Goal: Transaction & Acquisition: Book appointment/travel/reservation

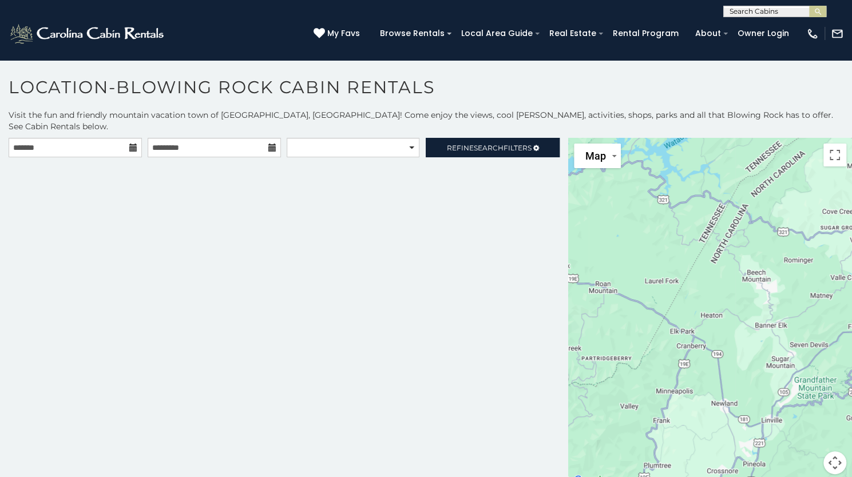
click at [130, 144] on icon at bounding box center [133, 148] width 8 height 8
click at [88, 138] on input "text" at bounding box center [75, 147] width 133 height 19
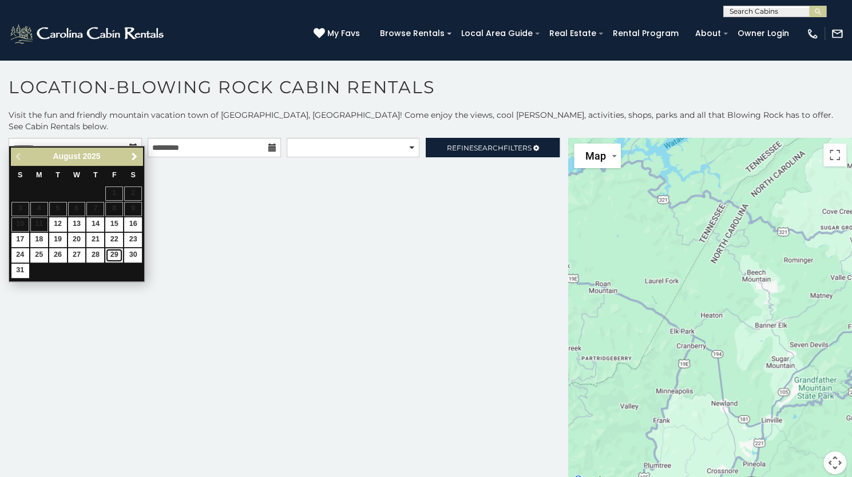
click at [116, 252] on link "29" at bounding box center [114, 255] width 18 height 14
type input "**********"
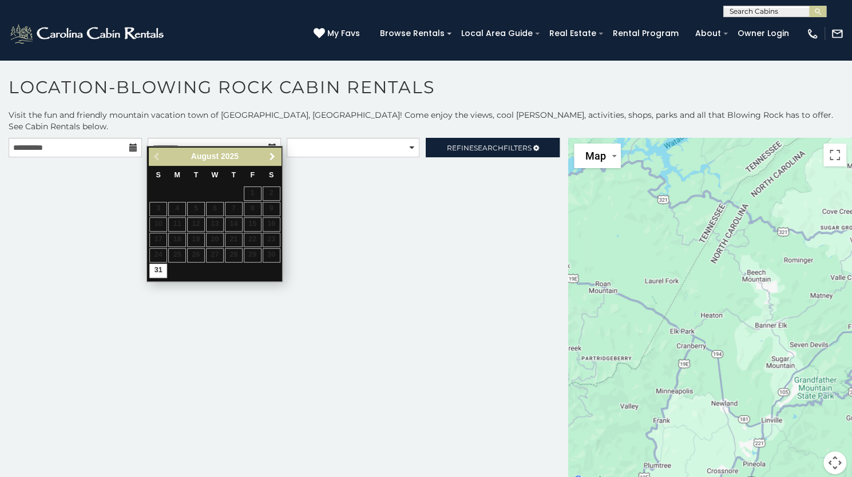
click at [274, 152] on span "Next" at bounding box center [272, 156] width 9 height 9
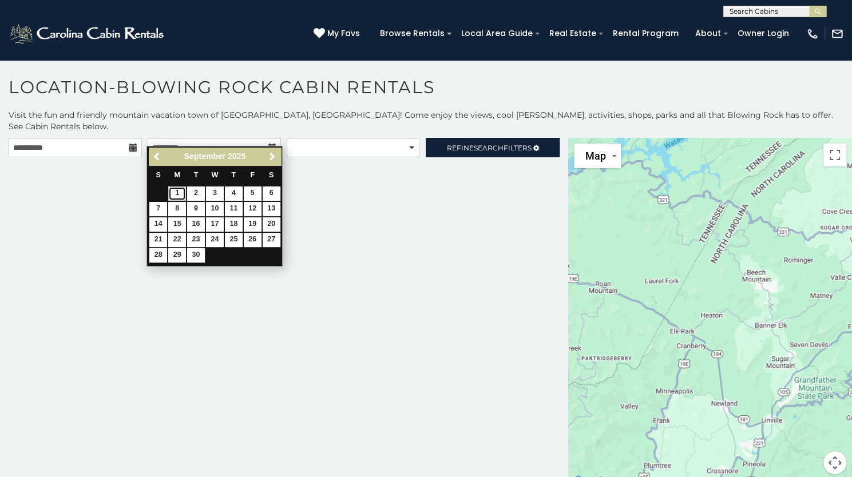
click at [176, 193] on link "1" at bounding box center [177, 193] width 18 height 14
type input "**********"
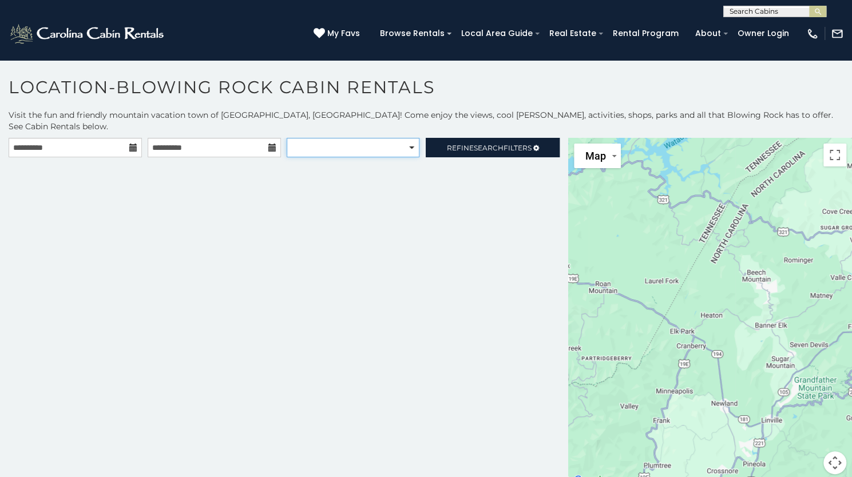
click at [392, 138] on select "**********" at bounding box center [353, 147] width 132 height 19
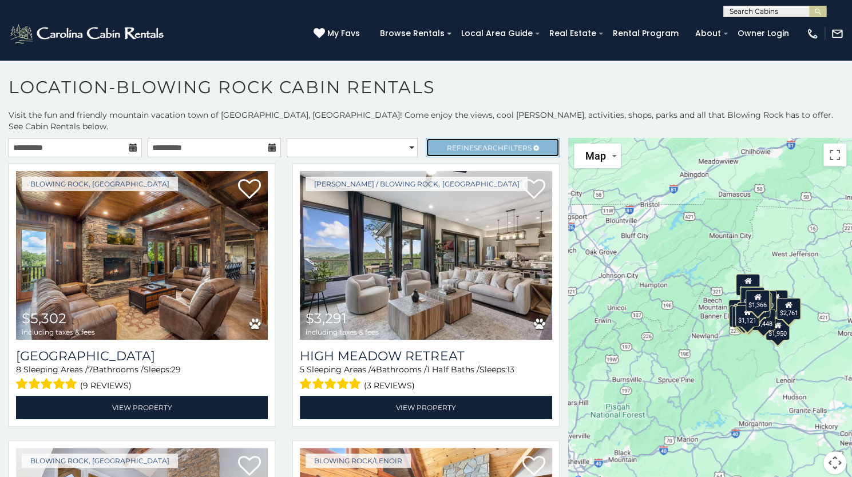
click at [484, 144] on span "Search" at bounding box center [489, 148] width 30 height 9
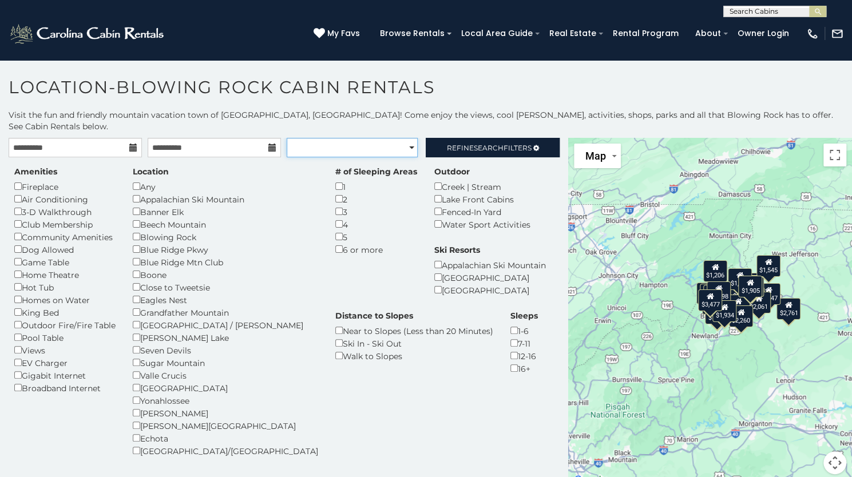
click at [381, 138] on select "**********" at bounding box center [352, 147] width 131 height 19
select select "*********"
click at [287, 138] on select "**********" at bounding box center [352, 147] width 131 height 19
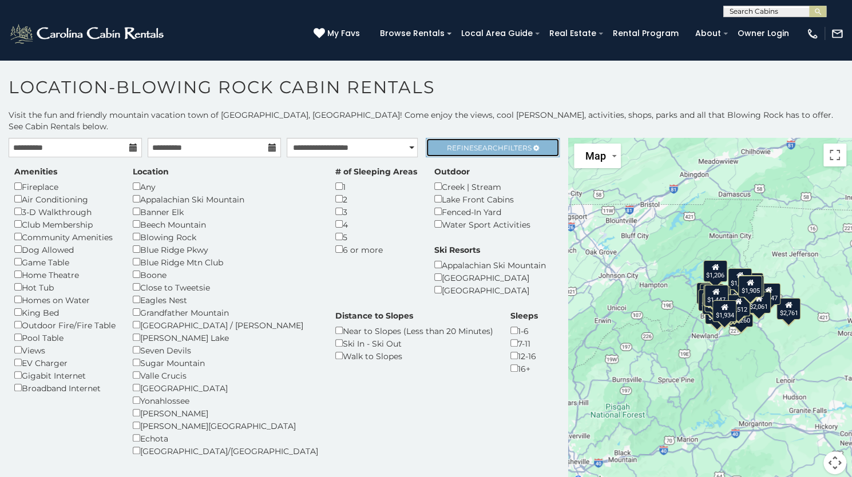
click at [448, 144] on span "Refine Search Filters" at bounding box center [489, 148] width 85 height 9
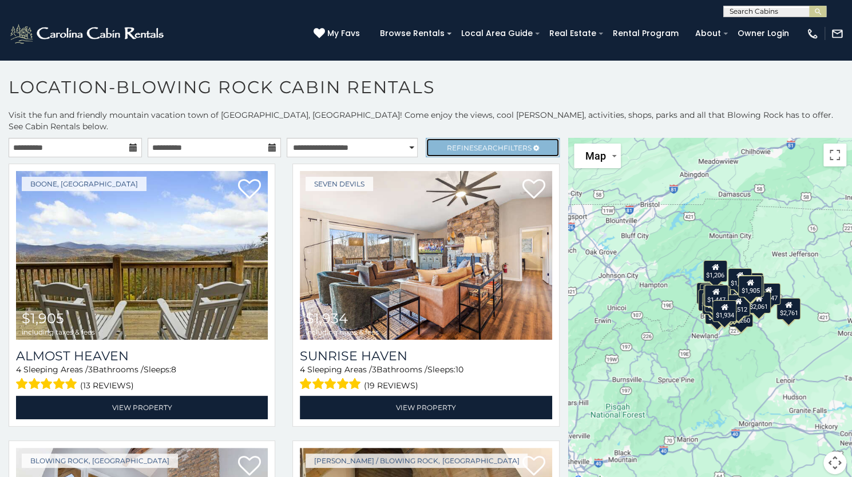
click at [448, 144] on span "Refine Search Filters" at bounding box center [489, 148] width 85 height 9
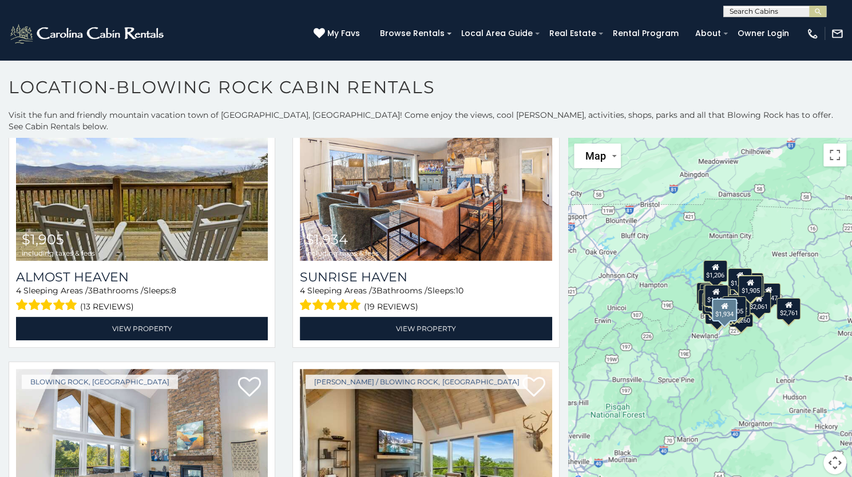
scroll to position [409, 0]
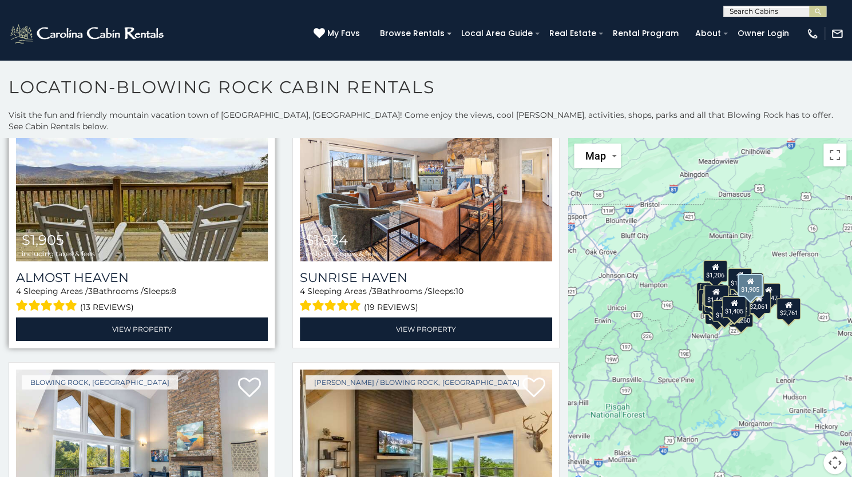
click at [138, 228] on img at bounding box center [142, 177] width 252 height 169
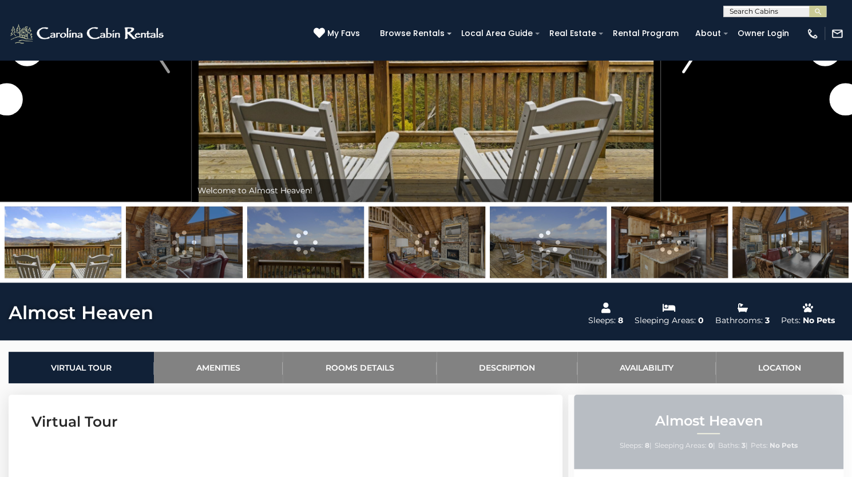
scroll to position [46, 0]
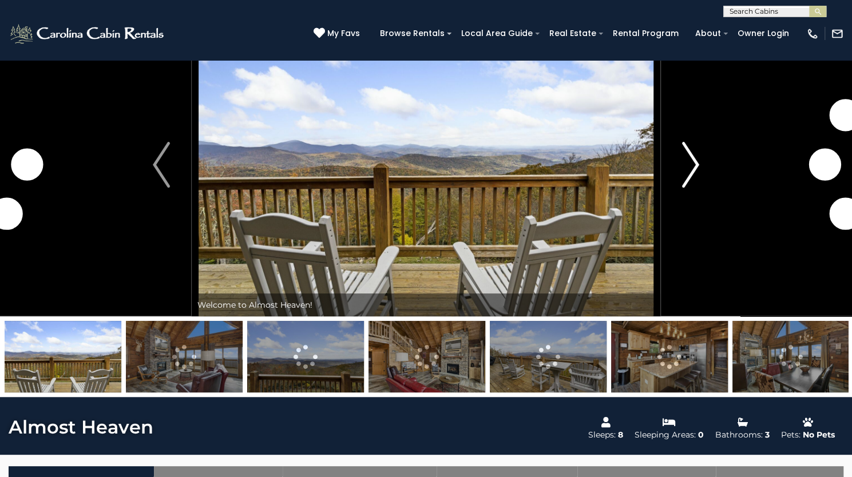
click at [691, 188] on img "Next" at bounding box center [690, 165] width 17 height 46
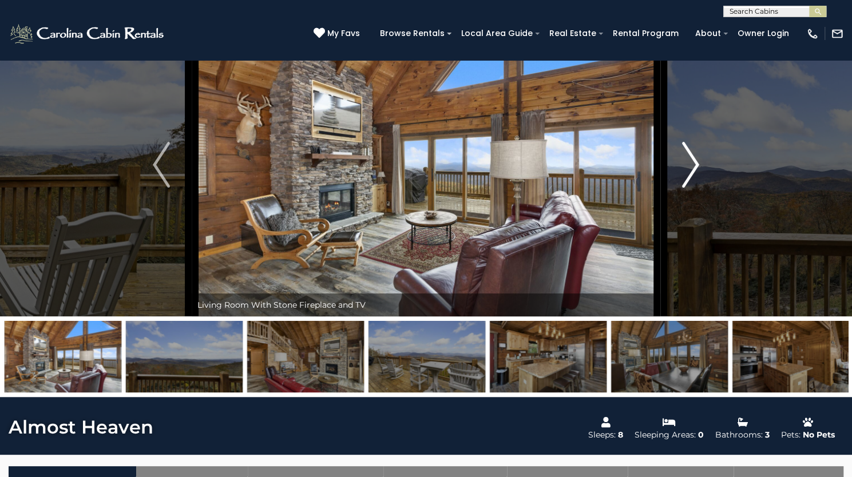
click at [691, 188] on img "Next" at bounding box center [690, 165] width 17 height 46
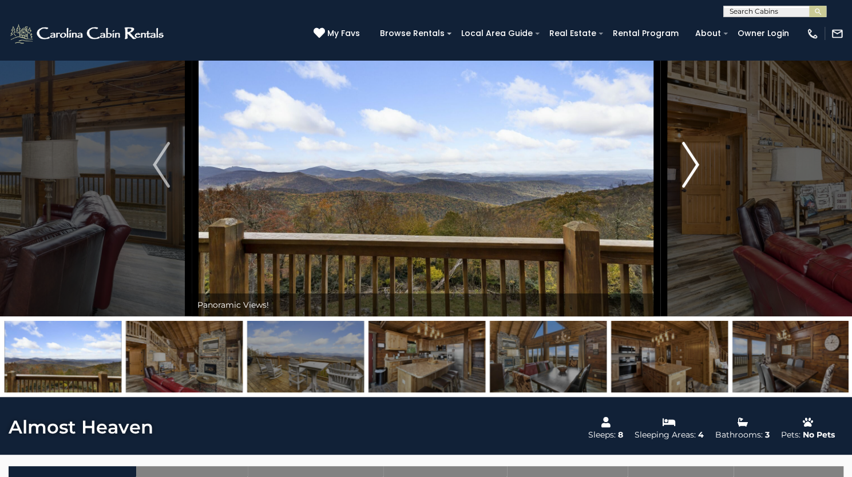
click at [691, 188] on img "Next" at bounding box center [690, 165] width 17 height 46
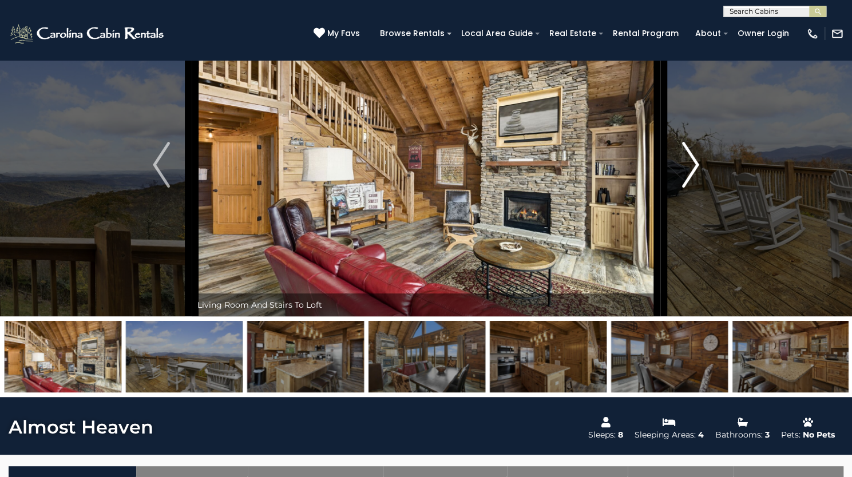
click at [691, 188] on img "Next" at bounding box center [690, 165] width 17 height 46
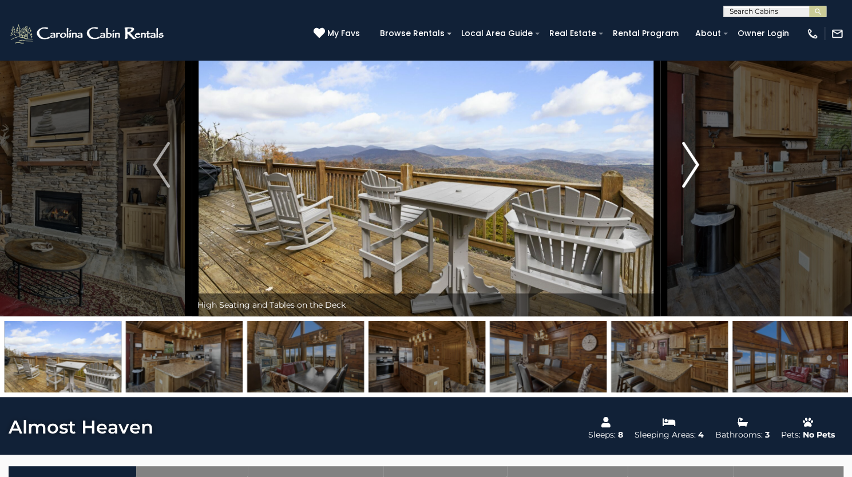
click at [691, 188] on img "Next" at bounding box center [690, 165] width 17 height 46
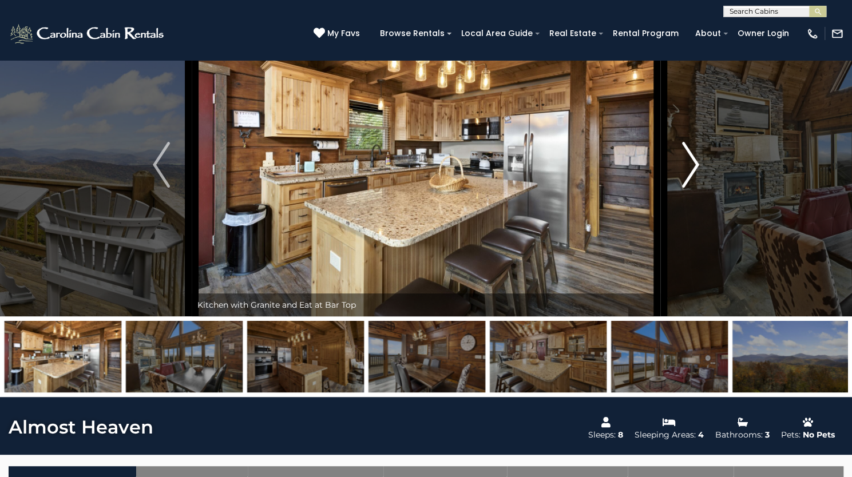
click at [691, 188] on img "Next" at bounding box center [690, 165] width 17 height 46
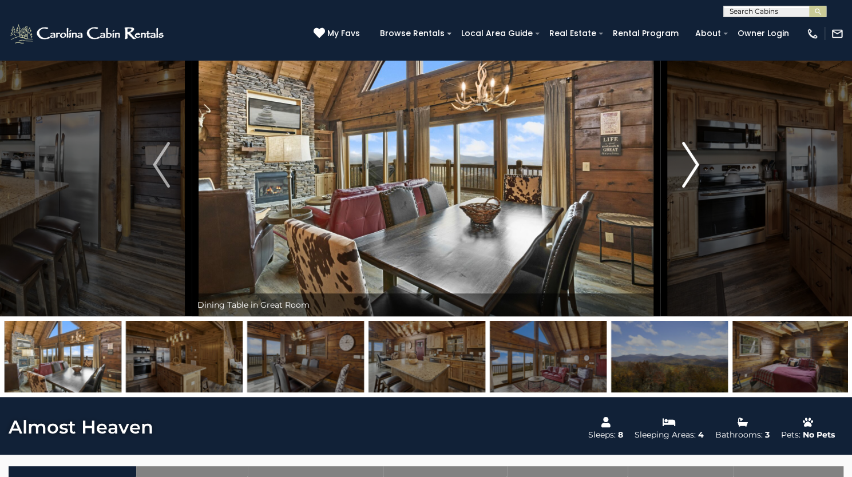
click at [691, 188] on img "Next" at bounding box center [690, 165] width 17 height 46
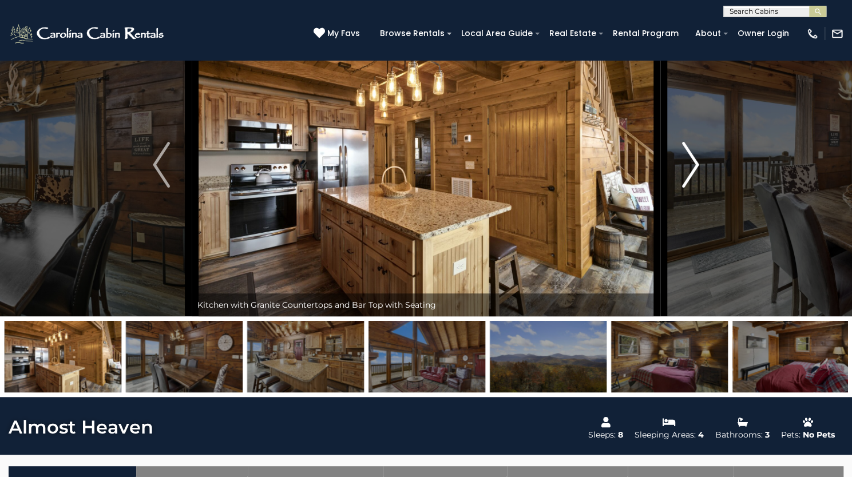
click at [691, 188] on img "Next" at bounding box center [690, 165] width 17 height 46
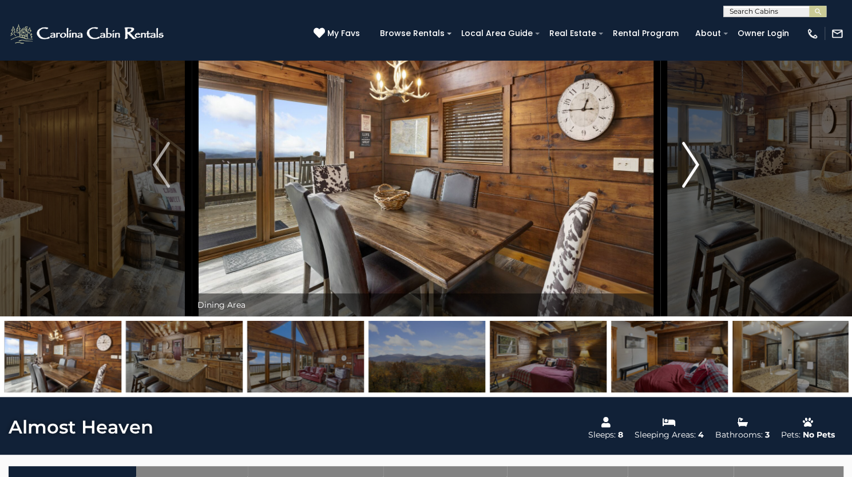
click at [691, 188] on img "Next" at bounding box center [690, 165] width 17 height 46
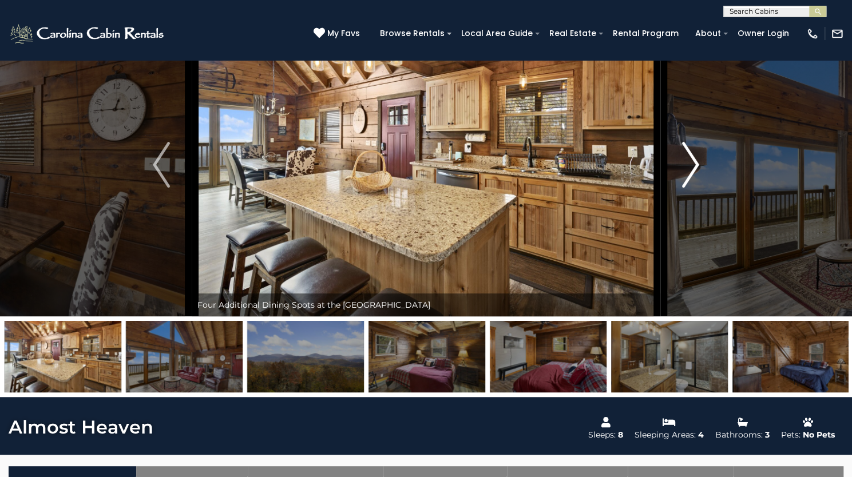
click at [691, 188] on img "Next" at bounding box center [690, 165] width 17 height 46
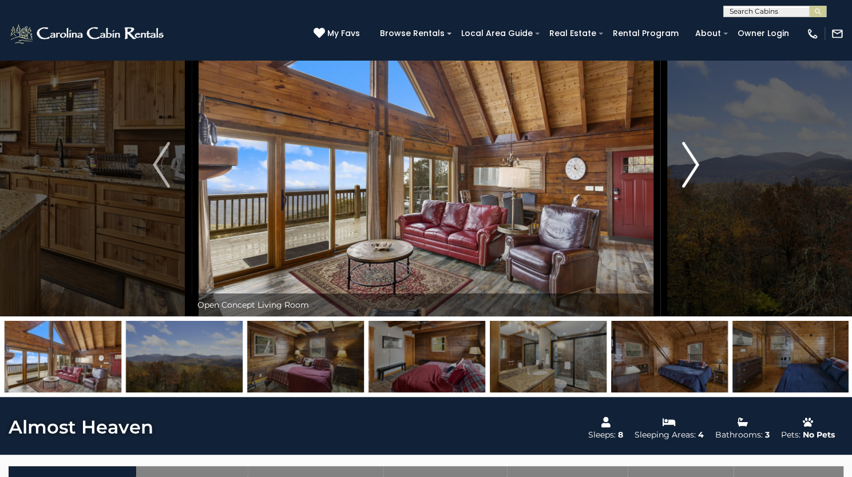
click at [691, 188] on img "Next" at bounding box center [690, 165] width 17 height 46
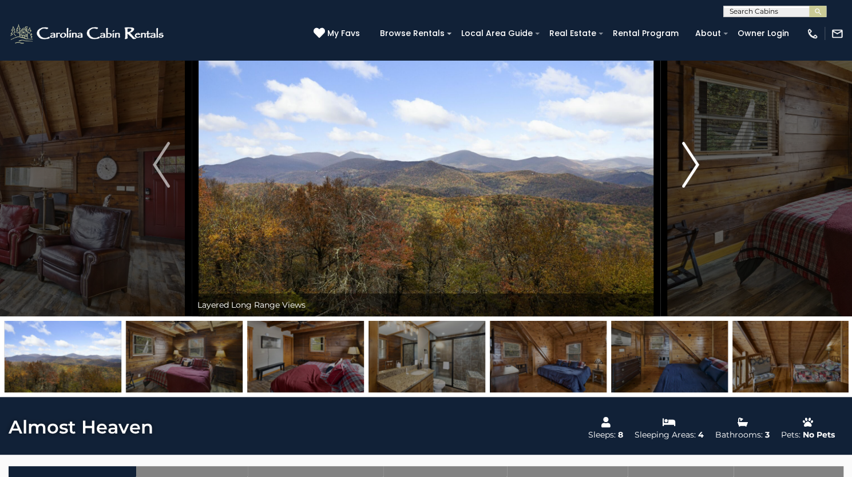
click at [691, 188] on img "Next" at bounding box center [690, 165] width 17 height 46
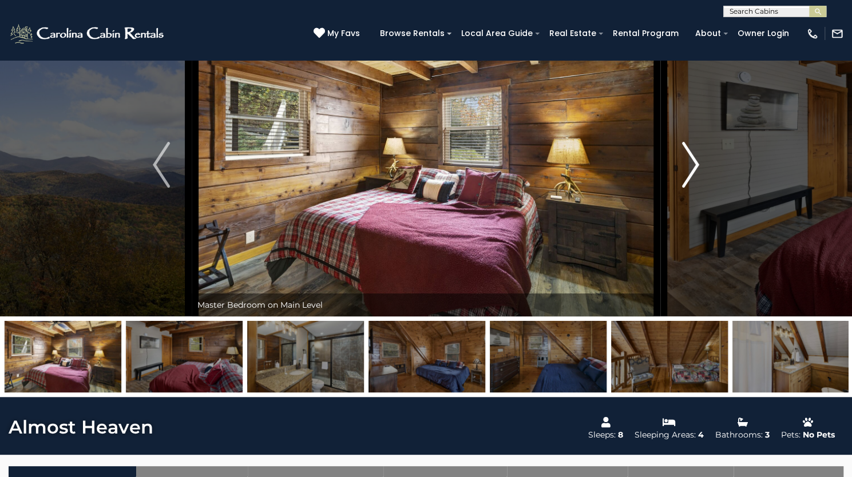
click at [691, 188] on img "Next" at bounding box center [690, 165] width 17 height 46
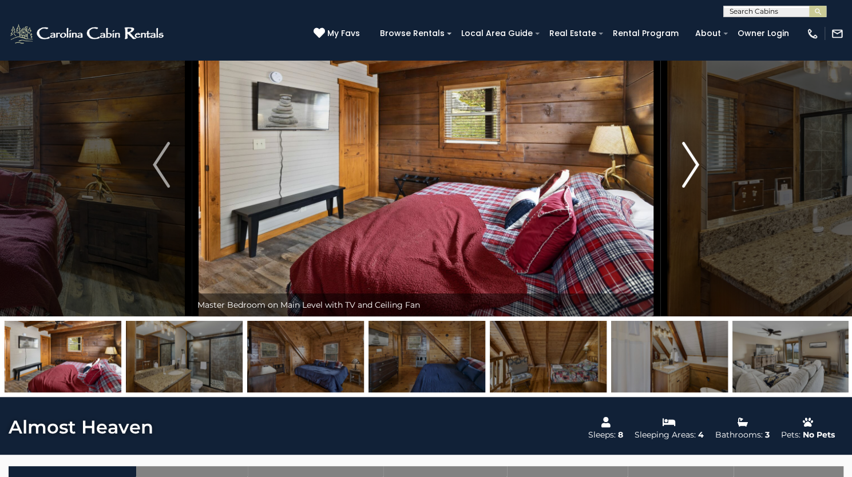
click at [691, 188] on img "Next" at bounding box center [690, 165] width 17 height 46
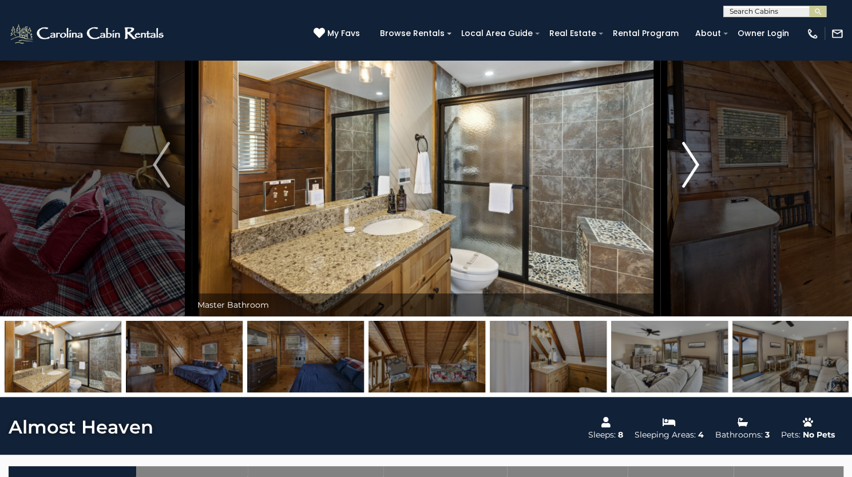
click at [691, 188] on img "Next" at bounding box center [690, 165] width 17 height 46
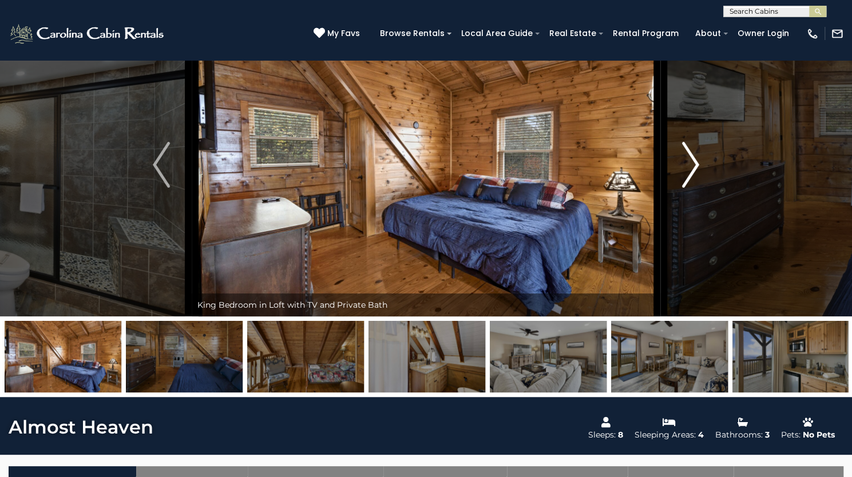
click at [691, 188] on img "Next" at bounding box center [690, 165] width 17 height 46
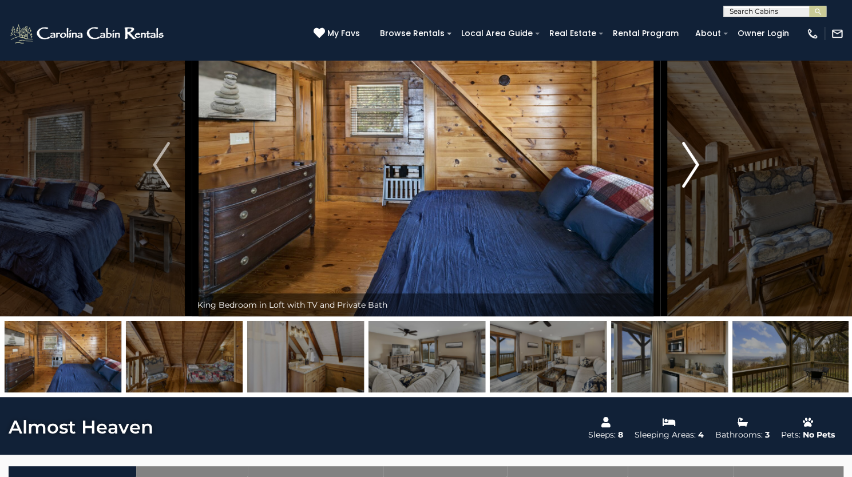
click at [691, 188] on img "Next" at bounding box center [690, 165] width 17 height 46
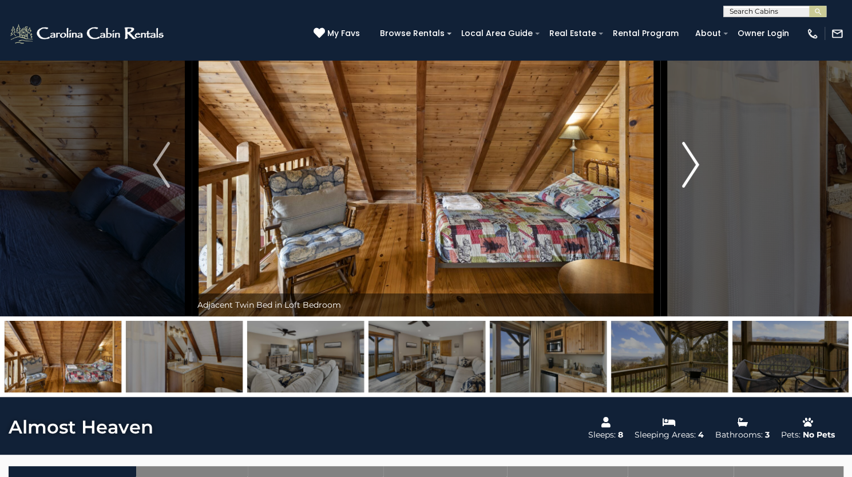
click at [691, 188] on img "Next" at bounding box center [690, 165] width 17 height 46
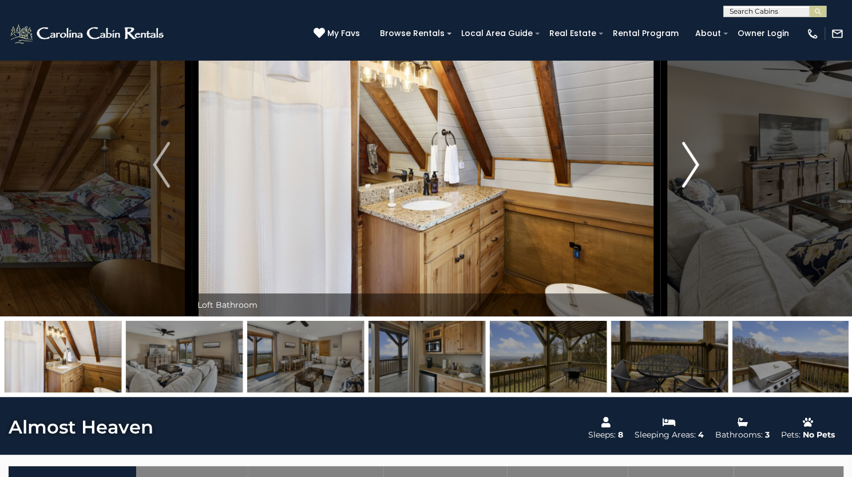
click at [691, 188] on img "Next" at bounding box center [690, 165] width 17 height 46
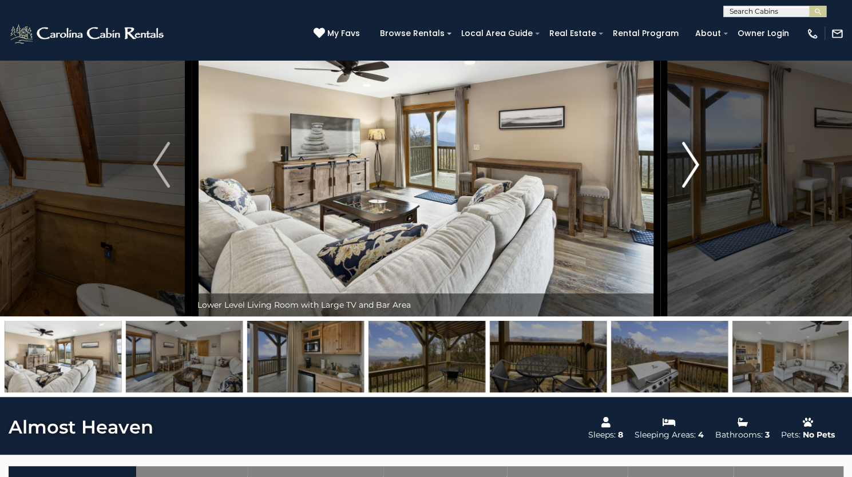
click at [691, 188] on img "Next" at bounding box center [690, 165] width 17 height 46
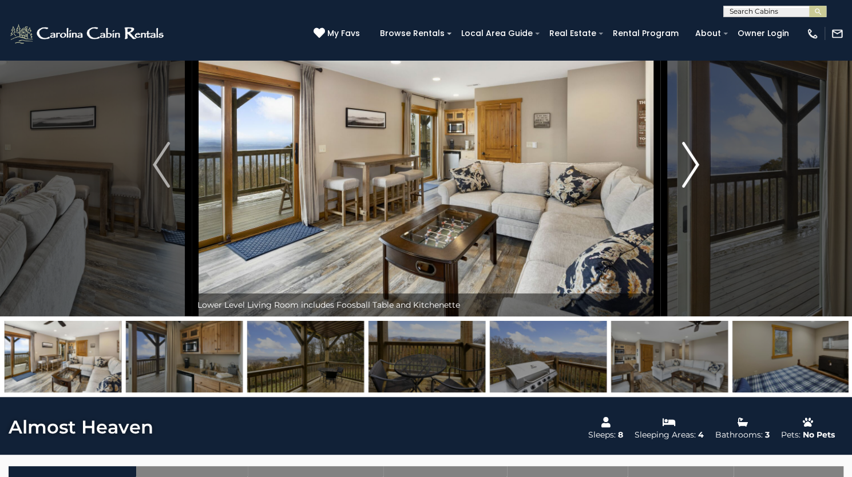
click at [691, 188] on img "Next" at bounding box center [690, 165] width 17 height 46
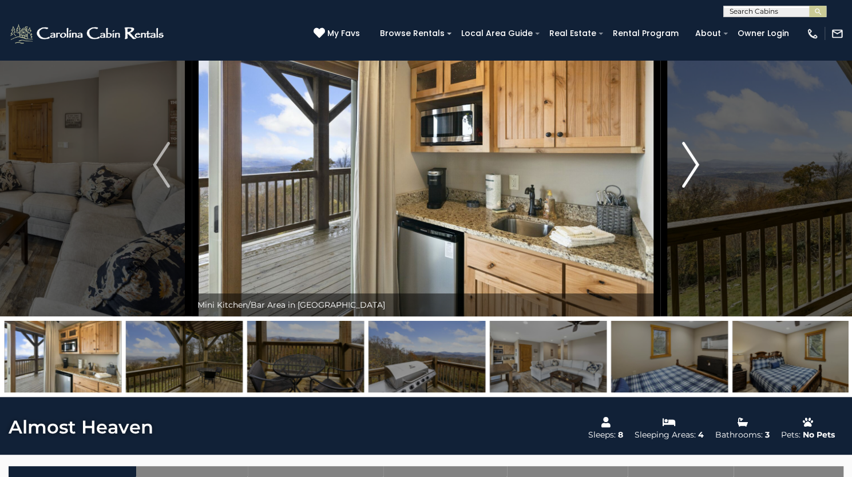
click at [691, 188] on img "Next" at bounding box center [690, 165] width 17 height 46
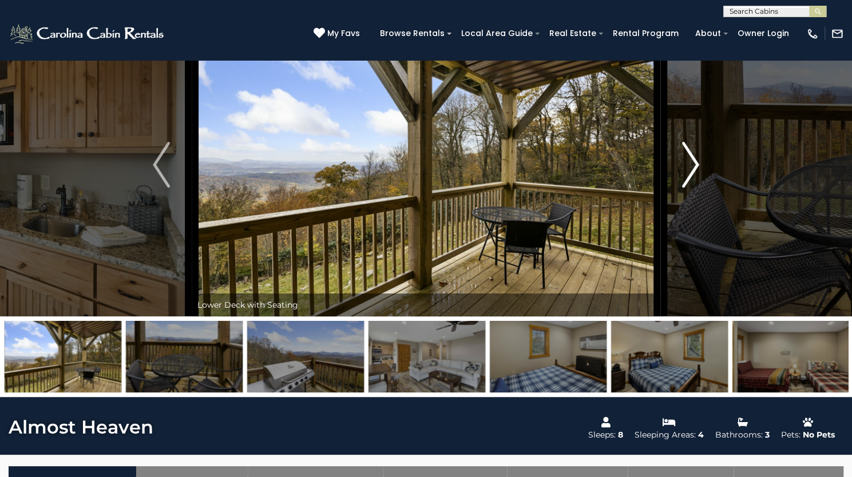
click at [691, 188] on img "Next" at bounding box center [690, 165] width 17 height 46
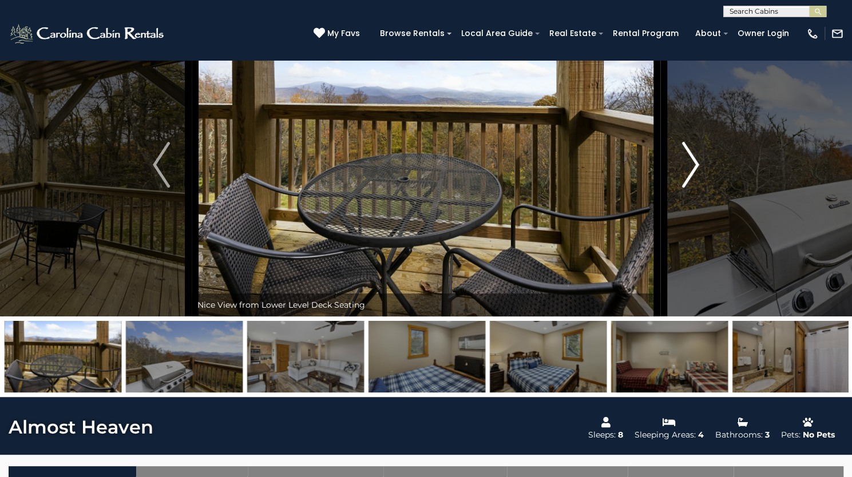
click at [691, 188] on img "Next" at bounding box center [690, 165] width 17 height 46
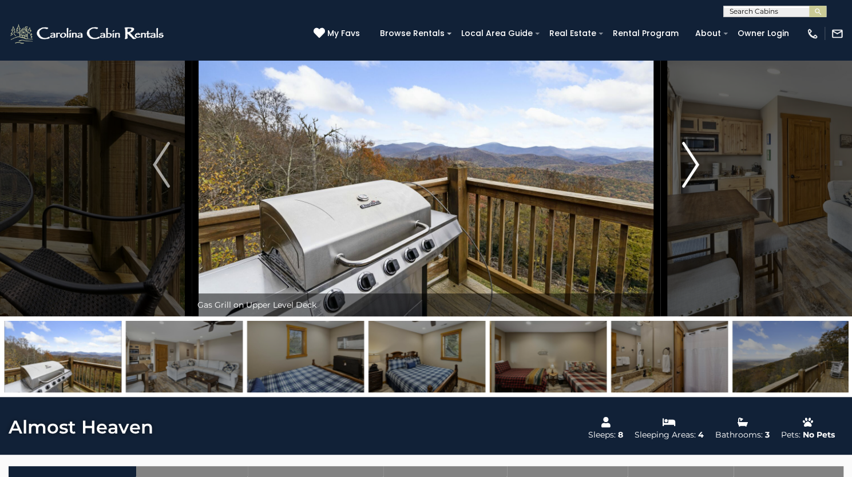
click at [691, 188] on img "Next" at bounding box center [690, 165] width 17 height 46
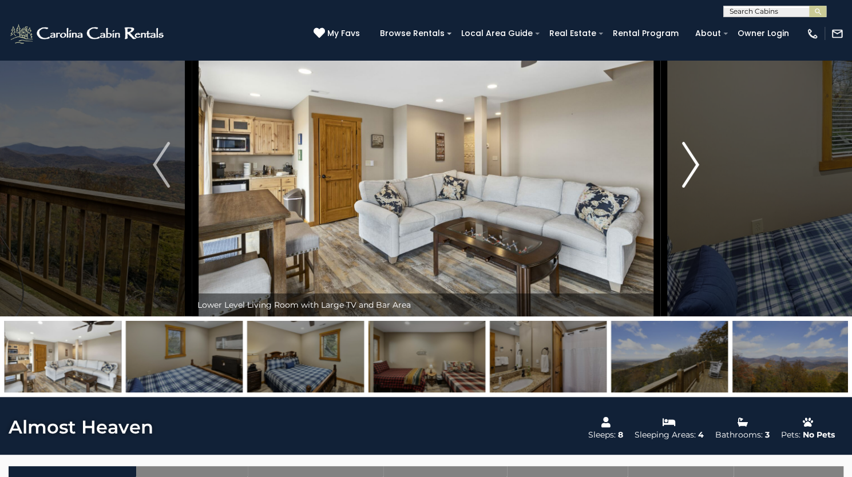
click at [691, 188] on img "Next" at bounding box center [690, 165] width 17 height 46
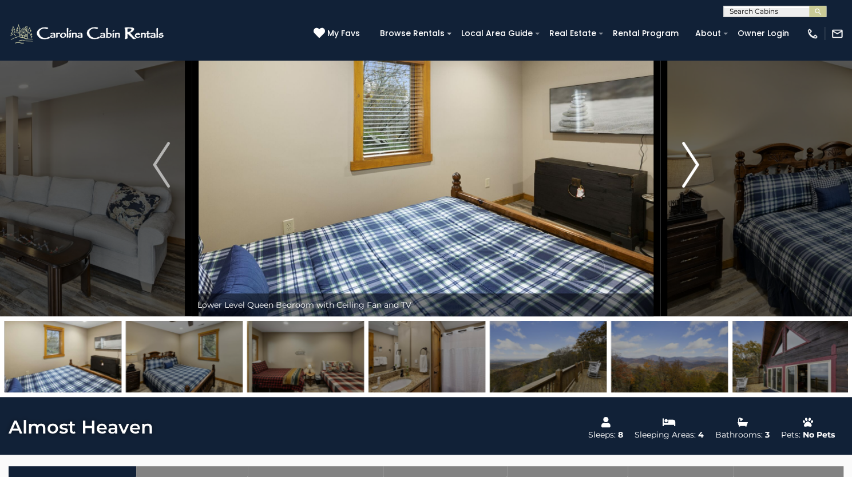
click at [691, 188] on img "Next" at bounding box center [690, 165] width 17 height 46
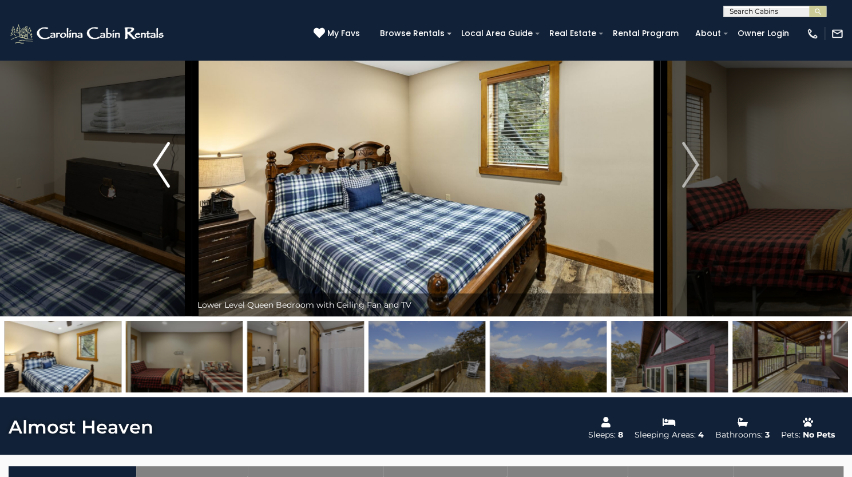
click at [169, 188] on img "Previous" at bounding box center [161, 165] width 17 height 46
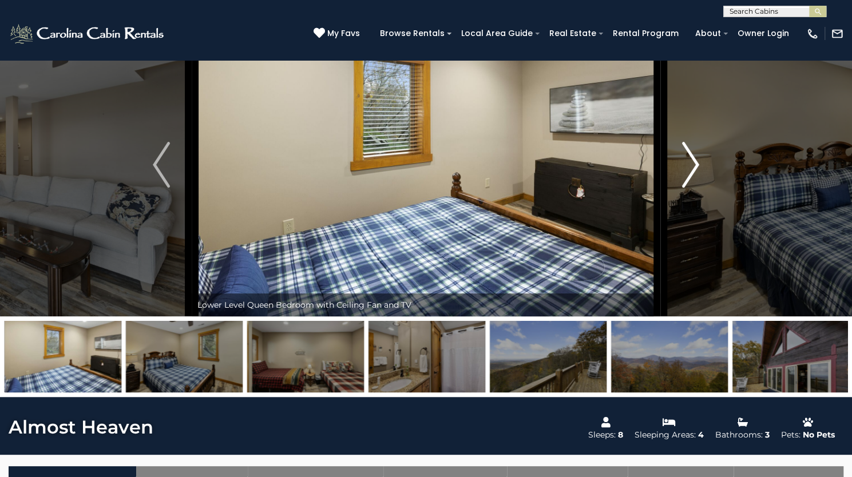
click at [693, 188] on img "Next" at bounding box center [690, 165] width 17 height 46
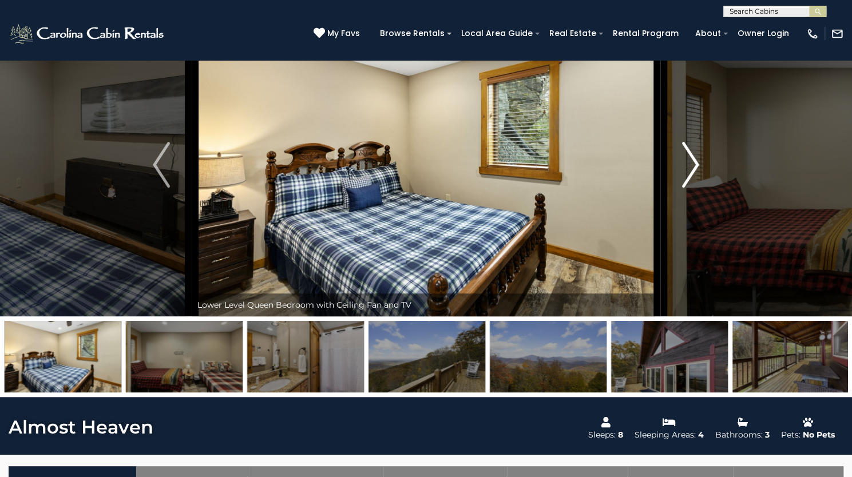
click at [693, 188] on img "Next" at bounding box center [690, 165] width 17 height 46
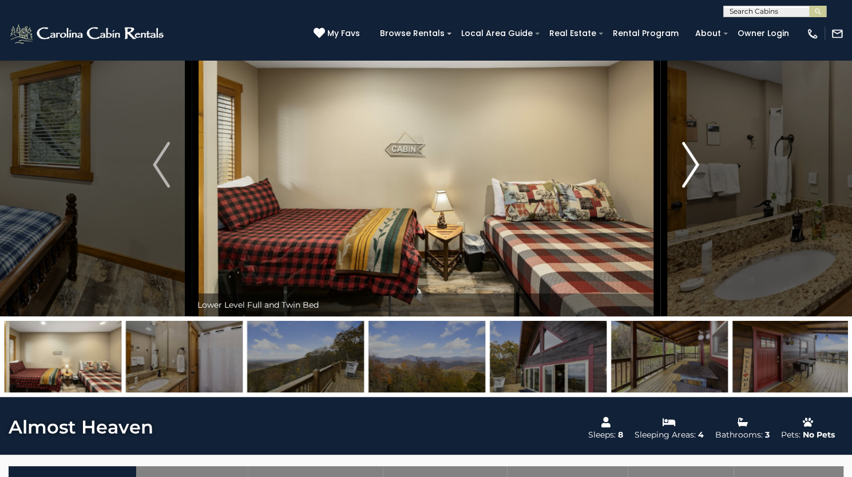
click at [693, 188] on img "Next" at bounding box center [690, 165] width 17 height 46
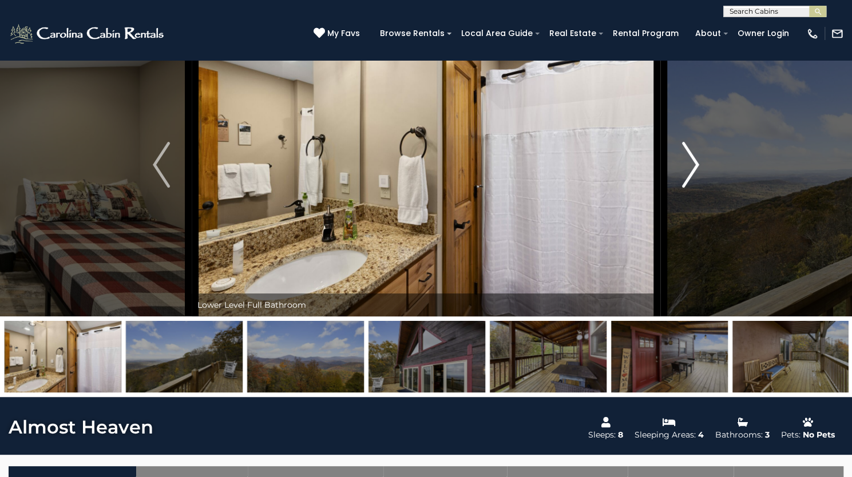
click at [693, 188] on img "Next" at bounding box center [690, 165] width 17 height 46
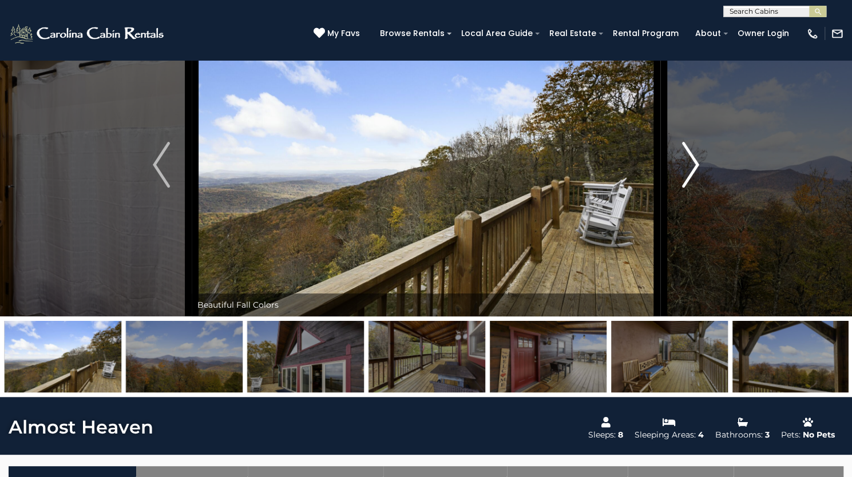
click at [693, 188] on img "Next" at bounding box center [690, 165] width 17 height 46
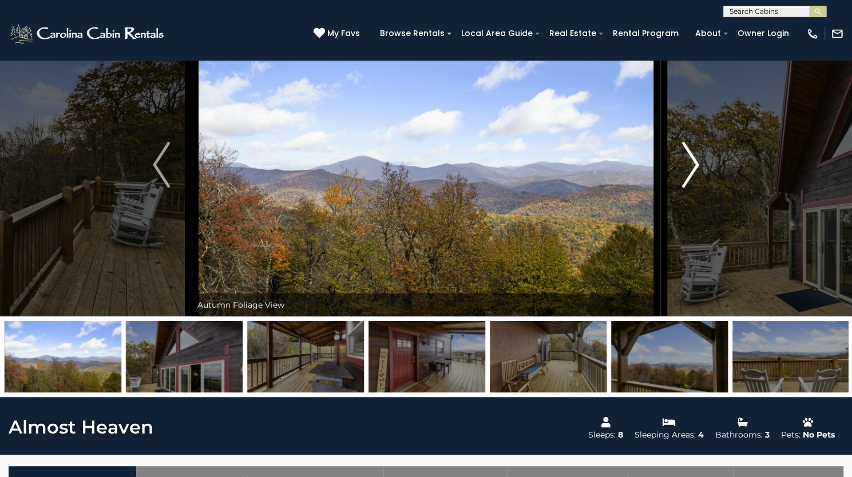
click at [687, 188] on img "Next" at bounding box center [690, 165] width 17 height 46
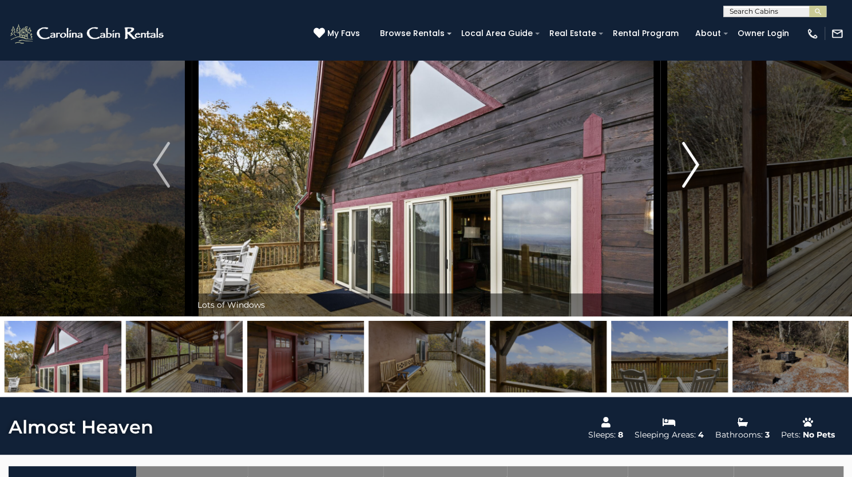
click at [687, 188] on img "Next" at bounding box center [690, 165] width 17 height 46
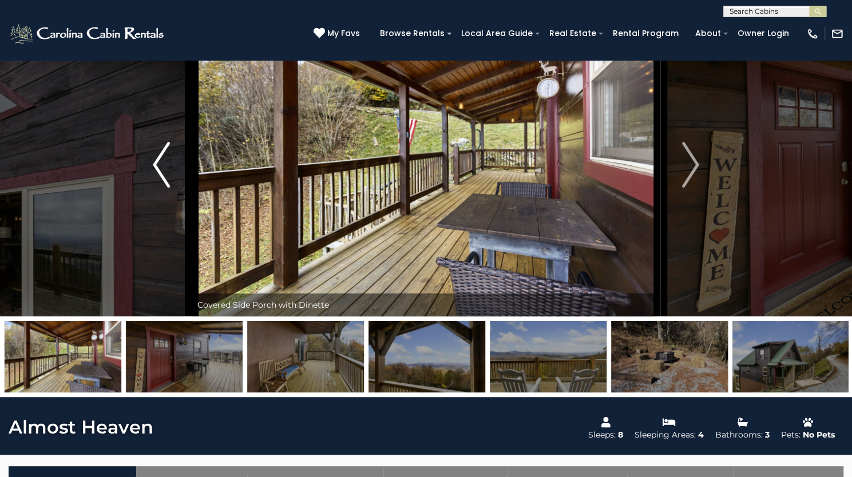
click at [173, 201] on button "Previous" at bounding box center [161, 164] width 61 height 303
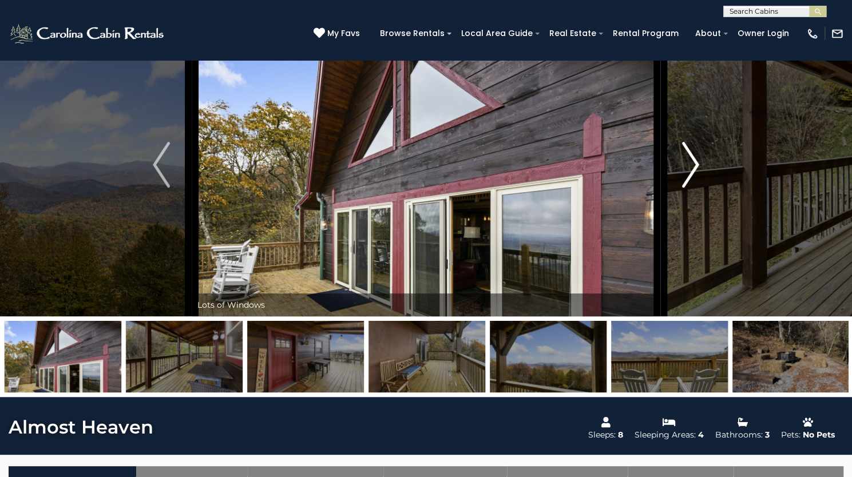
click at [685, 188] on img "Next" at bounding box center [690, 165] width 17 height 46
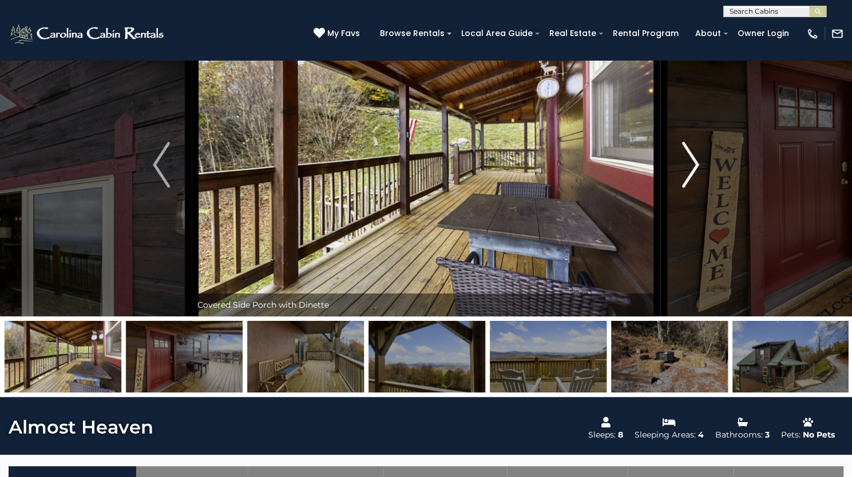
click at [685, 188] on img "Next" at bounding box center [690, 165] width 17 height 46
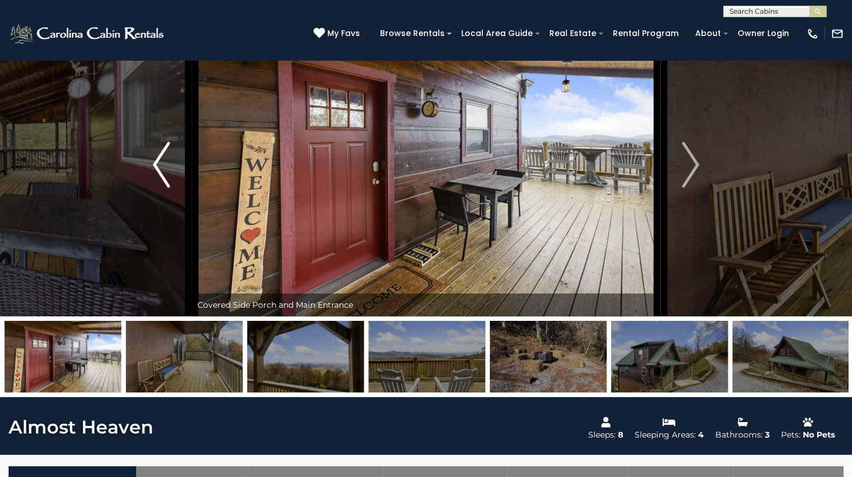
click at [162, 188] on img "Previous" at bounding box center [161, 165] width 17 height 46
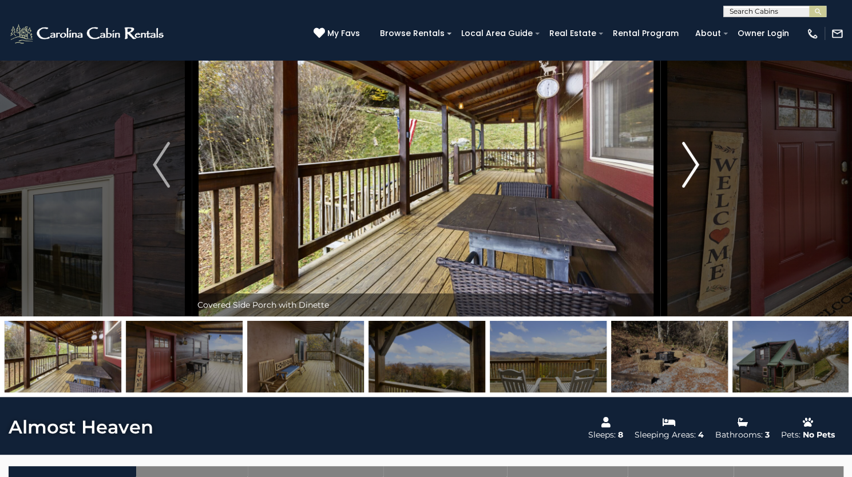
click at [684, 188] on img "Next" at bounding box center [690, 165] width 17 height 46
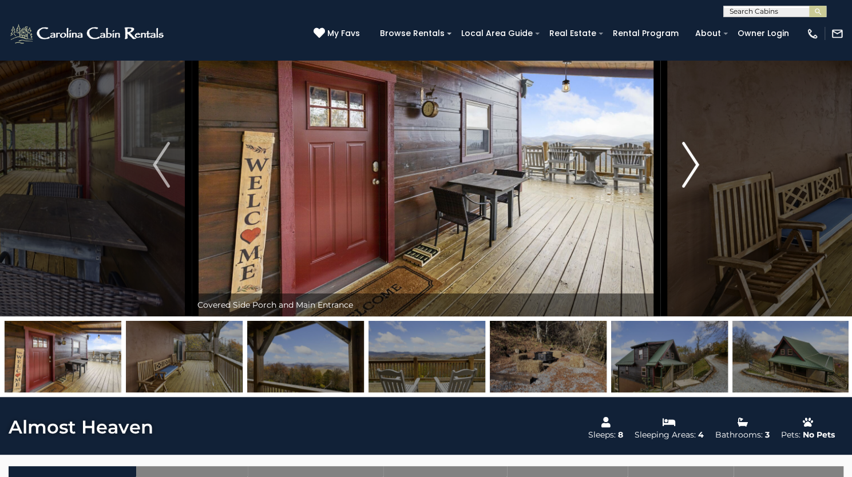
click at [684, 188] on img "Next" at bounding box center [690, 165] width 17 height 46
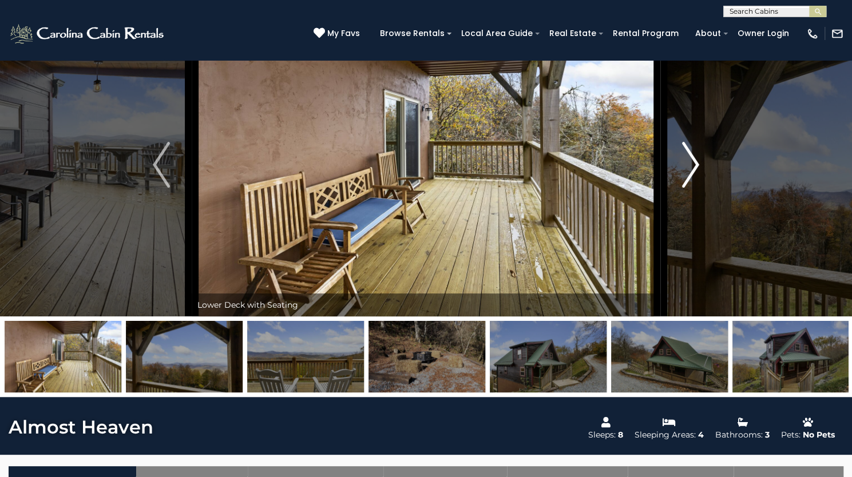
click at [684, 188] on img "Next" at bounding box center [690, 165] width 17 height 46
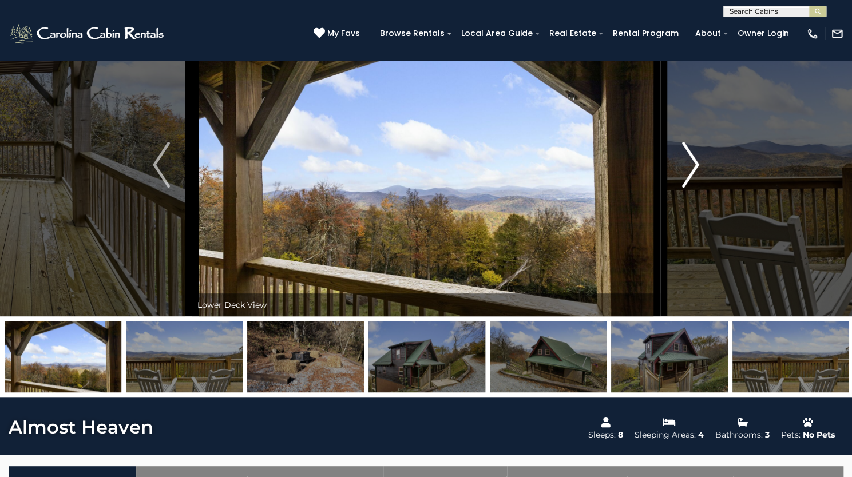
click at [684, 188] on img "Next" at bounding box center [690, 165] width 17 height 46
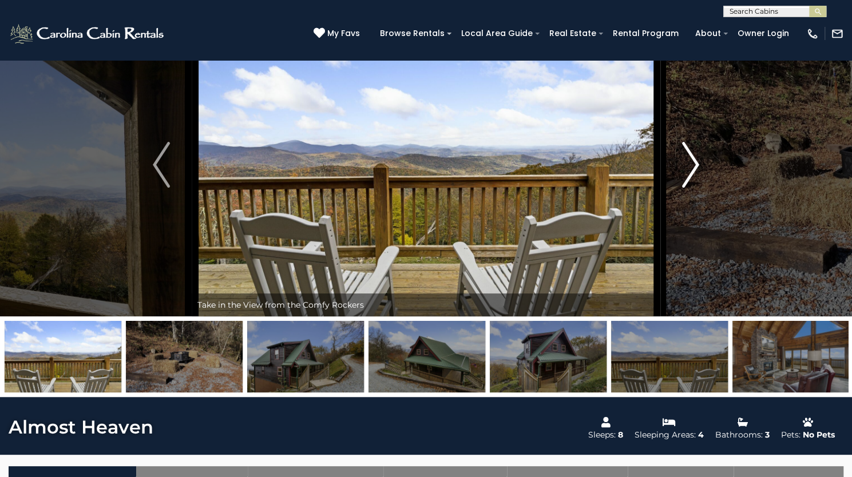
click at [684, 188] on img "Next" at bounding box center [690, 165] width 17 height 46
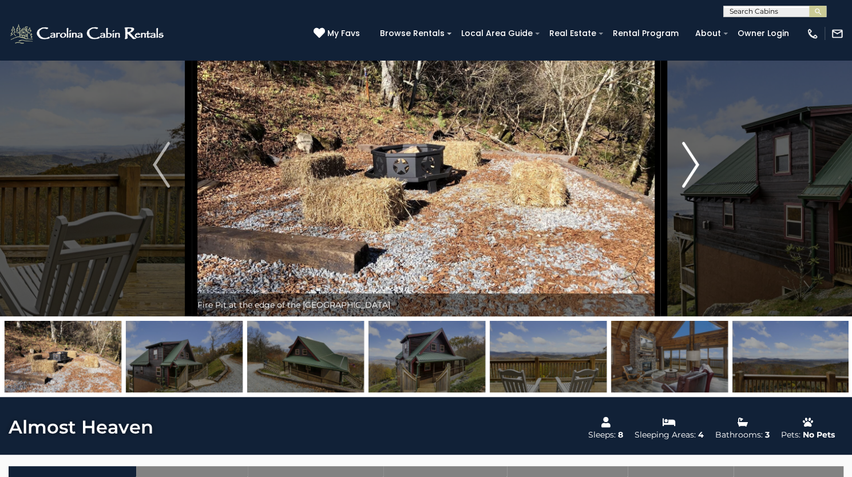
click at [684, 188] on img "Next" at bounding box center [690, 165] width 17 height 46
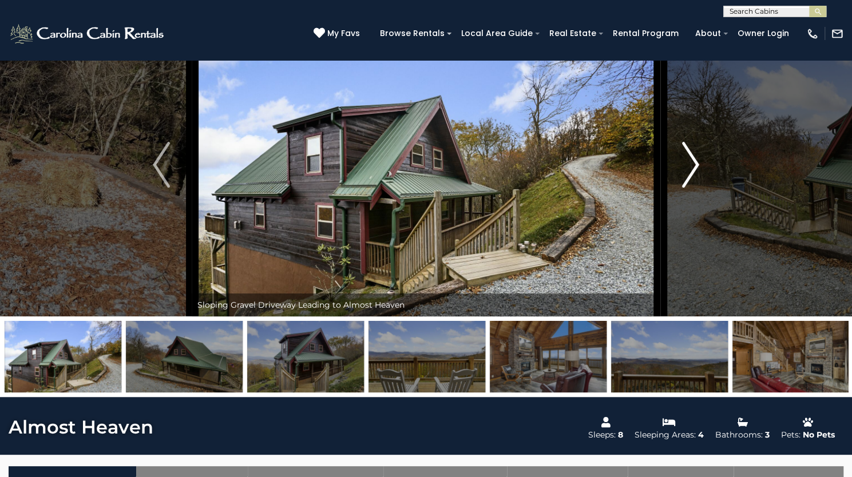
click at [684, 188] on img "Next" at bounding box center [690, 165] width 17 height 46
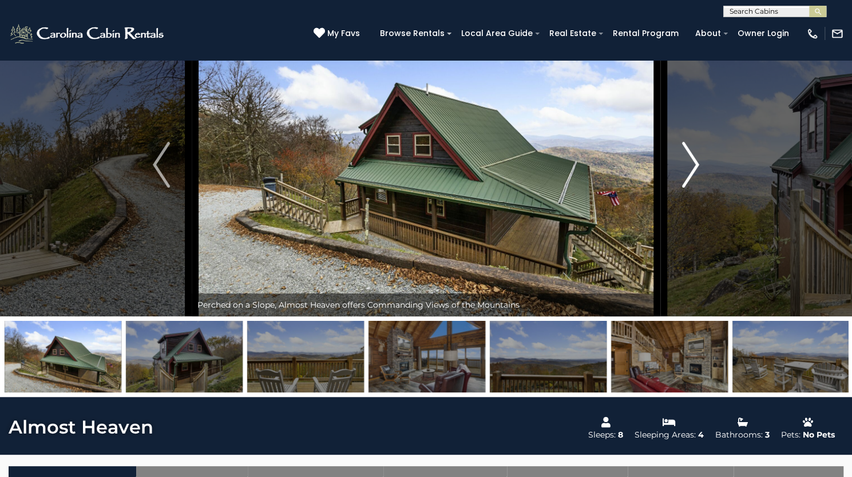
click at [684, 188] on img "Next" at bounding box center [690, 165] width 17 height 46
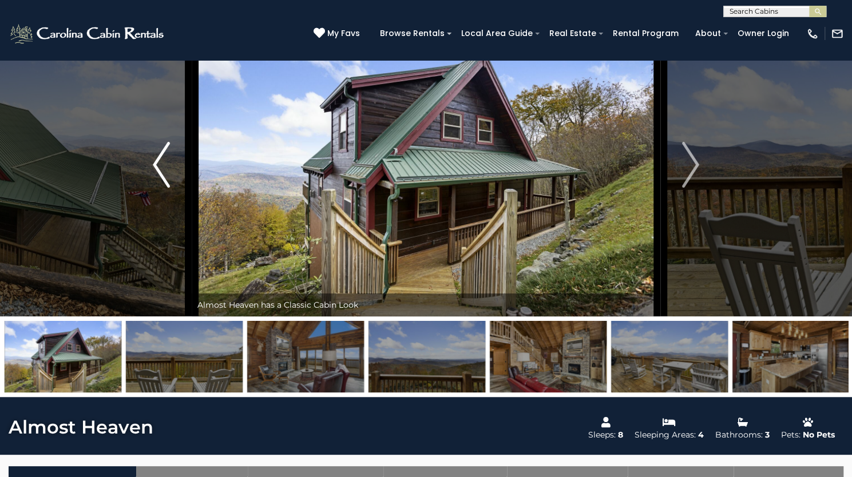
click at [164, 188] on img "Previous" at bounding box center [161, 165] width 17 height 46
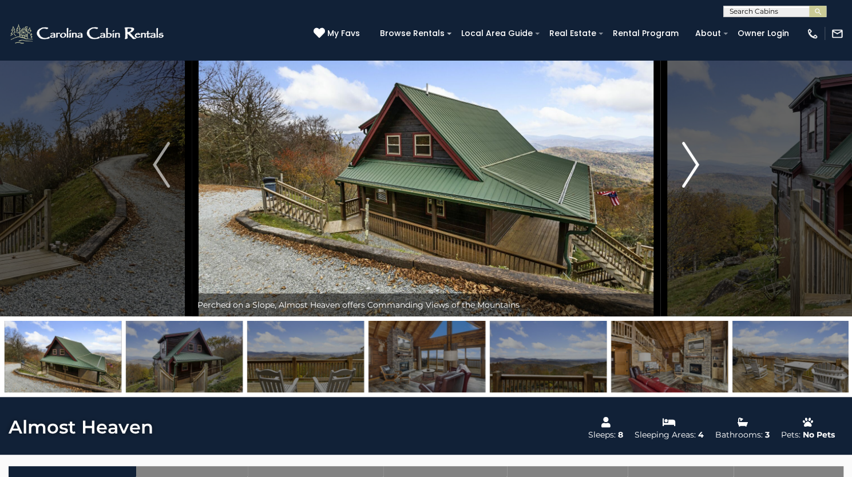
click at [691, 188] on img "Next" at bounding box center [690, 165] width 17 height 46
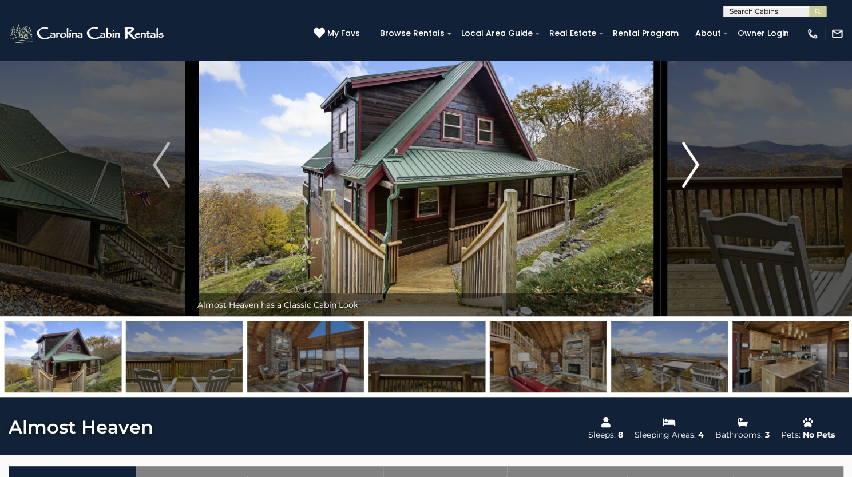
click at [691, 188] on img "Next" at bounding box center [690, 165] width 17 height 46
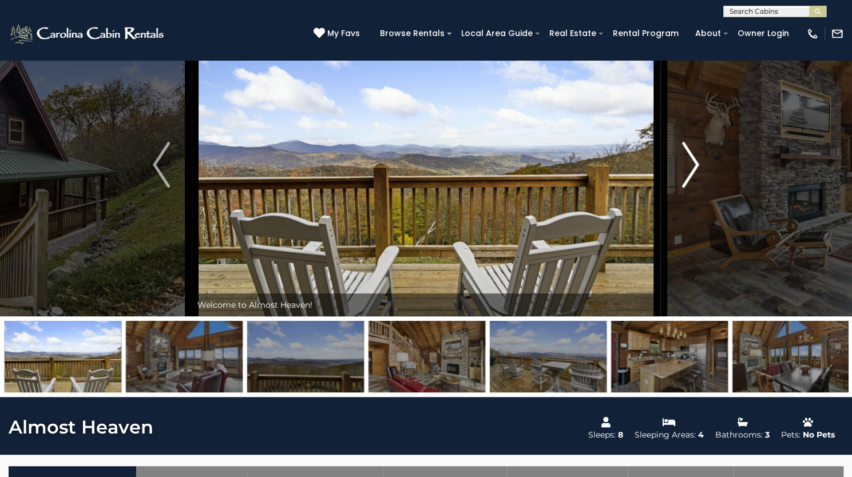
click at [691, 188] on img "Next" at bounding box center [690, 165] width 17 height 46
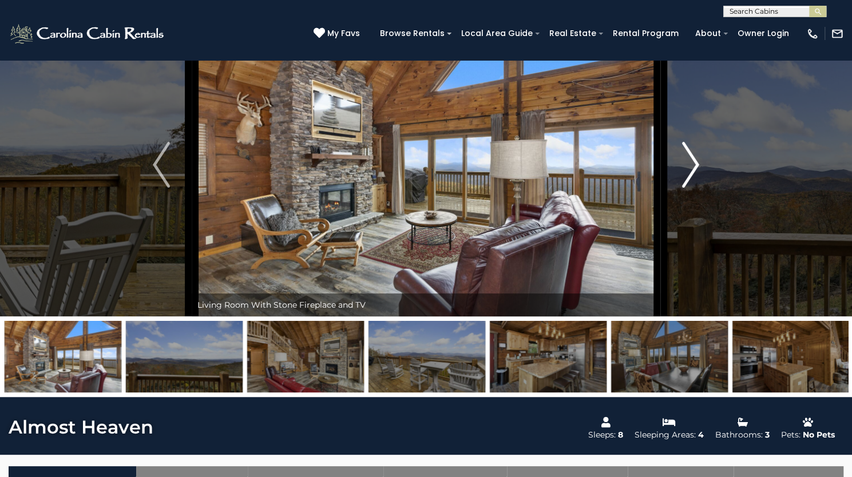
click at [691, 188] on img "Next" at bounding box center [690, 165] width 17 height 46
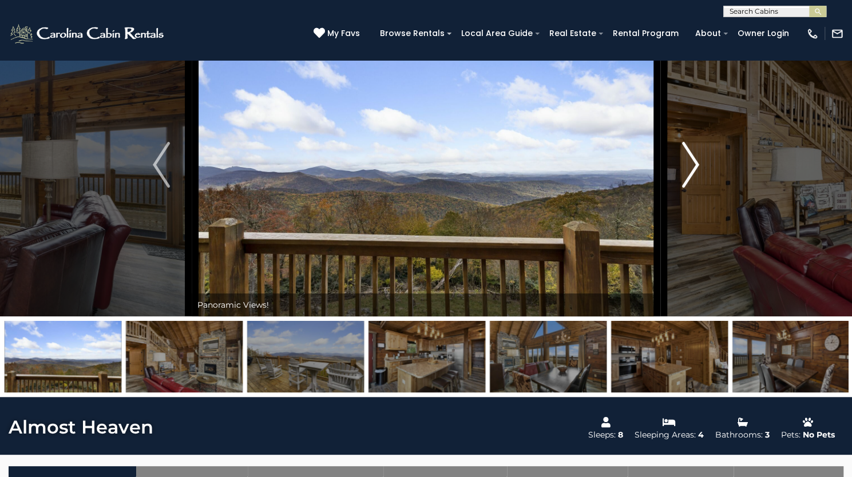
click at [691, 188] on img "Next" at bounding box center [690, 165] width 17 height 46
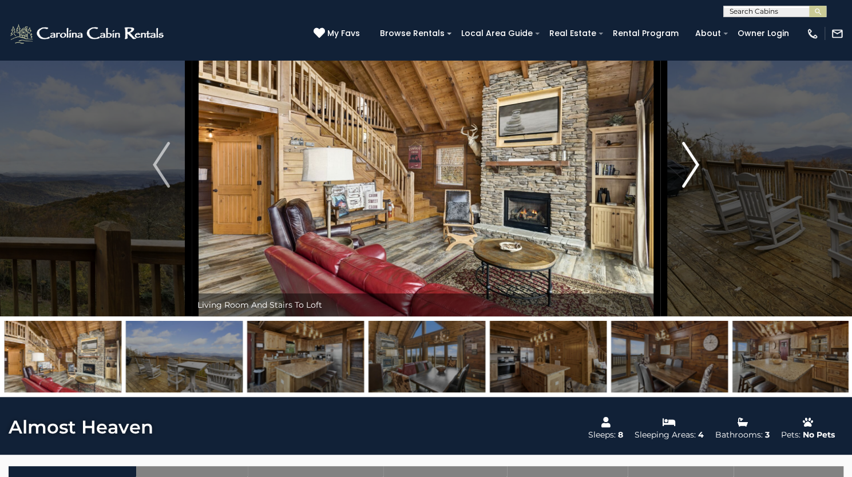
click at [691, 188] on img "Next" at bounding box center [690, 165] width 17 height 46
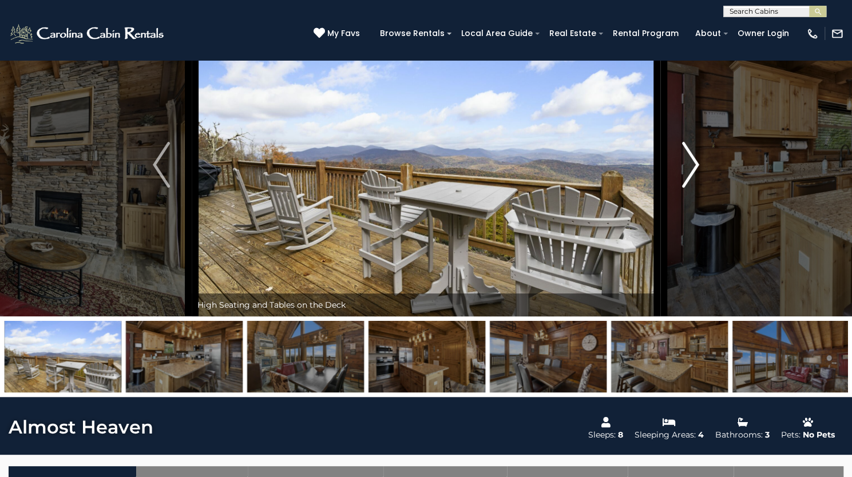
click at [691, 188] on img "Next" at bounding box center [690, 165] width 17 height 46
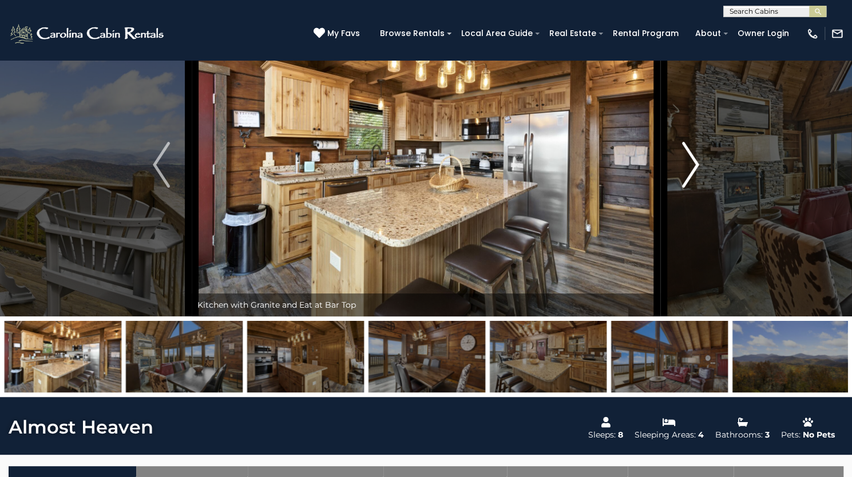
click at [691, 188] on img "Next" at bounding box center [690, 165] width 17 height 46
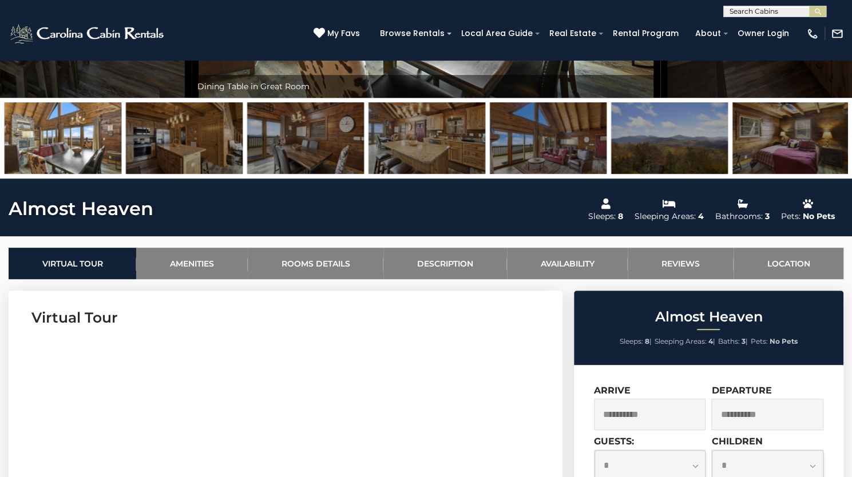
scroll to position [264, 0]
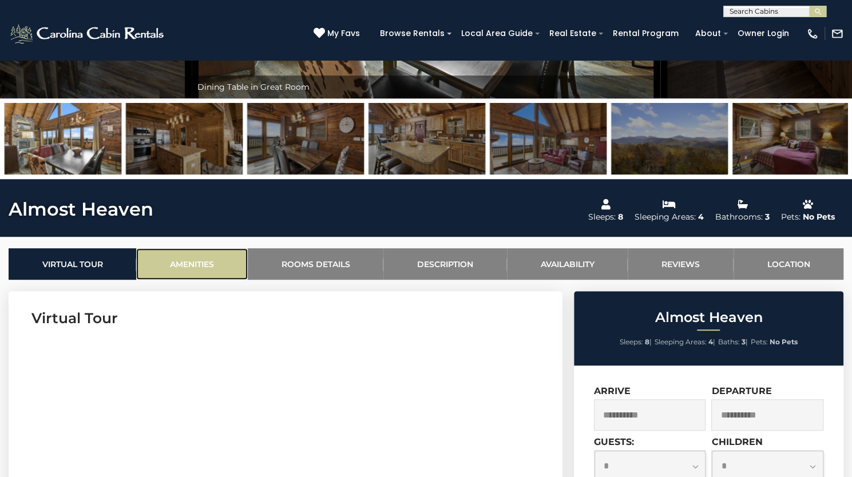
click at [214, 280] on link "Amenities" at bounding box center [191, 263] width 111 height 31
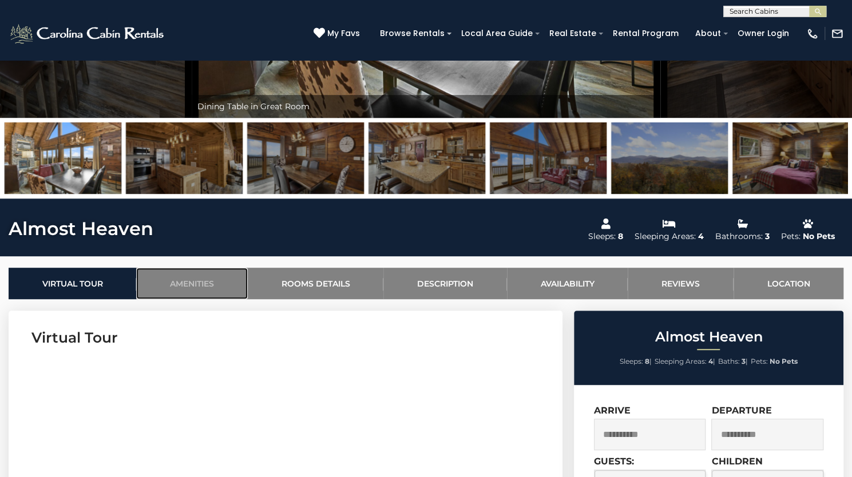
scroll to position [246, 0]
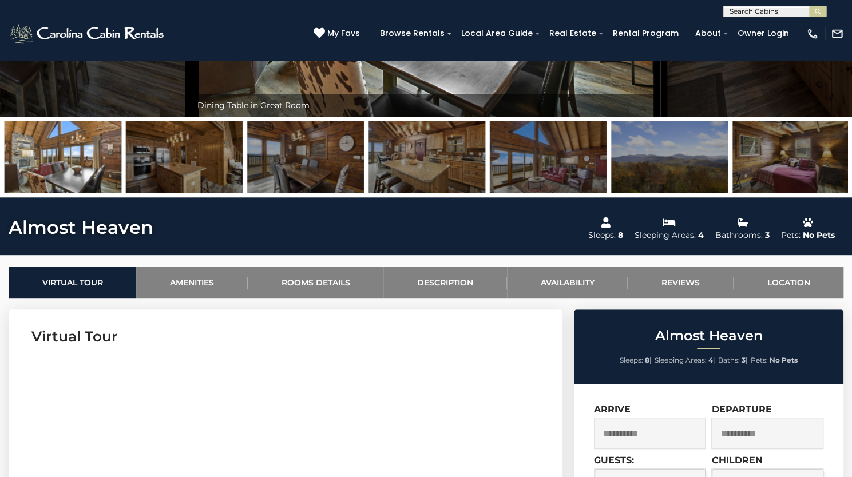
click at [795, 193] on img at bounding box center [790, 156] width 117 height 71
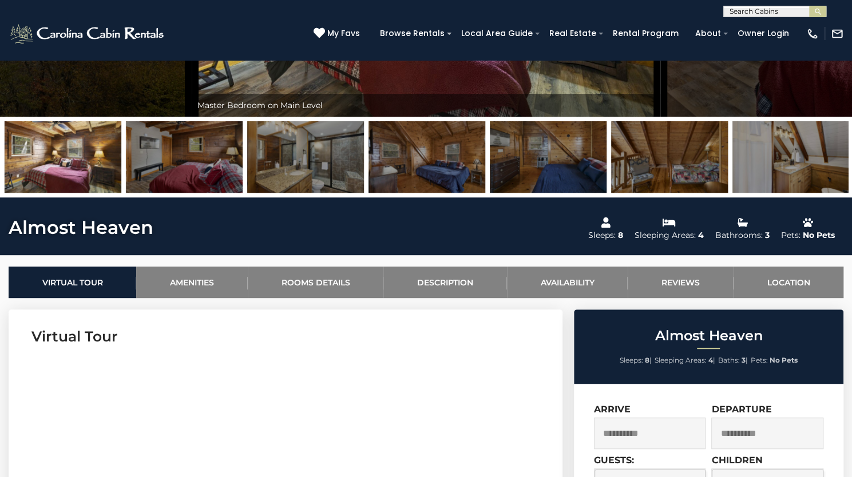
click at [436, 193] on img at bounding box center [426, 156] width 117 height 71
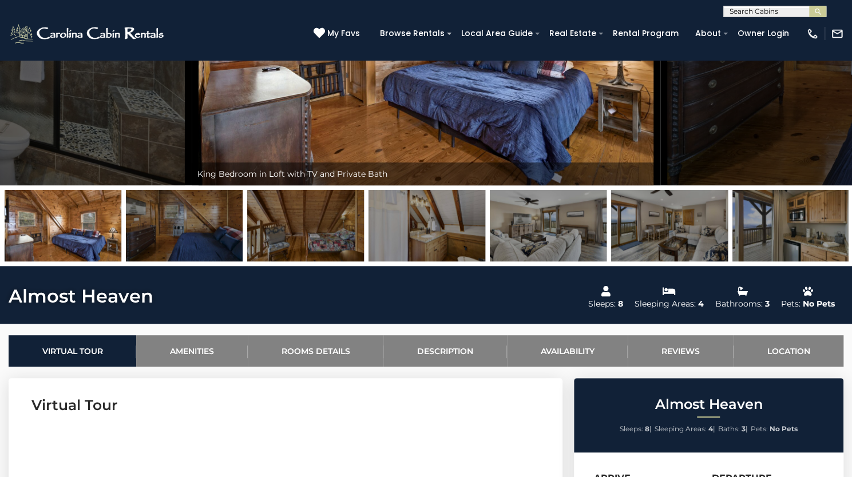
scroll to position [177, 0]
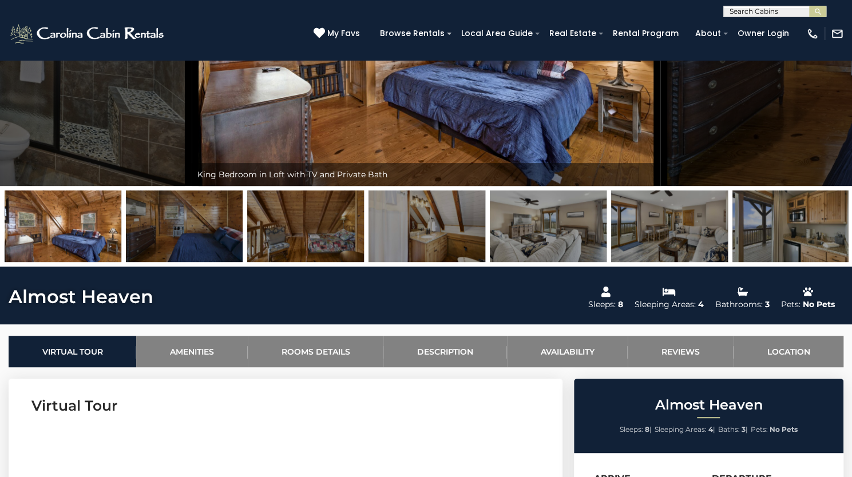
click at [302, 262] on img at bounding box center [305, 225] width 117 height 71
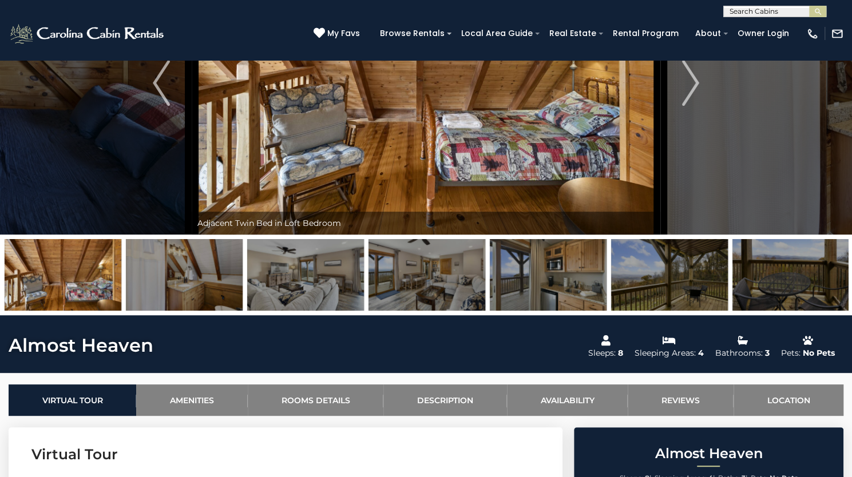
scroll to position [128, 0]
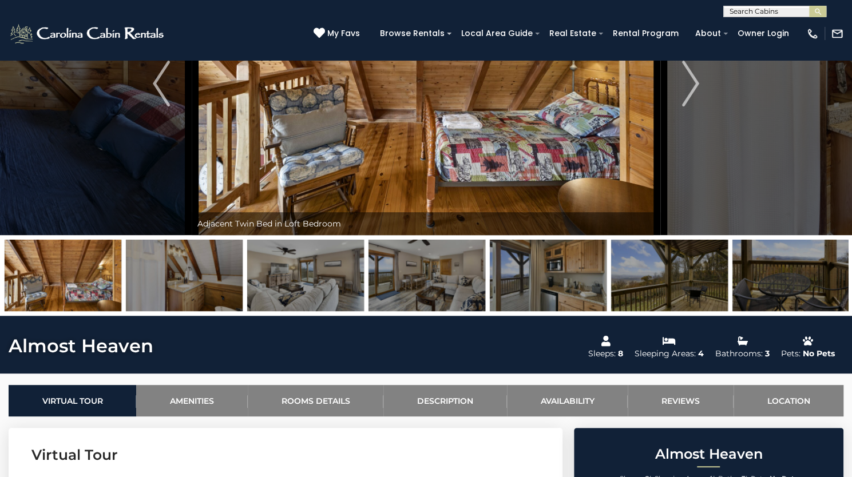
click at [85, 311] on img at bounding box center [63, 275] width 117 height 71
click at [168, 106] on img "Previous" at bounding box center [161, 84] width 17 height 46
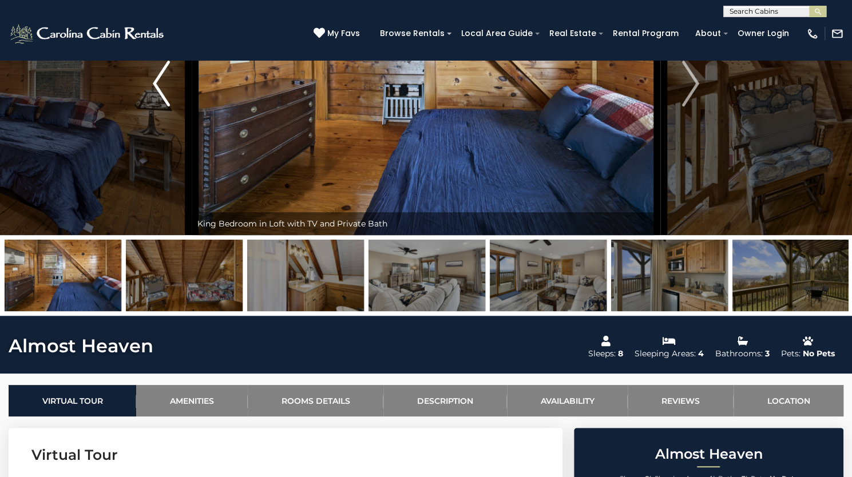
click at [168, 106] on img "Previous" at bounding box center [161, 84] width 17 height 46
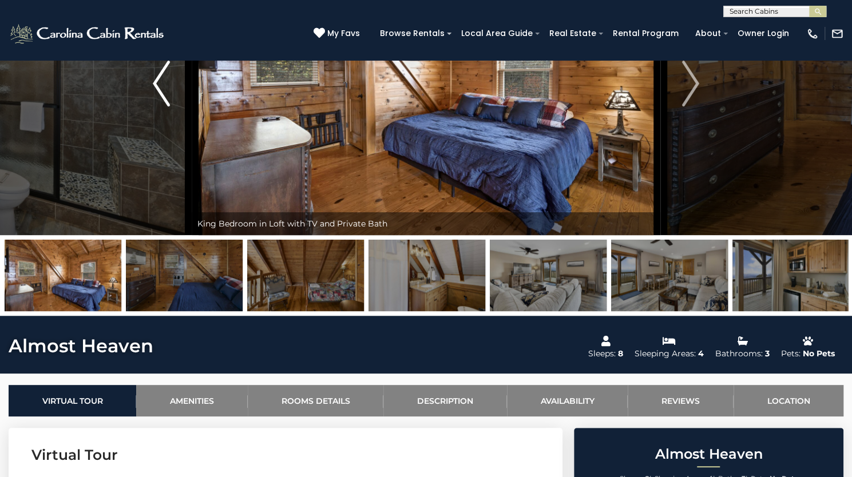
click at [168, 106] on img "Previous" at bounding box center [161, 84] width 17 height 46
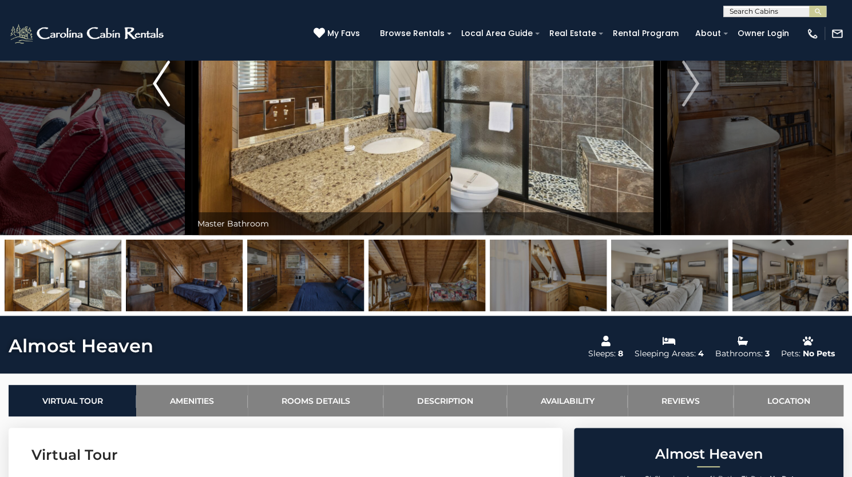
click at [168, 106] on img "Previous" at bounding box center [161, 84] width 17 height 46
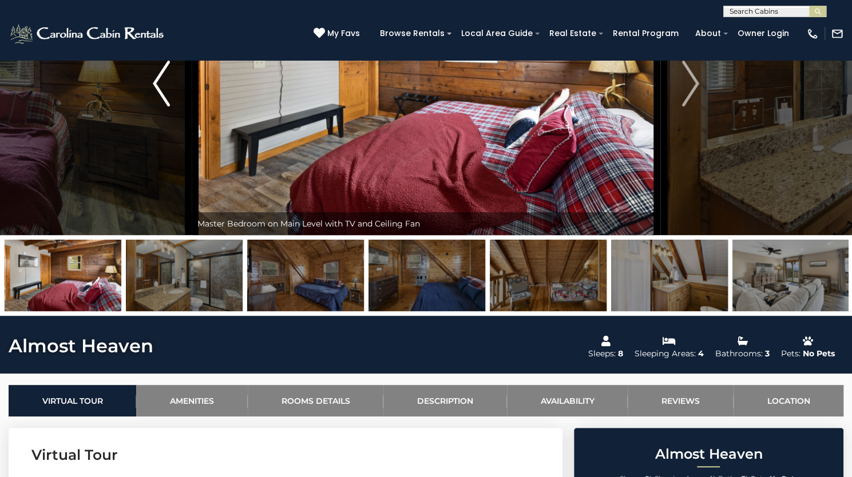
click at [168, 106] on img "Previous" at bounding box center [161, 84] width 17 height 46
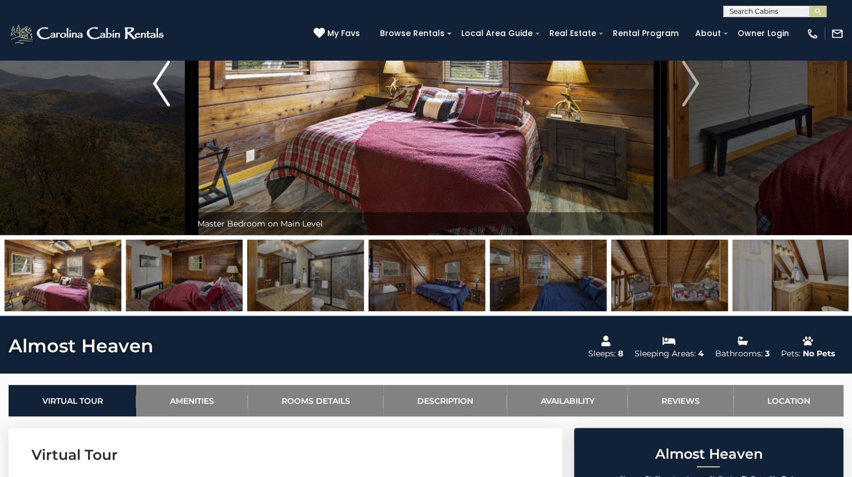
click at [168, 106] on img "Previous" at bounding box center [161, 84] width 17 height 46
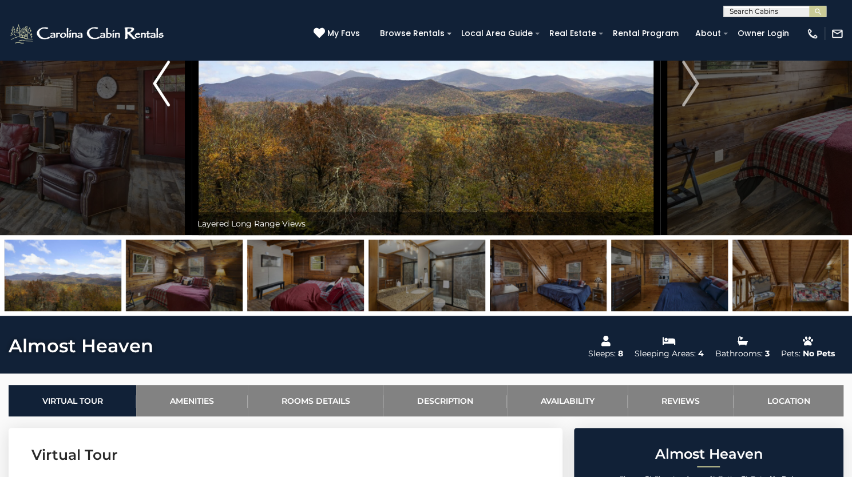
click at [168, 106] on img "Previous" at bounding box center [161, 84] width 17 height 46
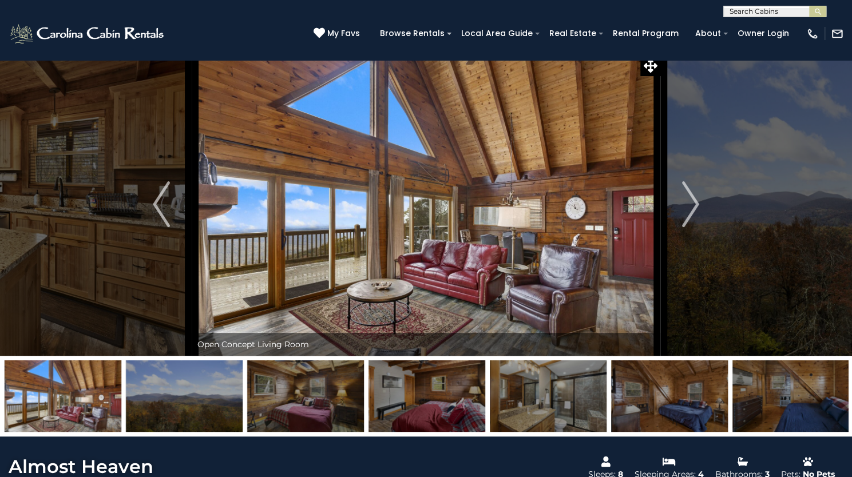
scroll to position [7, 0]
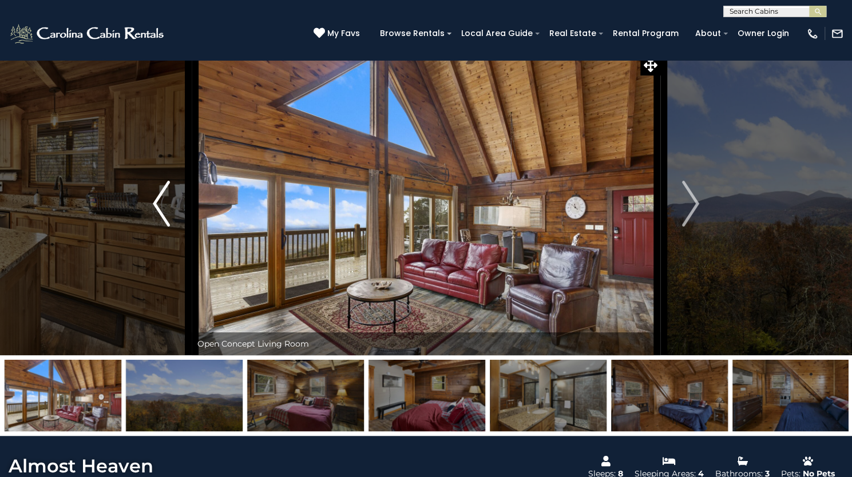
click at [165, 226] on img "Previous" at bounding box center [161, 204] width 17 height 46
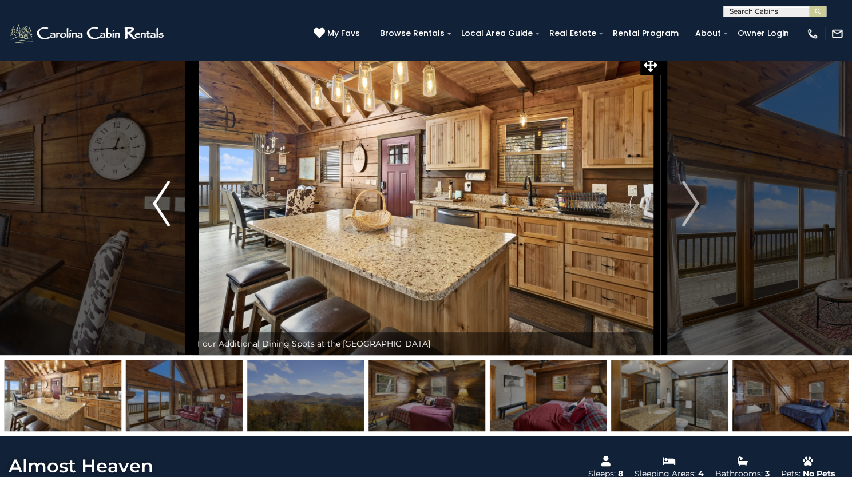
click at [165, 226] on img "Previous" at bounding box center [161, 204] width 17 height 46
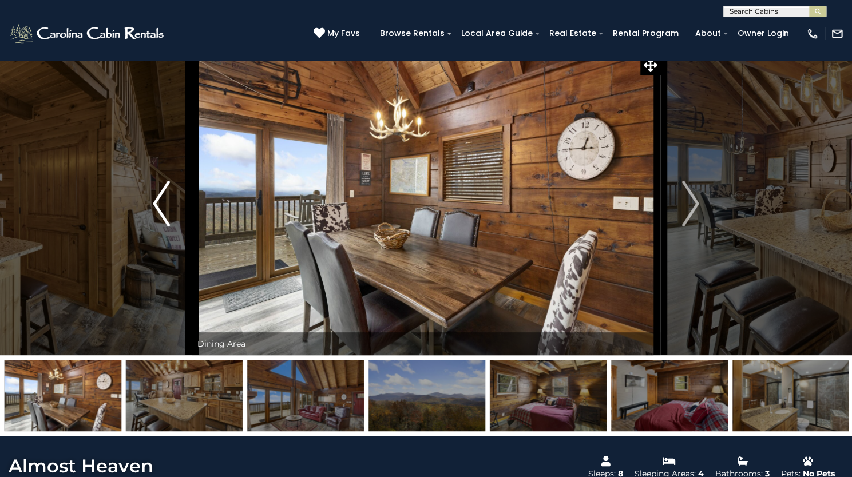
click at [165, 226] on img "Previous" at bounding box center [161, 204] width 17 height 46
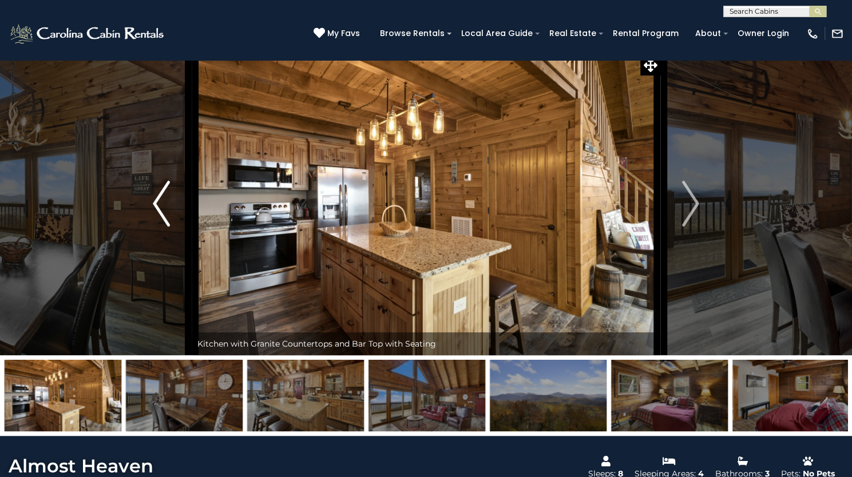
click at [165, 226] on img "Previous" at bounding box center [161, 204] width 17 height 46
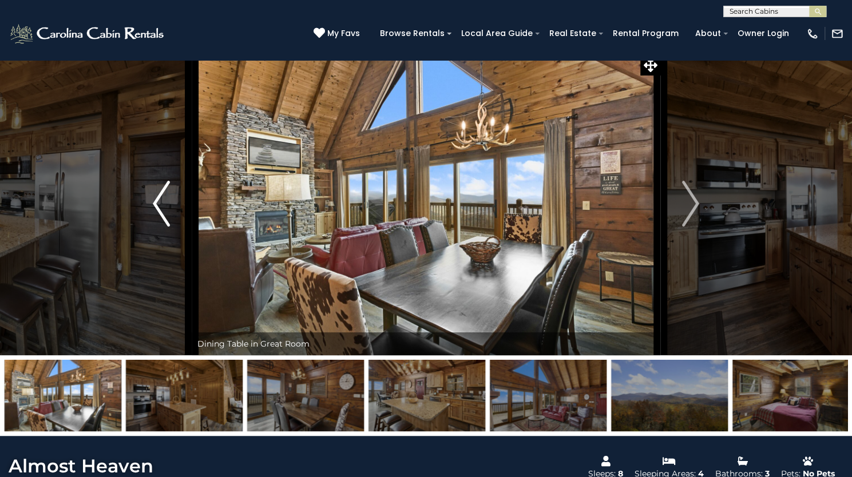
click at [165, 226] on img "Previous" at bounding box center [161, 204] width 17 height 46
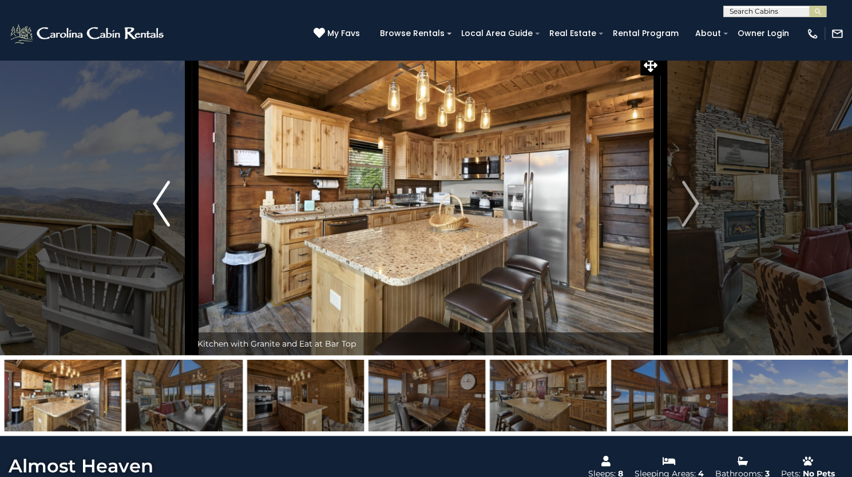
click at [165, 226] on img "Previous" at bounding box center [161, 204] width 17 height 46
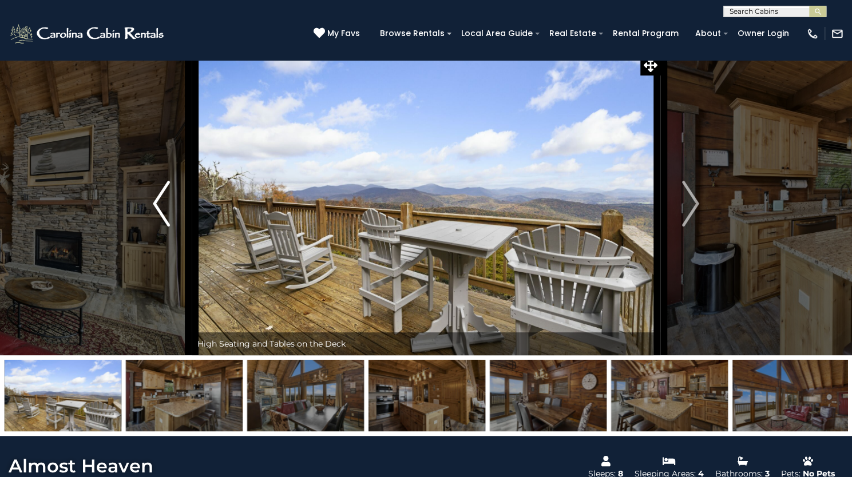
click at [165, 226] on img "Previous" at bounding box center [161, 204] width 17 height 46
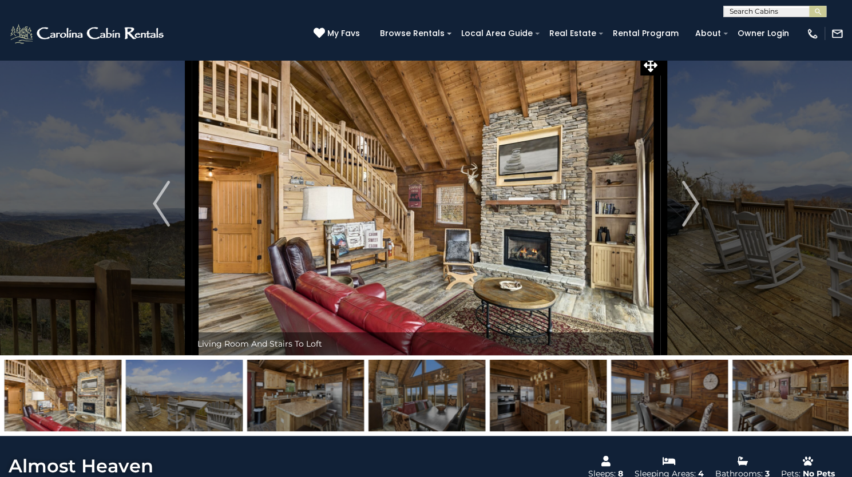
scroll to position [0, 0]
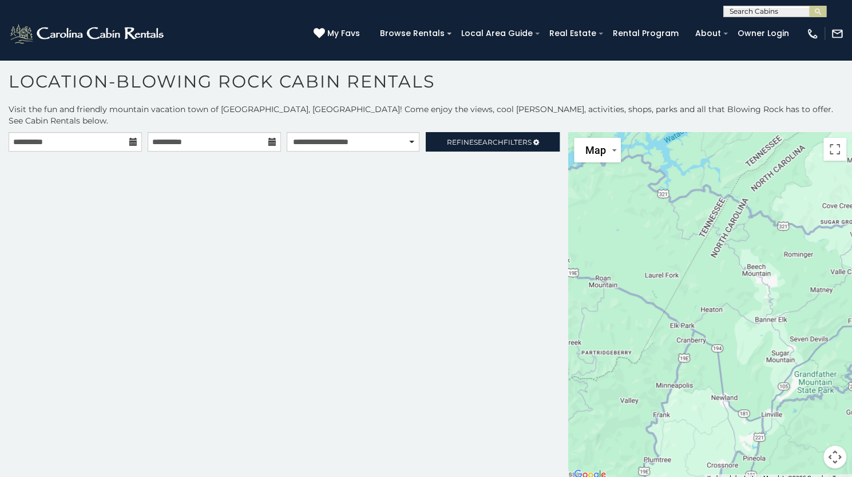
scroll to position [6, 0]
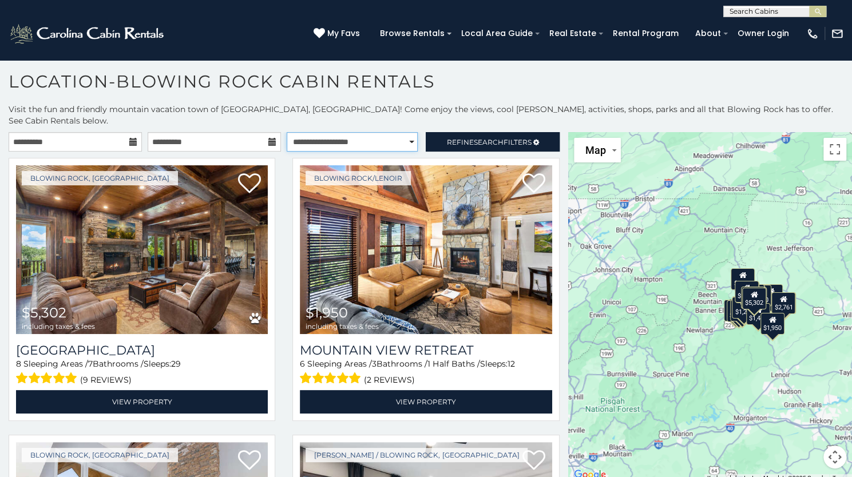
click at [364, 132] on select "**********" at bounding box center [352, 141] width 131 height 19
click at [287, 132] on select "**********" at bounding box center [352, 141] width 131 height 19
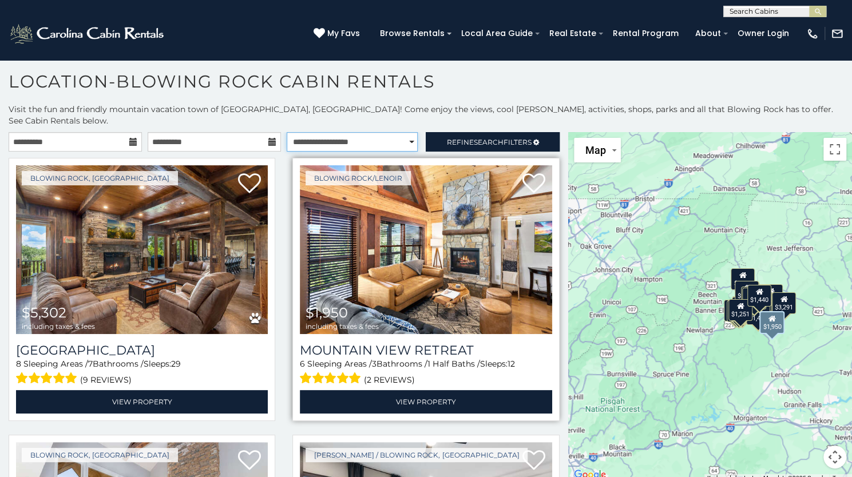
scroll to position [0, 0]
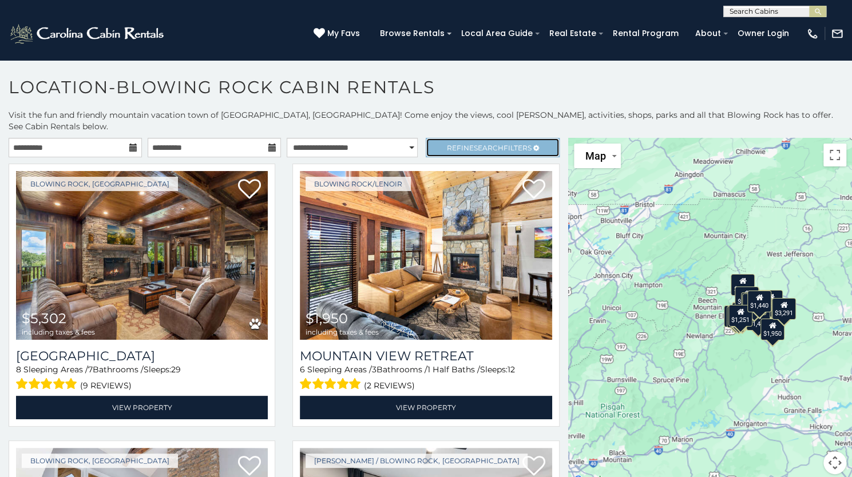
click at [472, 141] on link "Refine Search Filters" at bounding box center [491, 147] width 133 height 19
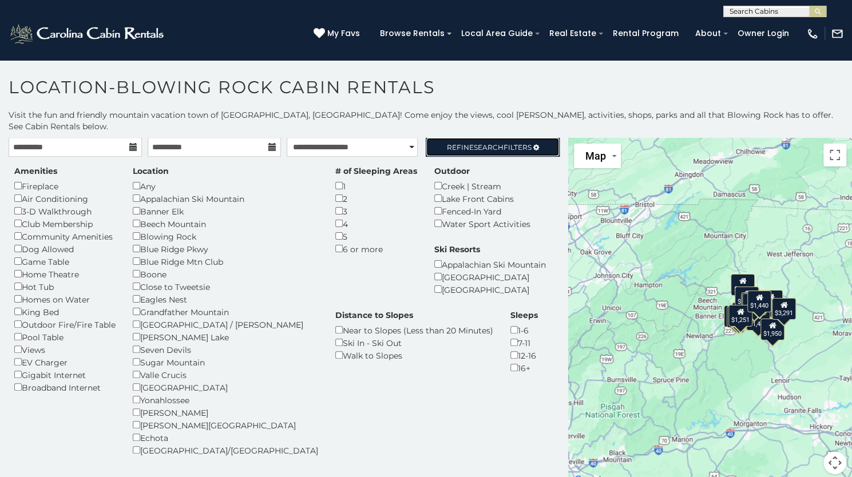
scroll to position [1, 0]
click at [479, 142] on span "Search" at bounding box center [489, 146] width 30 height 9
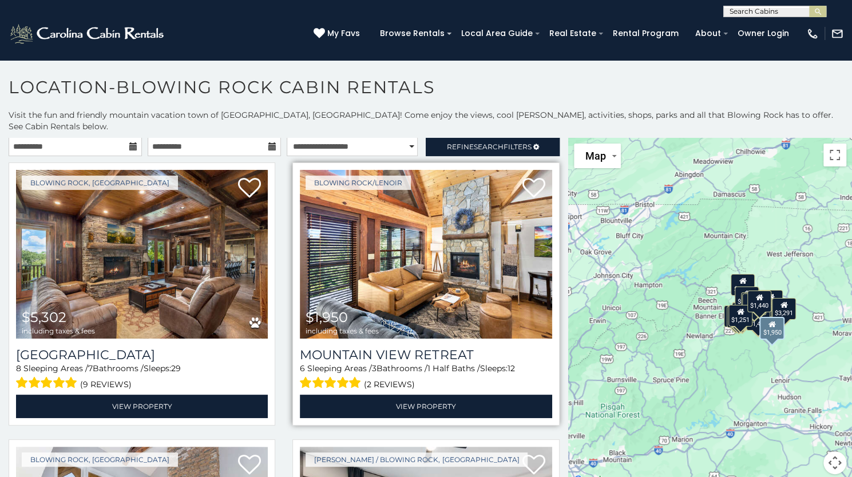
click at [389, 200] on img at bounding box center [426, 254] width 252 height 169
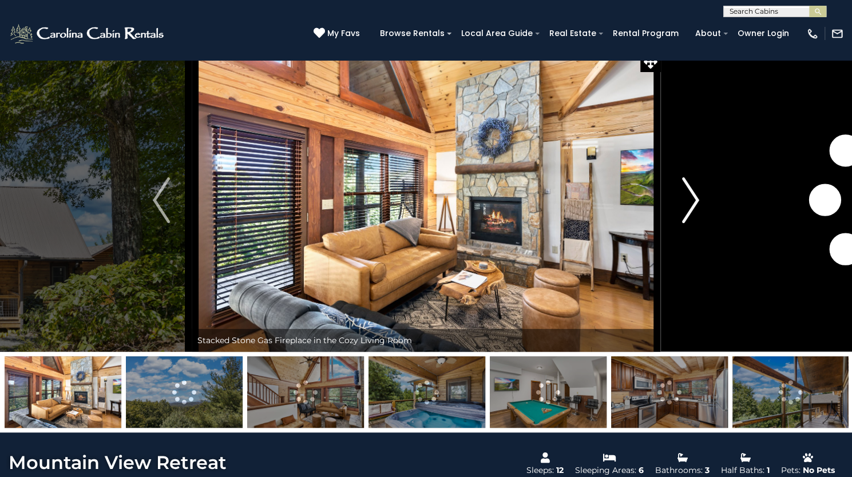
scroll to position [11, 0]
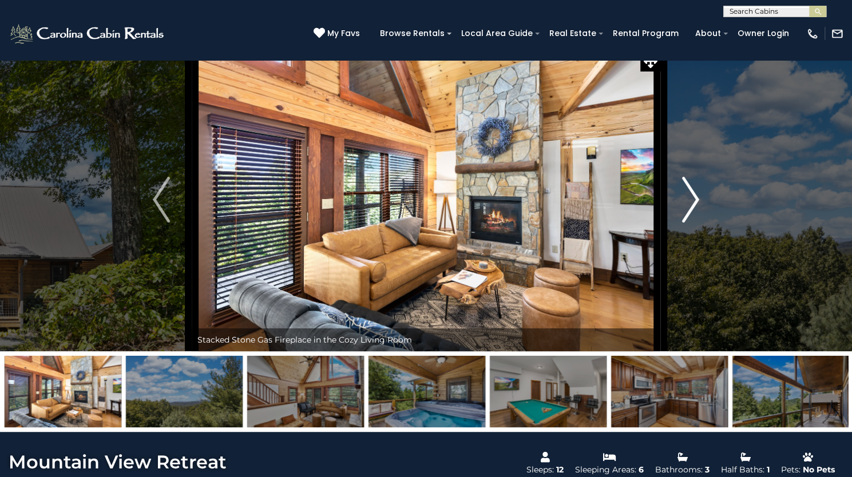
click at [690, 222] on img "Next" at bounding box center [690, 200] width 17 height 46
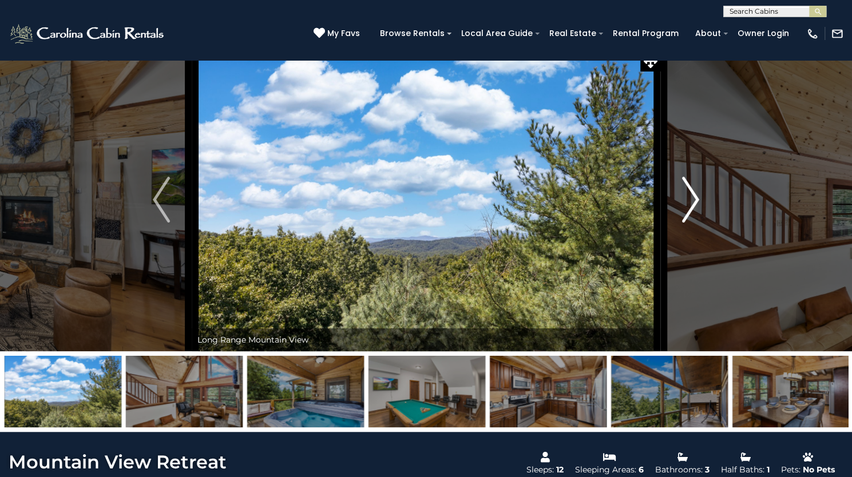
click at [690, 222] on img "Next" at bounding box center [690, 200] width 17 height 46
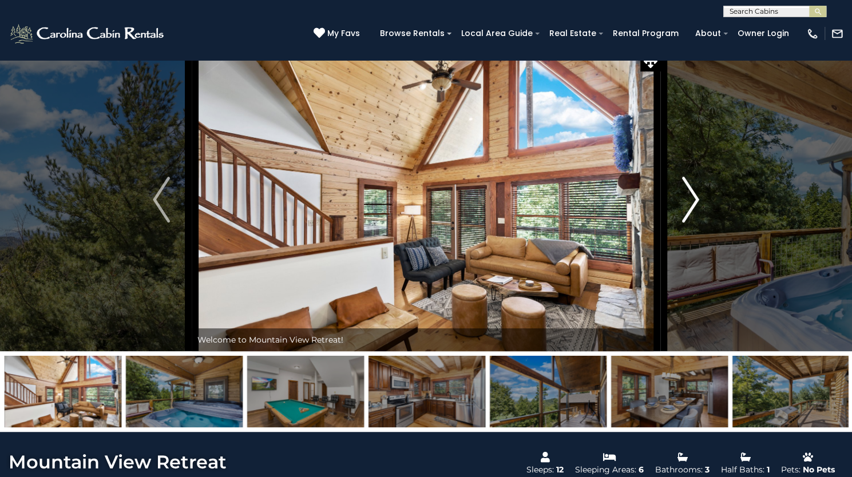
click at [690, 222] on img "Next" at bounding box center [690, 200] width 17 height 46
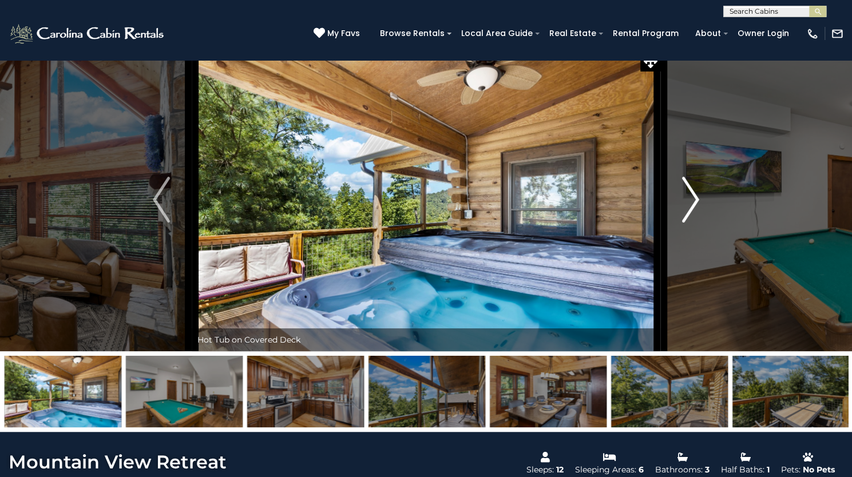
click at [690, 222] on img "Next" at bounding box center [690, 200] width 17 height 46
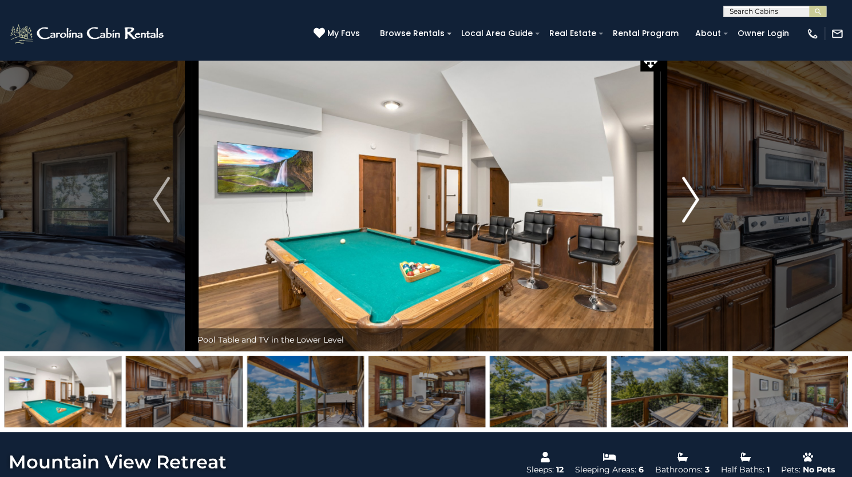
click at [690, 222] on img "Next" at bounding box center [690, 200] width 17 height 46
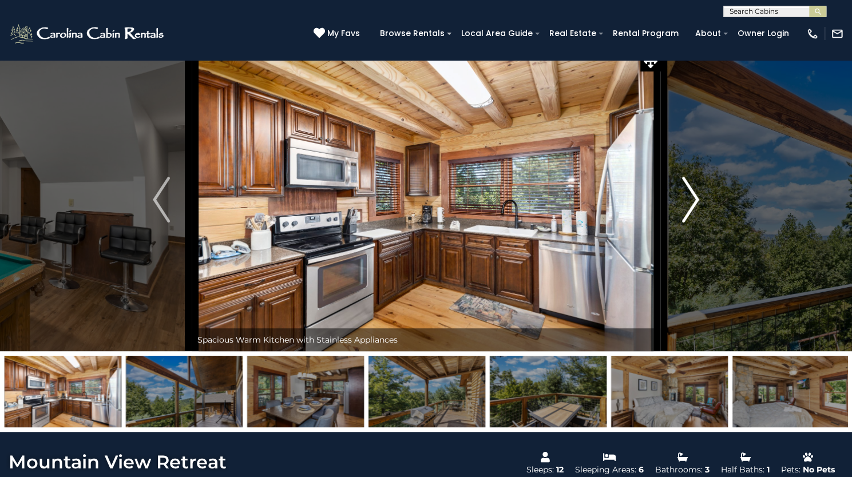
click at [690, 222] on img "Next" at bounding box center [690, 200] width 17 height 46
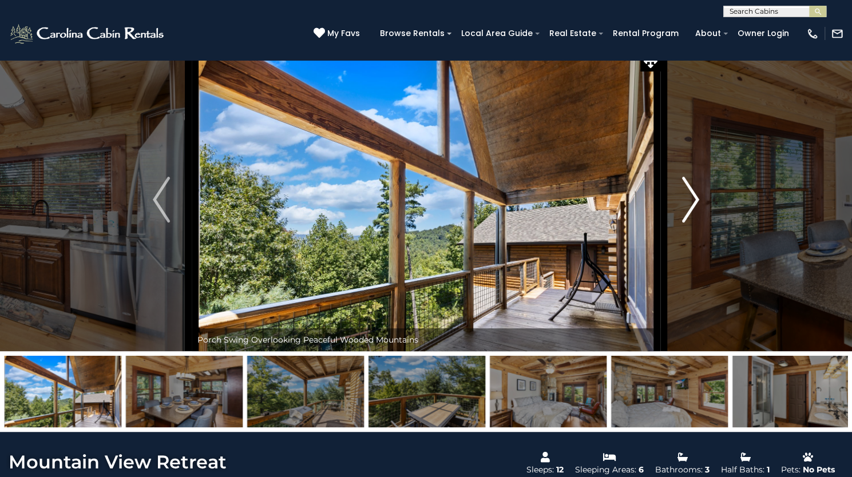
click at [690, 222] on img "Next" at bounding box center [690, 200] width 17 height 46
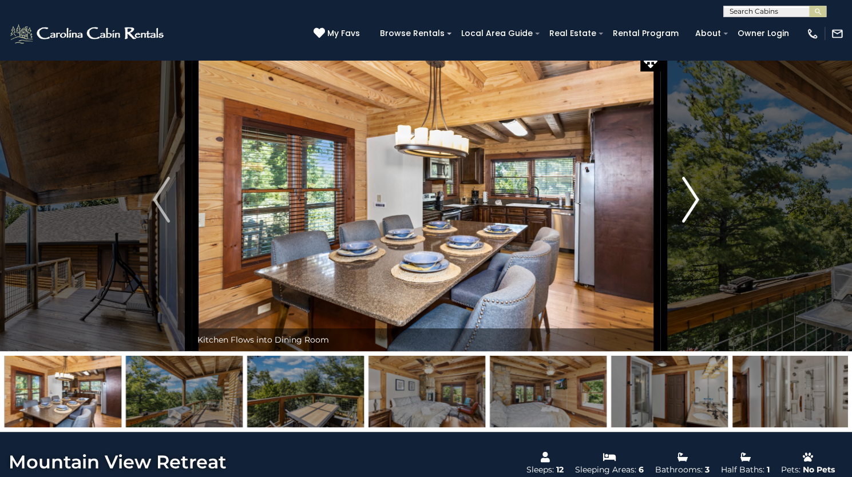
click at [690, 222] on img "Next" at bounding box center [690, 200] width 17 height 46
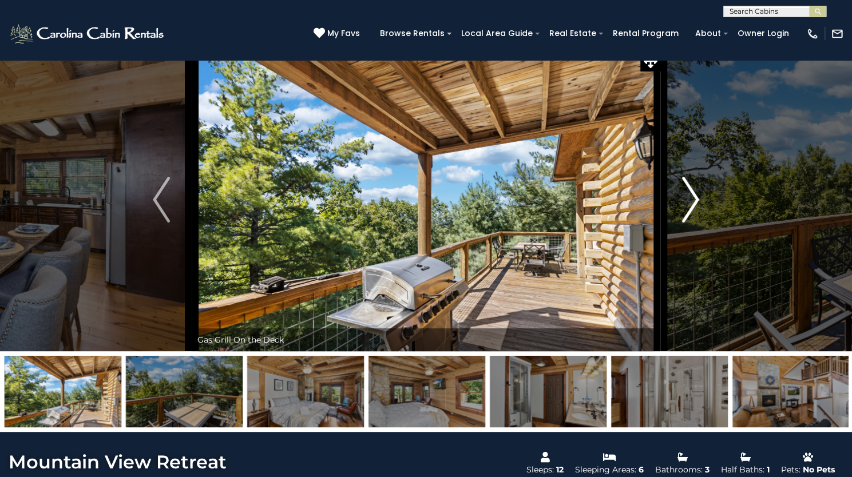
click at [690, 222] on img "Next" at bounding box center [690, 200] width 17 height 46
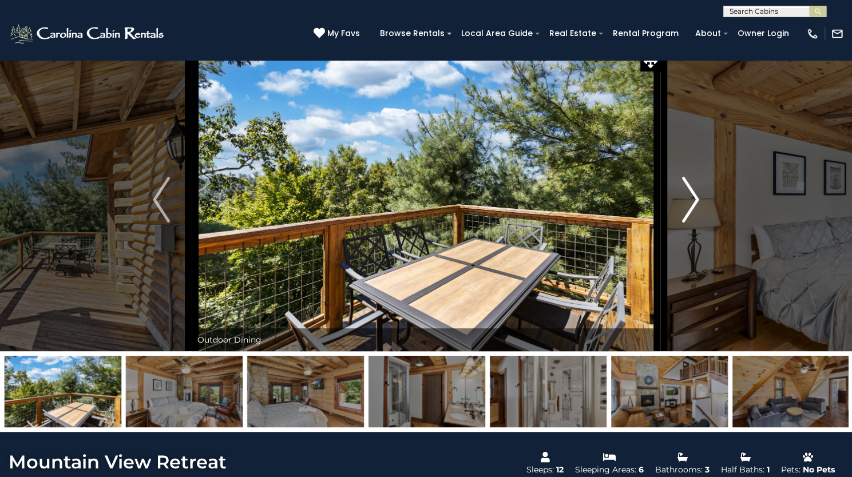
click at [690, 222] on img "Next" at bounding box center [690, 200] width 17 height 46
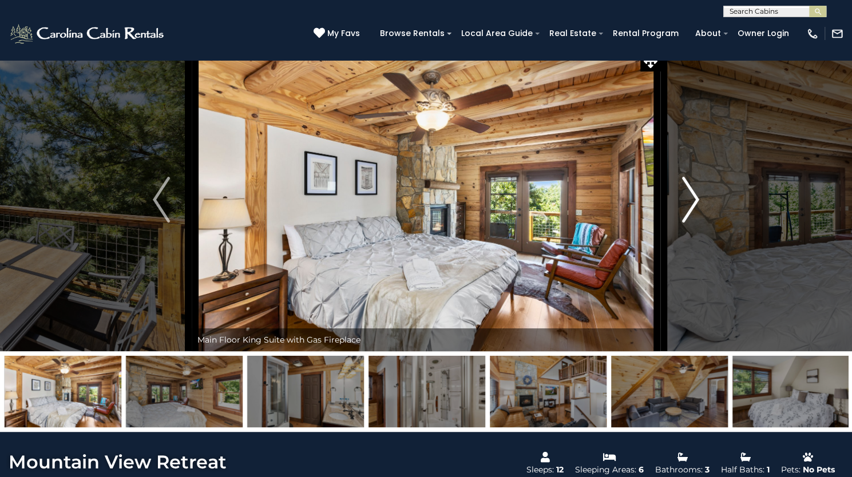
click at [690, 222] on img "Next" at bounding box center [690, 200] width 17 height 46
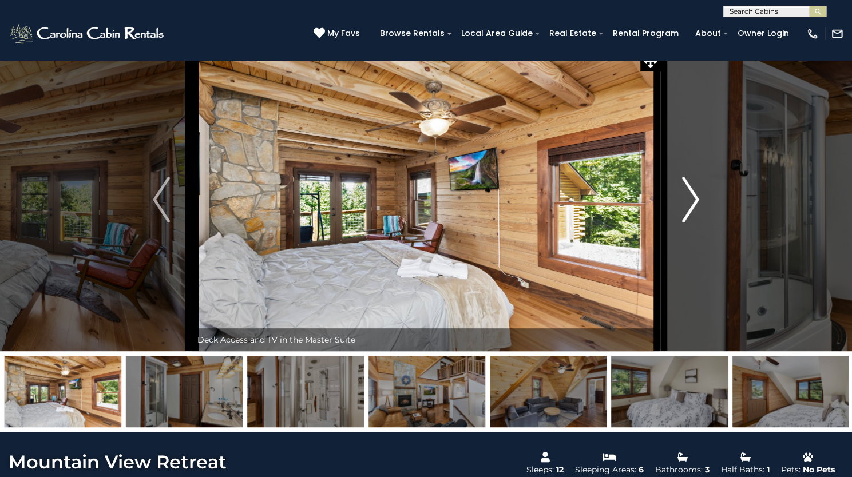
click at [690, 222] on img "Next" at bounding box center [690, 200] width 17 height 46
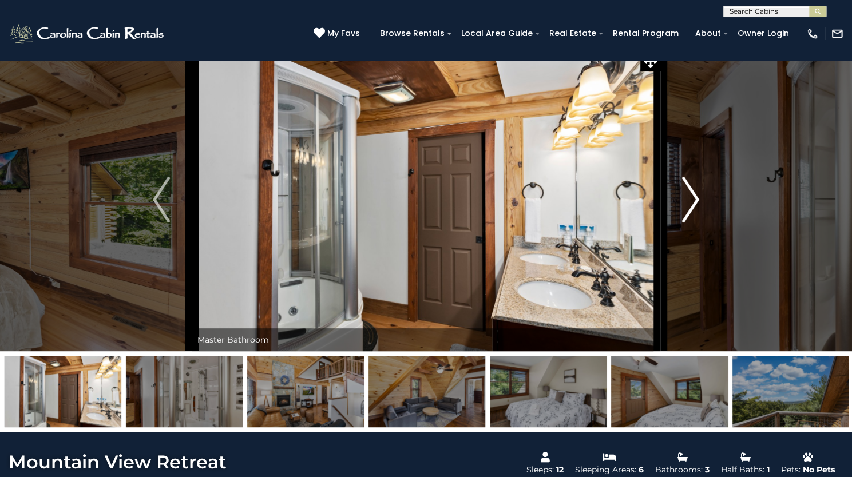
click at [690, 222] on img "Next" at bounding box center [690, 200] width 17 height 46
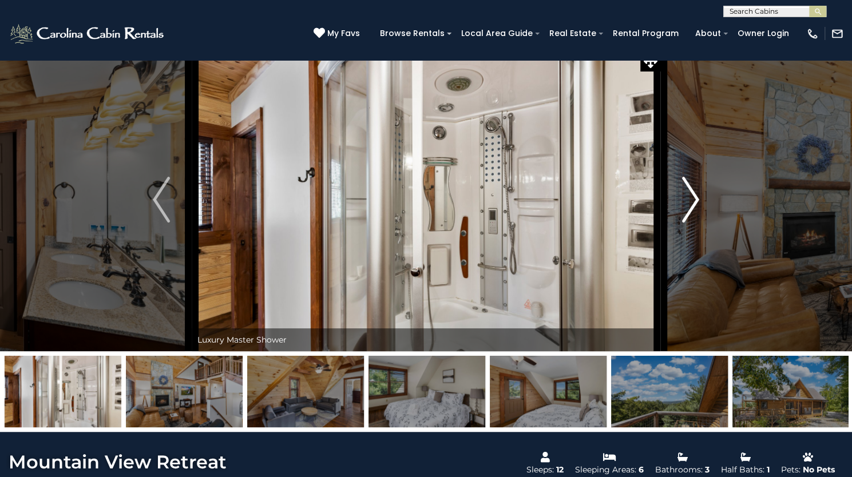
click at [690, 222] on img "Next" at bounding box center [690, 200] width 17 height 46
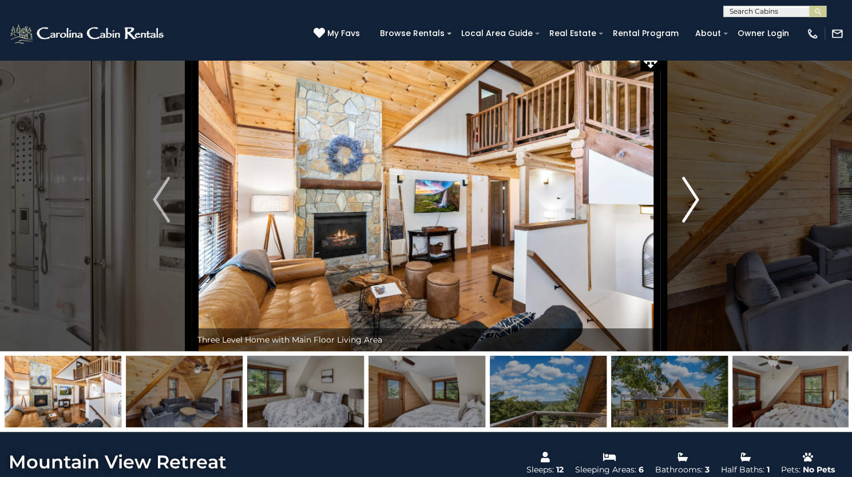
click at [690, 222] on img "Next" at bounding box center [690, 200] width 17 height 46
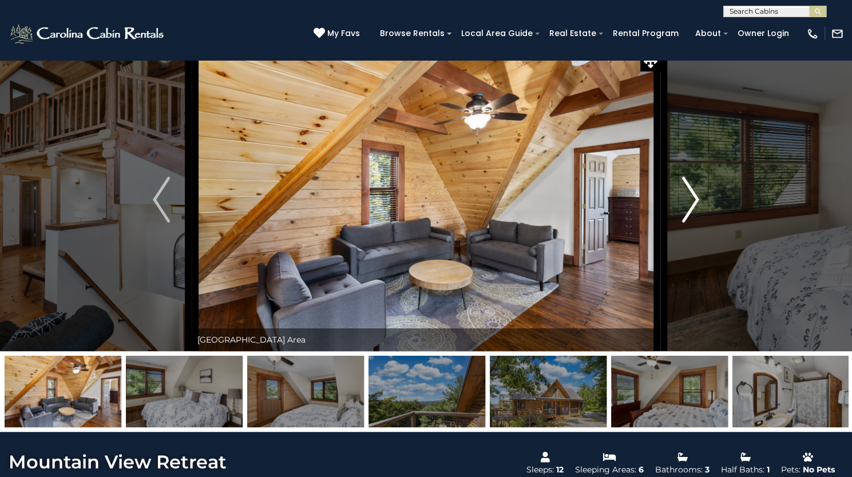
click at [690, 222] on img "Next" at bounding box center [690, 200] width 17 height 46
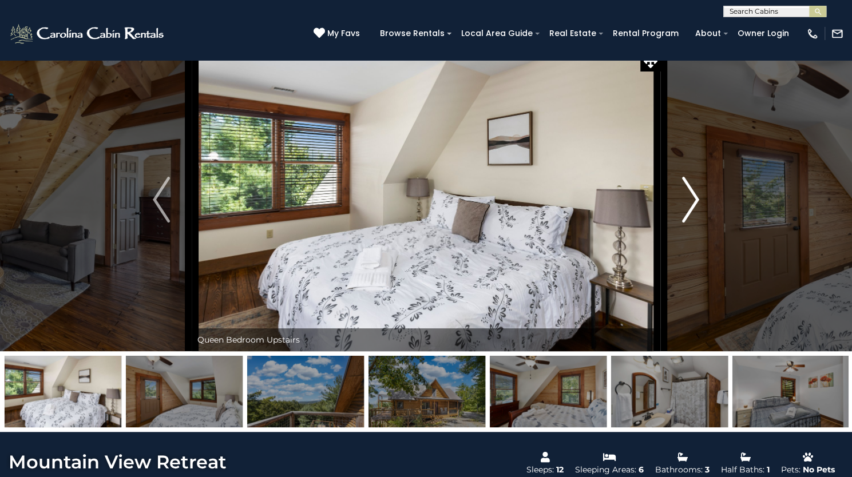
click at [690, 222] on img "Next" at bounding box center [690, 200] width 17 height 46
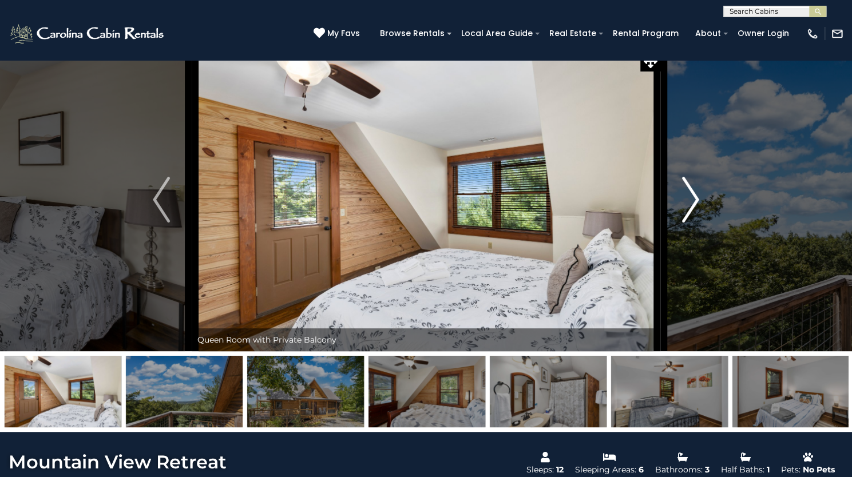
click at [689, 222] on img "Next" at bounding box center [690, 200] width 17 height 46
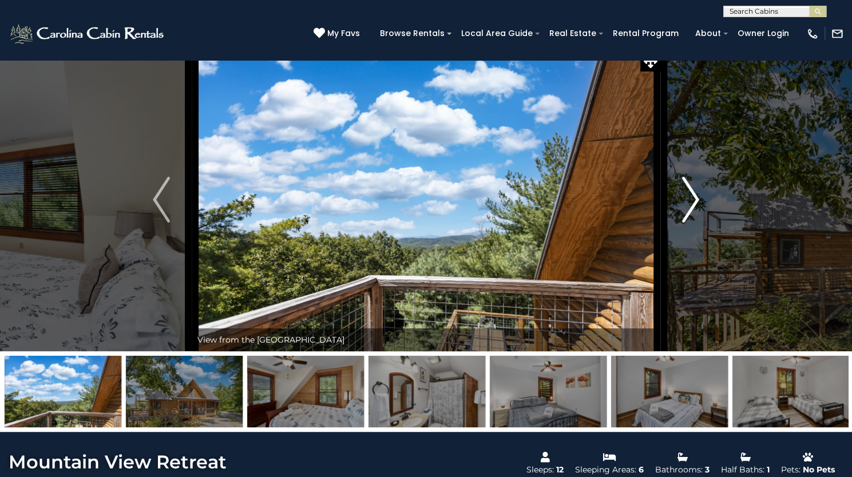
click at [689, 222] on img "Next" at bounding box center [690, 200] width 17 height 46
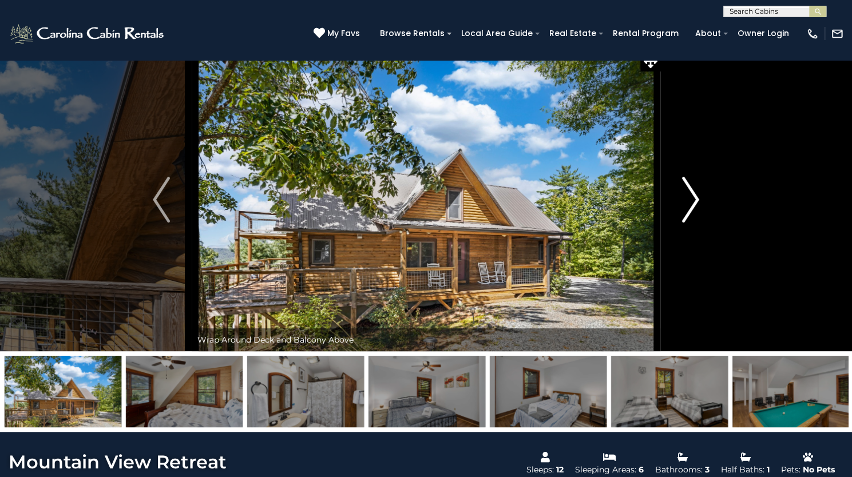
click at [689, 222] on img "Next" at bounding box center [690, 200] width 17 height 46
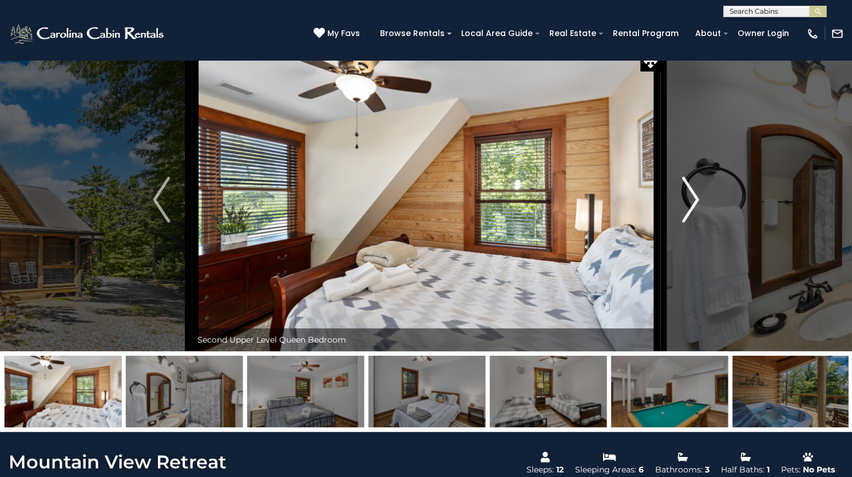
click at [689, 222] on img "Next" at bounding box center [690, 200] width 17 height 46
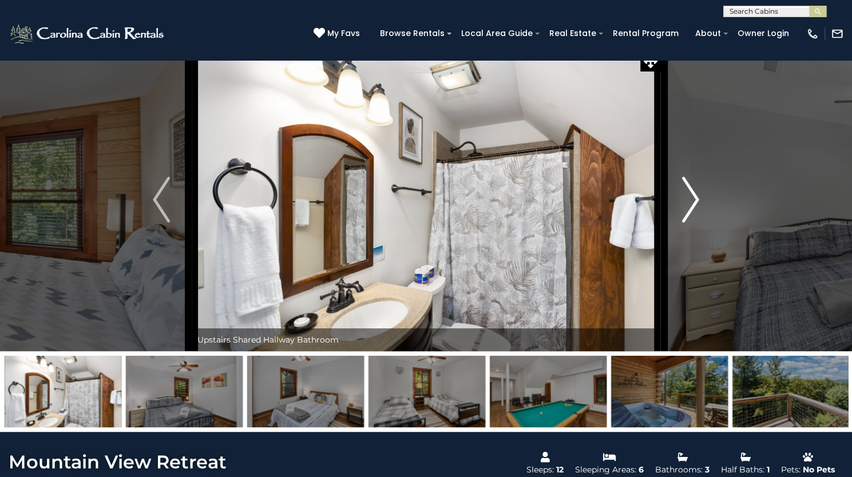
click at [689, 222] on img "Next" at bounding box center [690, 200] width 17 height 46
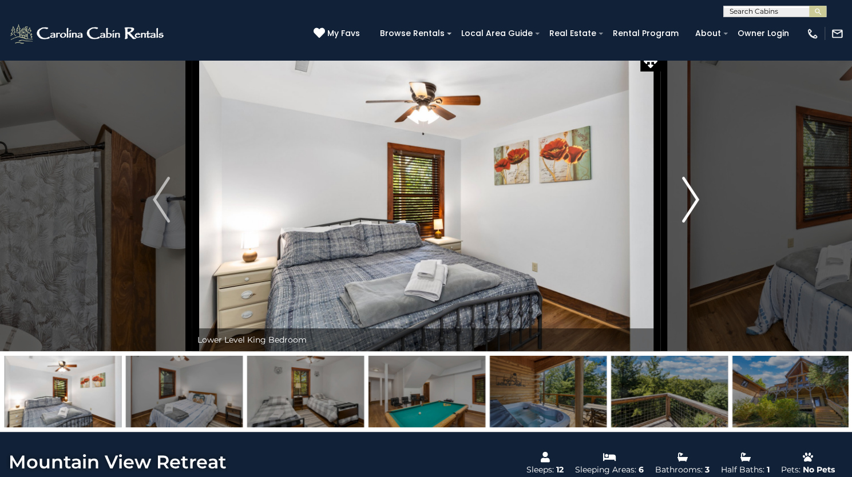
click at [689, 222] on img "Next" at bounding box center [690, 200] width 17 height 46
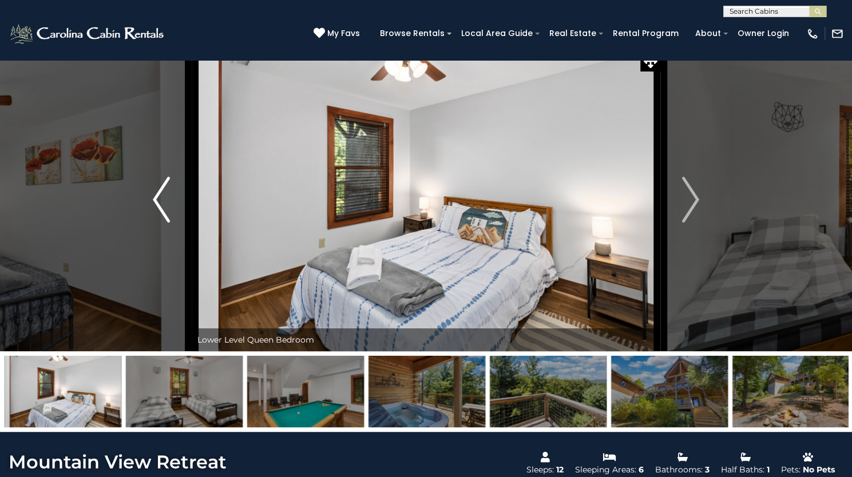
click at [169, 222] on img "Previous" at bounding box center [161, 200] width 17 height 46
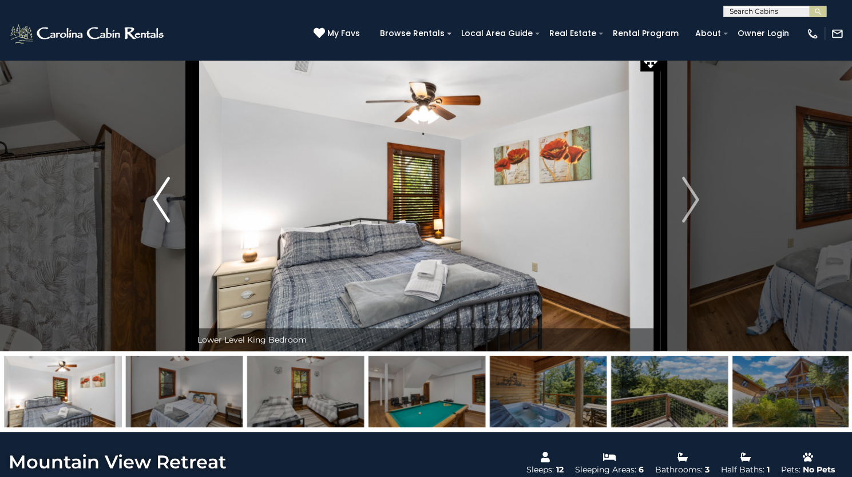
click at [172, 234] on button "Previous" at bounding box center [161, 199] width 61 height 303
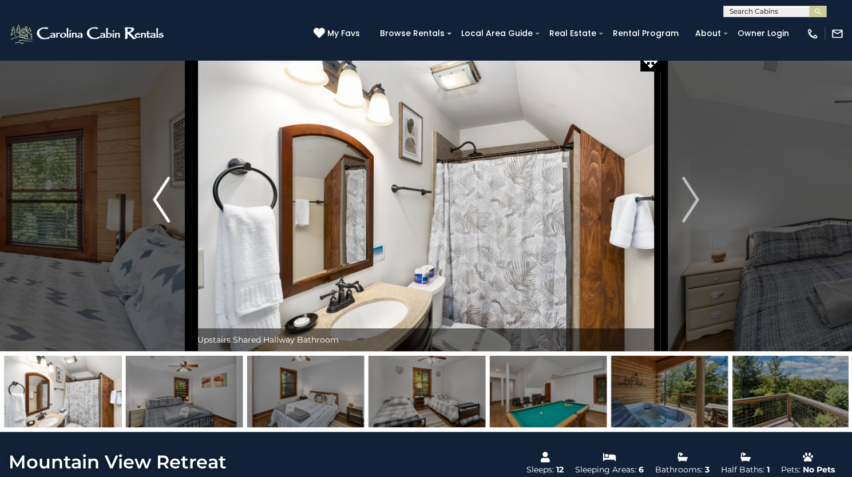
click at [171, 259] on button "Previous" at bounding box center [161, 199] width 61 height 303
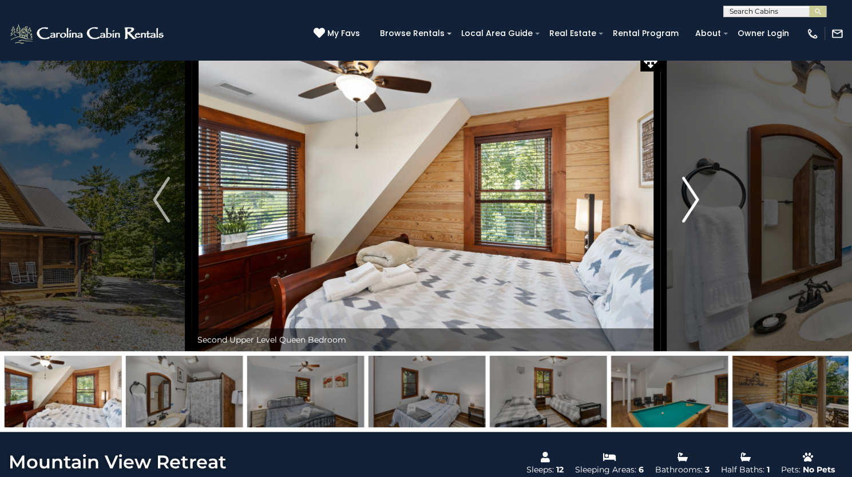
click at [687, 222] on img "Next" at bounding box center [690, 200] width 17 height 46
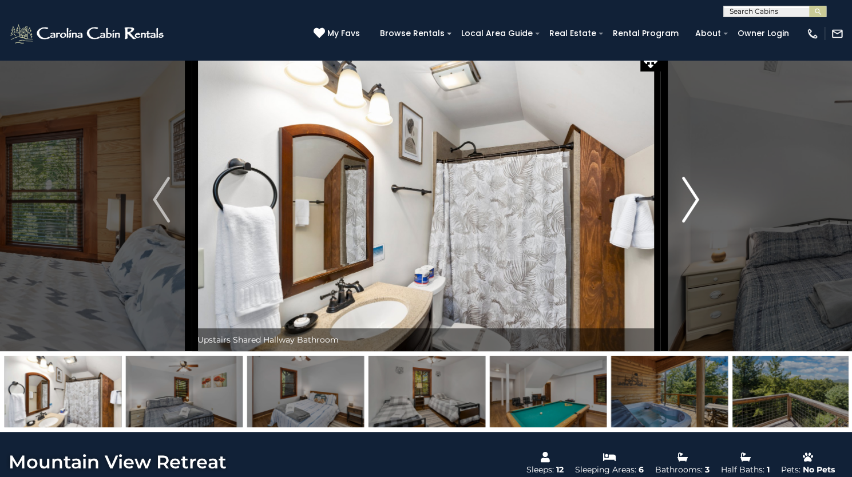
click at [687, 222] on img "Next" at bounding box center [690, 200] width 17 height 46
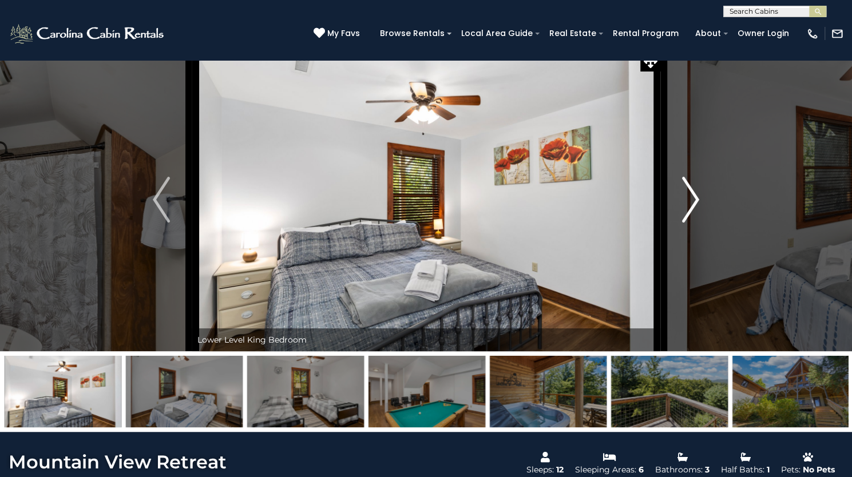
click at [687, 222] on img "Next" at bounding box center [690, 200] width 17 height 46
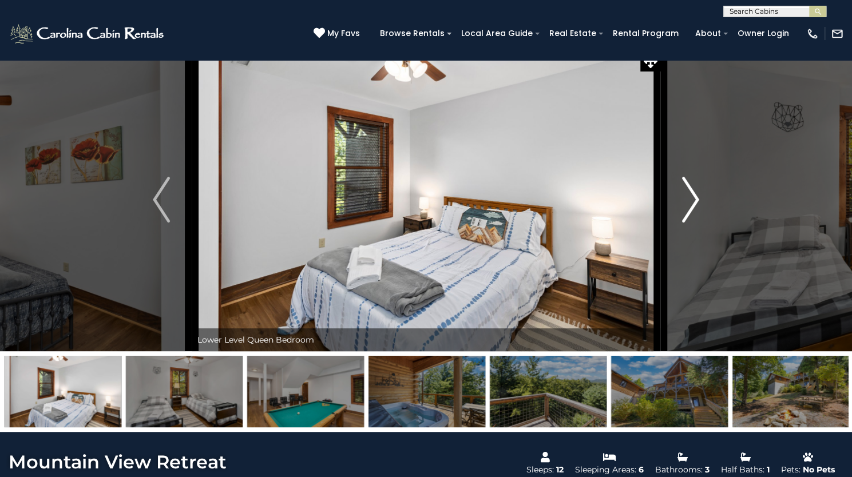
click at [687, 222] on img "Next" at bounding box center [690, 200] width 17 height 46
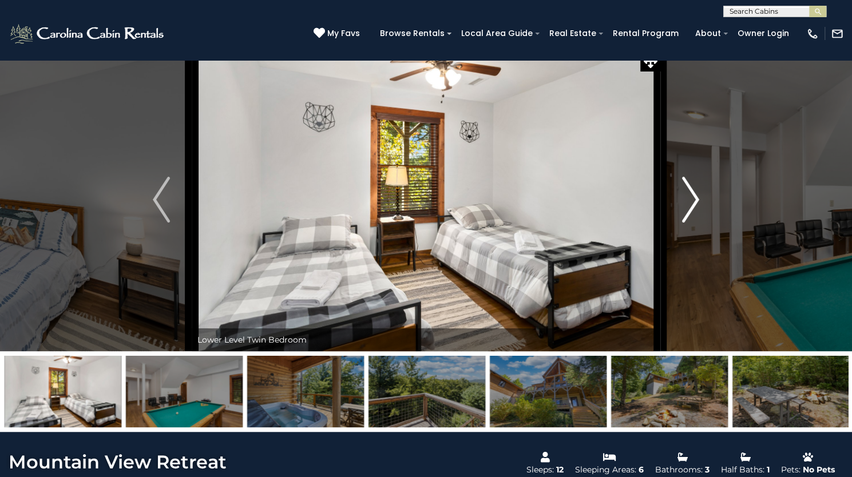
click at [687, 222] on img "Next" at bounding box center [690, 200] width 17 height 46
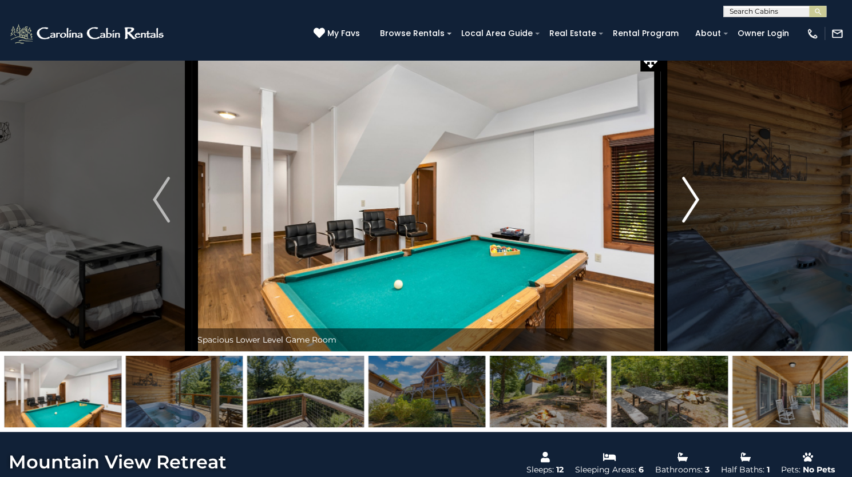
click at [687, 222] on img "Next" at bounding box center [690, 200] width 17 height 46
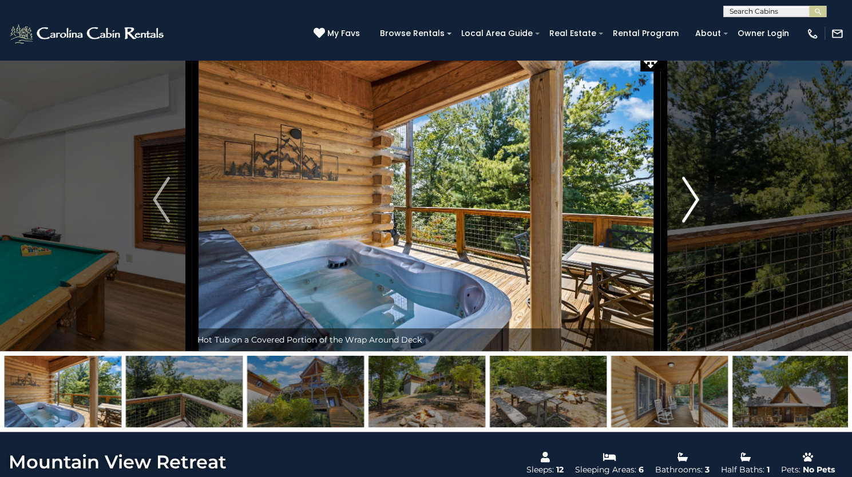
click at [687, 222] on img "Next" at bounding box center [690, 200] width 17 height 46
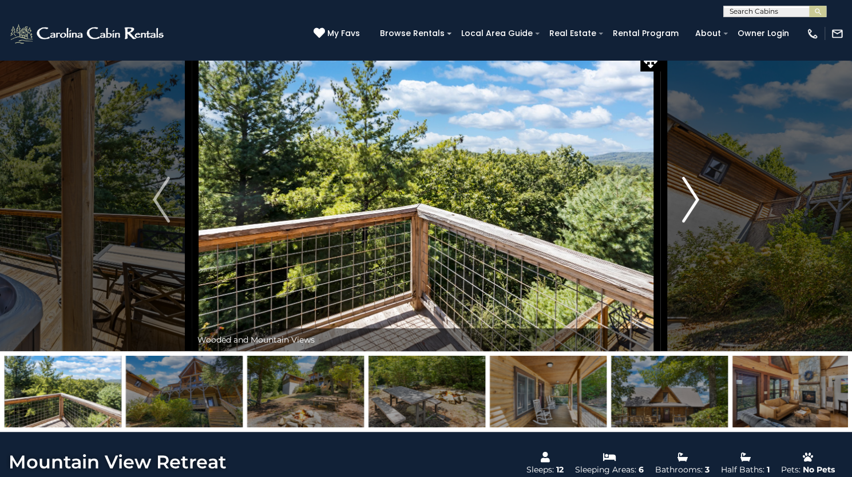
click at [687, 222] on img "Next" at bounding box center [690, 200] width 17 height 46
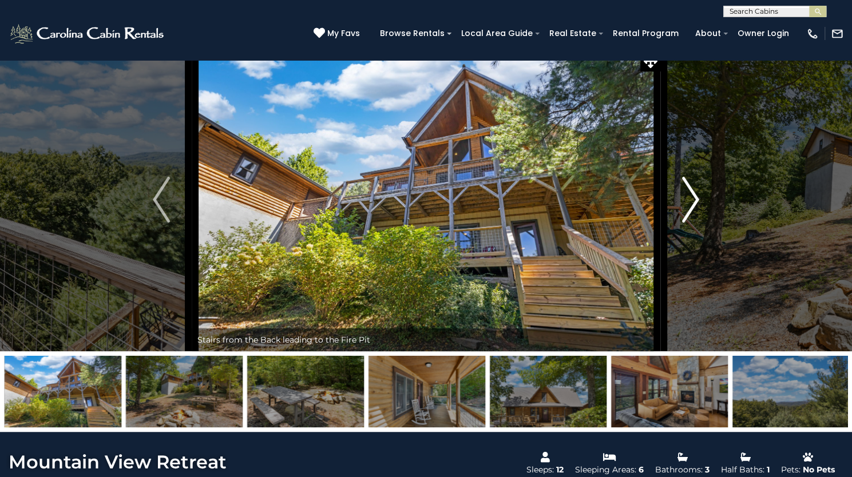
click at [687, 222] on img "Next" at bounding box center [690, 200] width 17 height 46
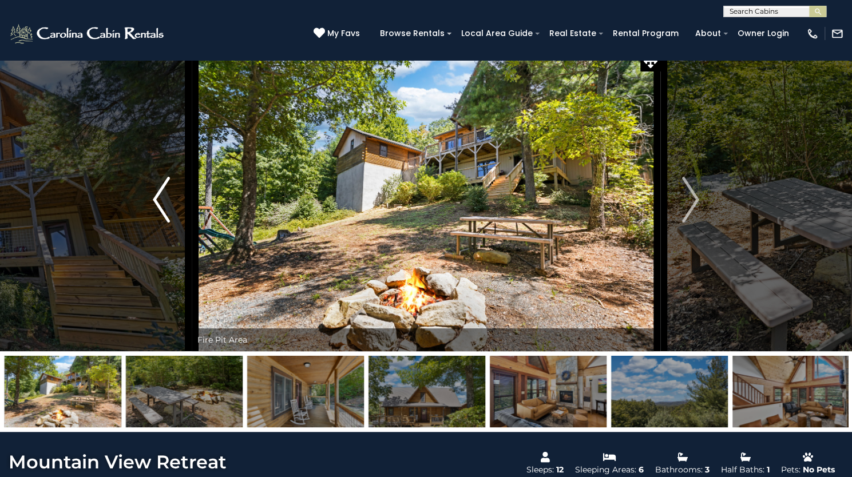
click at [158, 222] on img "Previous" at bounding box center [161, 200] width 17 height 46
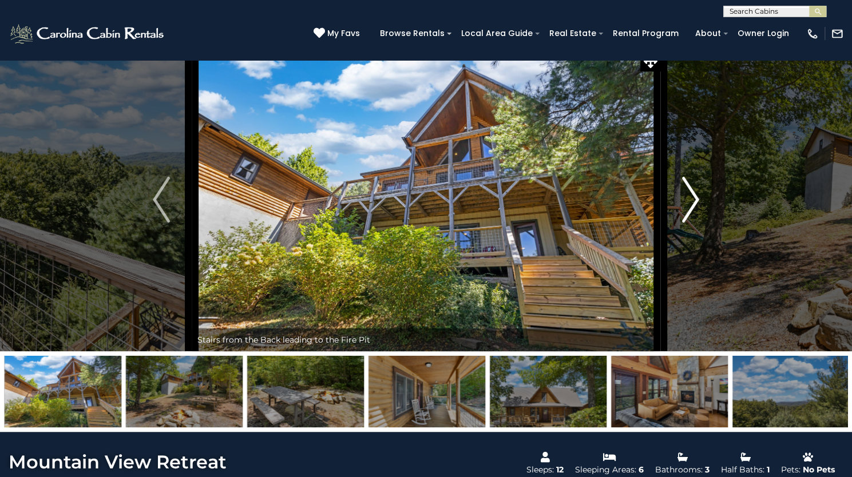
click at [691, 222] on img "Next" at bounding box center [690, 200] width 17 height 46
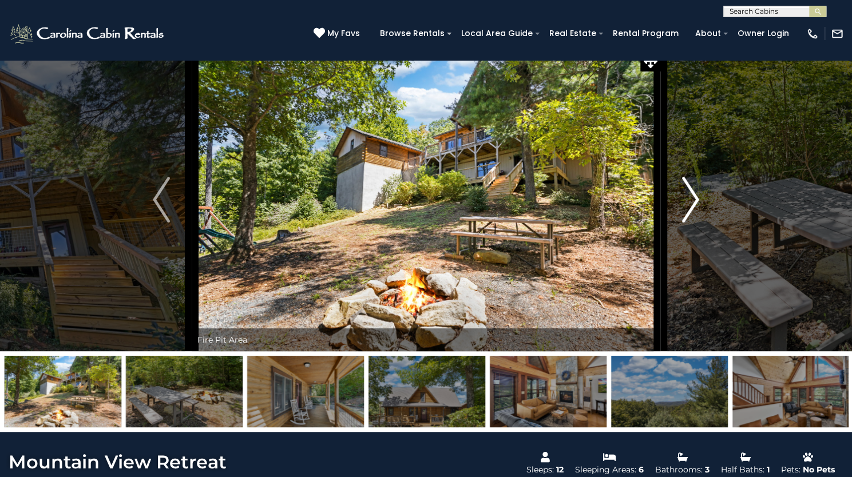
click at [691, 222] on img "Next" at bounding box center [690, 200] width 17 height 46
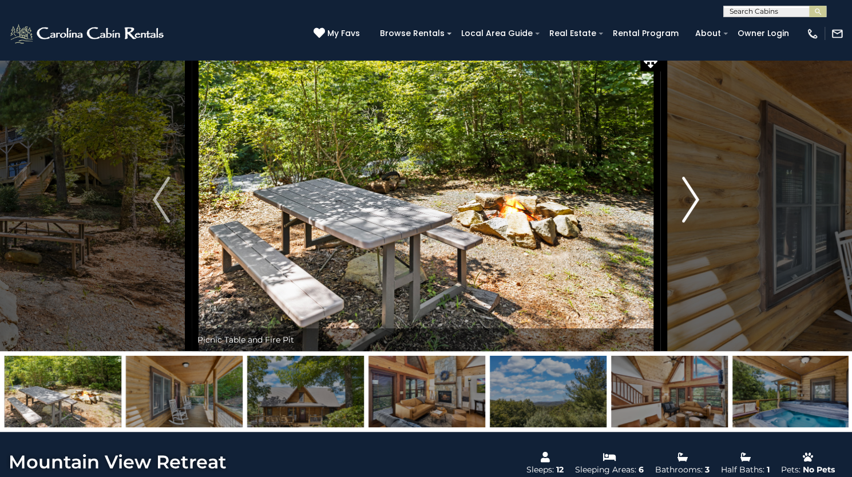
click at [691, 222] on img "Next" at bounding box center [690, 200] width 17 height 46
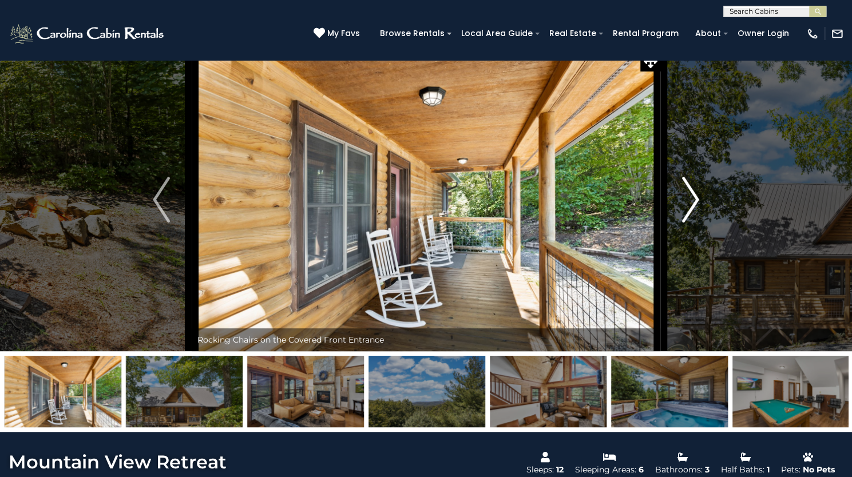
click at [691, 222] on img "Next" at bounding box center [690, 200] width 17 height 46
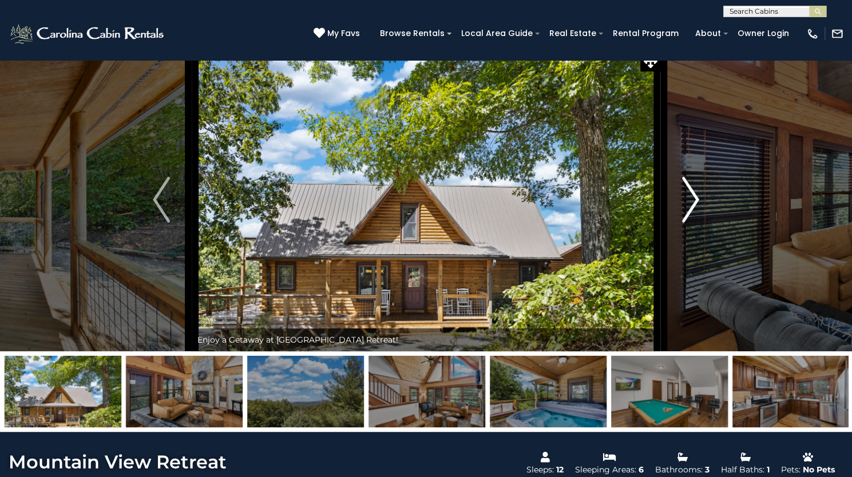
click at [691, 222] on img "Next" at bounding box center [690, 200] width 17 height 46
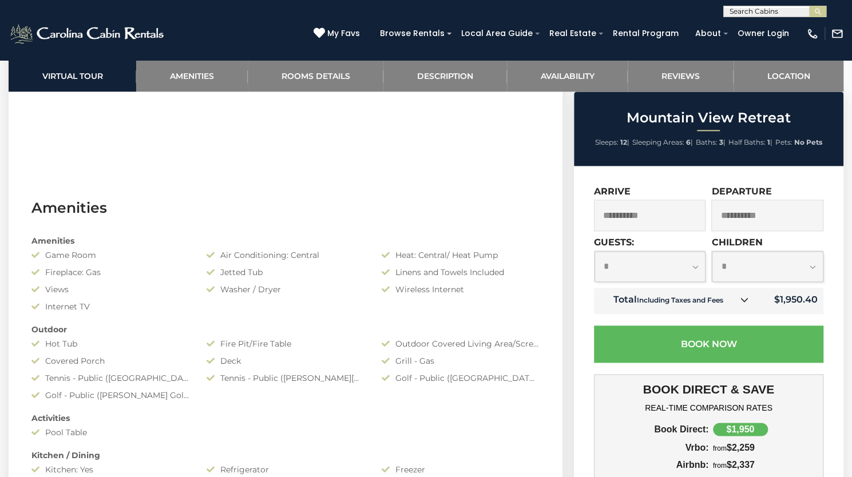
scroll to position [723, 0]
click at [321, 77] on link "Rooms Details" at bounding box center [316, 75] width 136 height 31
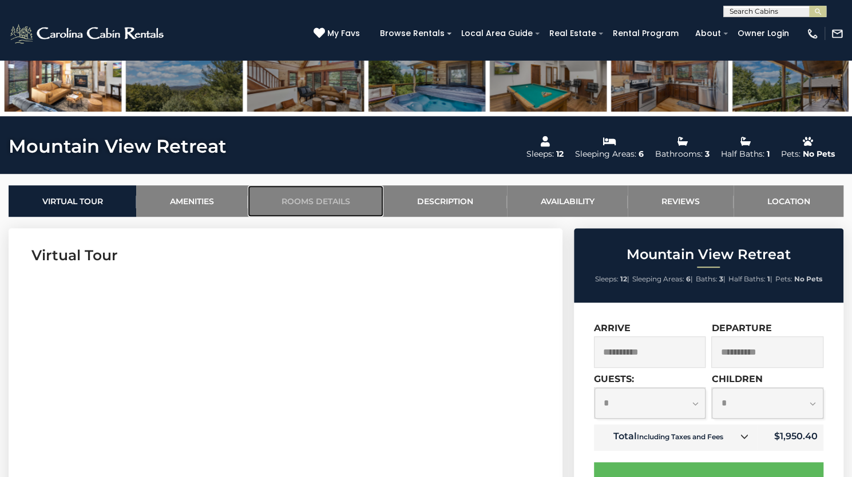
scroll to position [327, 0]
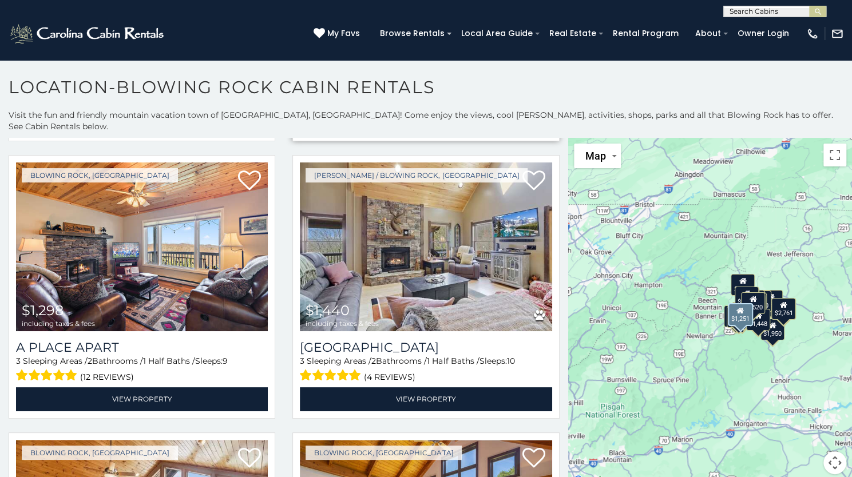
scroll to position [840, 0]
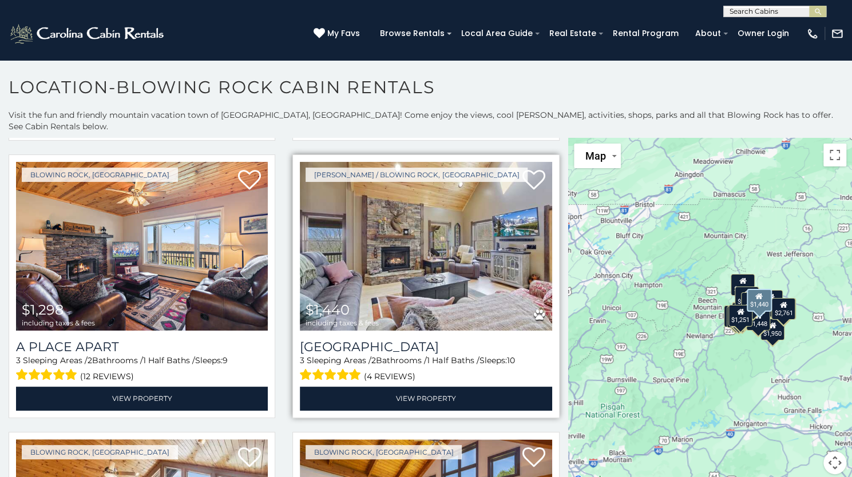
click at [467, 241] on img at bounding box center [426, 246] width 252 height 169
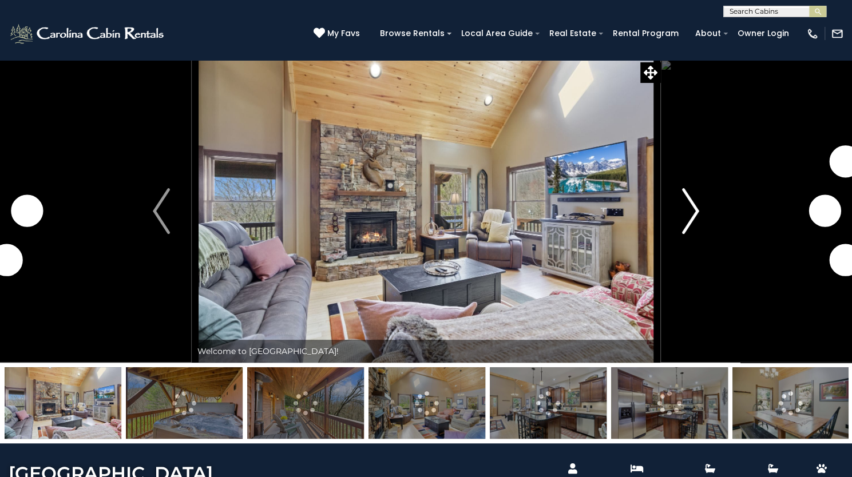
click at [686, 234] on img "Next" at bounding box center [690, 211] width 17 height 46
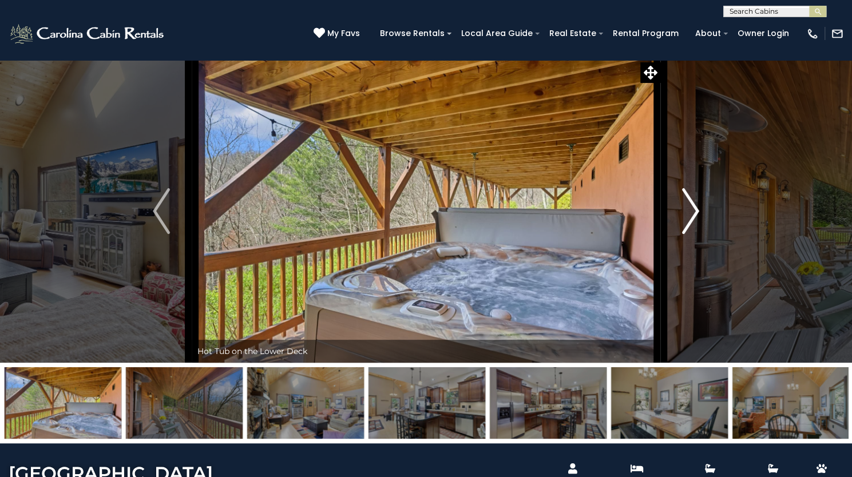
click at [686, 234] on img "Next" at bounding box center [690, 211] width 17 height 46
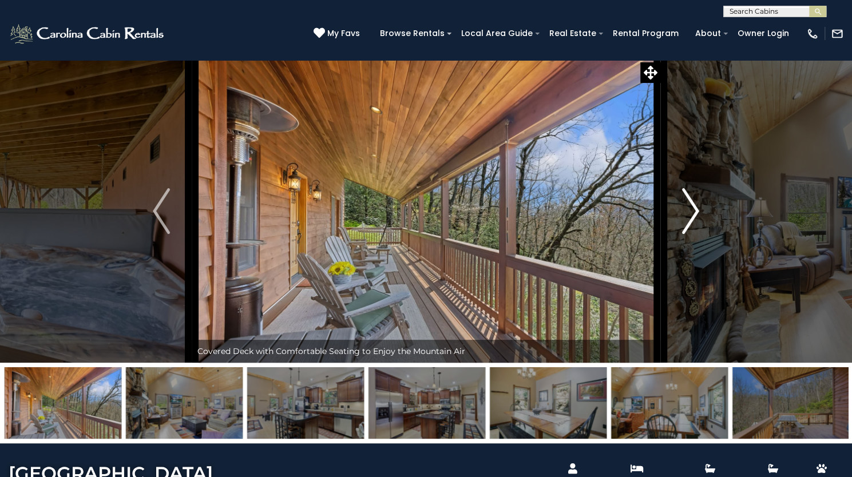
click at [686, 234] on img "Next" at bounding box center [690, 211] width 17 height 46
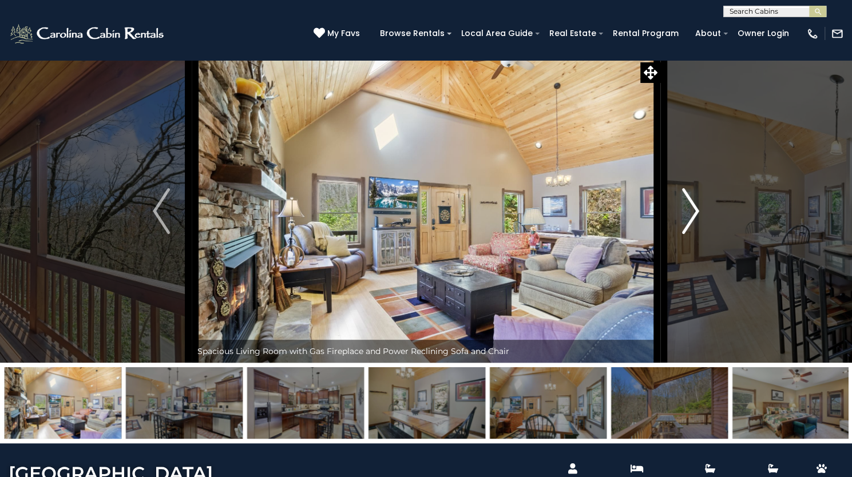
click at [686, 234] on img "Next" at bounding box center [690, 211] width 17 height 46
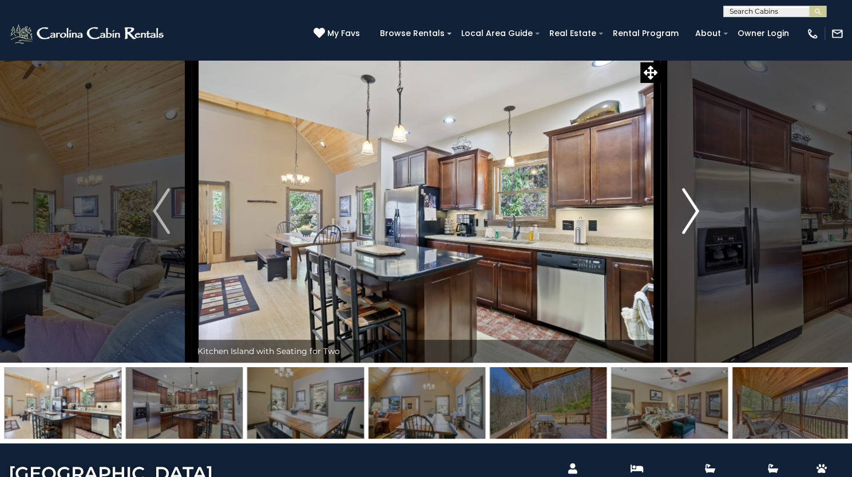
click at [684, 234] on img "Next" at bounding box center [690, 211] width 17 height 46
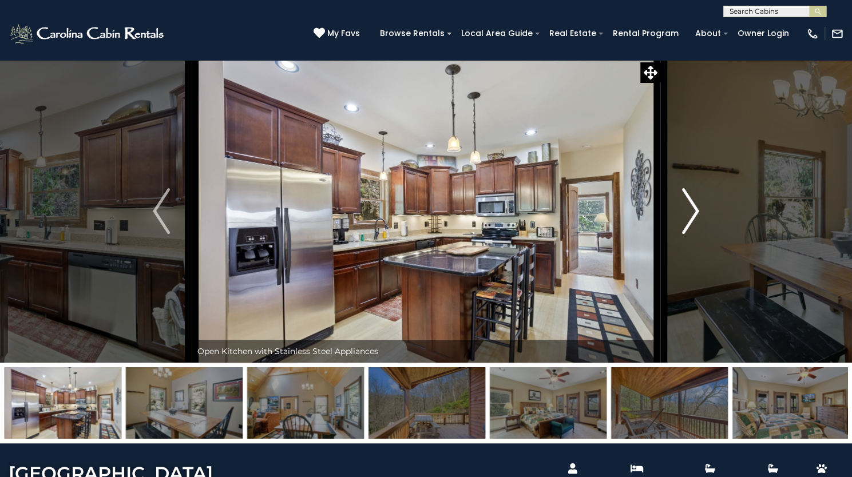
click at [685, 234] on img "Next" at bounding box center [690, 211] width 17 height 46
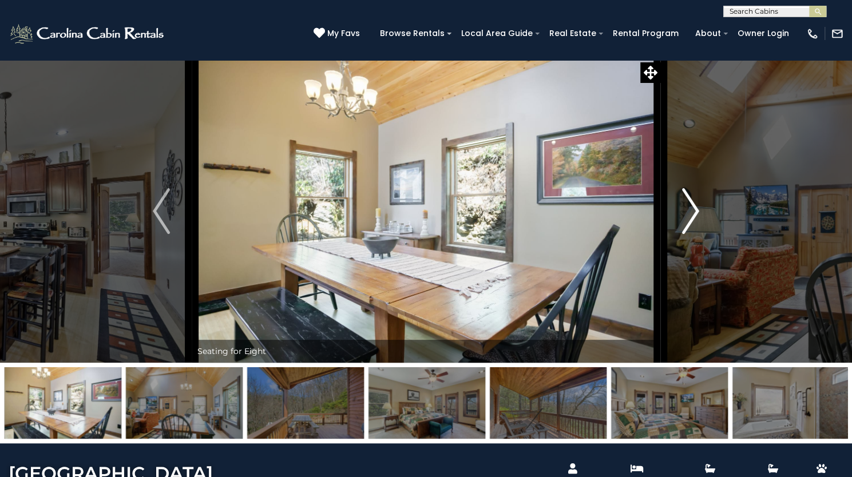
click at [685, 234] on img "Next" at bounding box center [690, 211] width 17 height 46
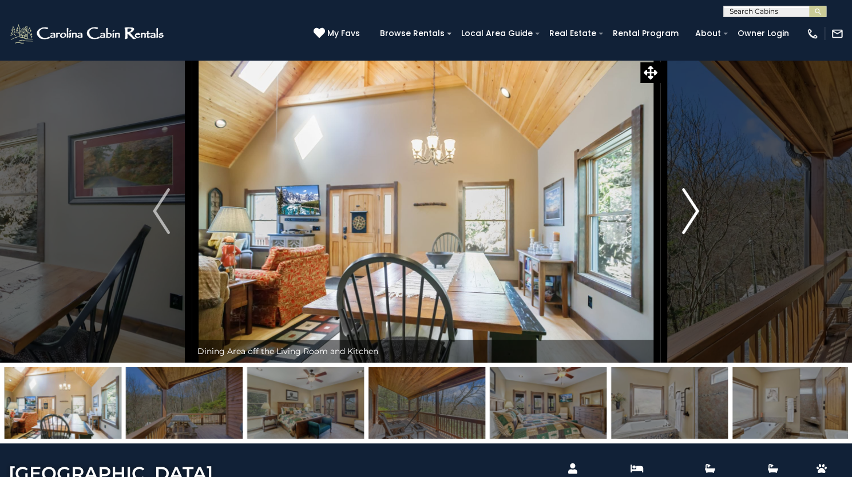
click at [685, 234] on img "Next" at bounding box center [690, 211] width 17 height 46
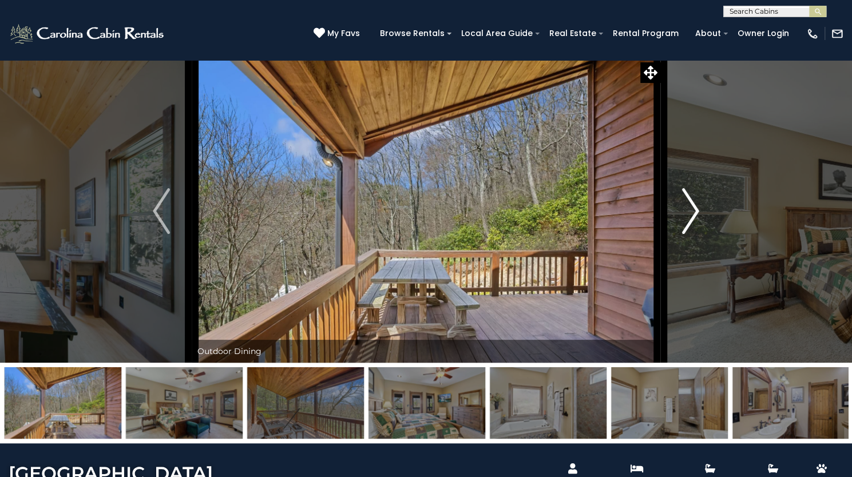
click at [685, 234] on img "Next" at bounding box center [690, 211] width 17 height 46
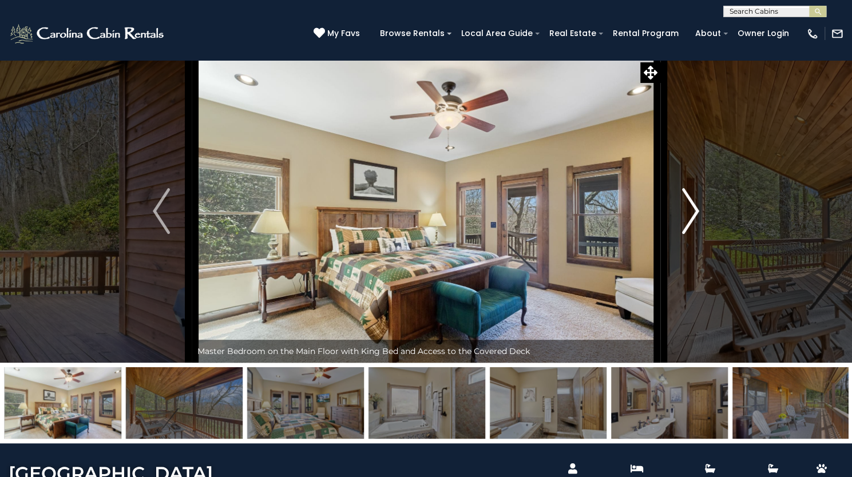
click at [685, 234] on img "Next" at bounding box center [690, 211] width 17 height 46
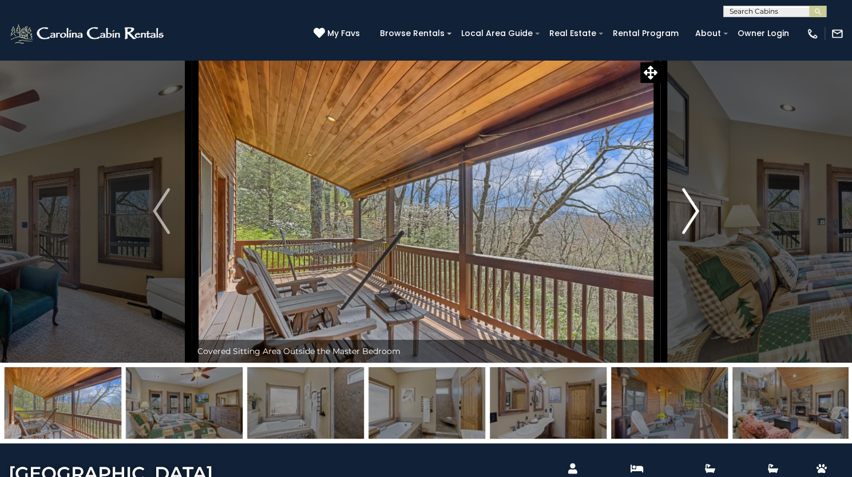
click at [685, 234] on img "Next" at bounding box center [690, 211] width 17 height 46
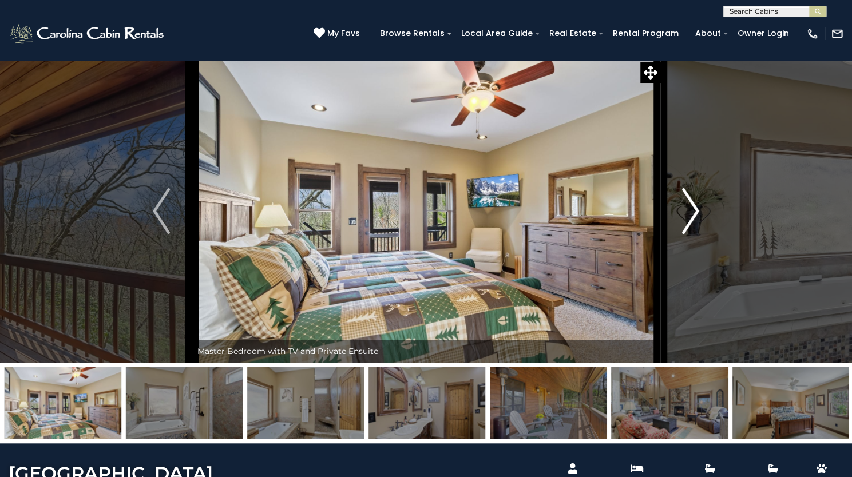
click at [685, 234] on img "Next" at bounding box center [690, 211] width 17 height 46
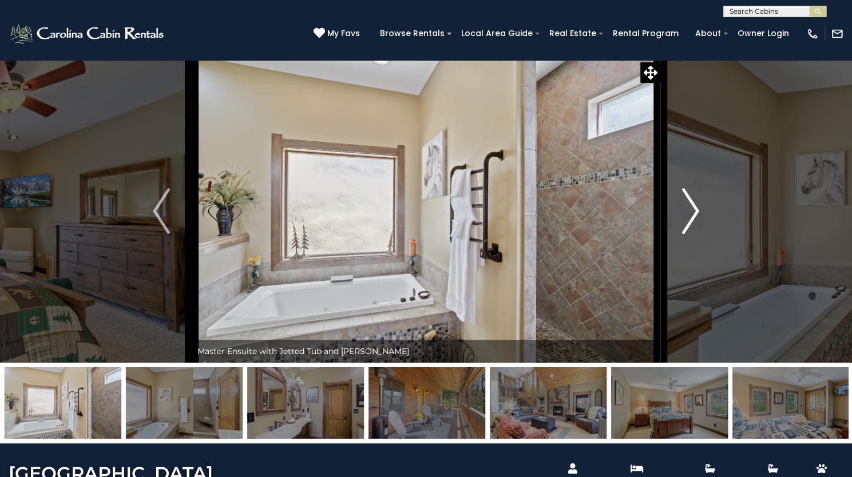
click at [685, 234] on img "Next" at bounding box center [690, 211] width 17 height 46
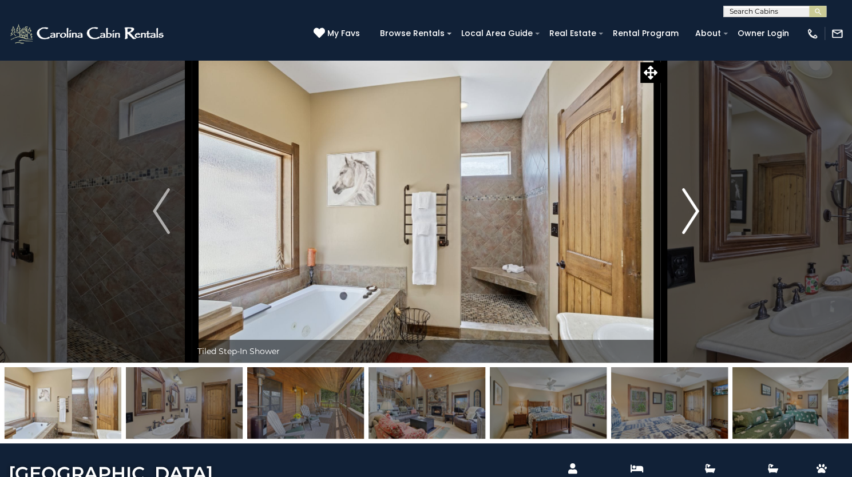
click at [685, 234] on img "Next" at bounding box center [690, 211] width 17 height 46
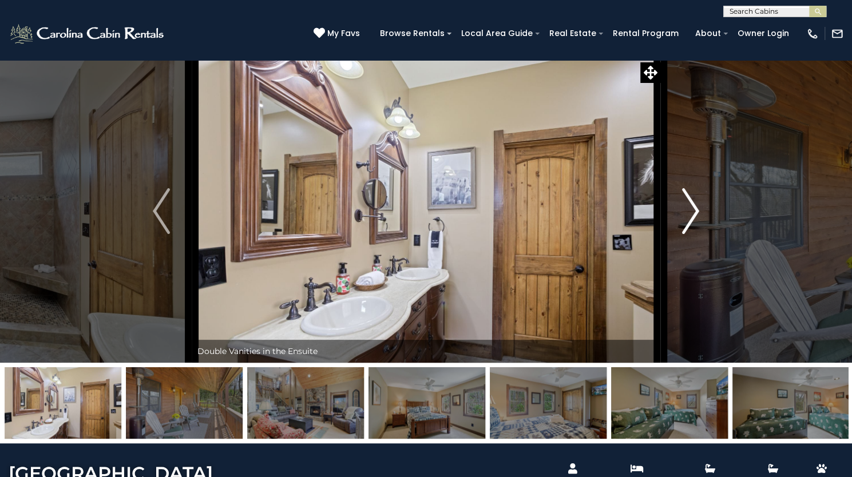
click at [685, 234] on img "Next" at bounding box center [690, 211] width 17 height 46
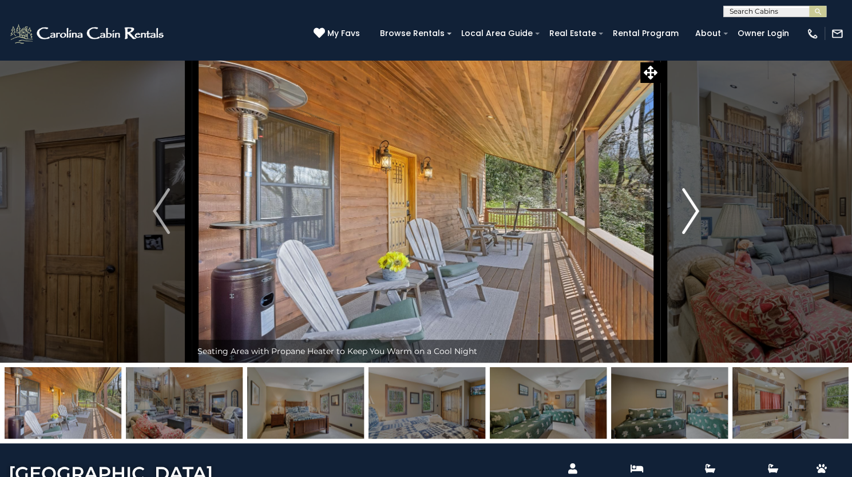
click at [685, 234] on img "Next" at bounding box center [690, 211] width 17 height 46
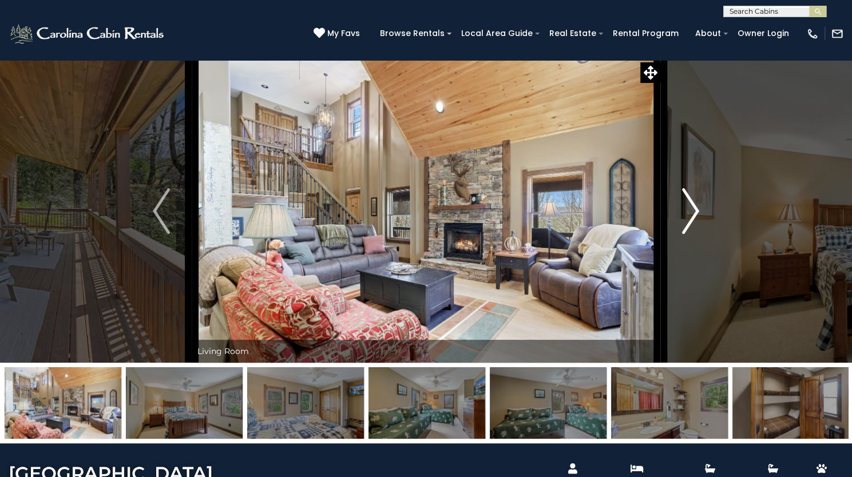
click at [685, 234] on img "Next" at bounding box center [690, 211] width 17 height 46
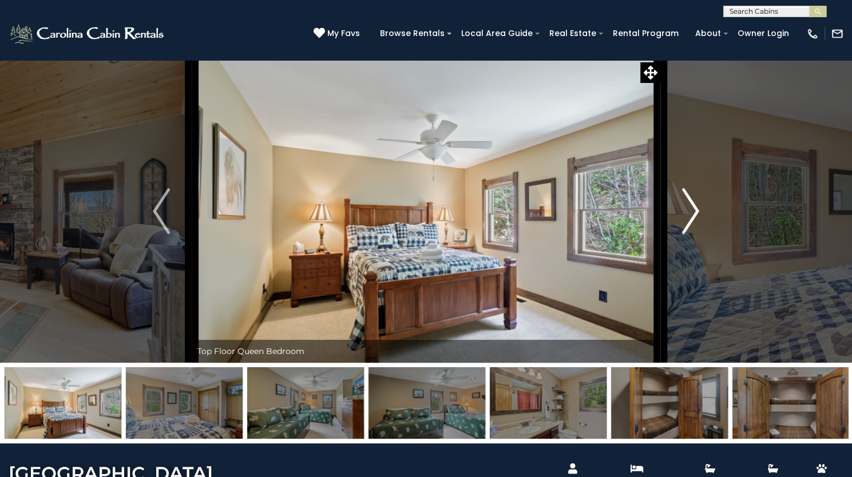
click at [685, 234] on img "Next" at bounding box center [690, 211] width 17 height 46
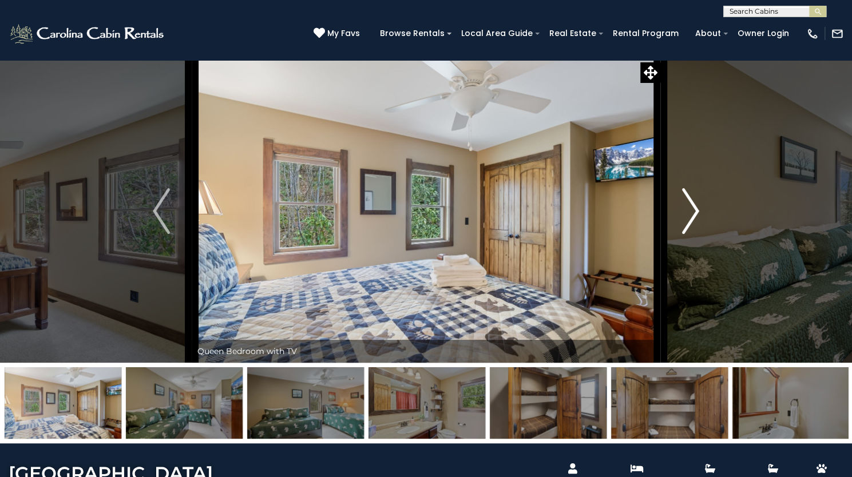
click at [685, 234] on img "Next" at bounding box center [690, 211] width 17 height 46
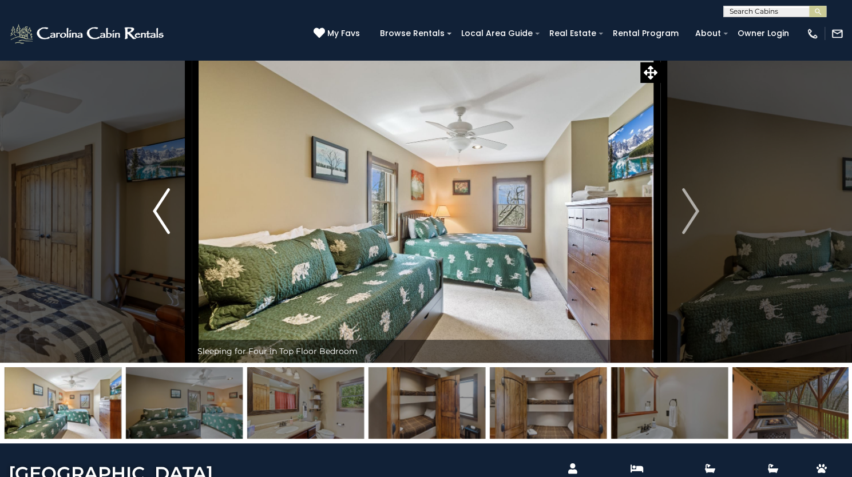
click at [154, 234] on img "Previous" at bounding box center [161, 211] width 17 height 46
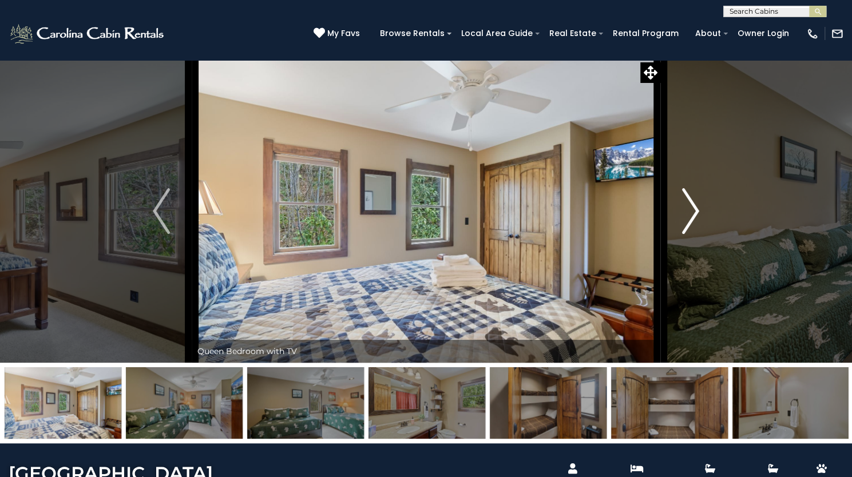
click at [692, 234] on img "Next" at bounding box center [690, 211] width 17 height 46
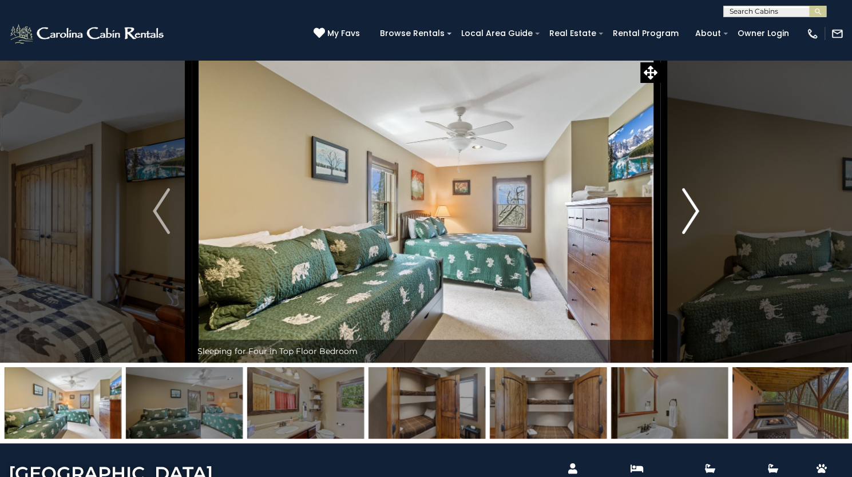
click at [692, 234] on img "Next" at bounding box center [690, 211] width 17 height 46
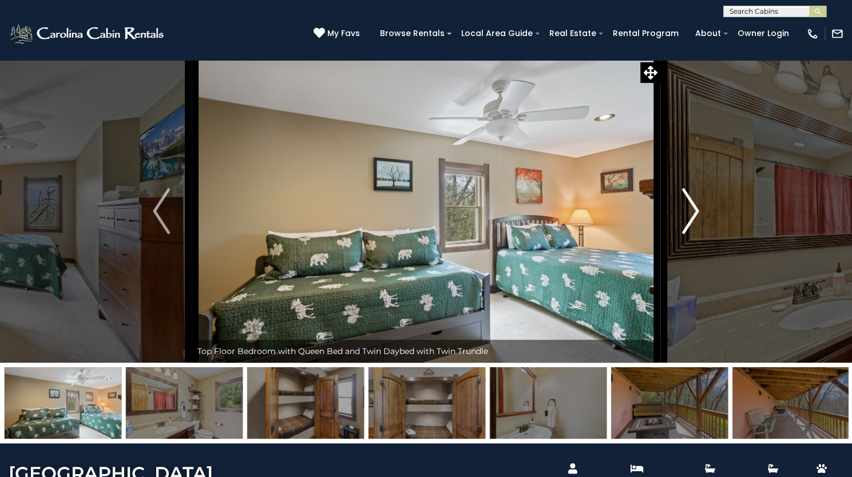
click at [692, 234] on img "Next" at bounding box center [690, 211] width 17 height 46
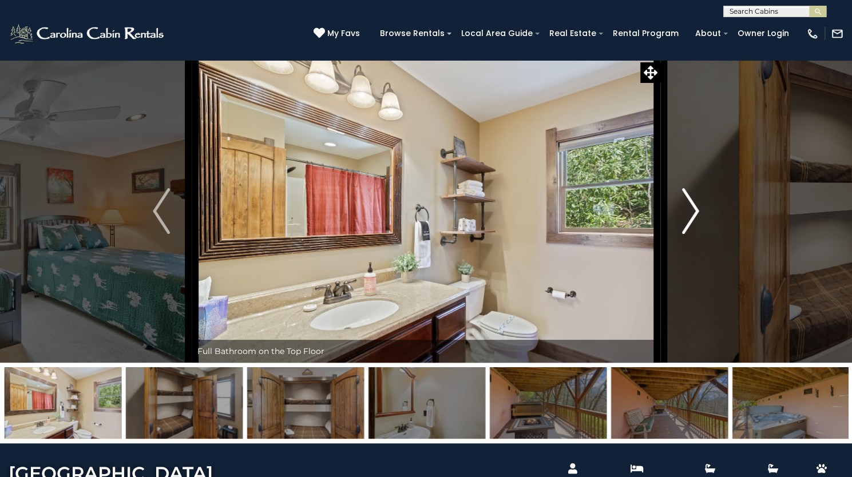
click at [692, 234] on img "Next" at bounding box center [690, 211] width 17 height 46
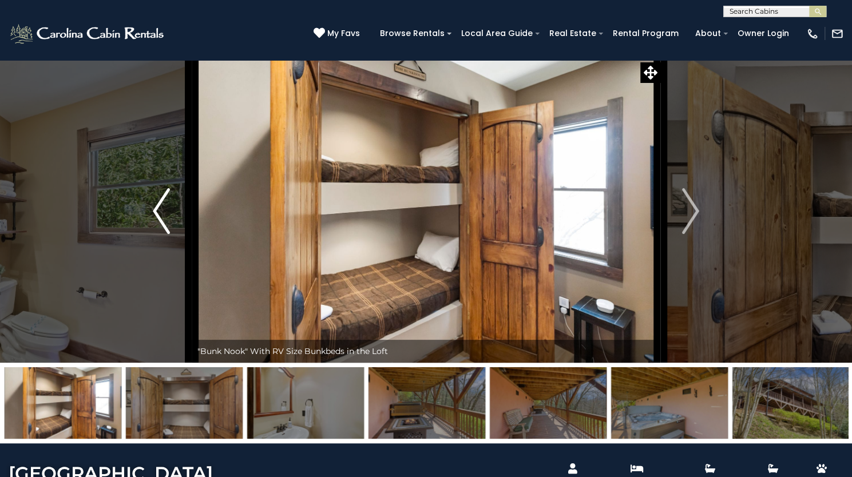
click at [156, 234] on img "Previous" at bounding box center [161, 211] width 17 height 46
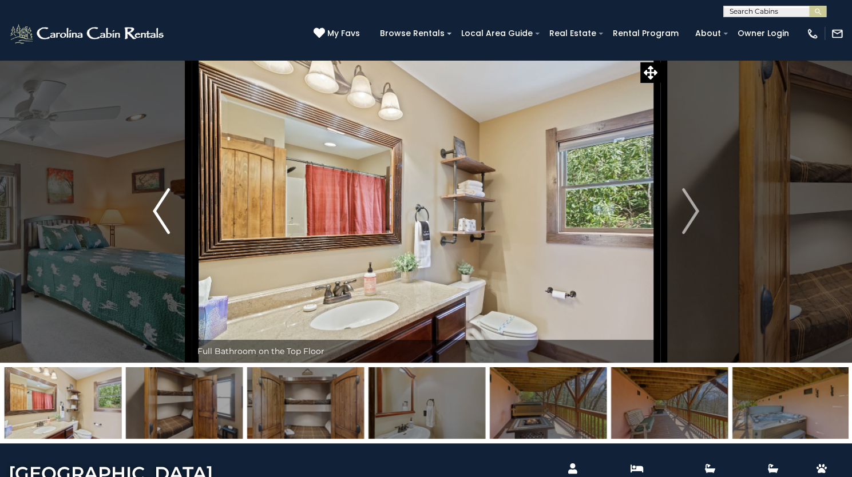
click at [156, 234] on img "Previous" at bounding box center [161, 211] width 17 height 46
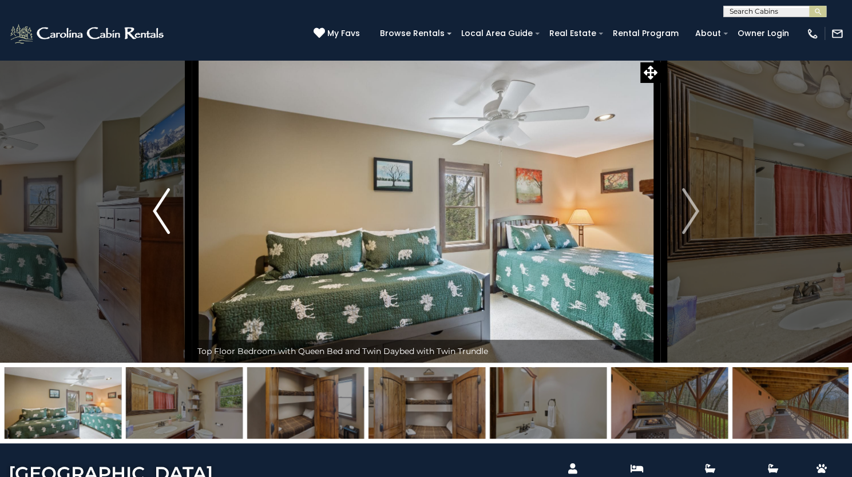
click at [155, 234] on img "Previous" at bounding box center [161, 211] width 17 height 46
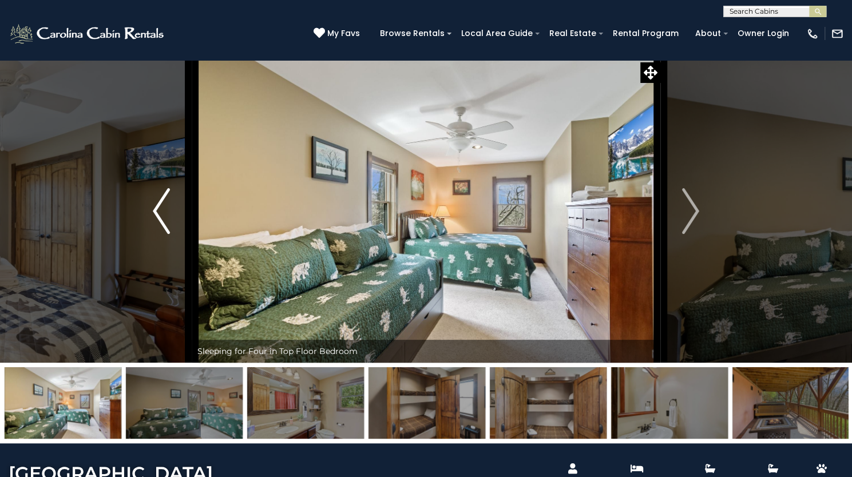
click at [155, 234] on img "Previous" at bounding box center [161, 211] width 17 height 46
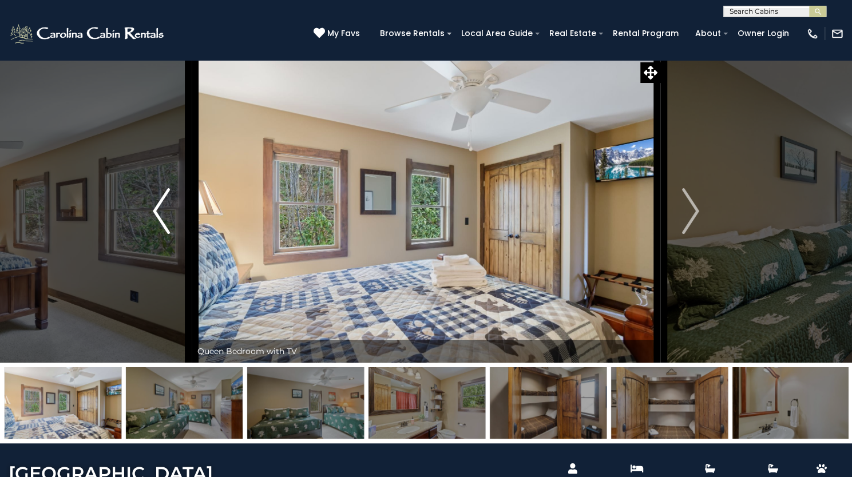
click at [155, 234] on img "Previous" at bounding box center [161, 211] width 17 height 46
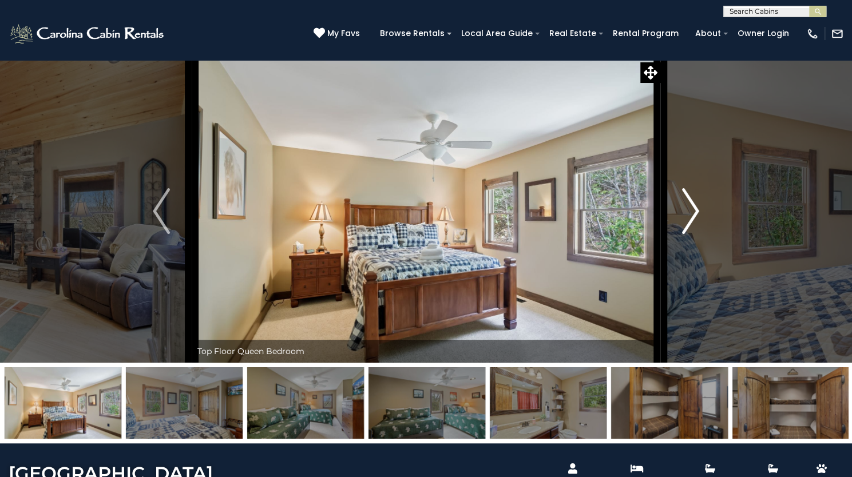
click at [697, 234] on img "Next" at bounding box center [690, 211] width 17 height 46
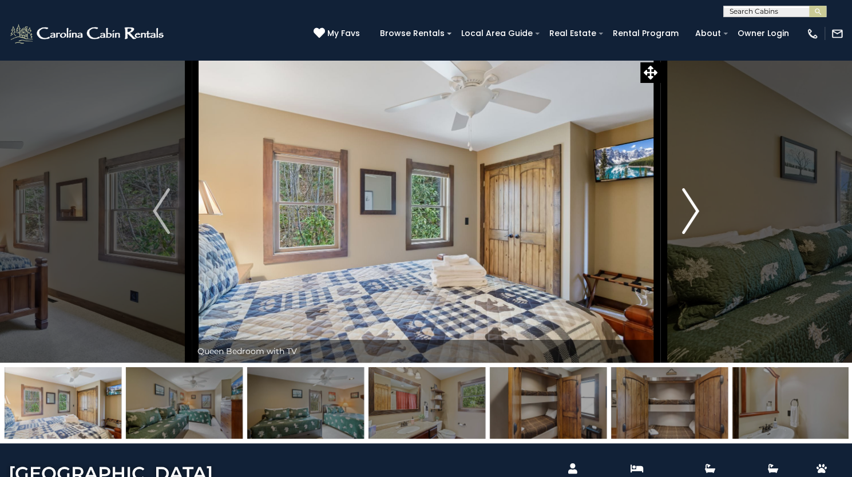
click at [697, 234] on img "Next" at bounding box center [690, 211] width 17 height 46
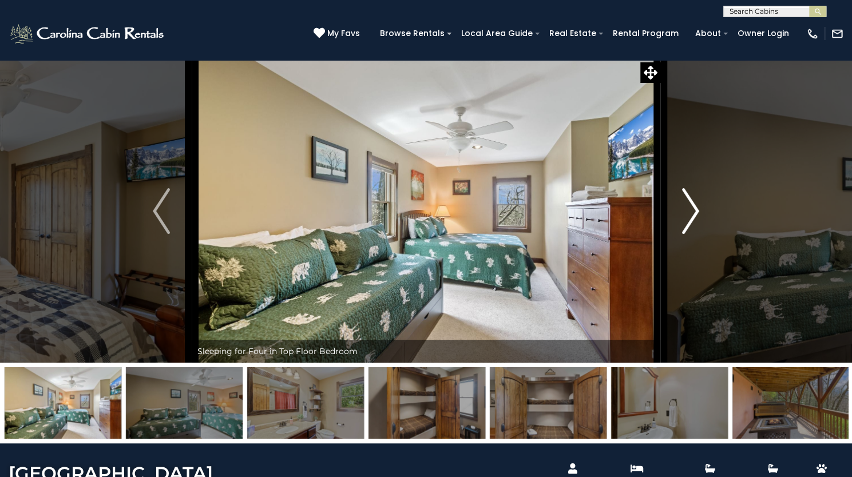
click at [697, 234] on img "Next" at bounding box center [690, 211] width 17 height 46
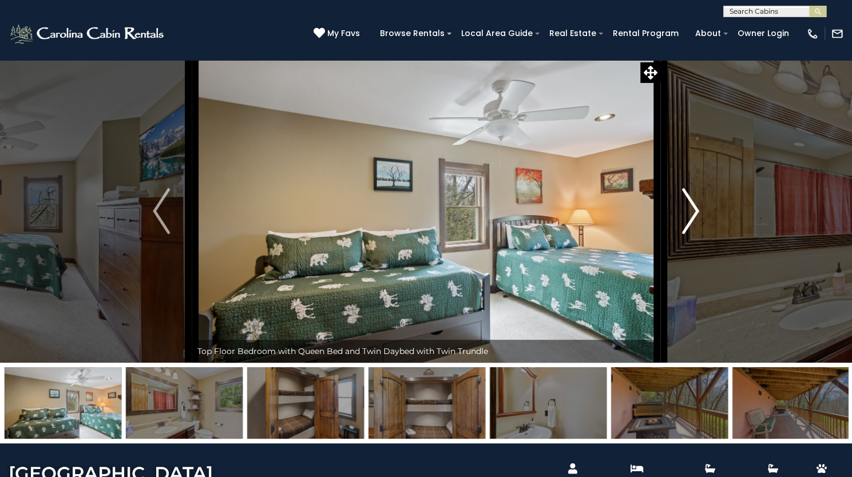
click at [697, 234] on img "Next" at bounding box center [690, 211] width 17 height 46
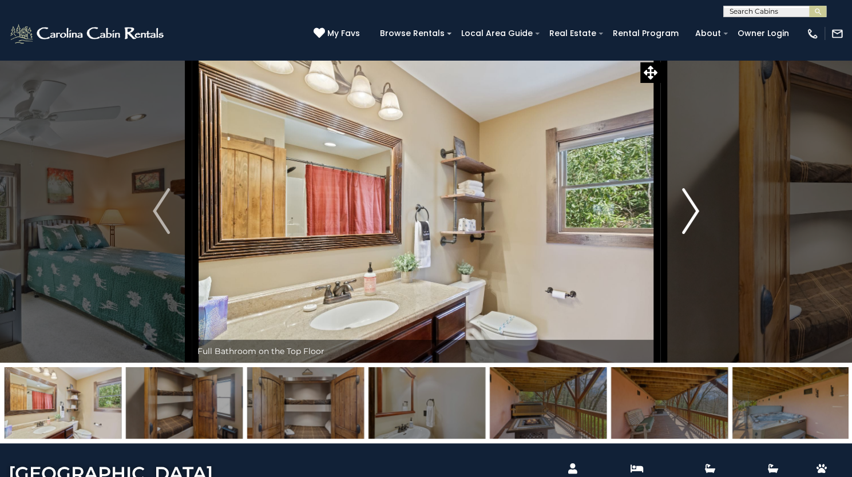
click at [697, 234] on img "Next" at bounding box center [690, 211] width 17 height 46
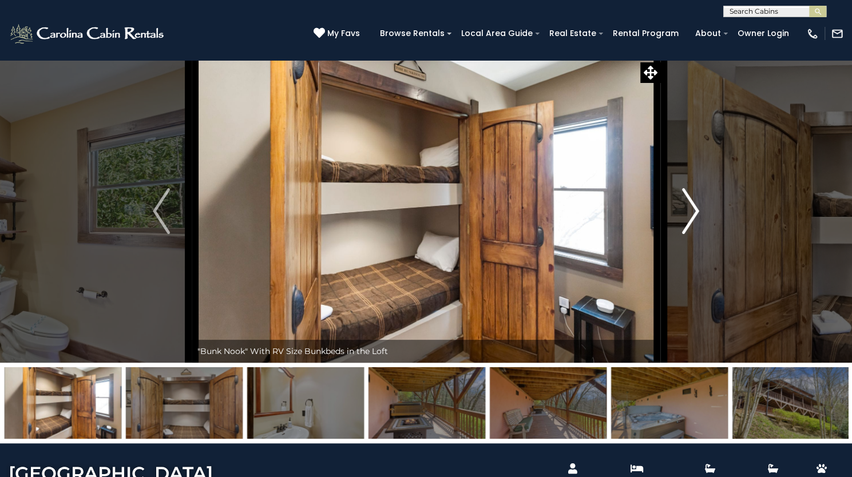
click at [697, 234] on img "Next" at bounding box center [690, 211] width 17 height 46
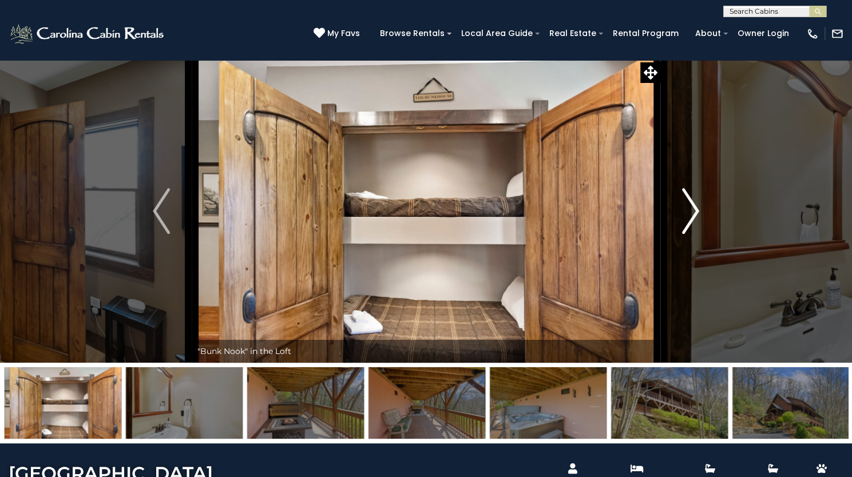
click at [697, 234] on img "Next" at bounding box center [690, 211] width 17 height 46
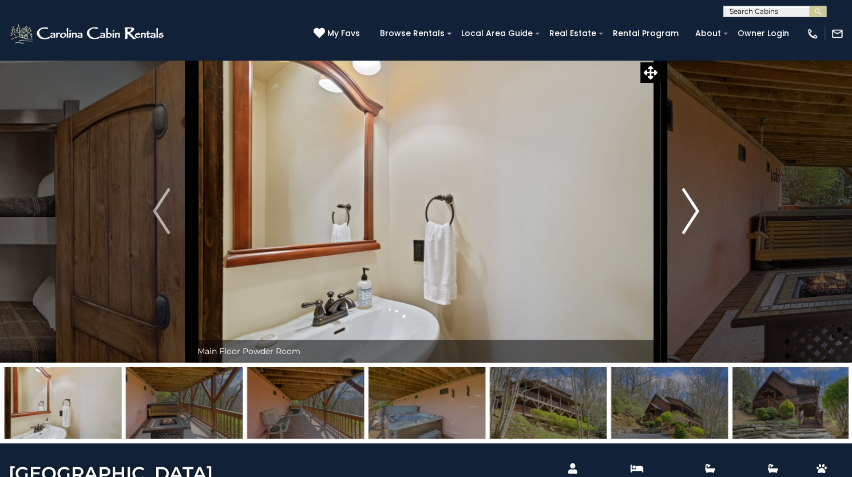
click at [697, 234] on img "Next" at bounding box center [690, 211] width 17 height 46
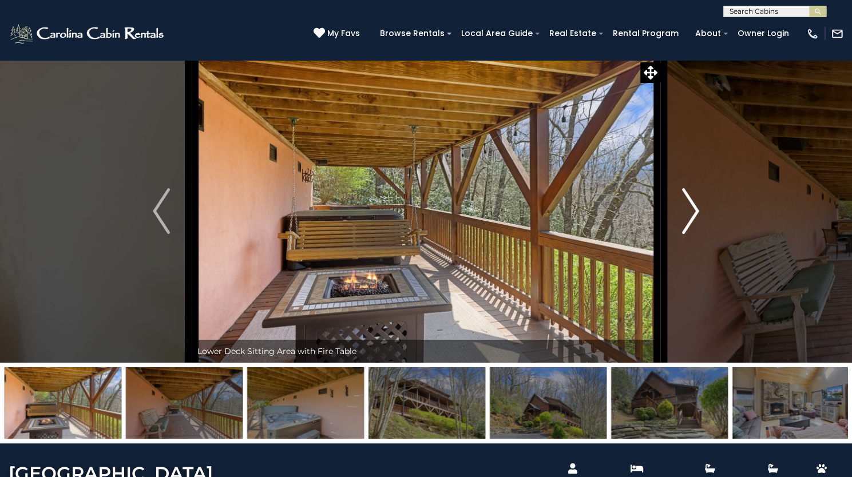
click at [697, 234] on img "Next" at bounding box center [690, 211] width 17 height 46
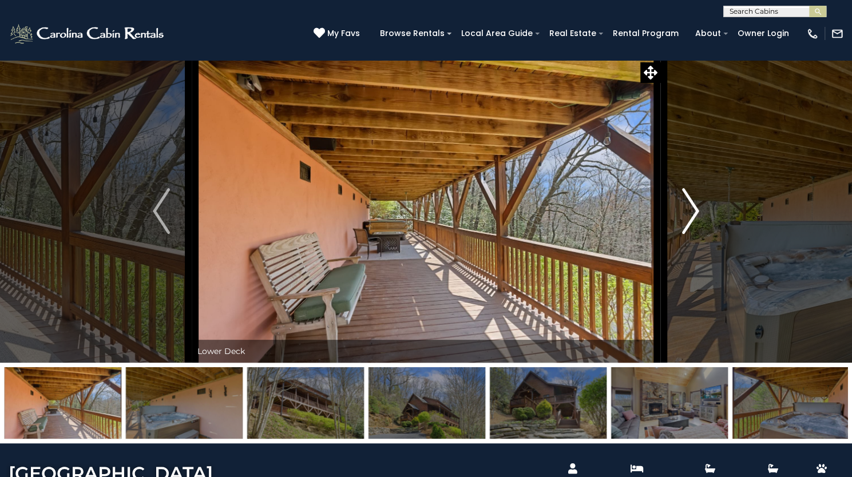
click at [697, 234] on img "Next" at bounding box center [690, 211] width 17 height 46
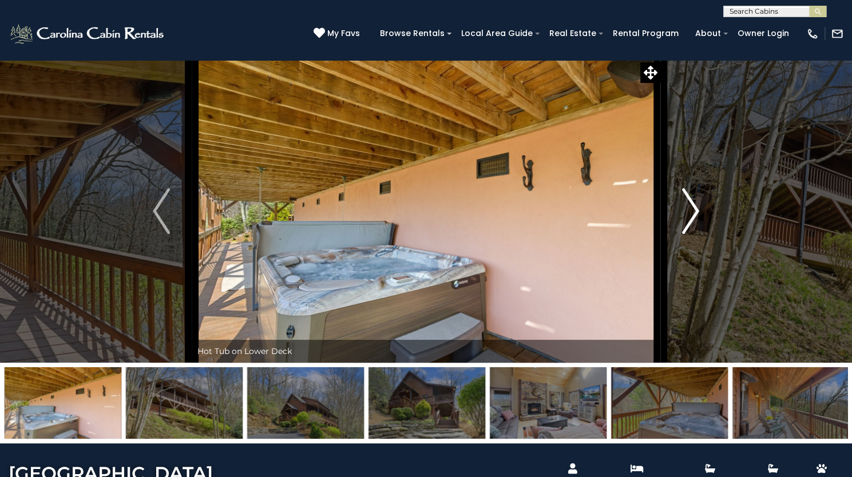
click at [697, 234] on img "Next" at bounding box center [690, 211] width 17 height 46
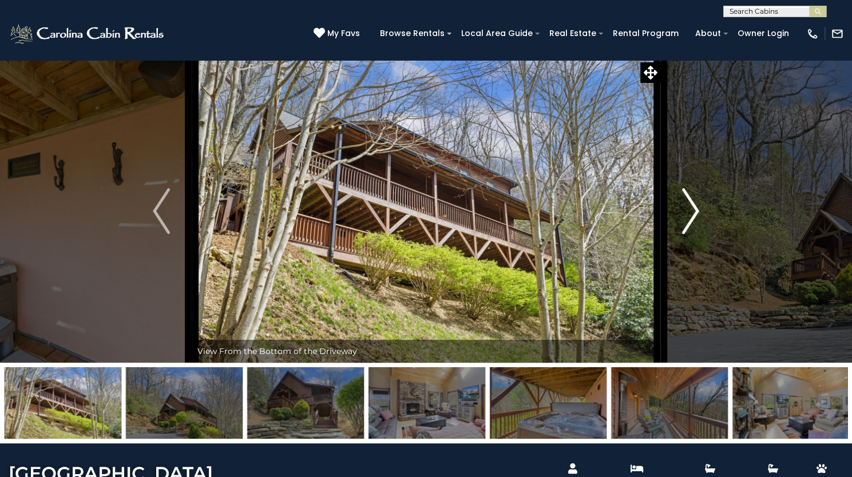
click at [697, 234] on img "Next" at bounding box center [690, 211] width 17 height 46
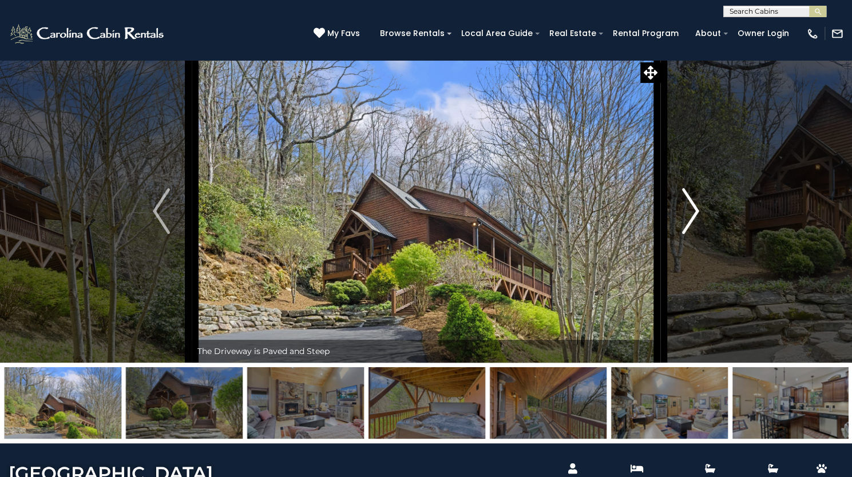
click at [697, 234] on img "Next" at bounding box center [690, 211] width 17 height 46
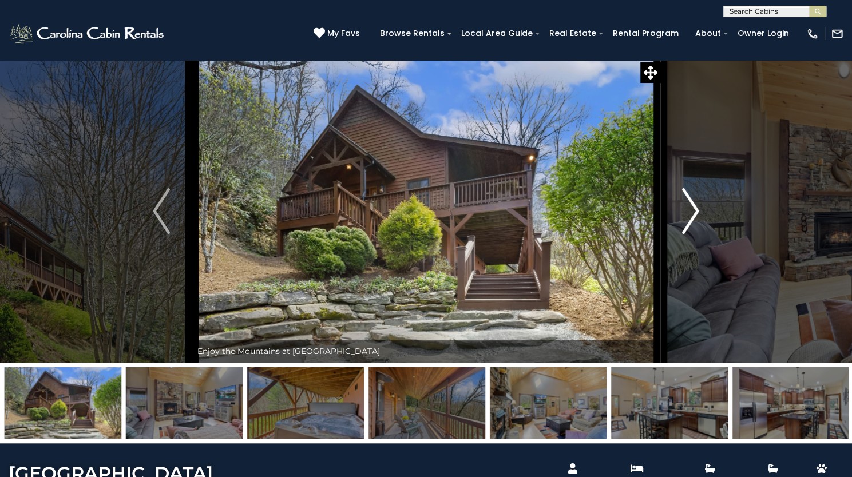
click at [697, 234] on img "Next" at bounding box center [690, 211] width 17 height 46
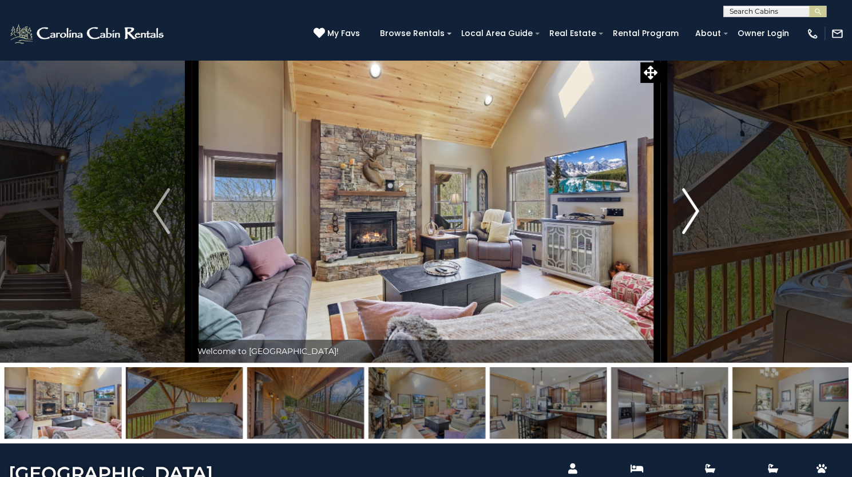
click at [697, 234] on img "Next" at bounding box center [690, 211] width 17 height 46
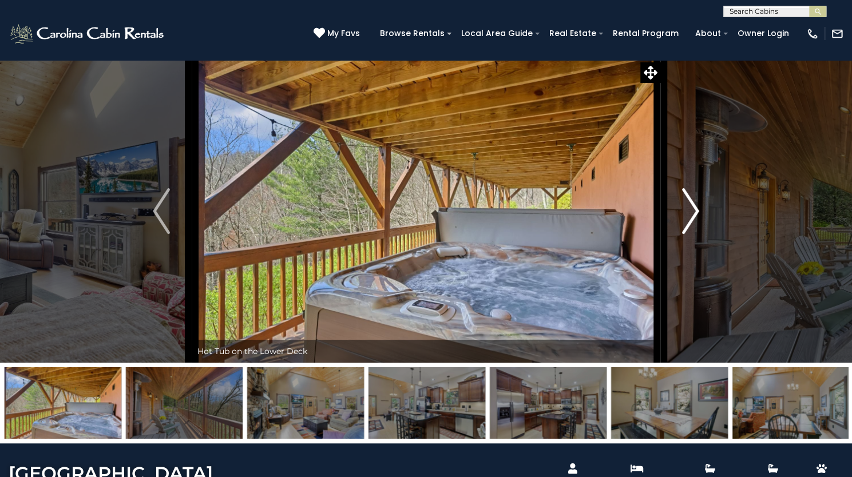
click at [697, 234] on img "Next" at bounding box center [690, 211] width 17 height 46
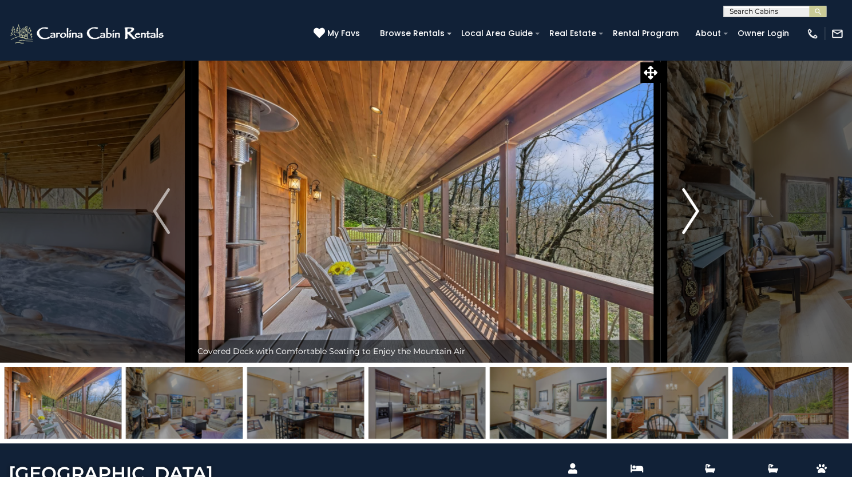
click at [697, 234] on img "Next" at bounding box center [690, 211] width 17 height 46
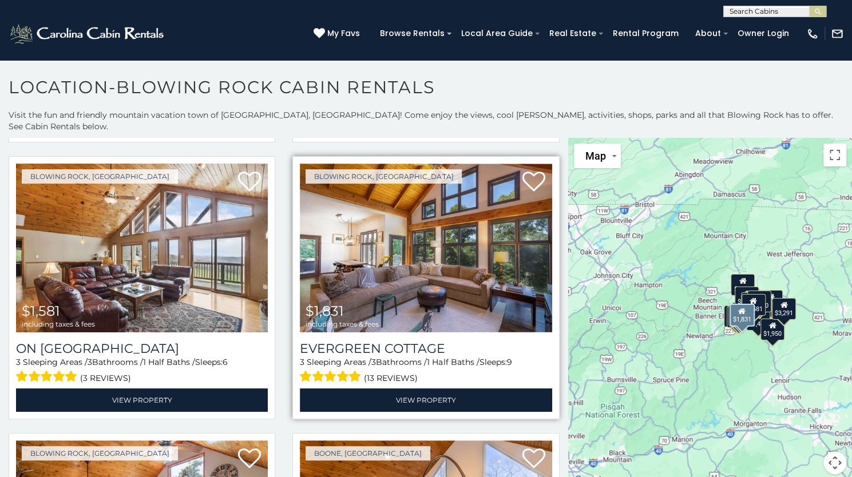
scroll to position [1116, 0]
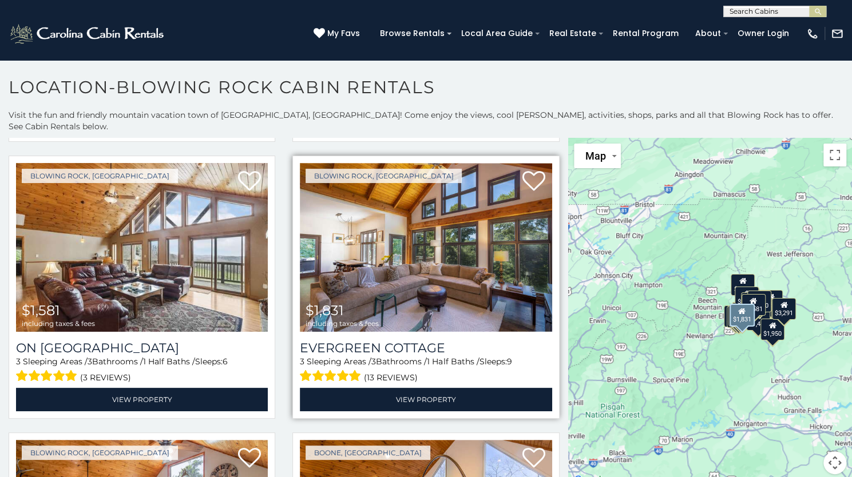
click at [427, 255] on img at bounding box center [426, 247] width 252 height 169
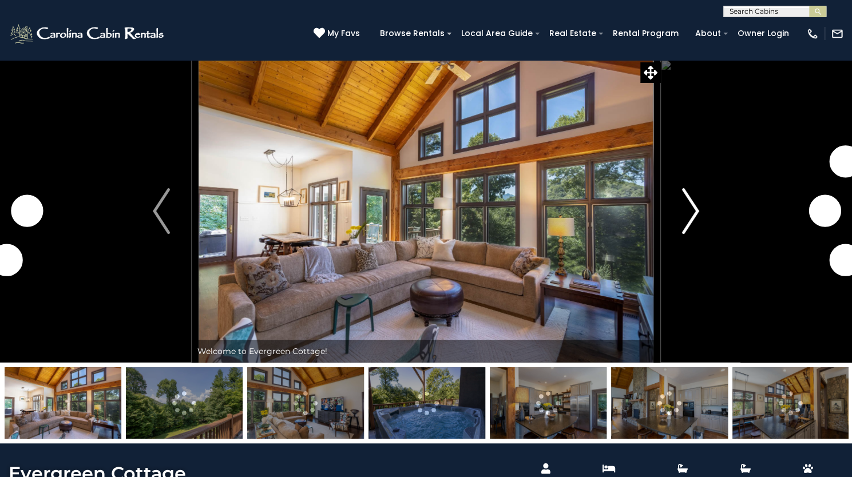
click at [690, 234] on img "Next" at bounding box center [690, 211] width 17 height 46
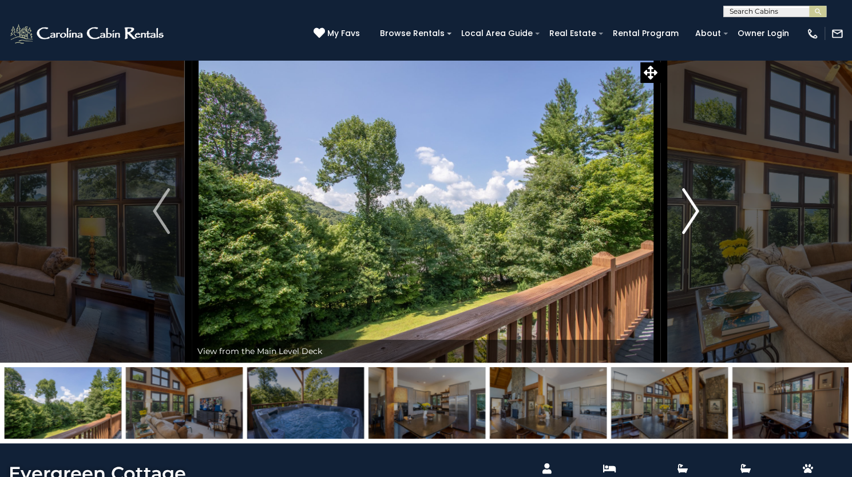
click at [691, 234] on img "Next" at bounding box center [690, 211] width 17 height 46
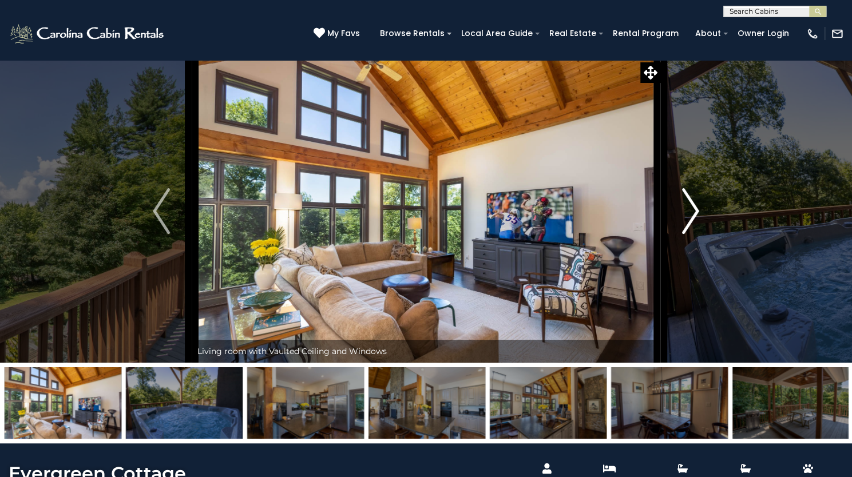
click at [691, 234] on img "Next" at bounding box center [690, 211] width 17 height 46
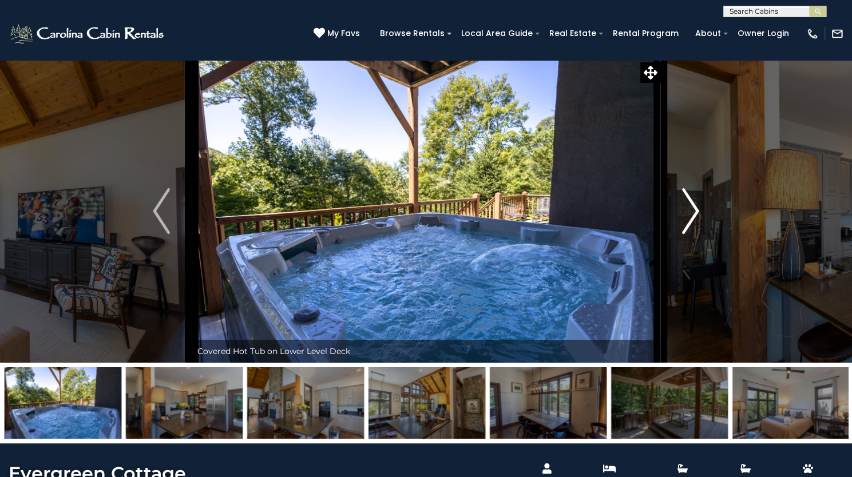
click at [691, 234] on img "Next" at bounding box center [690, 211] width 17 height 46
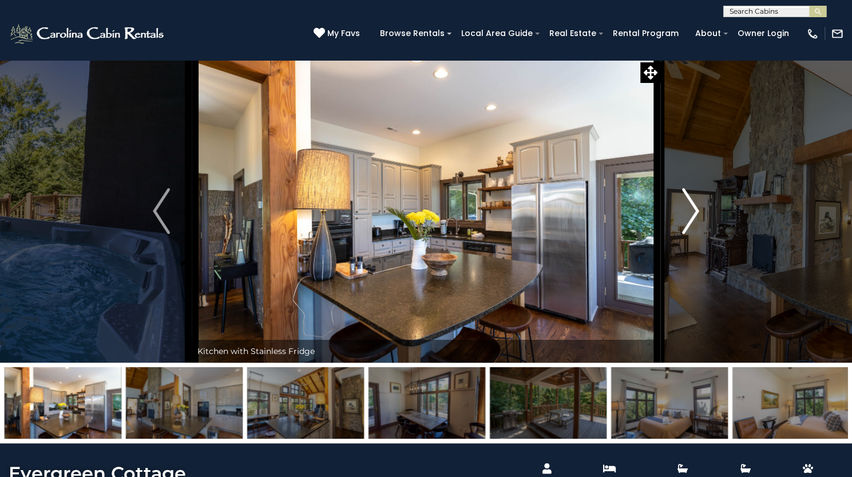
click at [691, 234] on img "Next" at bounding box center [690, 211] width 17 height 46
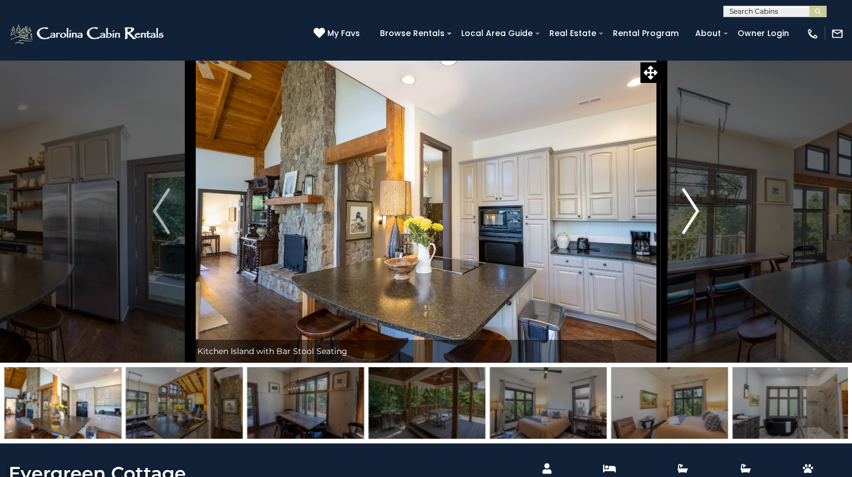
click at [691, 234] on img "Next" at bounding box center [690, 211] width 17 height 46
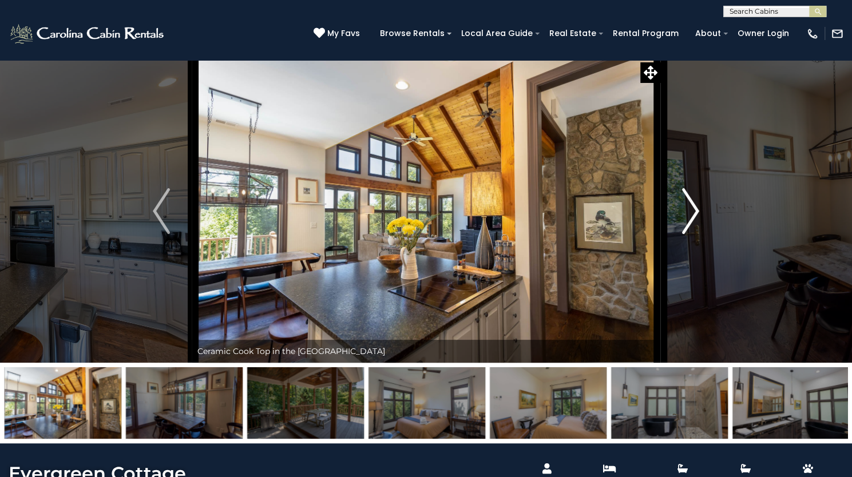
click at [691, 234] on img "Next" at bounding box center [690, 211] width 17 height 46
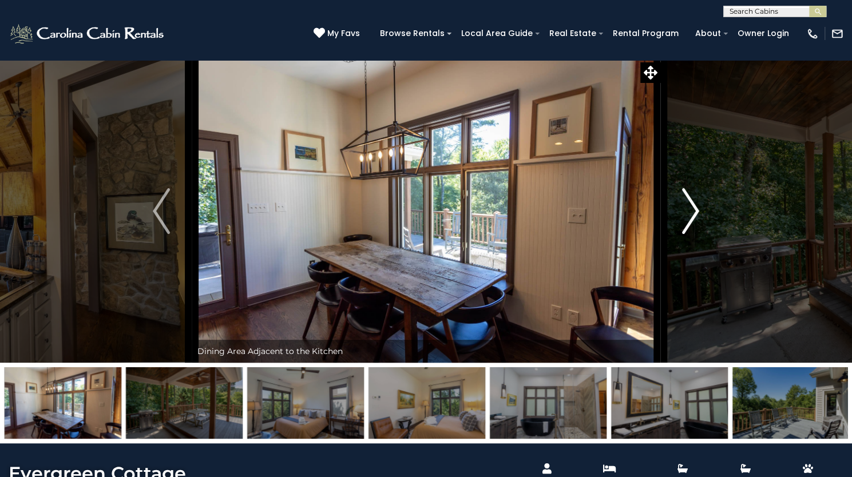
click at [691, 234] on img "Next" at bounding box center [690, 211] width 17 height 46
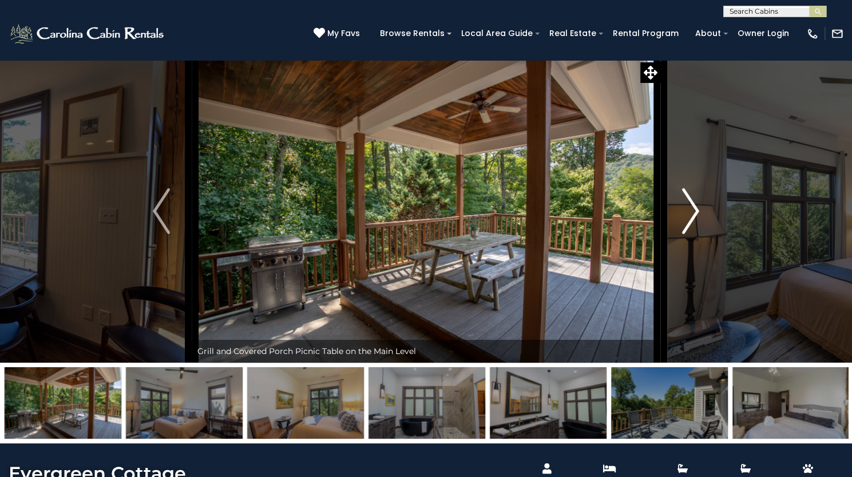
click at [691, 234] on img "Next" at bounding box center [690, 211] width 17 height 46
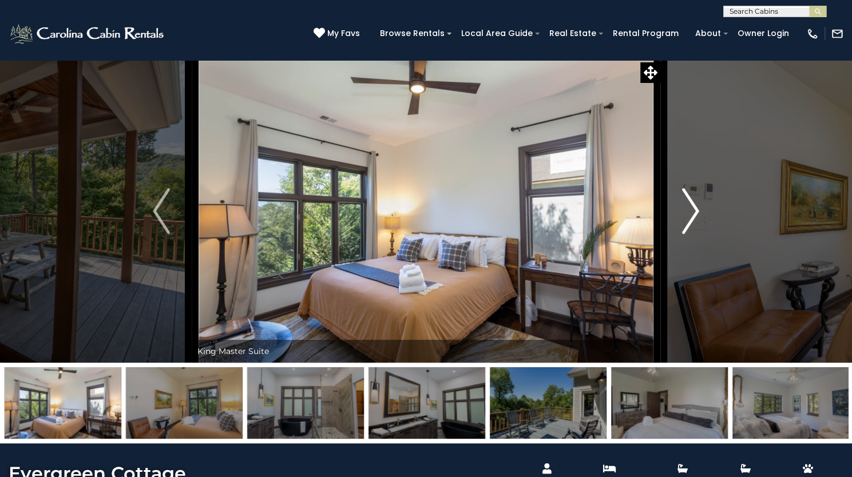
click at [691, 234] on img "Next" at bounding box center [690, 211] width 17 height 46
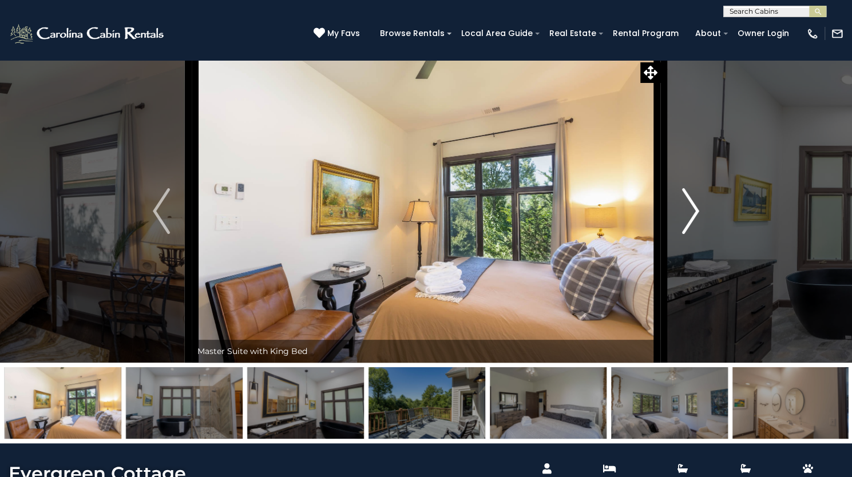
click at [691, 234] on img "Next" at bounding box center [690, 211] width 17 height 46
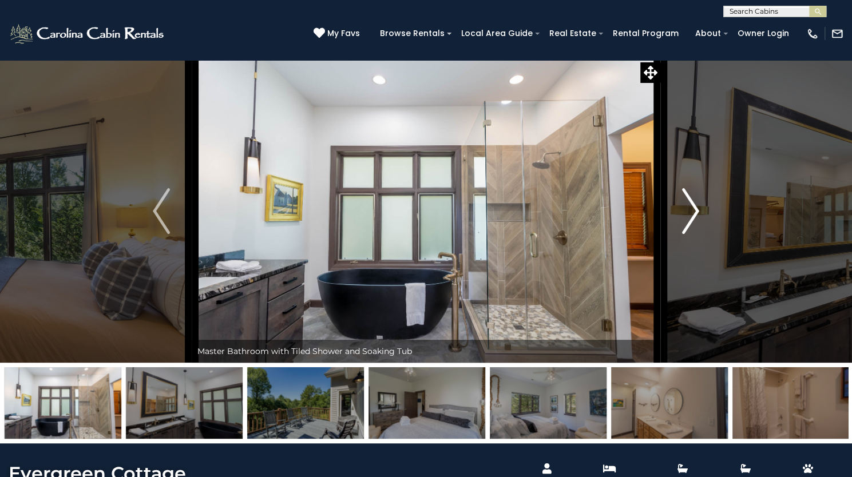
click at [691, 234] on img "Next" at bounding box center [690, 211] width 17 height 46
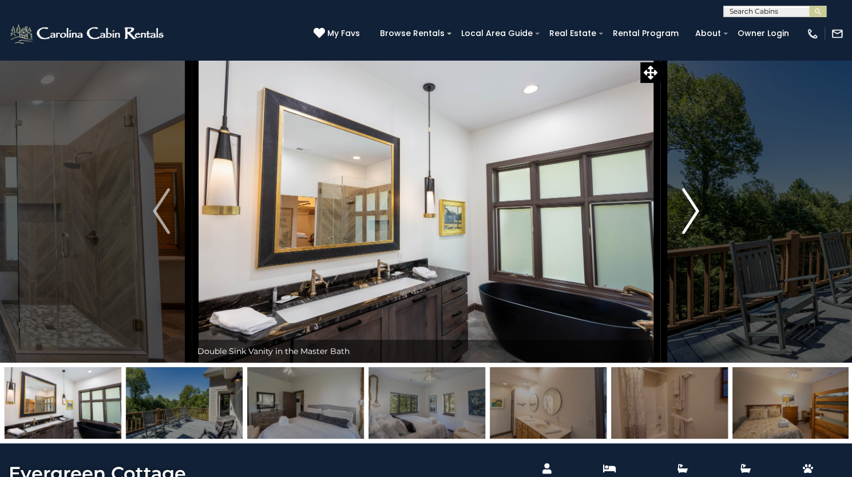
click at [691, 234] on img "Next" at bounding box center [690, 211] width 17 height 46
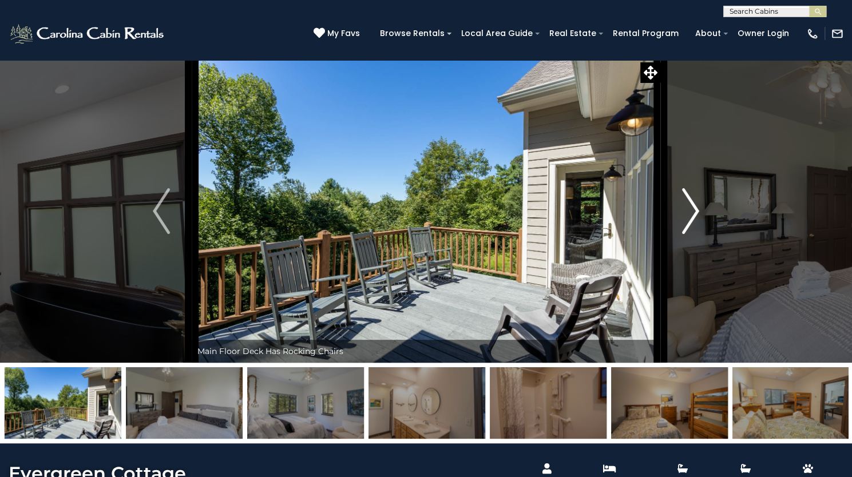
click at [691, 234] on img "Next" at bounding box center [690, 211] width 17 height 46
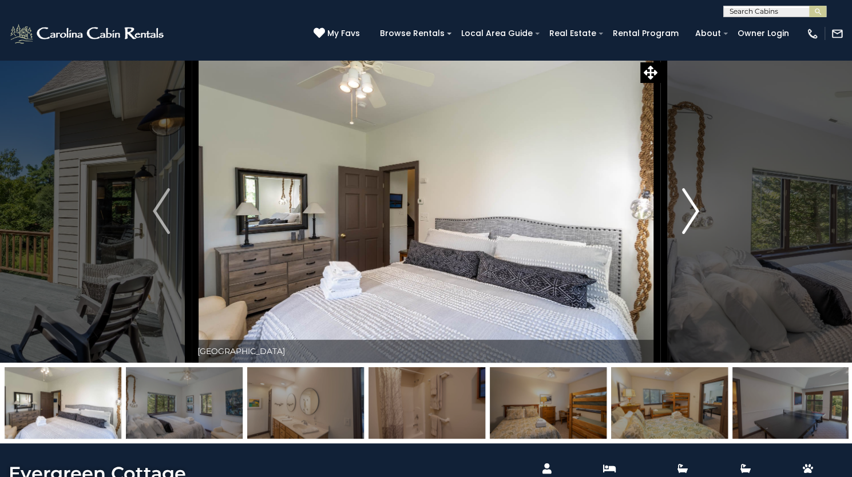
click at [691, 234] on img "Next" at bounding box center [690, 211] width 17 height 46
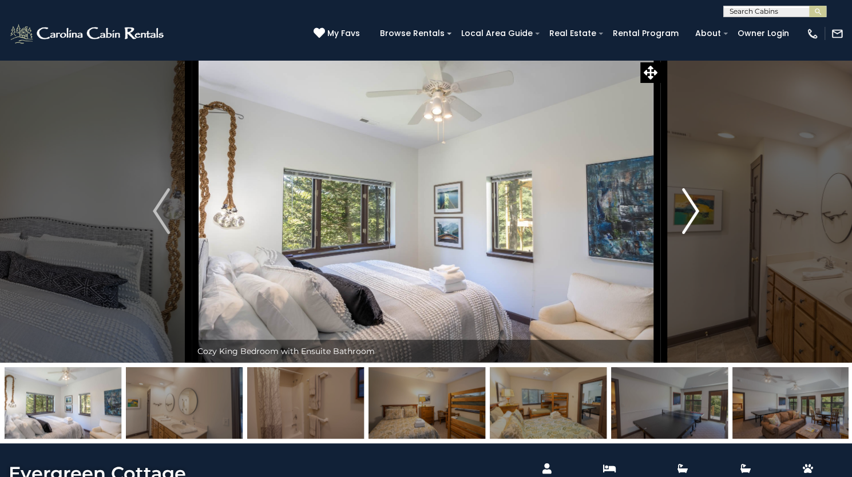
click at [691, 234] on img "Next" at bounding box center [690, 211] width 17 height 46
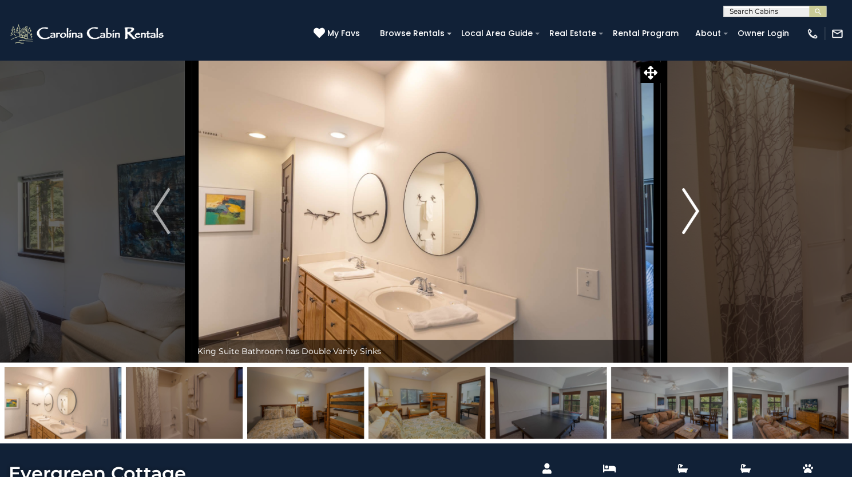
click at [691, 234] on img "Next" at bounding box center [690, 211] width 17 height 46
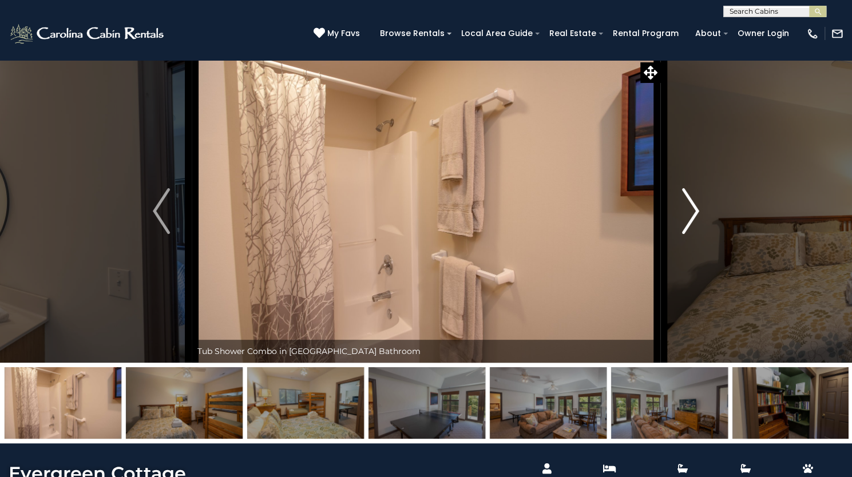
click at [691, 234] on img "Next" at bounding box center [690, 211] width 17 height 46
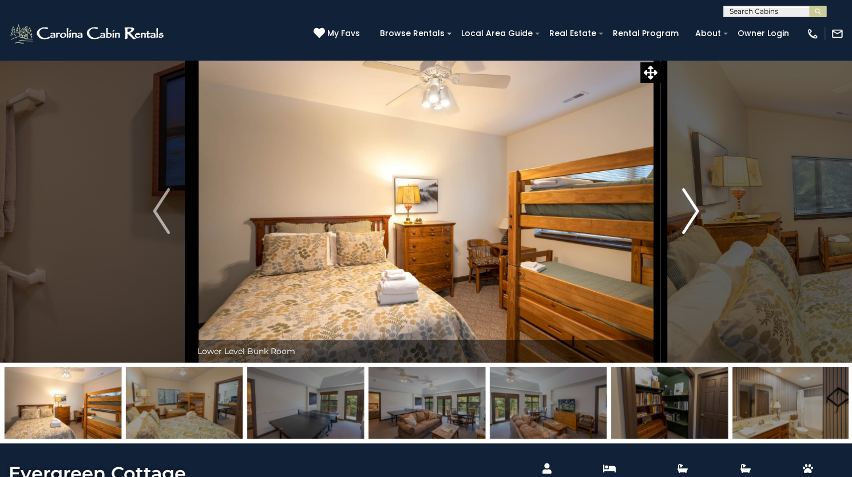
click at [691, 234] on img "Next" at bounding box center [690, 211] width 17 height 46
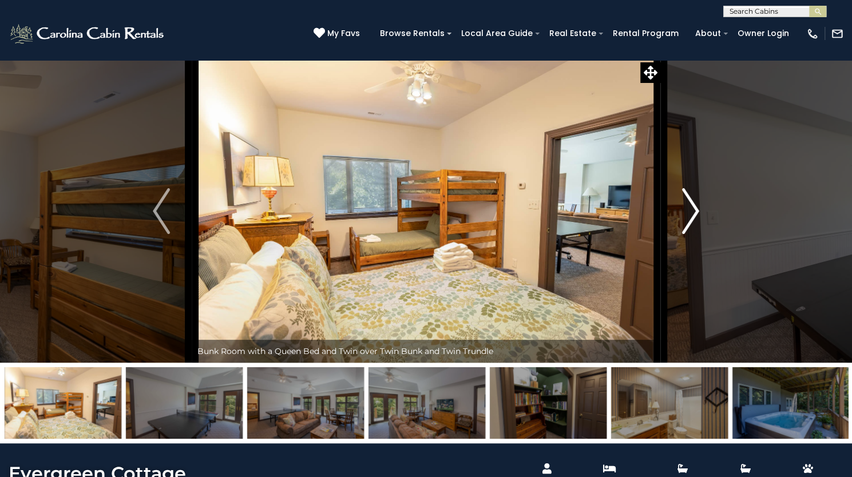
click at [691, 234] on img "Next" at bounding box center [690, 211] width 17 height 46
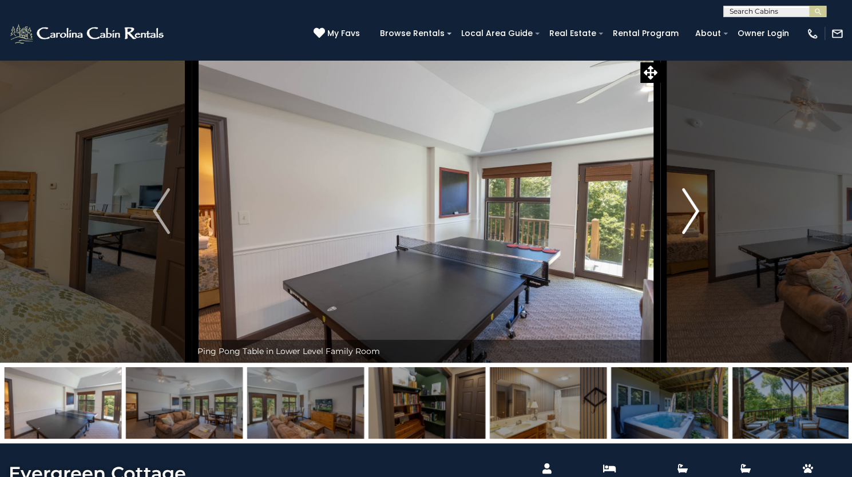
click at [691, 234] on img "Next" at bounding box center [690, 211] width 17 height 46
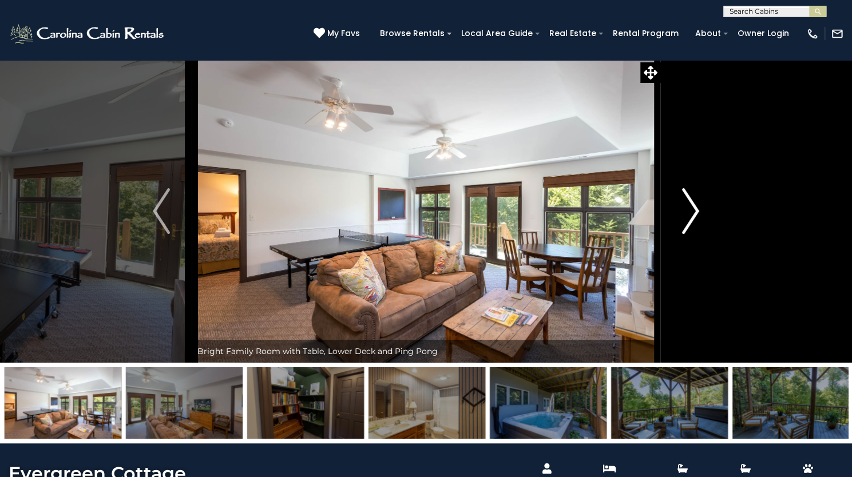
click at [691, 234] on img "Next" at bounding box center [690, 211] width 17 height 46
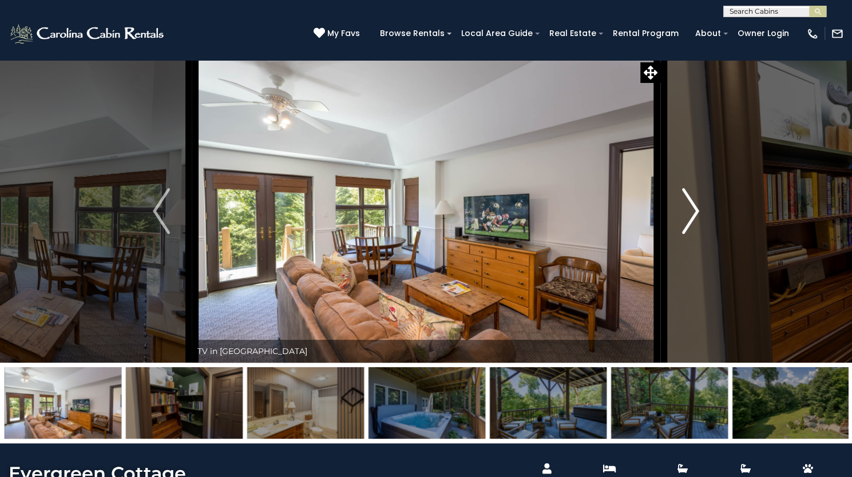
click at [691, 234] on img "Next" at bounding box center [690, 211] width 17 height 46
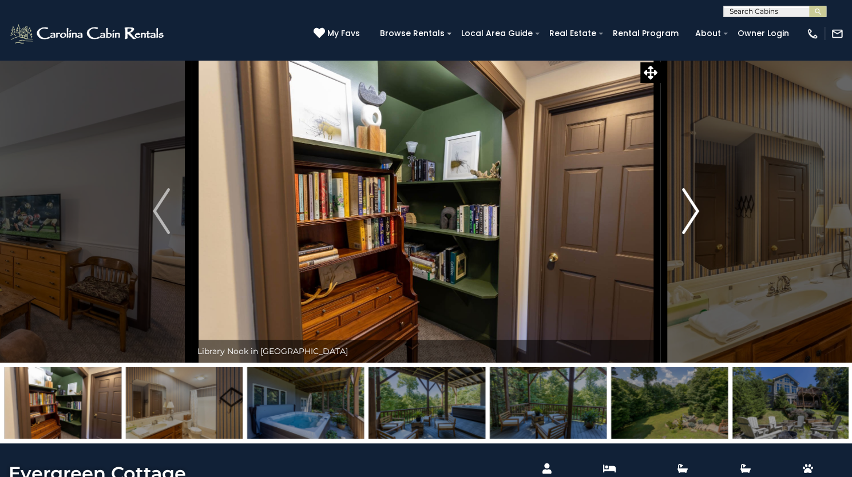
click at [691, 234] on img "Next" at bounding box center [690, 211] width 17 height 46
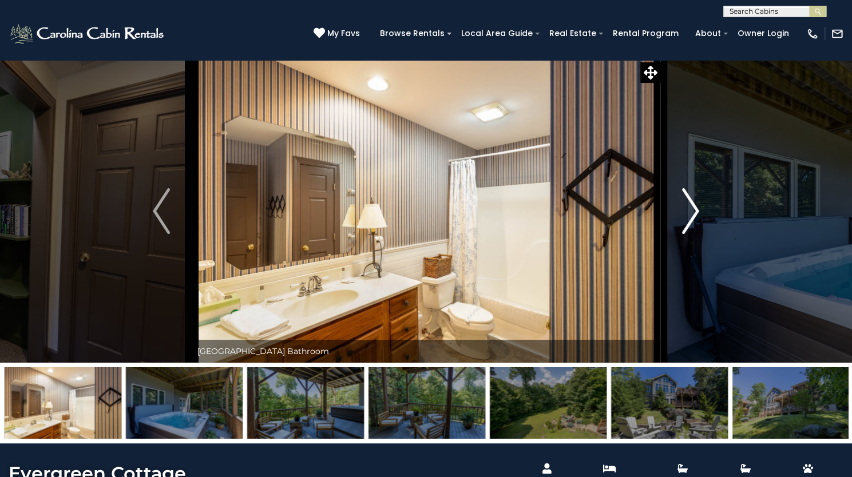
click at [691, 234] on img "Next" at bounding box center [690, 211] width 17 height 46
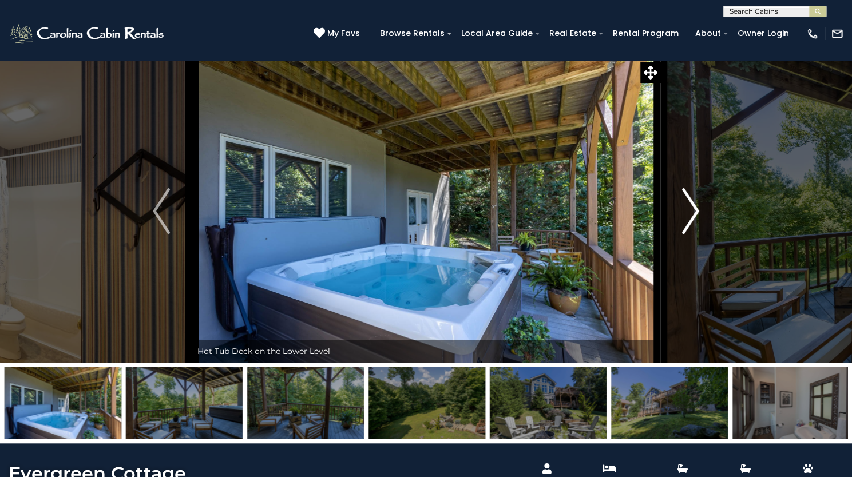
click at [691, 234] on img "Next" at bounding box center [690, 211] width 17 height 46
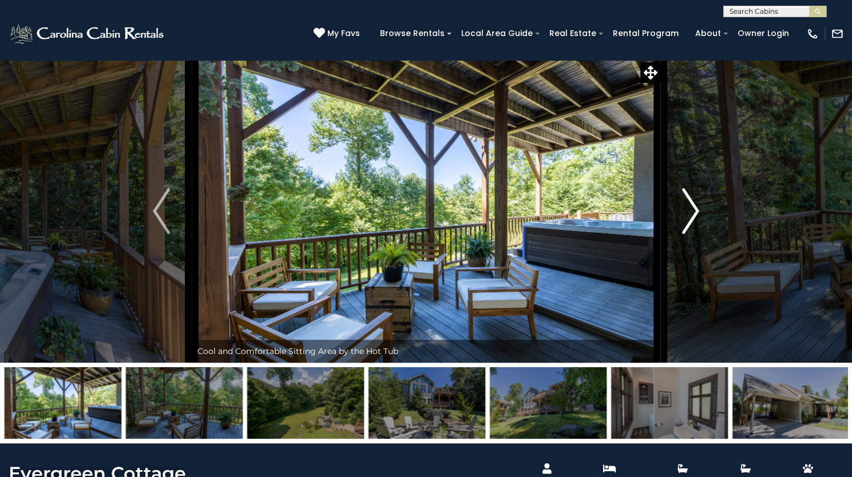
click at [691, 234] on img "Next" at bounding box center [690, 211] width 17 height 46
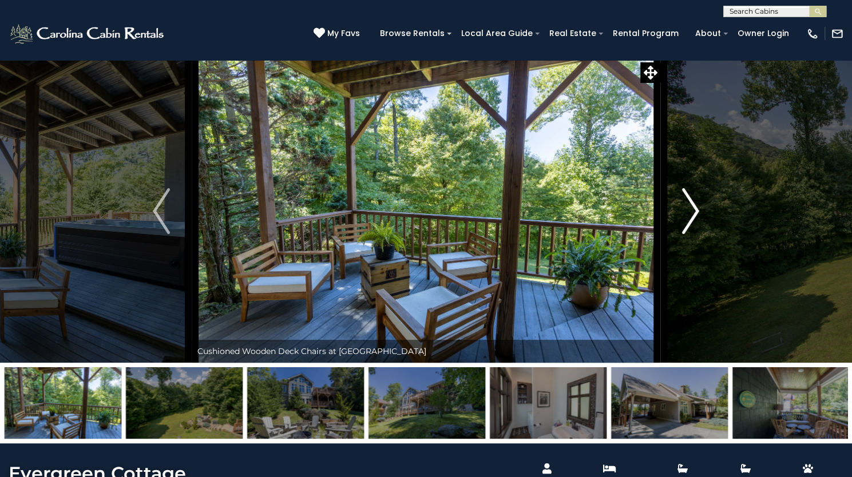
click at [691, 234] on img "Next" at bounding box center [690, 211] width 17 height 46
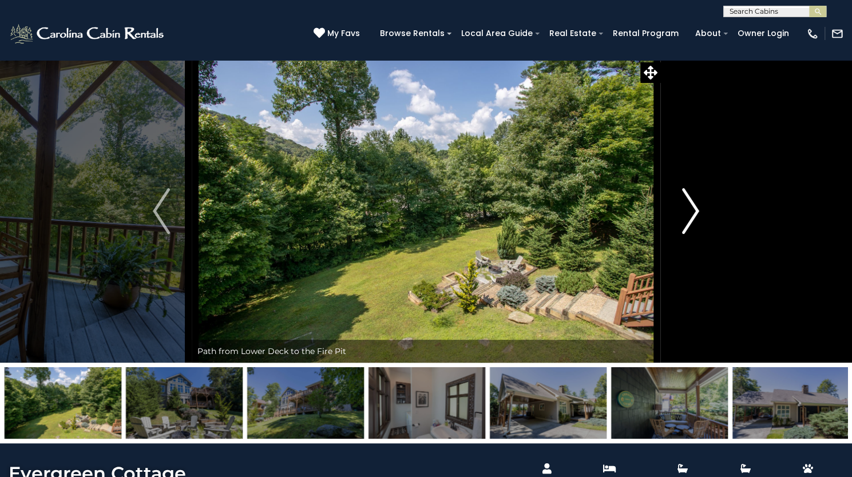
click at [691, 234] on img "Next" at bounding box center [690, 211] width 17 height 46
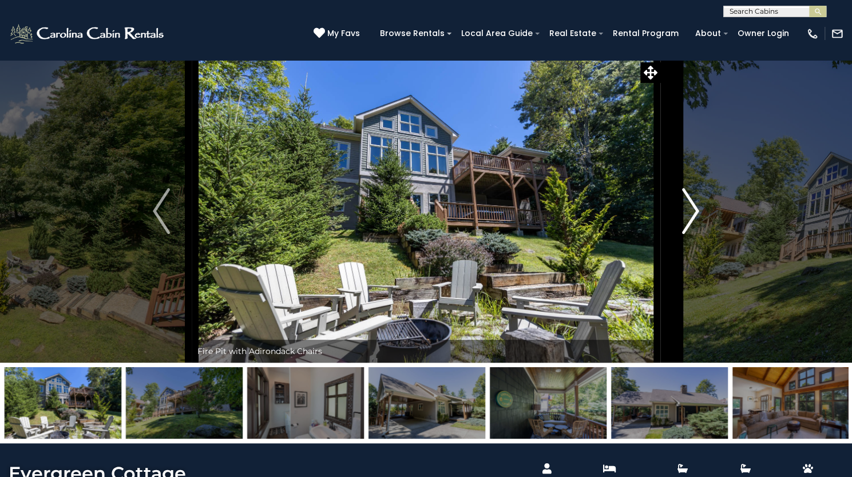
click at [691, 234] on img "Next" at bounding box center [690, 211] width 17 height 46
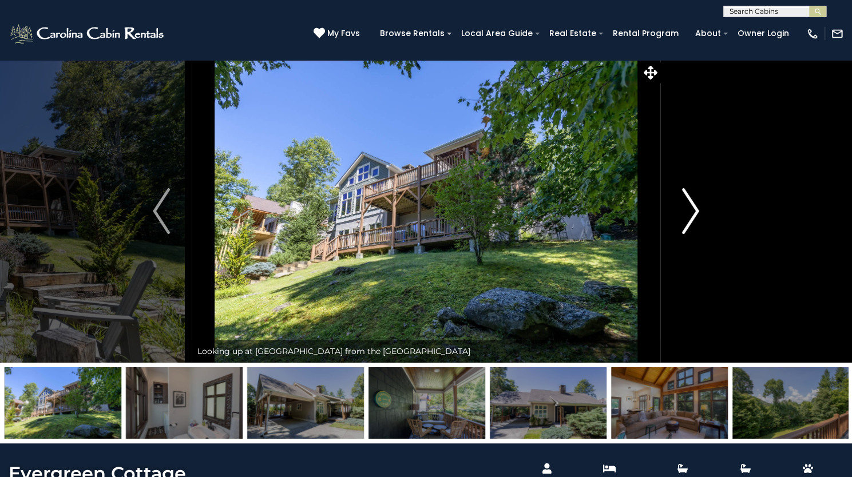
click at [691, 234] on img "Next" at bounding box center [690, 211] width 17 height 46
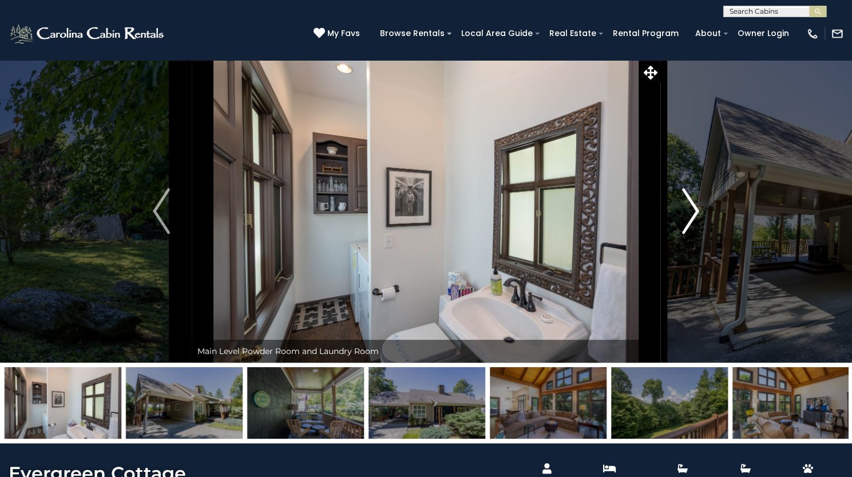
click at [691, 234] on img "Next" at bounding box center [690, 211] width 17 height 46
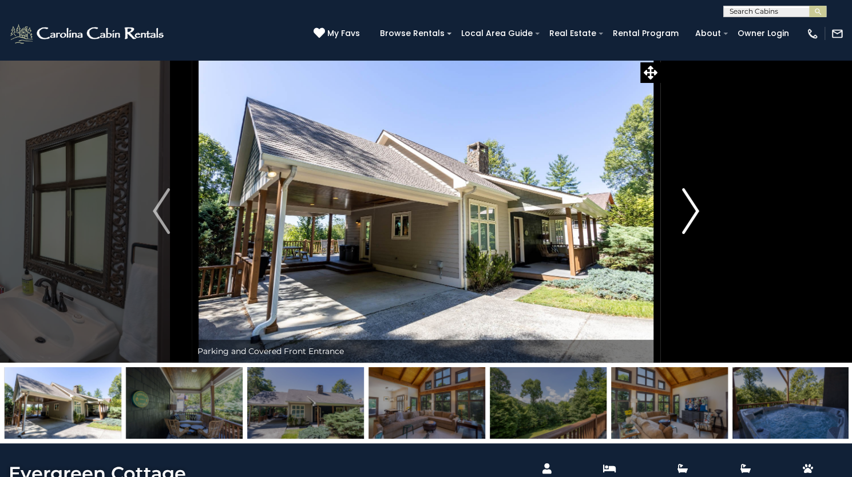
click at [691, 234] on img "Next" at bounding box center [690, 211] width 17 height 46
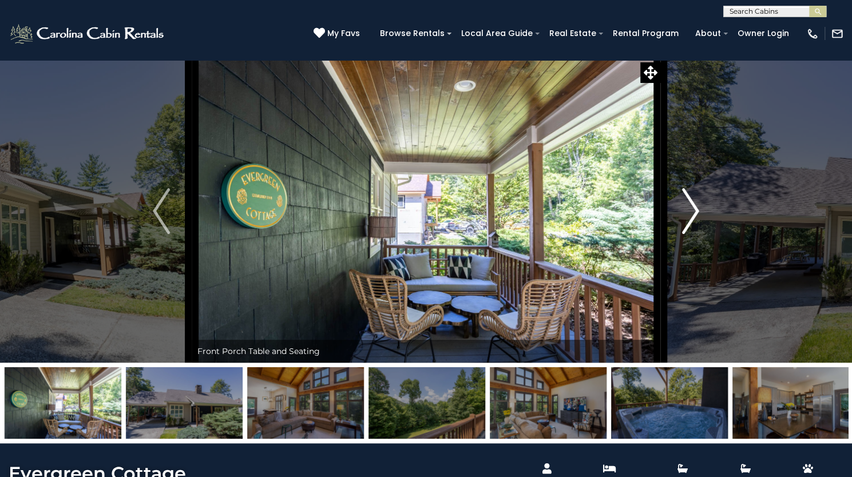
click at [691, 234] on img "Next" at bounding box center [690, 211] width 17 height 46
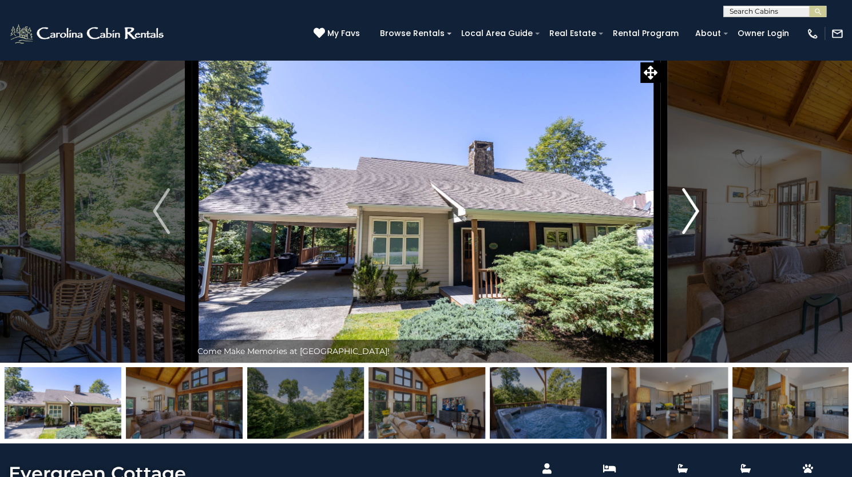
click at [691, 234] on img "Next" at bounding box center [690, 211] width 17 height 46
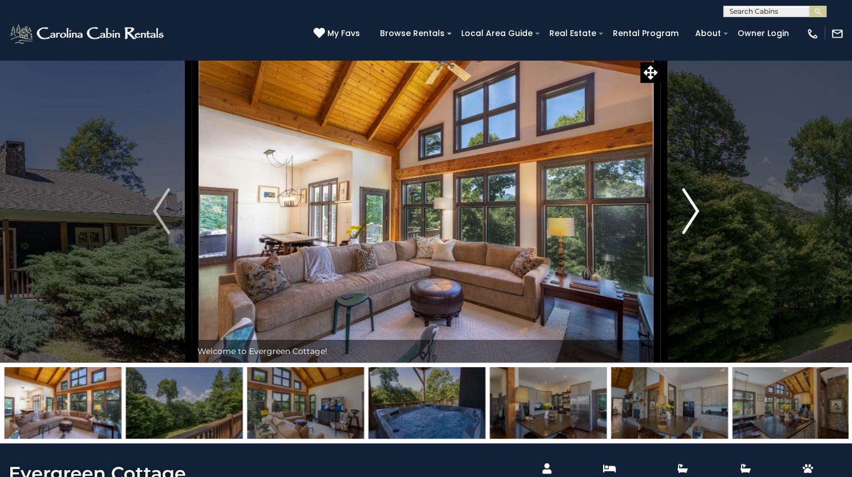
click at [691, 234] on img "Next" at bounding box center [690, 211] width 17 height 46
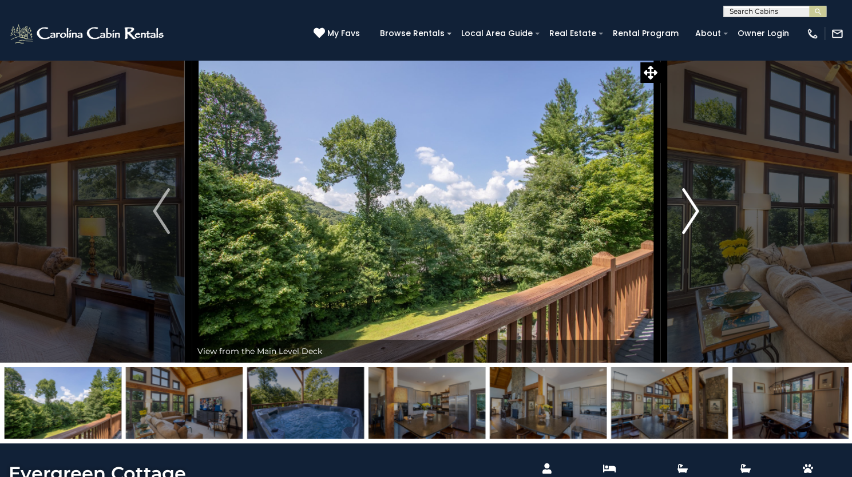
click at [691, 234] on img "Next" at bounding box center [690, 211] width 17 height 46
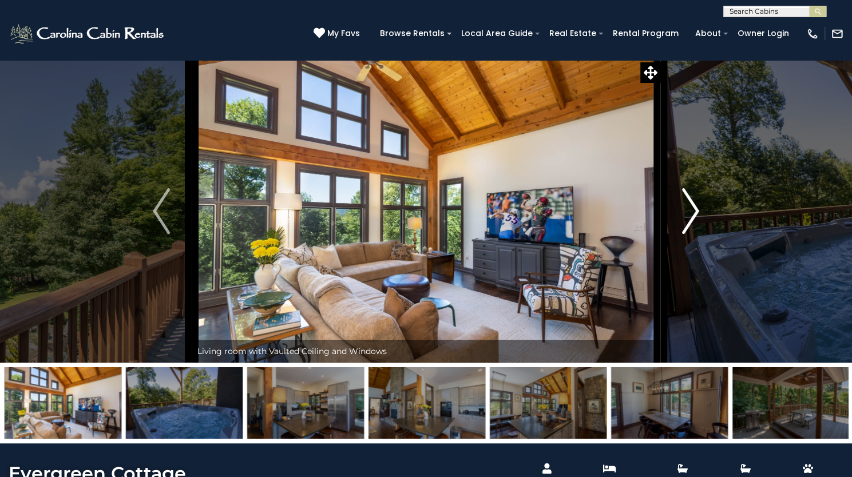
click at [691, 234] on img "Next" at bounding box center [690, 211] width 17 height 46
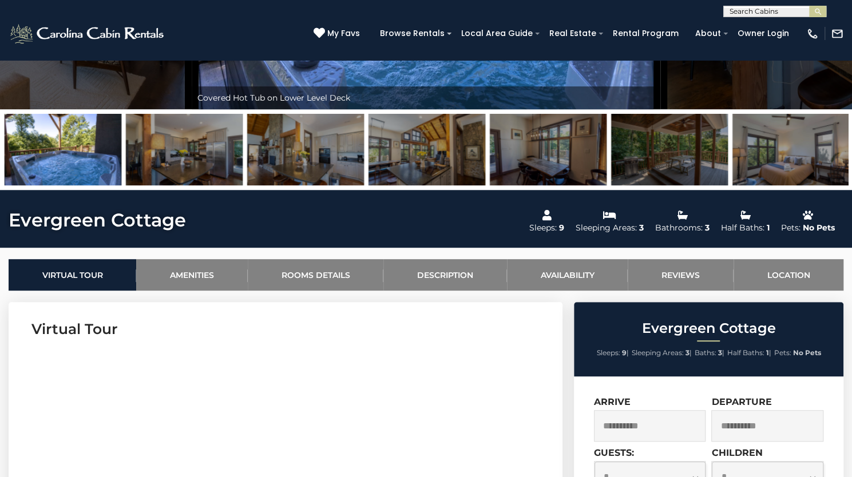
scroll to position [413, 0]
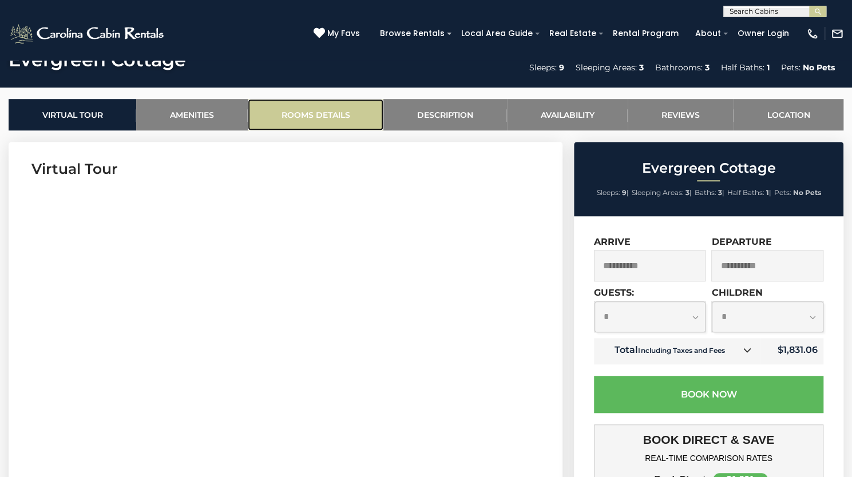
click at [327, 130] on link "Rooms Details" at bounding box center [316, 114] width 136 height 31
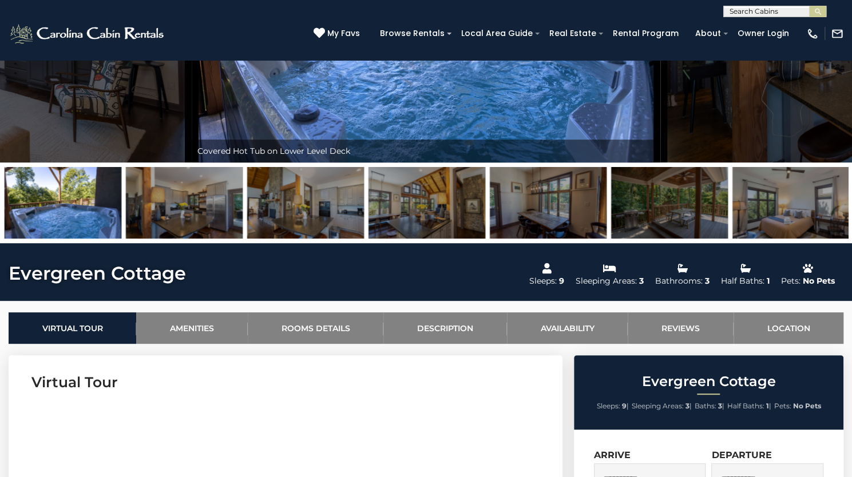
scroll to position [0, 0]
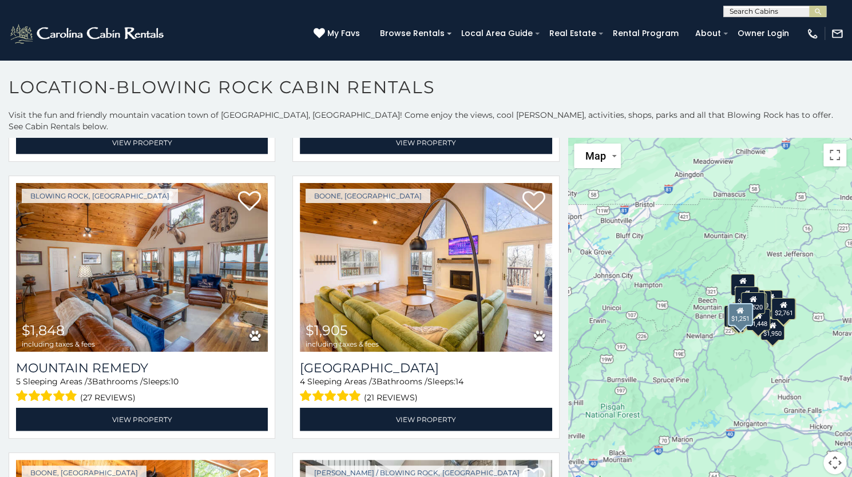
scroll to position [1373, 0]
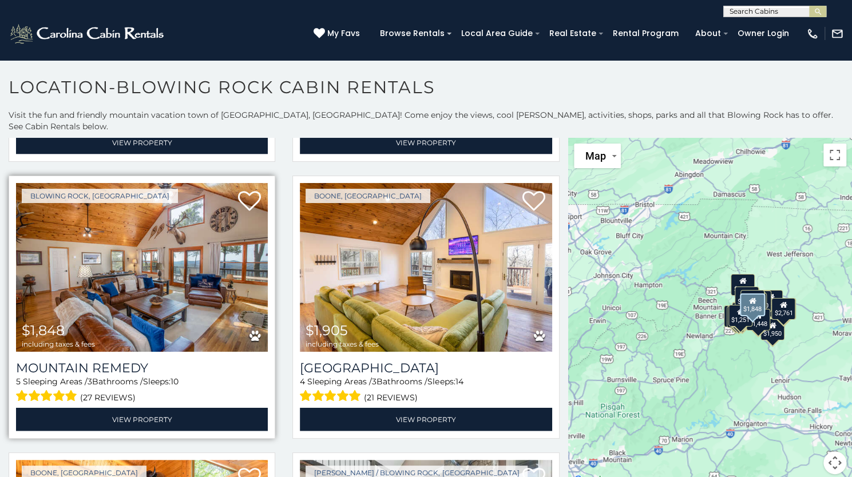
click at [174, 234] on img at bounding box center [142, 267] width 252 height 169
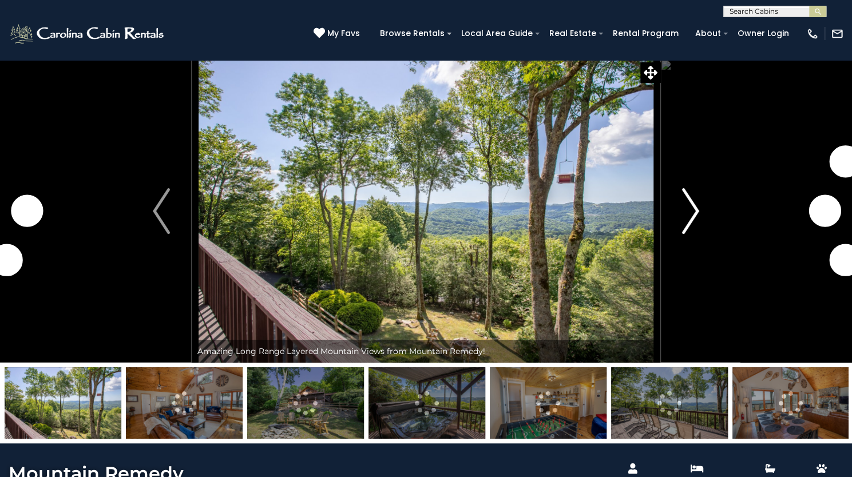
click at [682, 234] on img "Next" at bounding box center [690, 211] width 17 height 46
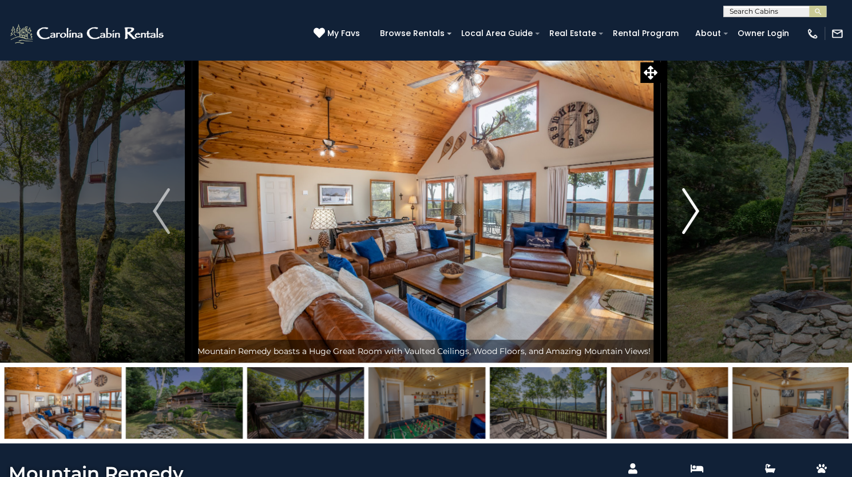
click at [693, 234] on img "Next" at bounding box center [690, 211] width 17 height 46
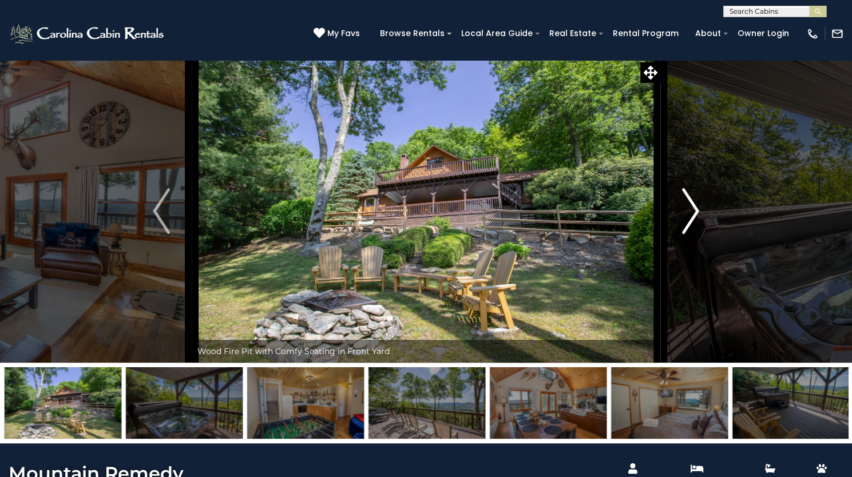
click at [693, 234] on img "Next" at bounding box center [690, 211] width 17 height 46
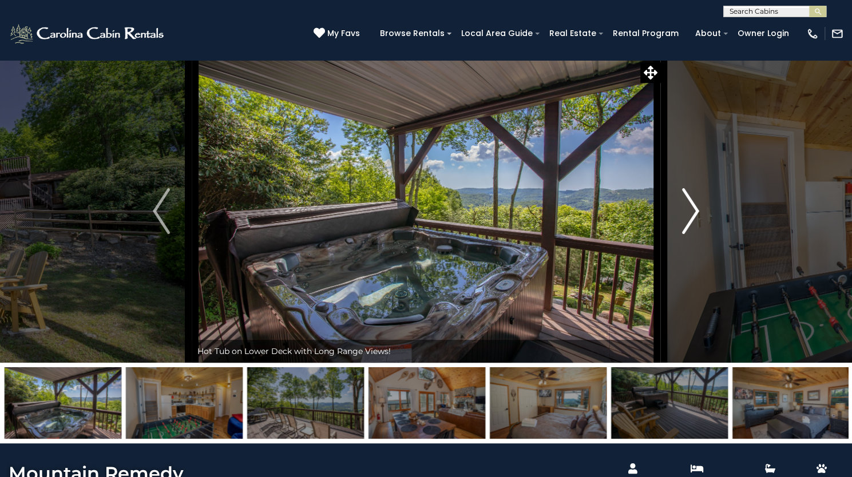
click at [693, 234] on img "Next" at bounding box center [690, 211] width 17 height 46
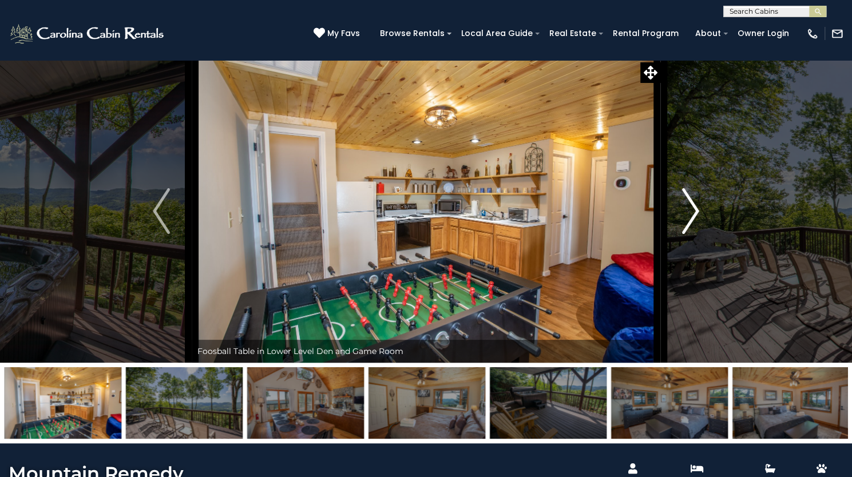
click at [693, 234] on img "Next" at bounding box center [690, 211] width 17 height 46
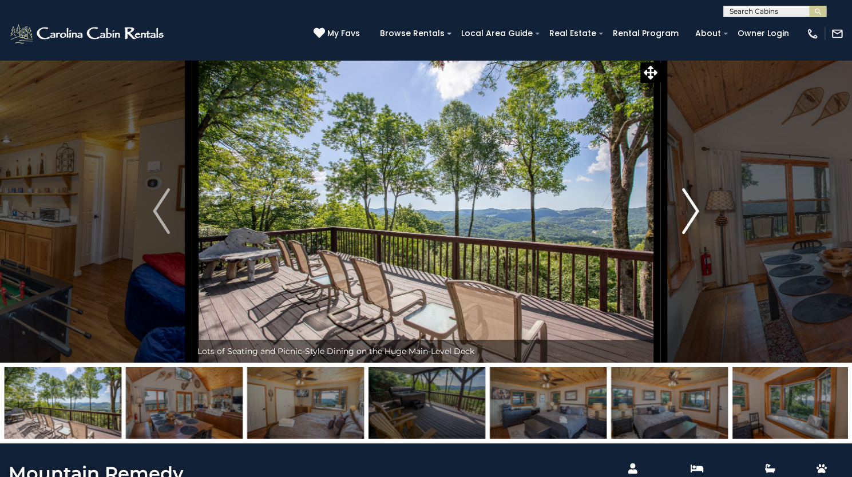
click at [693, 234] on img "Next" at bounding box center [690, 211] width 17 height 46
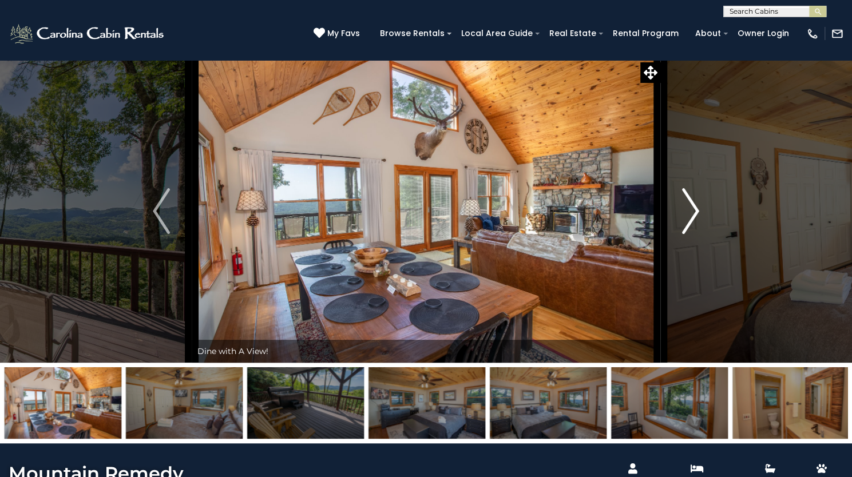
click at [693, 234] on img "Next" at bounding box center [690, 211] width 17 height 46
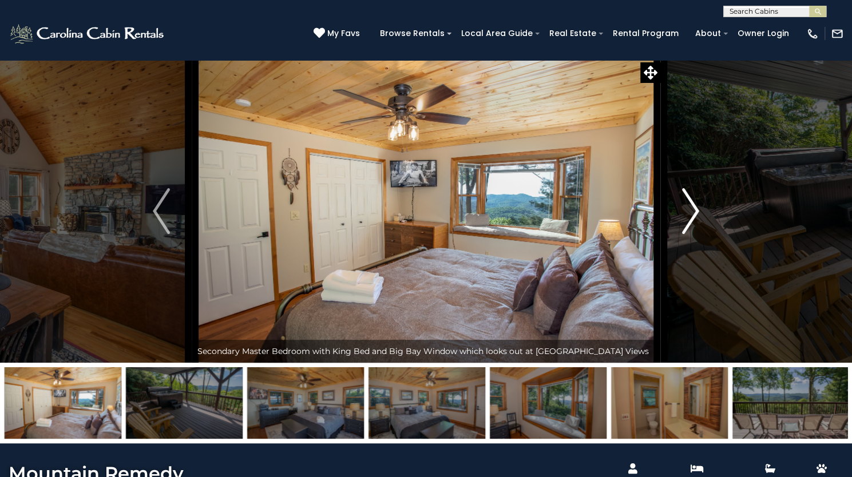
click at [693, 234] on img "Next" at bounding box center [690, 211] width 17 height 46
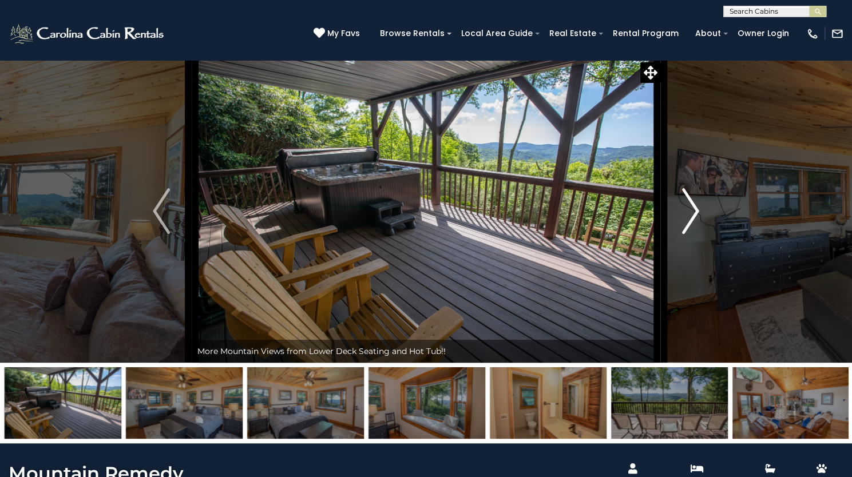
click at [693, 234] on img "Next" at bounding box center [690, 211] width 17 height 46
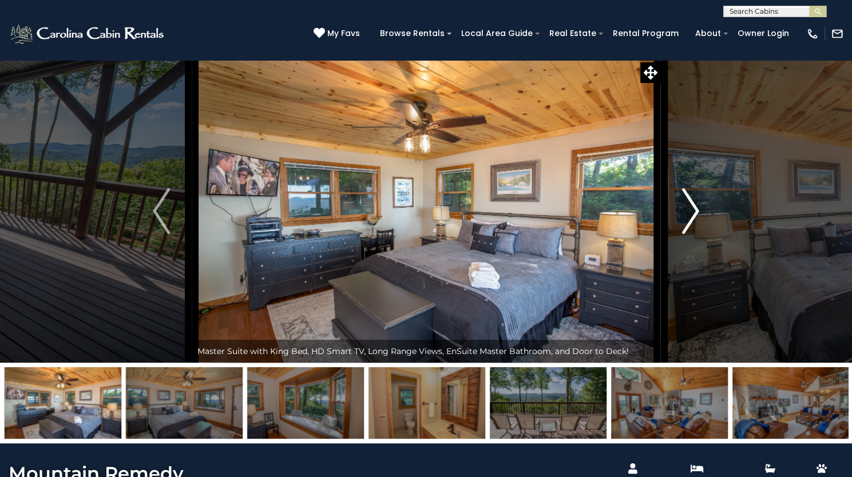
click at [693, 234] on img "Next" at bounding box center [690, 211] width 17 height 46
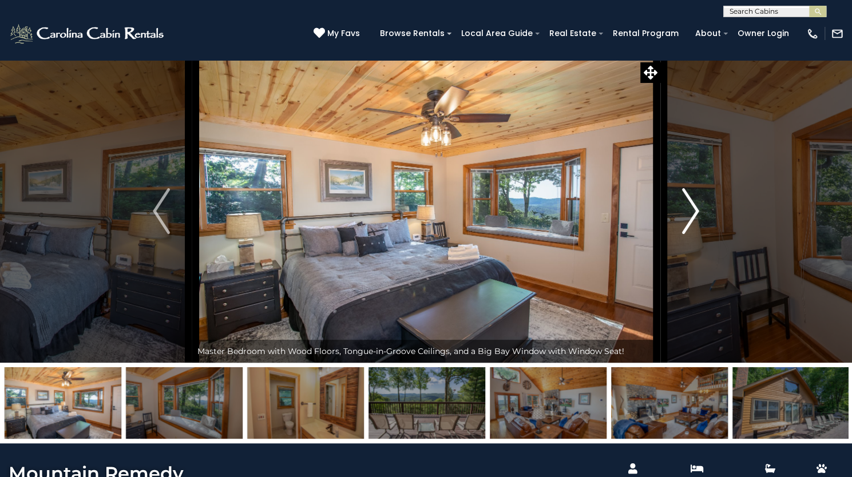
click at [693, 234] on img "Next" at bounding box center [690, 211] width 17 height 46
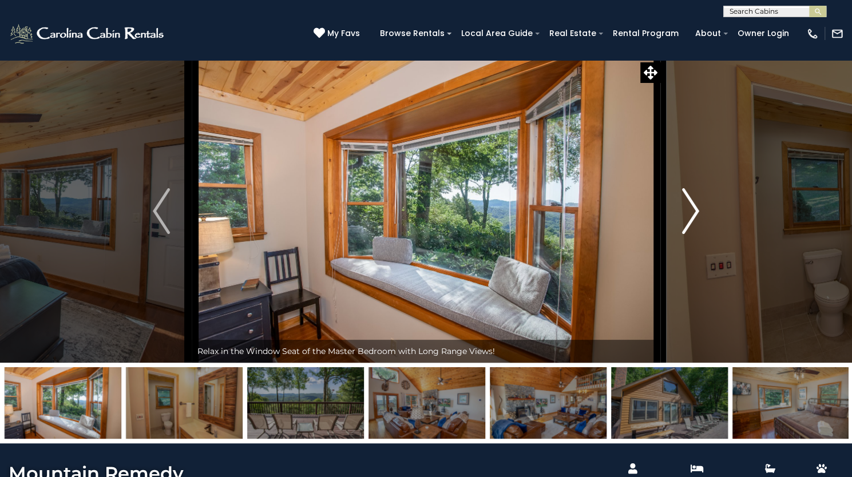
click at [693, 234] on img "Next" at bounding box center [690, 211] width 17 height 46
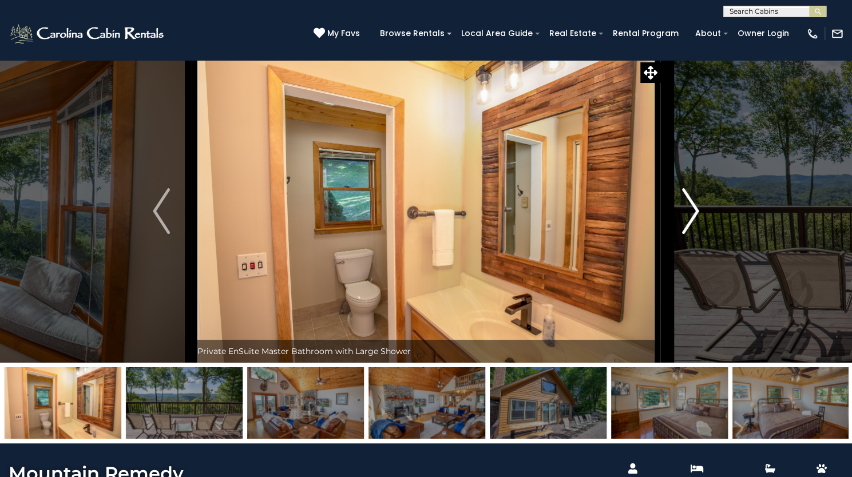
click at [693, 234] on img "Next" at bounding box center [690, 211] width 17 height 46
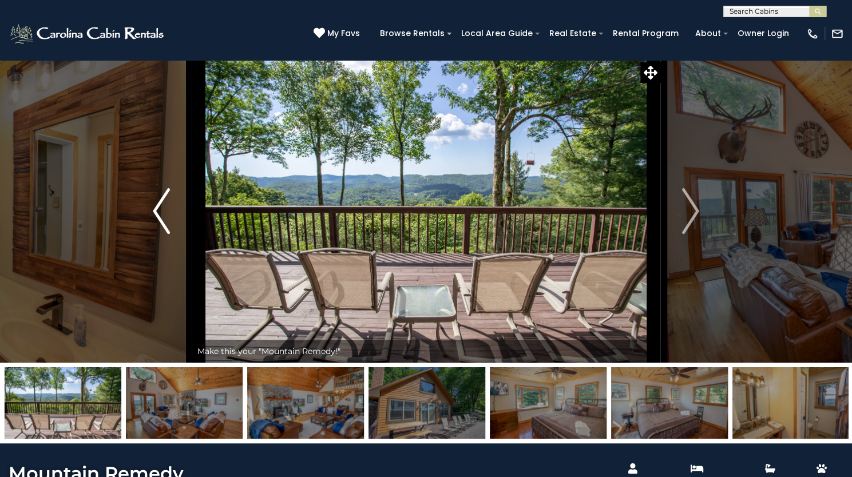
click at [145, 244] on button "Previous" at bounding box center [161, 210] width 61 height 303
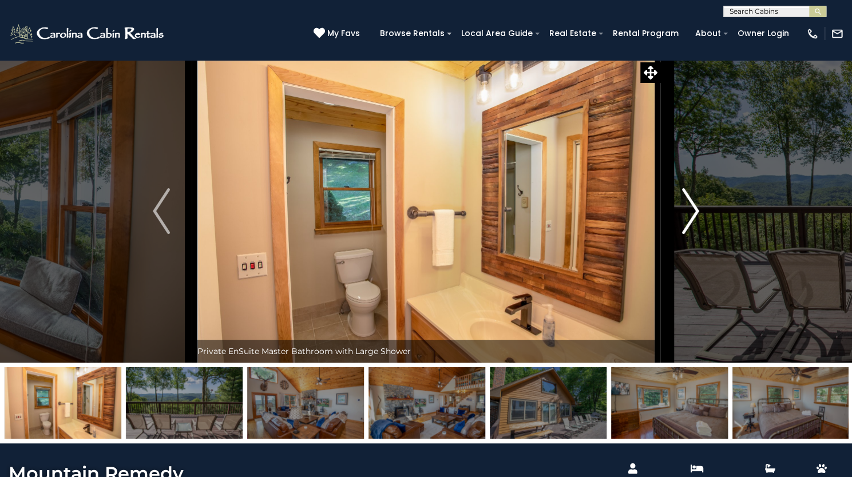
click at [685, 234] on img "Next" at bounding box center [690, 211] width 17 height 46
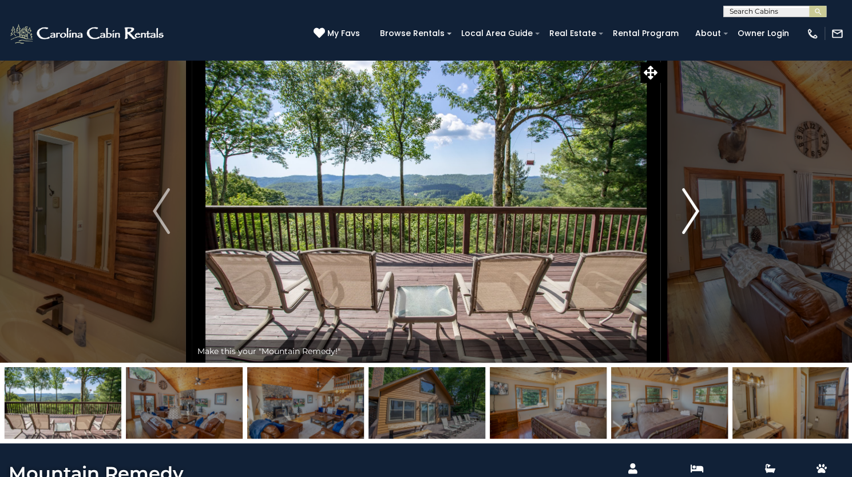
click at [685, 234] on img "Next" at bounding box center [690, 211] width 17 height 46
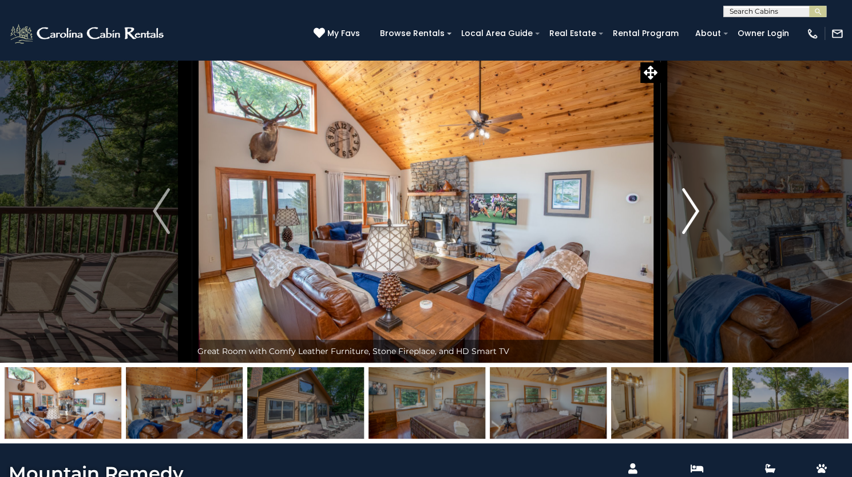
click at [693, 234] on img "Next" at bounding box center [690, 211] width 17 height 46
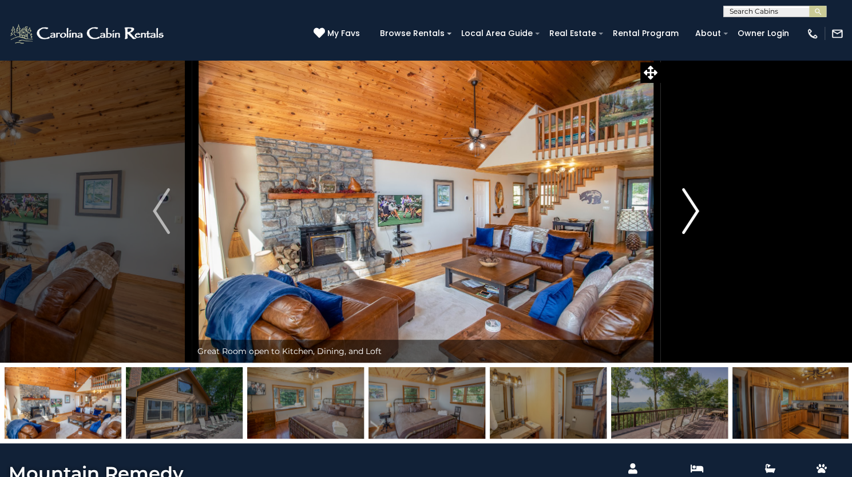
click at [693, 234] on img "Next" at bounding box center [690, 211] width 17 height 46
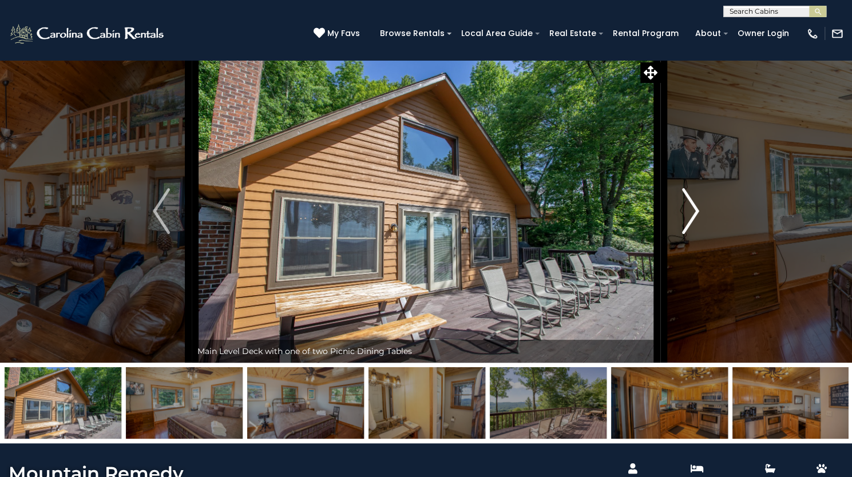
click at [693, 234] on img "Next" at bounding box center [690, 211] width 17 height 46
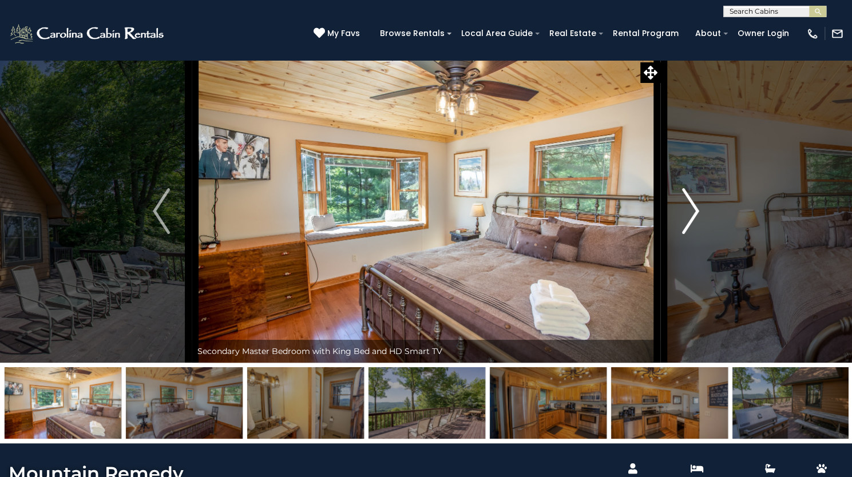
click at [692, 234] on img "Next" at bounding box center [690, 211] width 17 height 46
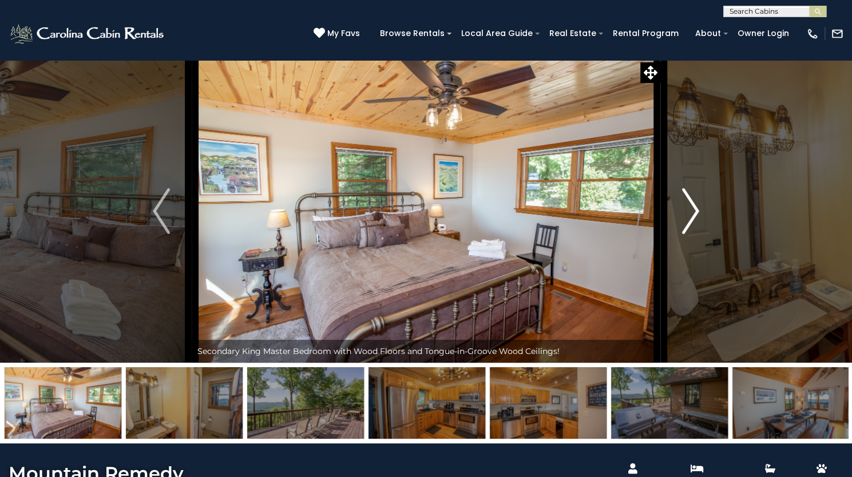
click at [692, 234] on img "Next" at bounding box center [690, 211] width 17 height 46
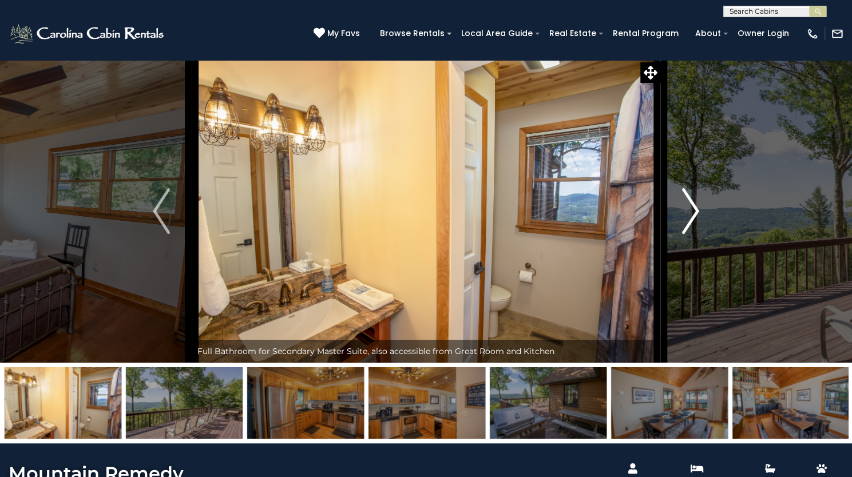
click at [692, 234] on img "Next" at bounding box center [690, 211] width 17 height 46
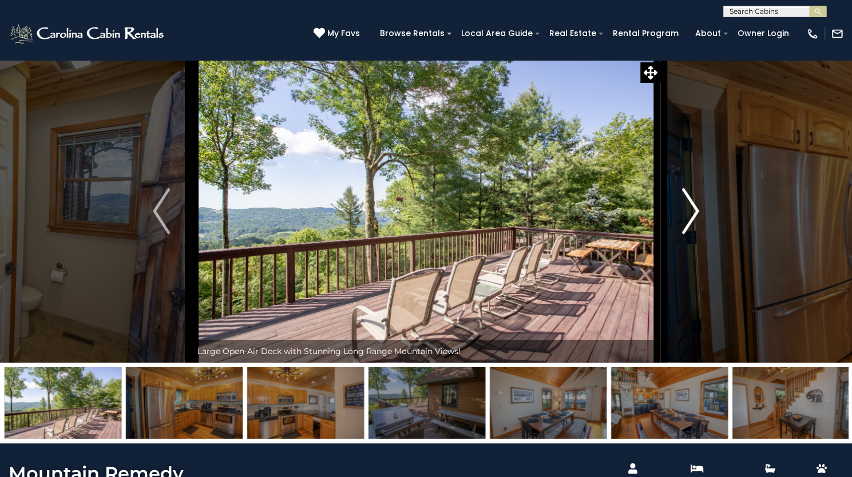
click at [692, 234] on img "Next" at bounding box center [690, 211] width 17 height 46
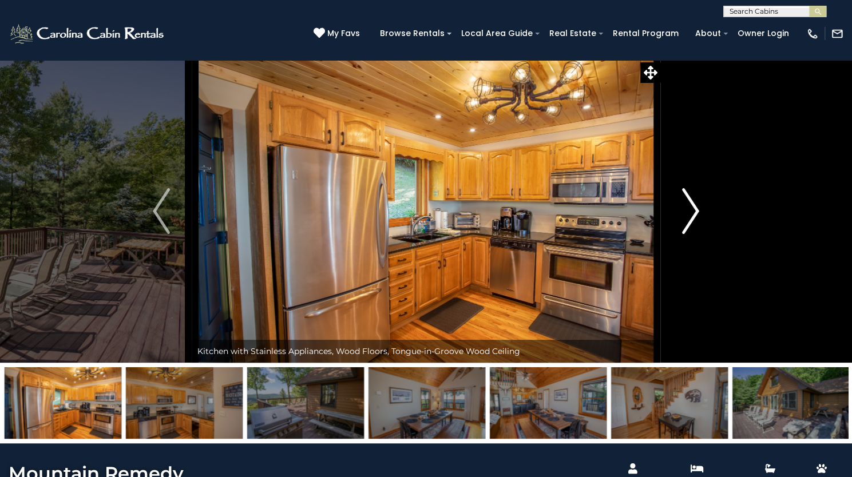
click at [692, 234] on img "Next" at bounding box center [690, 211] width 17 height 46
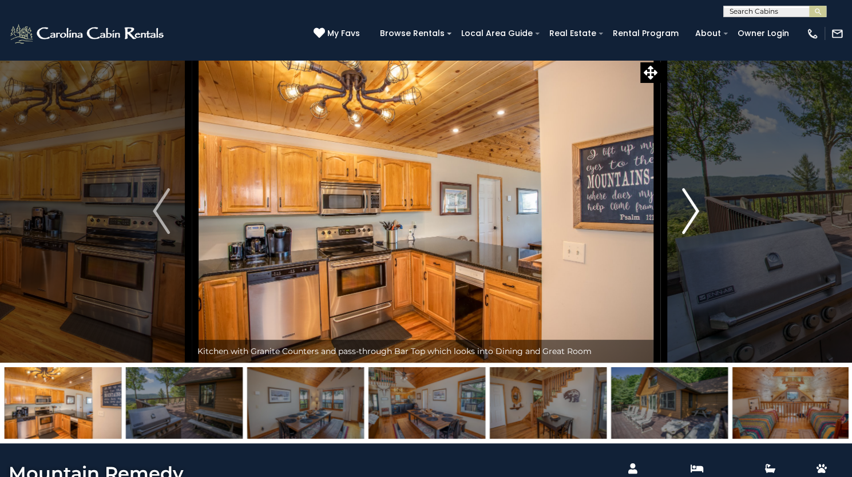
click at [692, 234] on img "Next" at bounding box center [690, 211] width 17 height 46
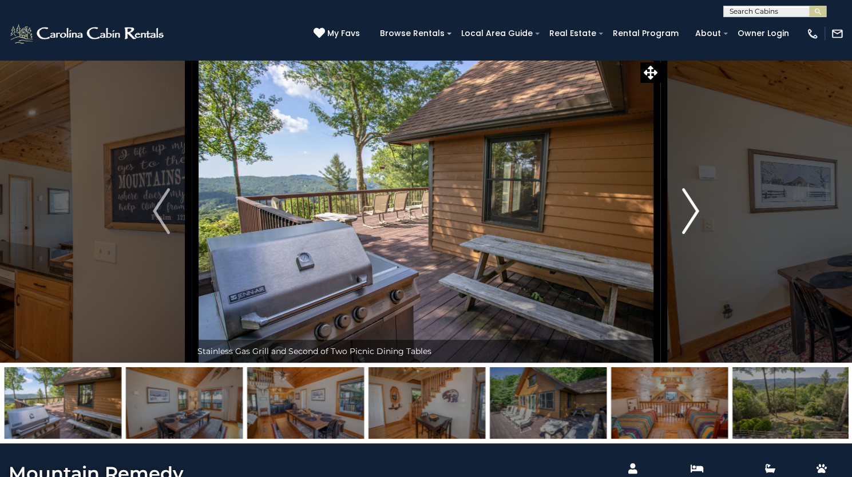
click at [692, 234] on img "Next" at bounding box center [690, 211] width 17 height 46
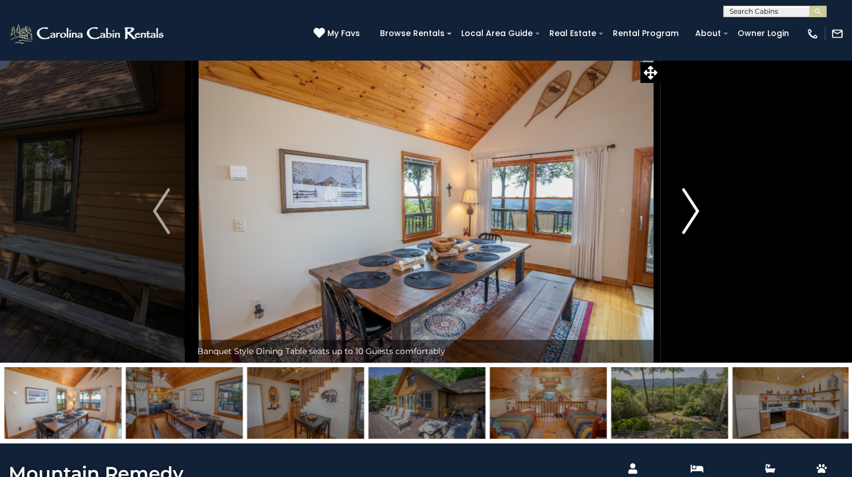
click at [692, 234] on img "Next" at bounding box center [690, 211] width 17 height 46
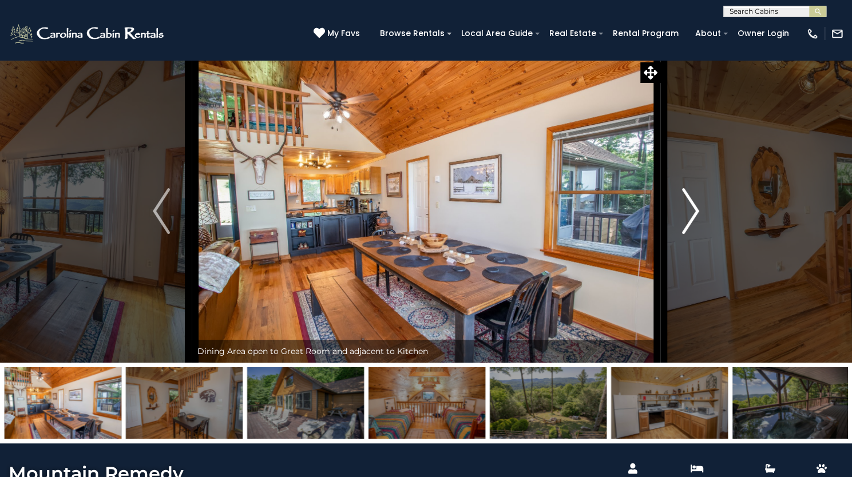
click at [692, 234] on img "Next" at bounding box center [690, 211] width 17 height 46
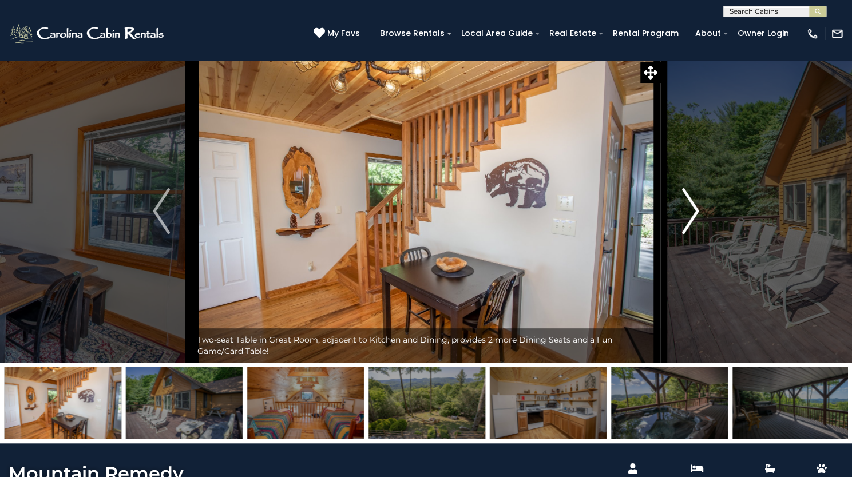
click at [692, 234] on img "Next" at bounding box center [690, 211] width 17 height 46
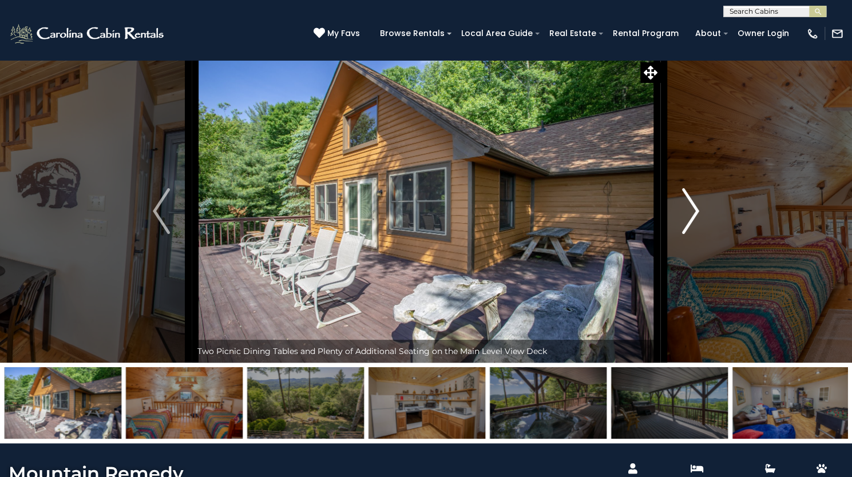
click at [692, 234] on img "Next" at bounding box center [690, 211] width 17 height 46
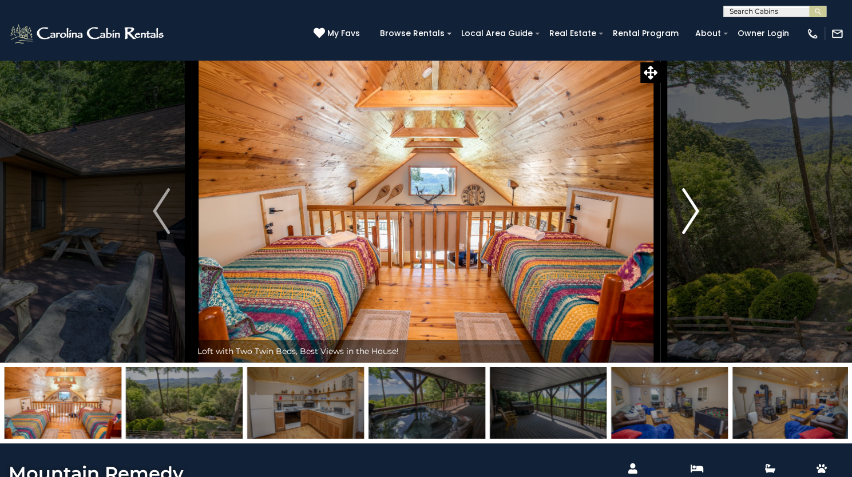
click at [692, 234] on img "Next" at bounding box center [690, 211] width 17 height 46
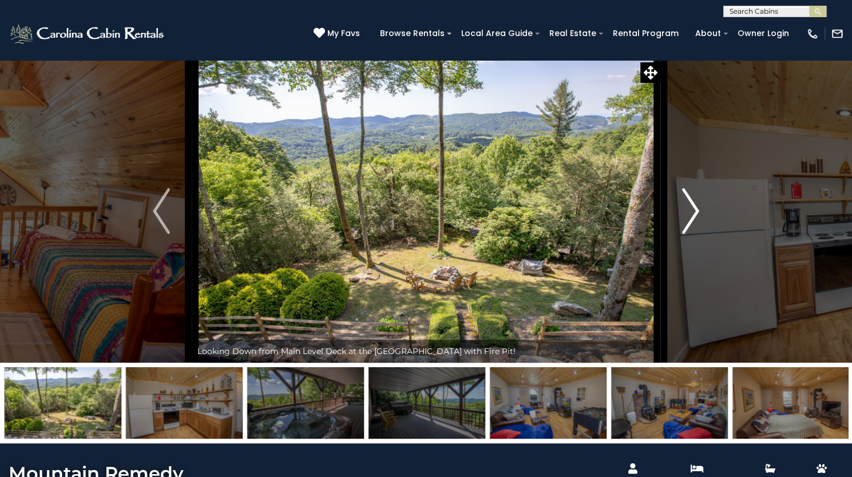
click at [692, 234] on img "Next" at bounding box center [690, 211] width 17 height 46
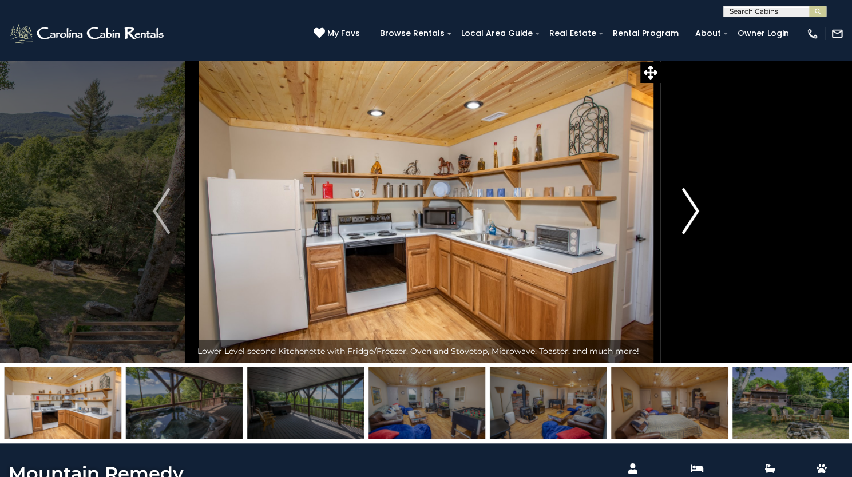
click at [692, 234] on img "Next" at bounding box center [690, 211] width 17 height 46
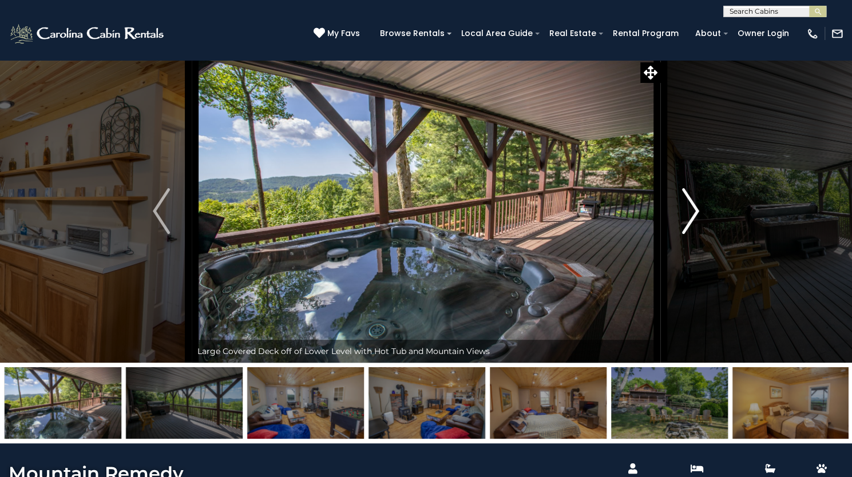
click at [692, 234] on img "Next" at bounding box center [690, 211] width 17 height 46
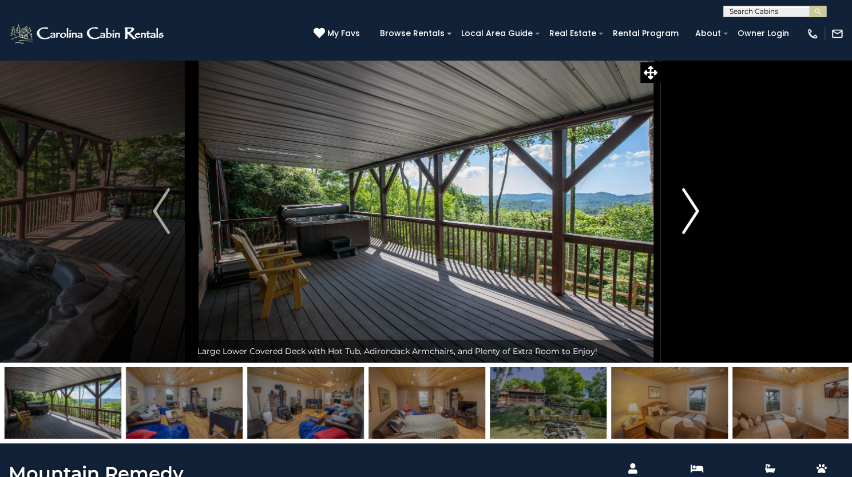
click at [692, 234] on img "Next" at bounding box center [690, 211] width 17 height 46
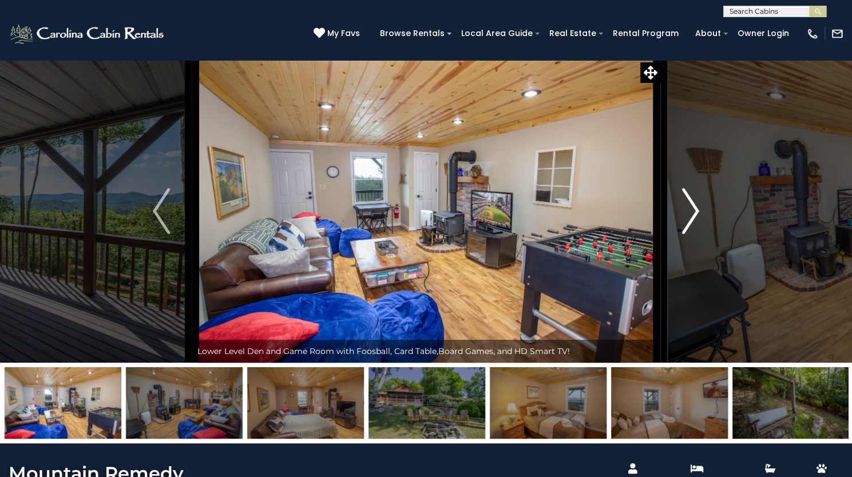
click at [692, 234] on img "Next" at bounding box center [690, 211] width 17 height 46
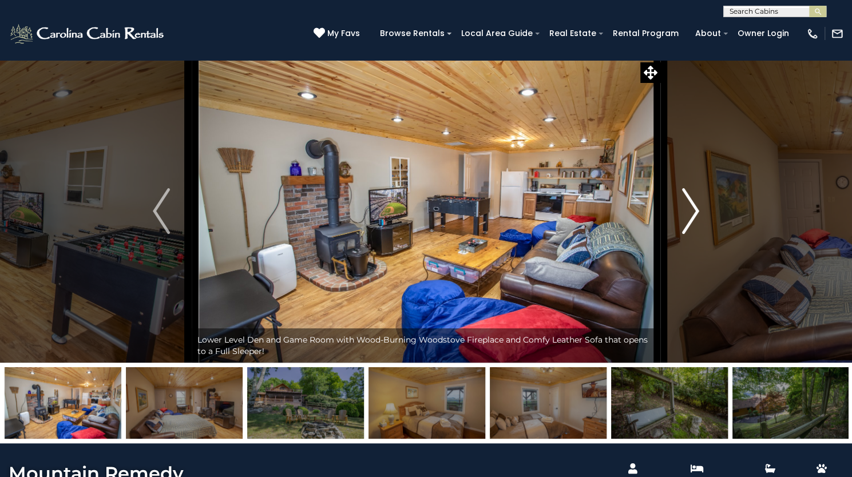
click at [692, 234] on img "Next" at bounding box center [690, 211] width 17 height 46
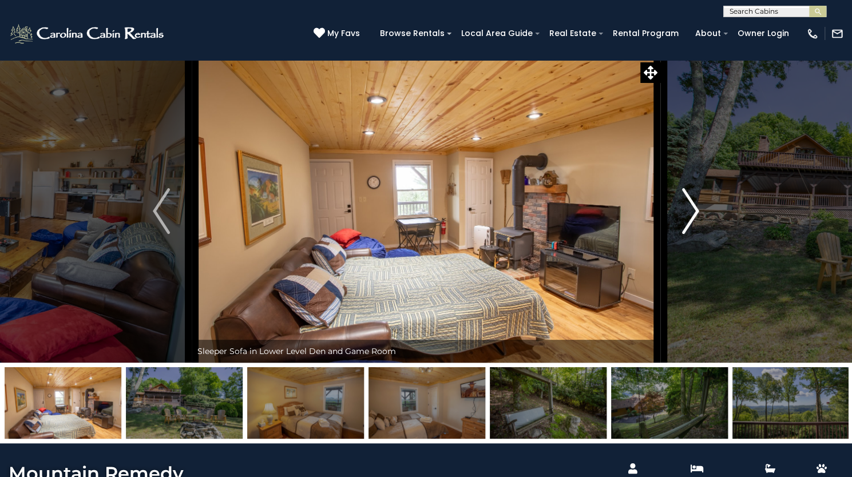
click at [692, 234] on img "Next" at bounding box center [690, 211] width 17 height 46
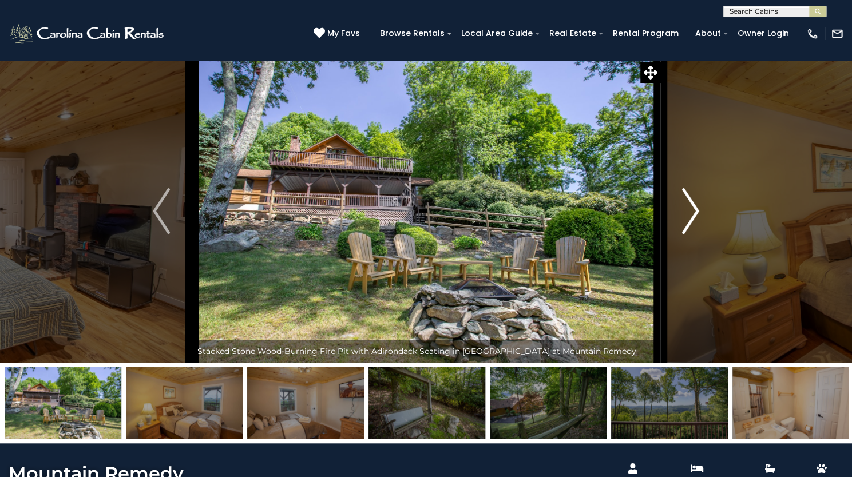
click at [692, 234] on img "Next" at bounding box center [690, 211] width 17 height 46
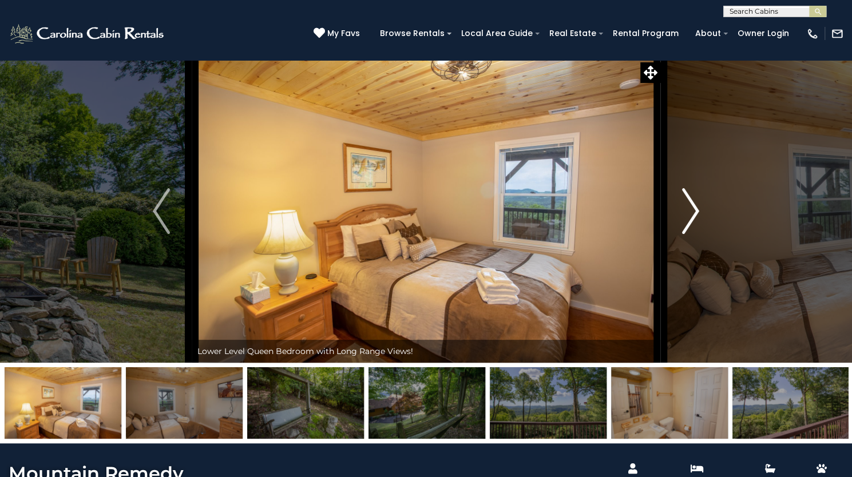
click at [692, 234] on img "Next" at bounding box center [690, 211] width 17 height 46
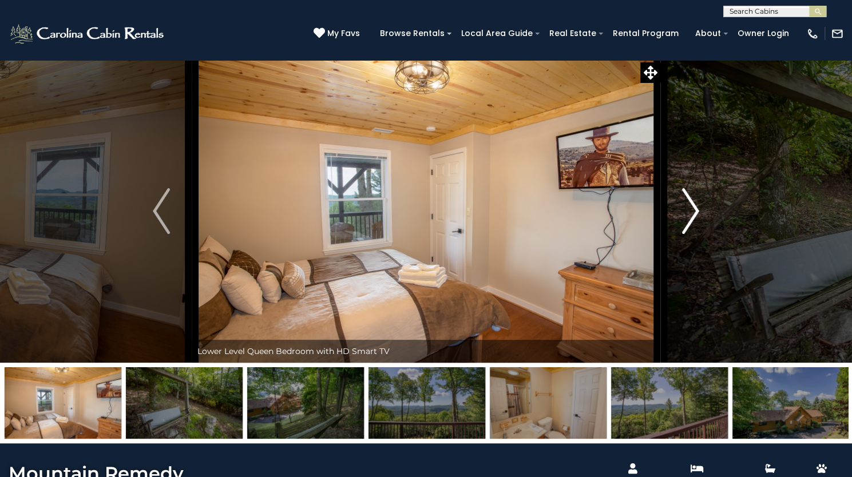
click at [692, 234] on img "Next" at bounding box center [690, 211] width 17 height 46
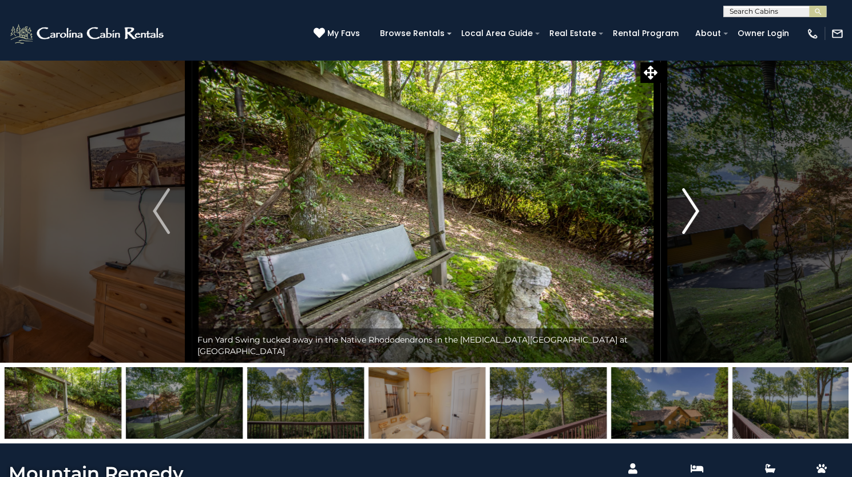
click at [691, 234] on img "Next" at bounding box center [690, 211] width 17 height 46
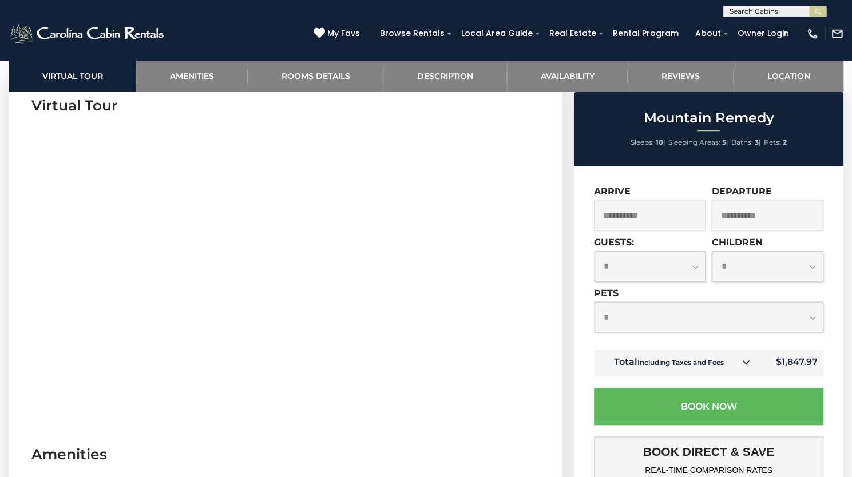
scroll to position [478, 0]
click at [331, 92] on link "Rooms Details" at bounding box center [316, 75] width 136 height 31
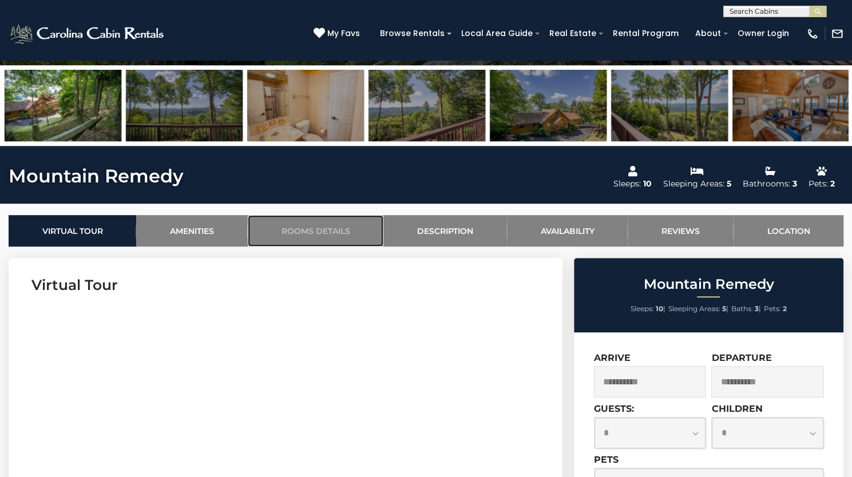
scroll to position [297, 0]
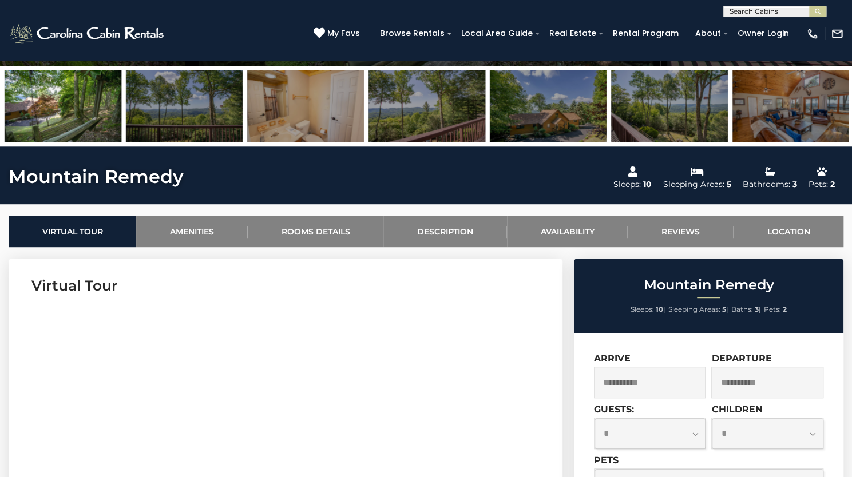
click at [547, 142] on img at bounding box center [548, 105] width 117 height 71
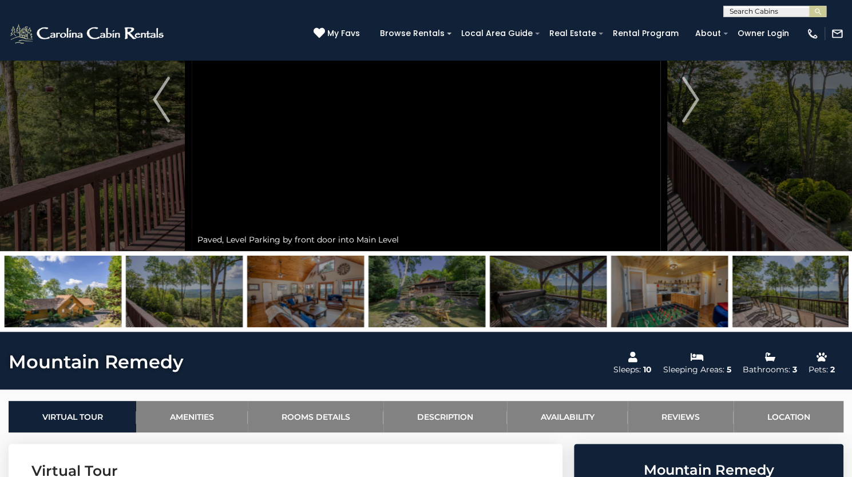
scroll to position [110, 0]
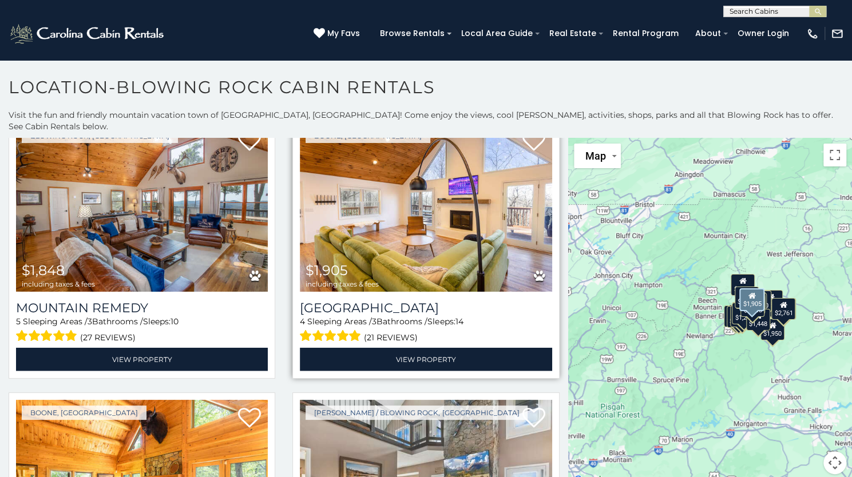
scroll to position [1402, 0]
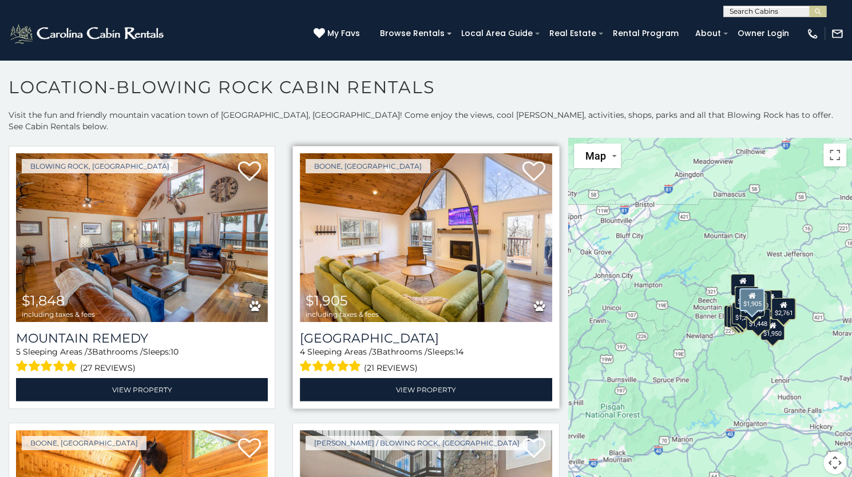
click at [398, 232] on img at bounding box center [426, 237] width 252 height 169
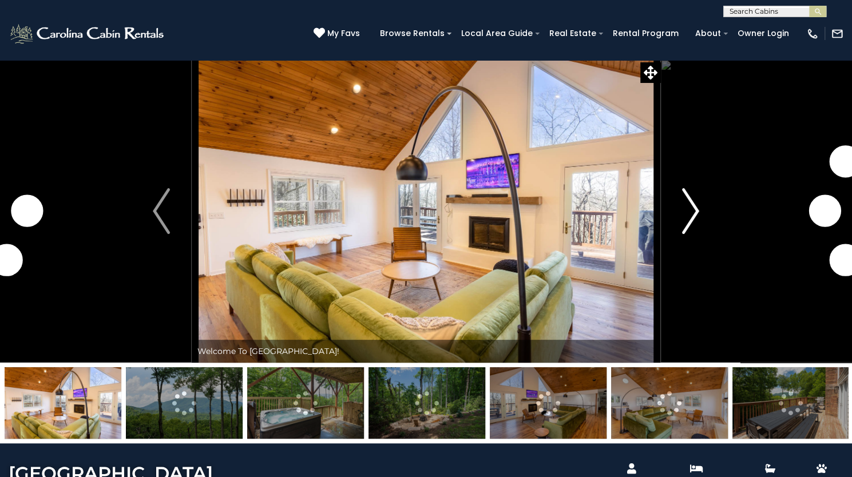
click at [693, 234] on img "Next" at bounding box center [690, 211] width 17 height 46
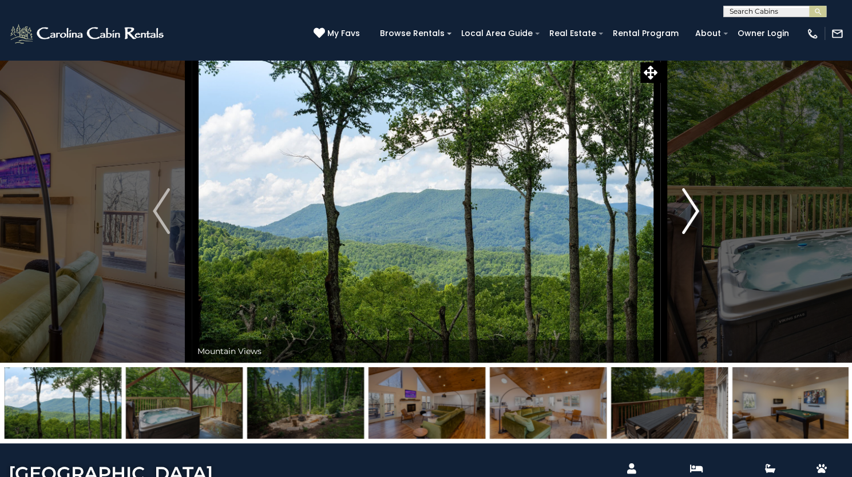
click at [693, 234] on img "Next" at bounding box center [690, 211] width 17 height 46
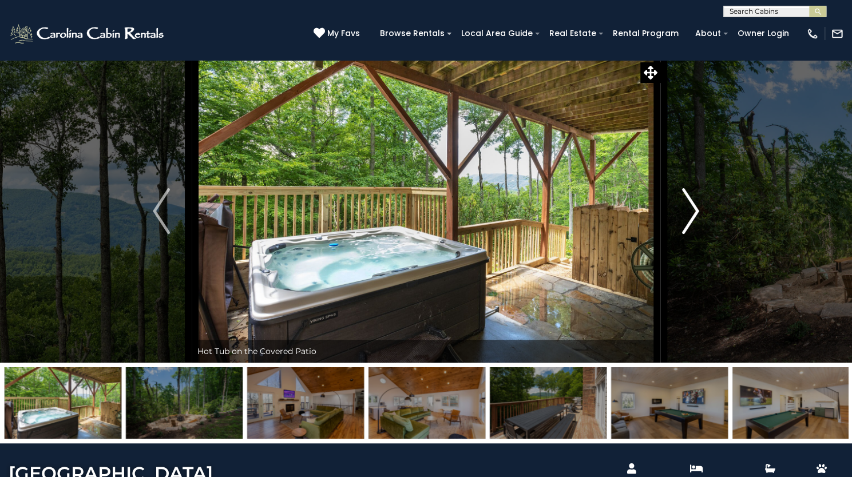
click at [693, 234] on img "Next" at bounding box center [690, 211] width 17 height 46
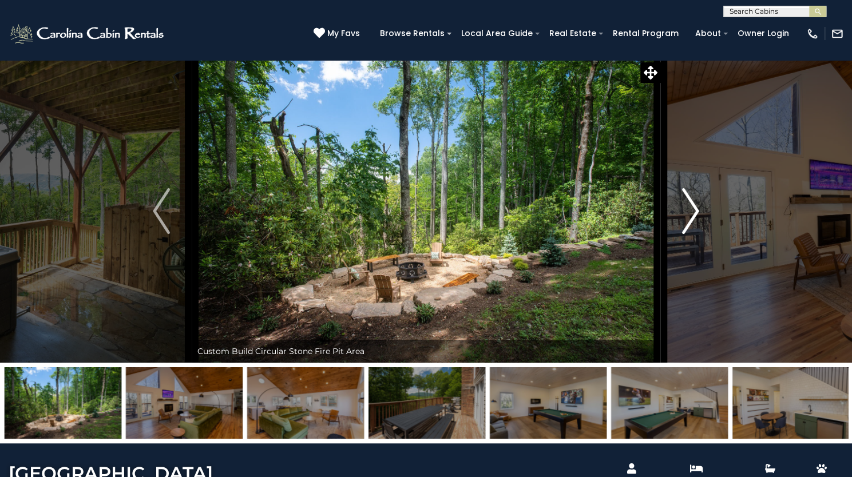
click at [693, 234] on img "Next" at bounding box center [690, 211] width 17 height 46
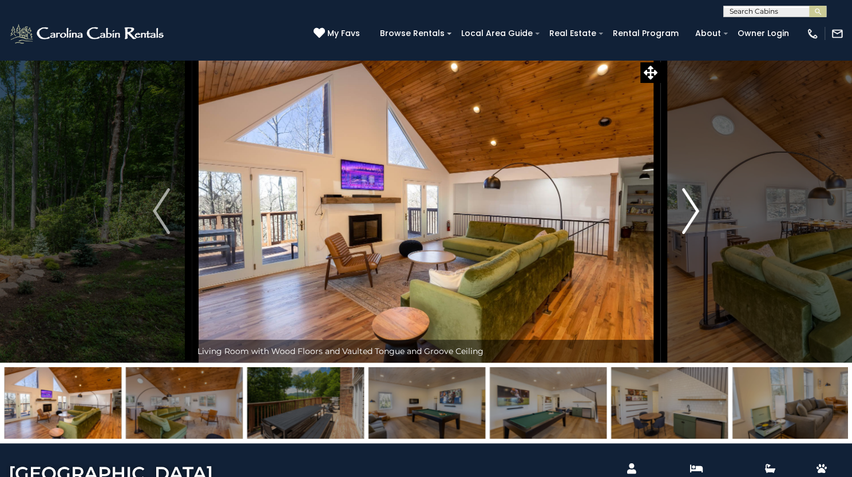
click at [693, 234] on img "Next" at bounding box center [690, 211] width 17 height 46
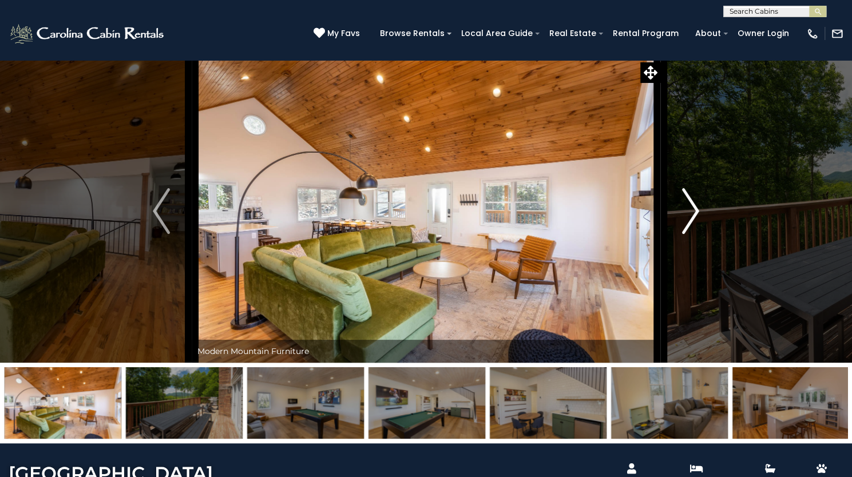
click at [693, 234] on img "Next" at bounding box center [690, 211] width 17 height 46
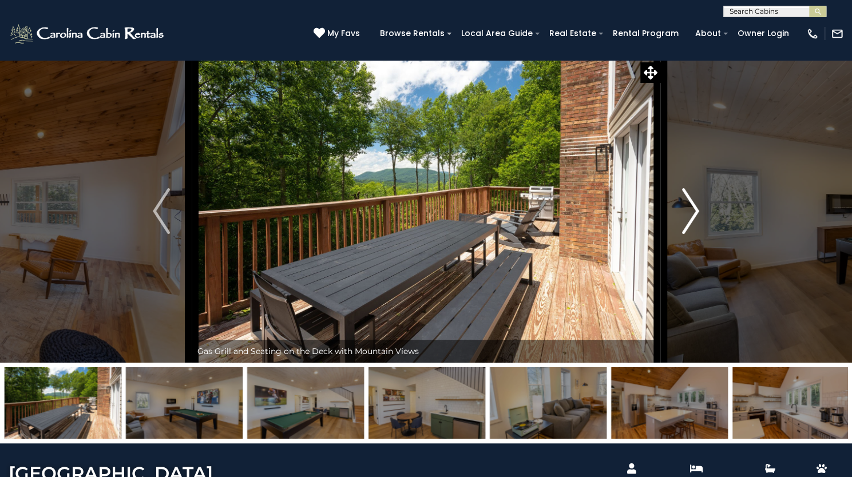
click at [693, 234] on img "Next" at bounding box center [690, 211] width 17 height 46
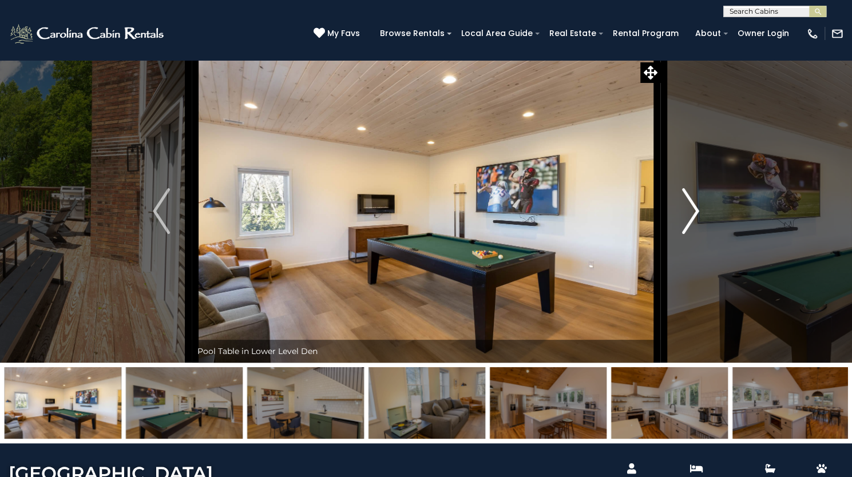
click at [693, 234] on img "Next" at bounding box center [690, 211] width 17 height 46
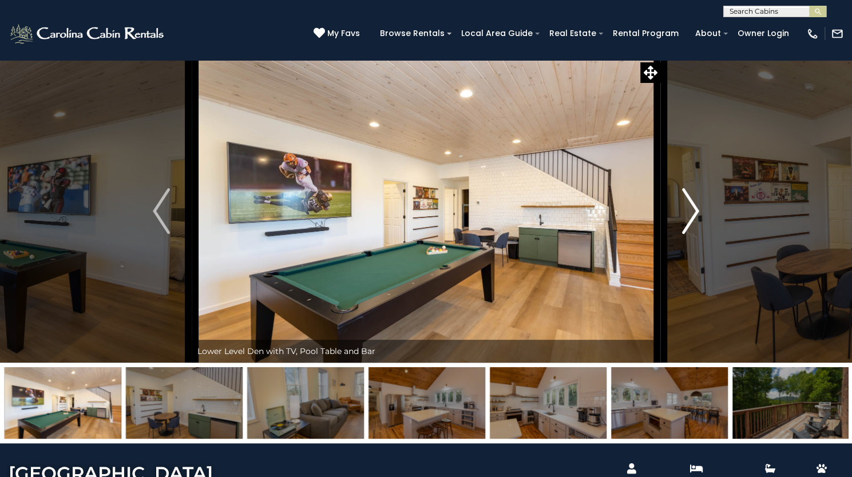
click at [693, 234] on img "Next" at bounding box center [690, 211] width 17 height 46
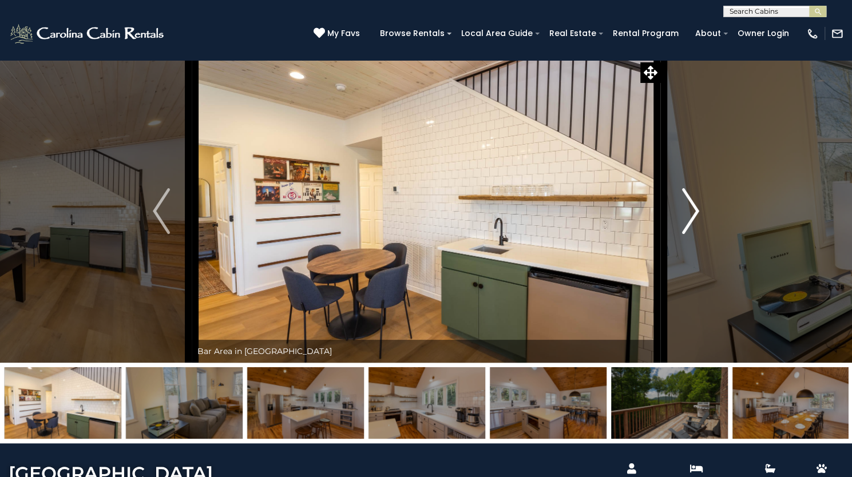
click at [693, 234] on img "Next" at bounding box center [690, 211] width 17 height 46
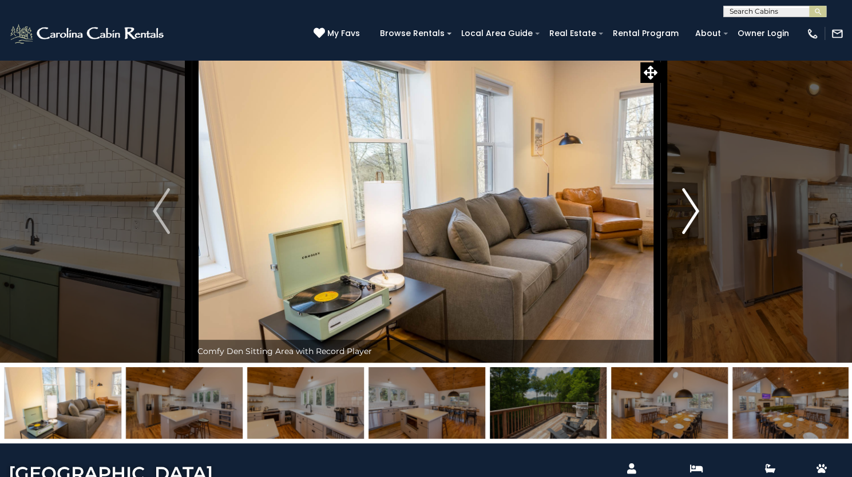
click at [693, 234] on img "Next" at bounding box center [690, 211] width 17 height 46
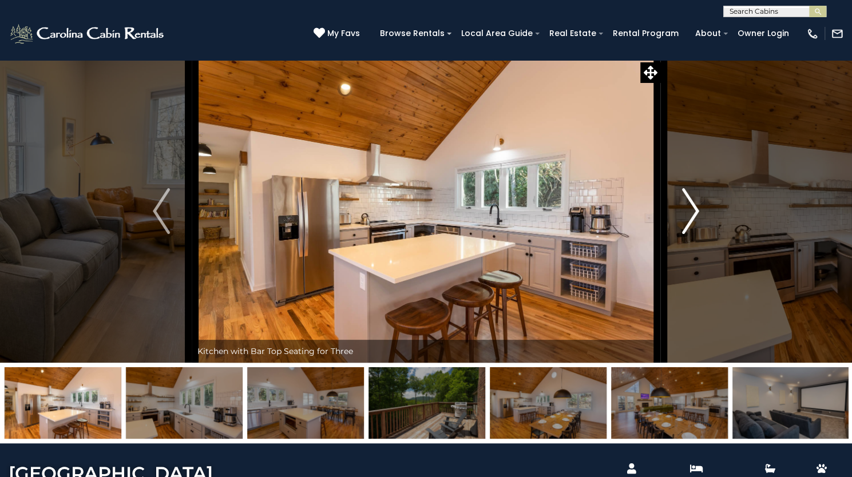
click at [693, 234] on img "Next" at bounding box center [690, 211] width 17 height 46
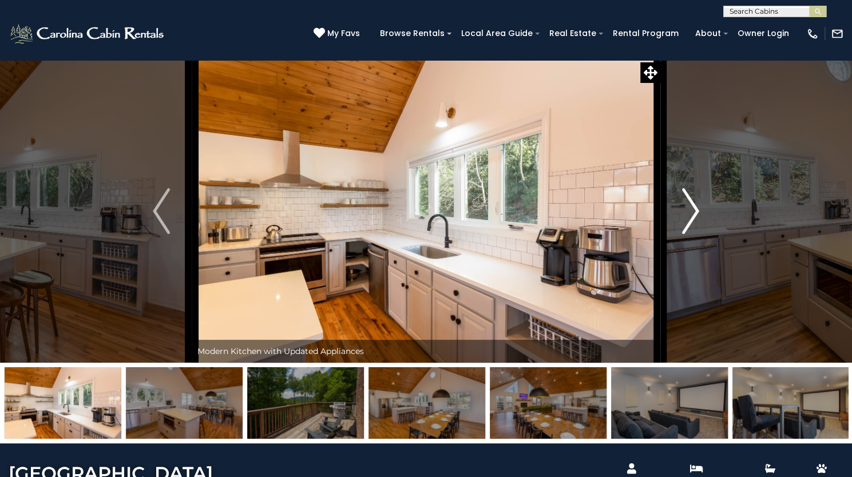
click at [693, 234] on img "Next" at bounding box center [690, 211] width 17 height 46
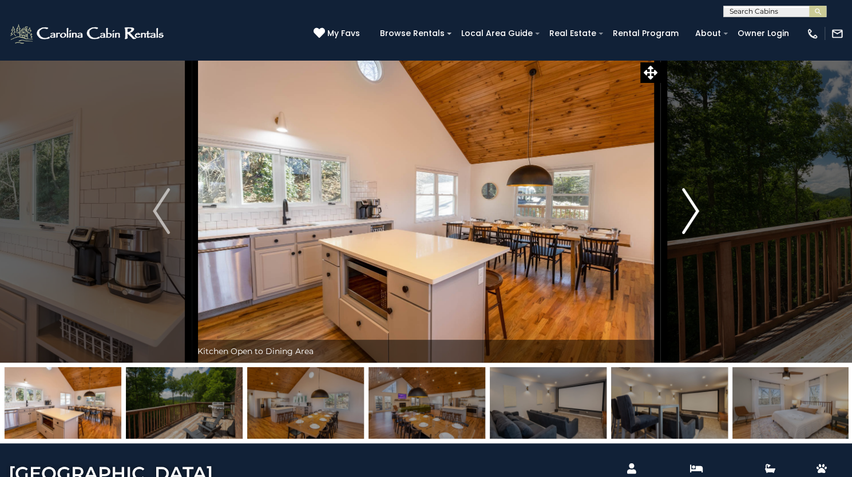
click at [693, 234] on img "Next" at bounding box center [690, 211] width 17 height 46
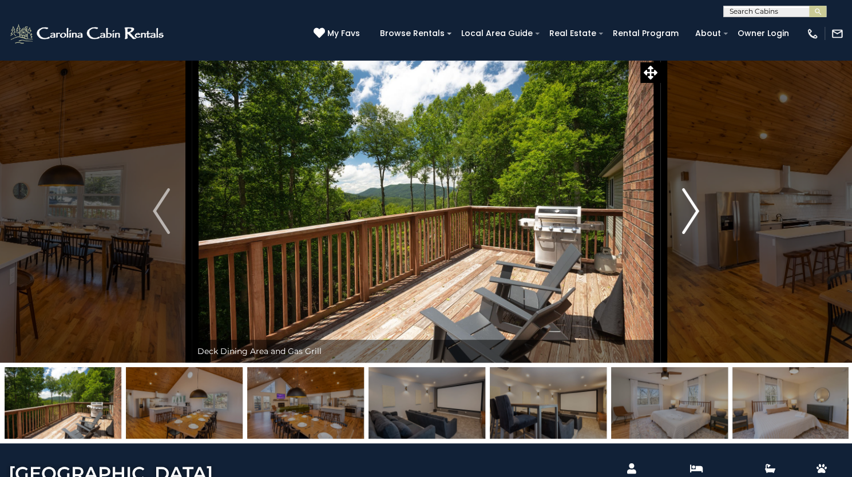
click at [693, 234] on img "Next" at bounding box center [690, 211] width 17 height 46
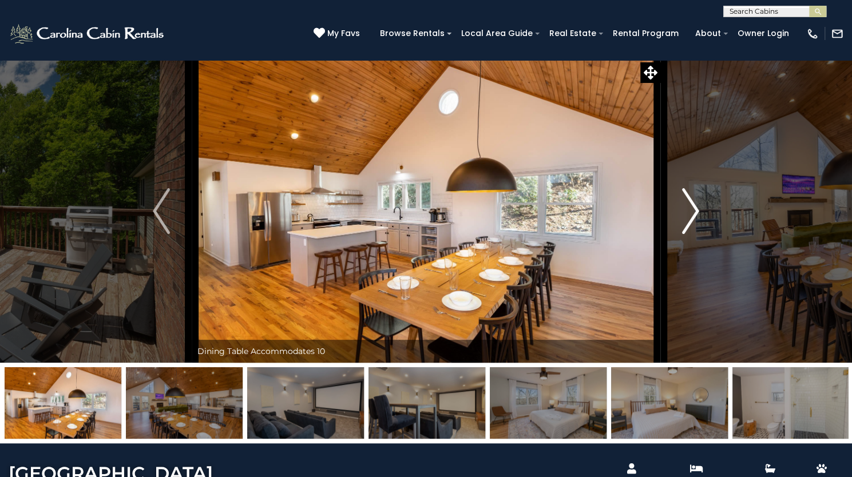
click at [693, 234] on img "Next" at bounding box center [690, 211] width 17 height 46
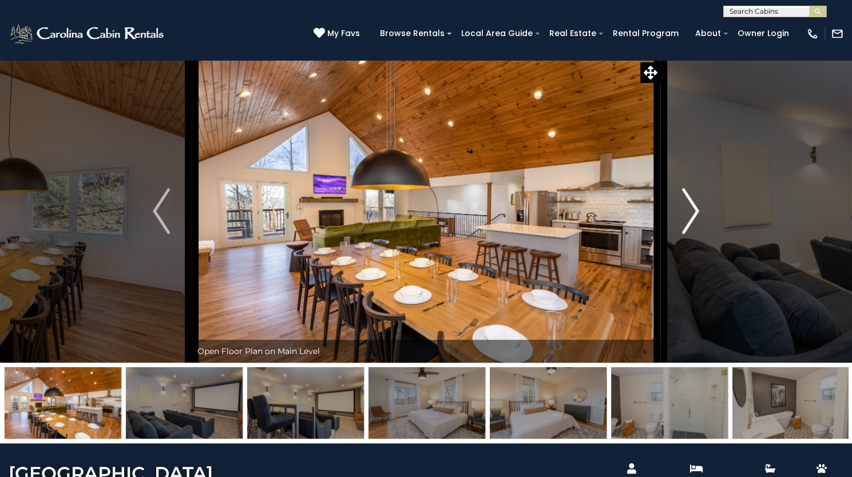
click at [693, 234] on img "Next" at bounding box center [690, 211] width 17 height 46
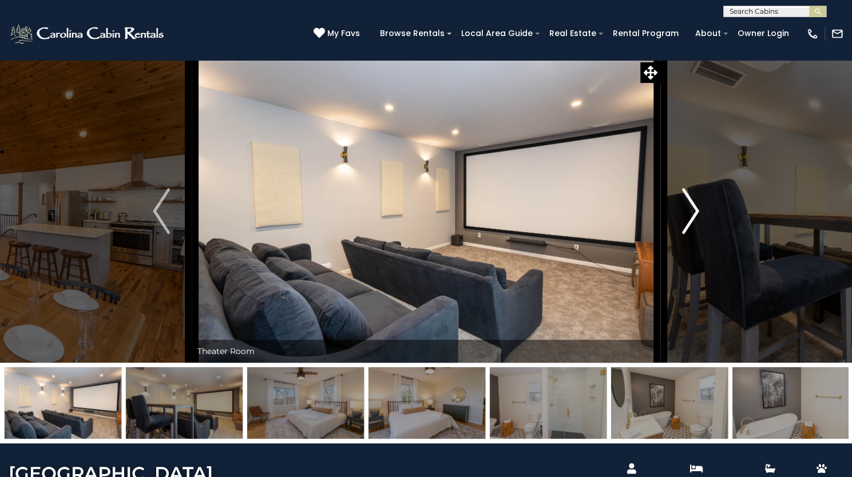
click at [693, 234] on img "Next" at bounding box center [690, 211] width 17 height 46
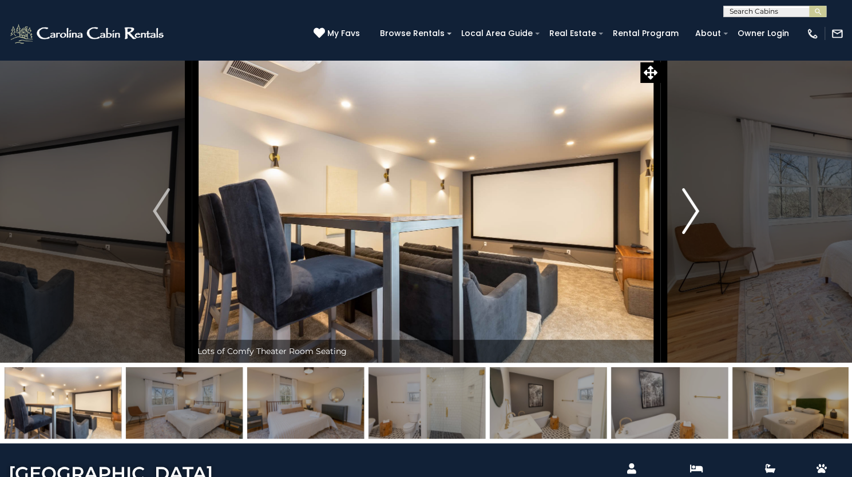
click at [693, 234] on img "Next" at bounding box center [690, 211] width 17 height 46
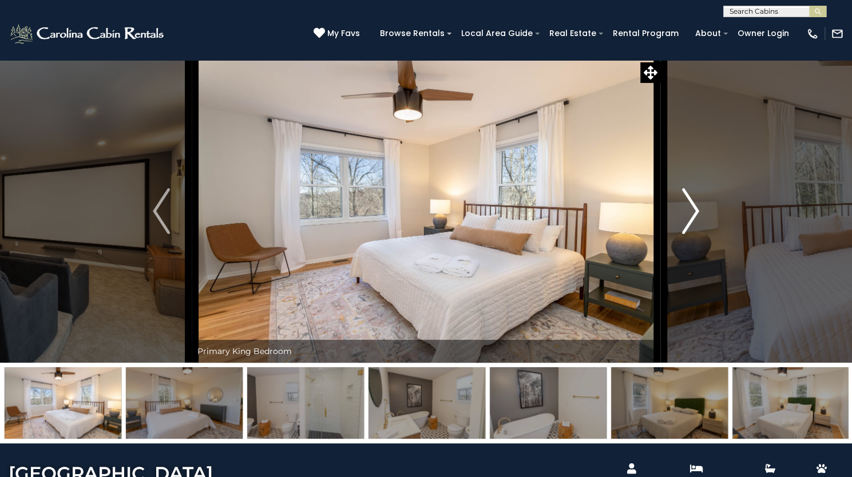
click at [693, 234] on img "Next" at bounding box center [690, 211] width 17 height 46
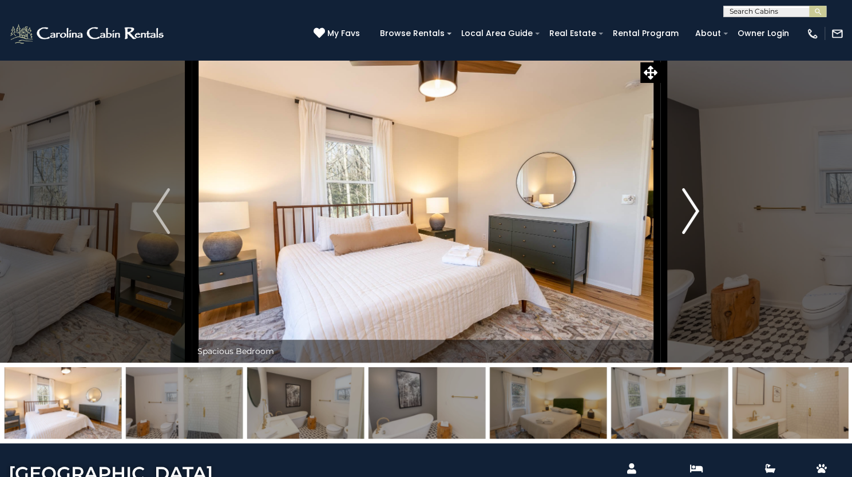
click at [693, 234] on img "Next" at bounding box center [690, 211] width 17 height 46
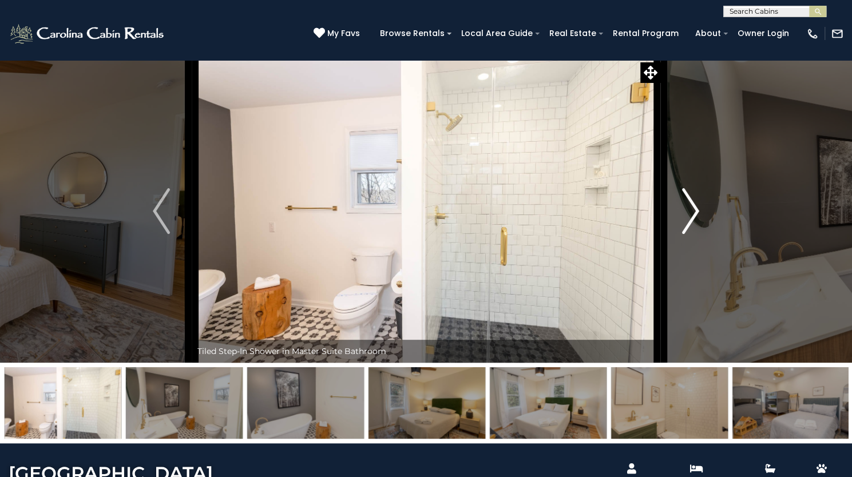
click at [693, 234] on img "Next" at bounding box center [690, 211] width 17 height 46
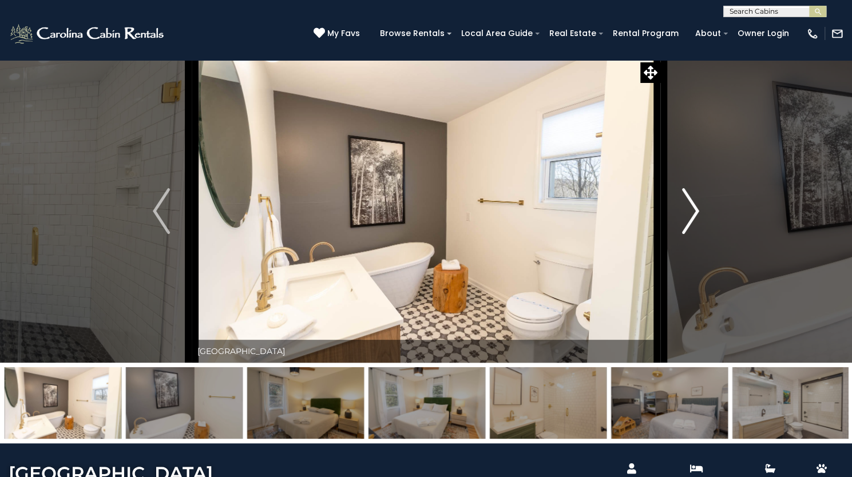
click at [693, 234] on img "Next" at bounding box center [690, 211] width 17 height 46
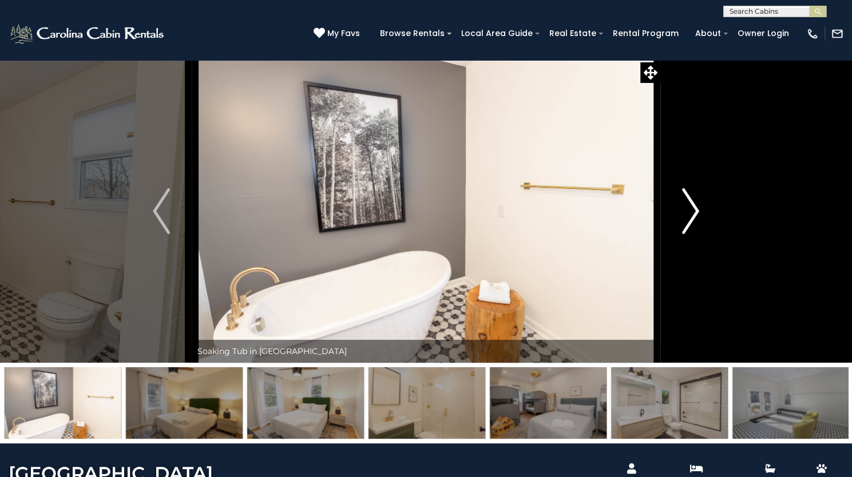
click at [693, 234] on img "Next" at bounding box center [690, 211] width 17 height 46
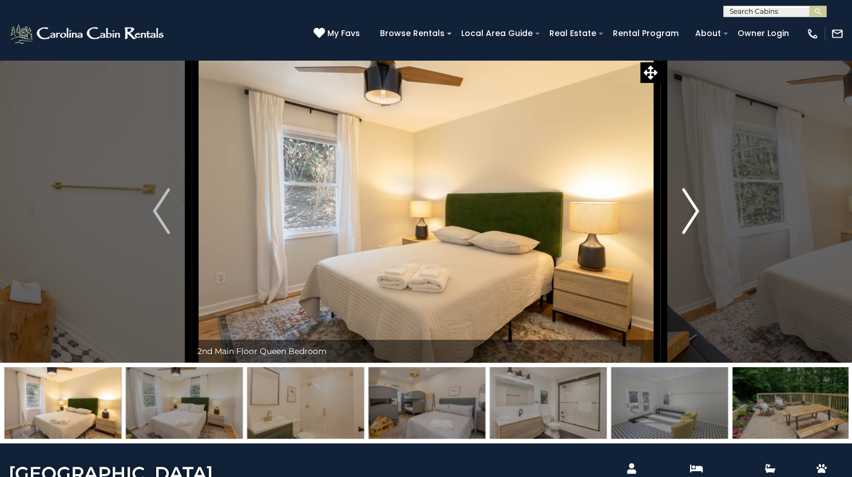
click at [693, 234] on img "Next" at bounding box center [690, 211] width 17 height 46
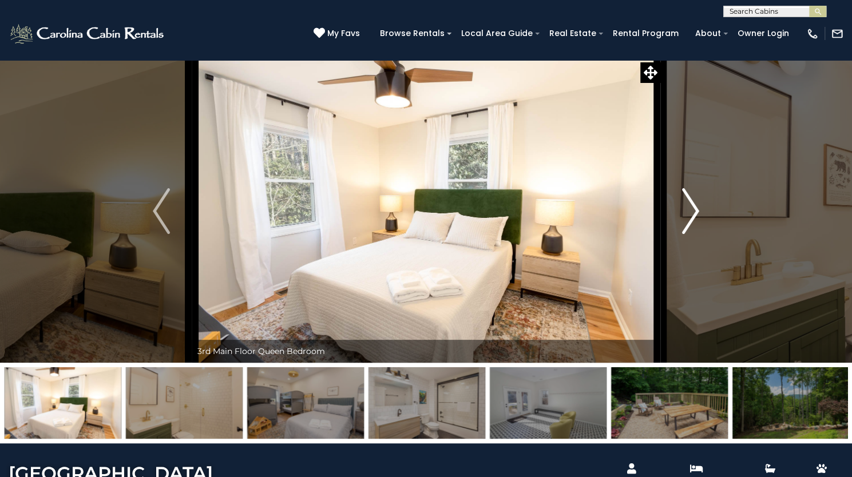
click at [693, 234] on img "Next" at bounding box center [690, 211] width 17 height 46
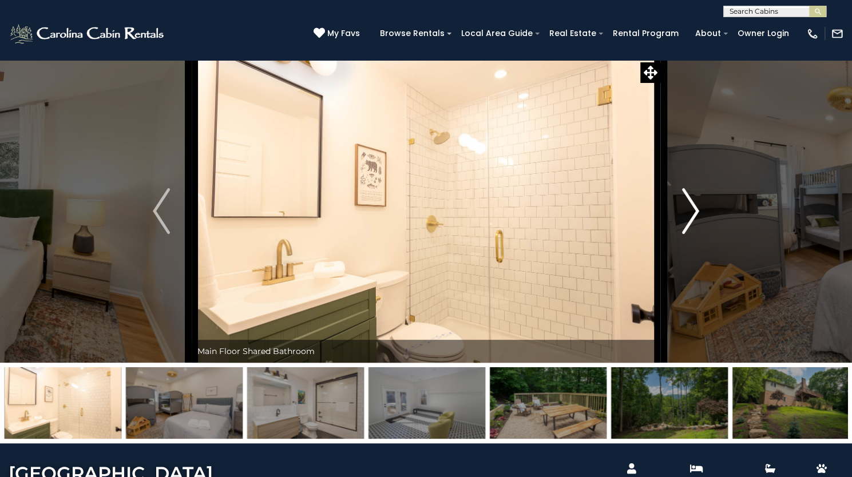
click at [693, 234] on img "Next" at bounding box center [690, 211] width 17 height 46
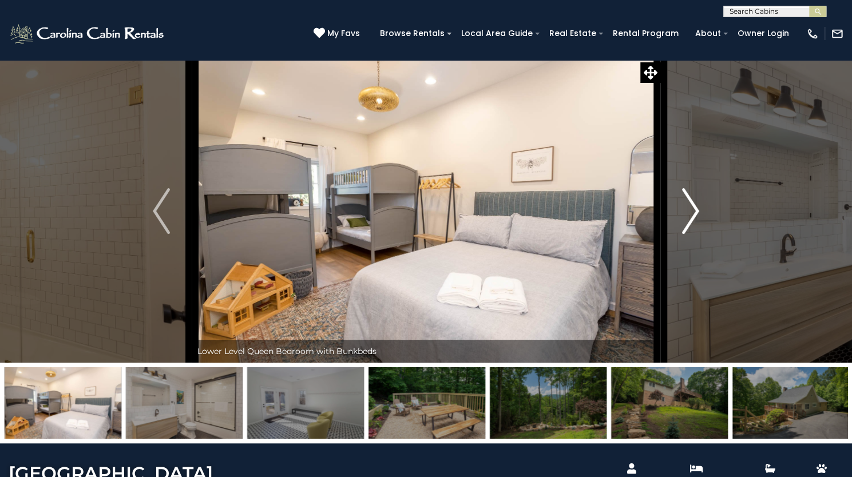
click at [693, 234] on img "Next" at bounding box center [690, 211] width 17 height 46
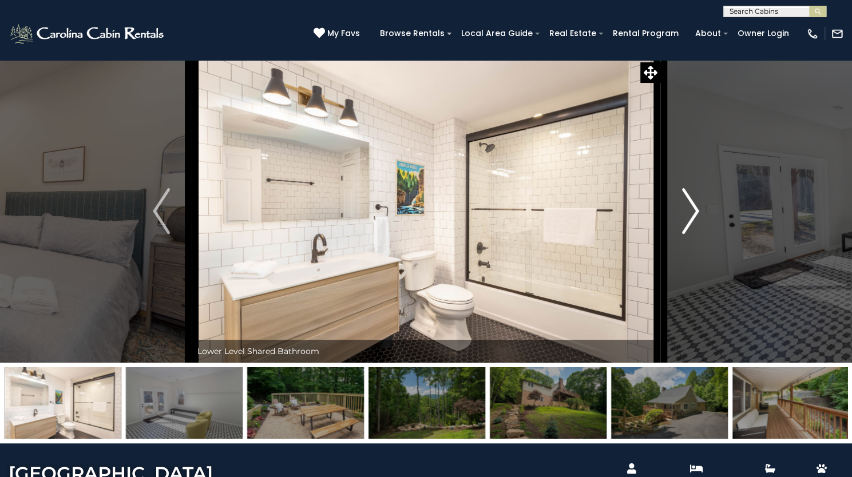
click at [693, 234] on img "Next" at bounding box center [690, 211] width 17 height 46
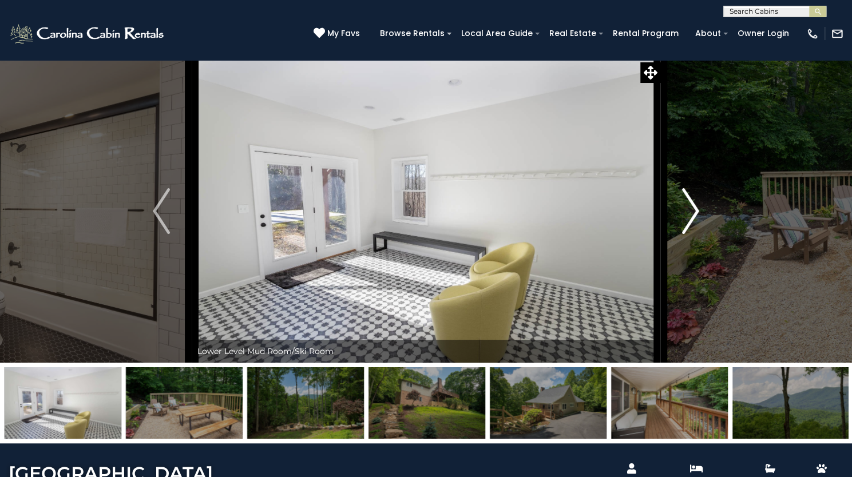
click at [693, 234] on img "Next" at bounding box center [690, 211] width 17 height 46
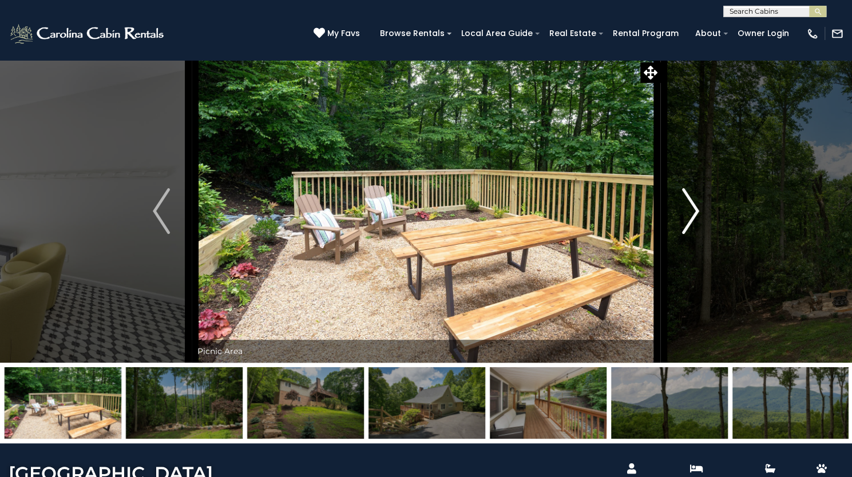
click at [693, 234] on img "Next" at bounding box center [690, 211] width 17 height 46
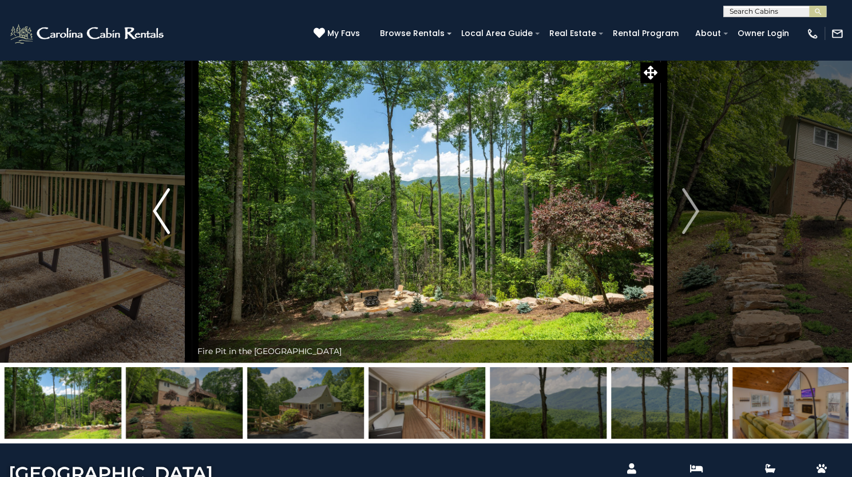
click at [177, 259] on button "Previous" at bounding box center [161, 210] width 61 height 303
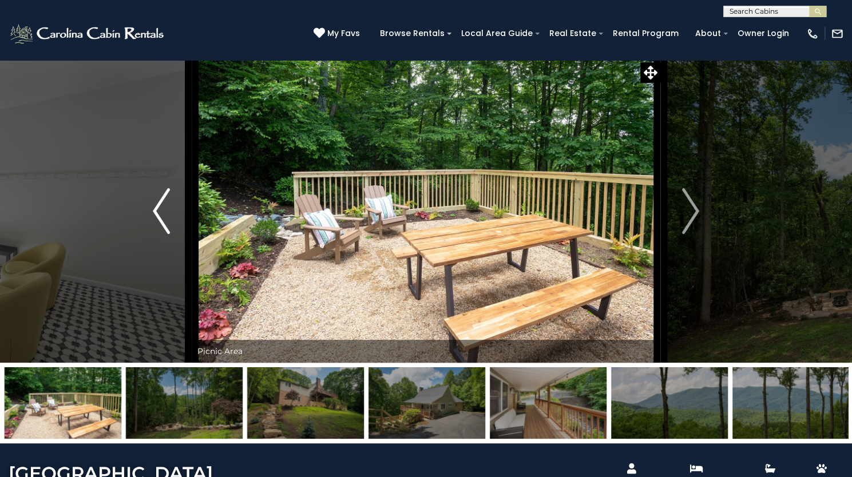
click at [177, 259] on button "Previous" at bounding box center [161, 210] width 61 height 303
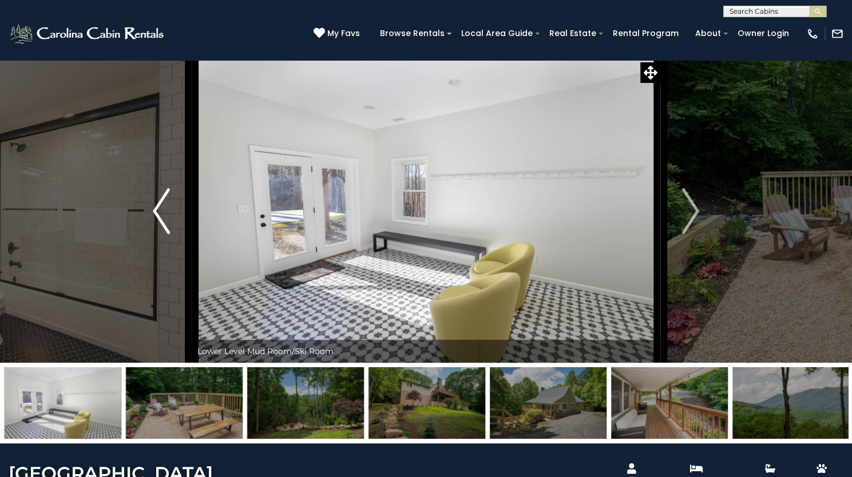
click at [177, 259] on button "Previous" at bounding box center [161, 210] width 61 height 303
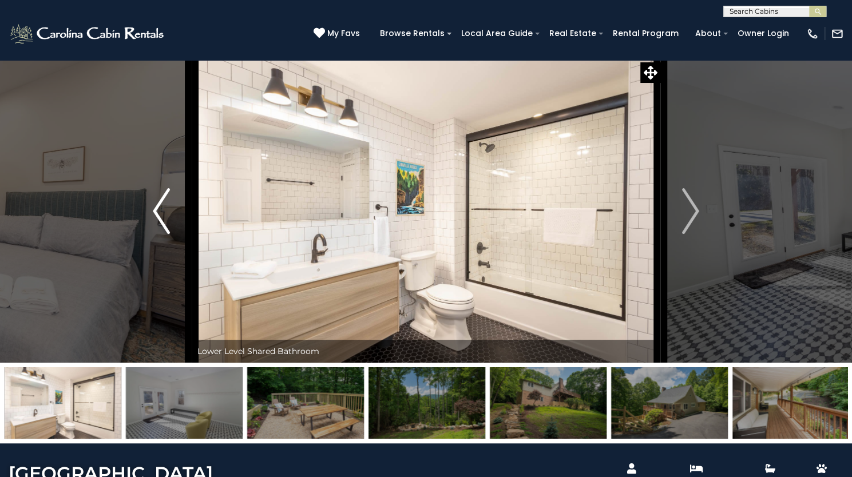
click at [177, 259] on button "Previous" at bounding box center [161, 210] width 61 height 303
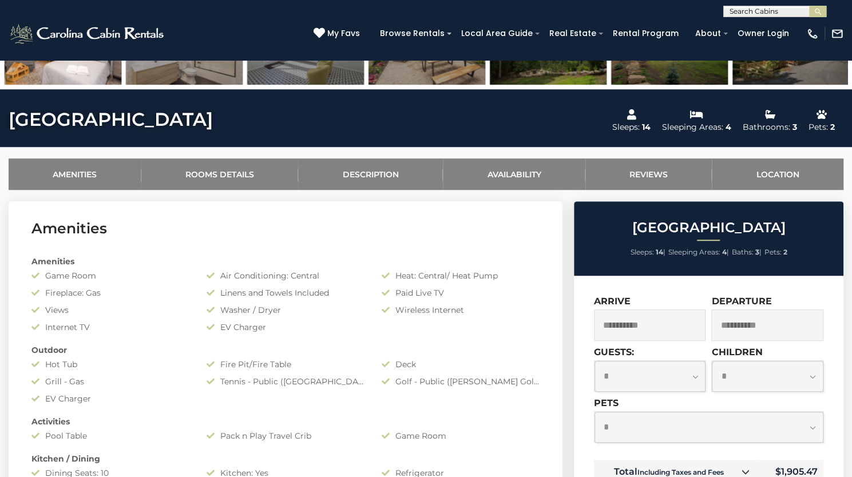
scroll to position [355, 0]
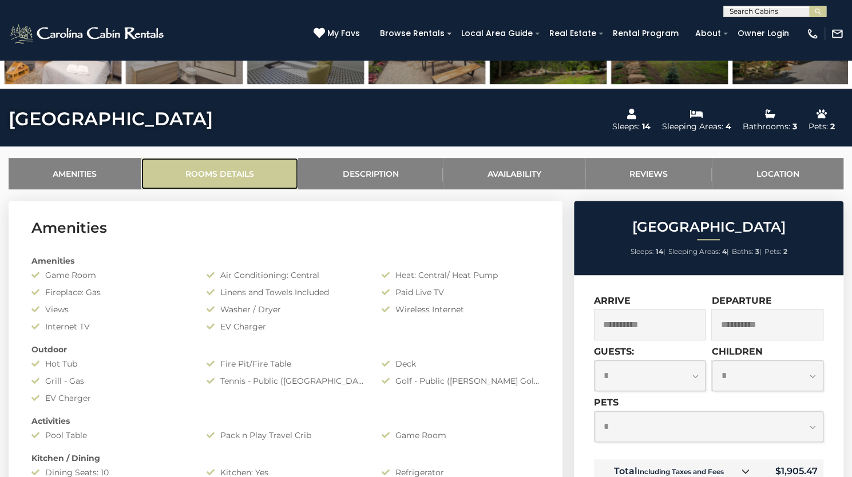
click at [252, 189] on link "Rooms Details" at bounding box center [219, 173] width 157 height 31
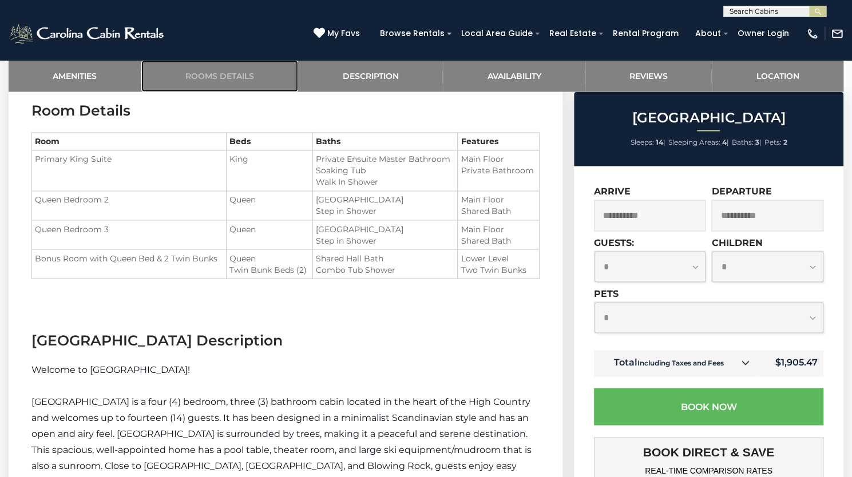
scroll to position [1141, 0]
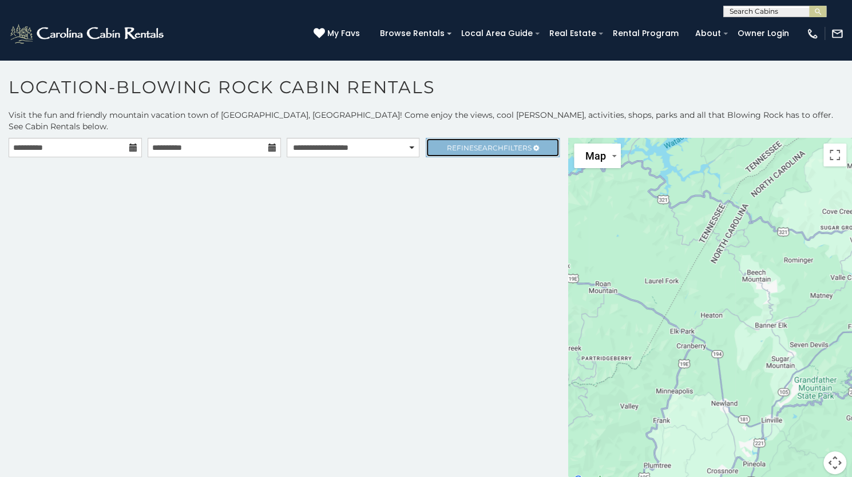
click at [475, 144] on span "Search" at bounding box center [489, 148] width 30 height 9
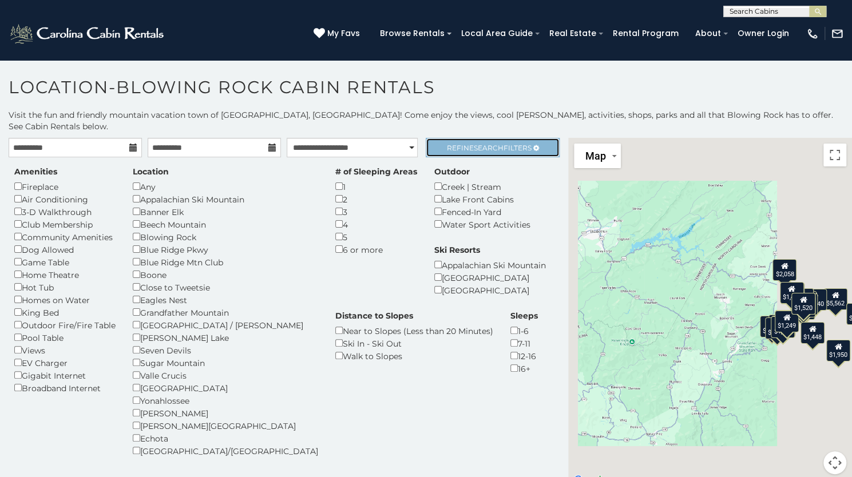
click at [475, 144] on span "Search" at bounding box center [489, 148] width 30 height 9
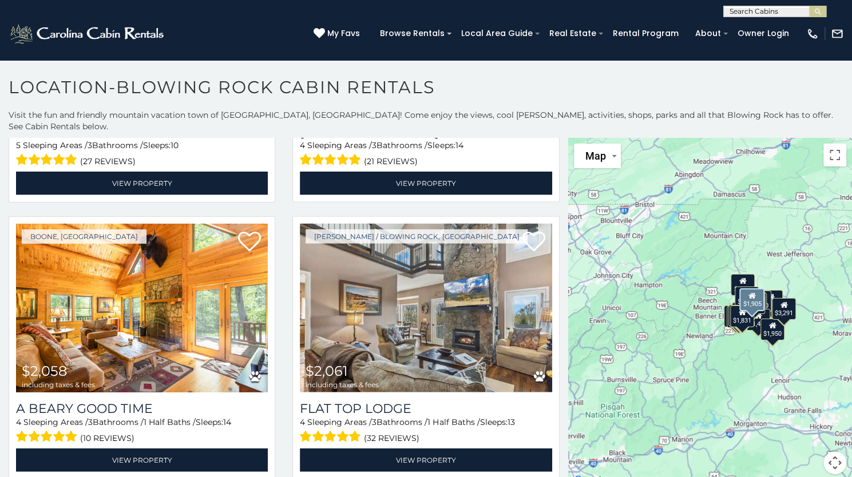
scroll to position [1608, 0]
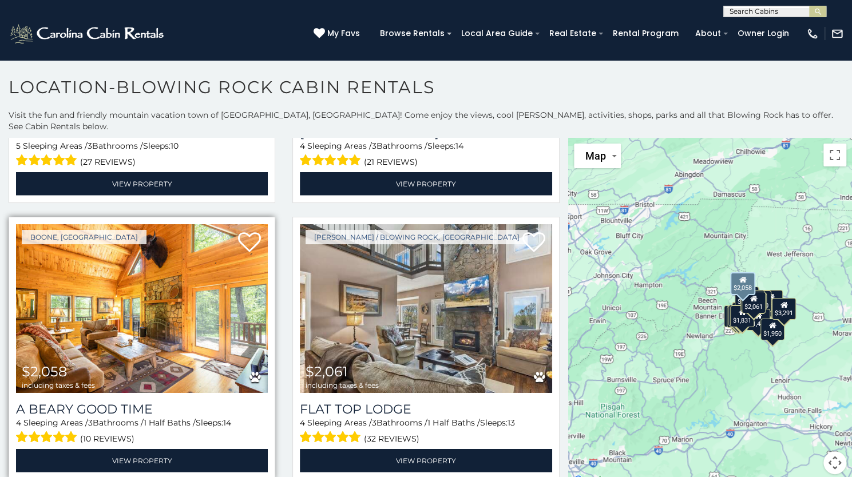
click at [216, 287] on img at bounding box center [142, 308] width 252 height 169
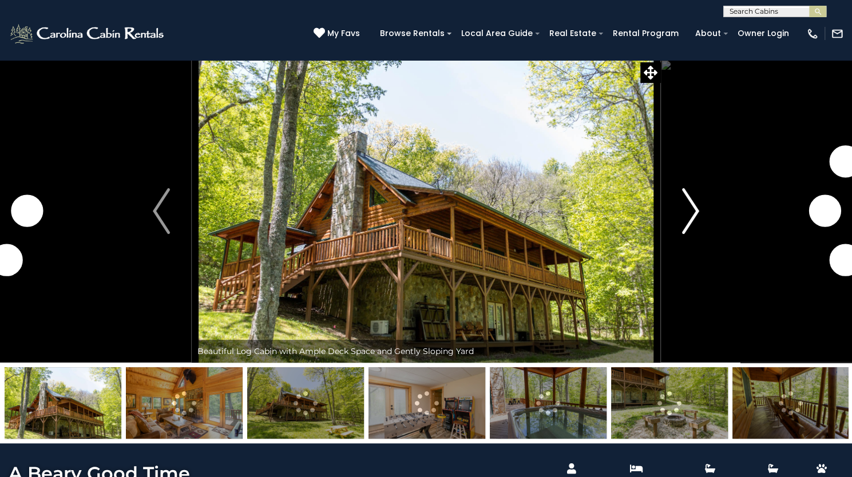
click at [686, 234] on img "Next" at bounding box center [690, 211] width 17 height 46
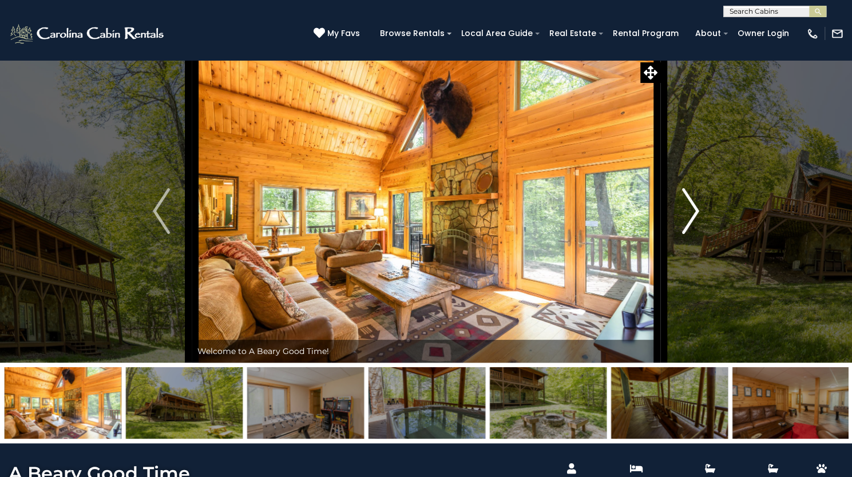
click at [686, 234] on img "Next" at bounding box center [690, 211] width 17 height 46
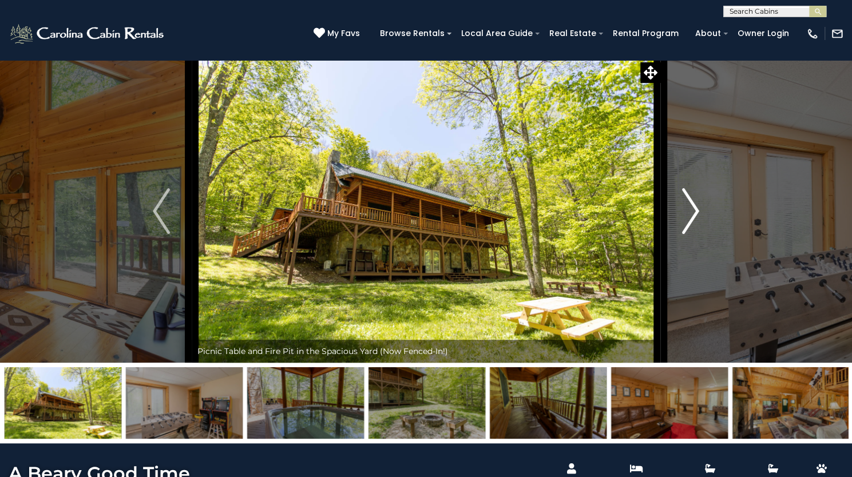
click at [686, 234] on img "Next" at bounding box center [690, 211] width 17 height 46
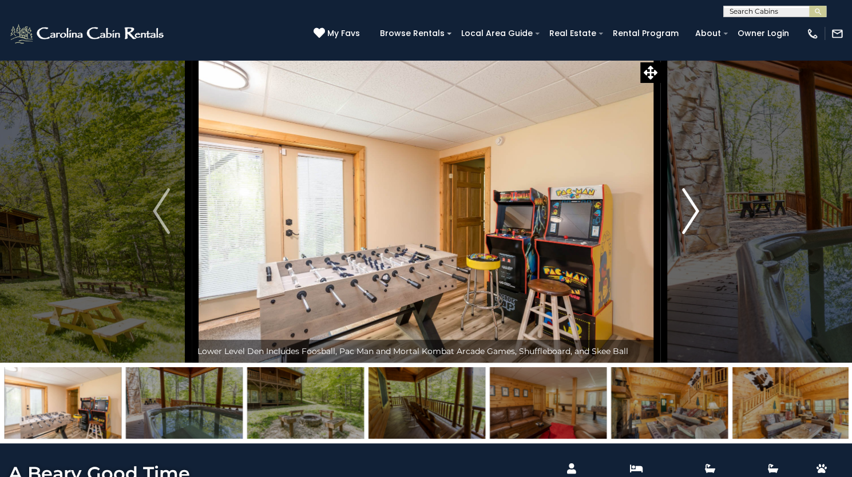
click at [686, 234] on img "Next" at bounding box center [690, 211] width 17 height 46
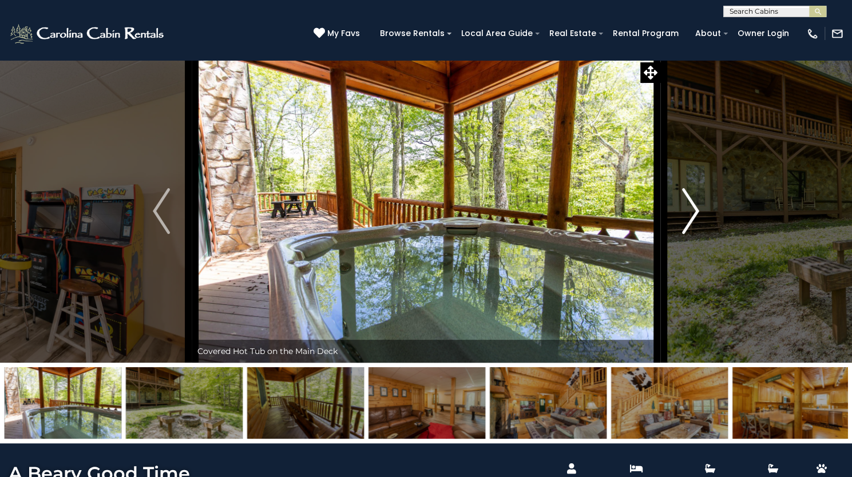
click at [686, 234] on img "Next" at bounding box center [690, 211] width 17 height 46
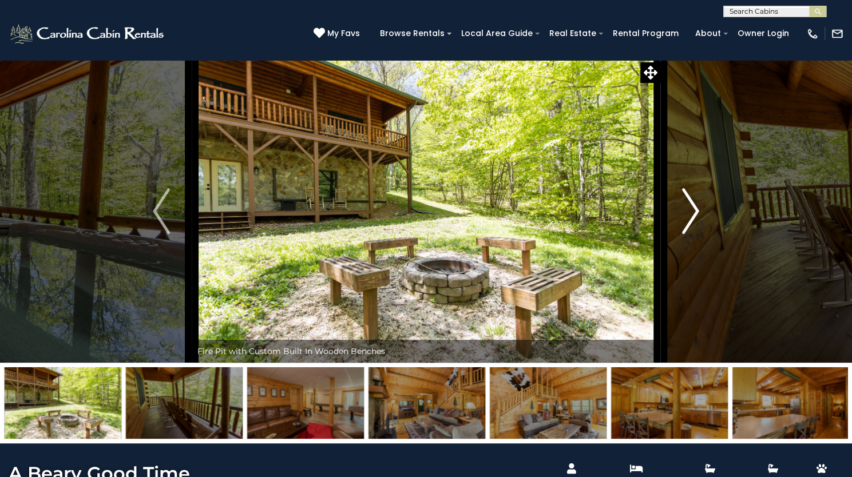
click at [686, 234] on img "Next" at bounding box center [690, 211] width 17 height 46
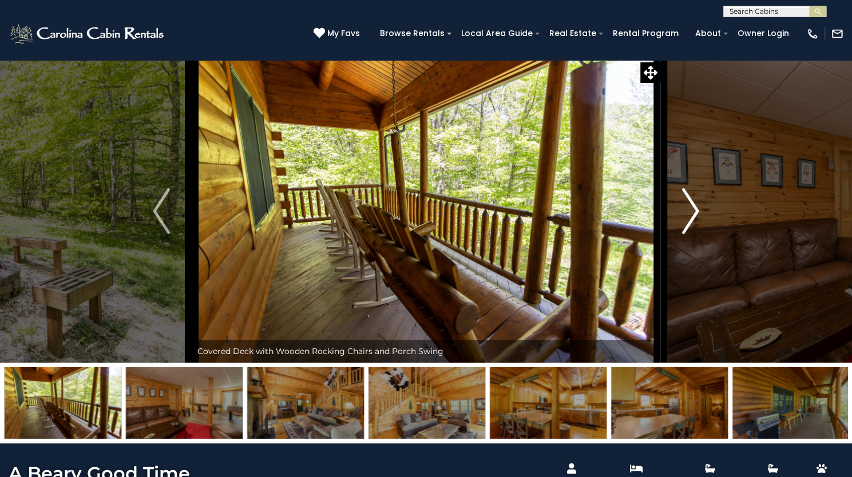
click at [686, 234] on img "Next" at bounding box center [690, 211] width 17 height 46
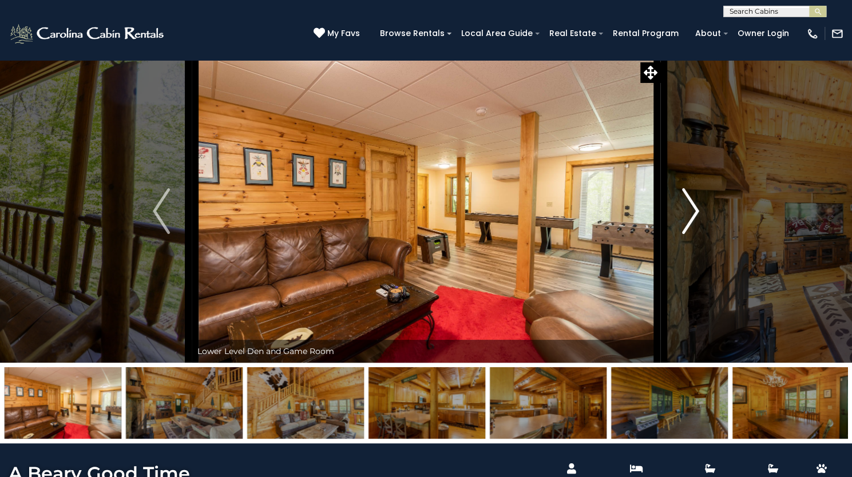
click at [687, 234] on img "Next" at bounding box center [690, 211] width 17 height 46
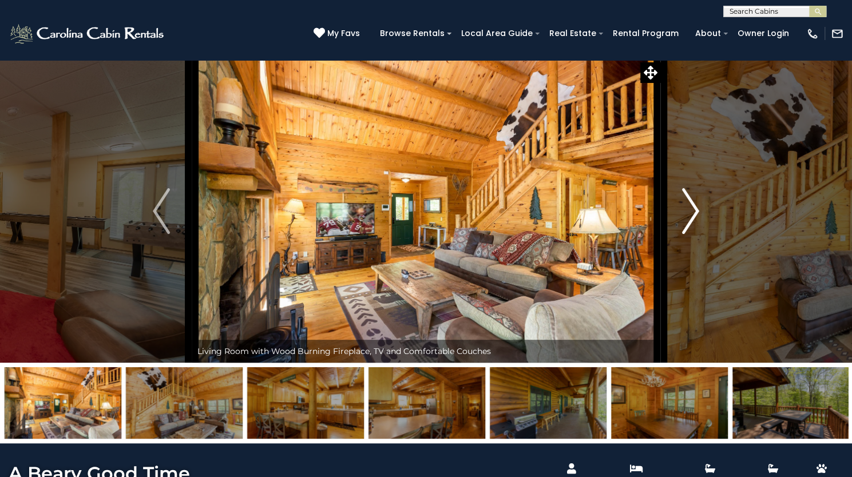
click at [687, 234] on img "Next" at bounding box center [690, 211] width 17 height 46
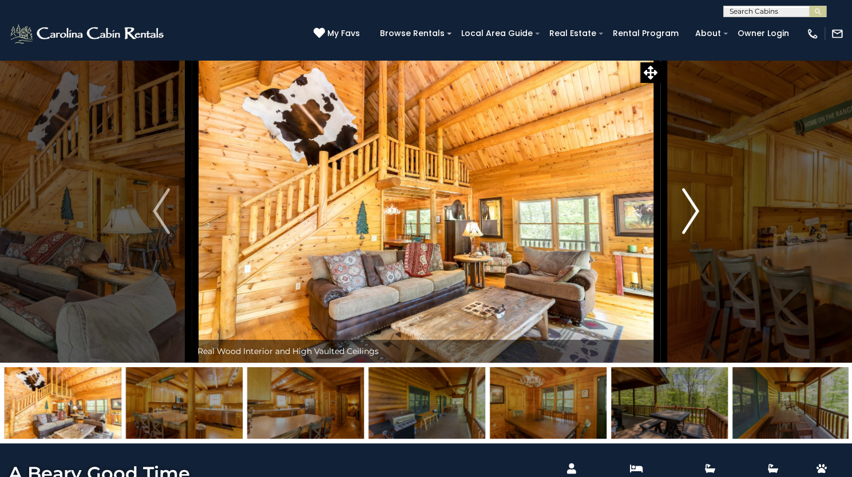
click at [689, 234] on img "Next" at bounding box center [690, 211] width 17 height 46
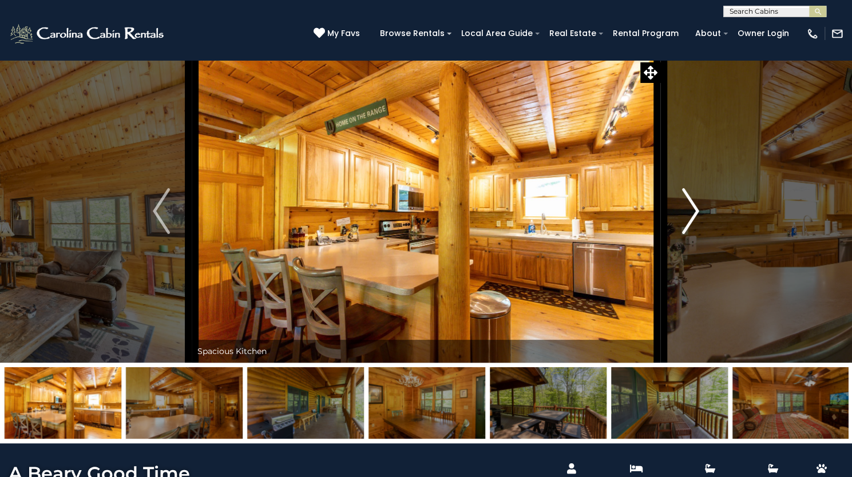
click at [689, 234] on img "Next" at bounding box center [690, 211] width 17 height 46
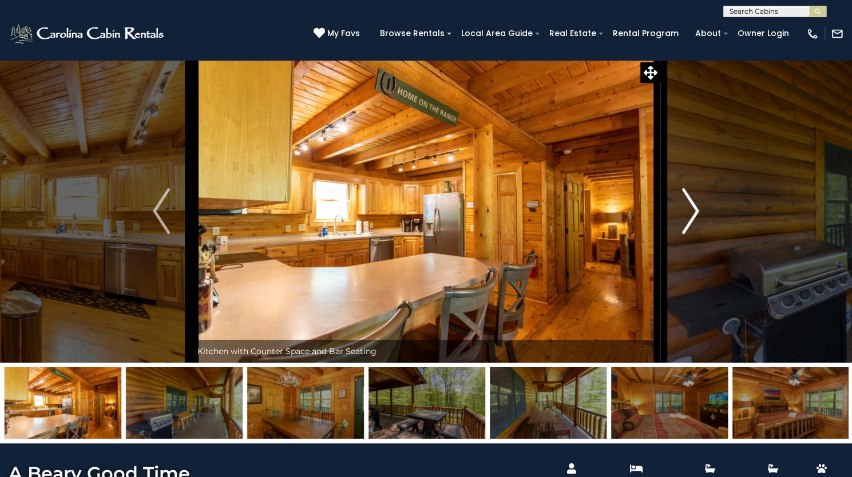
click at [689, 234] on img "Next" at bounding box center [690, 211] width 17 height 46
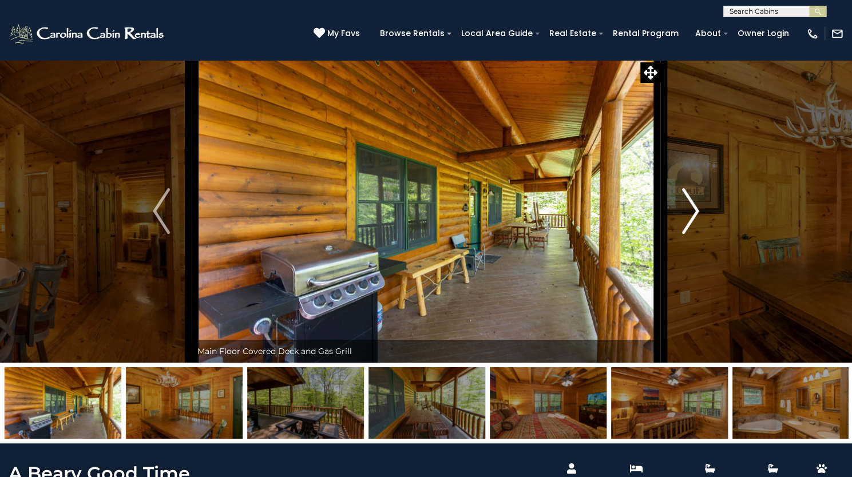
click at [689, 234] on img "Next" at bounding box center [690, 211] width 17 height 46
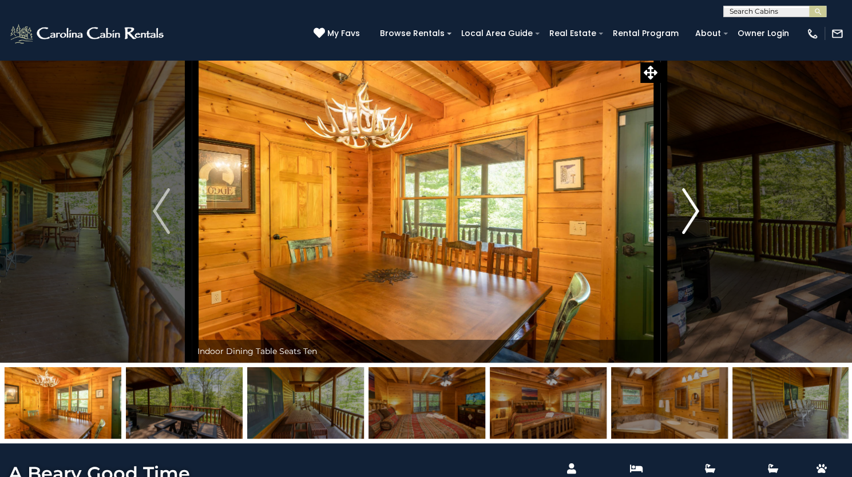
click at [689, 234] on img "Next" at bounding box center [690, 211] width 17 height 46
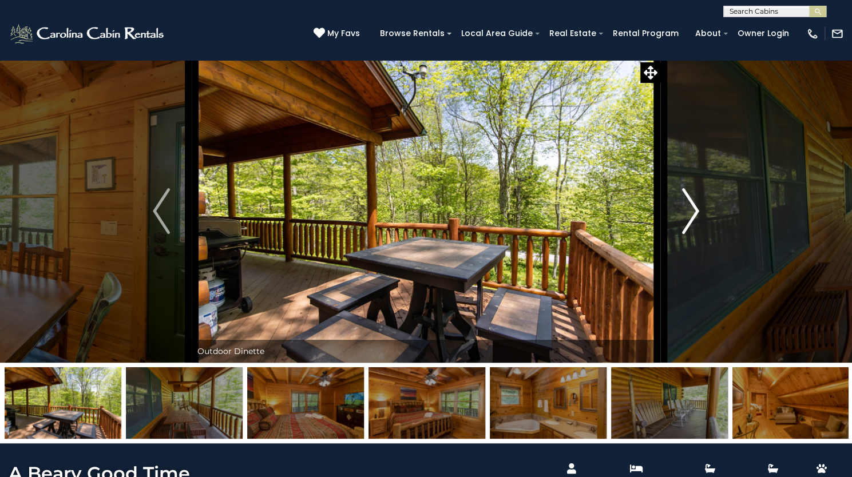
click at [689, 234] on img "Next" at bounding box center [690, 211] width 17 height 46
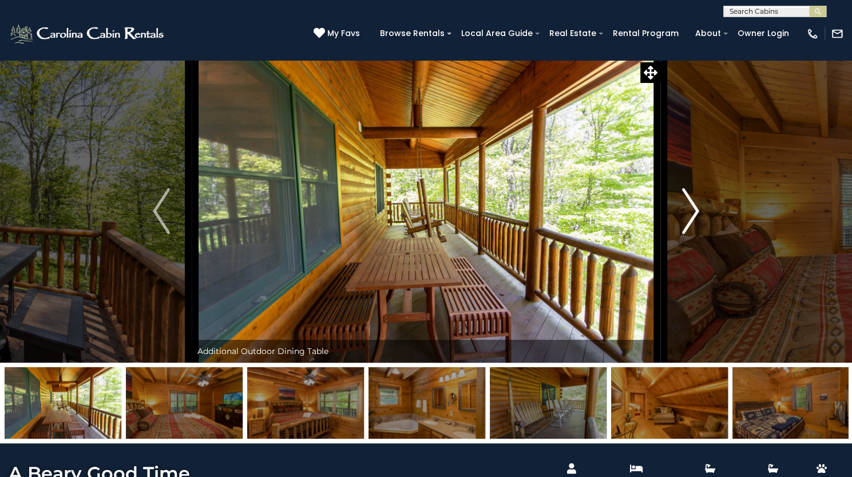
click at [689, 234] on img "Next" at bounding box center [690, 211] width 17 height 46
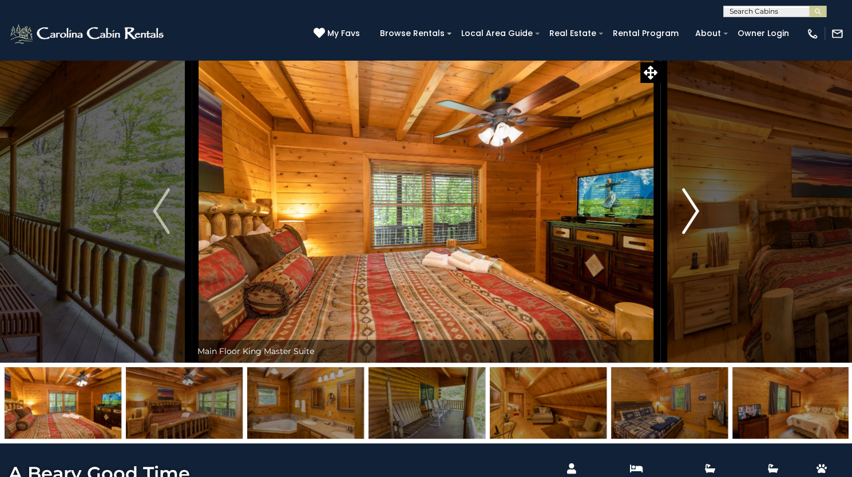
click at [689, 234] on img "Next" at bounding box center [690, 211] width 17 height 46
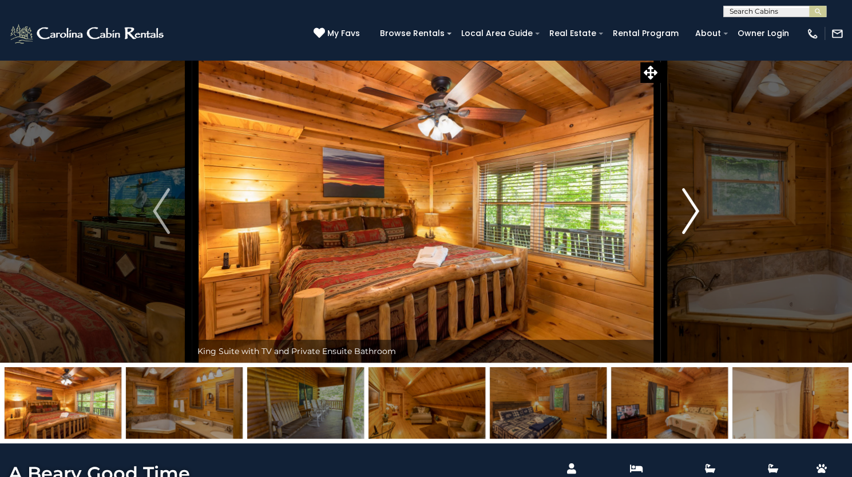
click at [689, 234] on img "Next" at bounding box center [690, 211] width 17 height 46
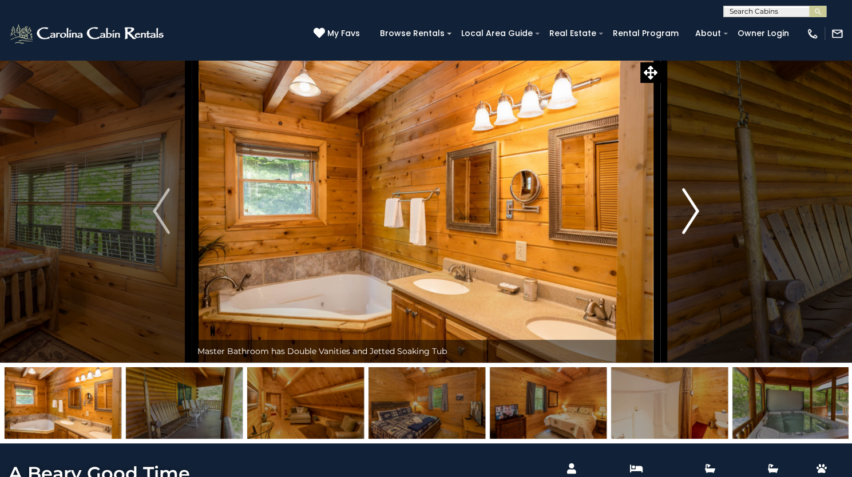
click at [689, 234] on img "Next" at bounding box center [690, 211] width 17 height 46
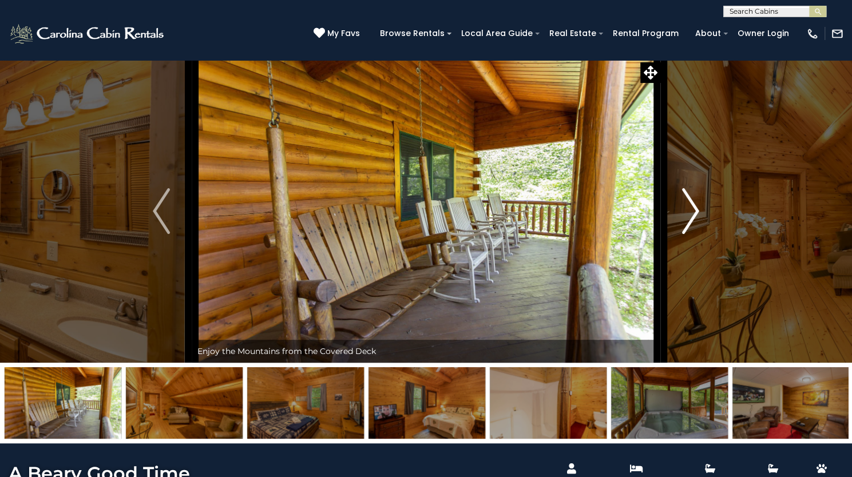
click at [689, 234] on img "Next" at bounding box center [690, 211] width 17 height 46
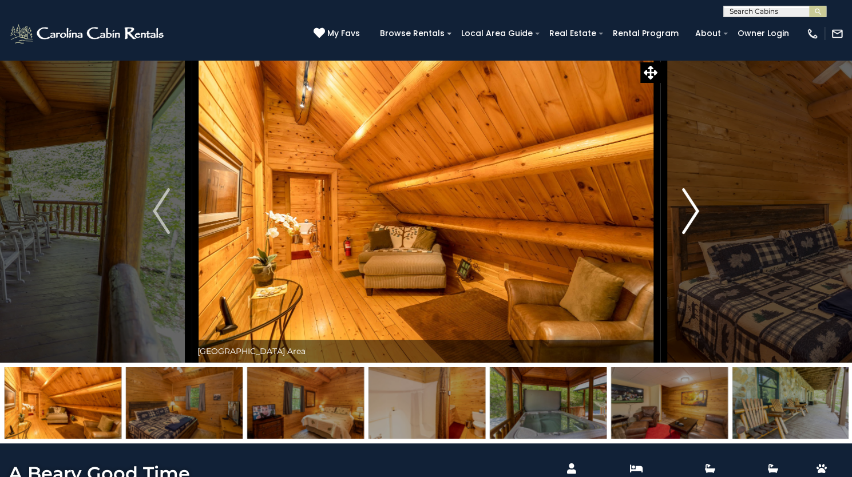
click at [690, 234] on img "Next" at bounding box center [690, 211] width 17 height 46
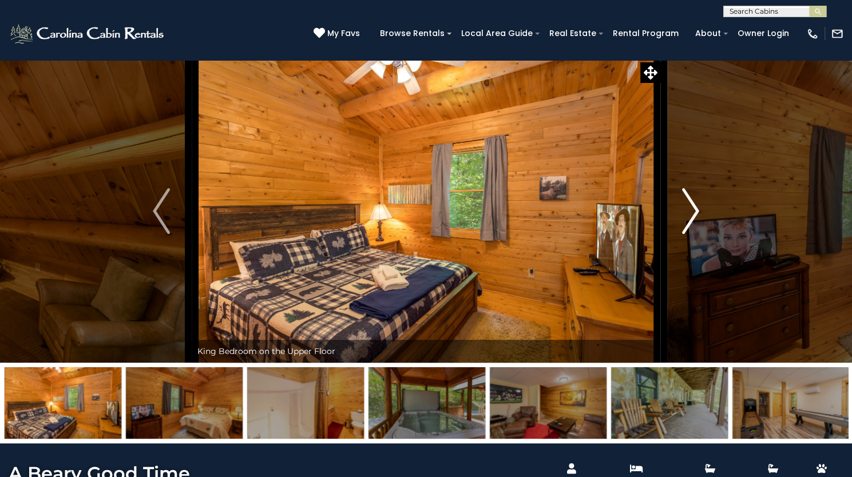
click at [690, 234] on img "Next" at bounding box center [690, 211] width 17 height 46
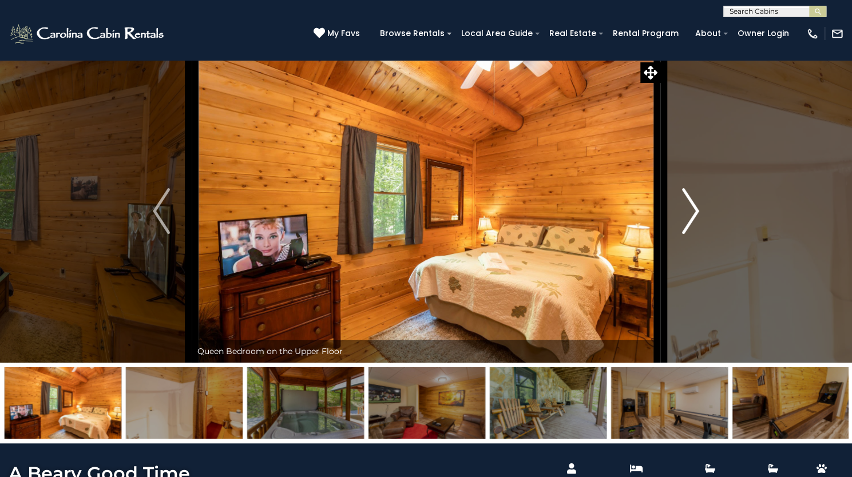
click at [690, 234] on img "Next" at bounding box center [690, 211] width 17 height 46
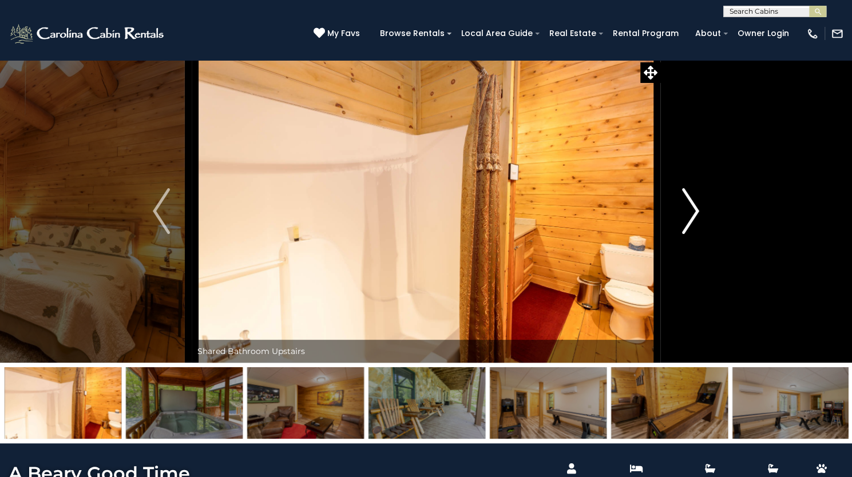
click at [690, 234] on img "Next" at bounding box center [690, 211] width 17 height 46
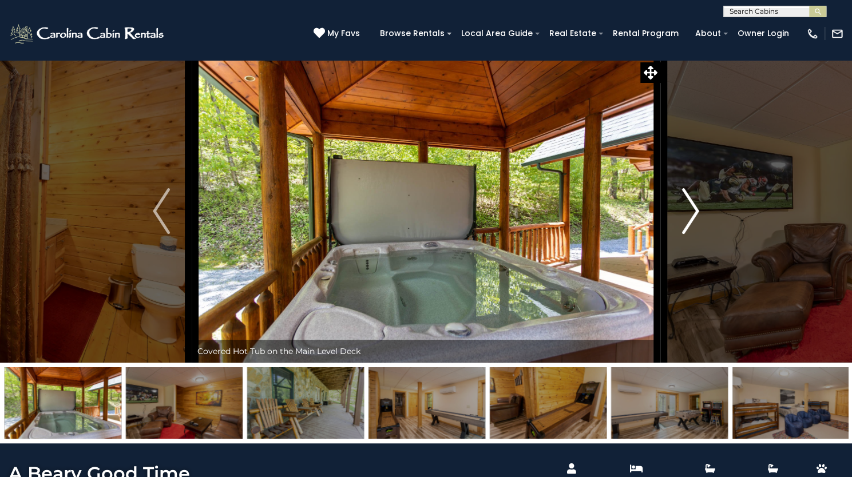
click at [690, 234] on img "Next" at bounding box center [690, 211] width 17 height 46
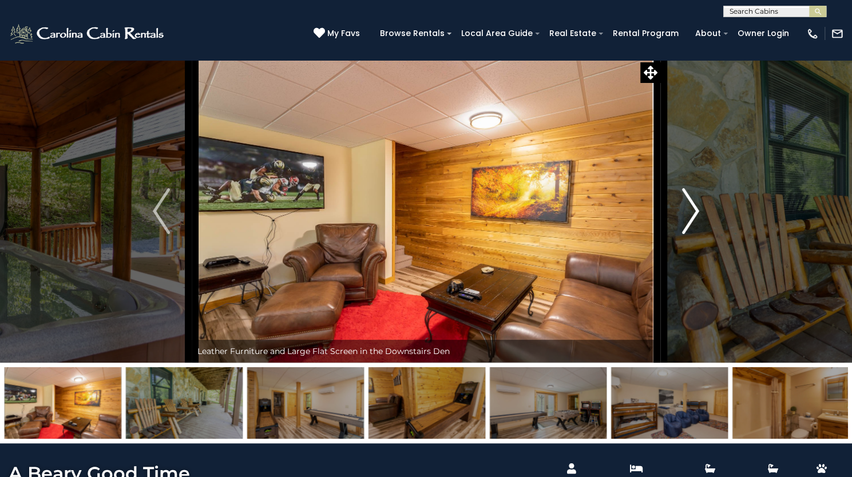
click at [690, 234] on img "Next" at bounding box center [690, 211] width 17 height 46
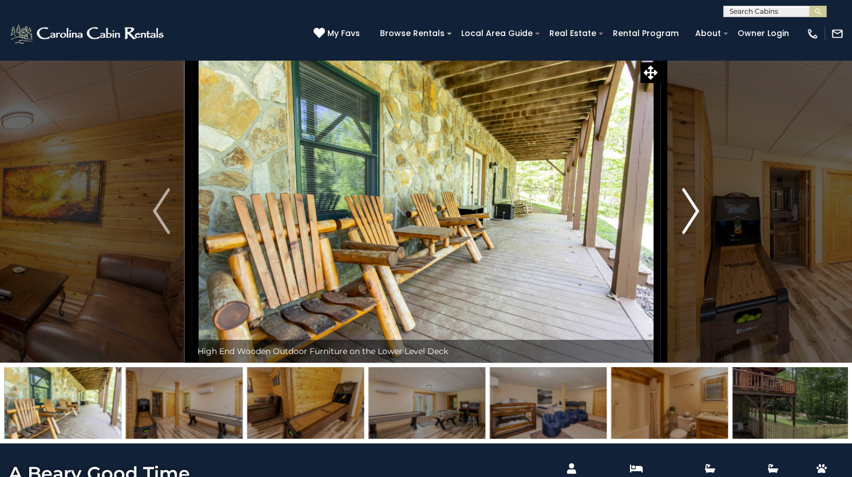
click at [690, 234] on img "Next" at bounding box center [690, 211] width 17 height 46
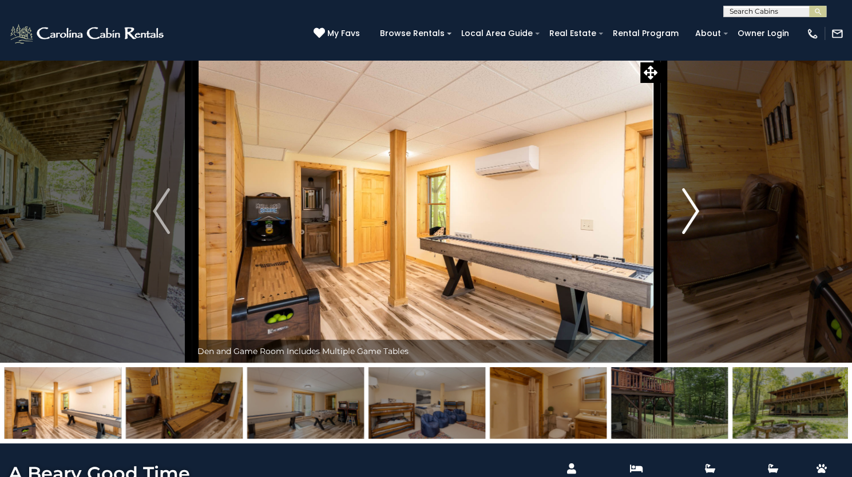
click at [690, 234] on img "Next" at bounding box center [690, 211] width 17 height 46
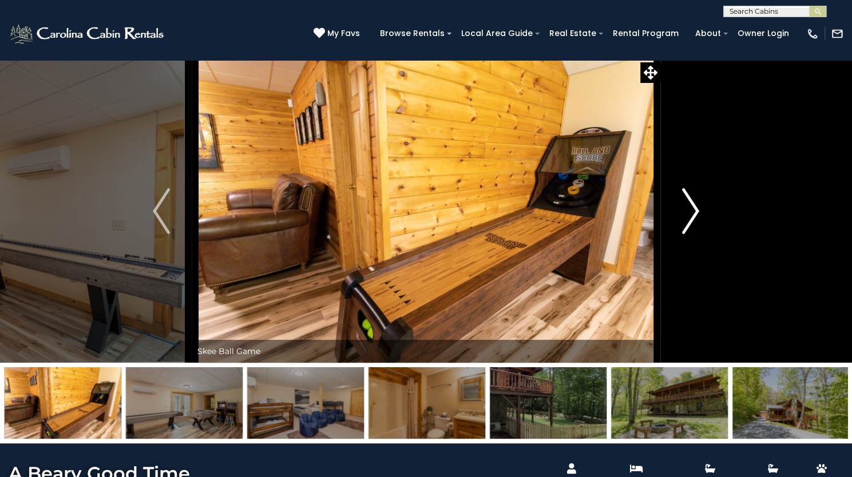
click at [690, 234] on img "Next" at bounding box center [690, 211] width 17 height 46
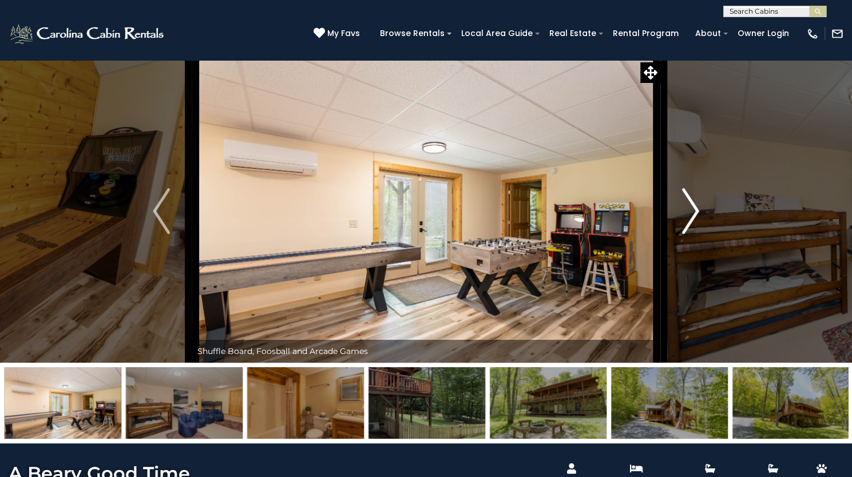
click at [690, 234] on img "Next" at bounding box center [690, 211] width 17 height 46
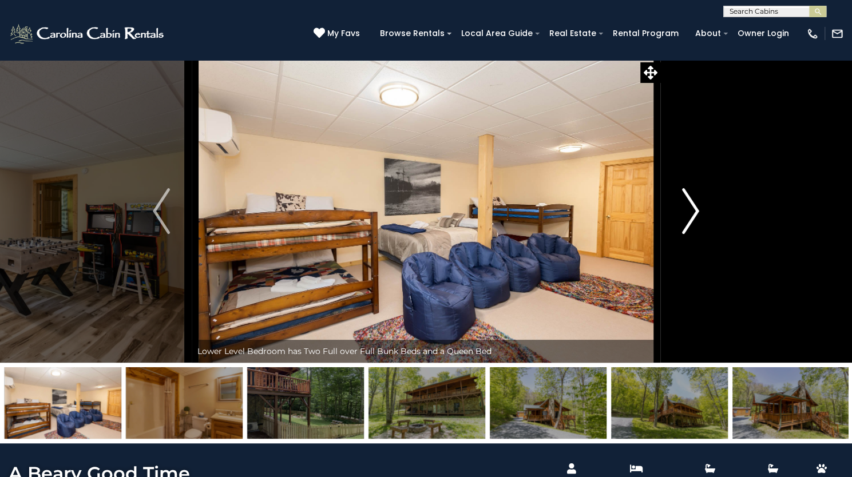
click at [690, 234] on img "Next" at bounding box center [690, 211] width 17 height 46
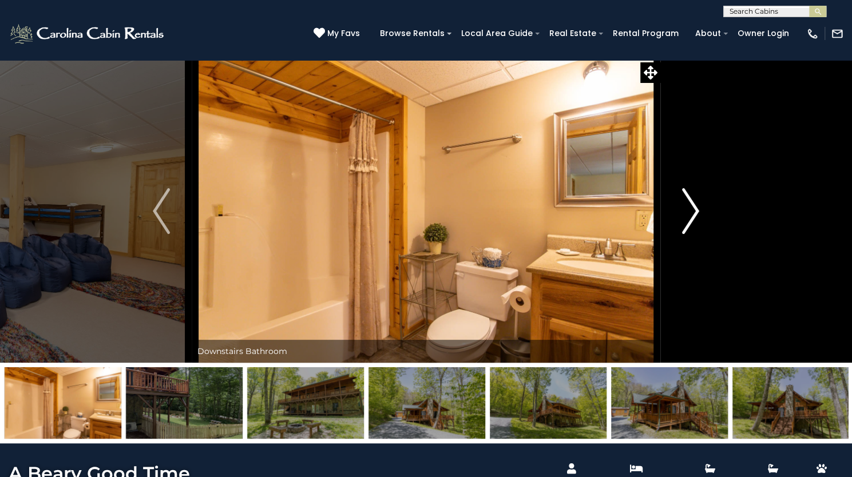
click at [690, 234] on img "Next" at bounding box center [690, 211] width 17 height 46
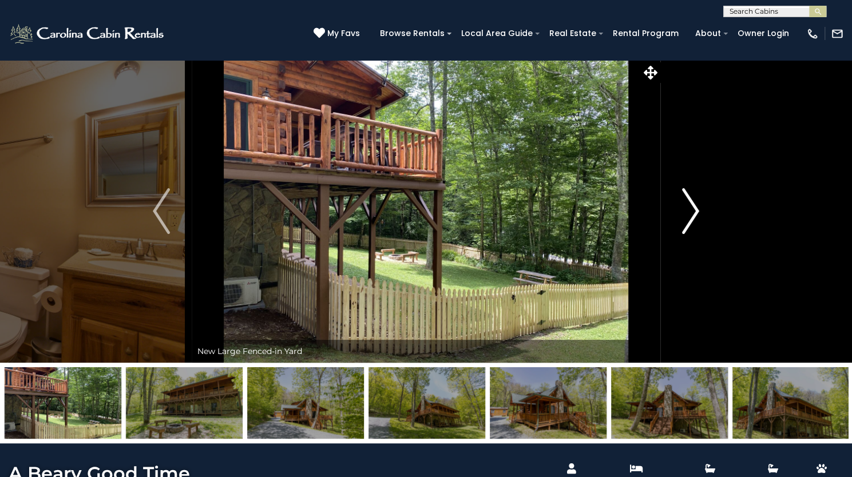
click at [690, 234] on img "Next" at bounding box center [690, 211] width 17 height 46
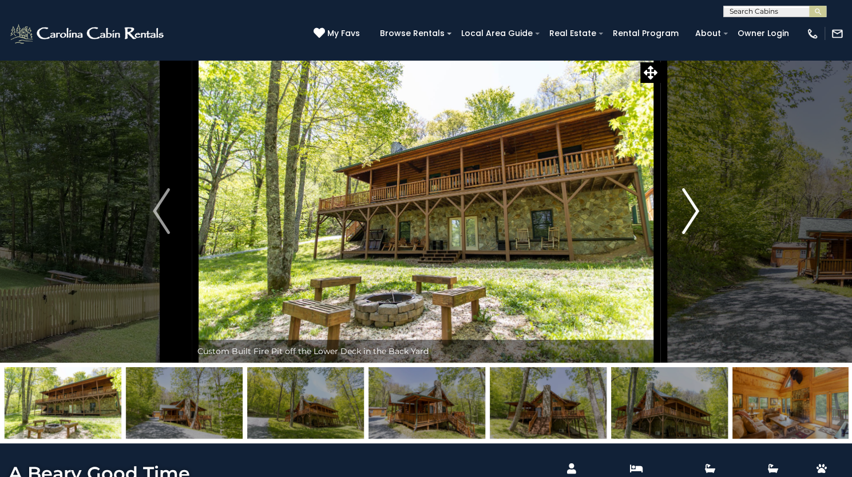
click at [690, 234] on img "Next" at bounding box center [690, 211] width 17 height 46
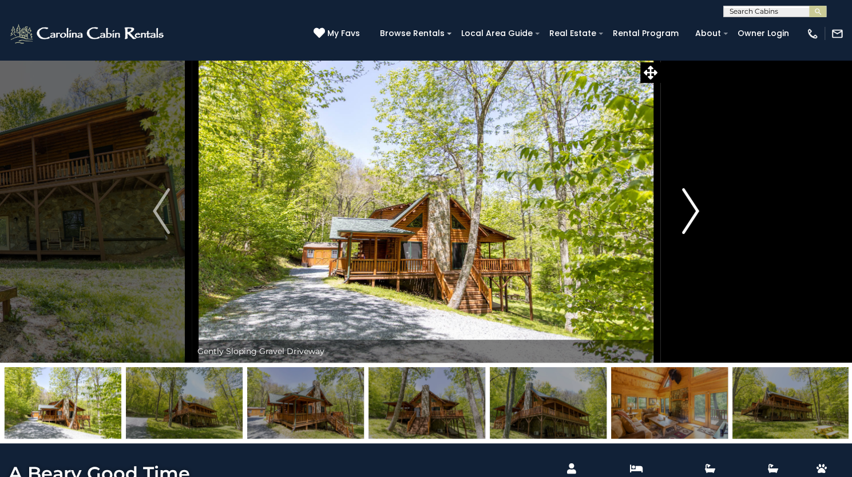
click at [690, 234] on img "Next" at bounding box center [690, 211] width 17 height 46
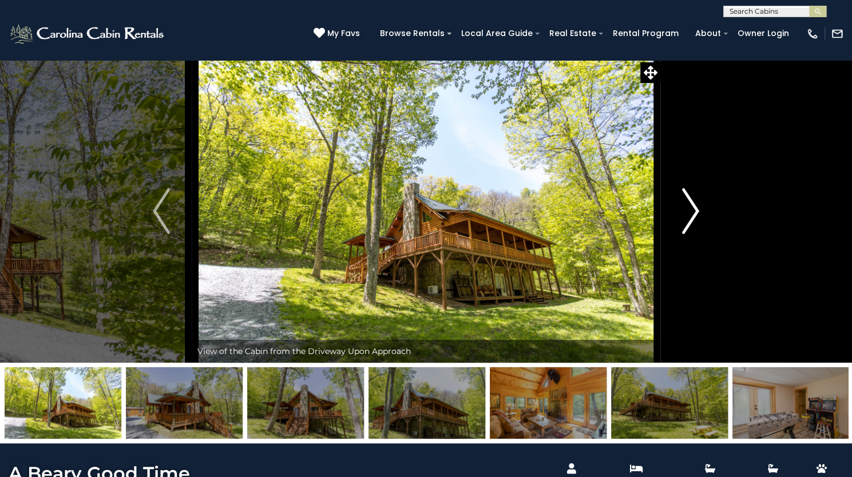
click at [690, 234] on img "Next" at bounding box center [690, 211] width 17 height 46
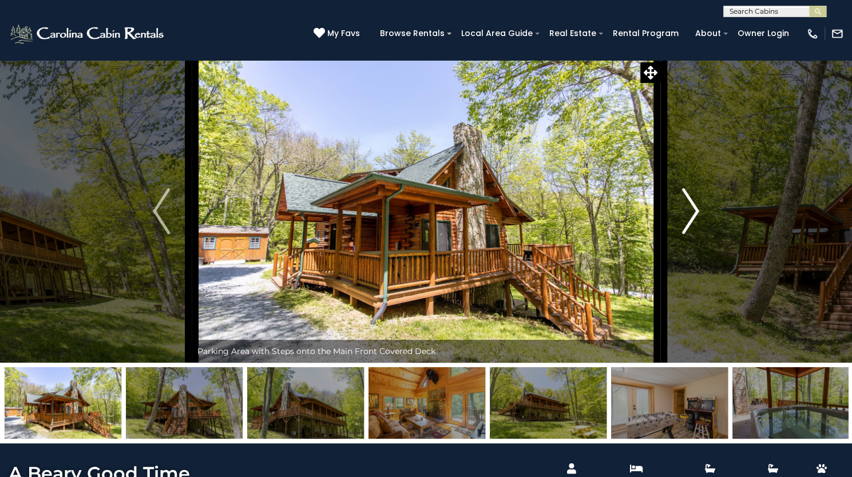
click at [690, 234] on img "Next" at bounding box center [690, 211] width 17 height 46
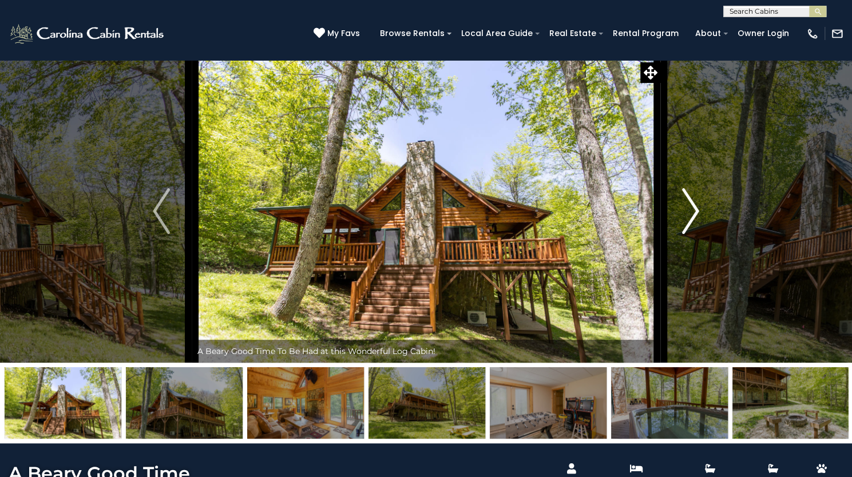
click at [690, 234] on img "Next" at bounding box center [690, 211] width 17 height 46
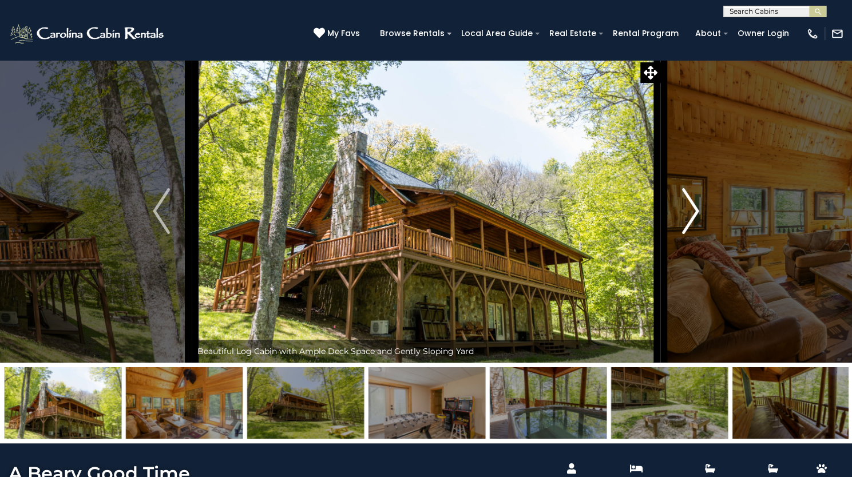
click at [690, 234] on img "Next" at bounding box center [690, 211] width 17 height 46
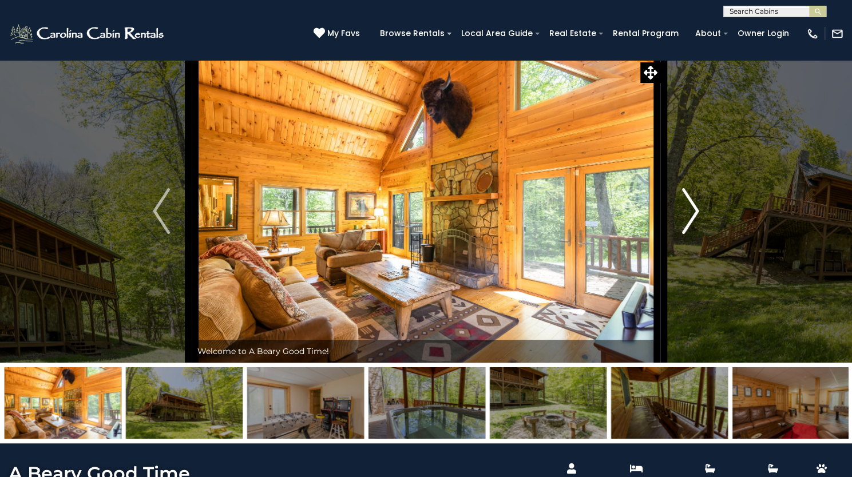
click at [690, 234] on img "Next" at bounding box center [690, 211] width 17 height 46
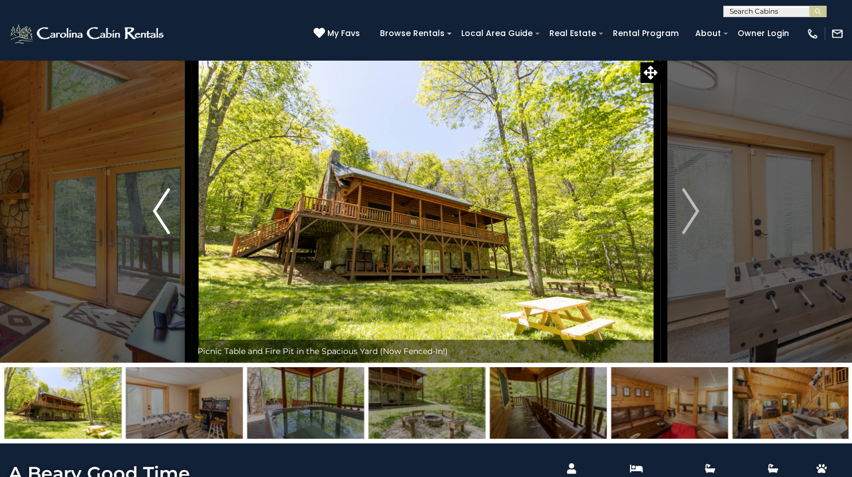
click at [158, 234] on img "Previous" at bounding box center [161, 211] width 17 height 46
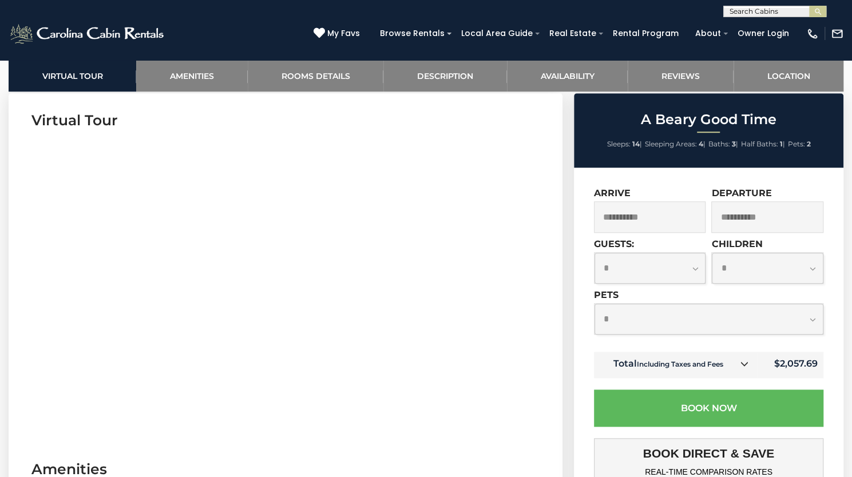
scroll to position [560, 0]
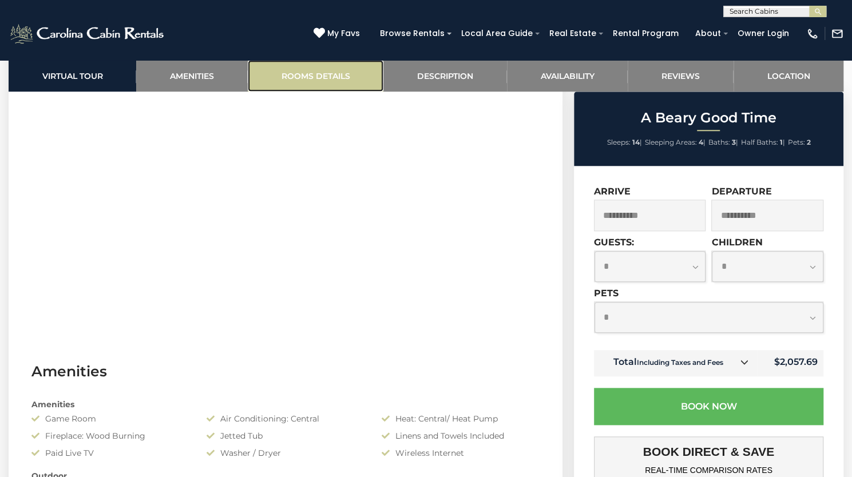
click at [324, 86] on link "Rooms Details" at bounding box center [316, 75] width 136 height 31
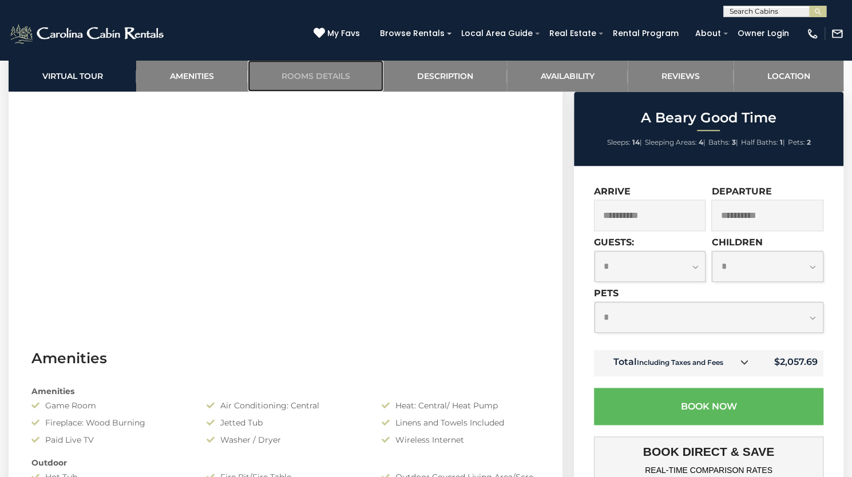
scroll to position [575, 0]
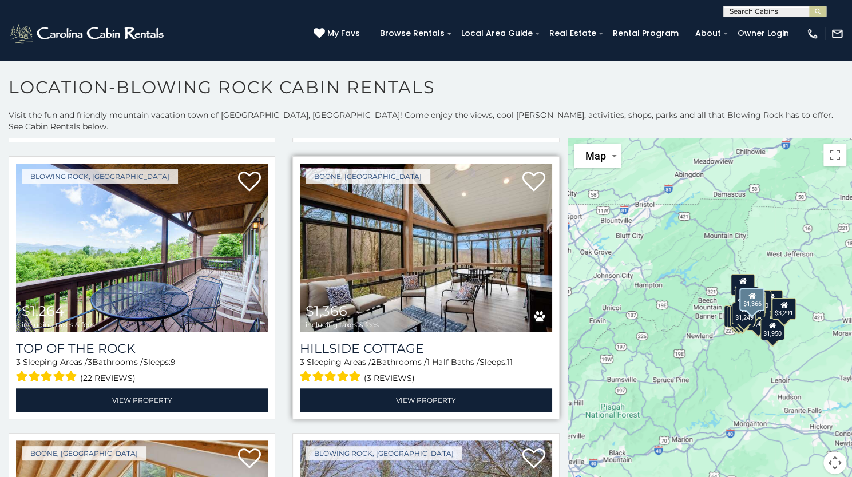
scroll to position [3053, 0]
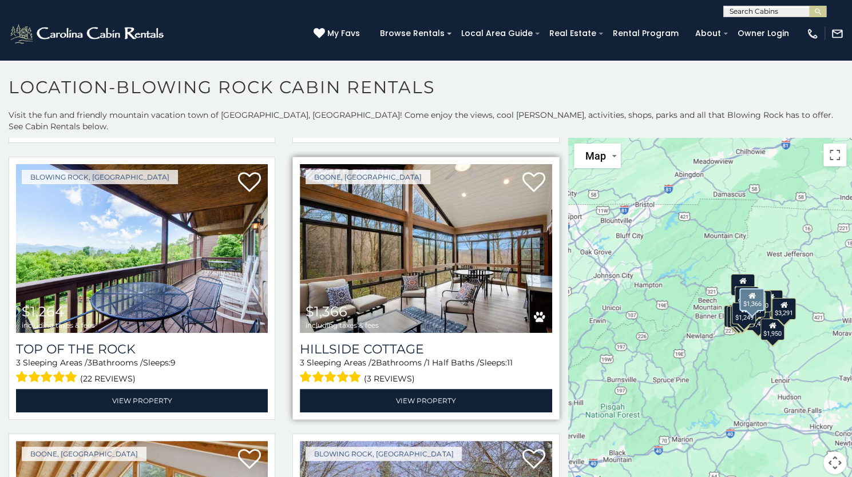
click at [467, 250] on img at bounding box center [426, 248] width 252 height 169
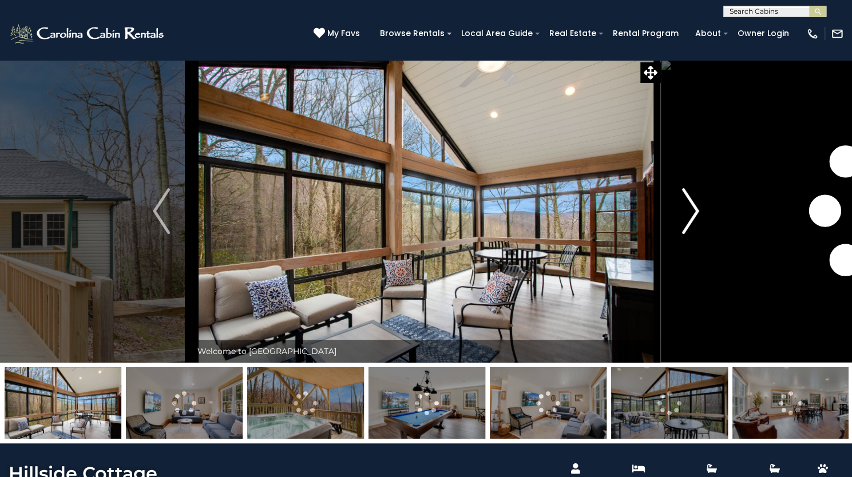
click at [690, 234] on img "Next" at bounding box center [690, 211] width 17 height 46
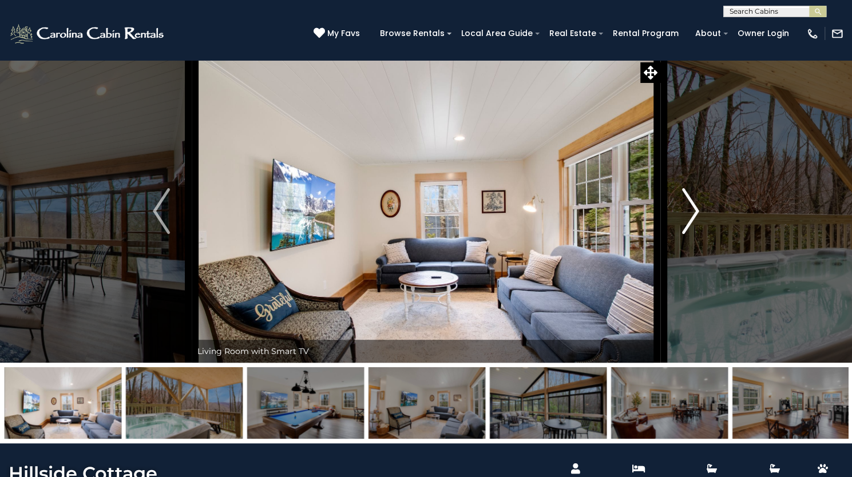
click at [690, 234] on img "Next" at bounding box center [690, 211] width 17 height 46
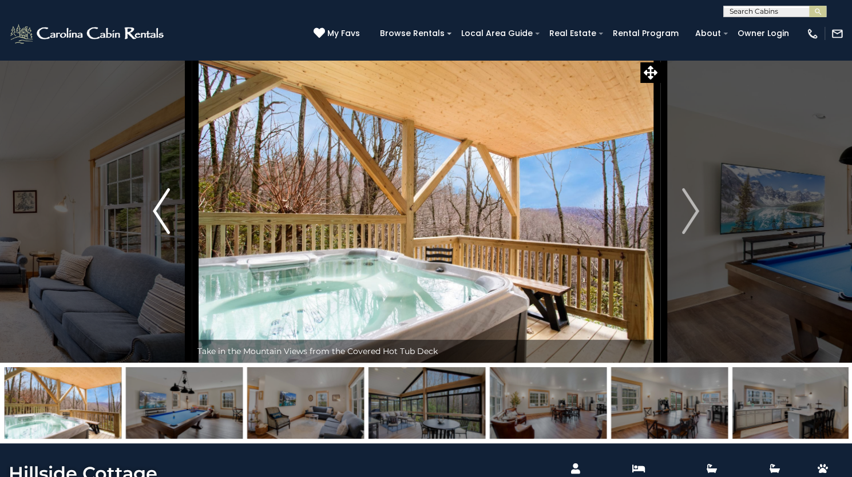
click at [158, 234] on img "Previous" at bounding box center [161, 211] width 17 height 46
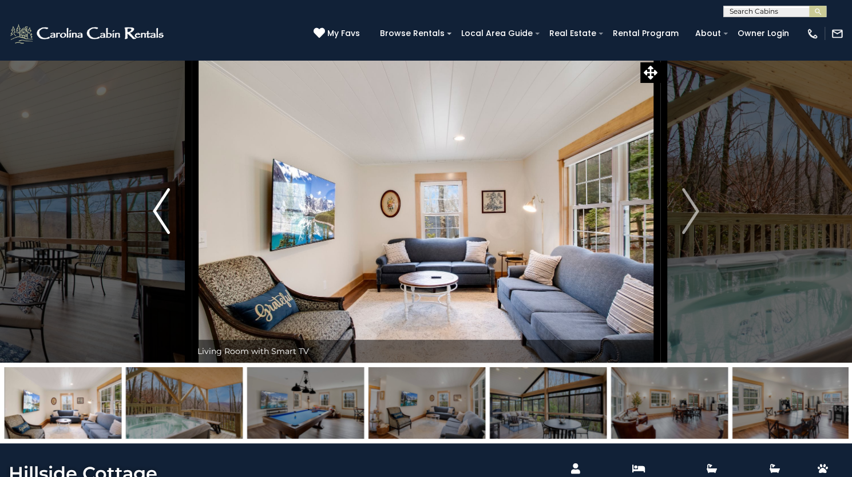
click at [158, 234] on img "Previous" at bounding box center [161, 211] width 17 height 46
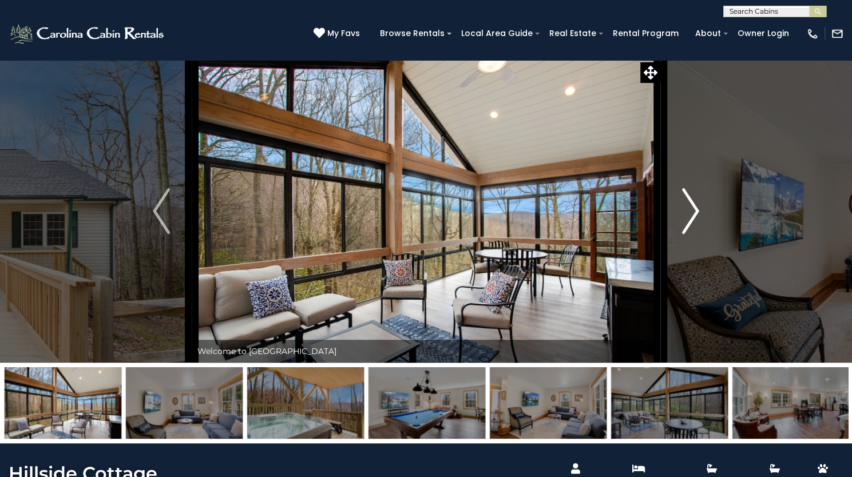
click at [692, 234] on img "Next" at bounding box center [690, 211] width 17 height 46
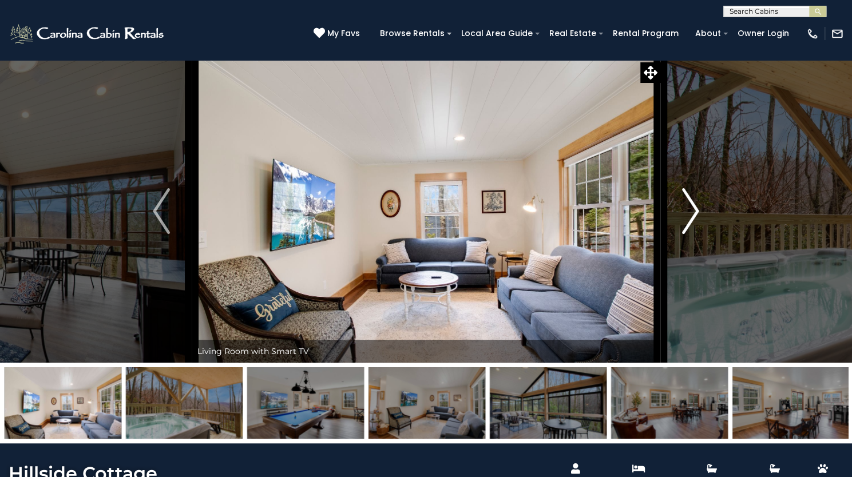
click at [692, 234] on img "Next" at bounding box center [690, 211] width 17 height 46
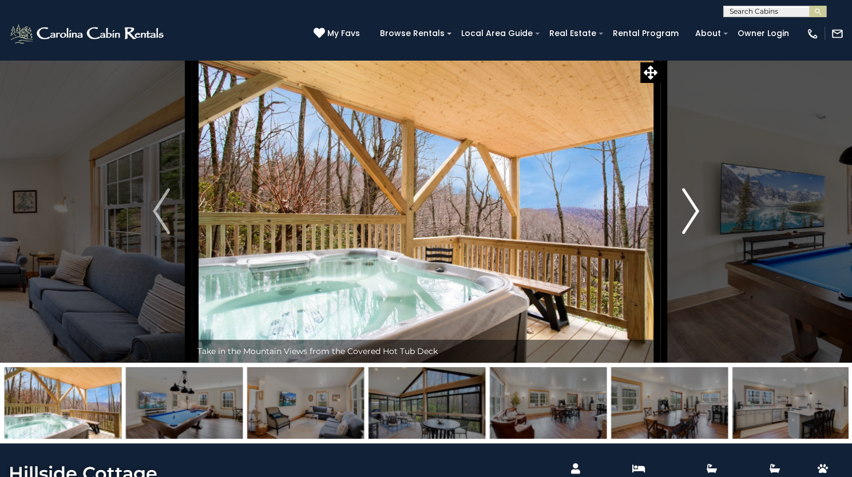
click at [692, 234] on img "Next" at bounding box center [690, 211] width 17 height 46
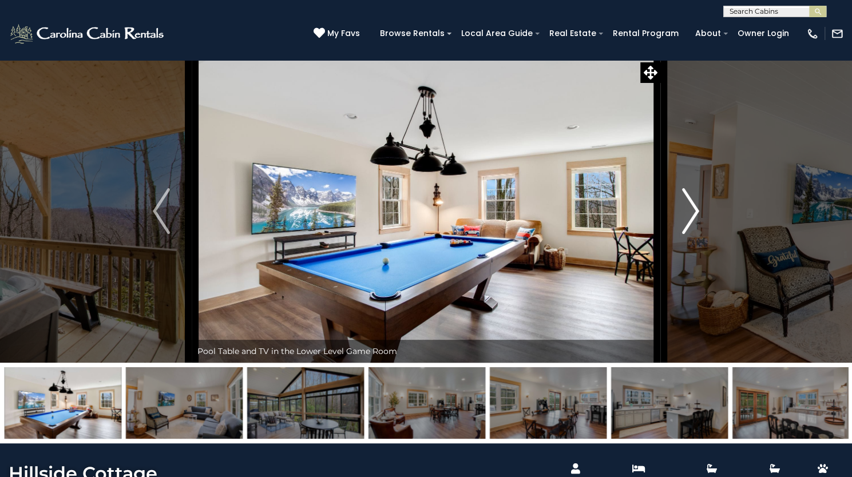
click at [692, 234] on img "Next" at bounding box center [690, 211] width 17 height 46
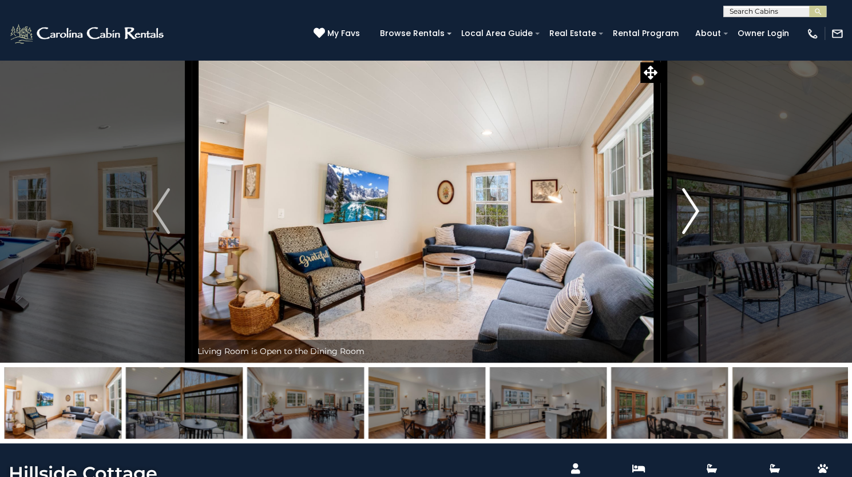
click at [692, 234] on img "Next" at bounding box center [690, 211] width 17 height 46
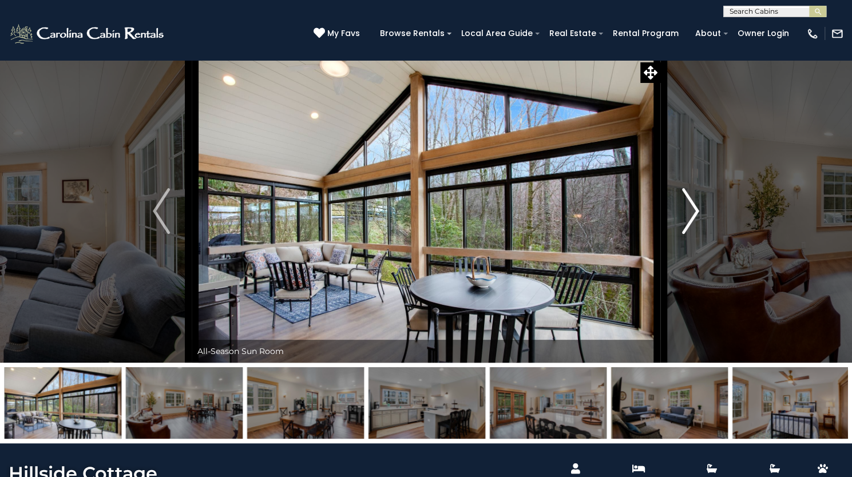
click at [692, 234] on img "Next" at bounding box center [690, 211] width 17 height 46
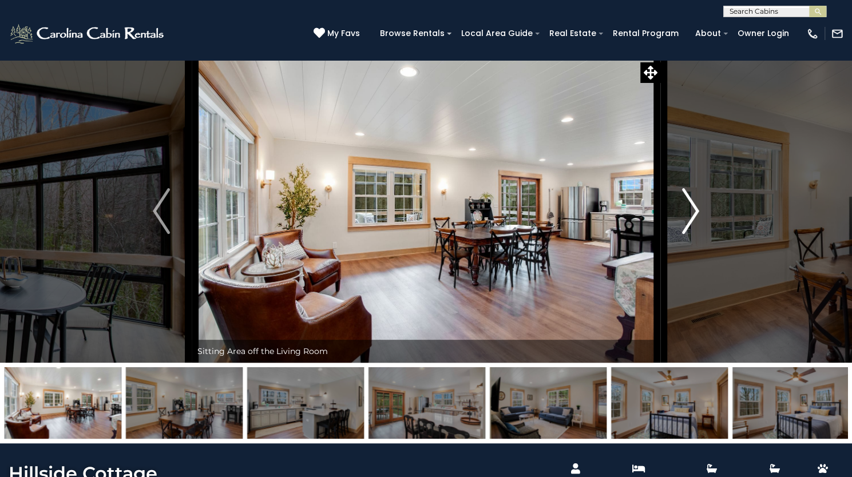
click at [692, 234] on img "Next" at bounding box center [690, 211] width 17 height 46
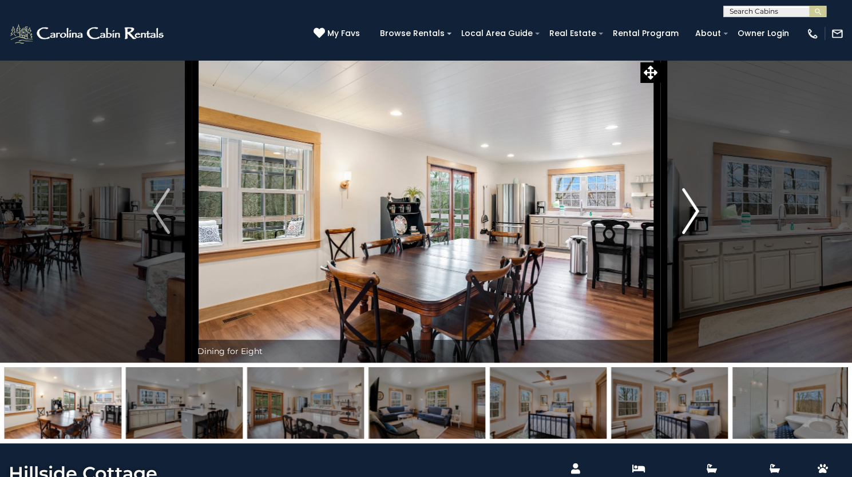
click at [692, 234] on img "Next" at bounding box center [690, 211] width 17 height 46
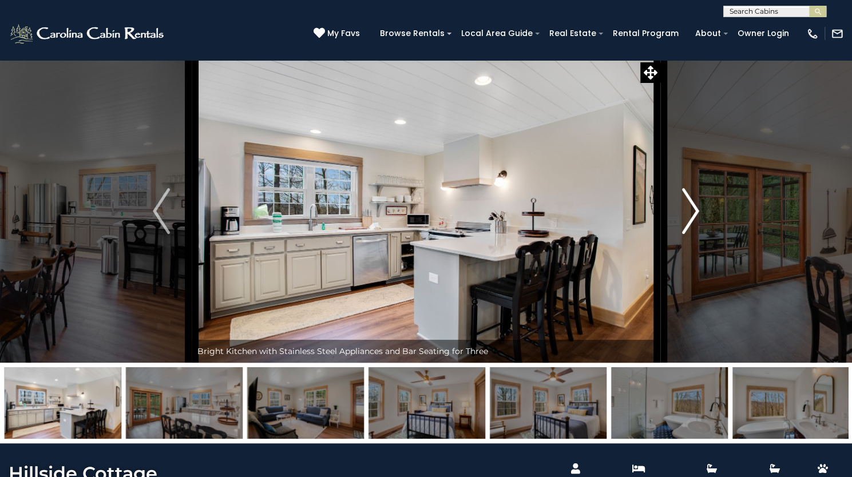
click at [692, 234] on img "Next" at bounding box center [690, 211] width 17 height 46
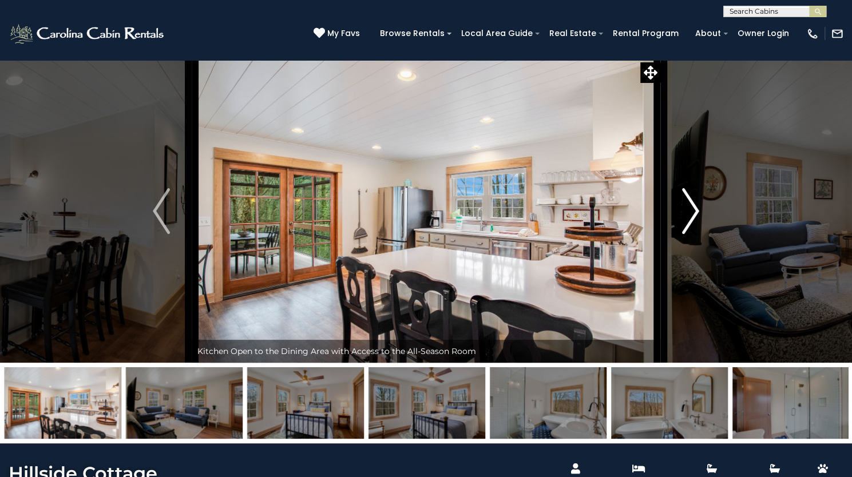
click at [692, 234] on img "Next" at bounding box center [690, 211] width 17 height 46
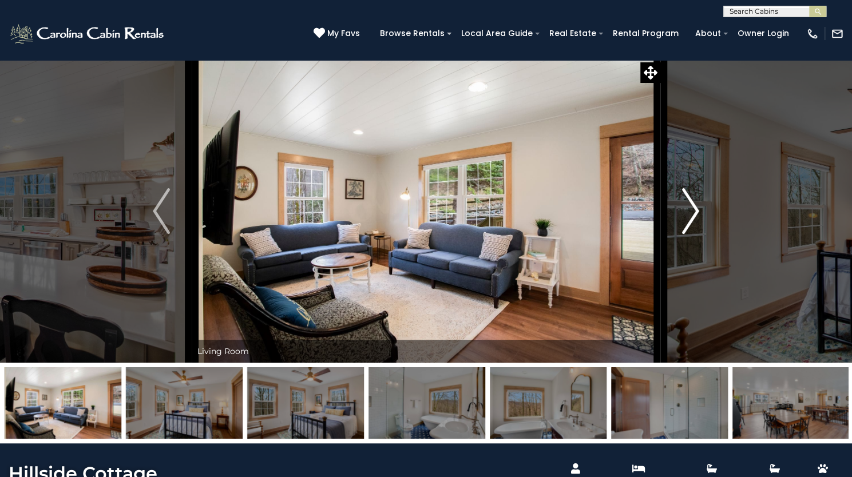
click at [692, 234] on img "Next" at bounding box center [690, 211] width 17 height 46
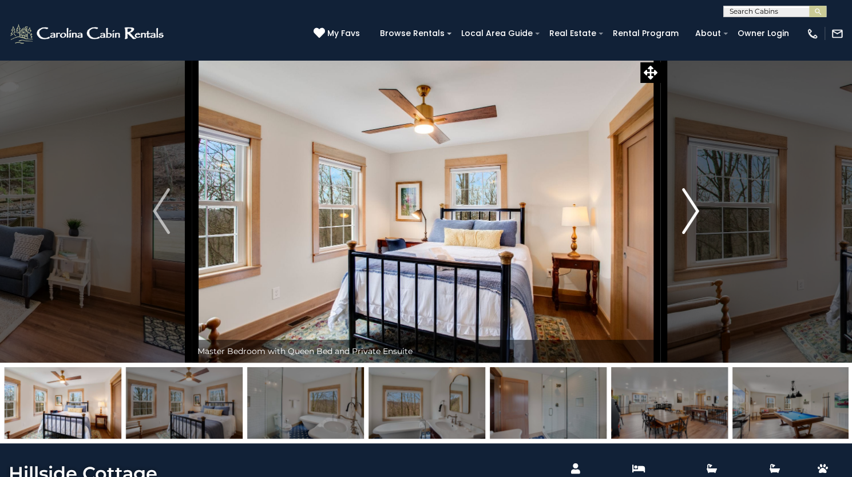
click at [692, 234] on img "Next" at bounding box center [690, 211] width 17 height 46
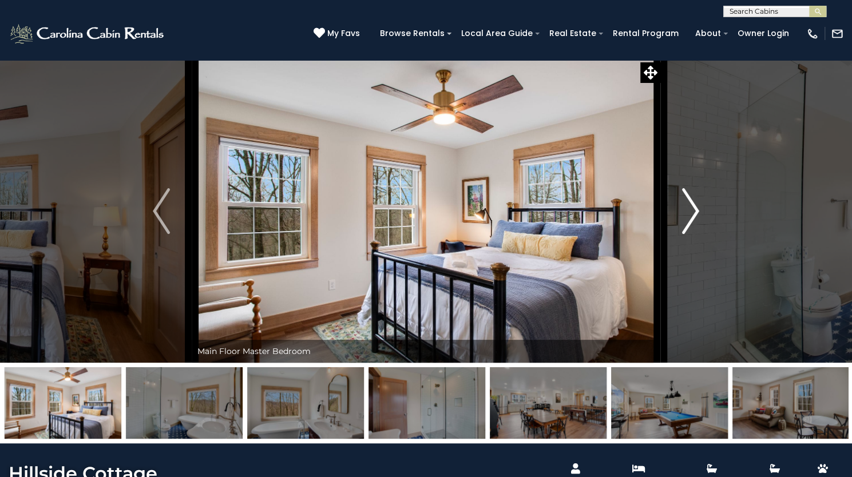
click at [692, 234] on img "Next" at bounding box center [690, 211] width 17 height 46
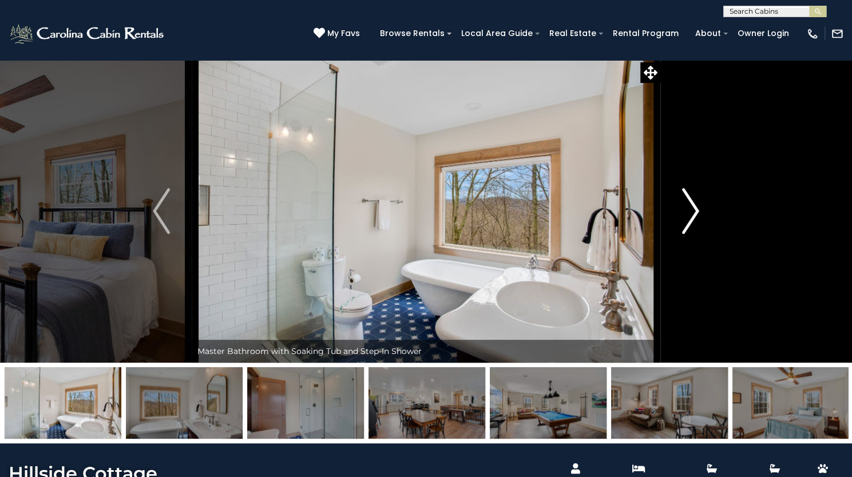
click at [692, 234] on img "Next" at bounding box center [690, 211] width 17 height 46
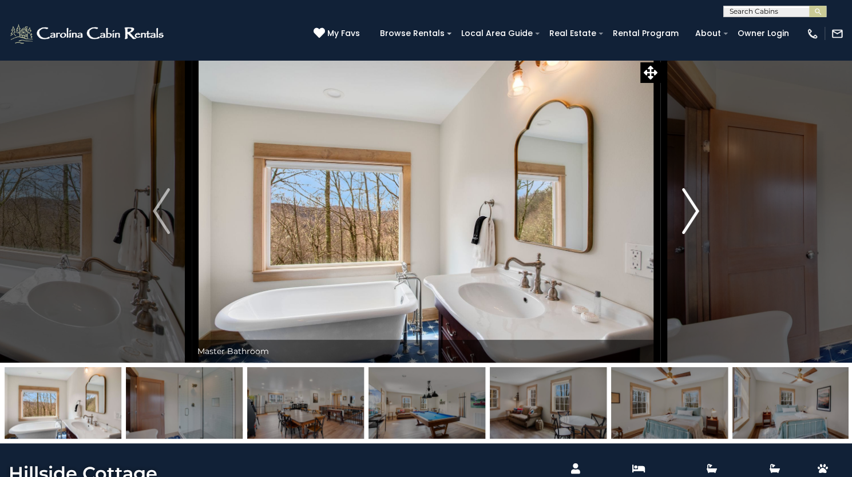
click at [692, 234] on img "Next" at bounding box center [690, 211] width 17 height 46
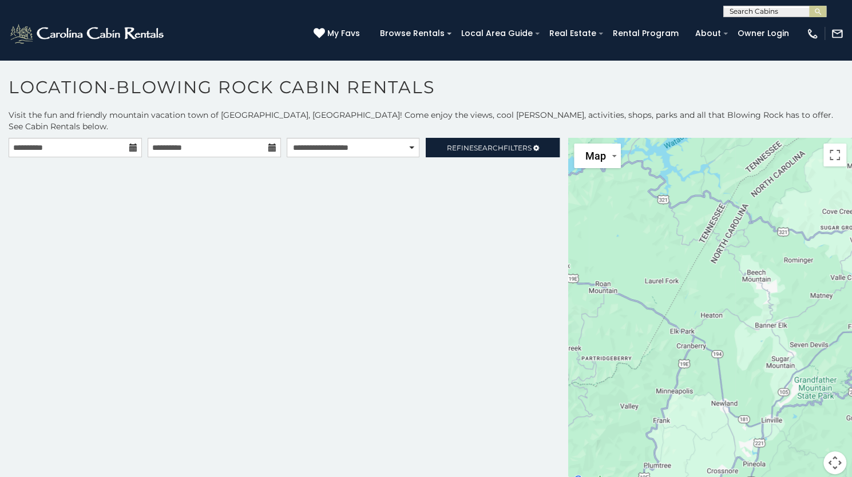
scroll to position [10, 0]
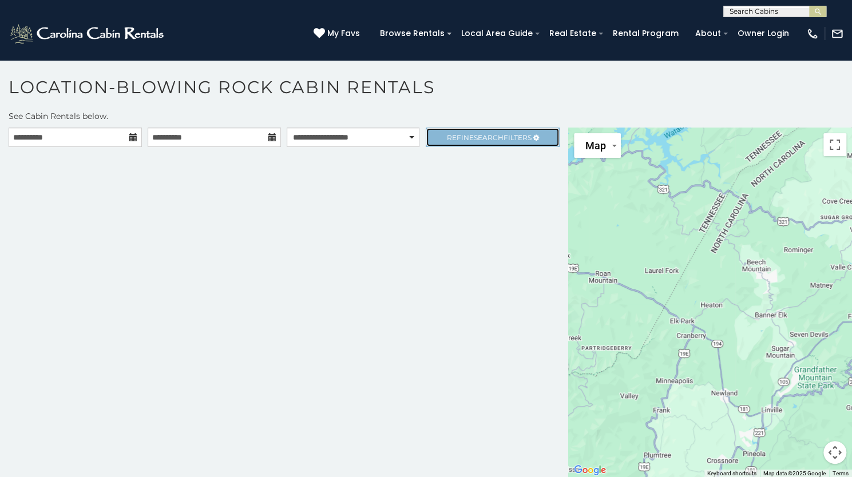
click at [502, 133] on span "Refine Search Filters" at bounding box center [489, 137] width 85 height 9
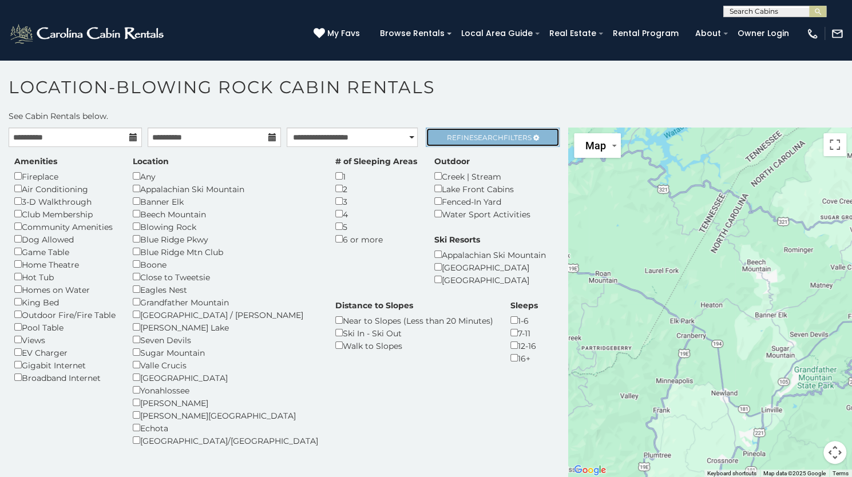
click at [502, 133] on span "Refine Search Filters" at bounding box center [489, 137] width 85 height 9
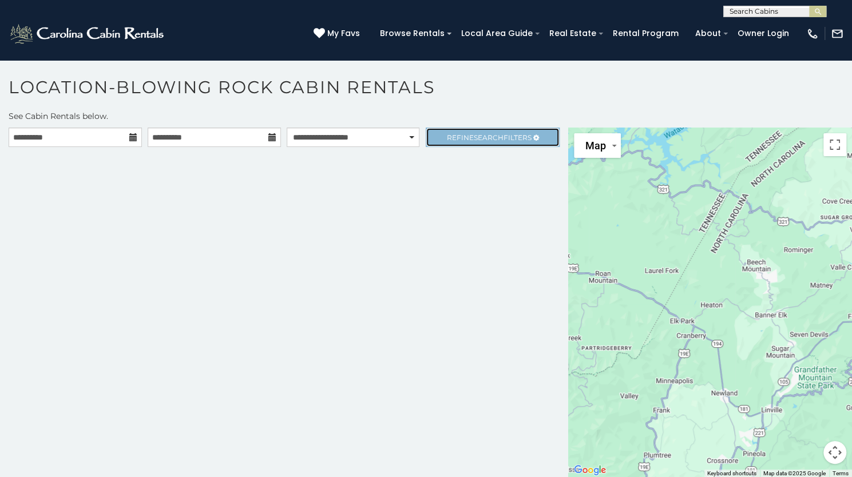
scroll to position [6, 0]
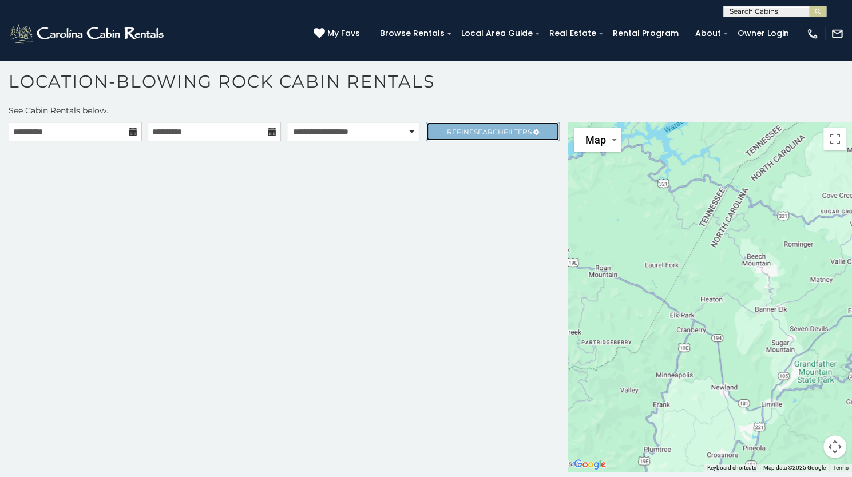
drag, startPoint x: 502, startPoint y: 126, endPoint x: 478, endPoint y: 122, distance: 24.4
click at [478, 128] on span "Search" at bounding box center [489, 132] width 30 height 9
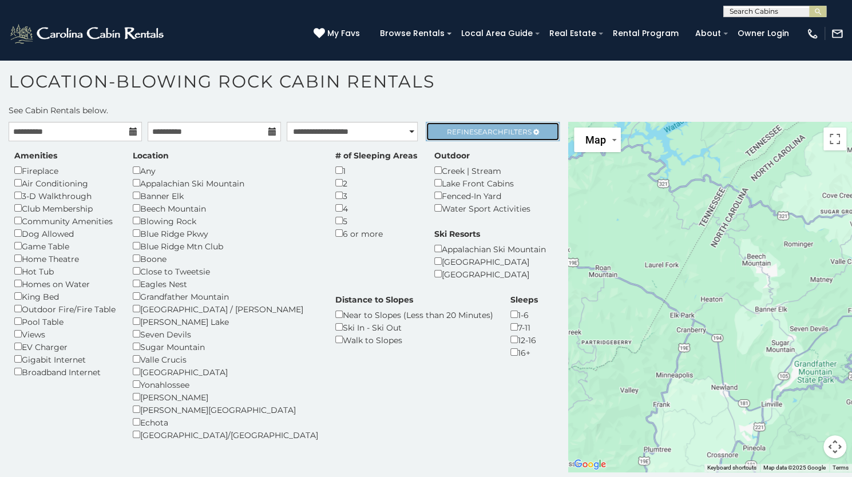
click at [471, 124] on link "Refine Search Filters" at bounding box center [491, 131] width 133 height 19
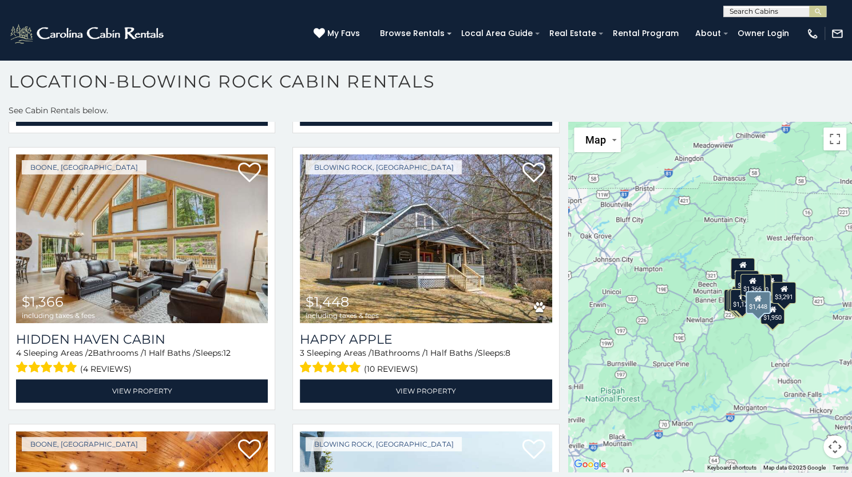
scroll to position [3324, 0]
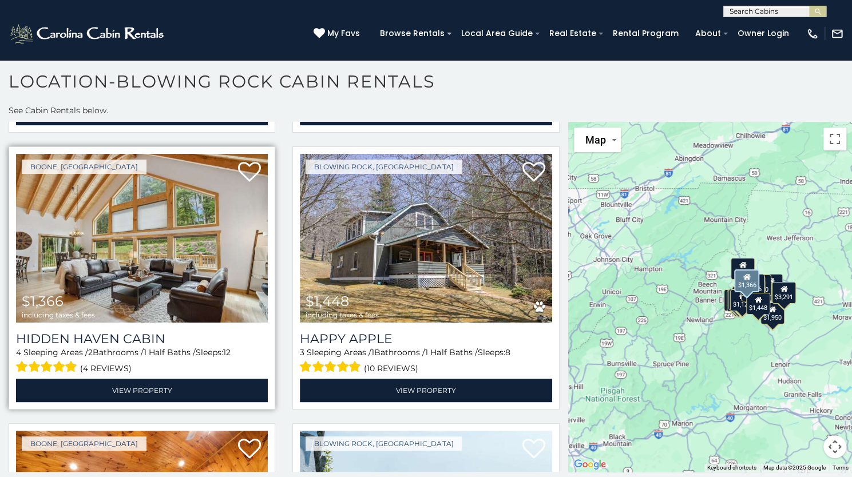
click at [221, 209] on img at bounding box center [142, 238] width 252 height 169
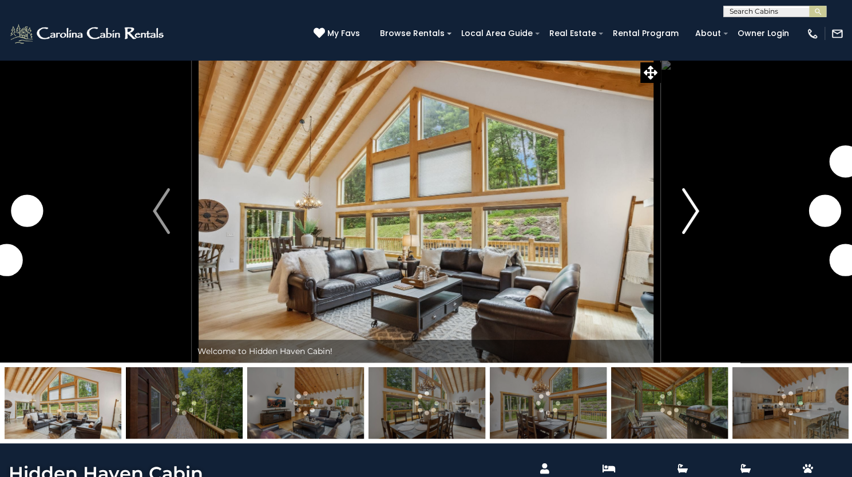
click at [693, 234] on img "Next" at bounding box center [690, 211] width 17 height 46
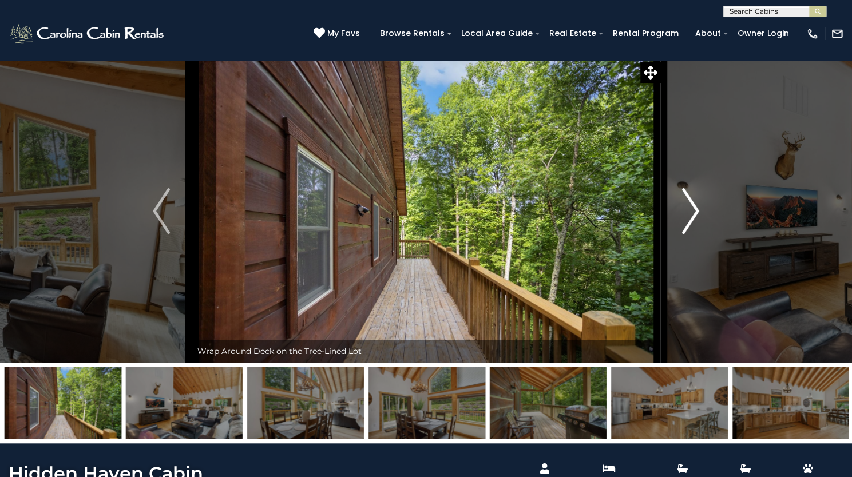
click at [693, 234] on img "Next" at bounding box center [690, 211] width 17 height 46
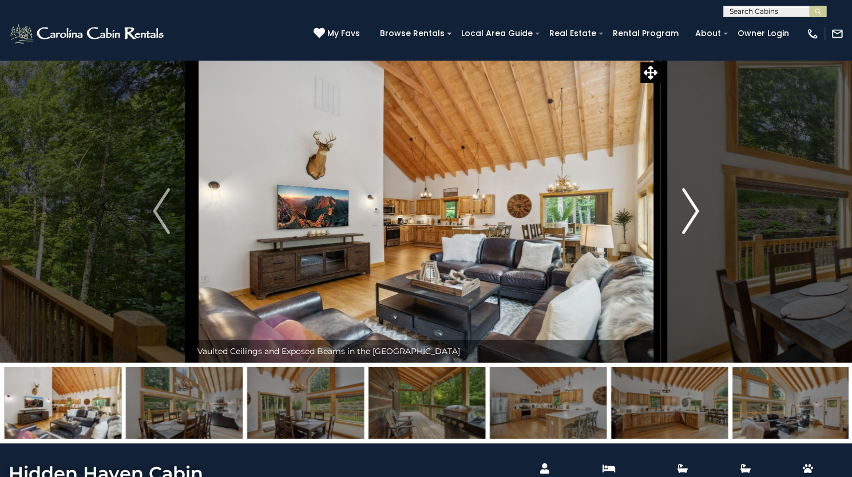
click at [693, 234] on img "Next" at bounding box center [690, 211] width 17 height 46
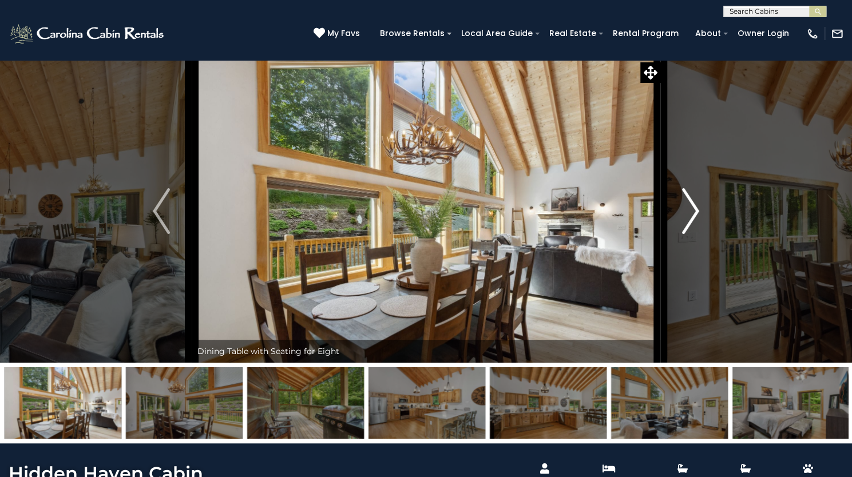
click at [693, 234] on img "Next" at bounding box center [690, 211] width 17 height 46
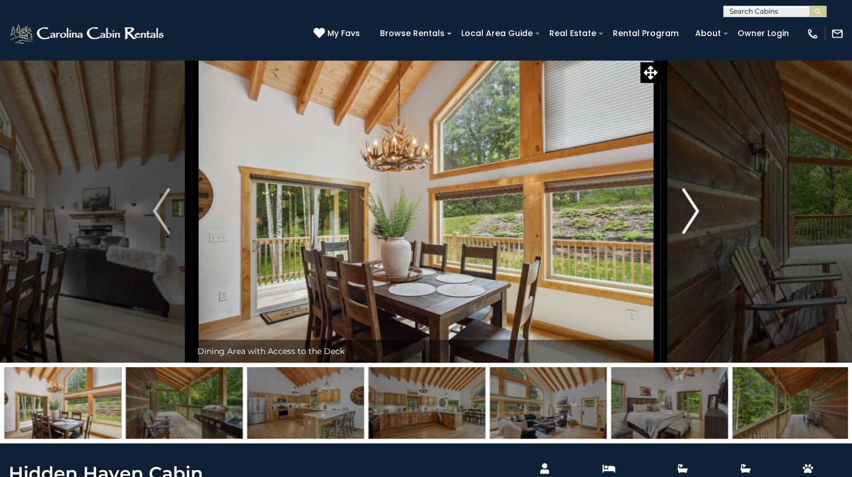
click at [693, 234] on img "Next" at bounding box center [690, 211] width 17 height 46
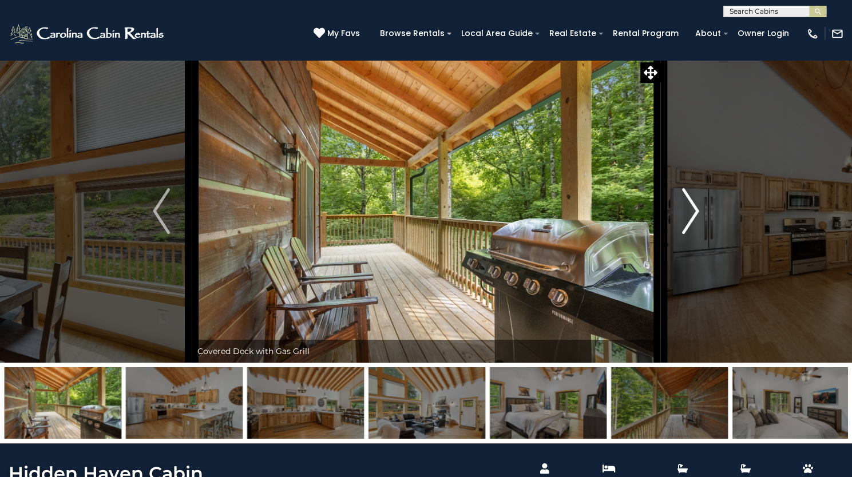
click at [693, 234] on img "Next" at bounding box center [690, 211] width 17 height 46
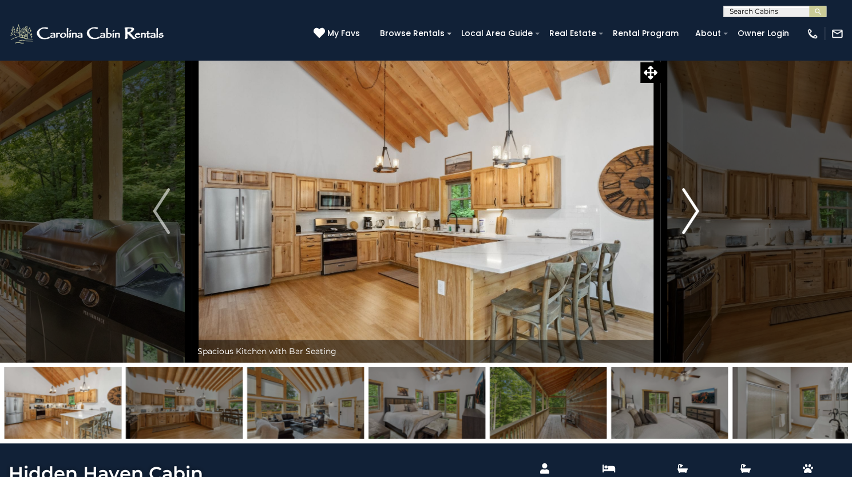
click at [693, 234] on img "Next" at bounding box center [690, 211] width 17 height 46
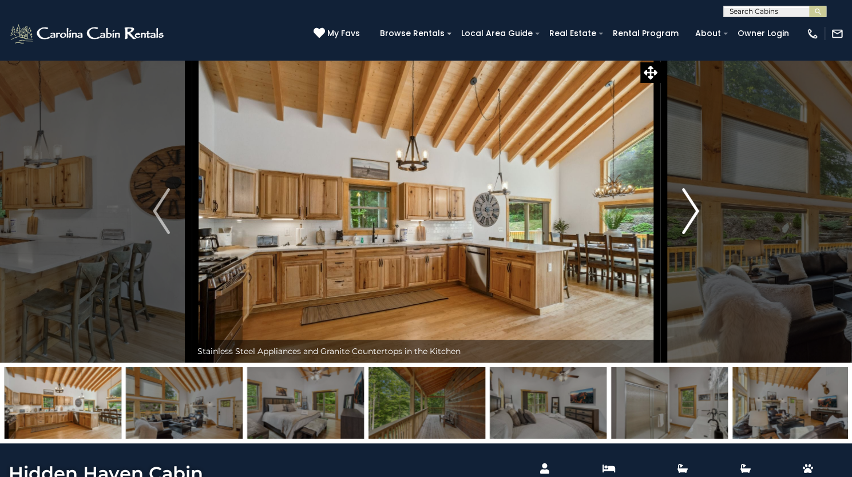
click at [693, 234] on img "Next" at bounding box center [690, 211] width 17 height 46
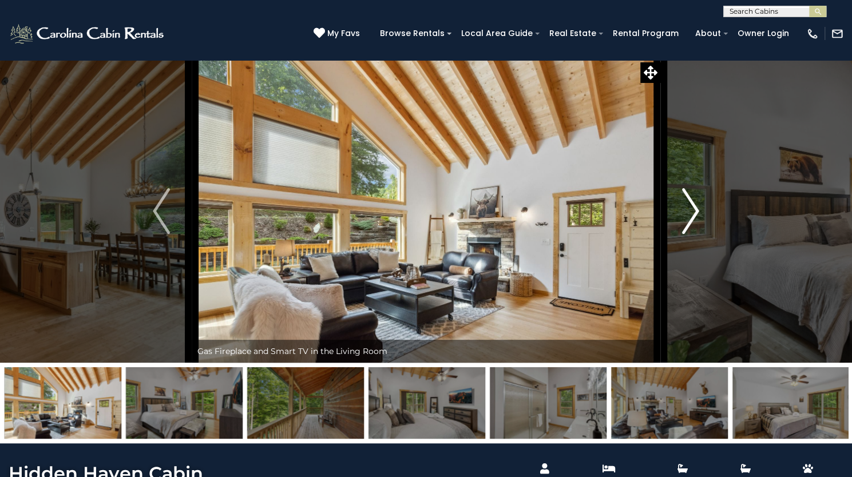
click at [693, 234] on img "Next" at bounding box center [690, 211] width 17 height 46
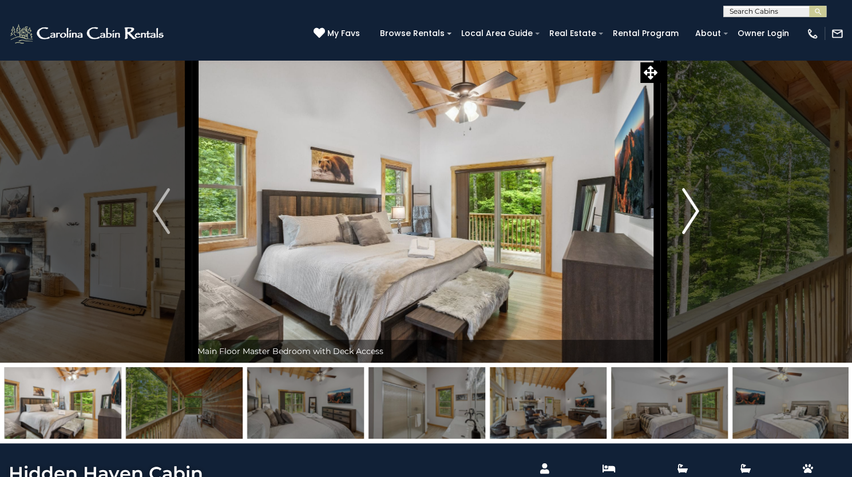
click at [693, 234] on img "Next" at bounding box center [690, 211] width 17 height 46
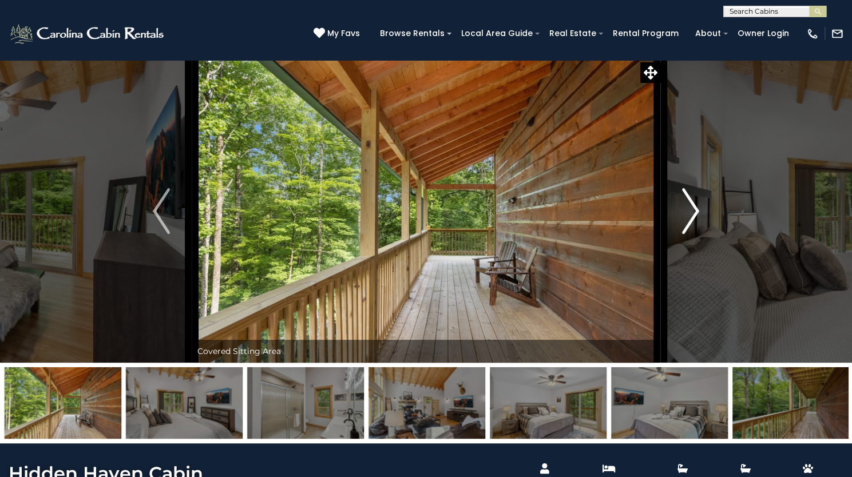
click at [693, 234] on img "Next" at bounding box center [690, 211] width 17 height 46
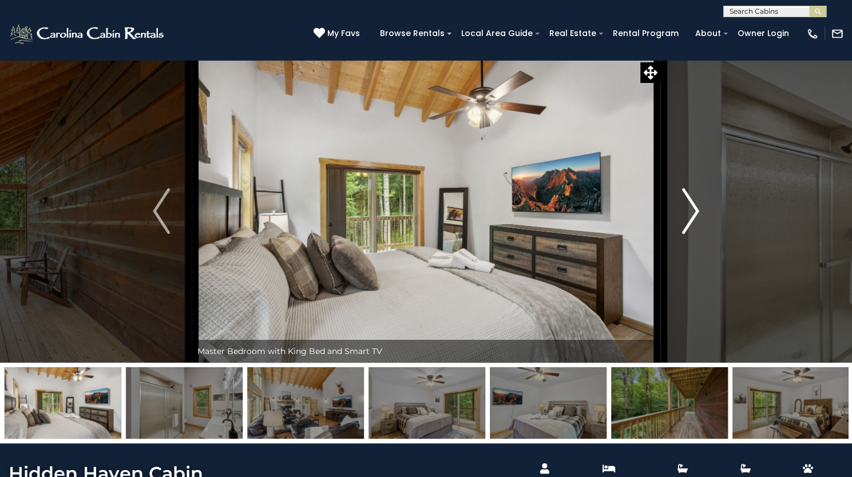
click at [693, 234] on img "Next" at bounding box center [690, 211] width 17 height 46
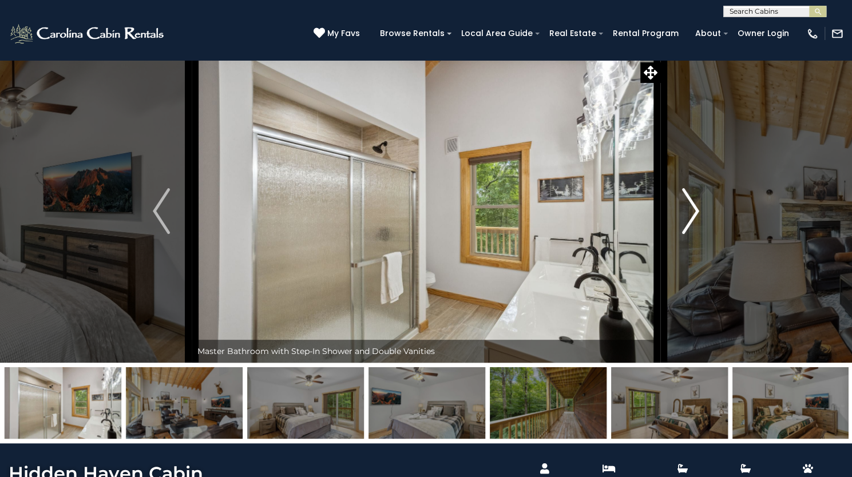
click at [693, 234] on img "Next" at bounding box center [690, 211] width 17 height 46
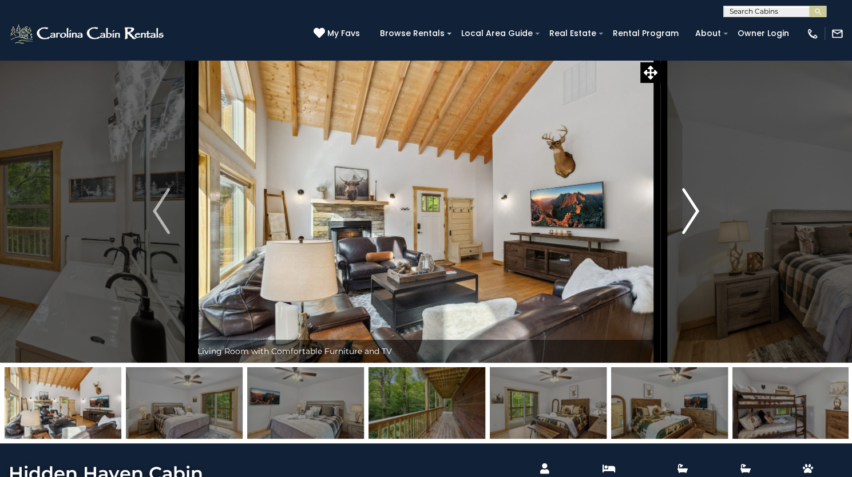
click at [693, 234] on img "Next" at bounding box center [690, 211] width 17 height 46
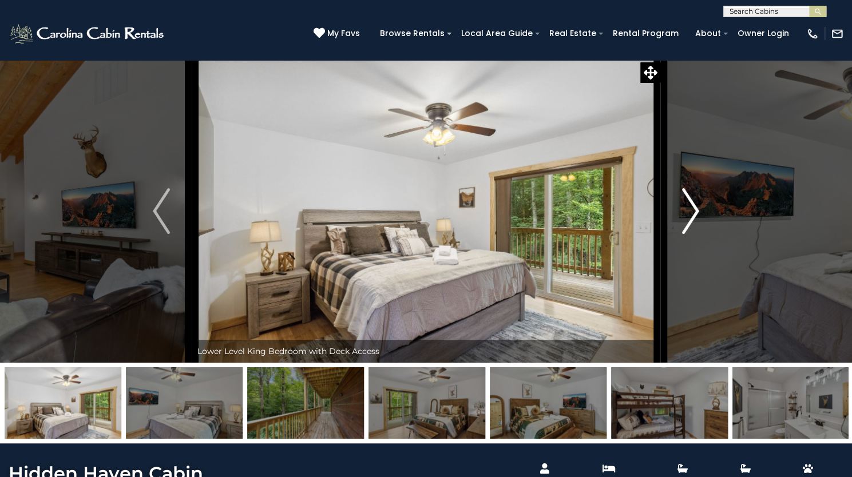
click at [693, 234] on img "Next" at bounding box center [690, 211] width 17 height 46
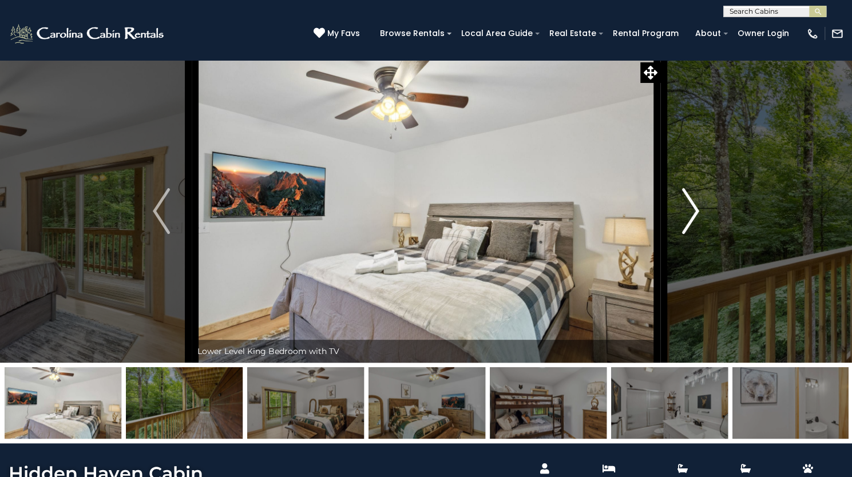
click at [693, 234] on img "Next" at bounding box center [690, 211] width 17 height 46
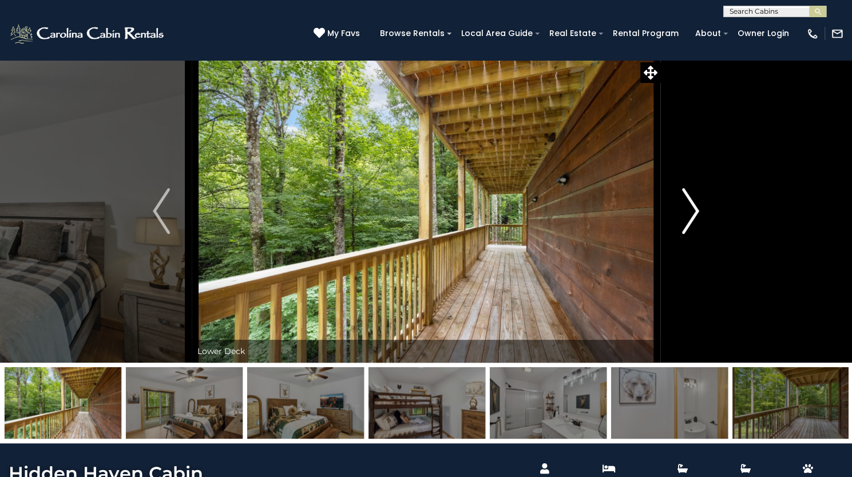
click at [693, 234] on img "Next" at bounding box center [690, 211] width 17 height 46
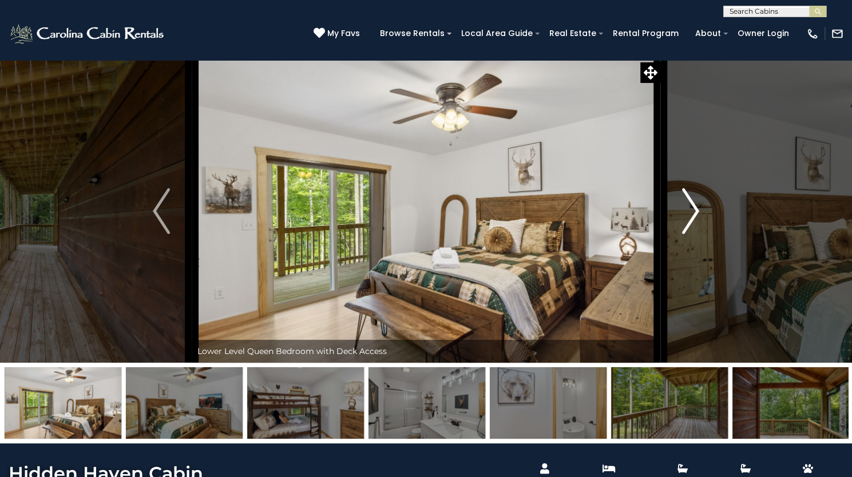
click at [693, 234] on img "Next" at bounding box center [690, 211] width 17 height 46
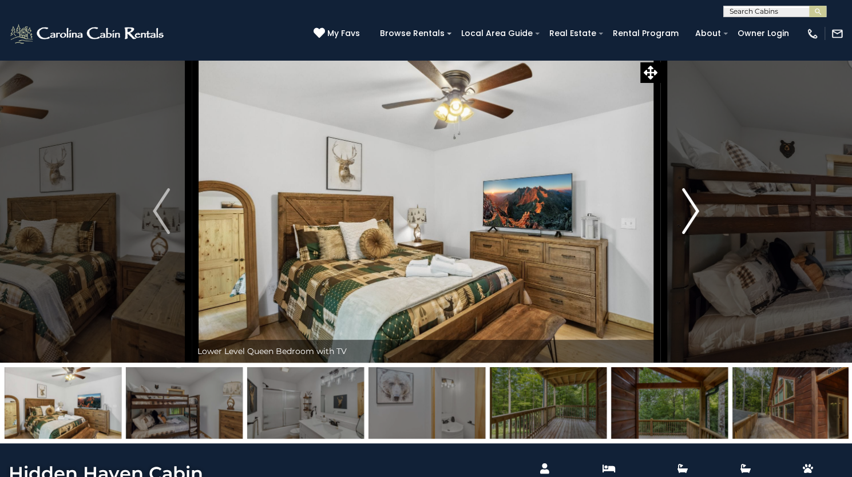
click at [693, 234] on img "Next" at bounding box center [690, 211] width 17 height 46
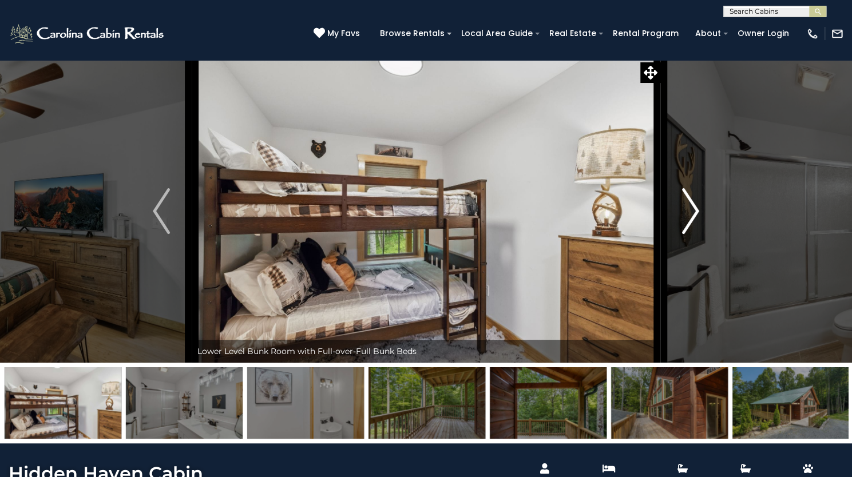
click at [693, 234] on img "Next" at bounding box center [690, 211] width 17 height 46
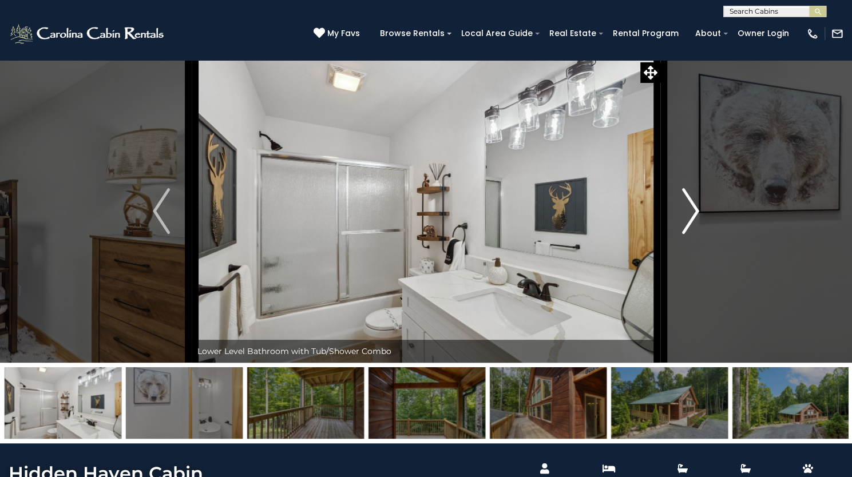
click at [693, 234] on img "Next" at bounding box center [690, 211] width 17 height 46
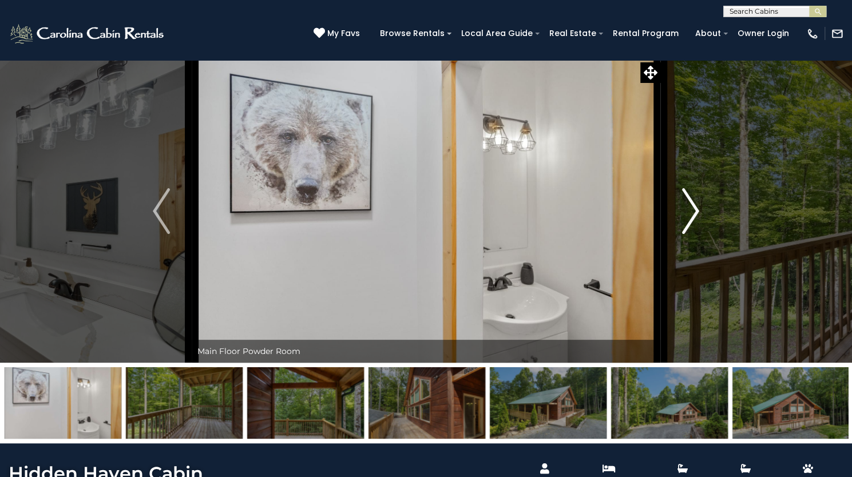
click at [693, 234] on img "Next" at bounding box center [690, 211] width 17 height 46
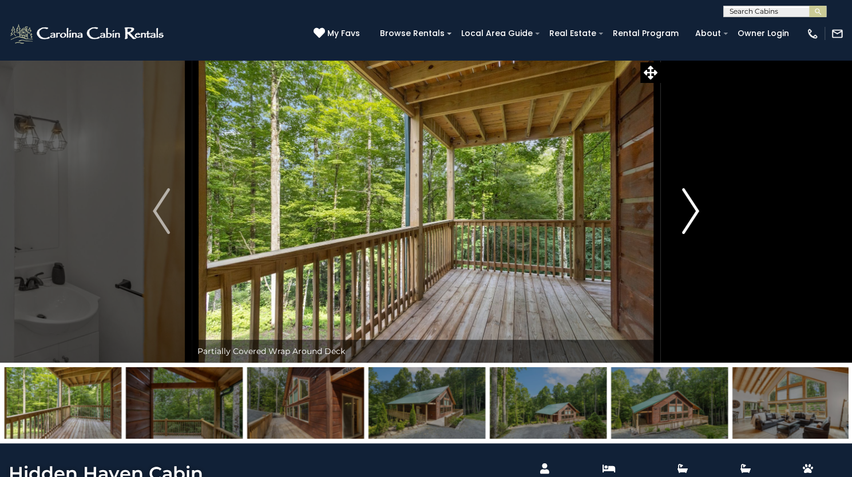
click at [689, 234] on img "Next" at bounding box center [690, 211] width 17 height 46
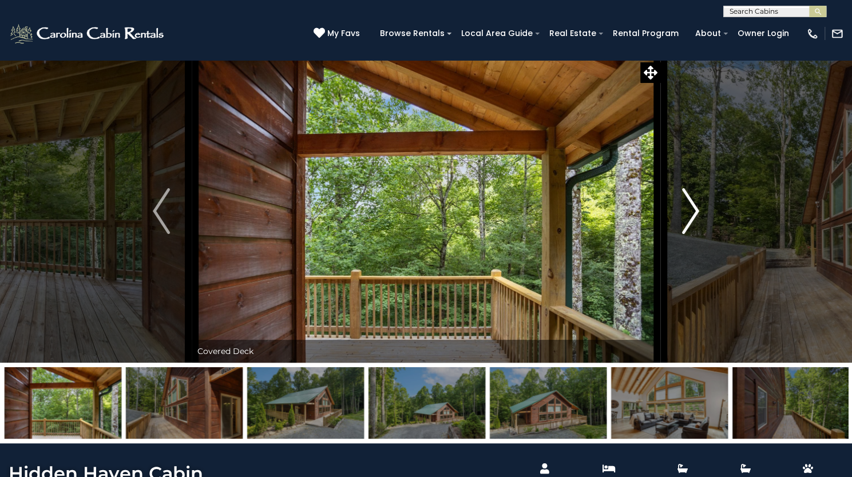
click at [689, 234] on img "Next" at bounding box center [690, 211] width 17 height 46
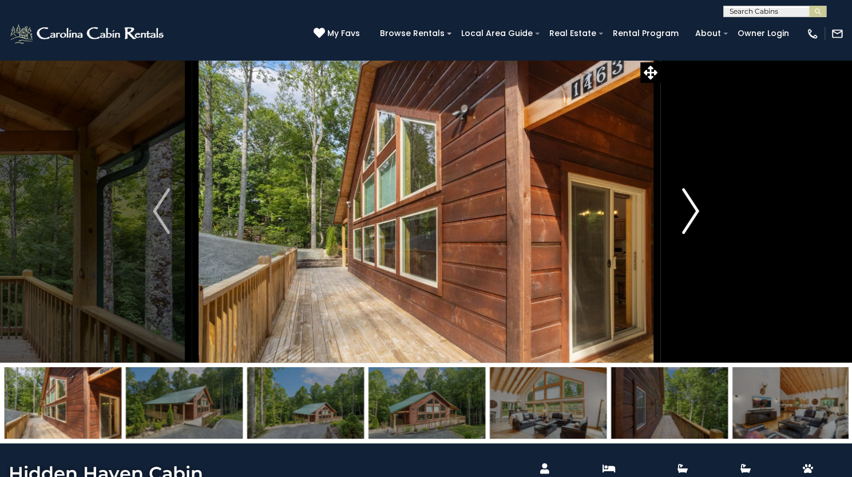
click at [689, 280] on button "Next" at bounding box center [690, 210] width 61 height 303
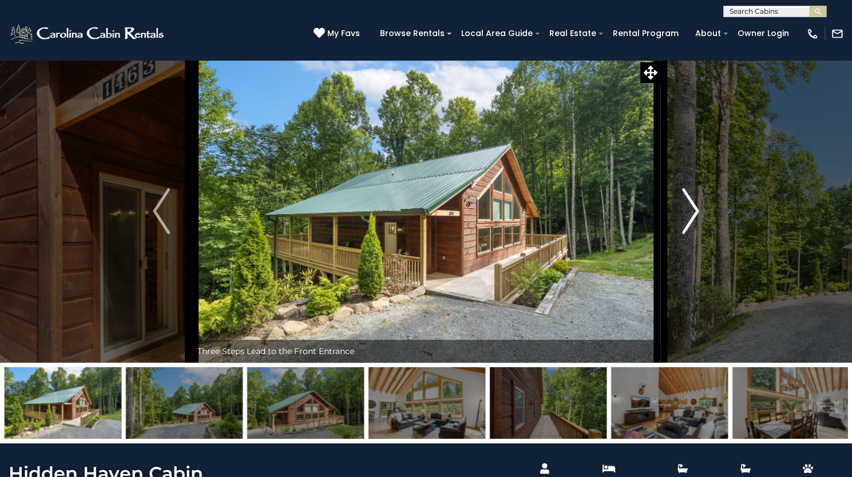
click at [689, 280] on button "Next" at bounding box center [690, 210] width 61 height 303
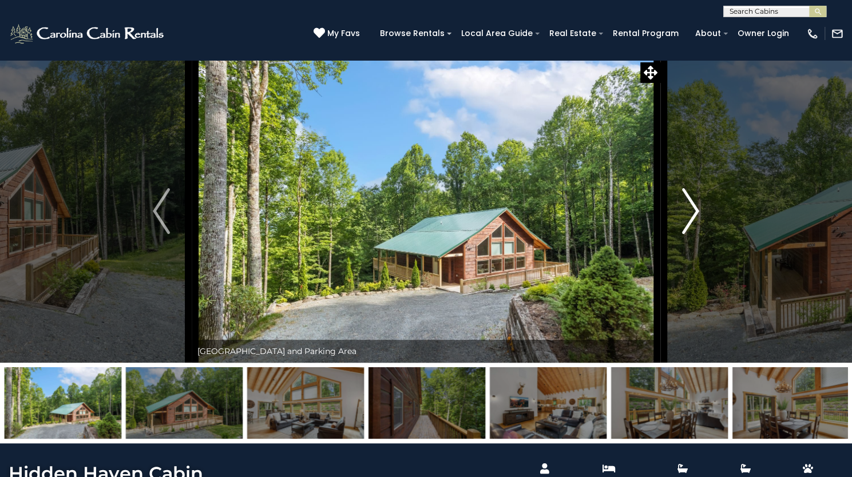
click at [689, 280] on button "Next" at bounding box center [690, 210] width 61 height 303
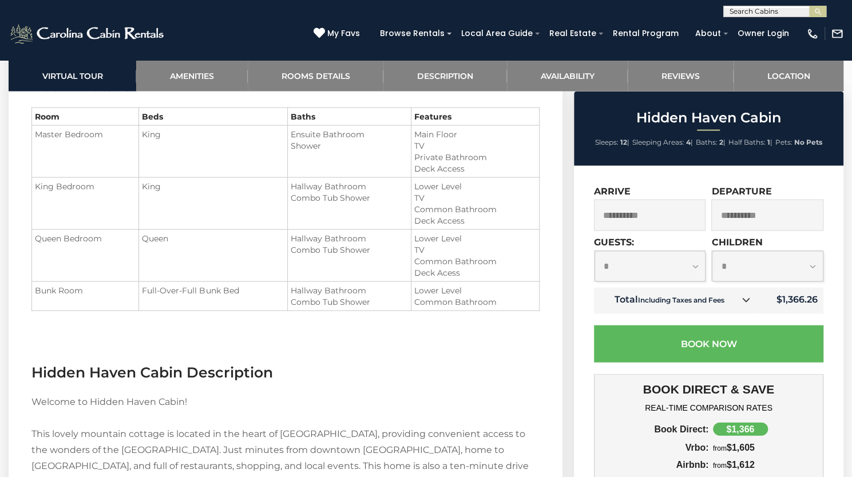
scroll to position [1312, 0]
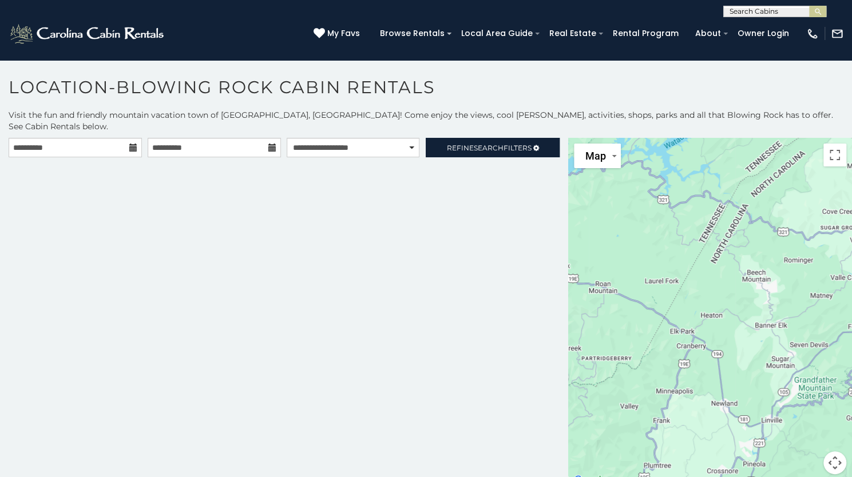
scroll to position [6, 0]
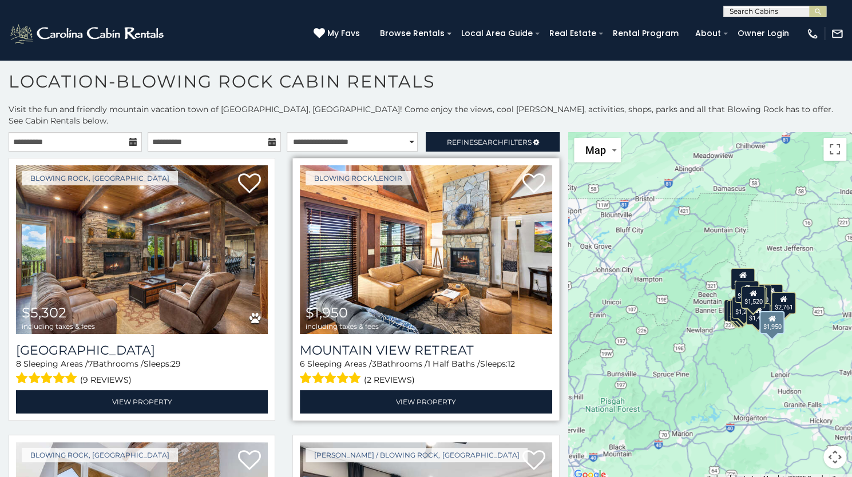
click at [409, 297] on img at bounding box center [426, 249] width 252 height 169
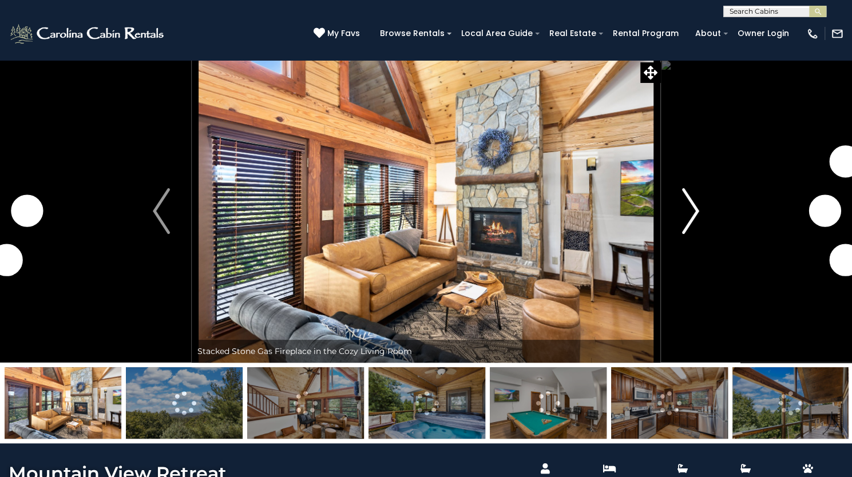
click at [691, 234] on img "Next" at bounding box center [690, 211] width 17 height 46
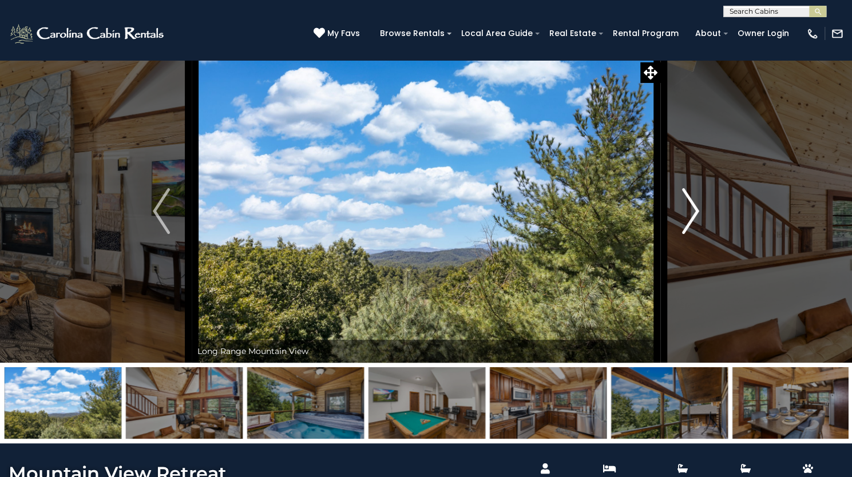
click at [691, 234] on img "Next" at bounding box center [690, 211] width 17 height 46
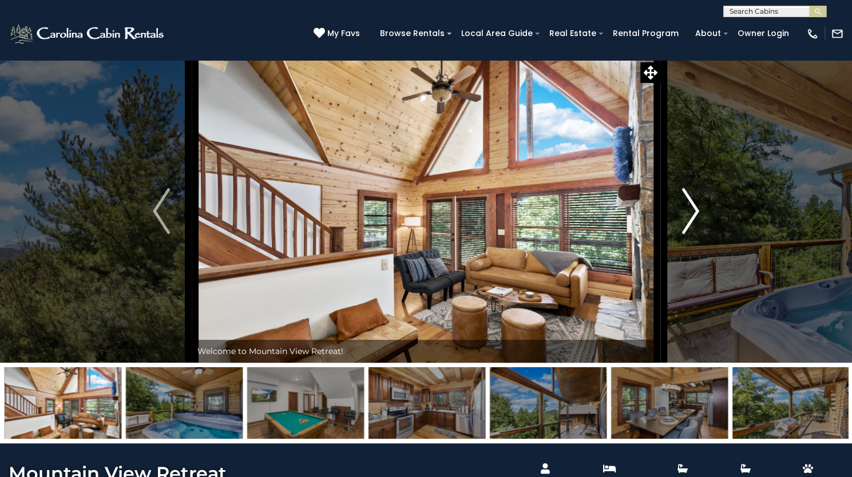
click at [691, 234] on img "Next" at bounding box center [690, 211] width 17 height 46
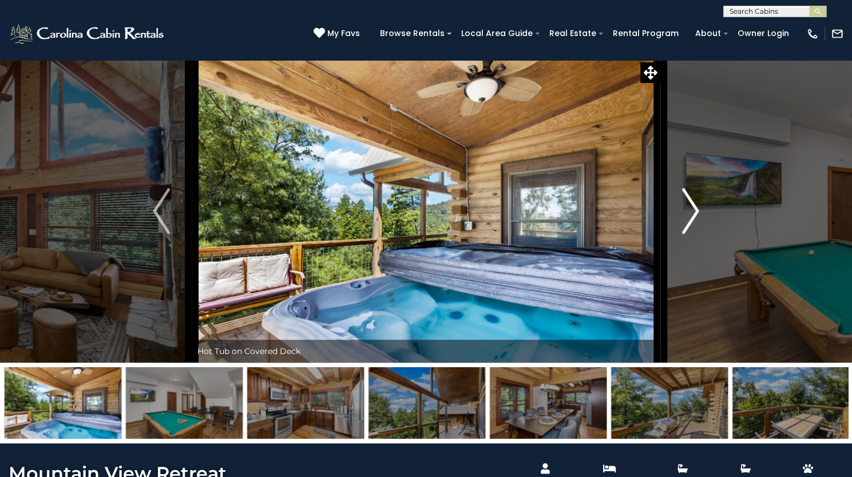
click at [691, 234] on img "Next" at bounding box center [690, 211] width 17 height 46
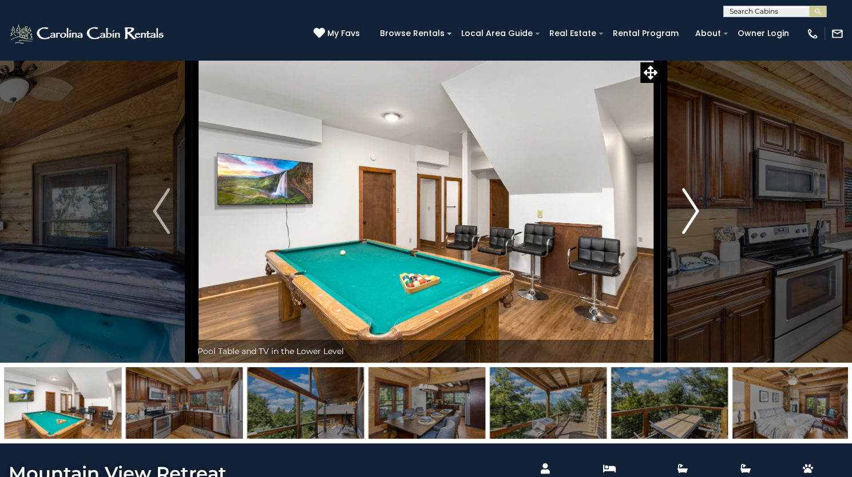
click at [691, 234] on img "Next" at bounding box center [690, 211] width 17 height 46
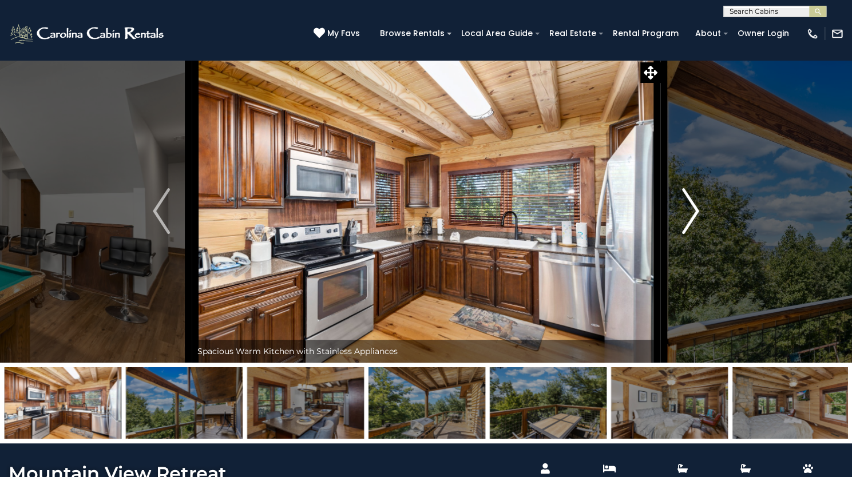
click at [691, 234] on img "Next" at bounding box center [690, 211] width 17 height 46
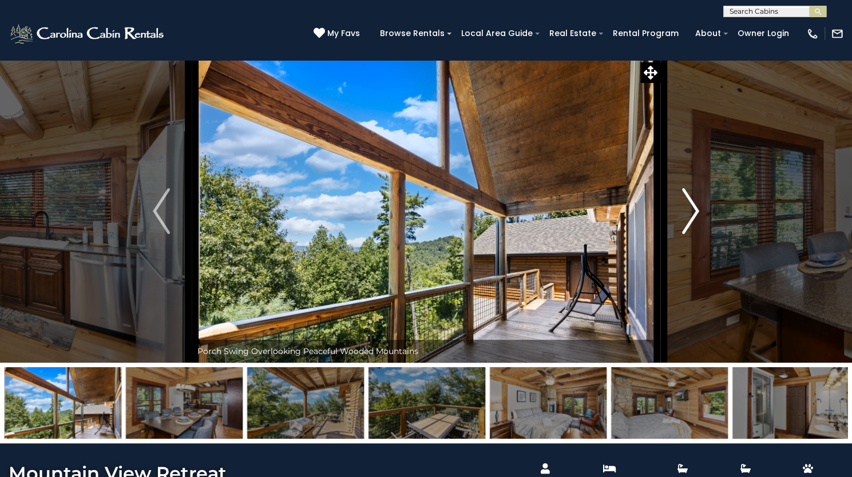
click at [691, 234] on img "Next" at bounding box center [690, 211] width 17 height 46
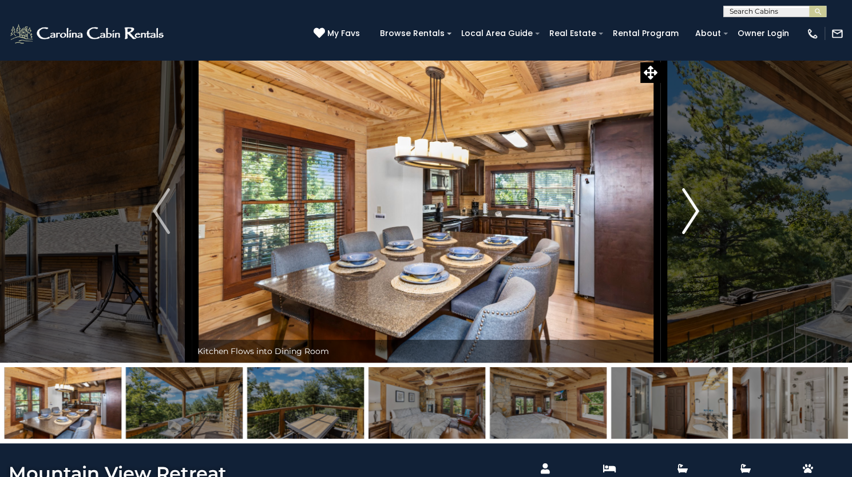
click at [691, 234] on img "Next" at bounding box center [690, 211] width 17 height 46
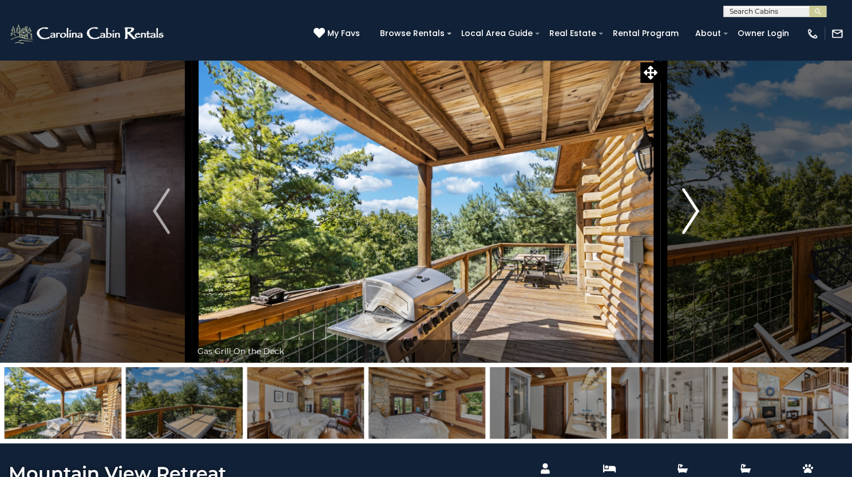
click at [691, 234] on img "Next" at bounding box center [690, 211] width 17 height 46
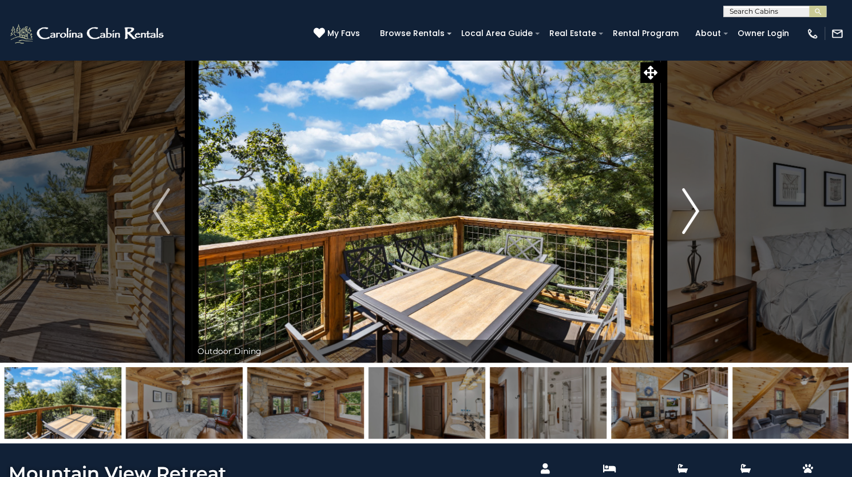
click at [691, 234] on img "Next" at bounding box center [690, 211] width 17 height 46
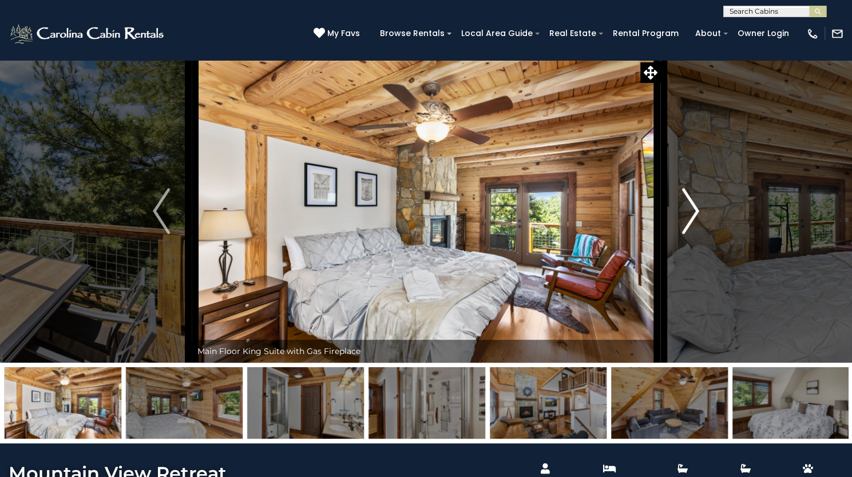
click at [691, 234] on img "Next" at bounding box center [690, 211] width 17 height 46
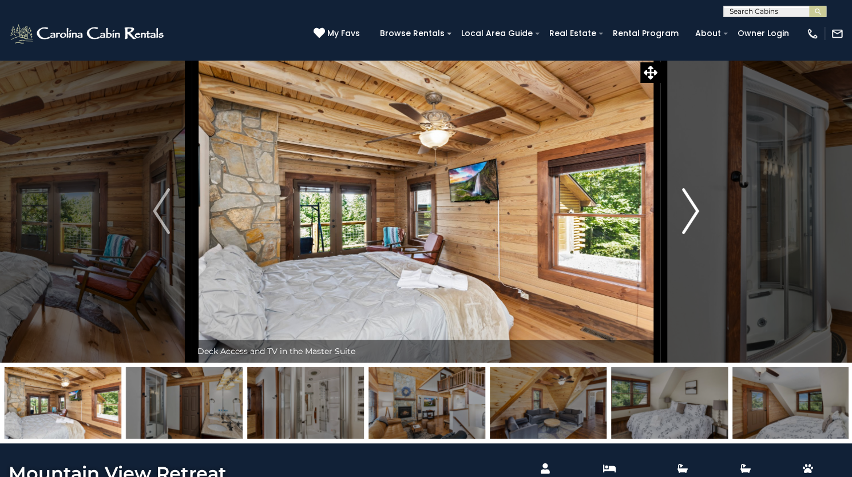
click at [691, 234] on img "Next" at bounding box center [690, 211] width 17 height 46
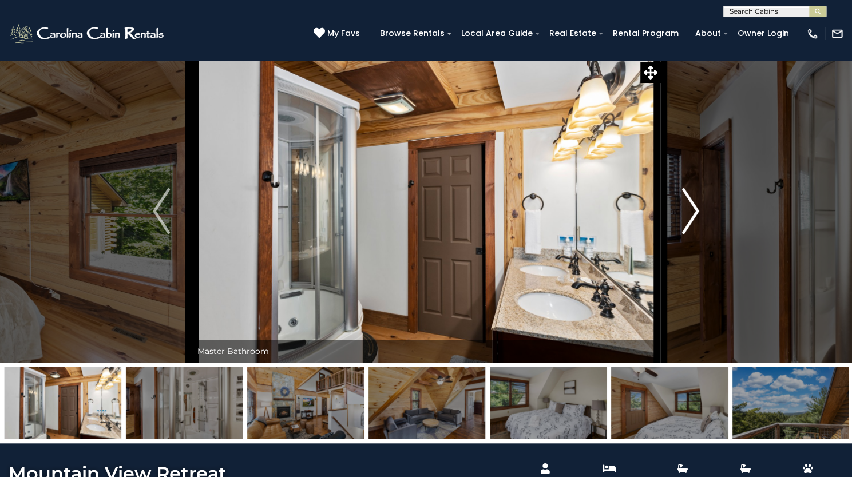
click at [691, 234] on img "Next" at bounding box center [690, 211] width 17 height 46
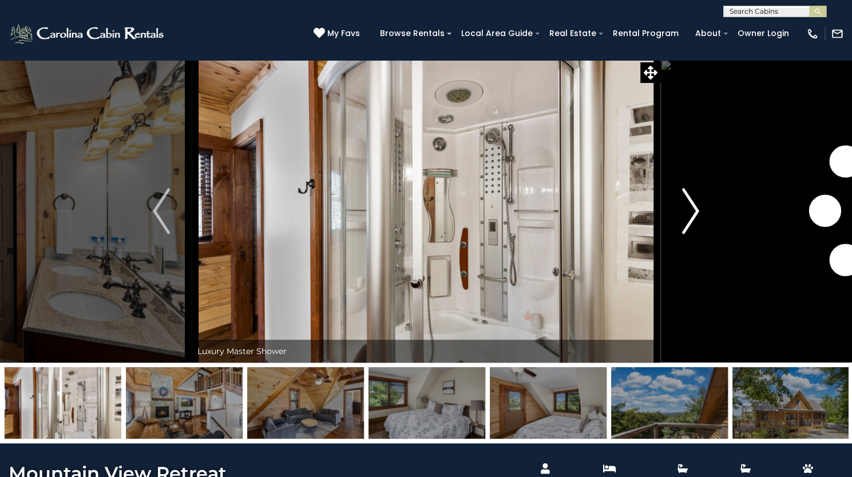
click at [691, 234] on img "Next" at bounding box center [690, 211] width 17 height 46
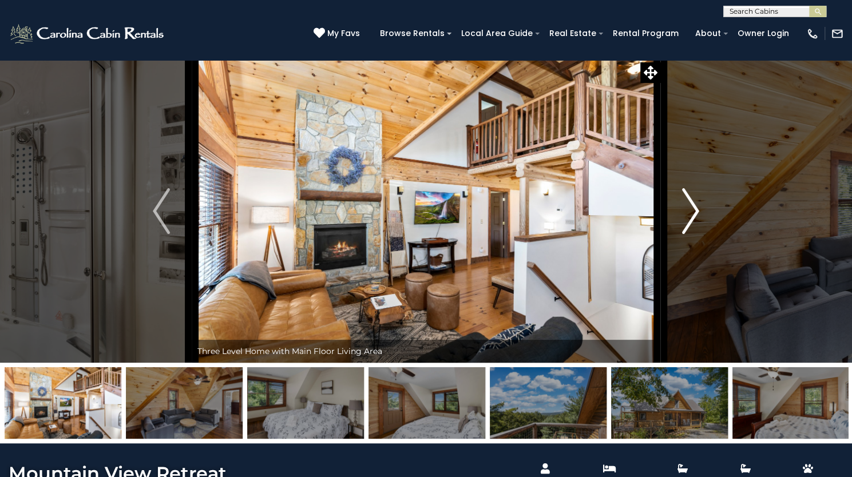
click at [691, 234] on img "Next" at bounding box center [690, 211] width 17 height 46
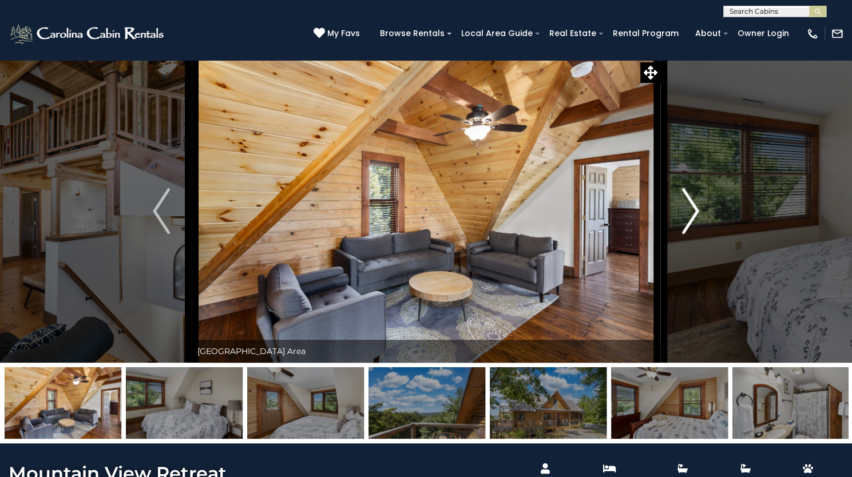
click at [691, 234] on img "Next" at bounding box center [690, 211] width 17 height 46
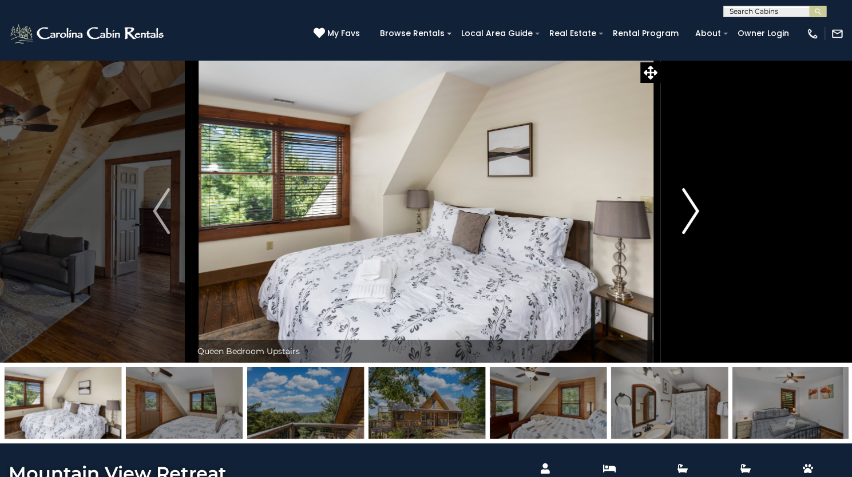
click at [691, 234] on img "Next" at bounding box center [690, 211] width 17 height 46
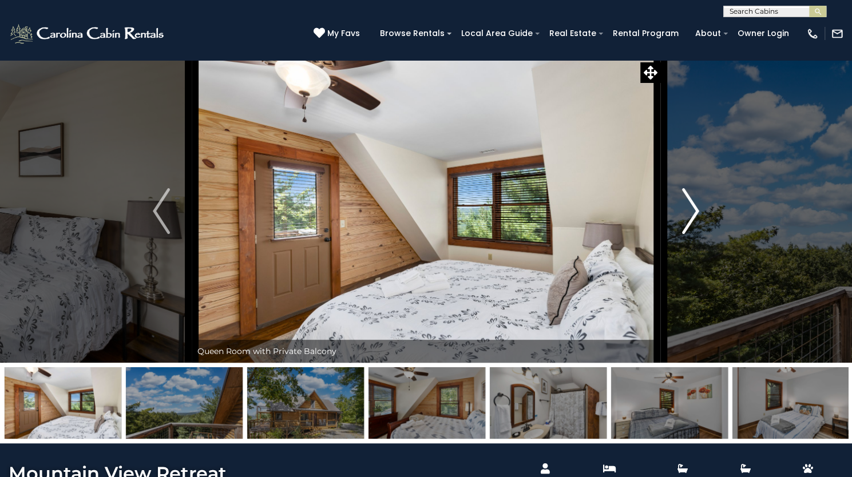
click at [691, 234] on img "Next" at bounding box center [690, 211] width 17 height 46
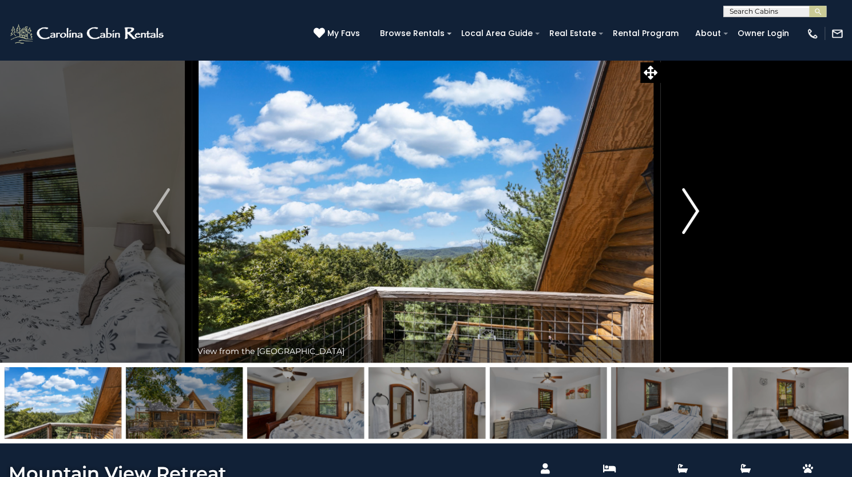
click at [691, 234] on img "Next" at bounding box center [690, 211] width 17 height 46
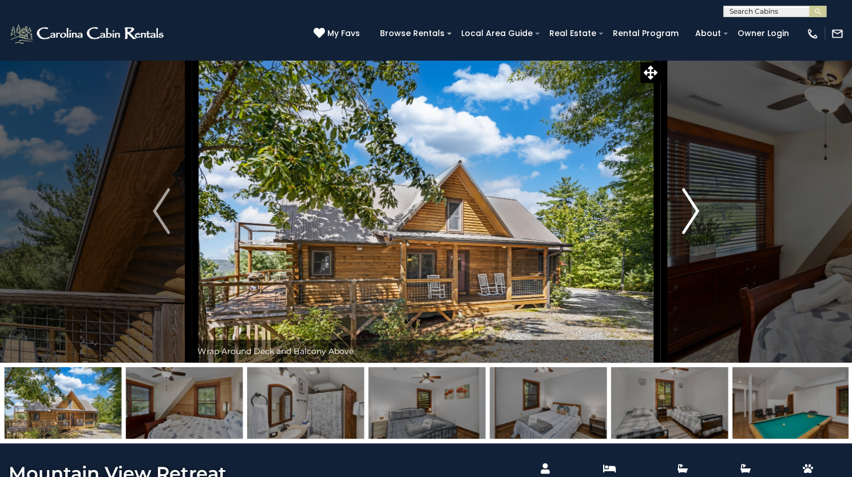
click at [691, 234] on img "Next" at bounding box center [690, 211] width 17 height 46
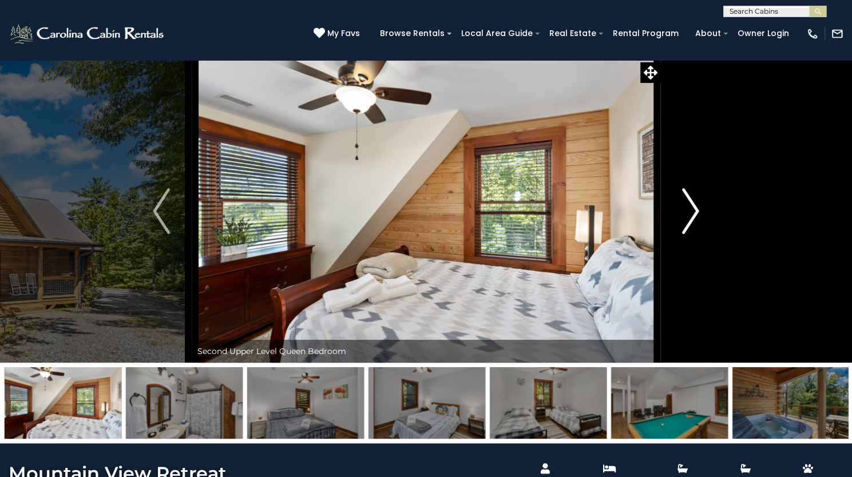
click at [691, 234] on img "Next" at bounding box center [690, 211] width 17 height 46
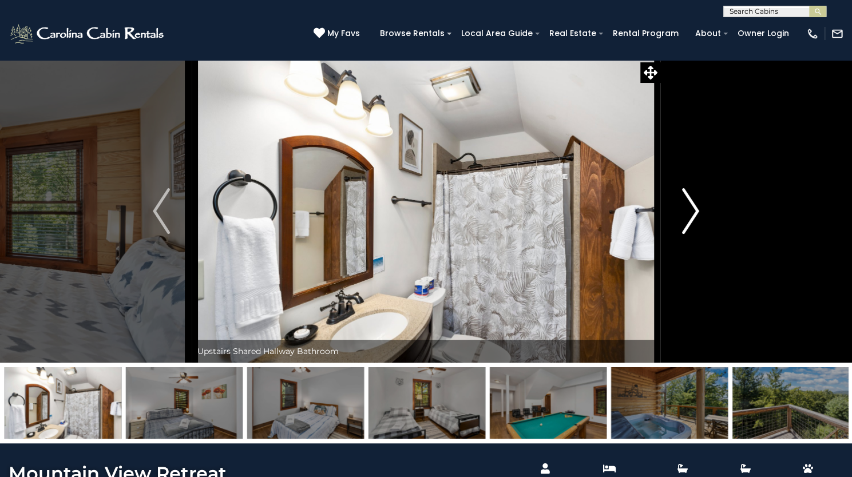
click at [691, 234] on img "Next" at bounding box center [690, 211] width 17 height 46
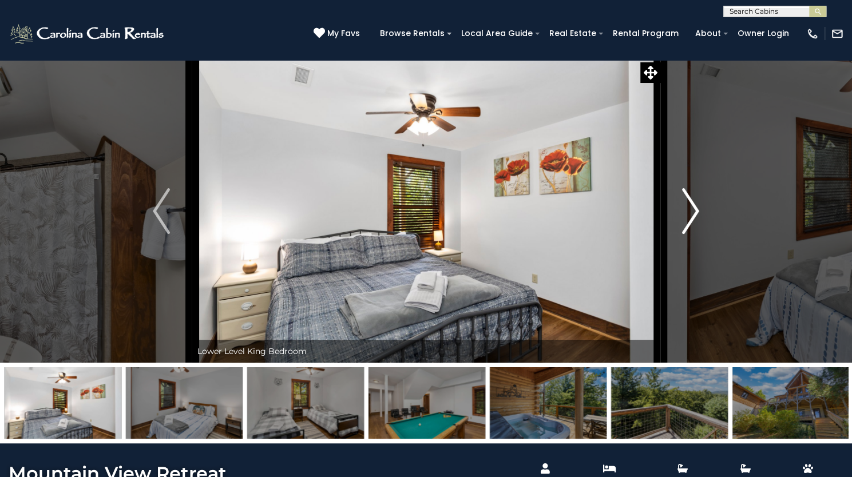
click at [691, 234] on img "Next" at bounding box center [690, 211] width 17 height 46
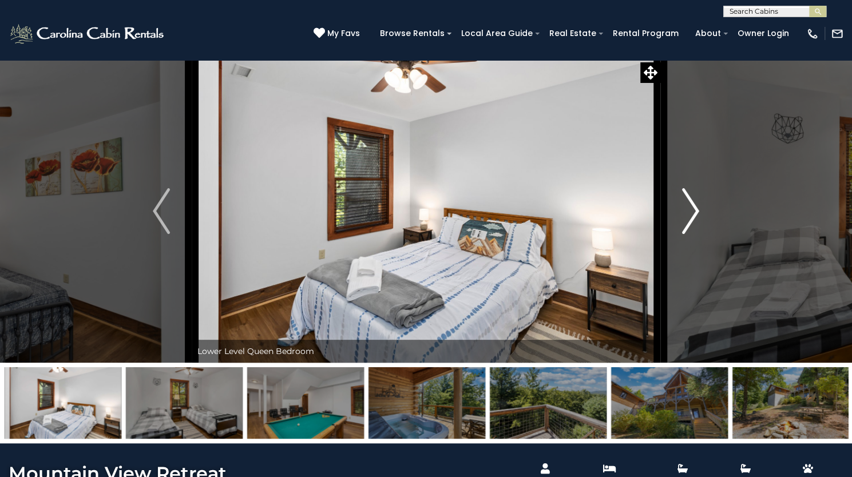
click at [691, 234] on img "Next" at bounding box center [690, 211] width 17 height 46
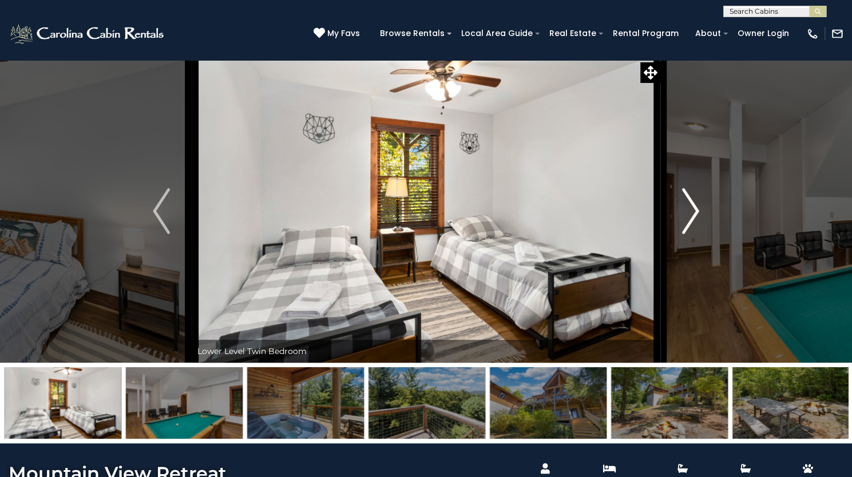
click at [691, 234] on img "Next" at bounding box center [690, 211] width 17 height 46
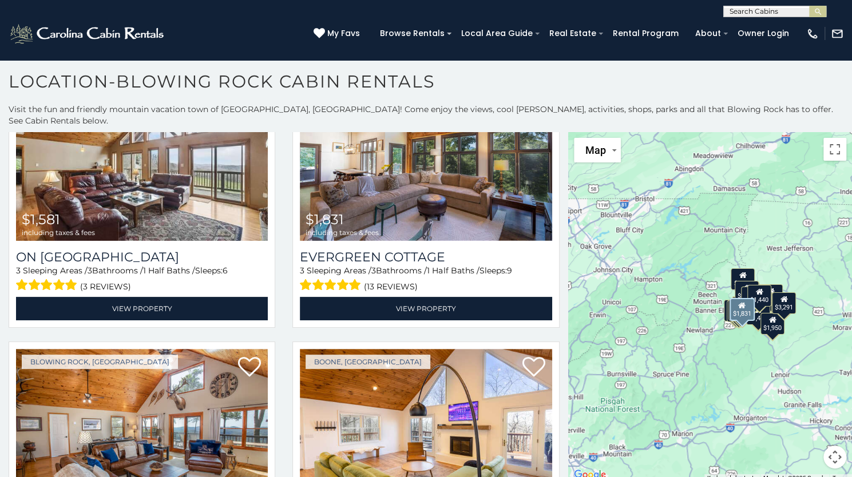
scroll to position [1200, 0]
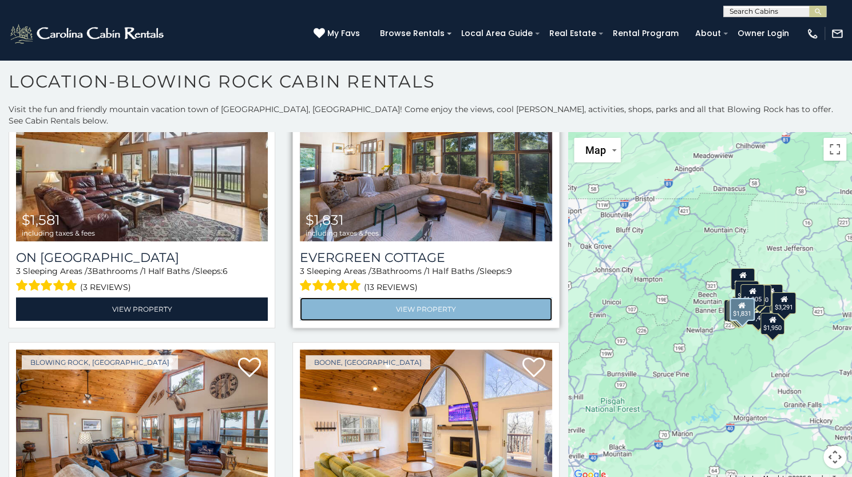
click at [439, 297] on link "View Property" at bounding box center [426, 308] width 252 height 23
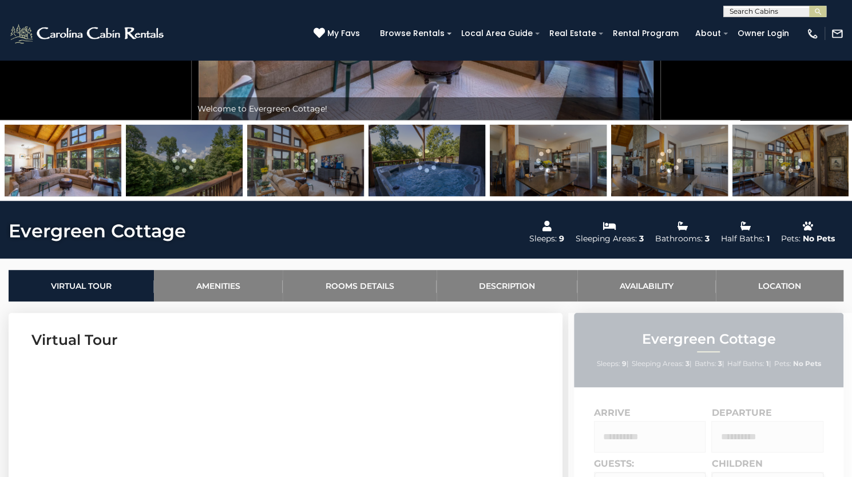
scroll to position [248, 0]
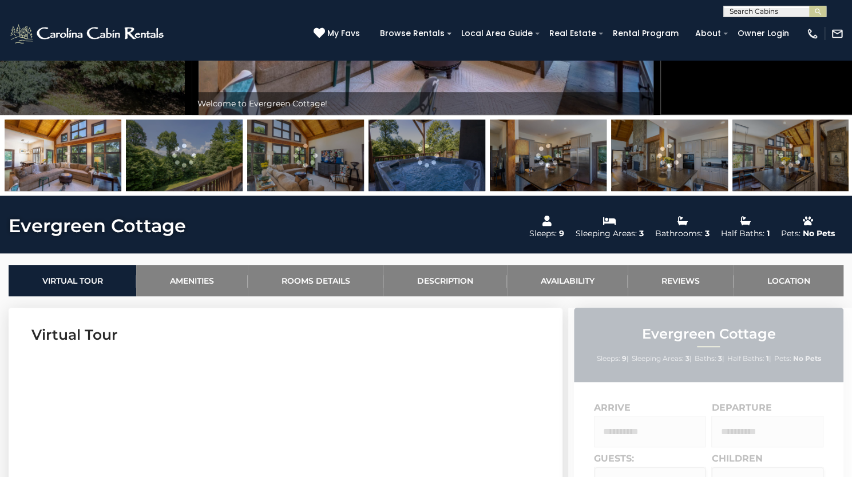
click at [839, 191] on img at bounding box center [790, 155] width 117 height 71
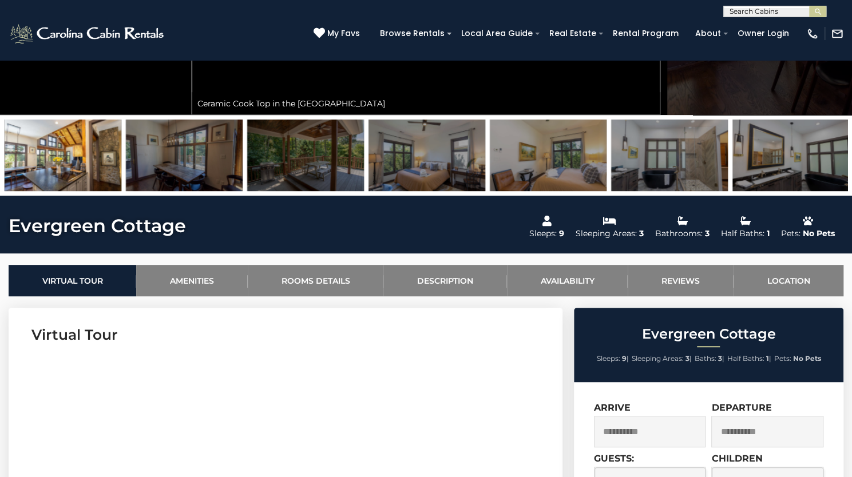
click at [789, 191] on img at bounding box center [790, 155] width 117 height 71
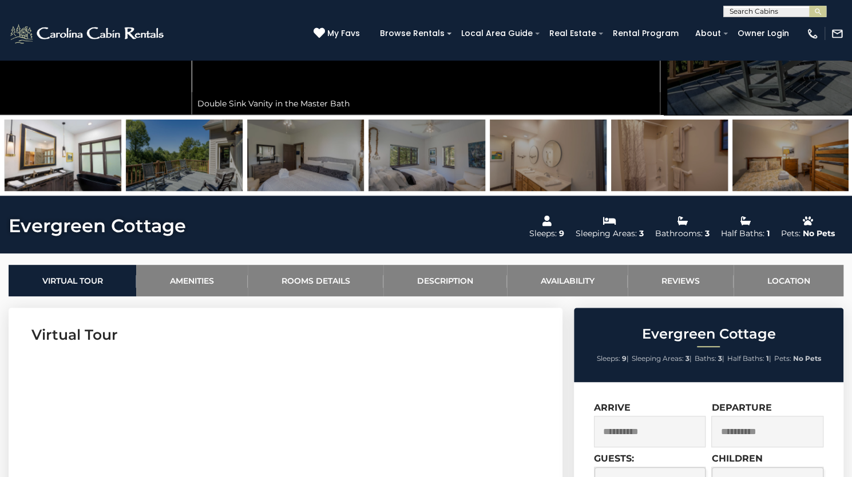
click at [789, 191] on img at bounding box center [790, 155] width 117 height 71
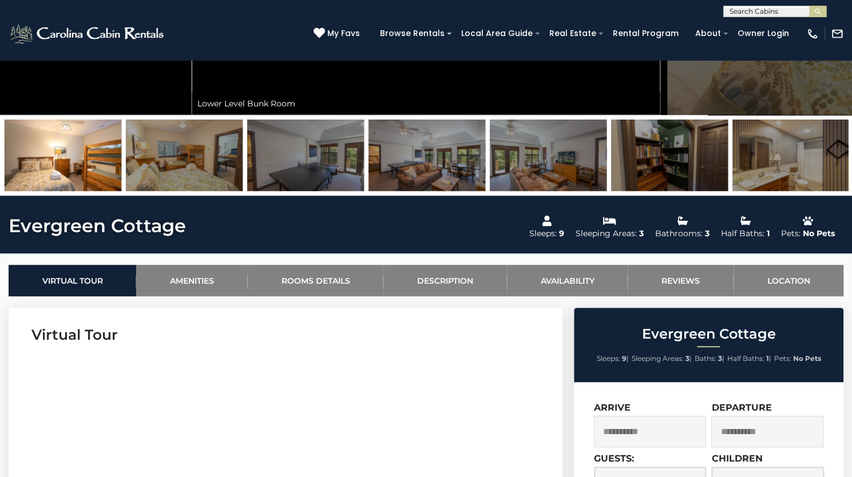
click at [330, 191] on img at bounding box center [305, 155] width 117 height 71
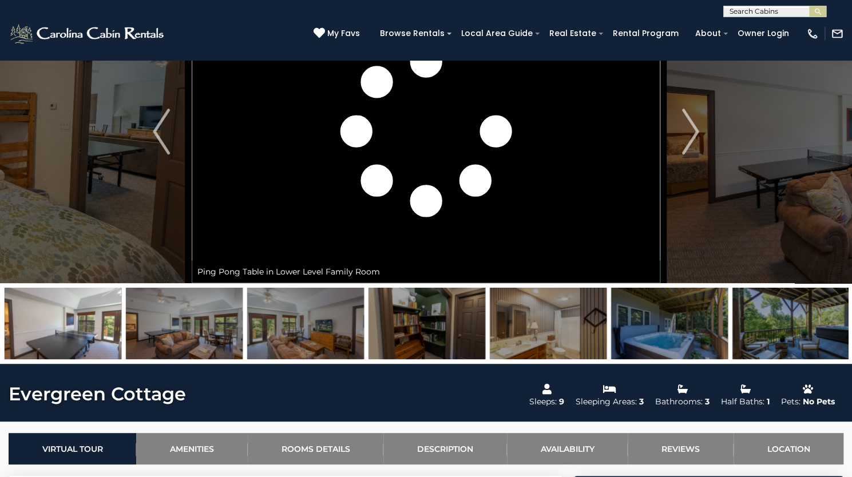
scroll to position [69, 0]
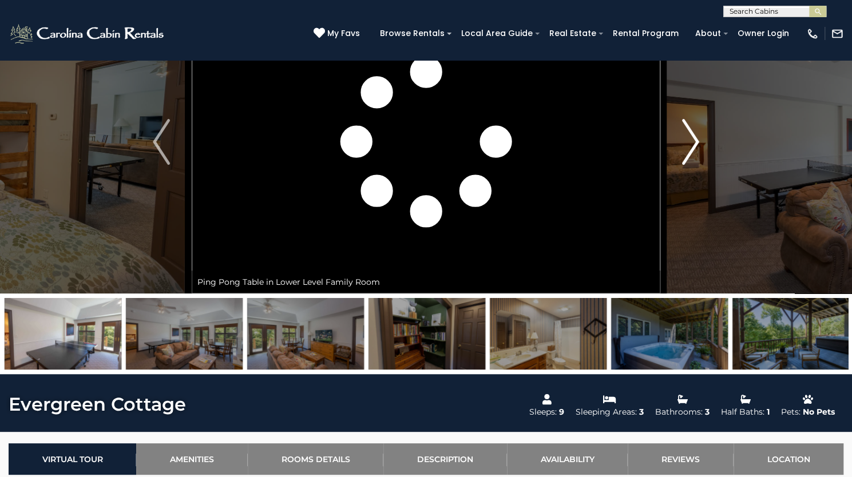
click at [683, 165] on img "Next" at bounding box center [690, 142] width 17 height 46
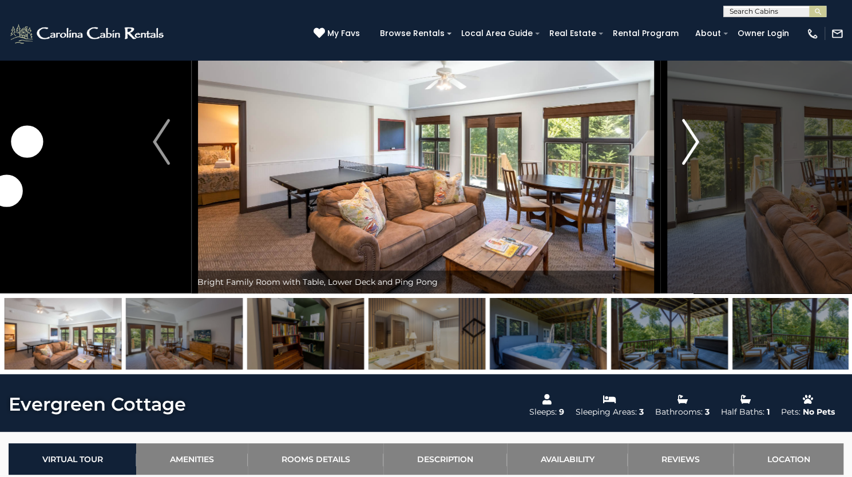
click at [683, 165] on img "Next" at bounding box center [690, 142] width 17 height 46
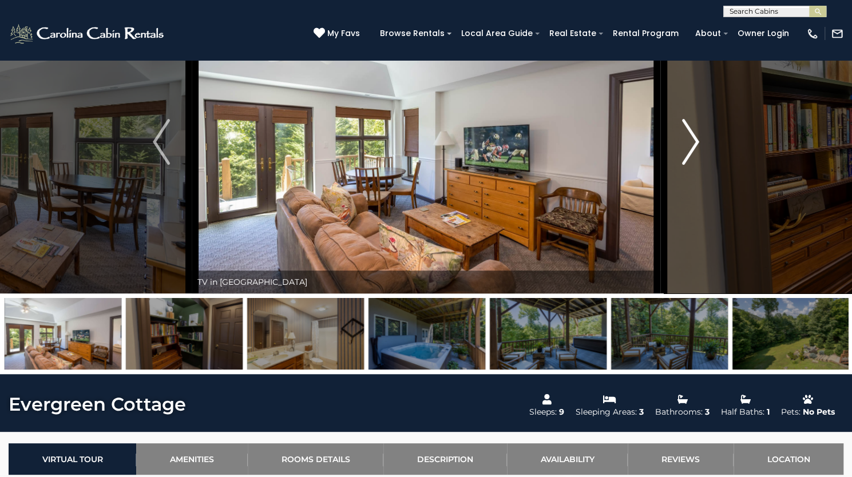
click at [683, 165] on img "Next" at bounding box center [690, 142] width 17 height 46
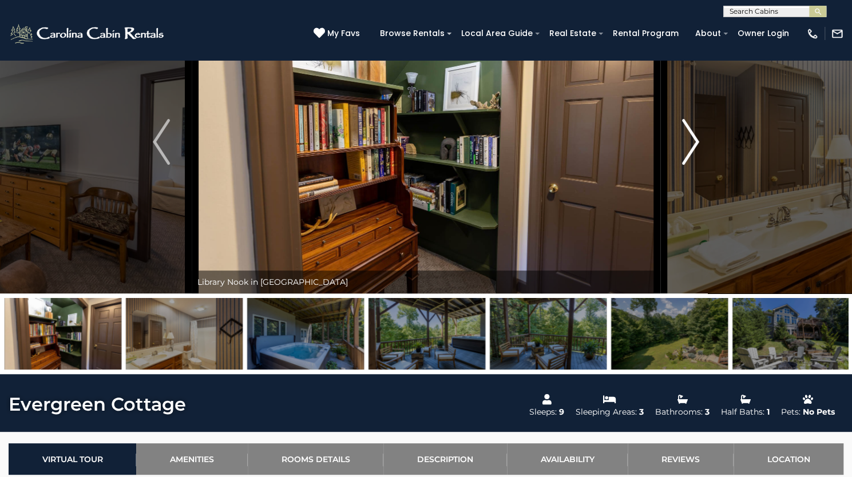
click at [683, 165] on img "Next" at bounding box center [690, 142] width 17 height 46
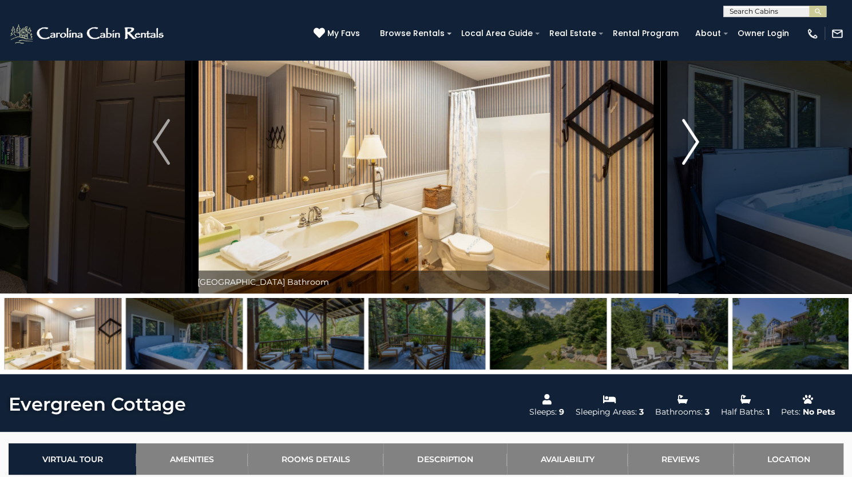
click at [683, 165] on img "Next" at bounding box center [690, 142] width 17 height 46
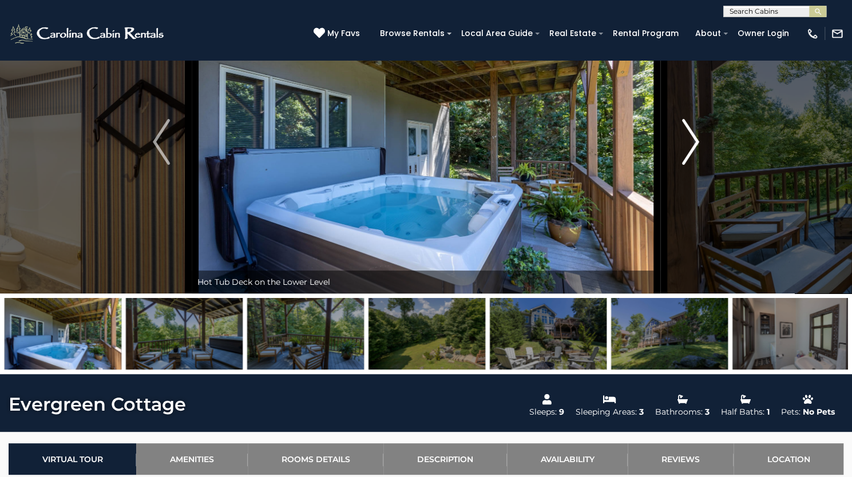
click at [683, 165] on img "Next" at bounding box center [690, 142] width 17 height 46
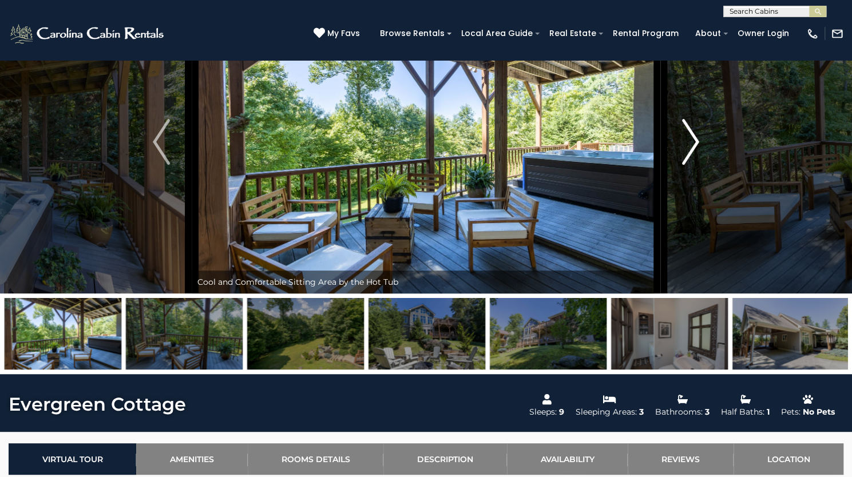
click at [683, 165] on img "Next" at bounding box center [690, 142] width 17 height 46
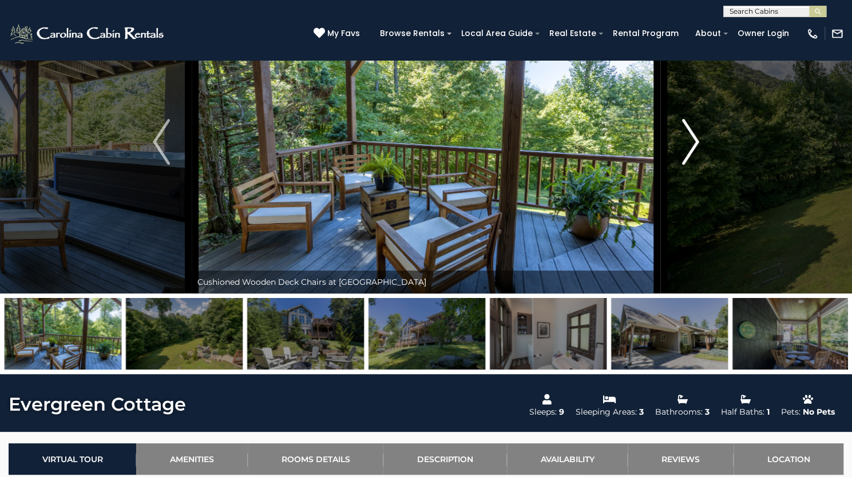
click at [683, 165] on img "Next" at bounding box center [690, 142] width 17 height 46
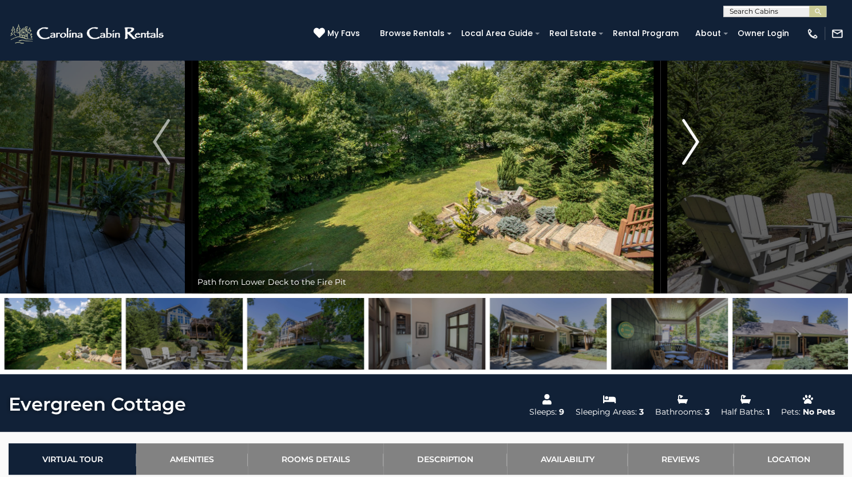
click at [683, 165] on img "Next" at bounding box center [690, 142] width 17 height 46
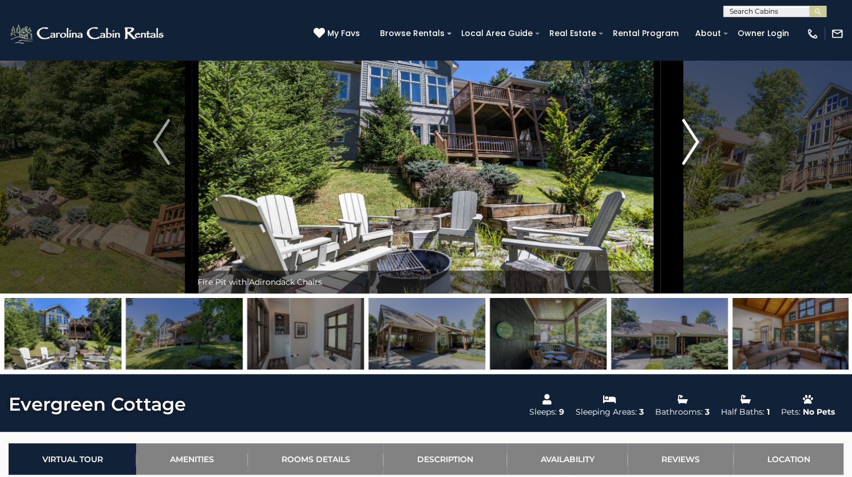
click at [683, 165] on img "Next" at bounding box center [690, 142] width 17 height 46
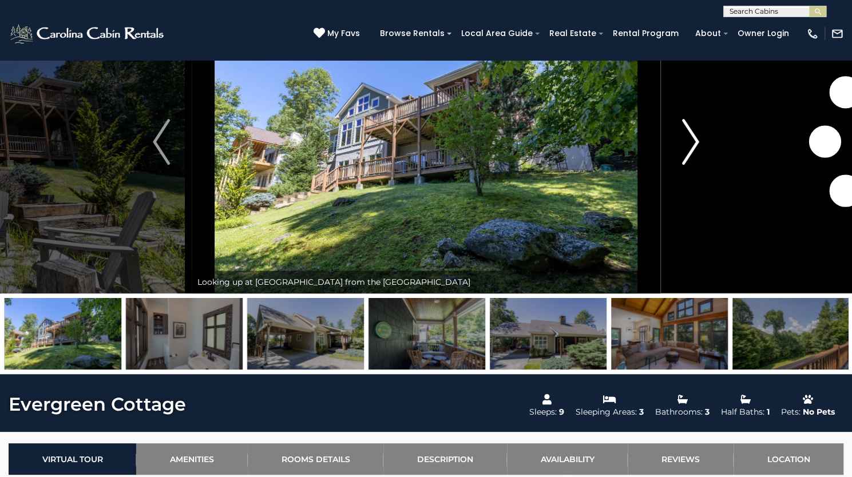
click at [683, 165] on img "Next" at bounding box center [690, 142] width 17 height 46
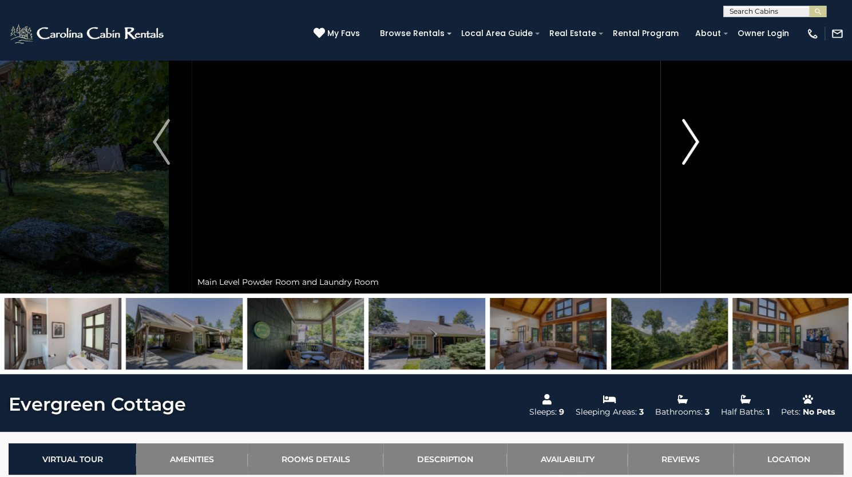
click at [683, 165] on img "Next" at bounding box center [690, 142] width 17 height 46
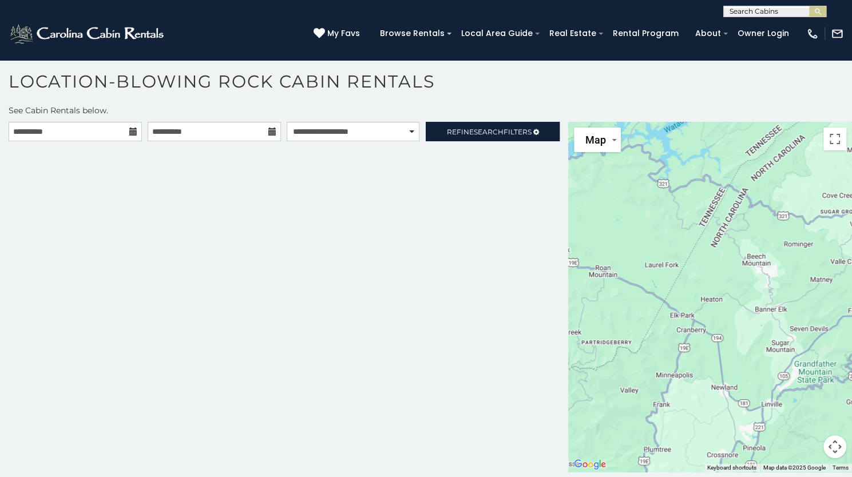
scroll to position [10, 0]
click at [475, 128] on span "Search" at bounding box center [489, 132] width 30 height 9
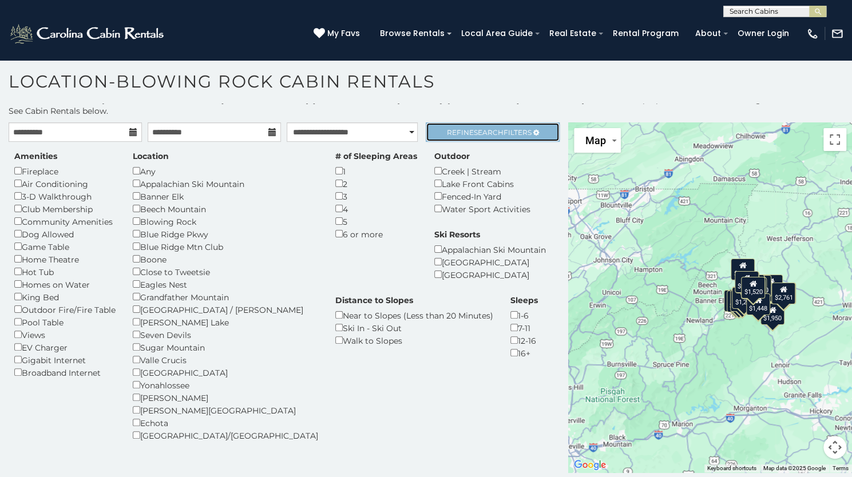
click at [474, 128] on span "Search" at bounding box center [489, 132] width 30 height 9
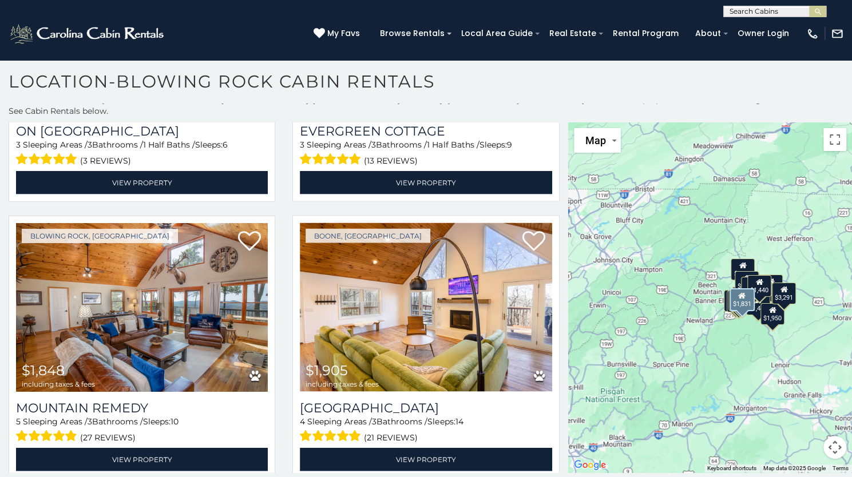
scroll to position [1345, 0]
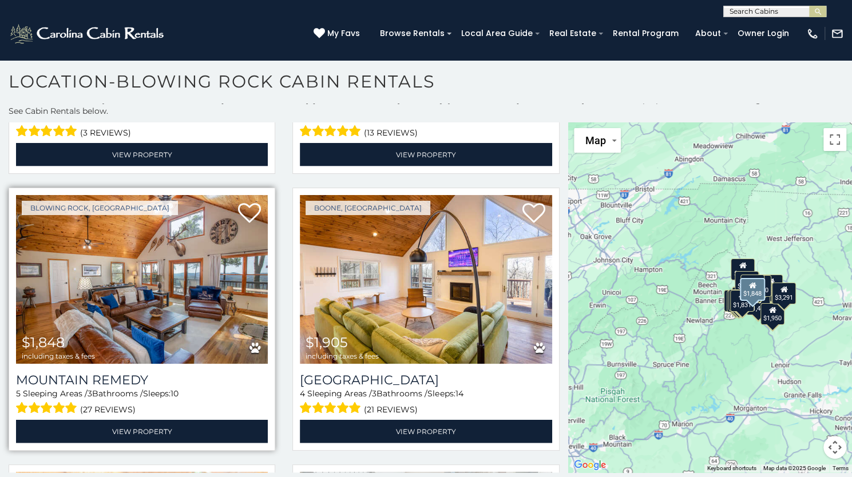
click at [196, 265] on img at bounding box center [142, 279] width 252 height 169
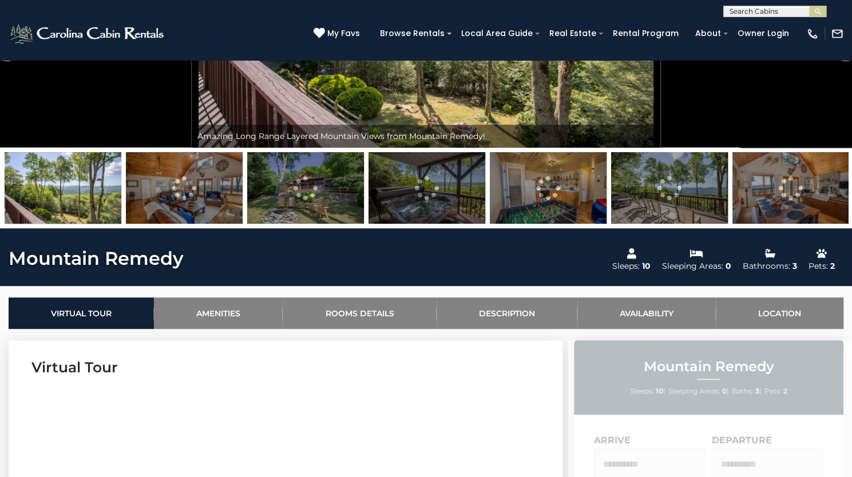
click at [511, 224] on img at bounding box center [548, 187] width 117 height 71
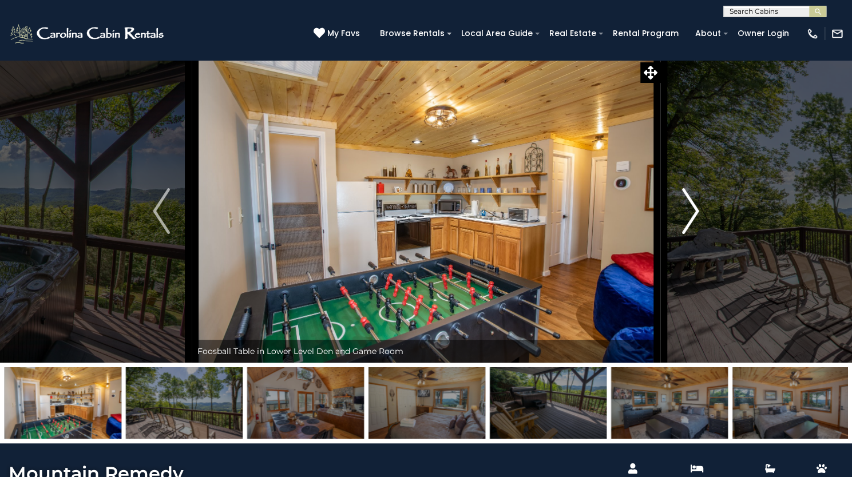
click at [692, 234] on img "Next" at bounding box center [690, 211] width 17 height 46
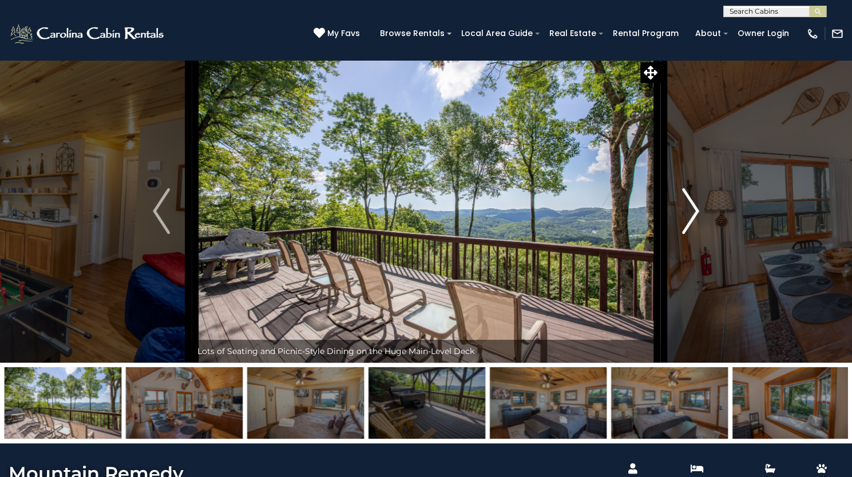
click at [692, 234] on img "Next" at bounding box center [690, 211] width 17 height 46
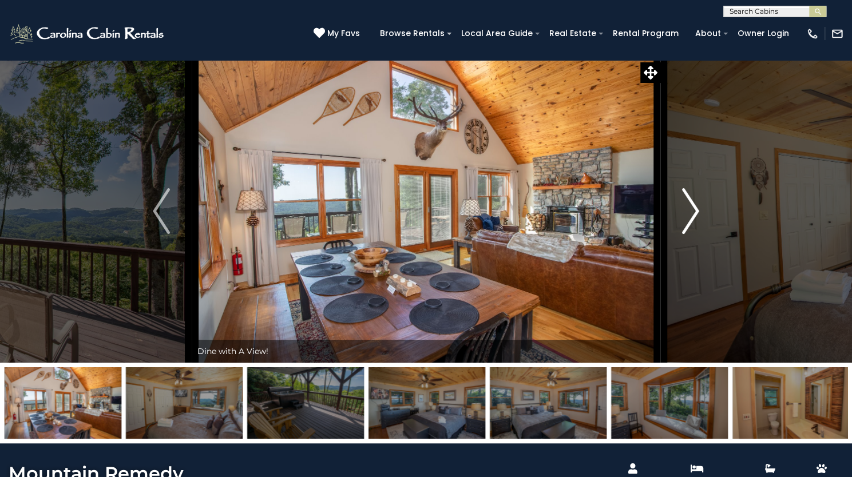
click at [692, 234] on img "Next" at bounding box center [690, 211] width 17 height 46
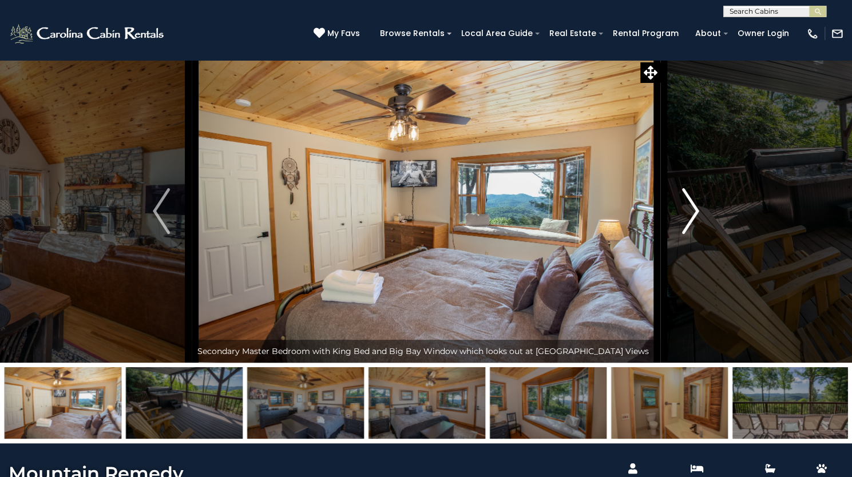
click at [692, 234] on img "Next" at bounding box center [690, 211] width 17 height 46
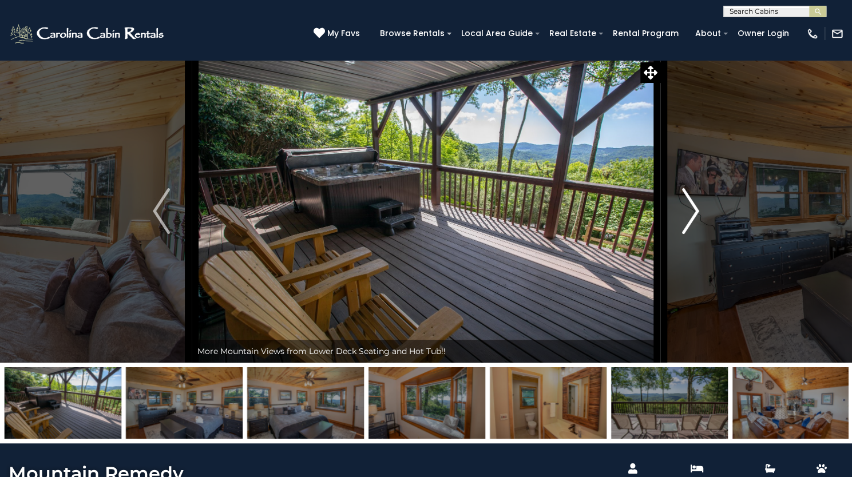
click at [692, 234] on img "Next" at bounding box center [690, 211] width 17 height 46
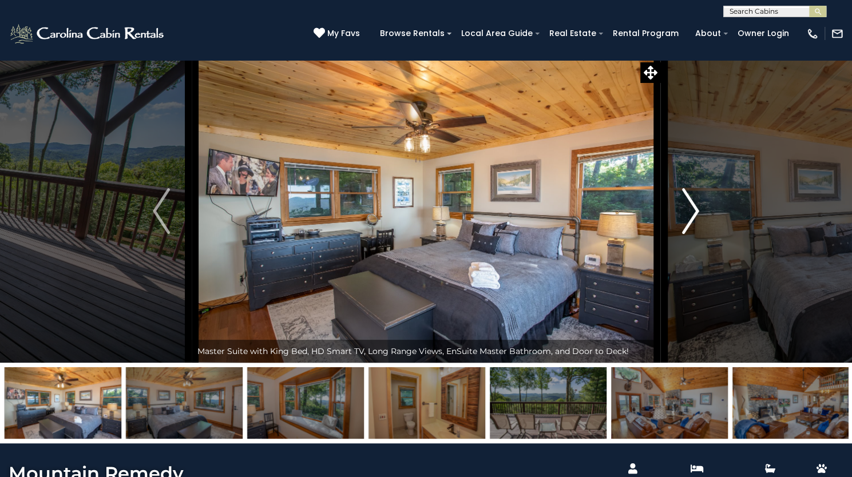
click at [692, 234] on img "Next" at bounding box center [690, 211] width 17 height 46
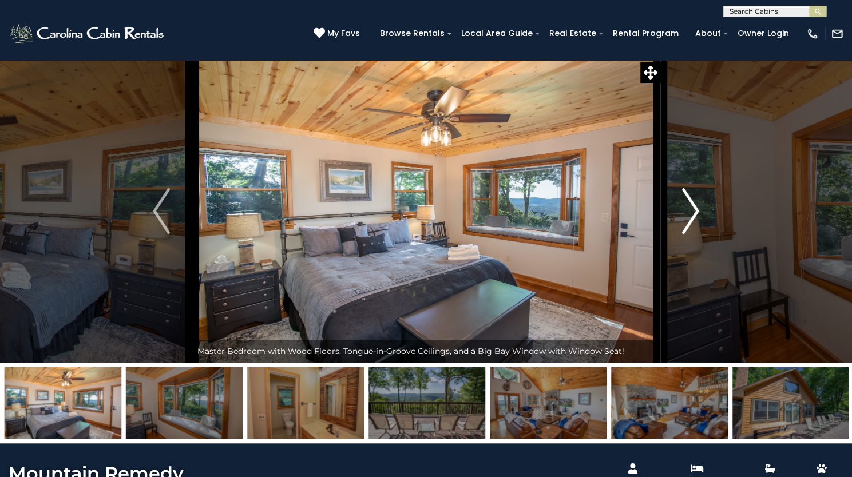
click at [692, 234] on img "Next" at bounding box center [690, 211] width 17 height 46
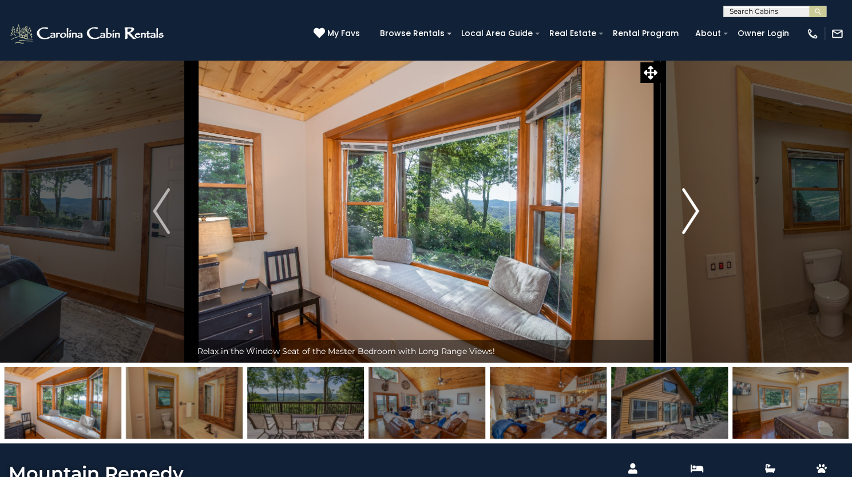
click at [692, 234] on img "Next" at bounding box center [690, 211] width 17 height 46
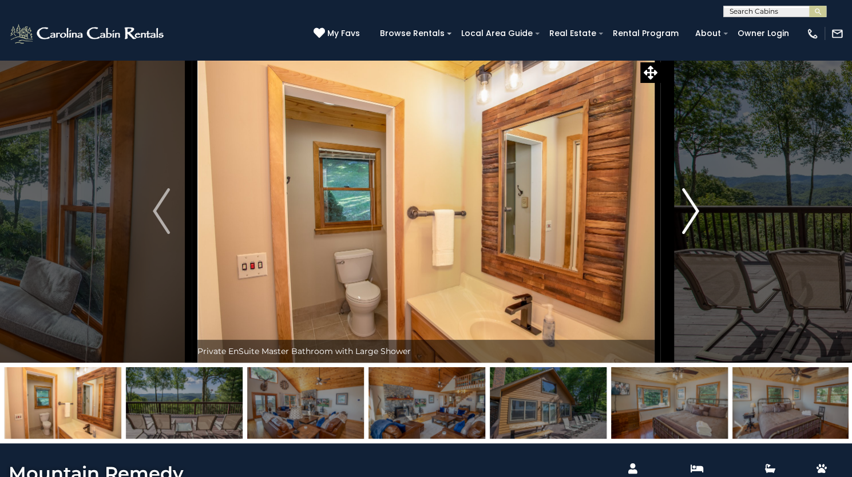
click at [692, 234] on img "Next" at bounding box center [690, 211] width 17 height 46
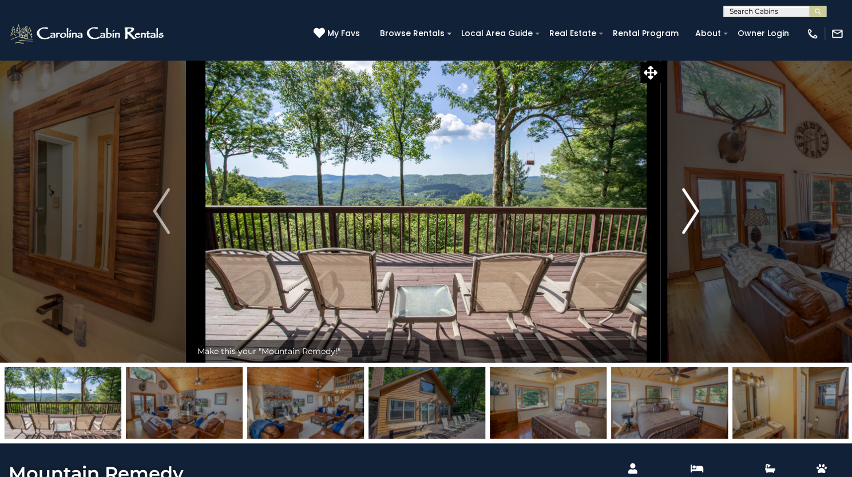
click at [692, 234] on img "Next" at bounding box center [690, 211] width 17 height 46
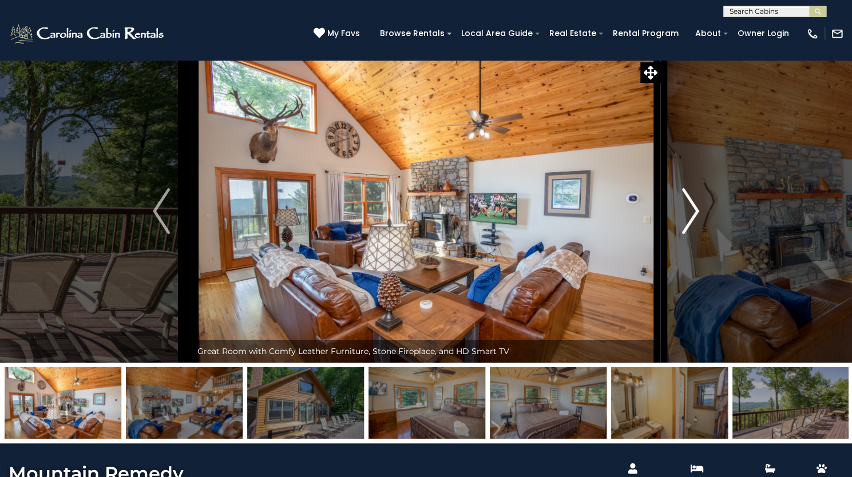
click at [692, 234] on img "Next" at bounding box center [690, 211] width 17 height 46
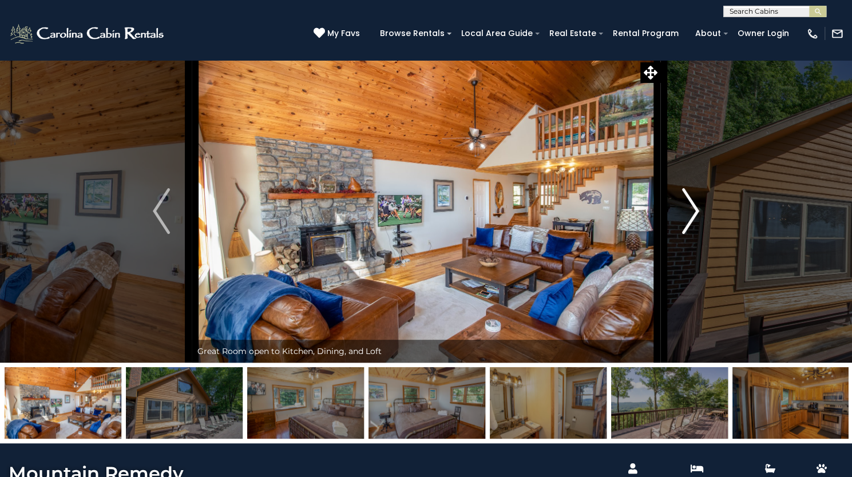
click at [692, 234] on img "Next" at bounding box center [690, 211] width 17 height 46
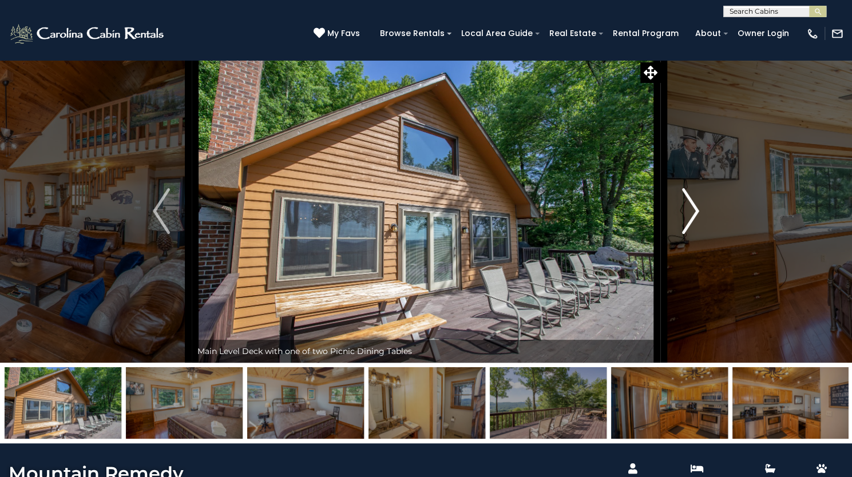
click at [692, 234] on img "Next" at bounding box center [690, 211] width 17 height 46
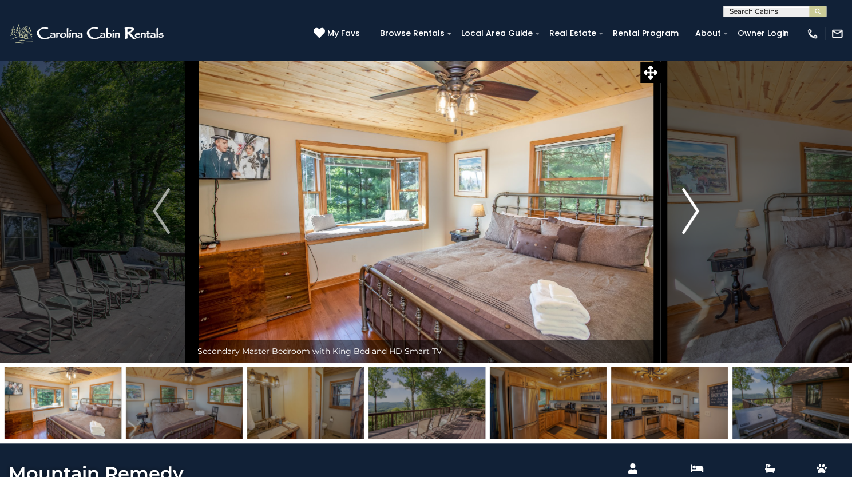
click at [692, 234] on img "Next" at bounding box center [690, 211] width 17 height 46
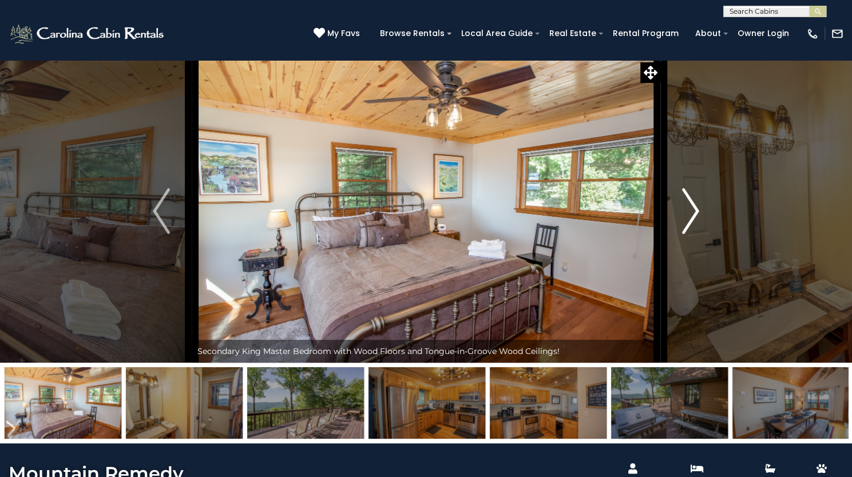
click at [692, 234] on img "Next" at bounding box center [690, 211] width 17 height 46
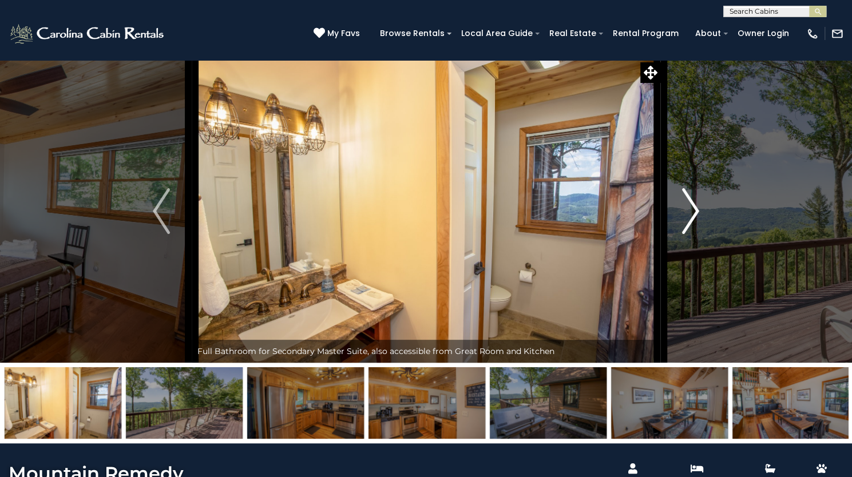
click at [692, 234] on img "Next" at bounding box center [690, 211] width 17 height 46
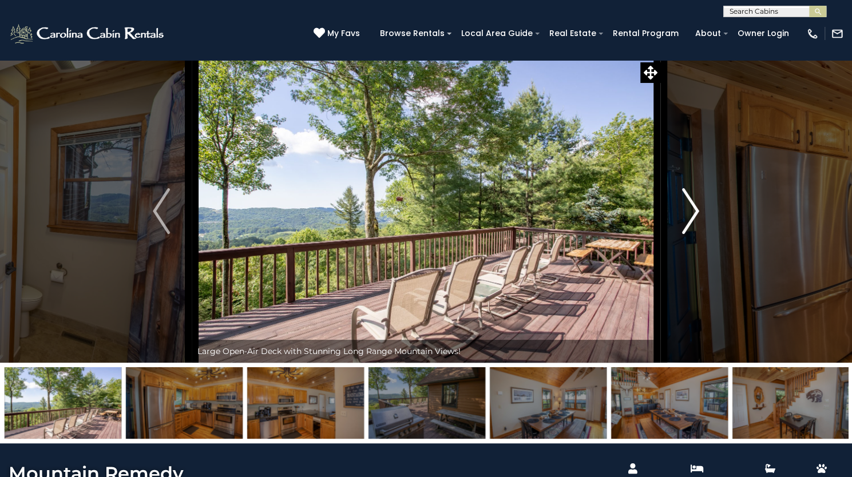
click at [692, 234] on img "Next" at bounding box center [690, 211] width 17 height 46
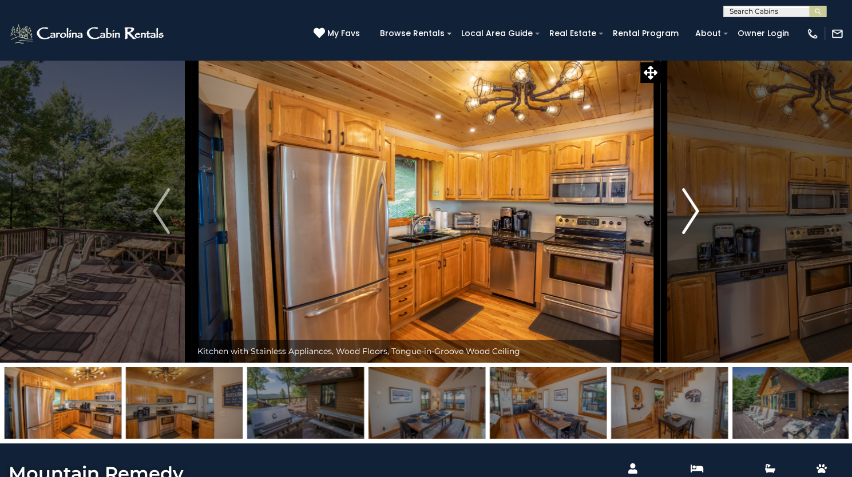
click at [692, 234] on img "Next" at bounding box center [690, 211] width 17 height 46
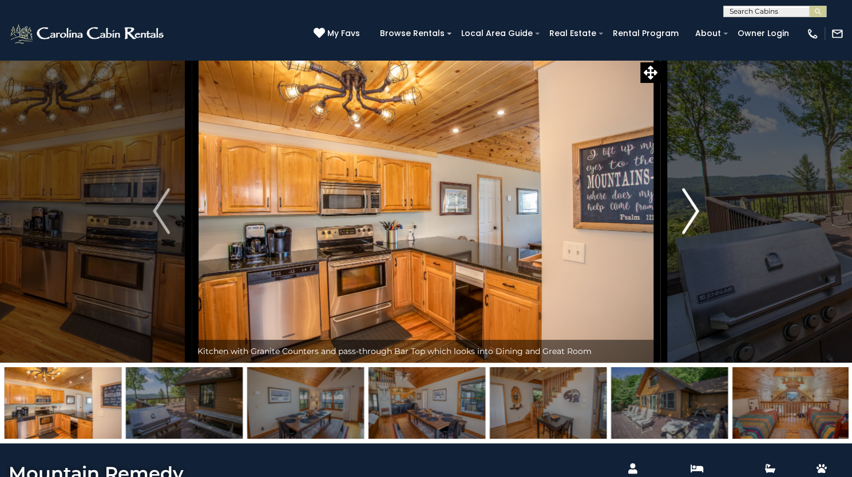
click at [692, 234] on img "Next" at bounding box center [690, 211] width 17 height 46
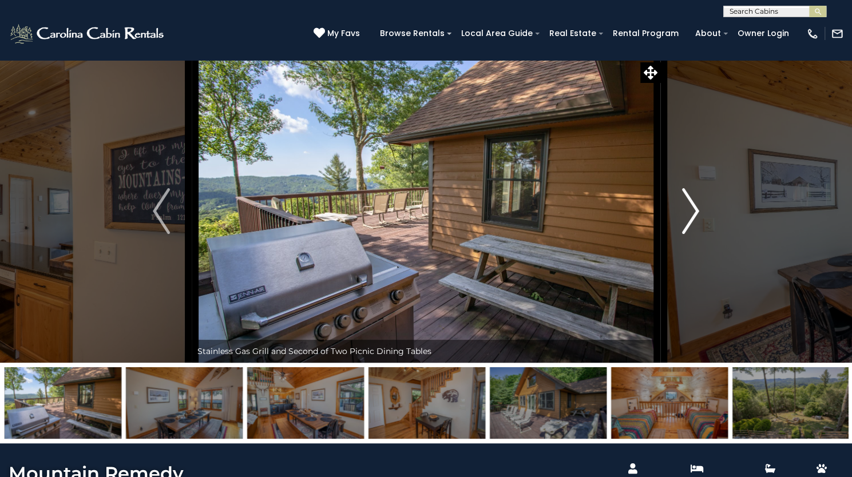
click at [692, 234] on img "Next" at bounding box center [690, 211] width 17 height 46
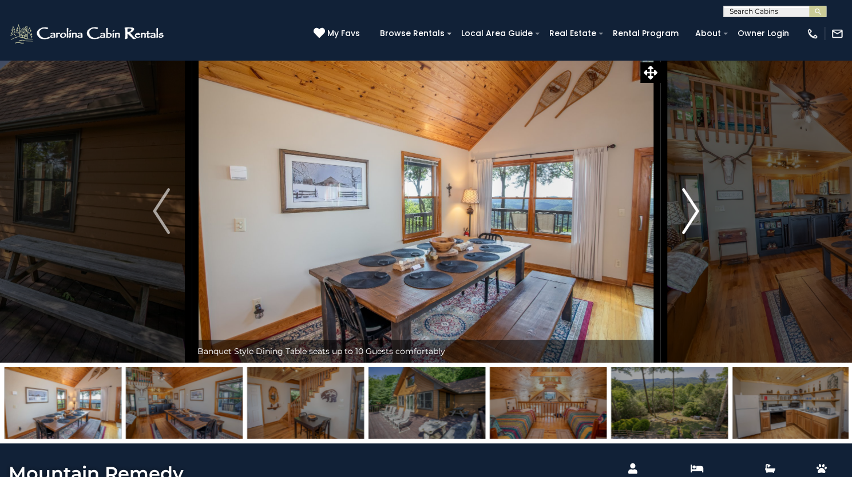
click at [692, 234] on img "Next" at bounding box center [690, 211] width 17 height 46
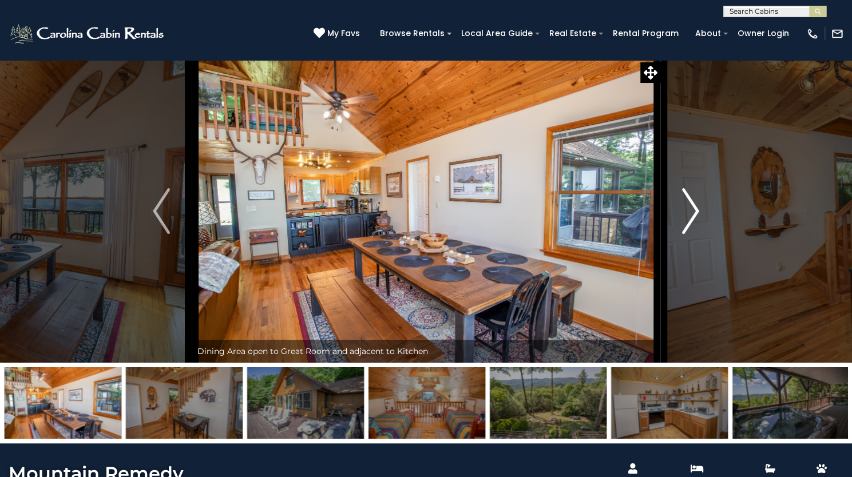
click at [692, 234] on img "Next" at bounding box center [690, 211] width 17 height 46
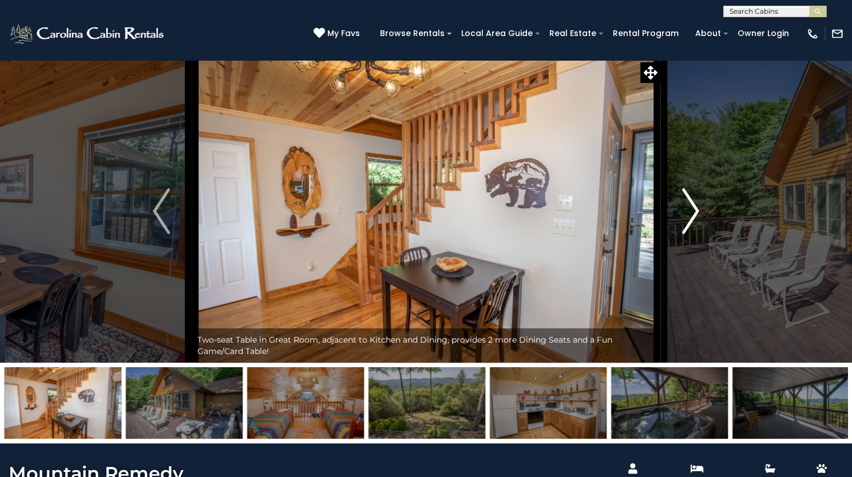
click at [692, 234] on img "Next" at bounding box center [690, 211] width 17 height 46
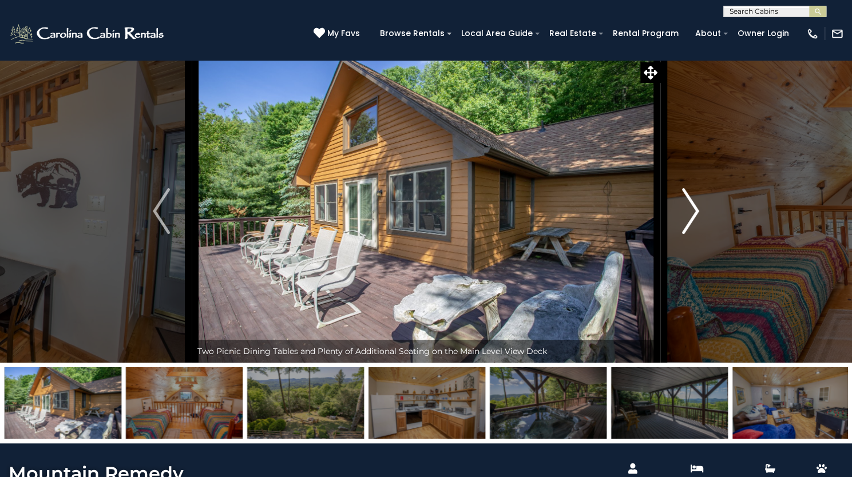
click at [692, 234] on img "Next" at bounding box center [690, 211] width 17 height 46
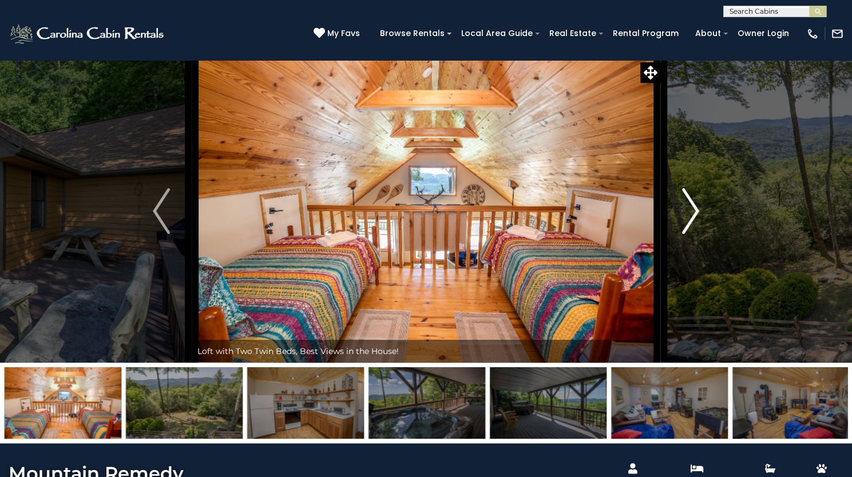
click at [692, 234] on img "Next" at bounding box center [690, 211] width 17 height 46
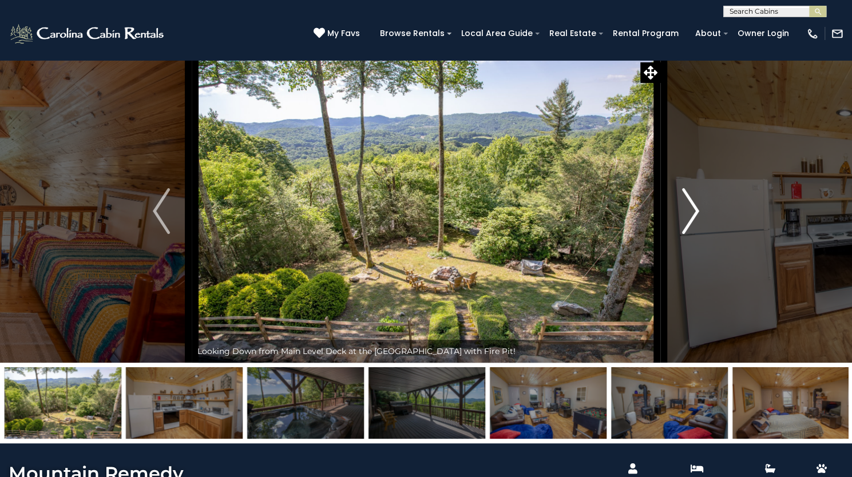
click at [692, 234] on img "Next" at bounding box center [690, 211] width 17 height 46
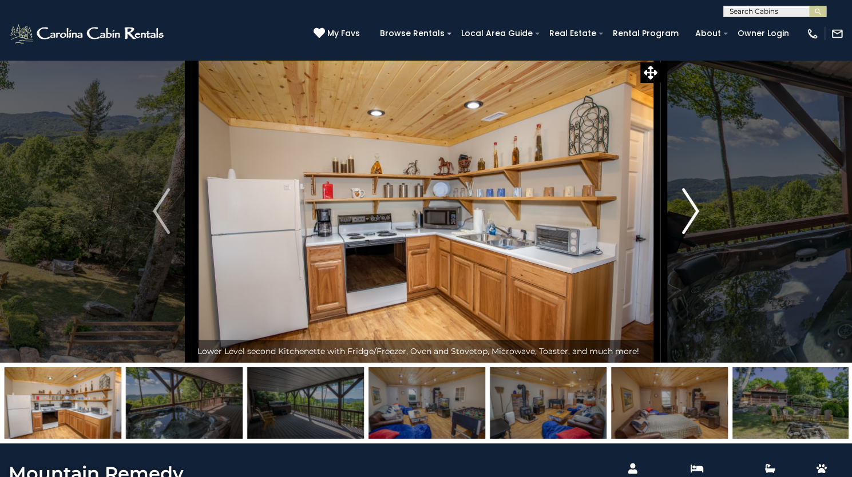
click at [692, 234] on img "Next" at bounding box center [690, 211] width 17 height 46
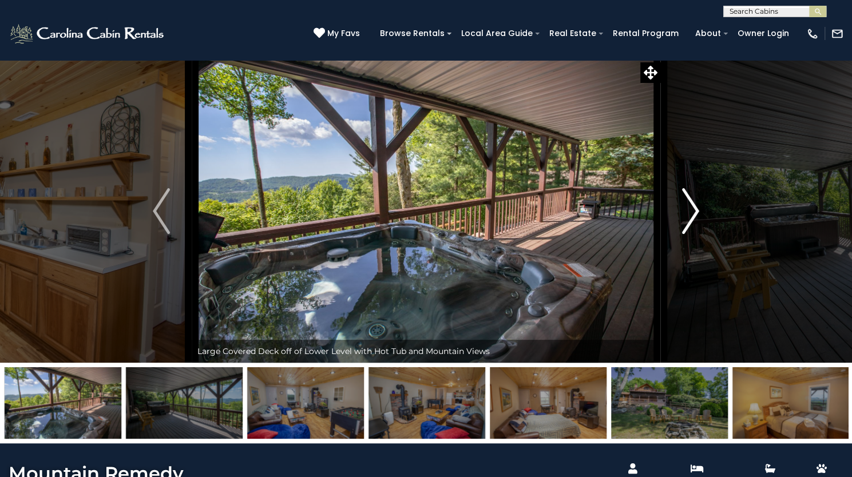
click at [692, 234] on img "Next" at bounding box center [690, 211] width 17 height 46
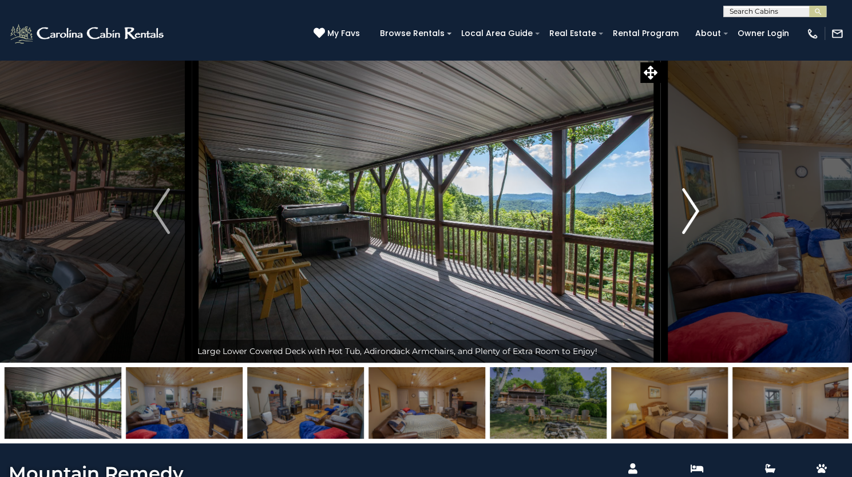
click at [692, 234] on img "Next" at bounding box center [690, 211] width 17 height 46
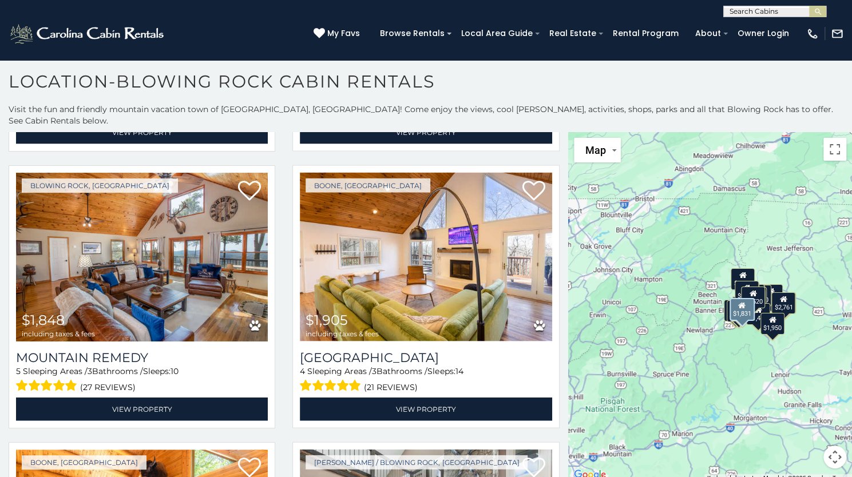
scroll to position [1377, 0]
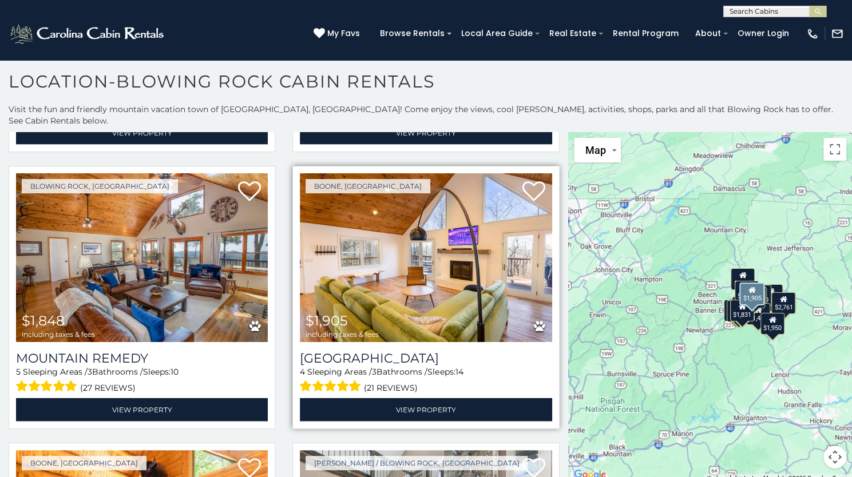
click at [439, 253] on img at bounding box center [426, 257] width 252 height 169
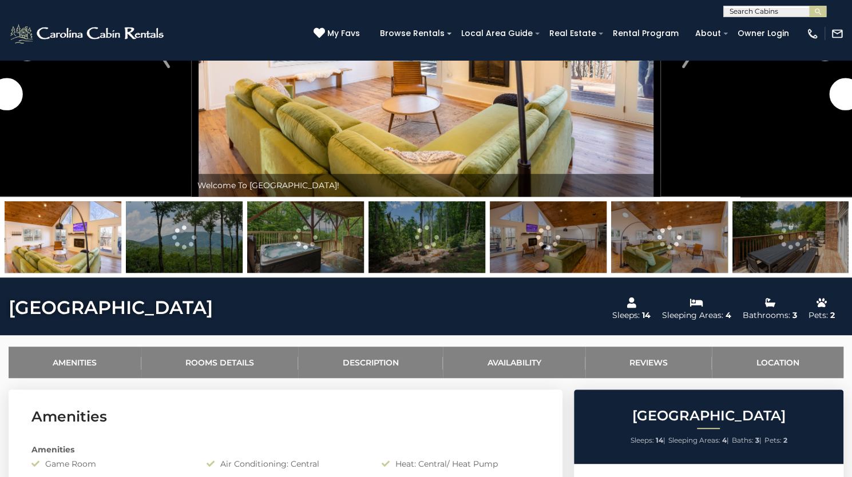
scroll to position [170, 0]
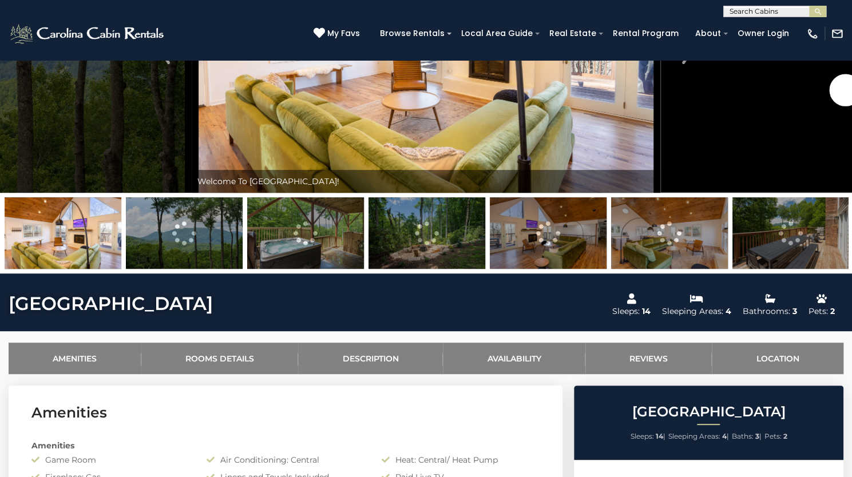
click at [806, 269] on img at bounding box center [790, 232] width 117 height 71
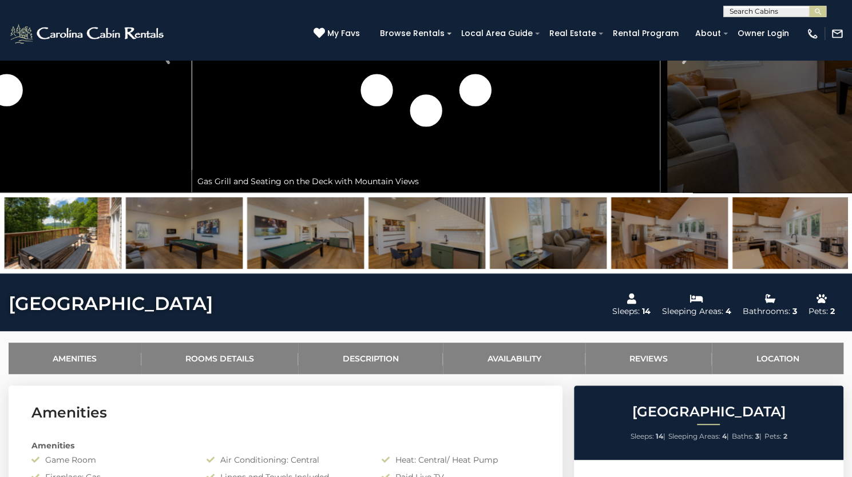
click at [214, 269] on img at bounding box center [184, 232] width 117 height 71
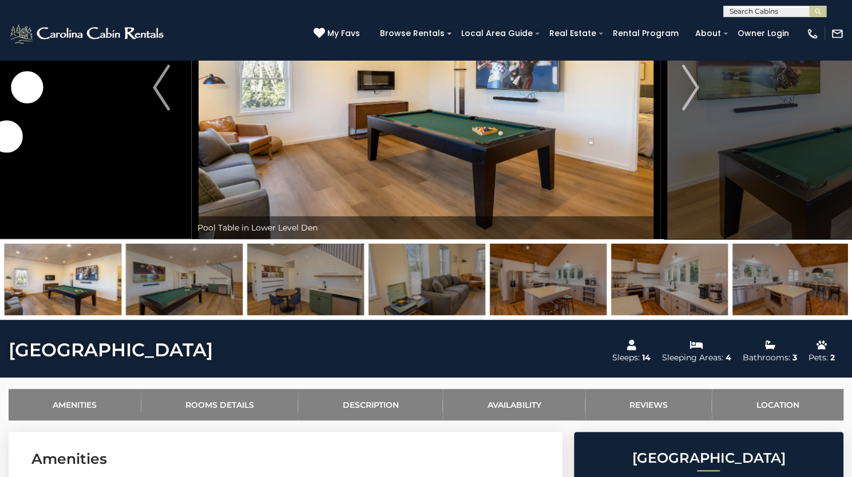
scroll to position [123, 0]
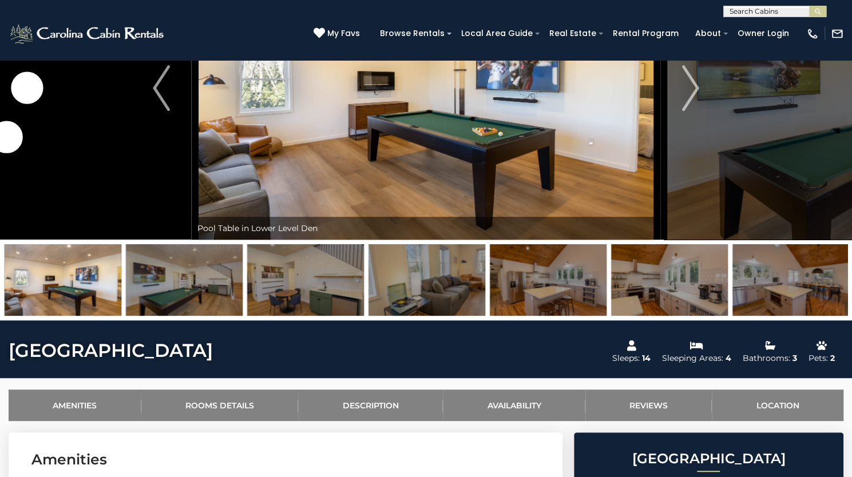
click at [169, 316] on img at bounding box center [184, 279] width 117 height 71
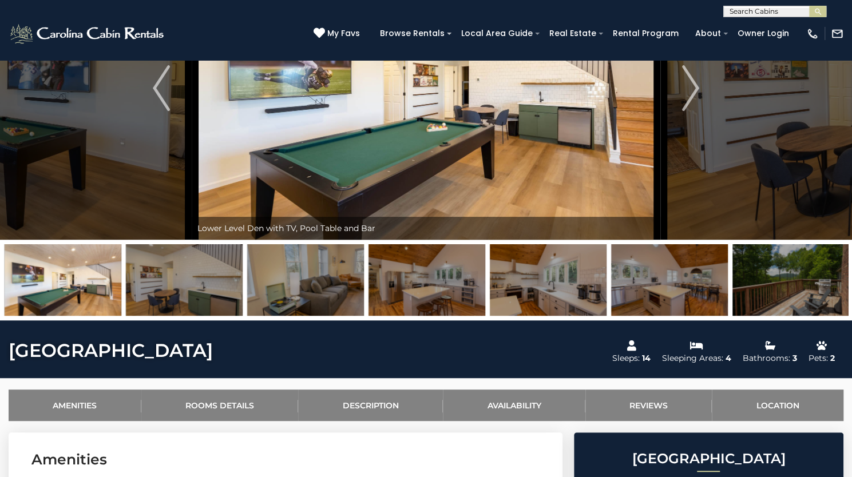
click at [315, 316] on img at bounding box center [305, 279] width 117 height 71
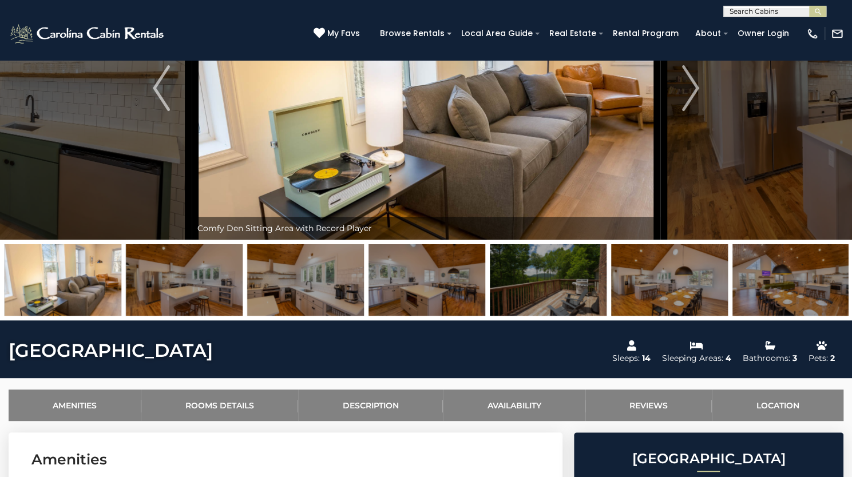
click at [67, 316] on img at bounding box center [63, 279] width 117 height 71
click at [159, 111] on img "Previous" at bounding box center [161, 88] width 17 height 46
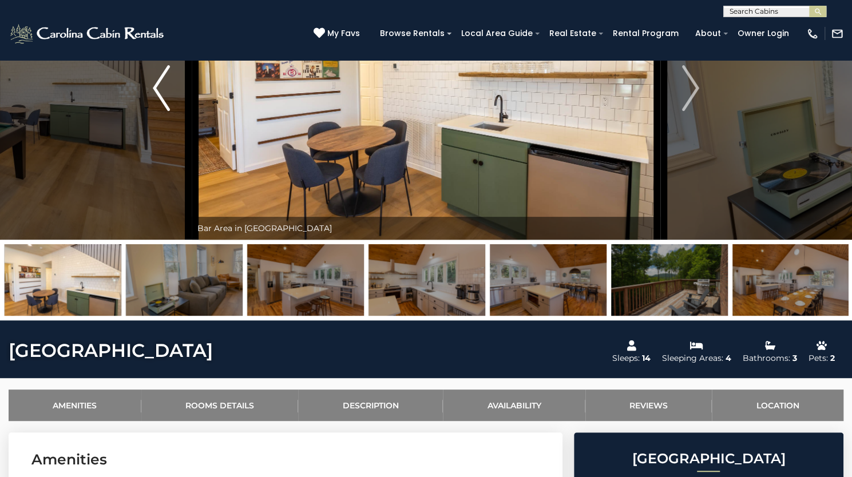
click at [159, 111] on img "Previous" at bounding box center [161, 88] width 17 height 46
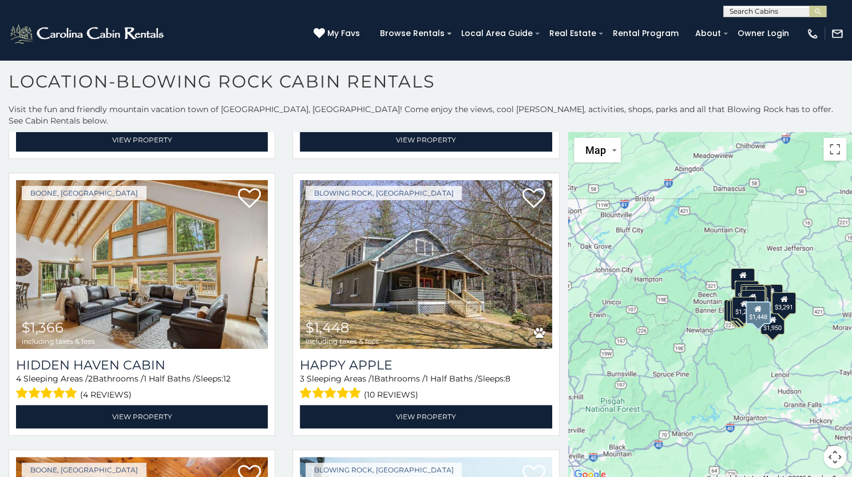
scroll to position [3307, 0]
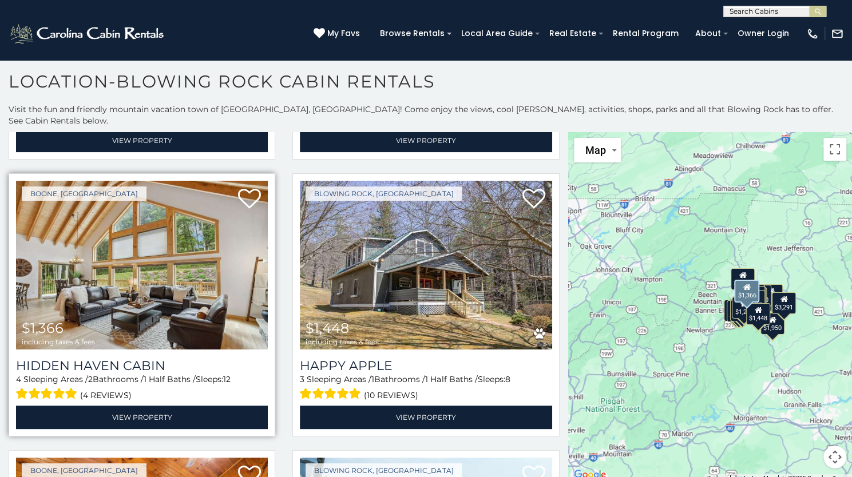
click at [209, 181] on img at bounding box center [142, 265] width 252 height 169
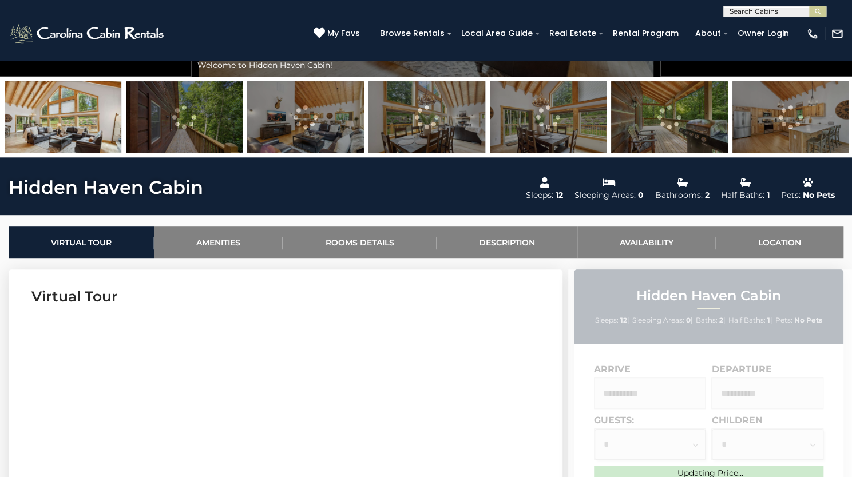
scroll to position [287, 0]
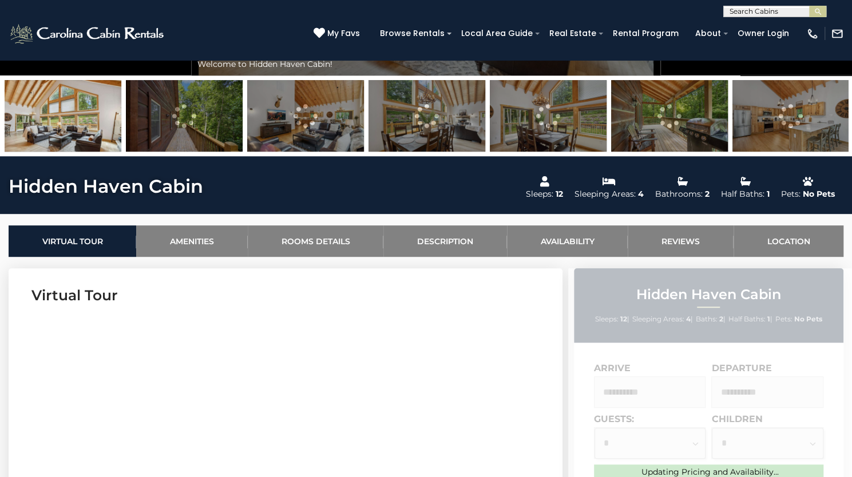
click at [802, 152] on img at bounding box center [790, 115] width 117 height 71
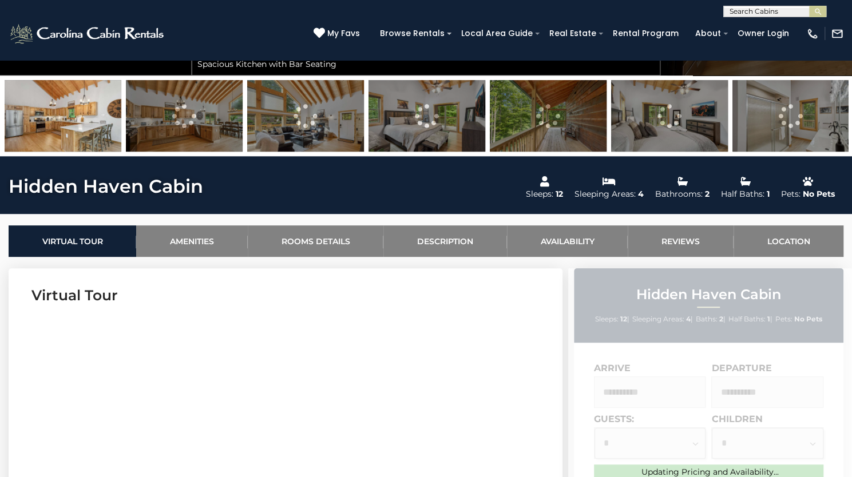
click at [675, 152] on img at bounding box center [669, 115] width 117 height 71
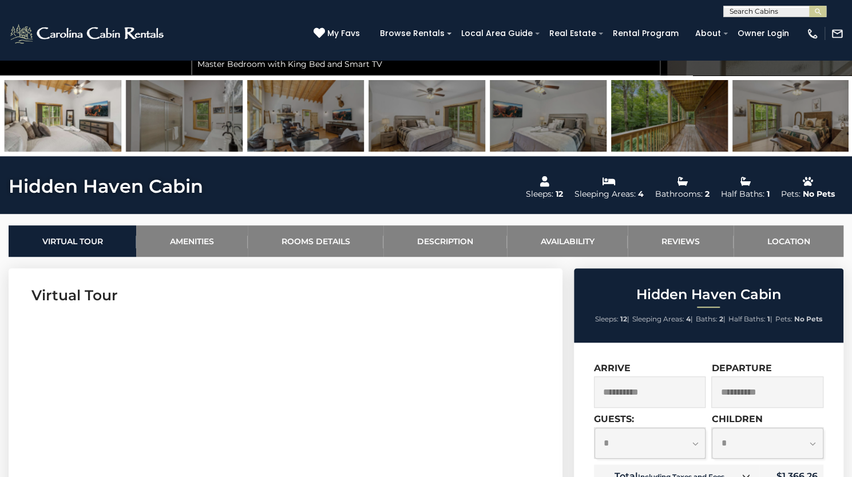
click at [313, 152] on img at bounding box center [305, 115] width 117 height 71
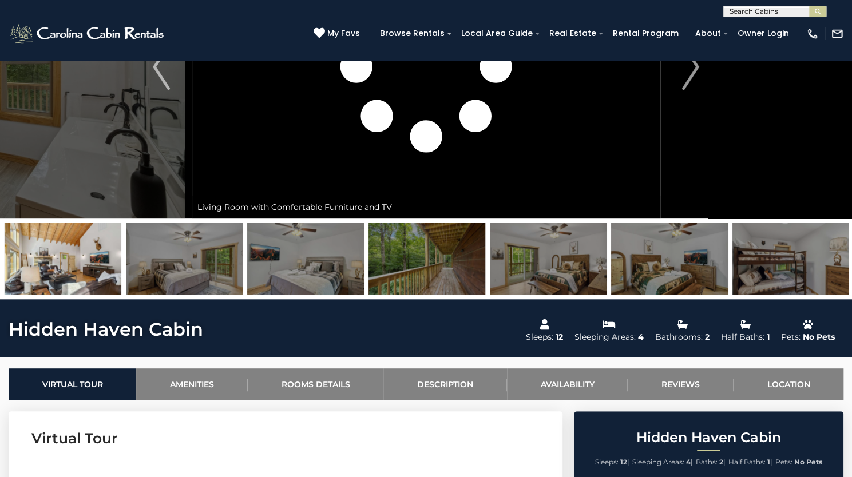
scroll to position [142, 0]
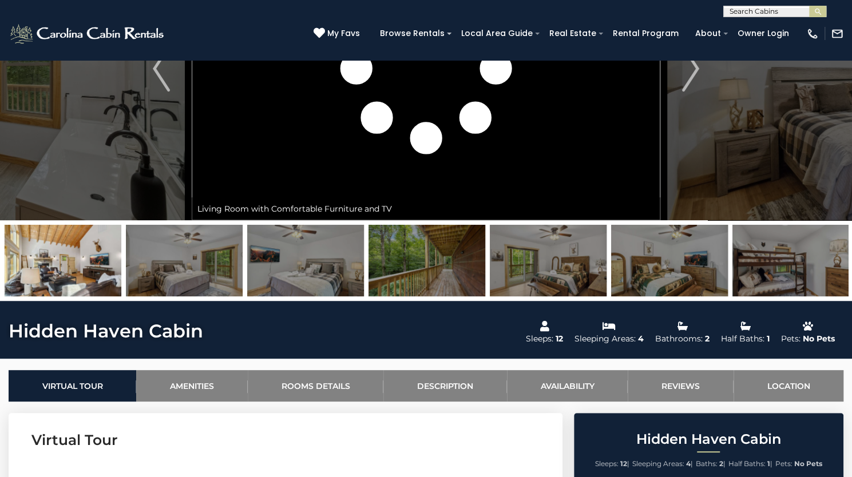
click at [753, 296] on img at bounding box center [790, 260] width 117 height 71
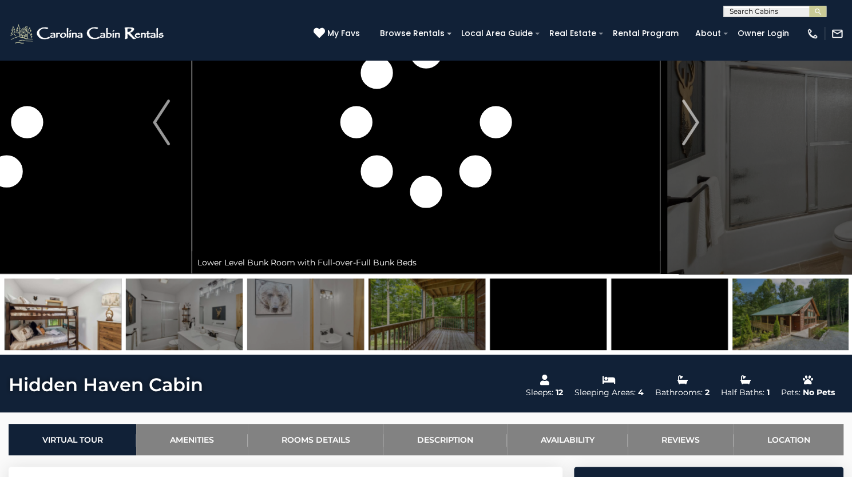
scroll to position [149, 0]
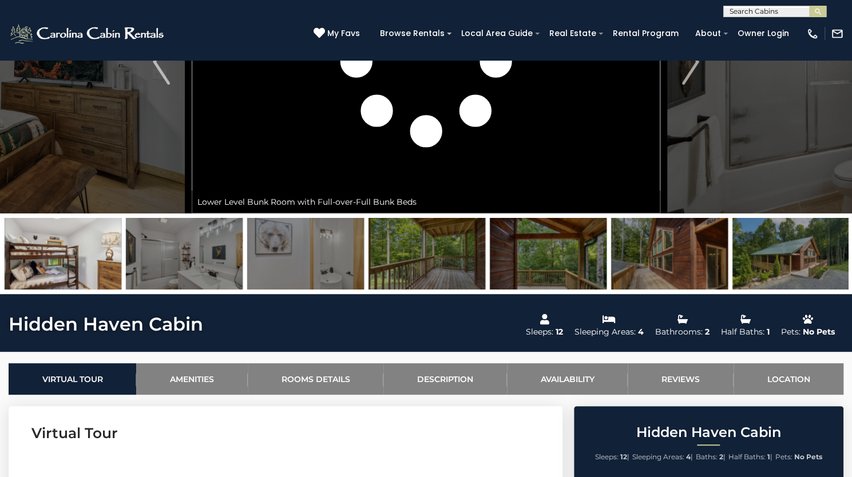
click at [120, 289] on img at bounding box center [63, 253] width 117 height 71
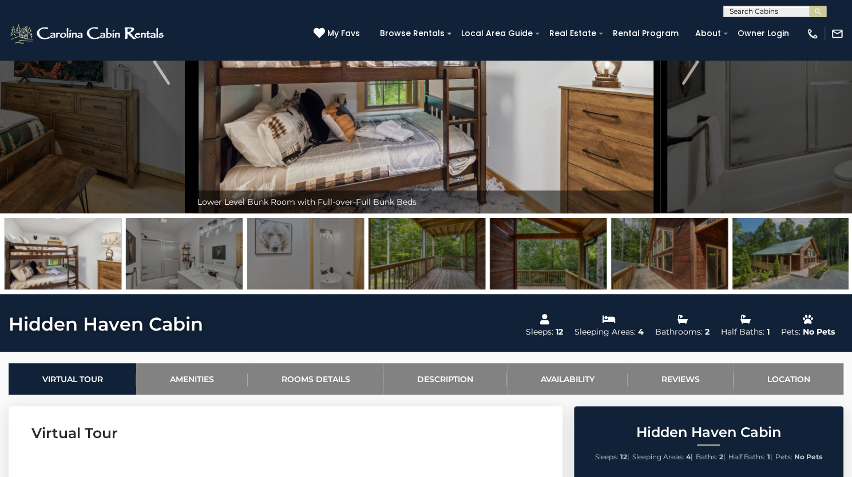
click at [73, 289] on img at bounding box center [63, 253] width 117 height 71
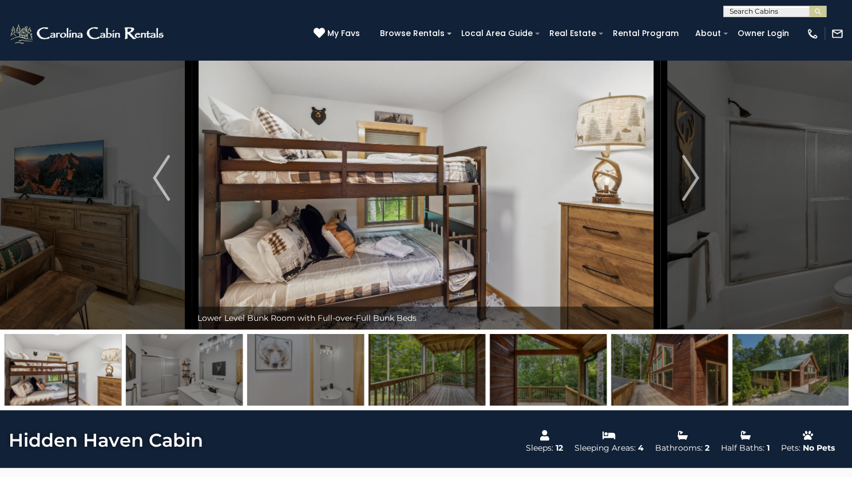
scroll to position [33, 0]
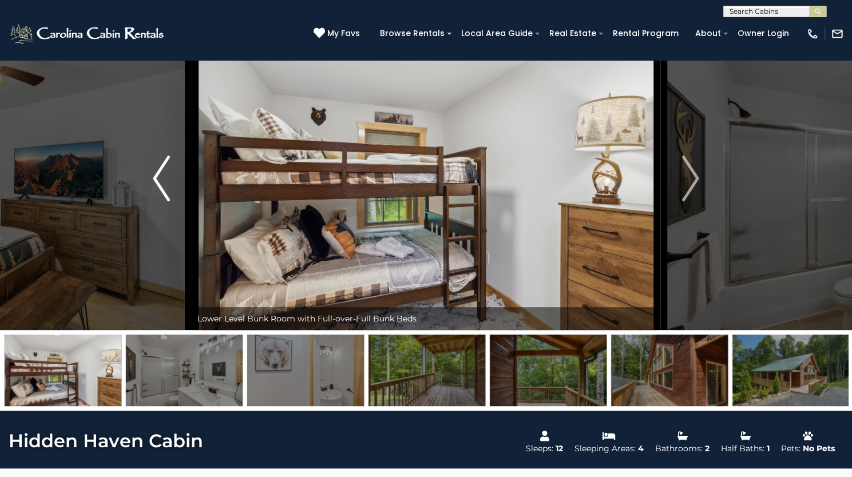
click at [166, 201] on img "Previous" at bounding box center [161, 179] width 17 height 46
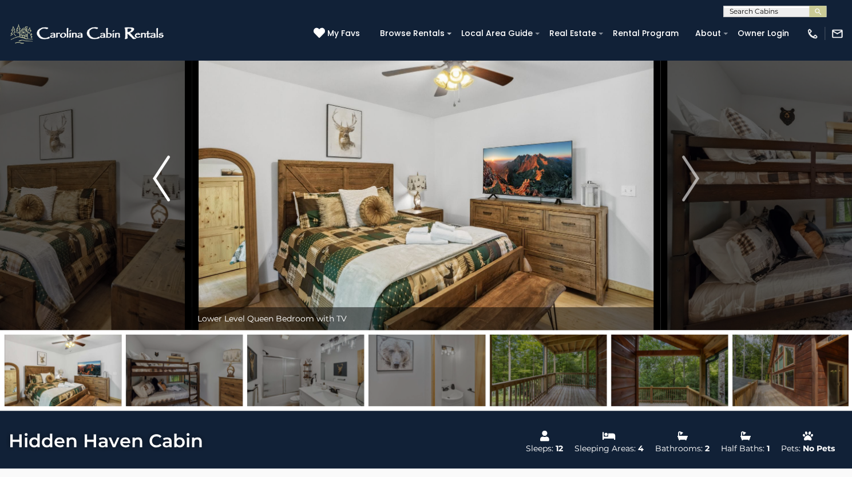
click at [166, 201] on img "Previous" at bounding box center [161, 179] width 17 height 46
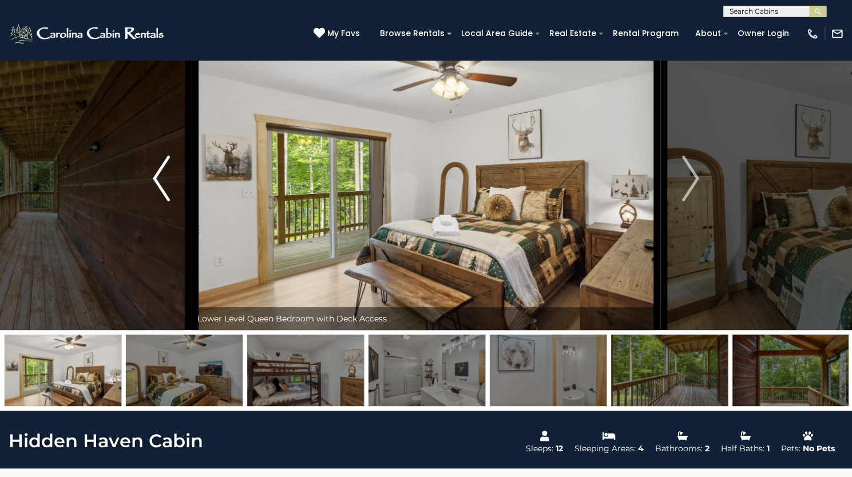
click at [166, 201] on img "Previous" at bounding box center [161, 179] width 17 height 46
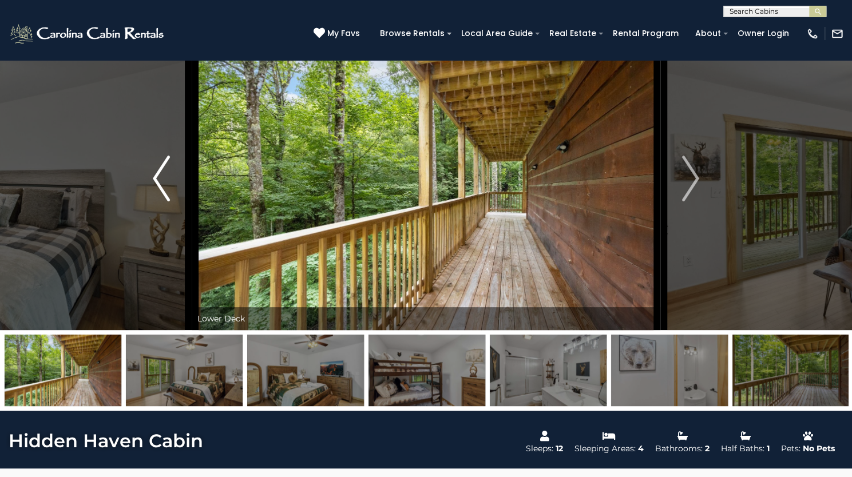
click at [166, 201] on img "Previous" at bounding box center [161, 179] width 17 height 46
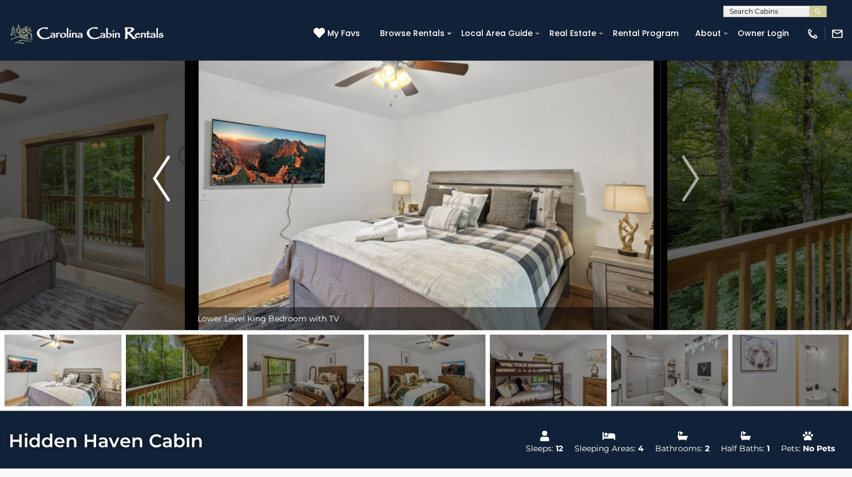
click at [166, 201] on img "Previous" at bounding box center [161, 179] width 17 height 46
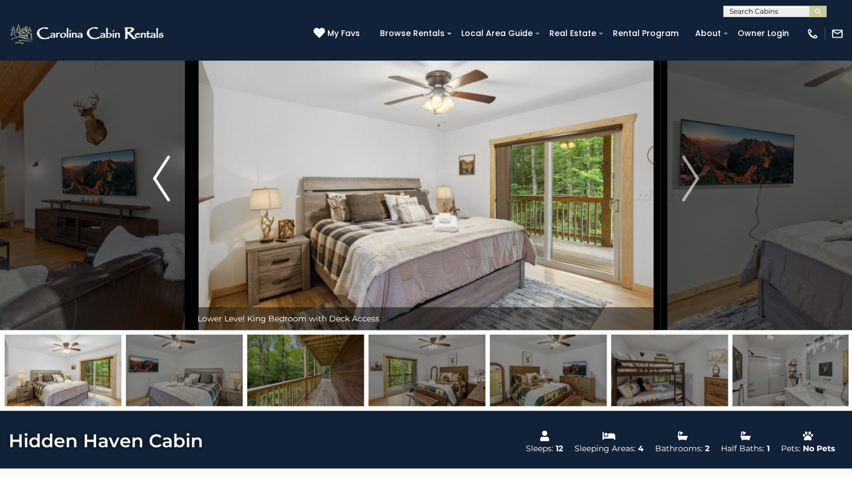
click at [166, 201] on img "Previous" at bounding box center [161, 179] width 17 height 46
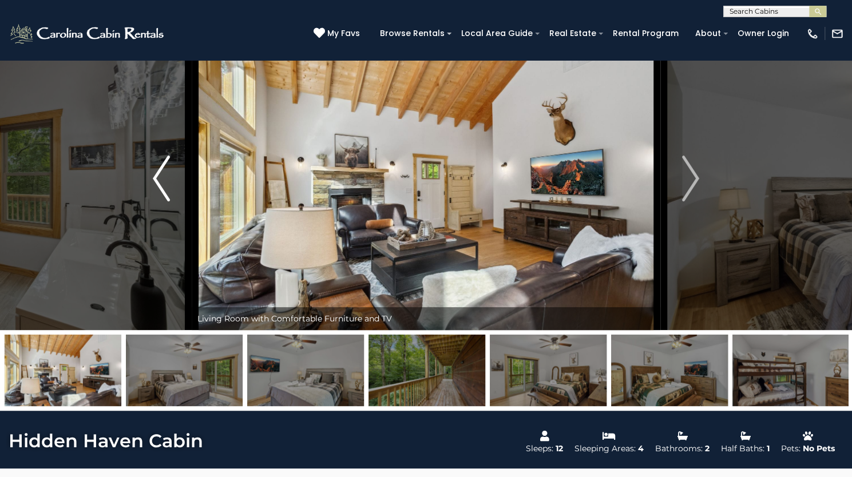
click at [166, 201] on img "Previous" at bounding box center [161, 179] width 17 height 46
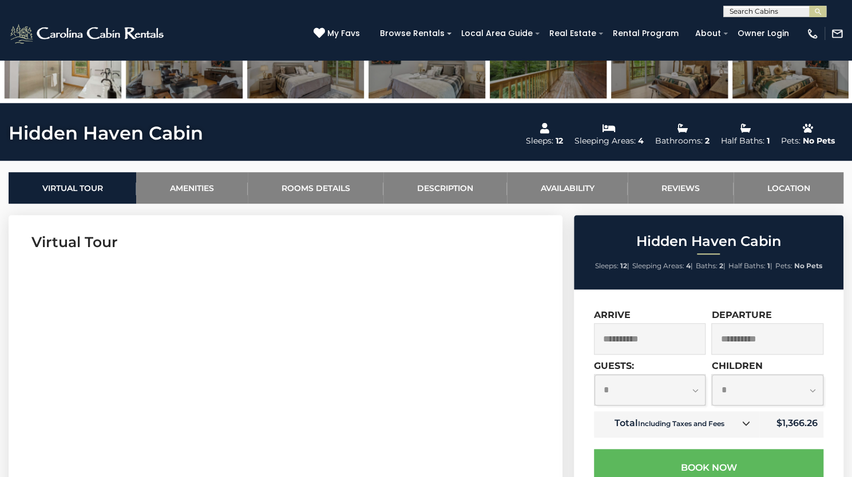
scroll to position [340, 0]
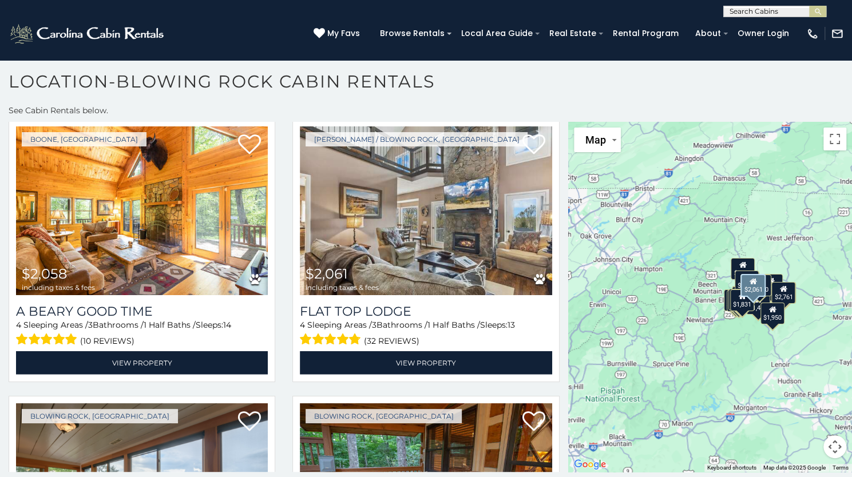
scroll to position [1690, 0]
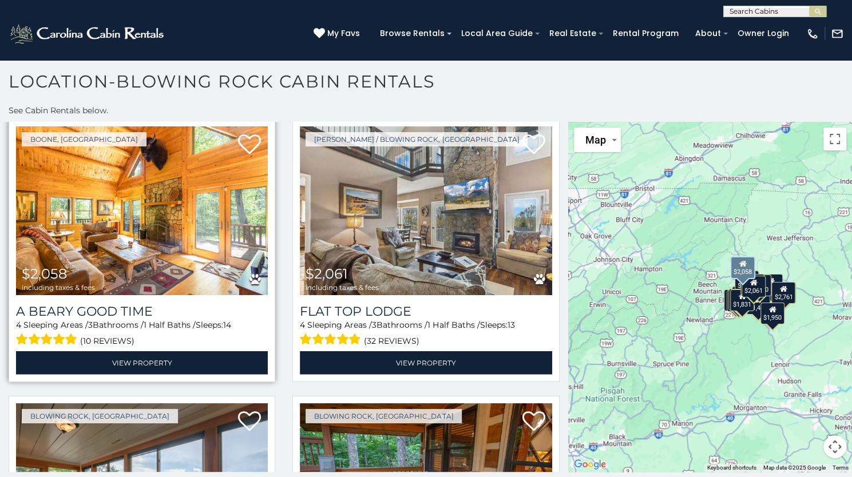
click at [202, 198] on img at bounding box center [142, 210] width 252 height 169
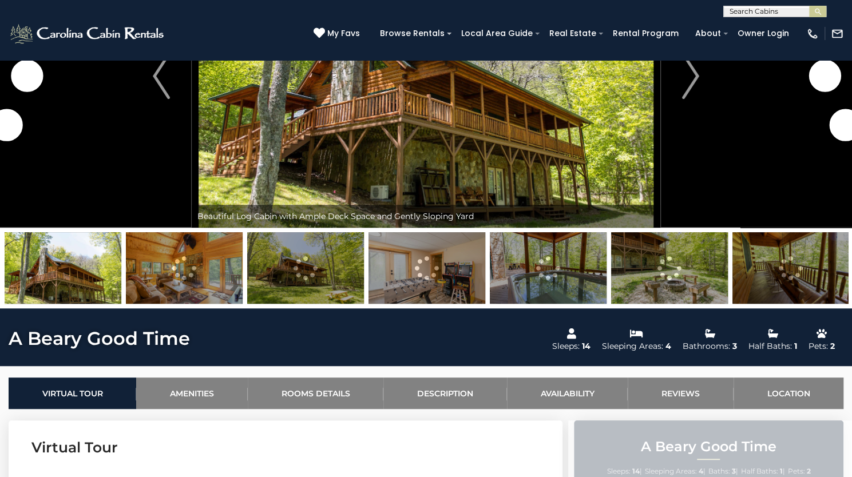
click at [466, 304] on img at bounding box center [426, 267] width 117 height 71
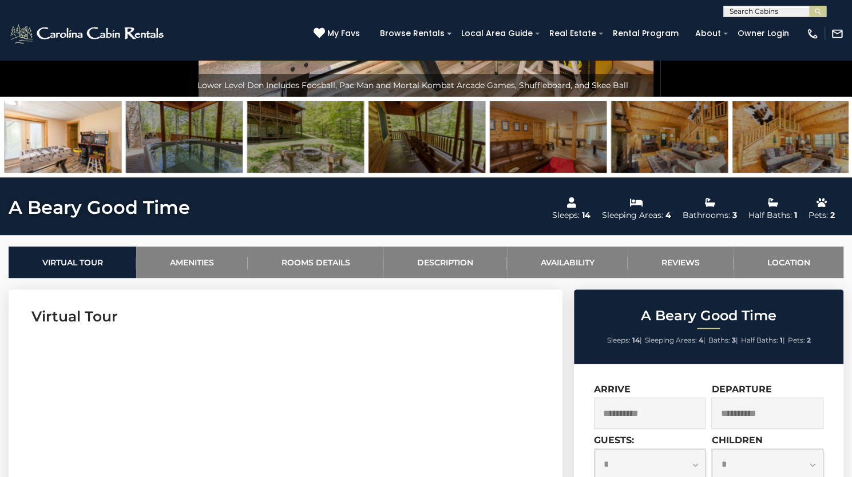
scroll to position [592, 0]
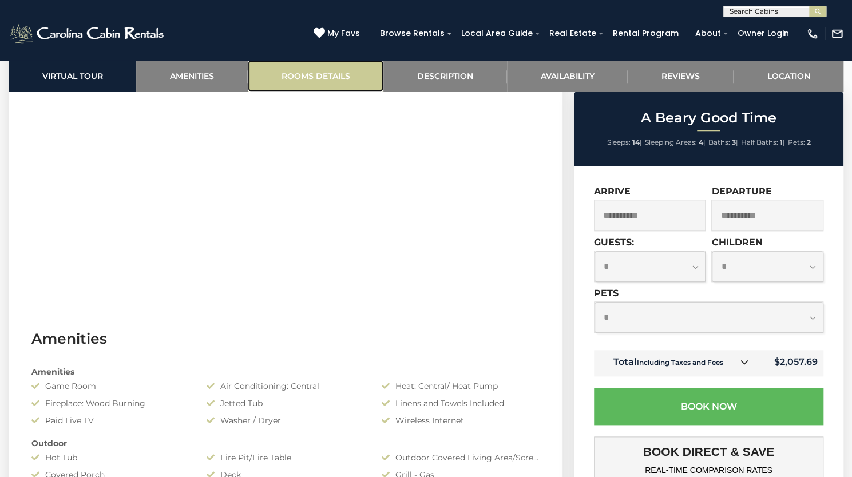
click at [311, 79] on link "Rooms Details" at bounding box center [316, 75] width 136 height 31
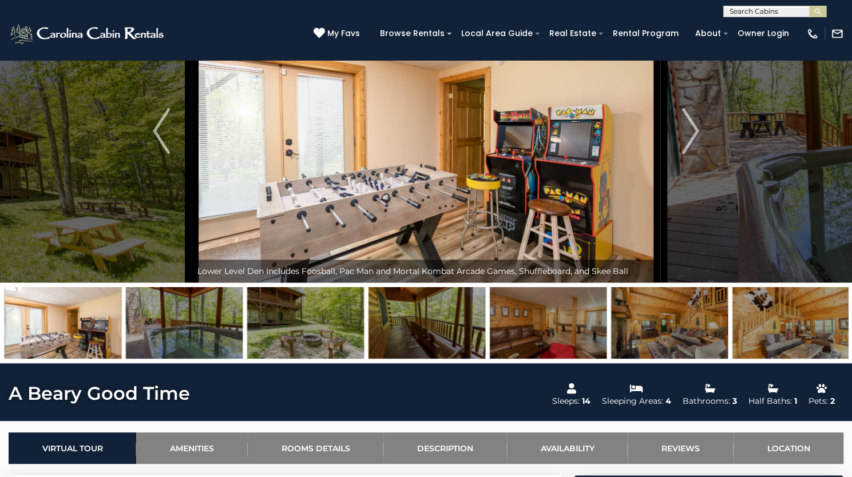
scroll to position [0, 0]
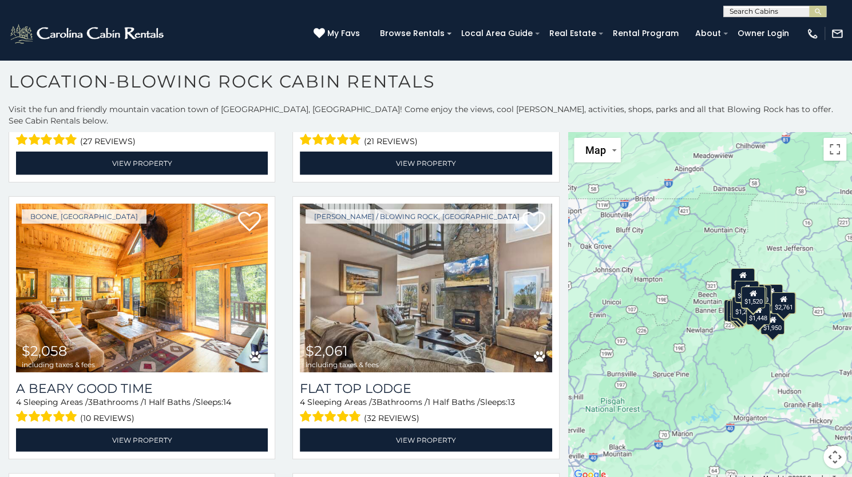
scroll to position [1622, 0]
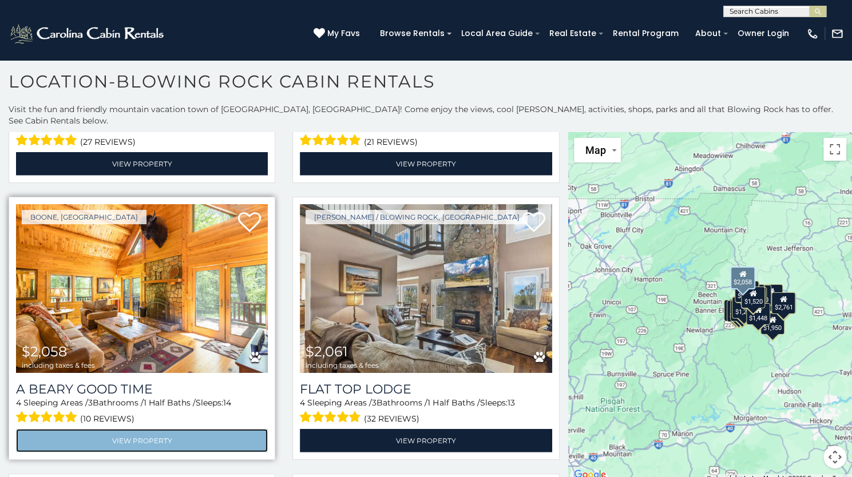
click at [165, 429] on link "View Property" at bounding box center [142, 440] width 252 height 23
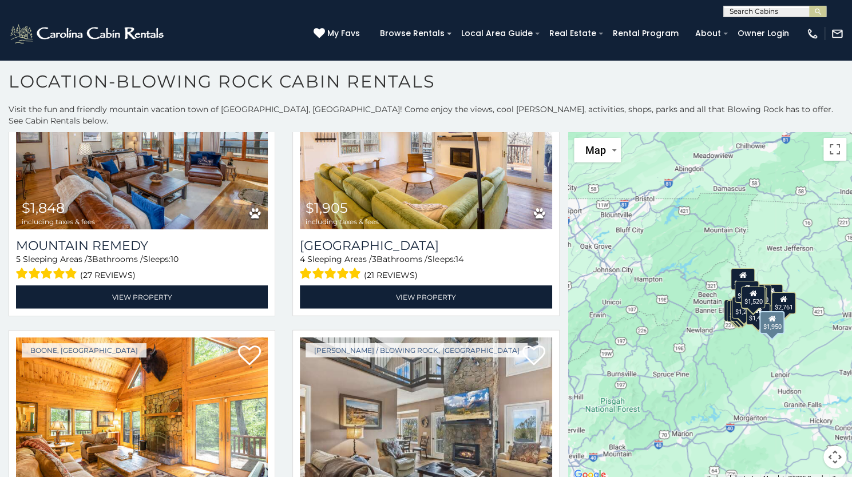
scroll to position [1490, 0]
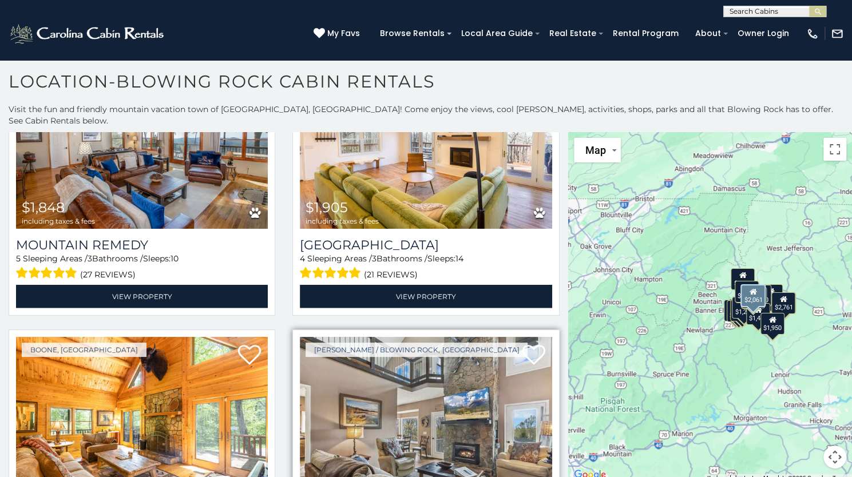
click at [447, 369] on img at bounding box center [426, 421] width 252 height 169
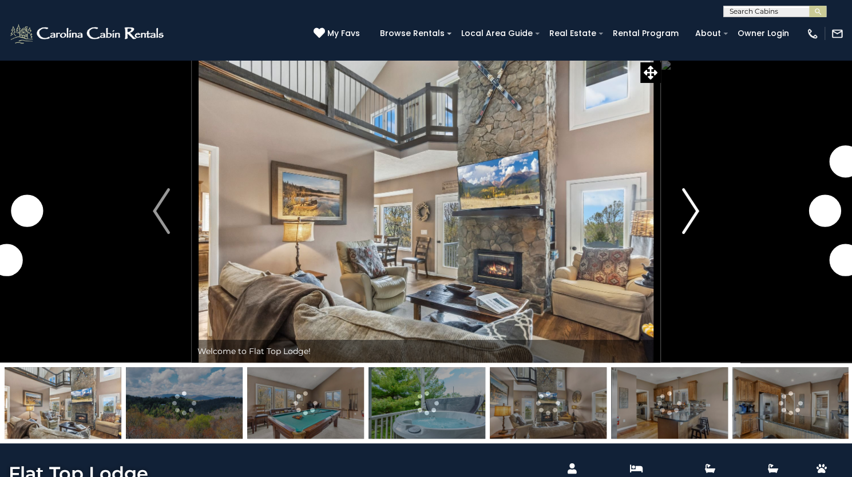
click at [699, 237] on button "Next" at bounding box center [690, 210] width 61 height 303
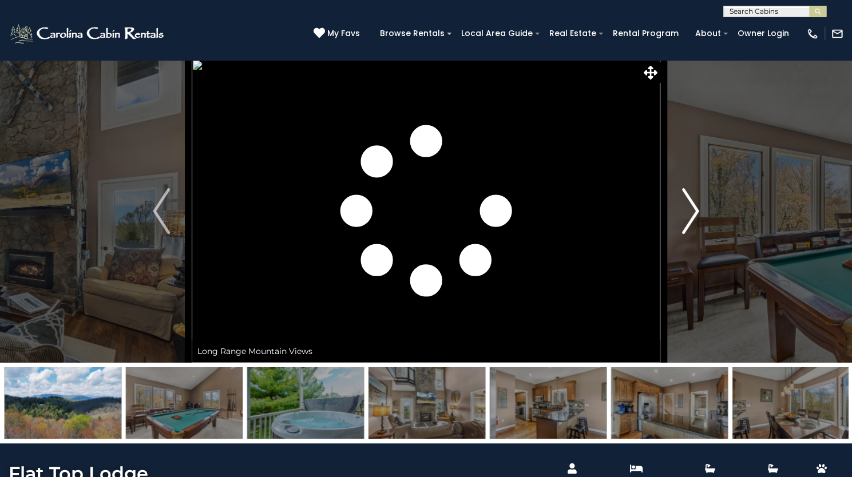
click at [699, 243] on button "Next" at bounding box center [690, 210] width 61 height 303
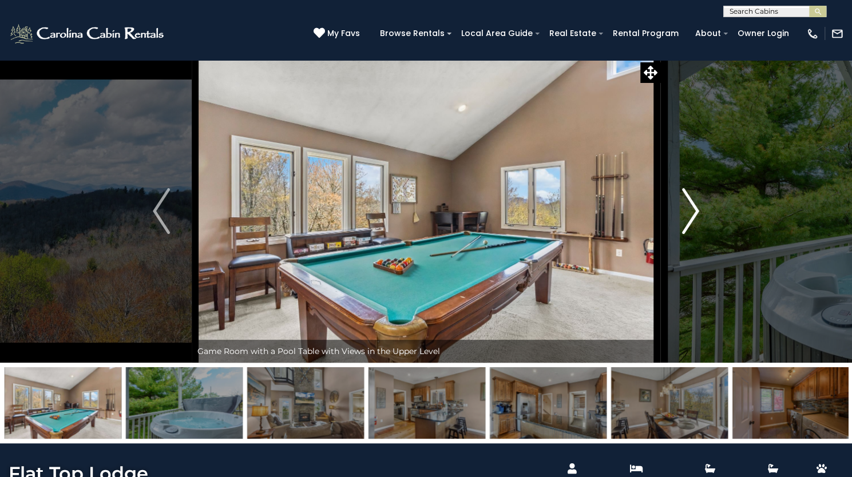
click at [698, 234] on img "Next" at bounding box center [690, 211] width 17 height 46
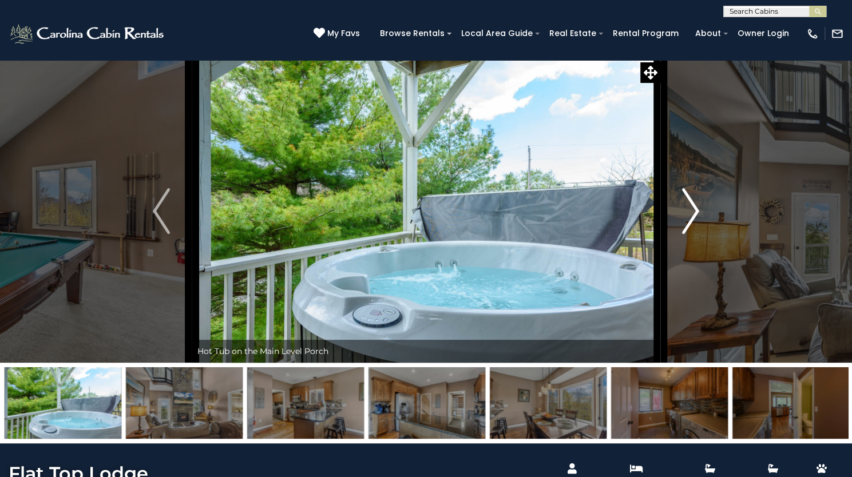
click at [698, 234] on img "Next" at bounding box center [690, 211] width 17 height 46
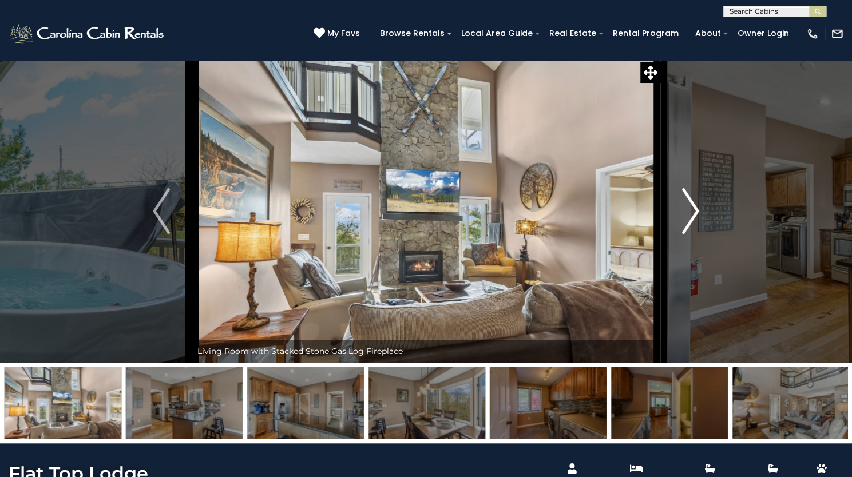
click at [698, 234] on img "Next" at bounding box center [690, 211] width 17 height 46
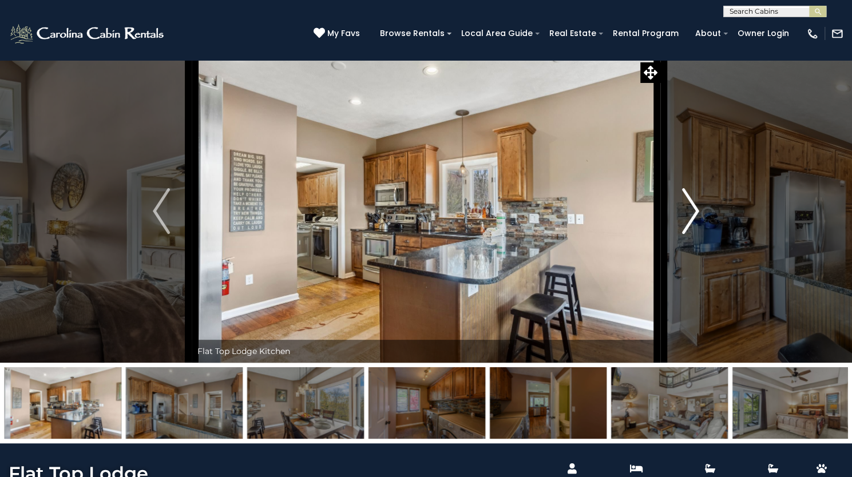
click at [698, 234] on img "Next" at bounding box center [690, 211] width 17 height 46
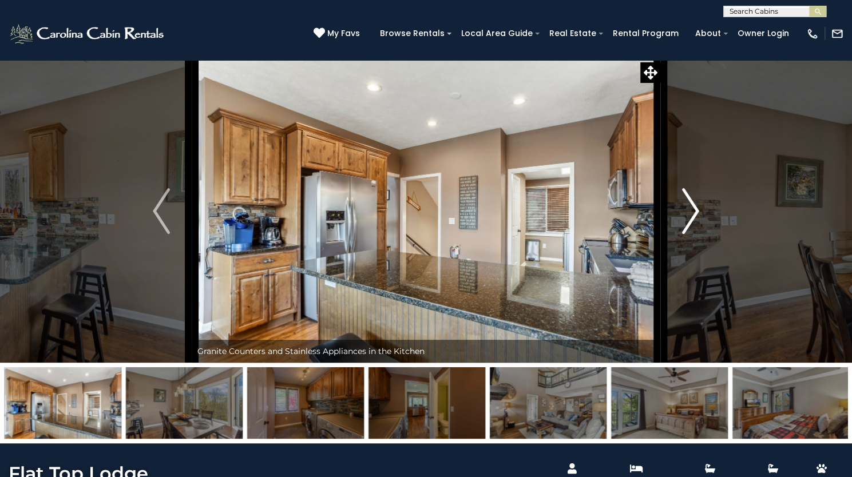
click at [698, 234] on img "Next" at bounding box center [690, 211] width 17 height 46
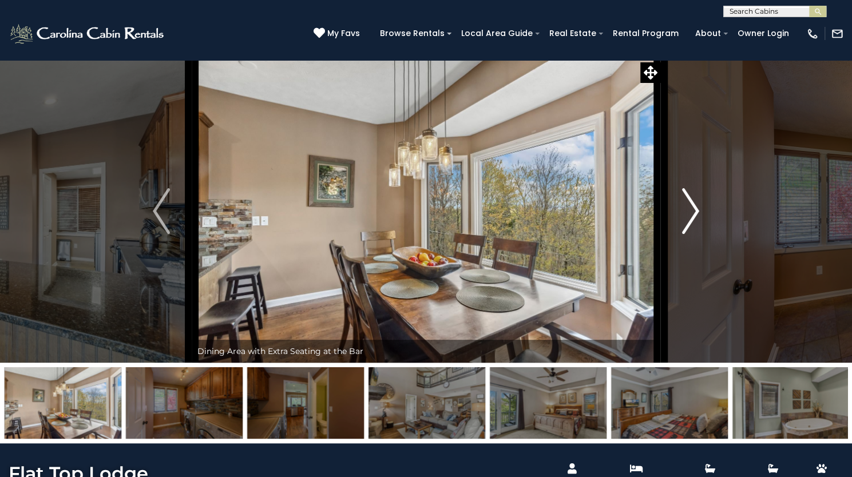
click at [698, 234] on img "Next" at bounding box center [690, 211] width 17 height 46
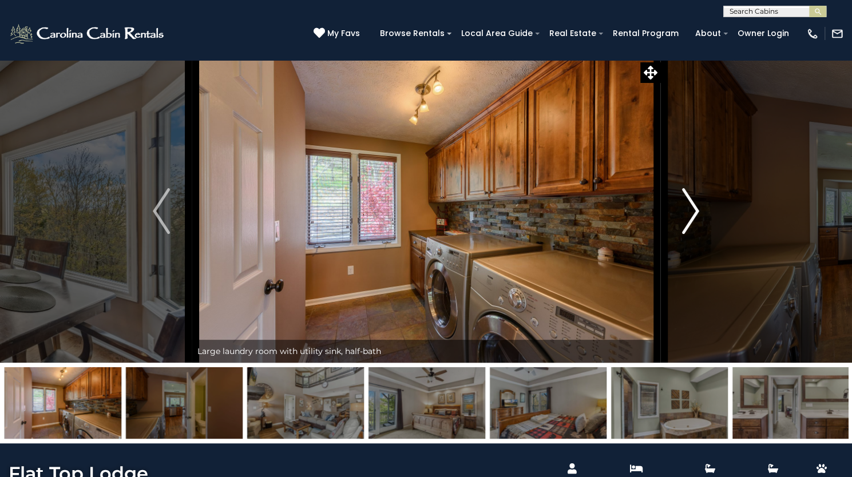
click at [698, 234] on img "Next" at bounding box center [690, 211] width 17 height 46
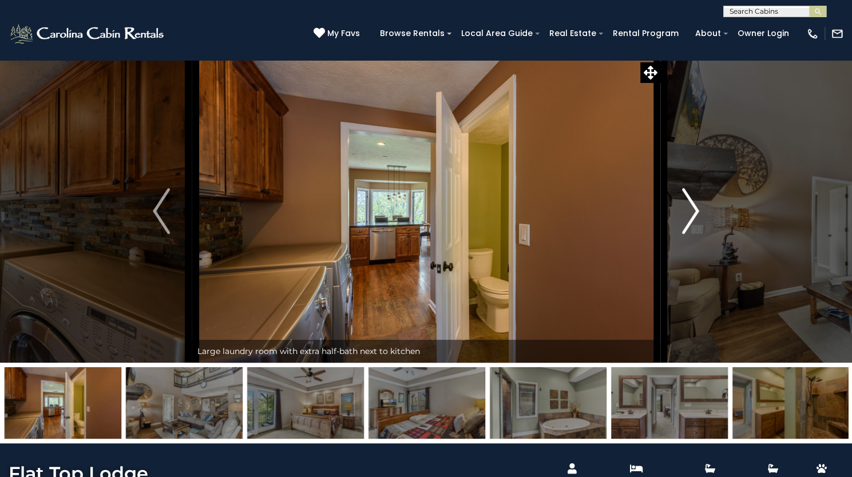
click at [698, 234] on img "Next" at bounding box center [690, 211] width 17 height 46
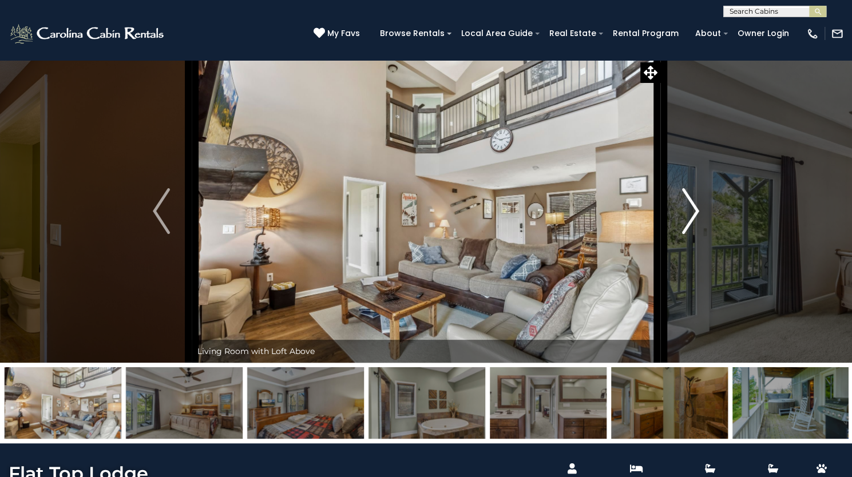
click at [698, 234] on img "Next" at bounding box center [690, 211] width 17 height 46
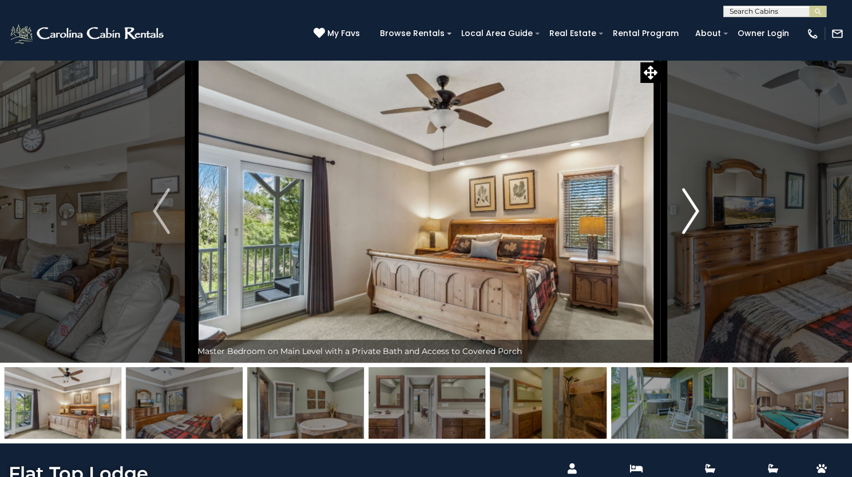
click at [698, 234] on img "Next" at bounding box center [690, 211] width 17 height 46
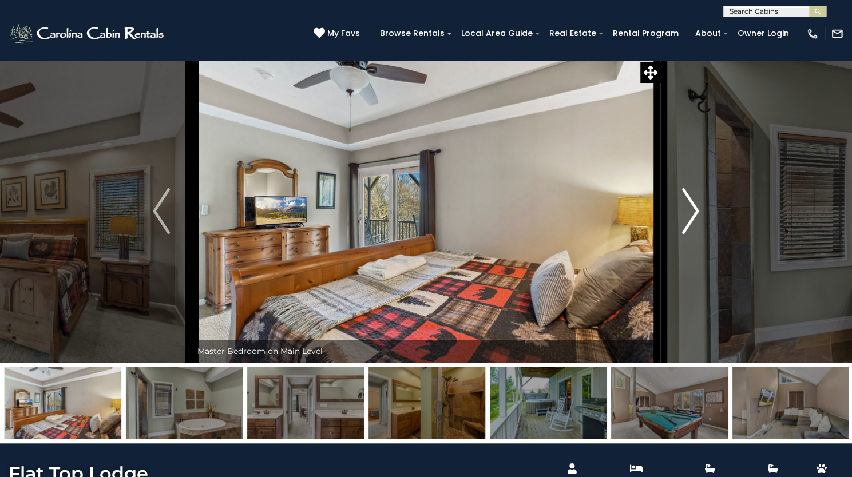
click at [698, 234] on img "Next" at bounding box center [690, 211] width 17 height 46
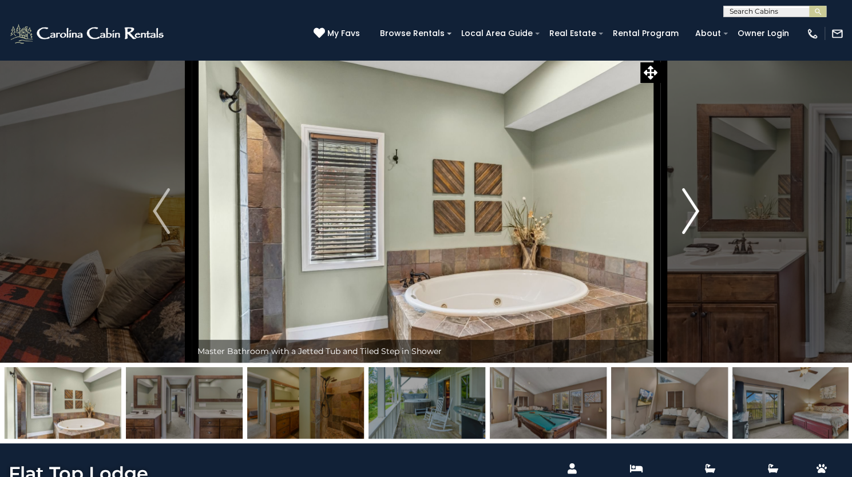
click at [698, 234] on img "Next" at bounding box center [690, 211] width 17 height 46
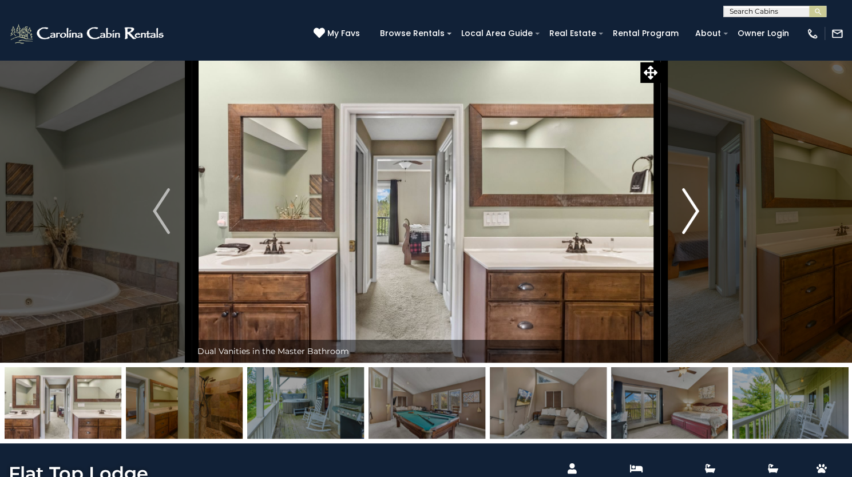
click at [698, 234] on img "Next" at bounding box center [690, 211] width 17 height 46
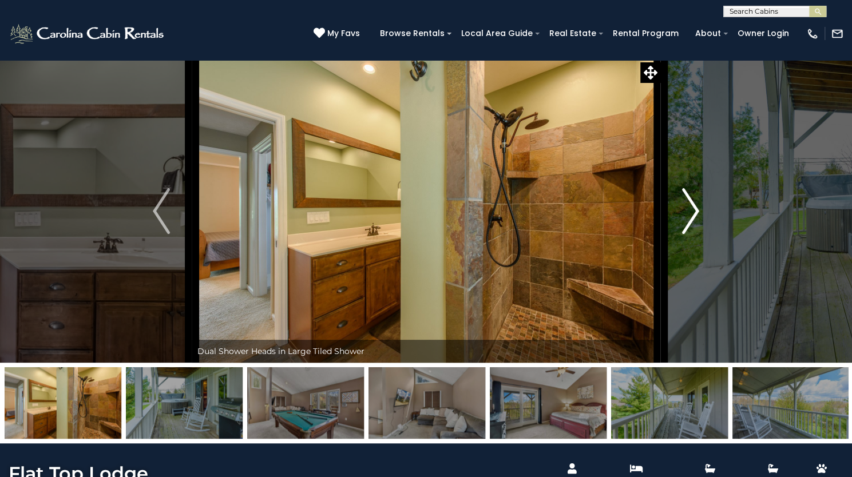
click at [698, 234] on img "Next" at bounding box center [690, 211] width 17 height 46
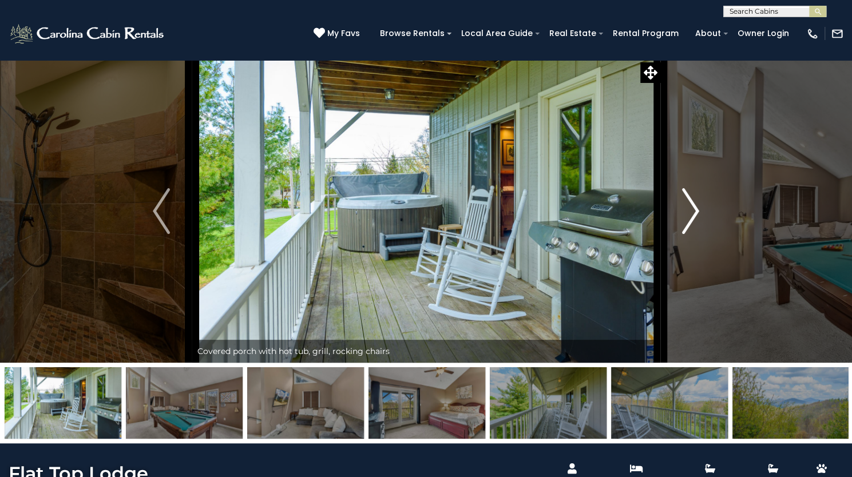
click at [698, 234] on img "Next" at bounding box center [690, 211] width 17 height 46
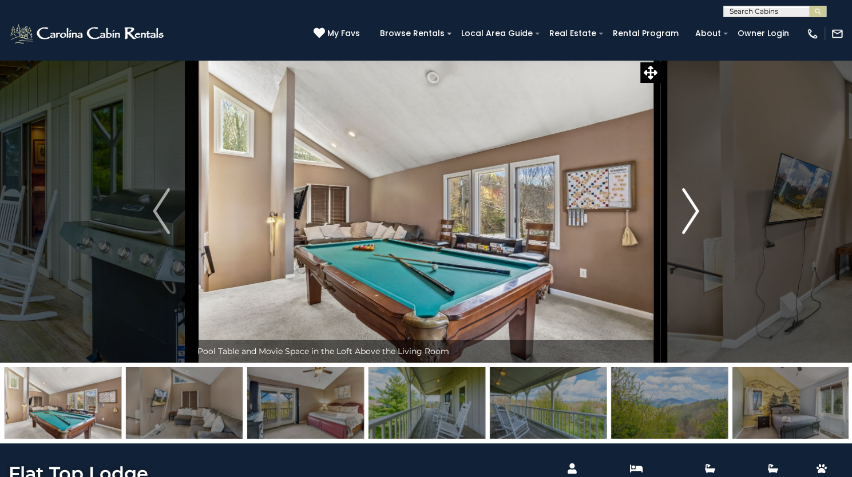
click at [698, 234] on img "Next" at bounding box center [690, 211] width 17 height 46
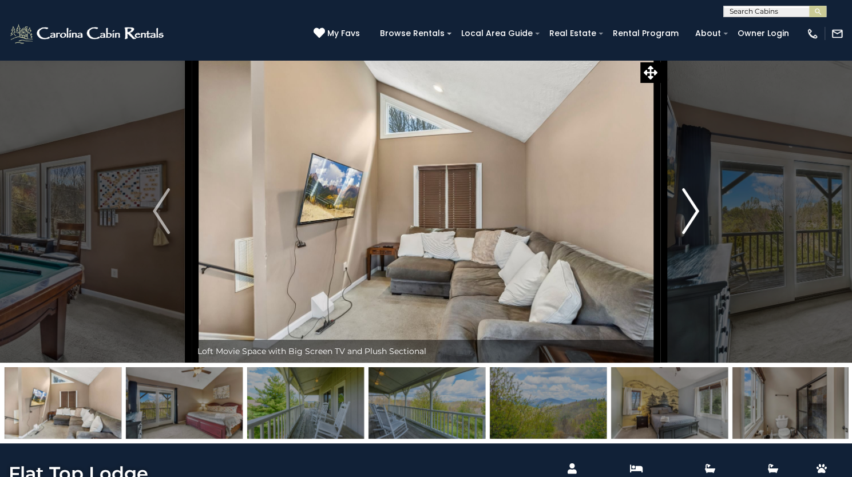
click at [698, 234] on img "Next" at bounding box center [690, 211] width 17 height 46
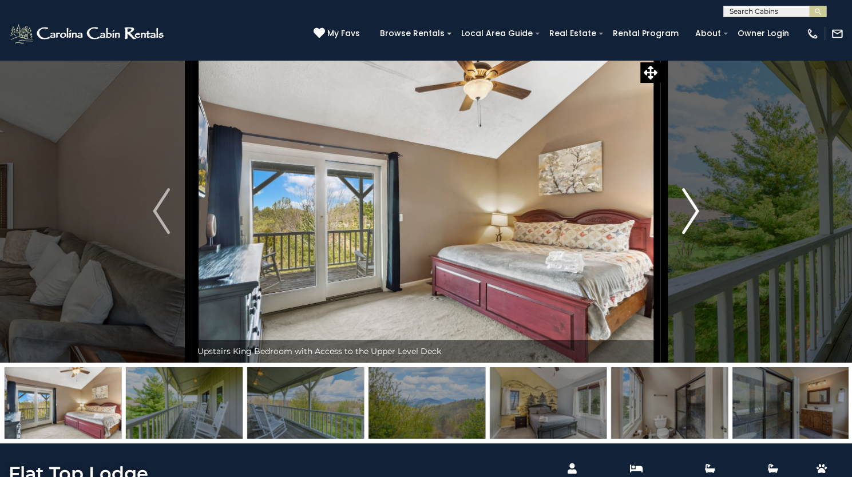
click at [698, 234] on img "Next" at bounding box center [690, 211] width 17 height 46
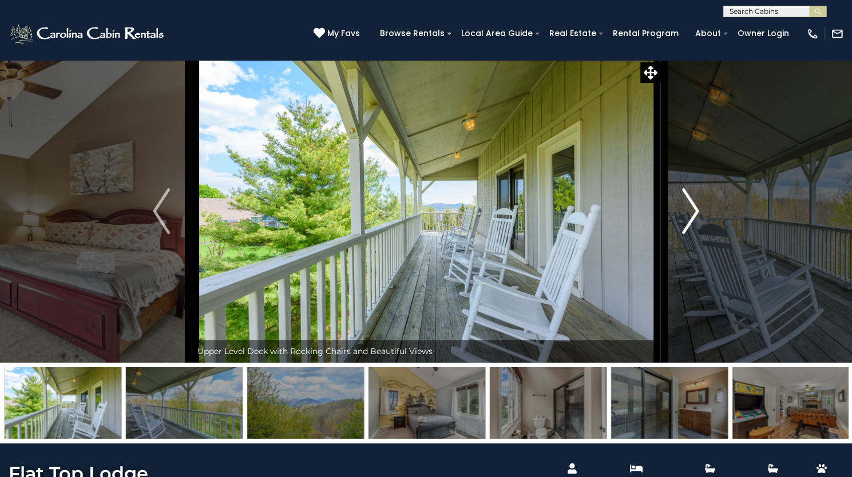
click at [698, 234] on img "Next" at bounding box center [690, 211] width 17 height 46
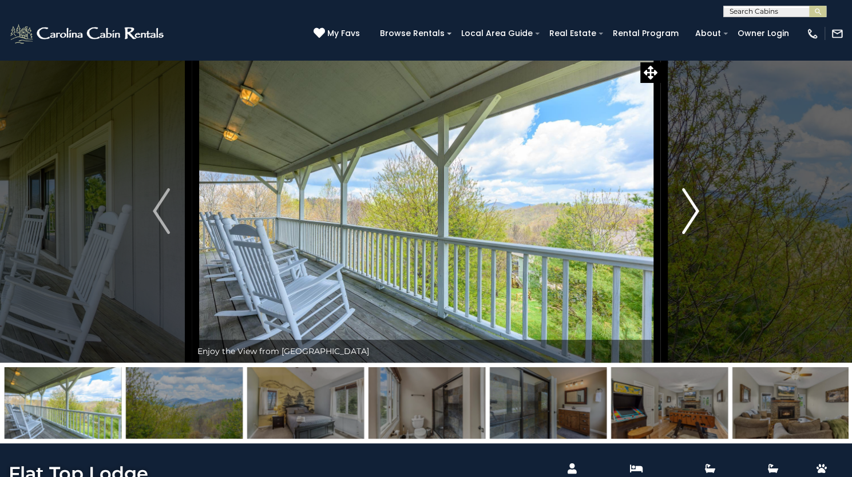
click at [698, 234] on img "Next" at bounding box center [690, 211] width 17 height 46
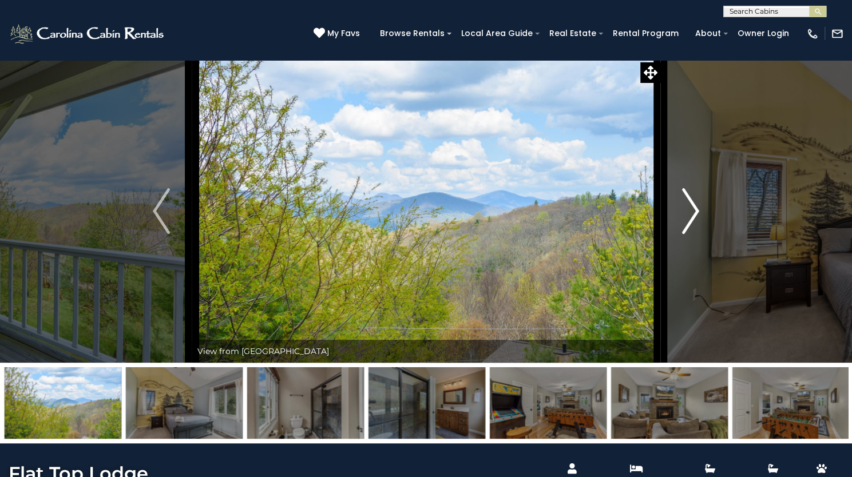
click at [698, 234] on img "Next" at bounding box center [690, 211] width 17 height 46
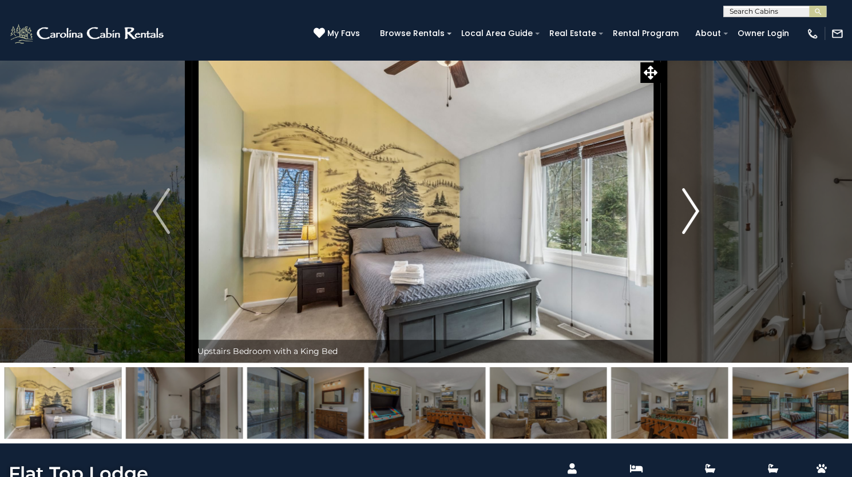
click at [698, 234] on img "Next" at bounding box center [690, 211] width 17 height 46
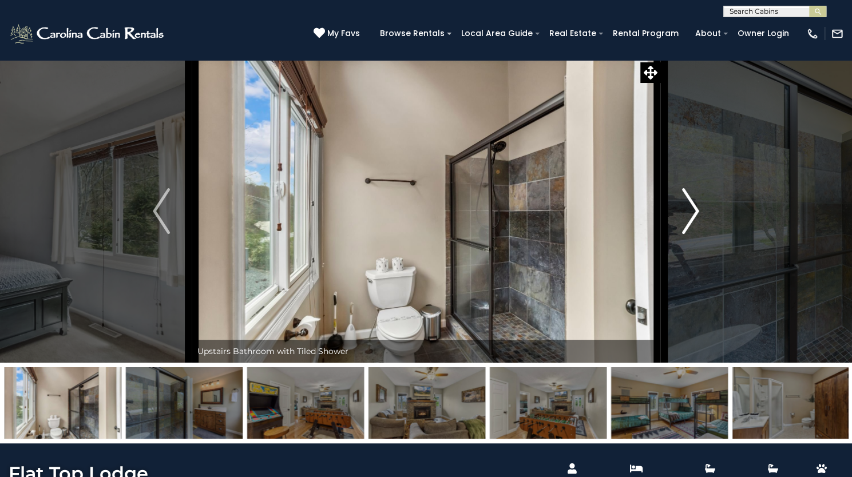
click at [698, 234] on img "Next" at bounding box center [690, 211] width 17 height 46
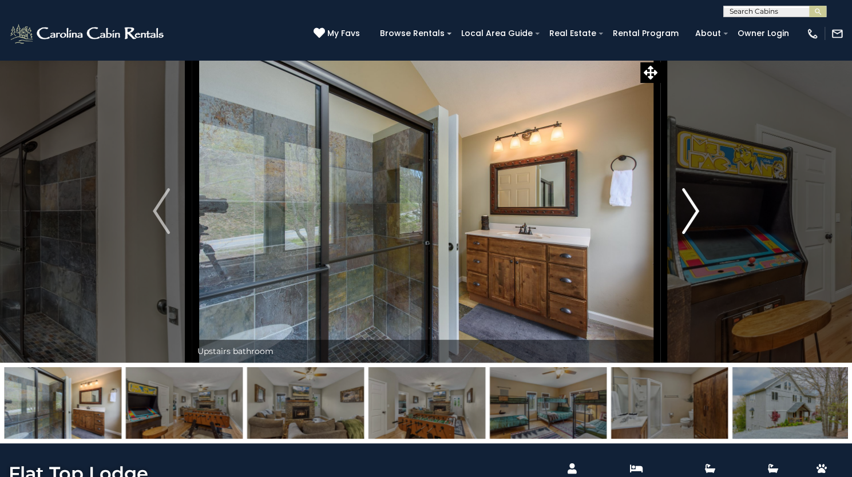
click at [698, 234] on img "Next" at bounding box center [690, 211] width 17 height 46
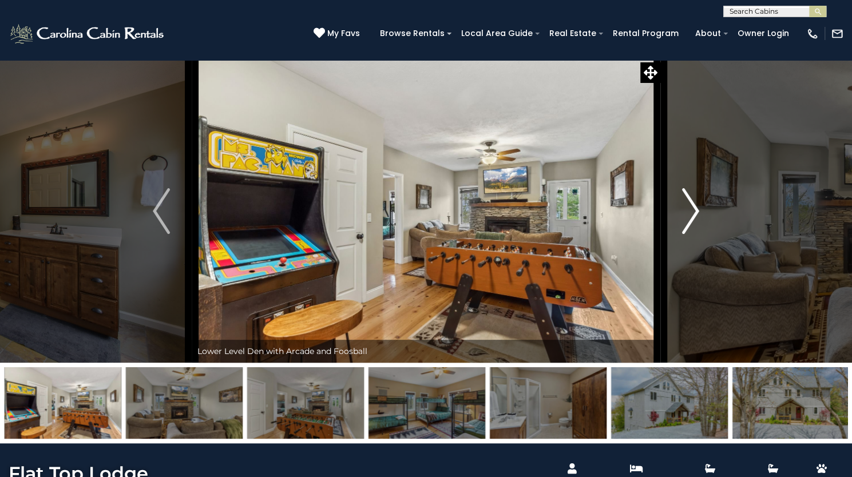
click at [698, 234] on img "Next" at bounding box center [690, 211] width 17 height 46
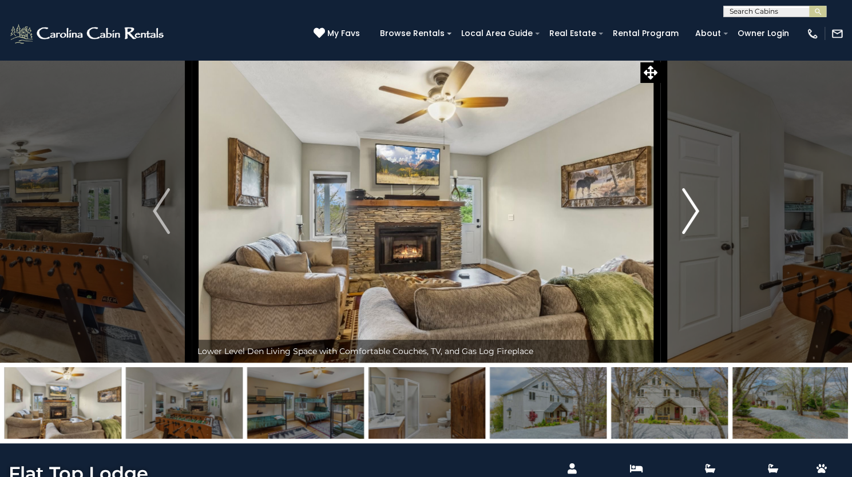
click at [698, 234] on img "Next" at bounding box center [690, 211] width 17 height 46
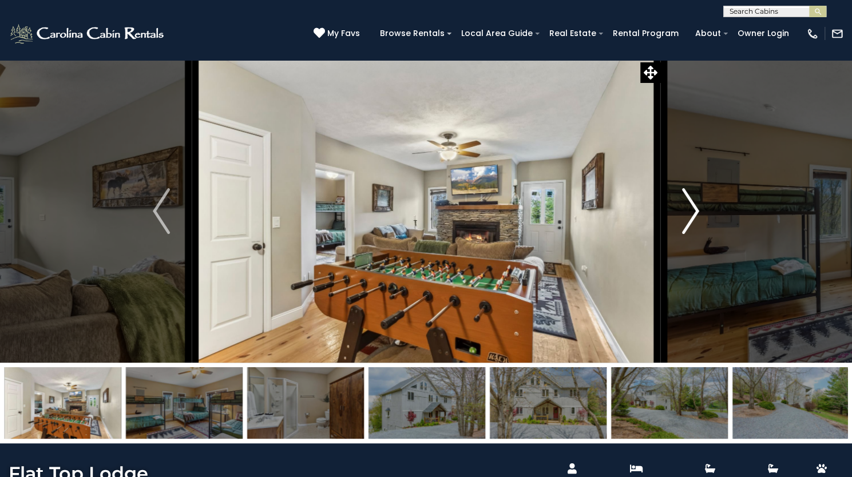
click at [698, 234] on img "Next" at bounding box center [690, 211] width 17 height 46
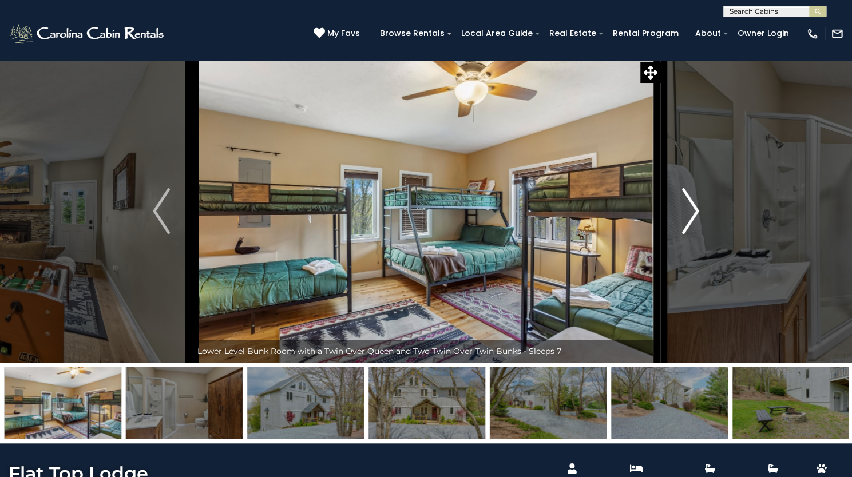
click at [698, 234] on img "Next" at bounding box center [690, 211] width 17 height 46
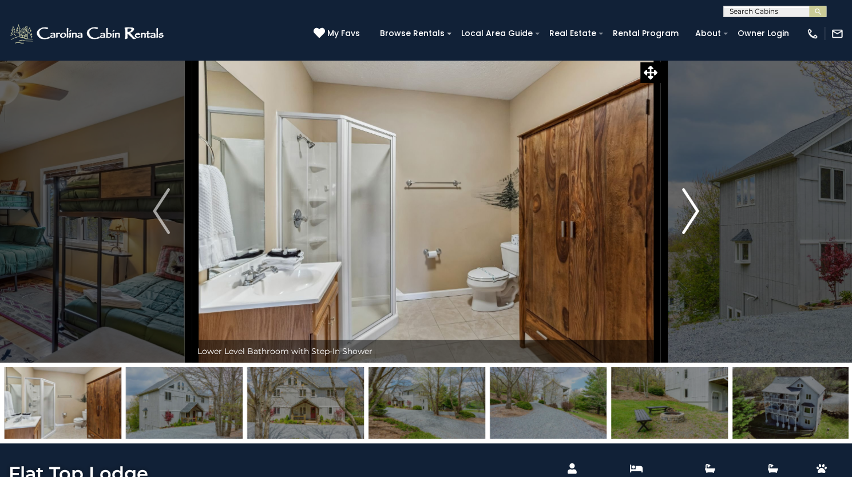
click at [698, 234] on img "Next" at bounding box center [690, 211] width 17 height 46
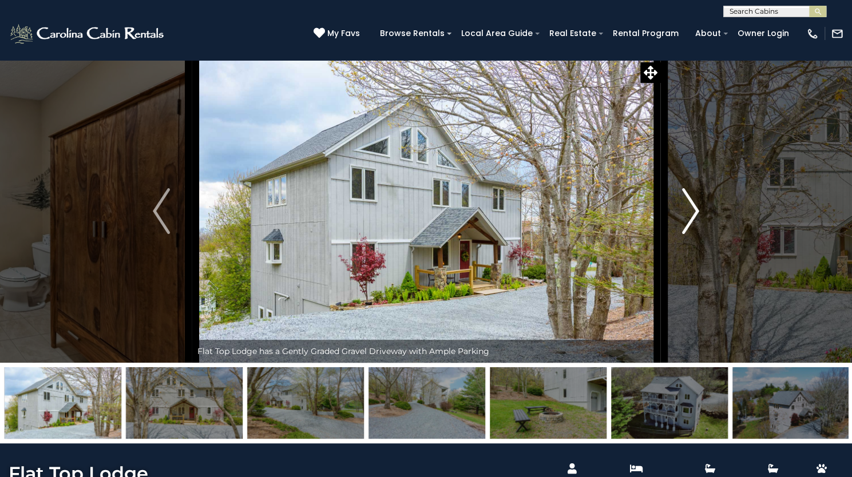
click at [698, 234] on img "Next" at bounding box center [690, 211] width 17 height 46
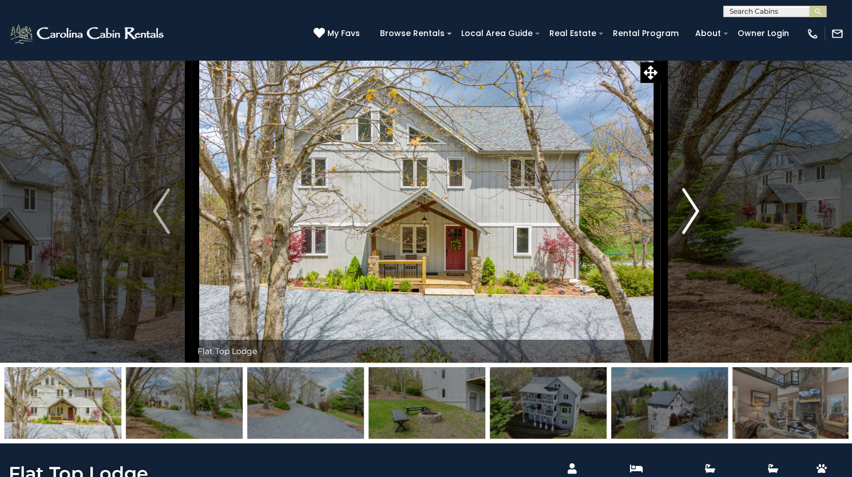
click at [698, 234] on img "Next" at bounding box center [690, 211] width 17 height 46
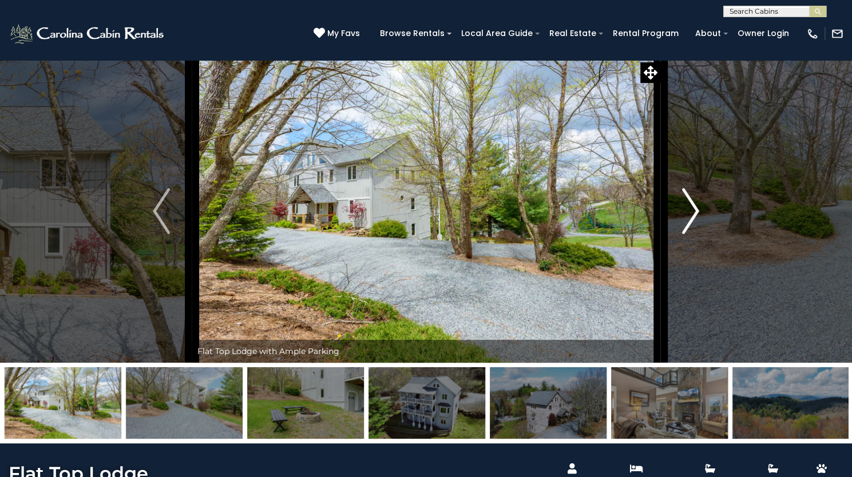
click at [698, 234] on img "Next" at bounding box center [690, 211] width 17 height 46
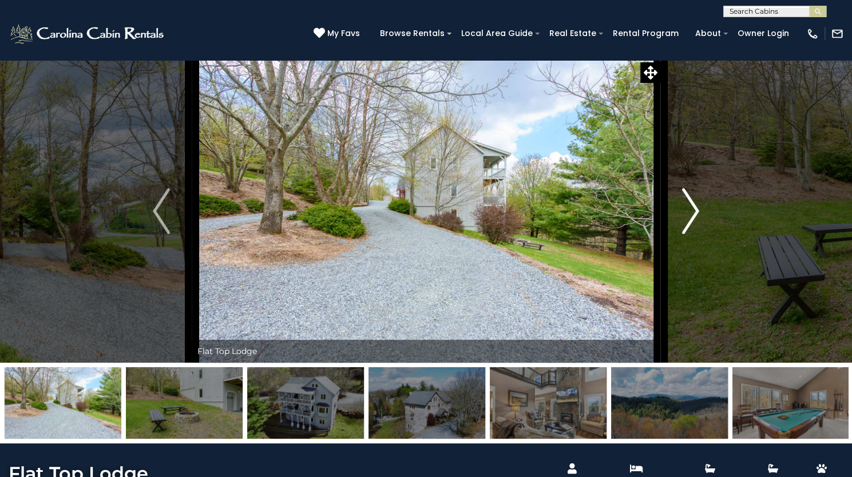
click at [698, 234] on img "Next" at bounding box center [690, 211] width 17 height 46
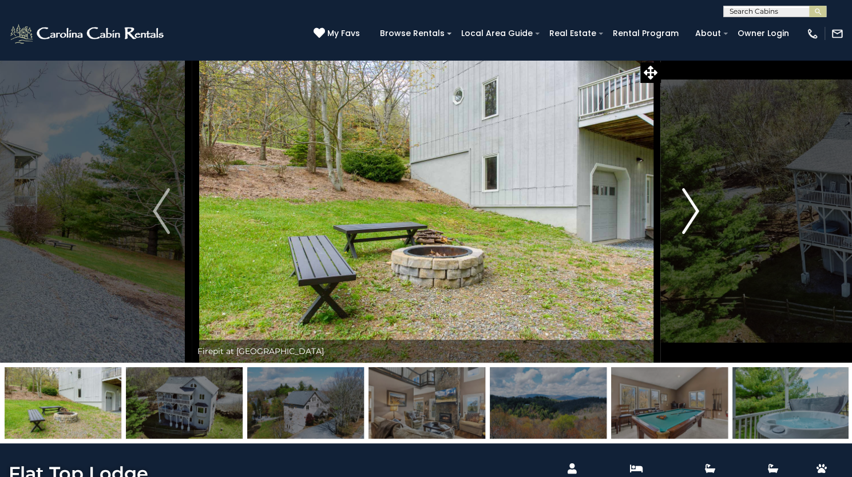
click at [698, 234] on img "Next" at bounding box center [690, 211] width 17 height 46
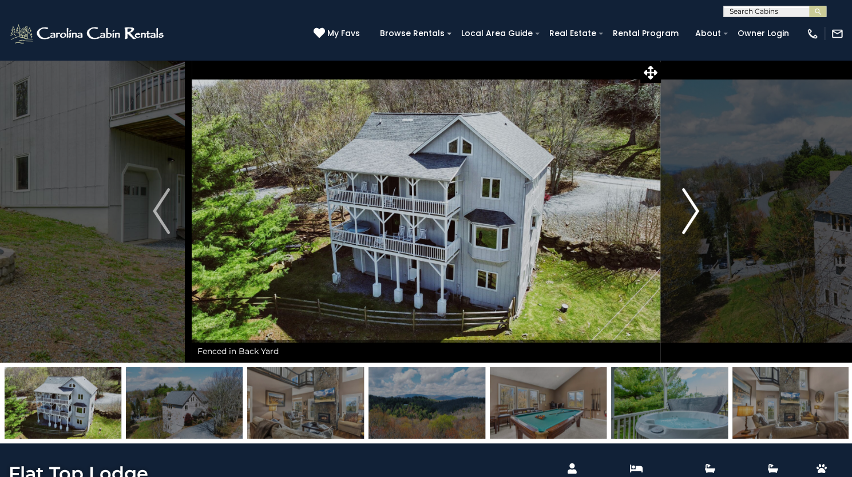
click at [698, 234] on img "Next" at bounding box center [690, 211] width 17 height 46
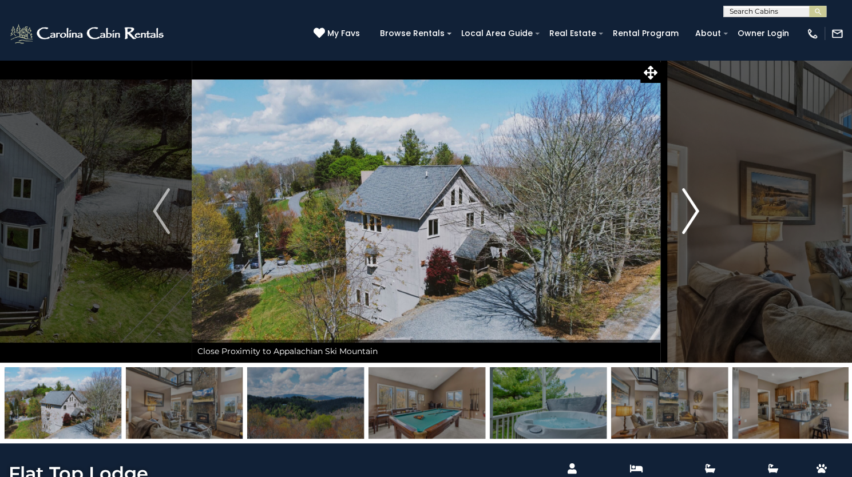
click at [698, 234] on img "Next" at bounding box center [690, 211] width 17 height 46
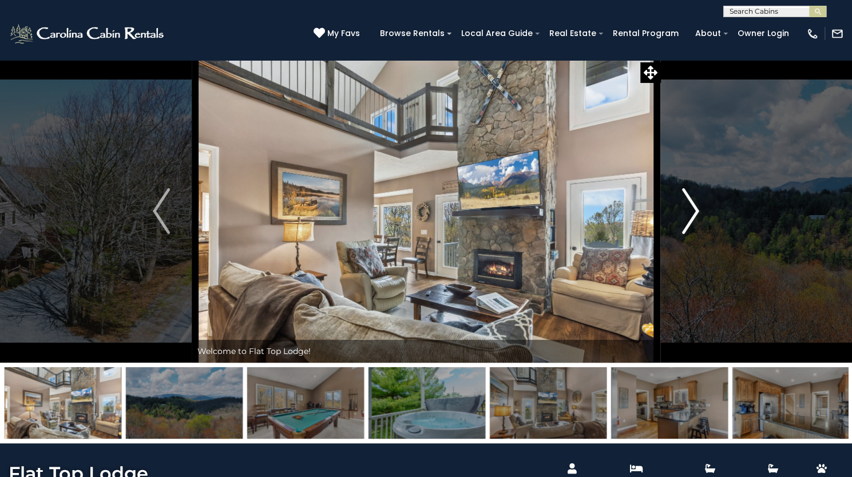
click at [698, 234] on img "Next" at bounding box center [690, 211] width 17 height 46
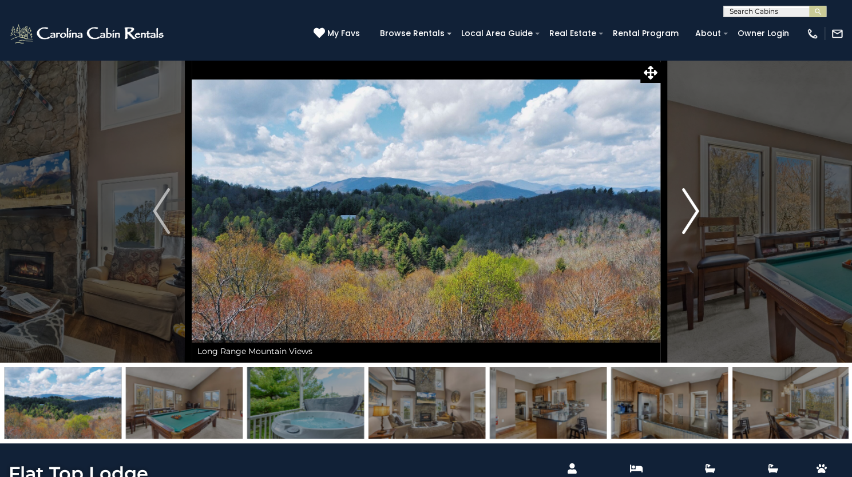
click at [698, 234] on img "Next" at bounding box center [690, 211] width 17 height 46
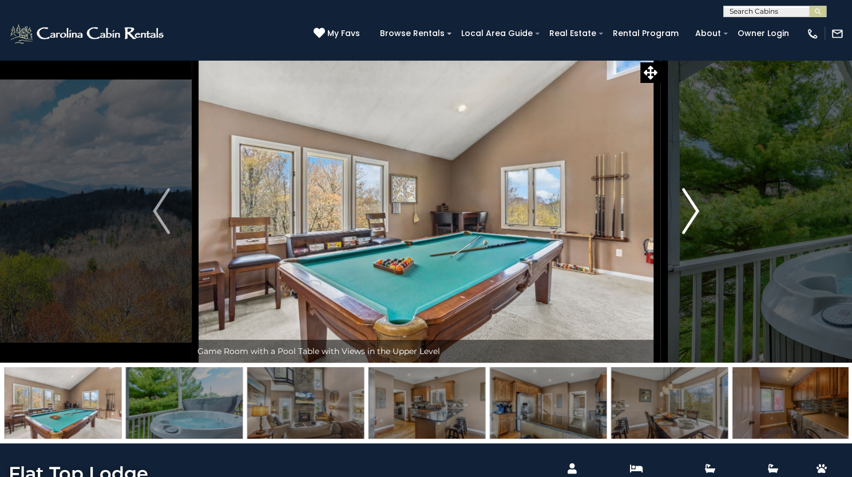
click at [685, 234] on img "Next" at bounding box center [690, 211] width 17 height 46
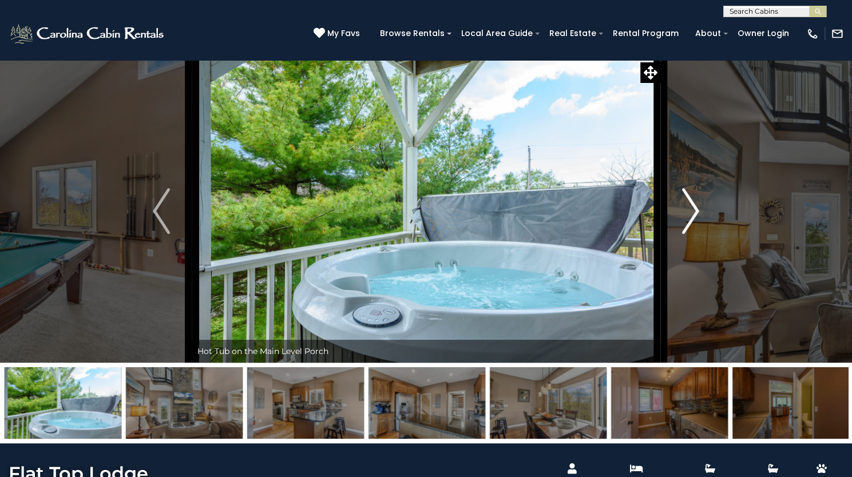
click at [685, 234] on img "Next" at bounding box center [690, 211] width 17 height 46
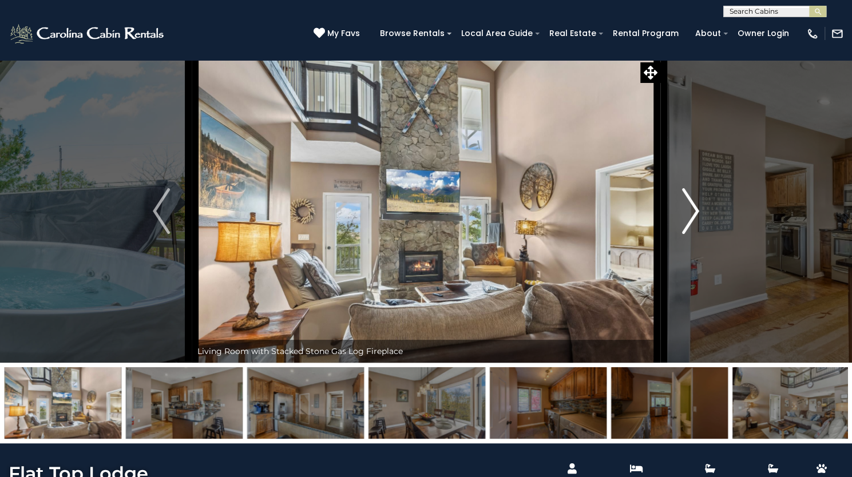
click at [685, 234] on img "Next" at bounding box center [690, 211] width 17 height 46
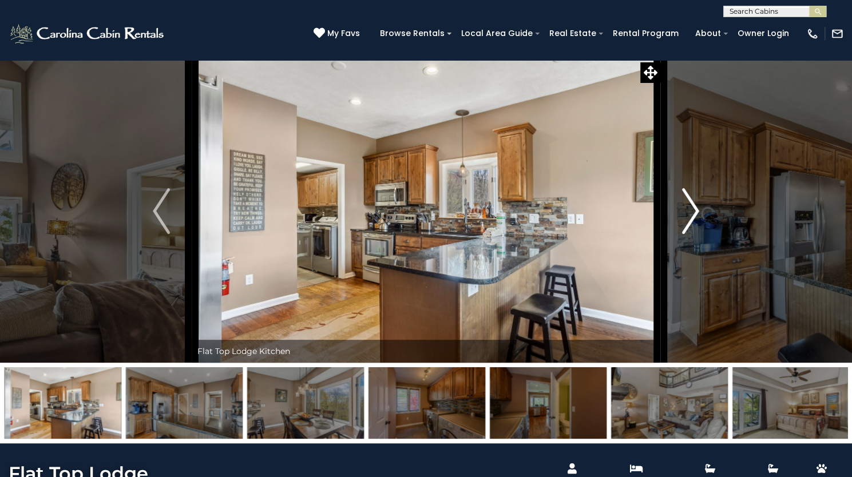
click at [685, 234] on img "Next" at bounding box center [690, 211] width 17 height 46
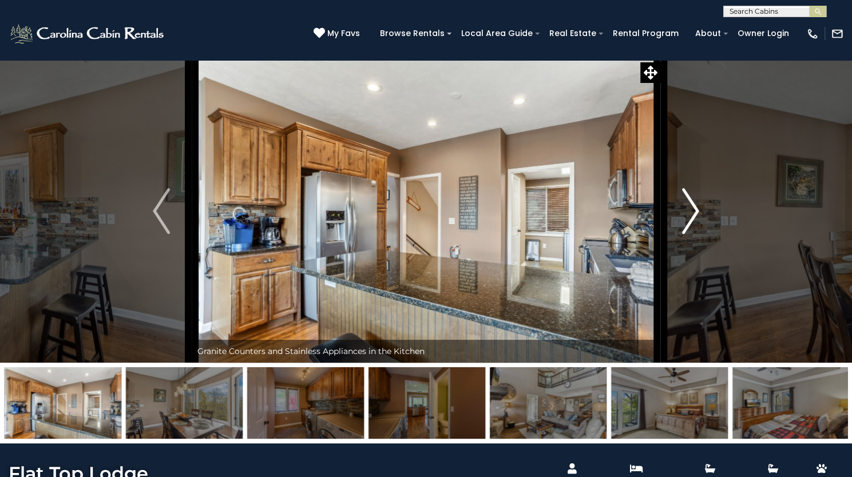
click at [685, 234] on img "Next" at bounding box center [690, 211] width 17 height 46
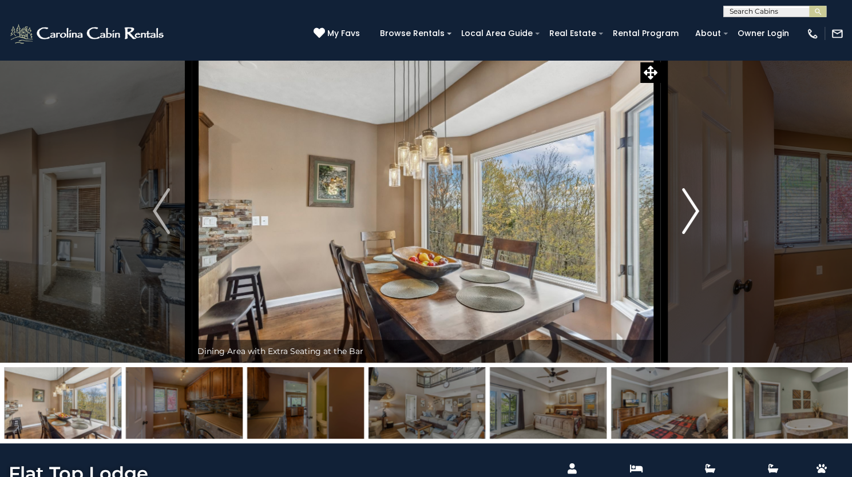
click at [685, 234] on img "Next" at bounding box center [690, 211] width 17 height 46
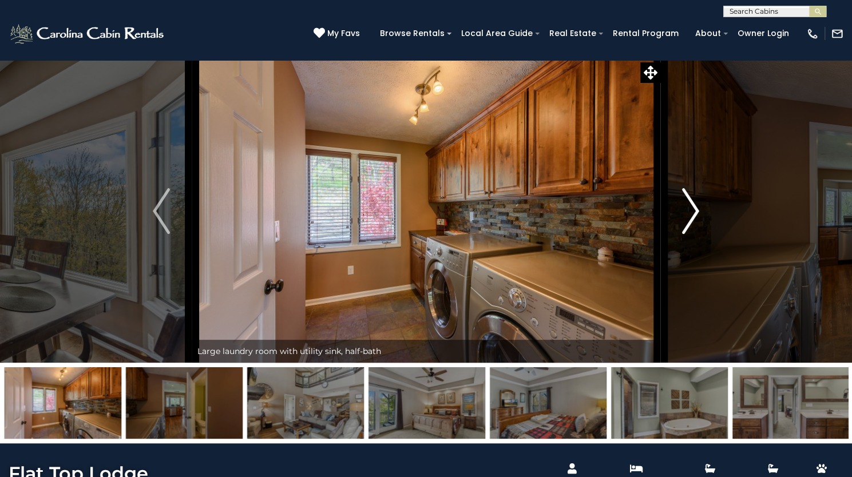
click at [685, 234] on img "Next" at bounding box center [690, 211] width 17 height 46
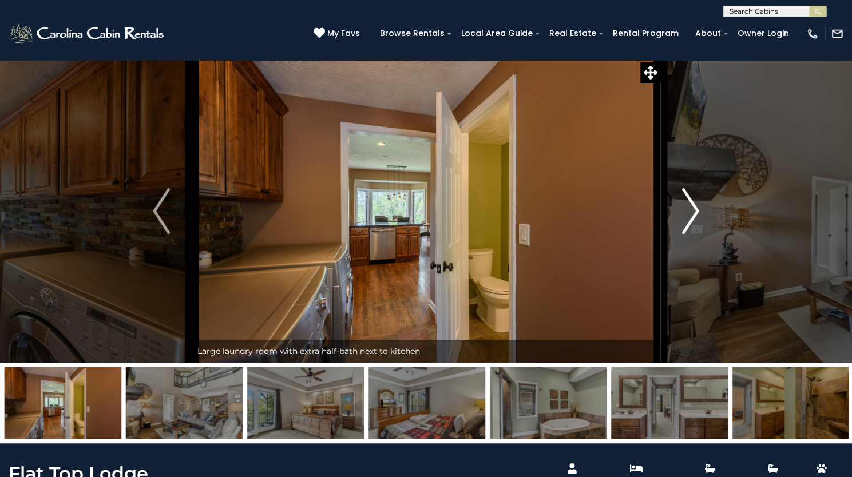
click at [685, 234] on img "Next" at bounding box center [690, 211] width 17 height 46
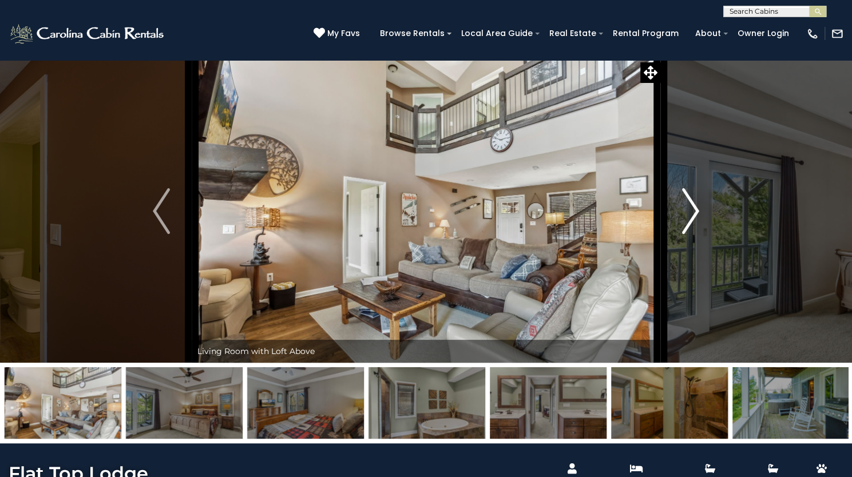
click at [685, 234] on img "Next" at bounding box center [690, 211] width 17 height 46
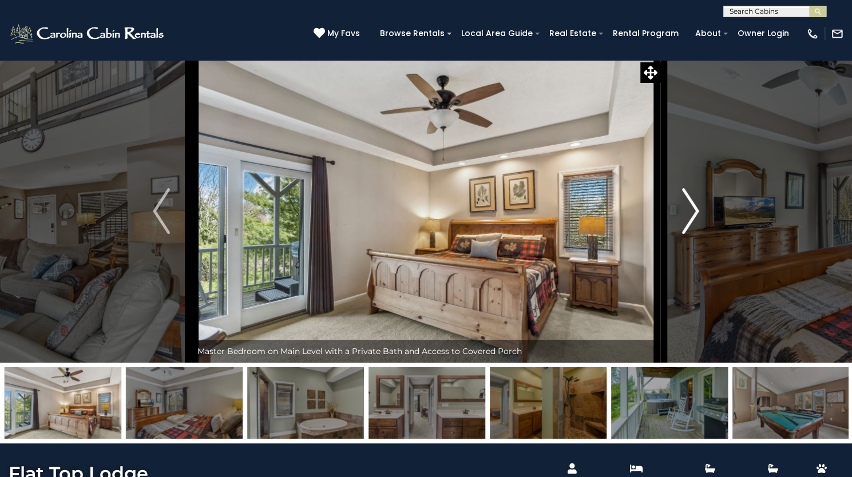
click at [685, 234] on img "Next" at bounding box center [690, 211] width 17 height 46
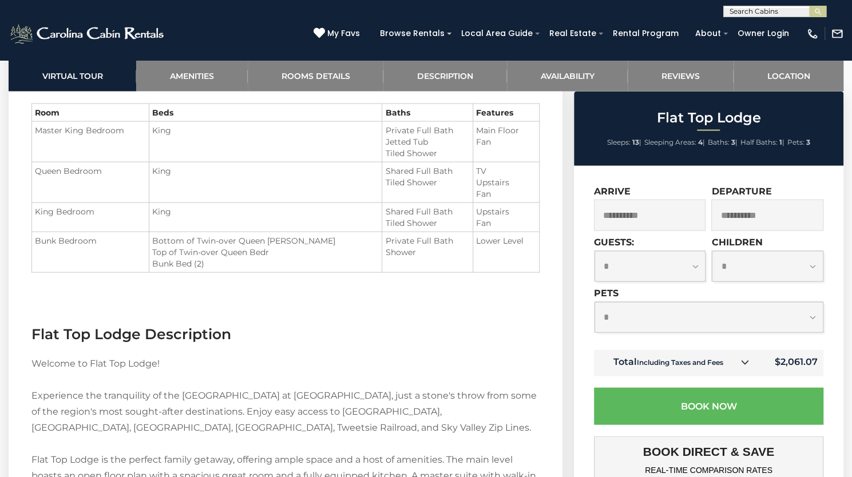
scroll to position [1338, 0]
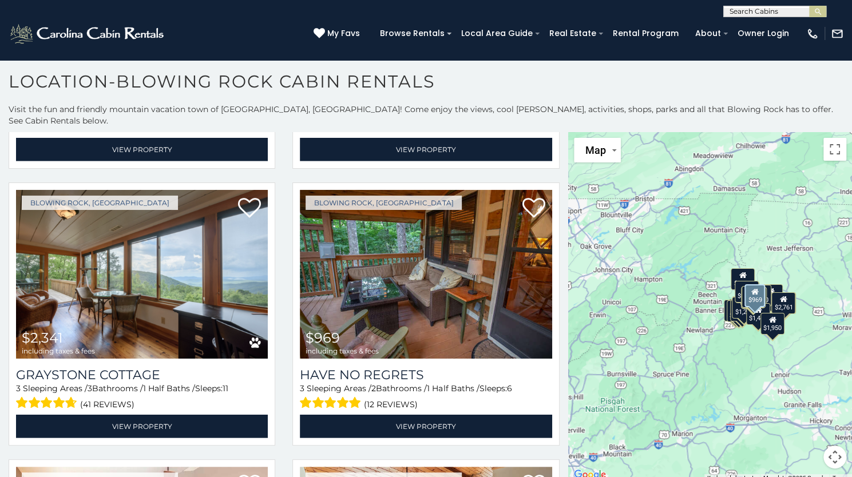
scroll to position [1944, 0]
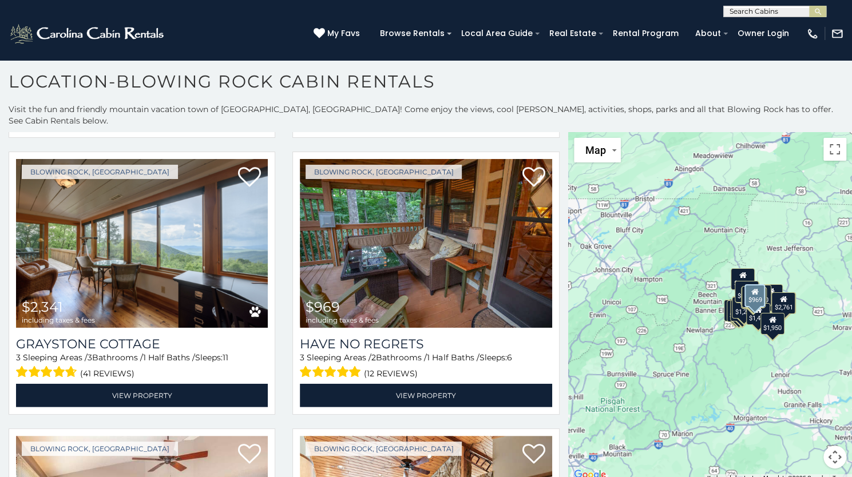
click at [315, 363] on span at bounding box center [331, 372] width 62 height 18
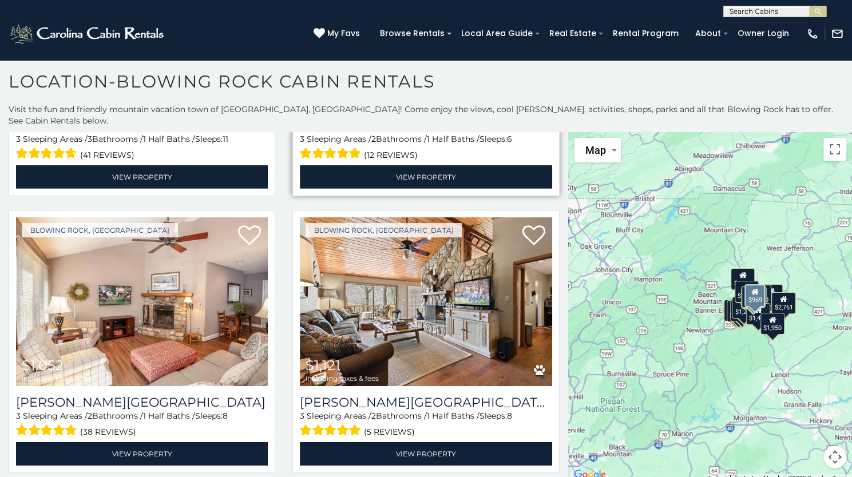
scroll to position [2164, 0]
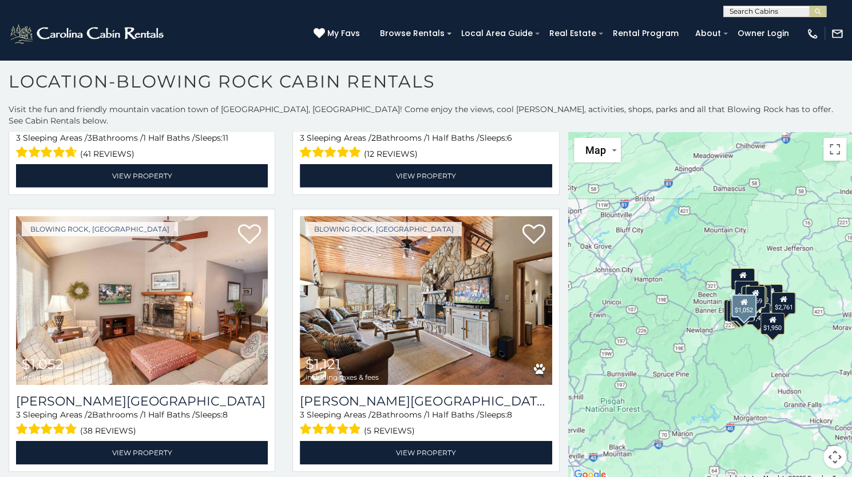
drag, startPoint x: 316, startPoint y: 334, endPoint x: 276, endPoint y: 364, distance: 49.9
click at [276, 364] on div "Blowing Rock, [GEOGRAPHIC_DATA] $1,052 including taxes & fees [PERSON_NAME][GEO…" at bounding box center [142, 344] width 284 height 270
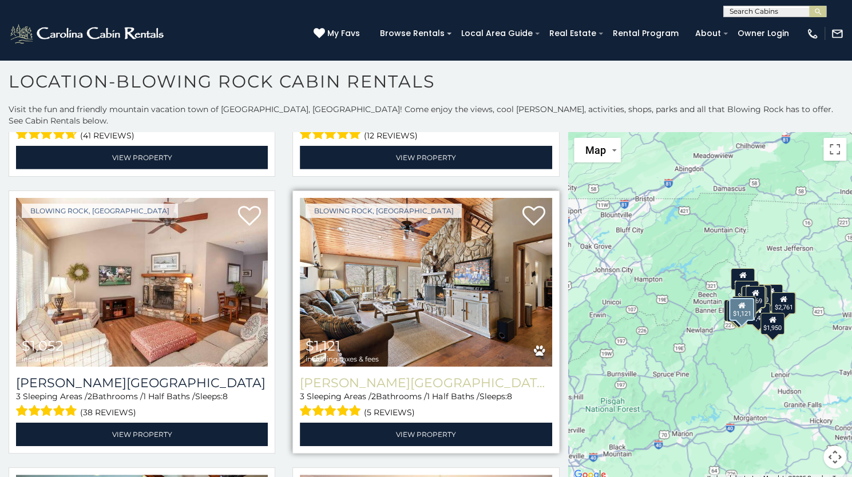
scroll to position [2183, 0]
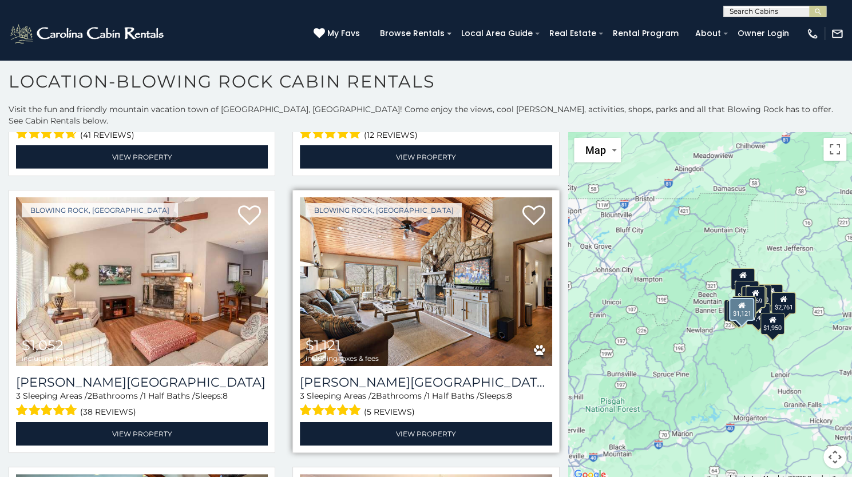
click at [415, 287] on img at bounding box center [426, 281] width 252 height 169
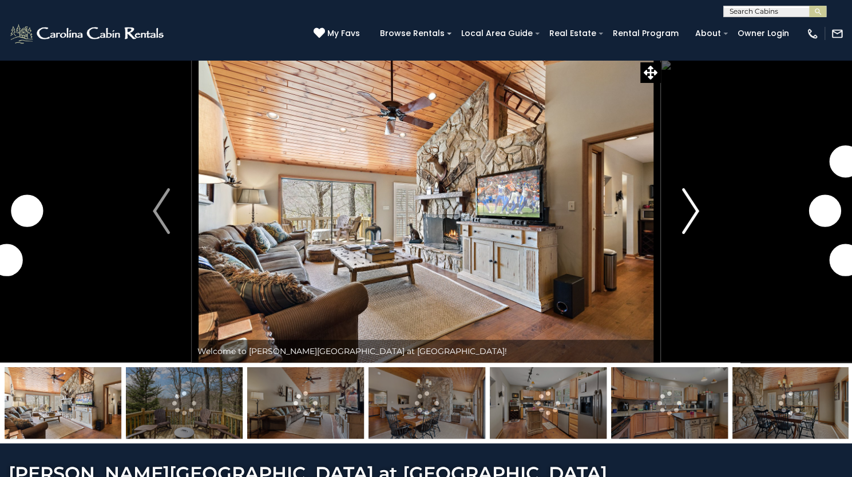
click at [686, 234] on img "Next" at bounding box center [690, 211] width 17 height 46
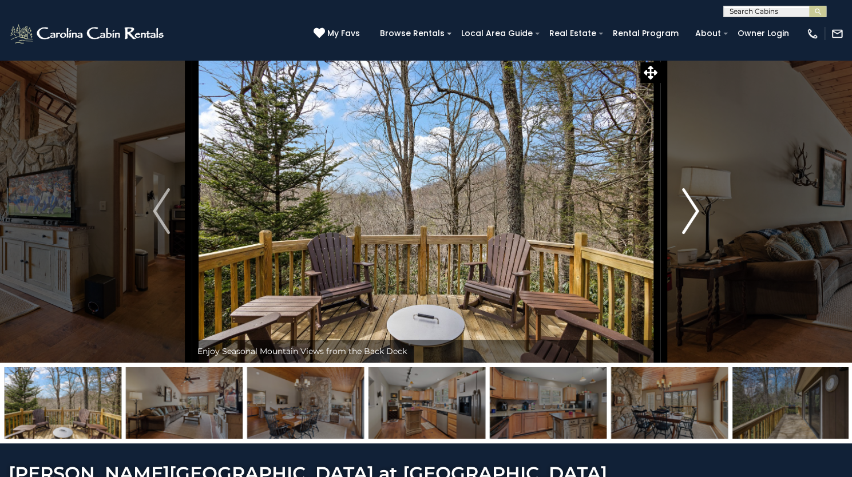
click at [686, 234] on img "Next" at bounding box center [690, 211] width 17 height 46
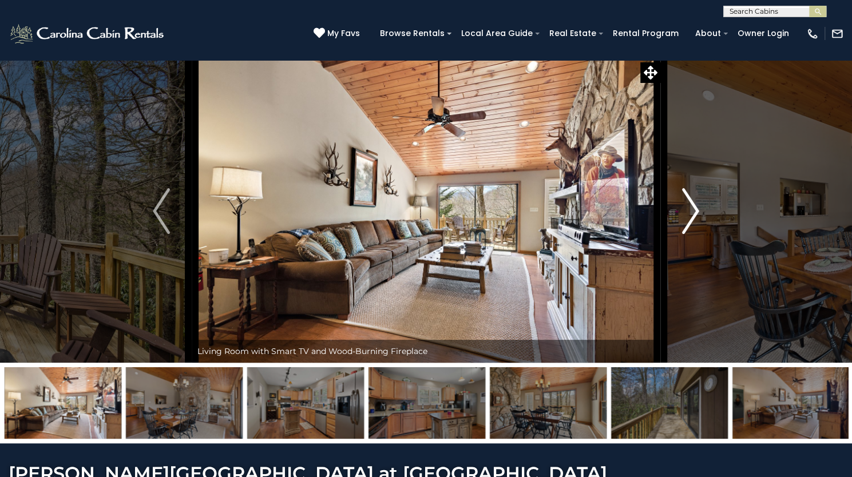
click at [686, 234] on img "Next" at bounding box center [690, 211] width 17 height 46
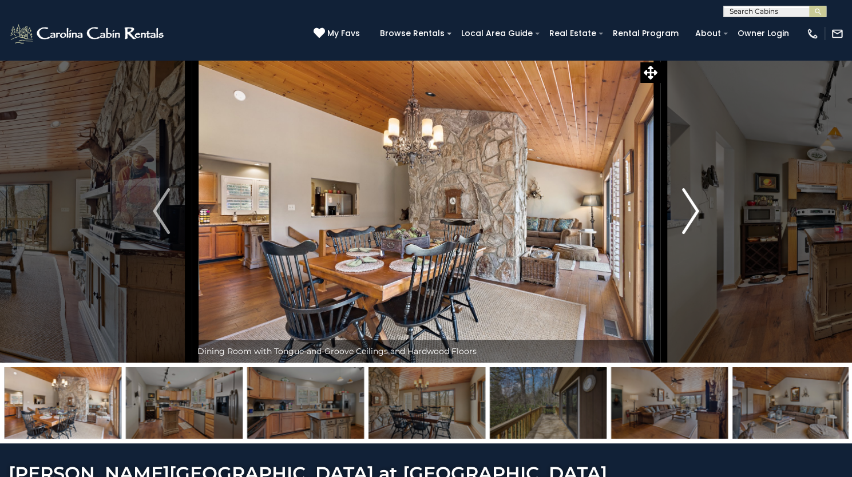
click at [686, 234] on img "Next" at bounding box center [690, 211] width 17 height 46
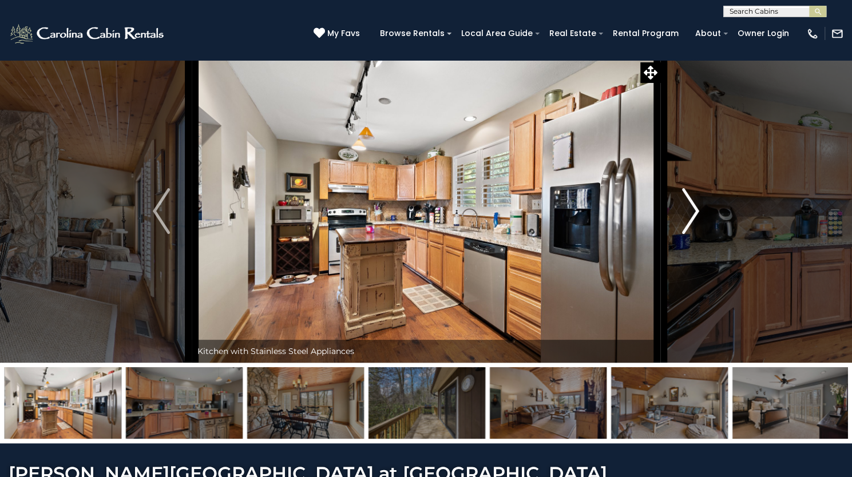
click at [686, 234] on img "Next" at bounding box center [690, 211] width 17 height 46
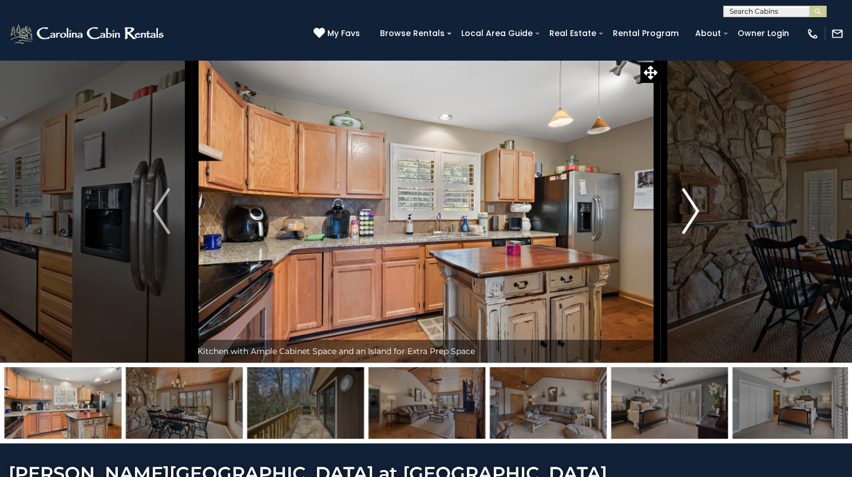
click at [686, 234] on img "Next" at bounding box center [690, 211] width 17 height 46
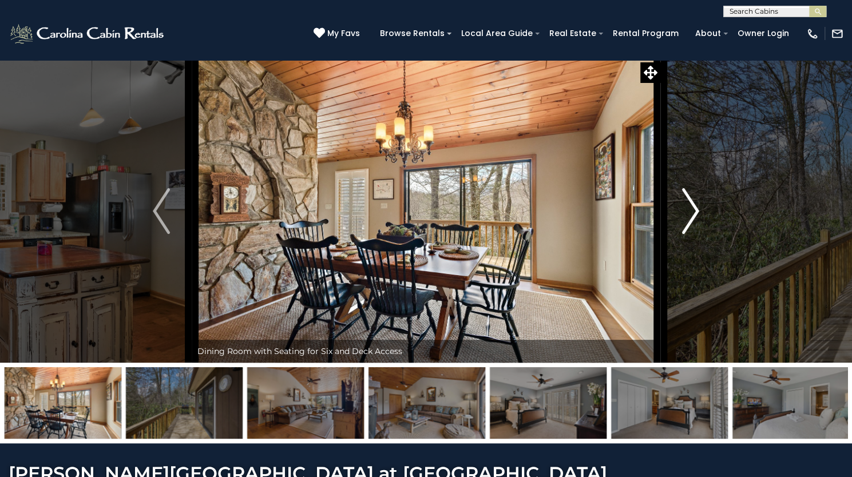
click at [685, 234] on img "Next" at bounding box center [690, 211] width 17 height 46
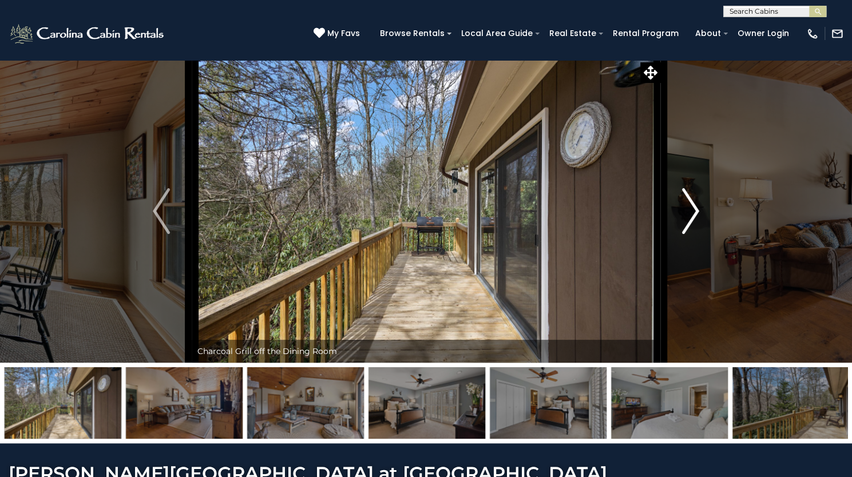
click at [685, 234] on img "Next" at bounding box center [690, 211] width 17 height 46
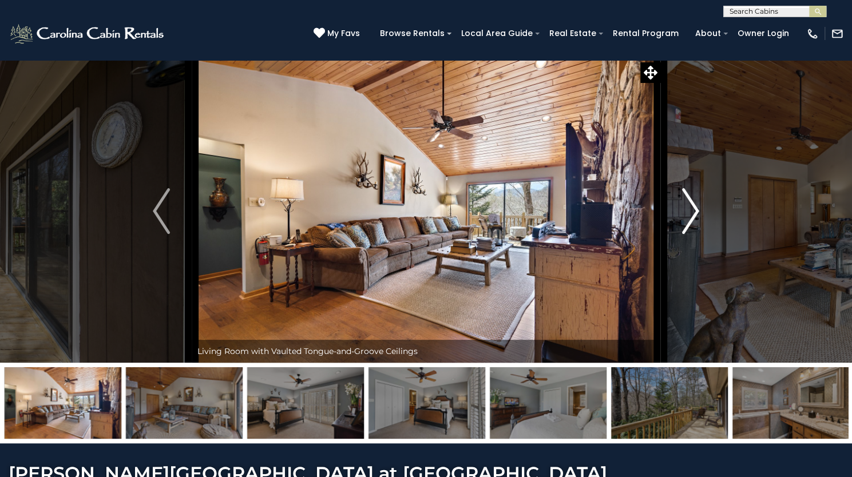
click at [685, 234] on img "Next" at bounding box center [690, 211] width 17 height 46
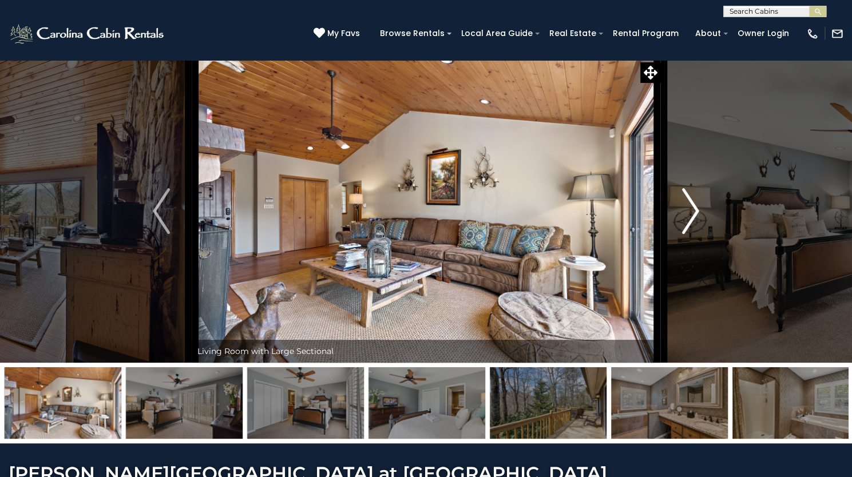
click at [685, 234] on img "Next" at bounding box center [690, 211] width 17 height 46
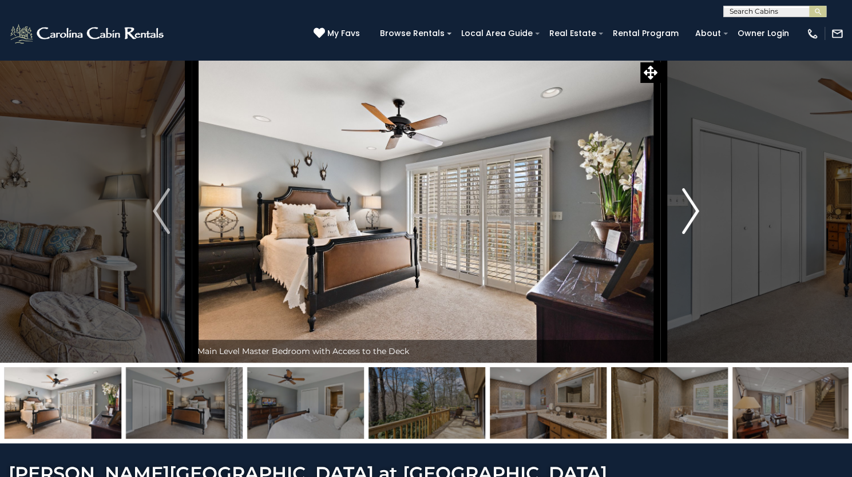
click at [685, 234] on img "Next" at bounding box center [690, 211] width 17 height 46
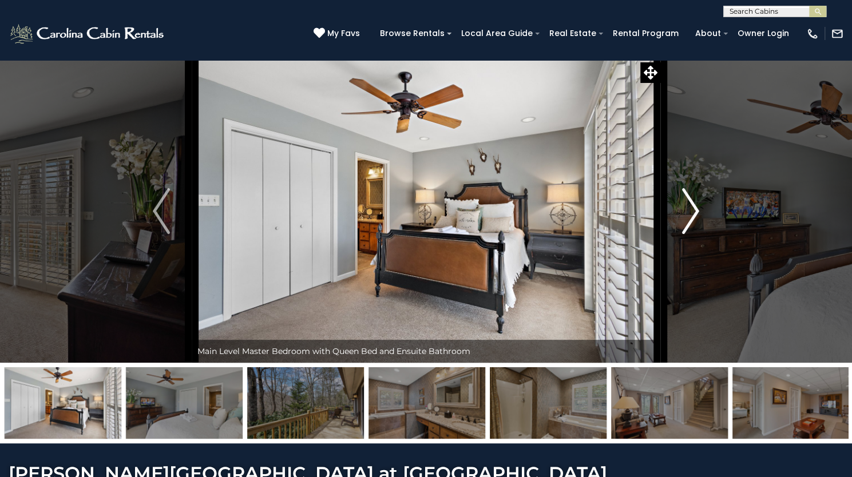
click at [685, 234] on img "Next" at bounding box center [690, 211] width 17 height 46
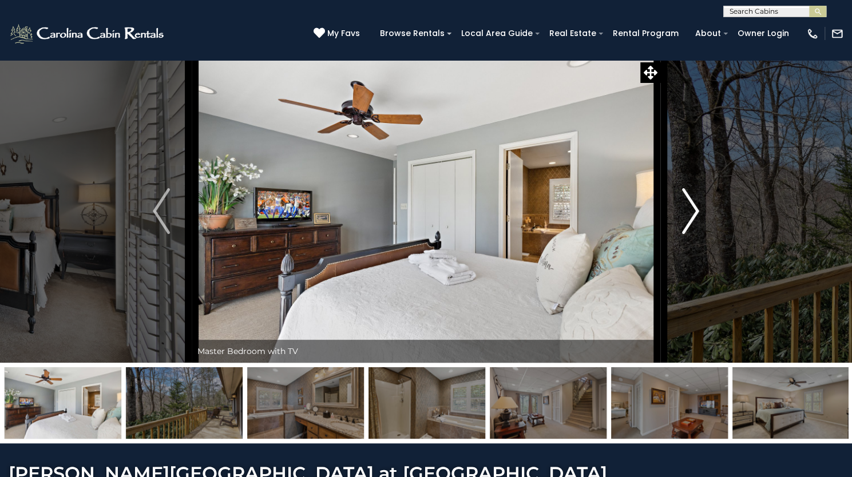
click at [685, 234] on img "Next" at bounding box center [690, 211] width 17 height 46
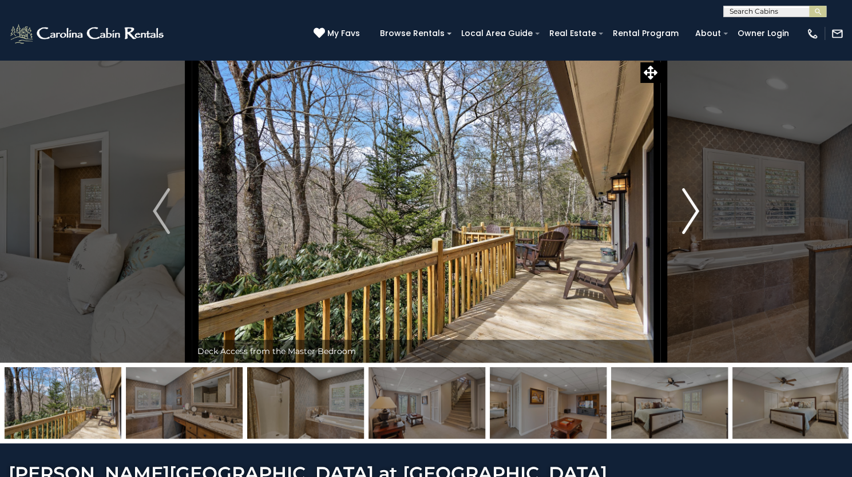
click at [685, 234] on img "Next" at bounding box center [690, 211] width 17 height 46
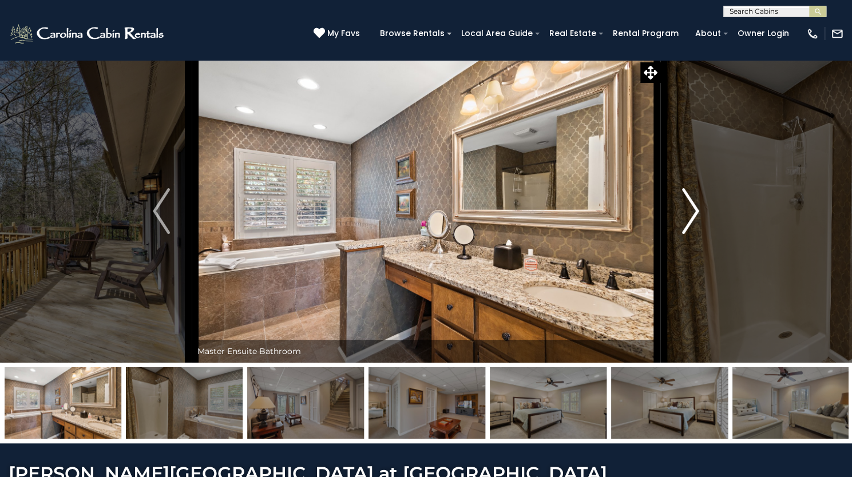
click at [683, 234] on img "Next" at bounding box center [690, 211] width 17 height 46
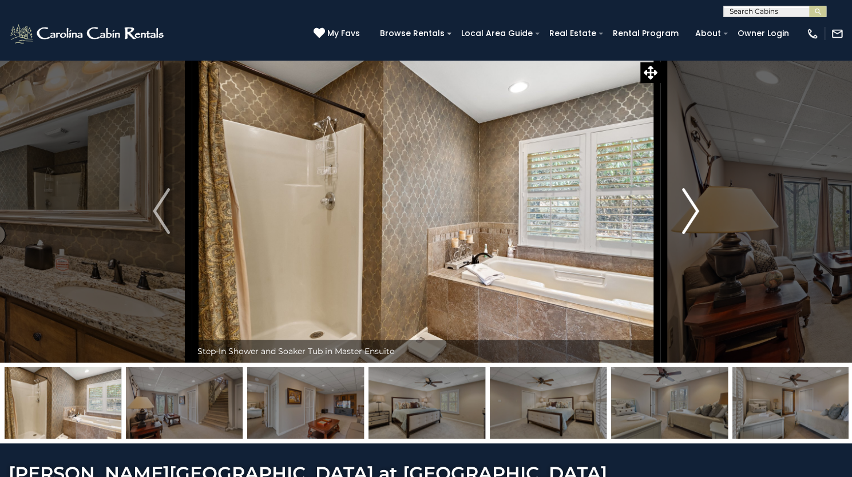
click at [683, 234] on img "Next" at bounding box center [690, 211] width 17 height 46
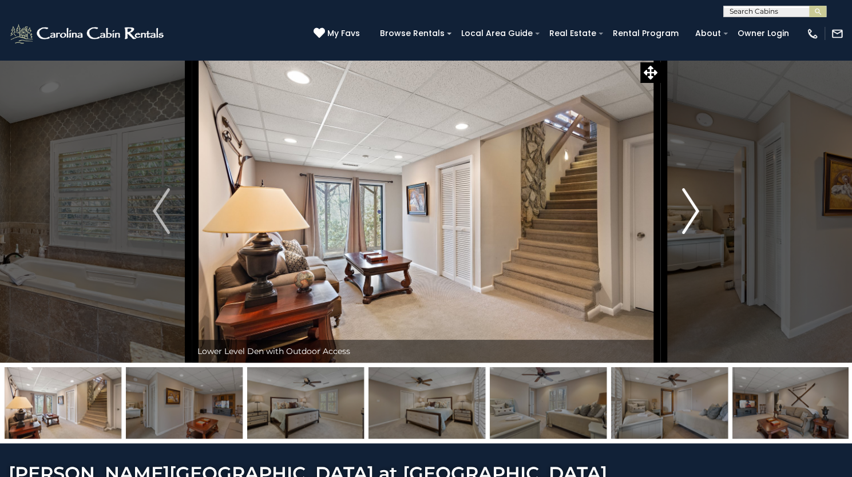
click at [683, 234] on img "Next" at bounding box center [690, 211] width 17 height 46
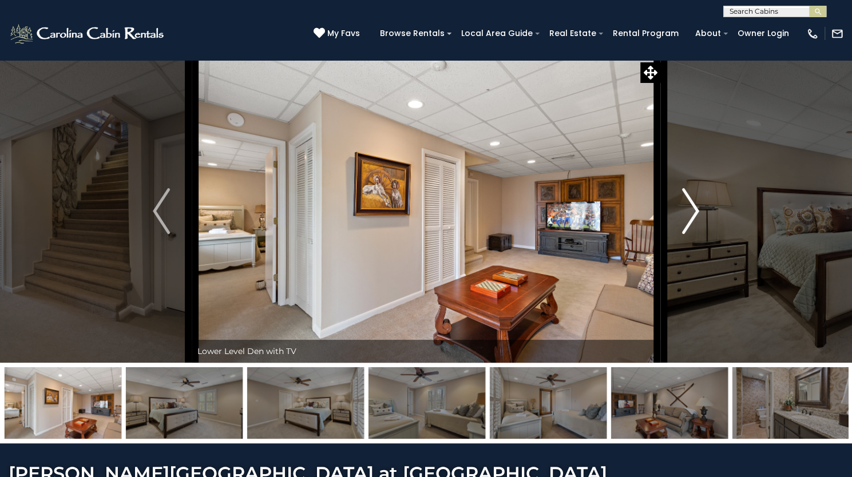
click at [683, 234] on img "Next" at bounding box center [690, 211] width 17 height 46
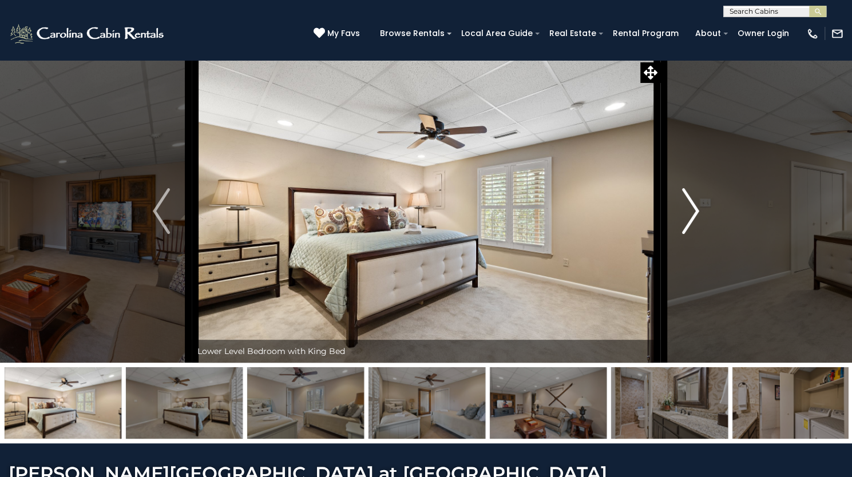
click at [683, 234] on img "Next" at bounding box center [690, 211] width 17 height 46
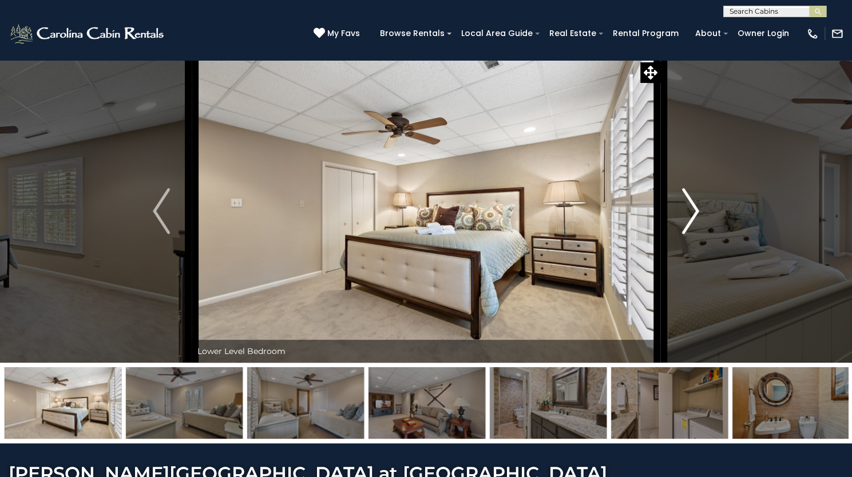
click at [683, 234] on img "Next" at bounding box center [690, 211] width 17 height 46
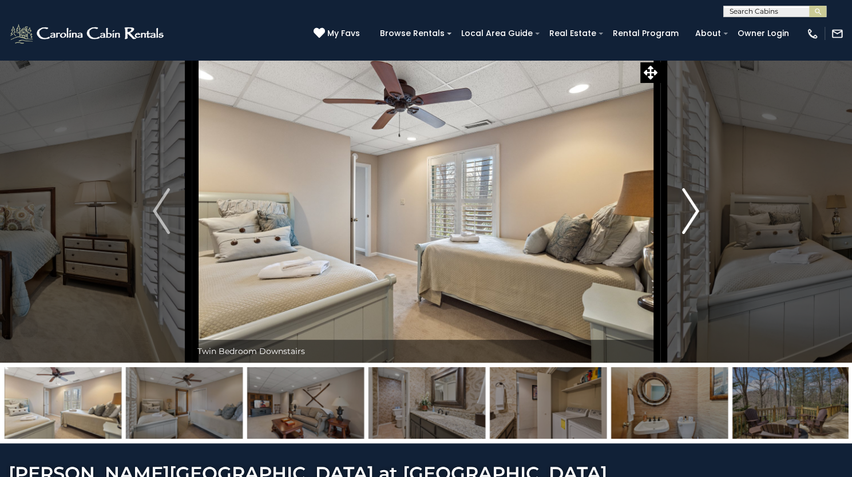
click at [683, 234] on img "Next" at bounding box center [690, 211] width 17 height 46
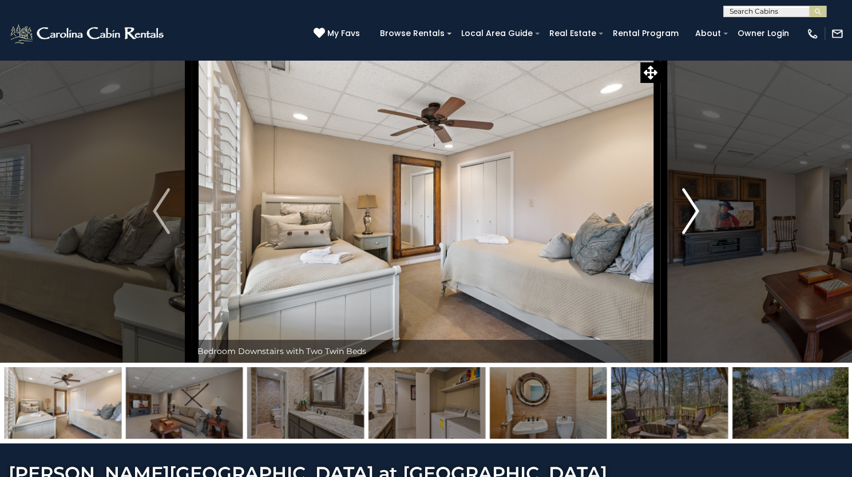
click at [683, 234] on img "Next" at bounding box center [690, 211] width 17 height 46
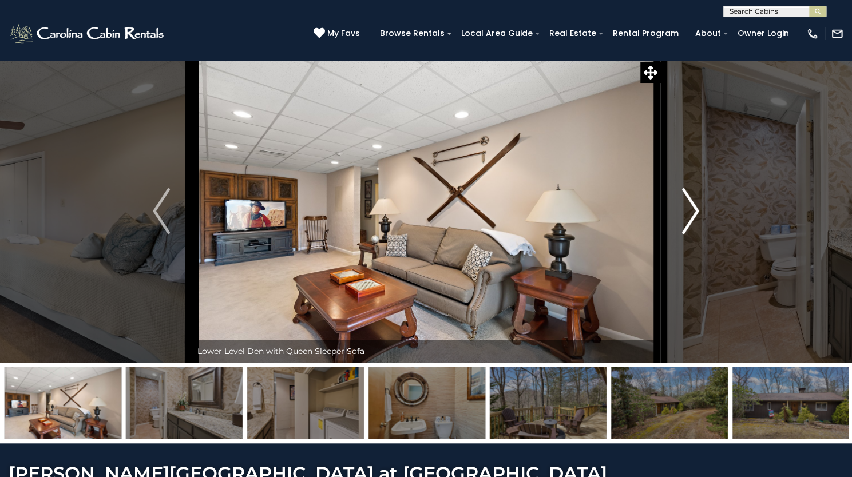
click at [683, 234] on img "Next" at bounding box center [690, 211] width 17 height 46
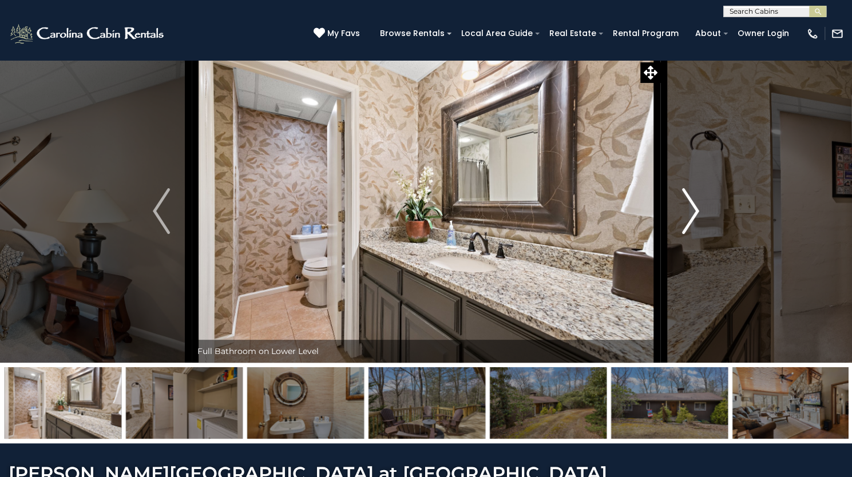
click at [683, 234] on img "Next" at bounding box center [690, 211] width 17 height 46
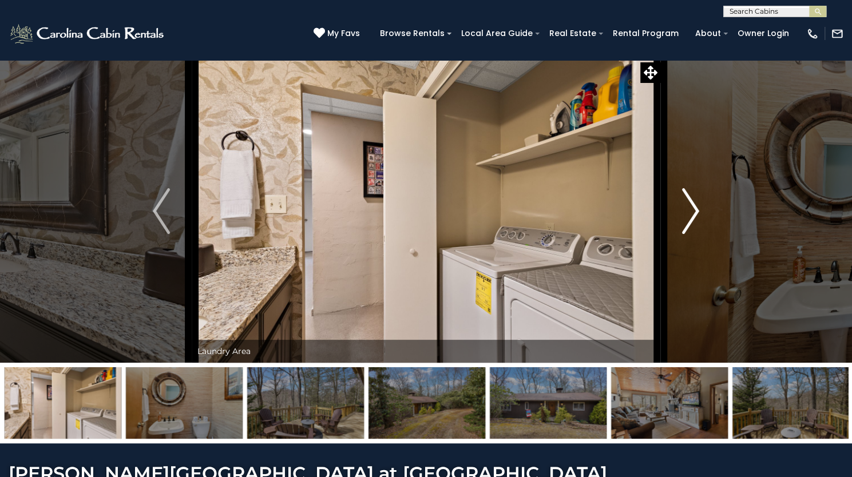
click at [683, 234] on img "Next" at bounding box center [690, 211] width 17 height 46
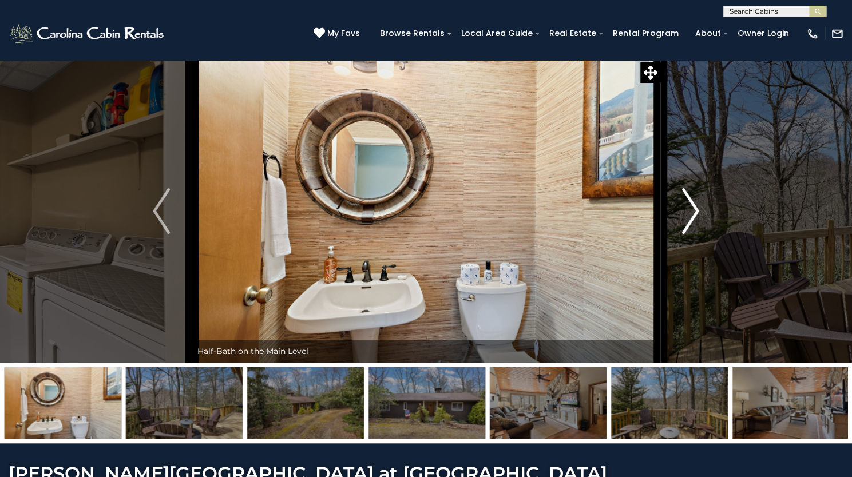
click at [683, 234] on img "Next" at bounding box center [690, 211] width 17 height 46
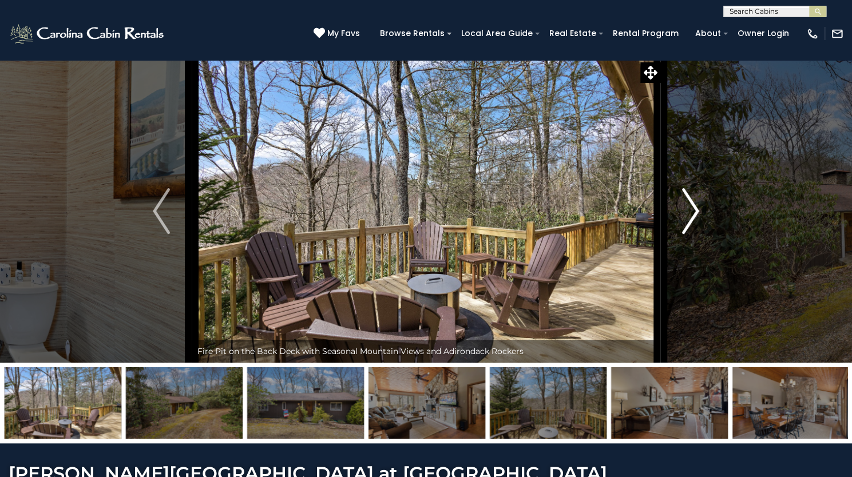
click at [683, 234] on img "Next" at bounding box center [690, 211] width 17 height 46
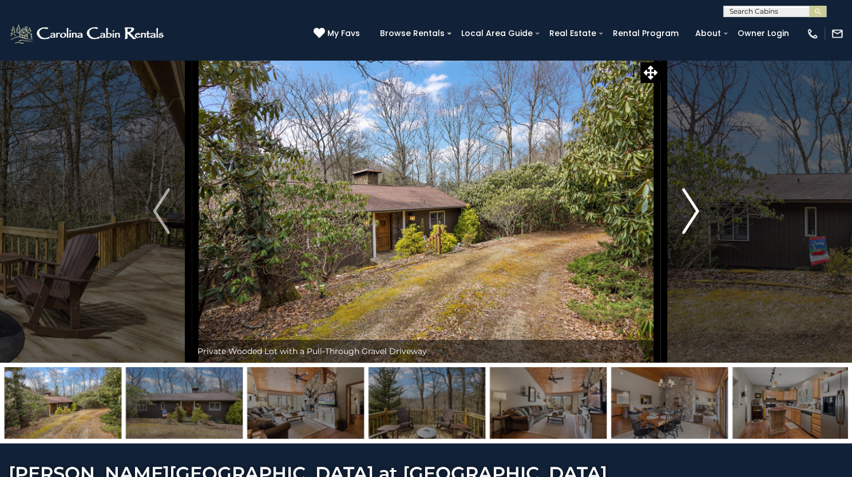
click at [683, 234] on img "Next" at bounding box center [690, 211] width 17 height 46
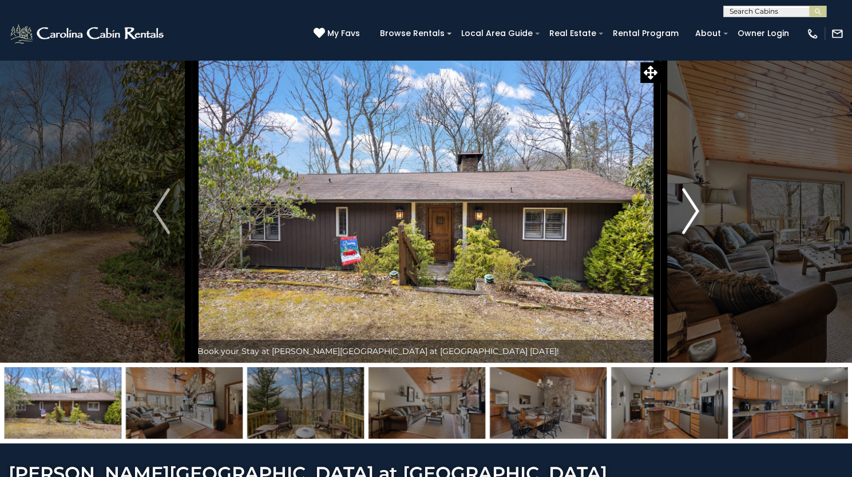
click at [683, 234] on img "Next" at bounding box center [690, 211] width 17 height 46
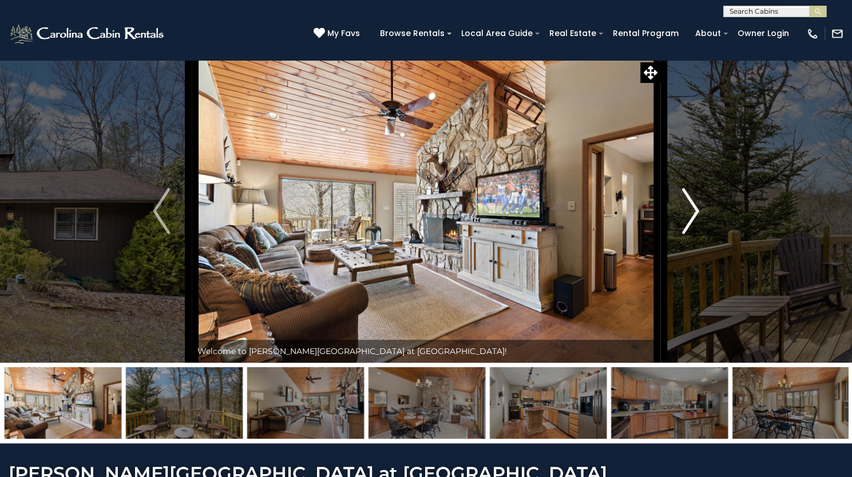
click at [683, 234] on img "Next" at bounding box center [690, 211] width 17 height 46
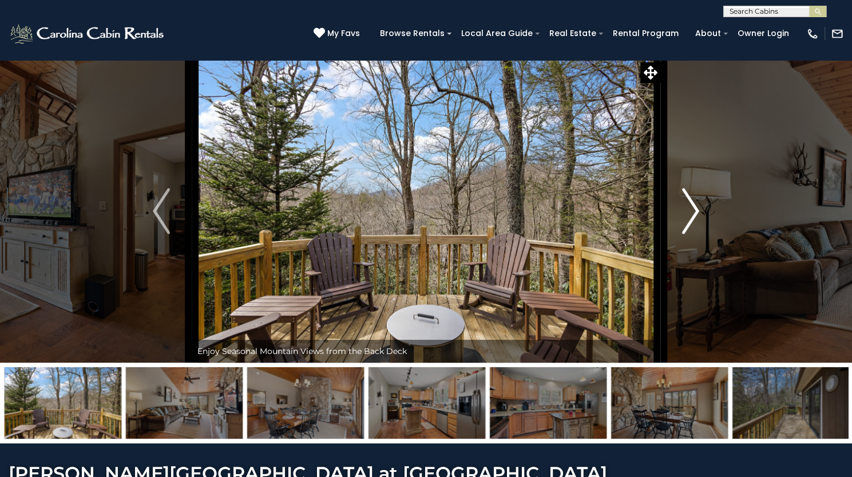
click at [683, 234] on img "Next" at bounding box center [690, 211] width 17 height 46
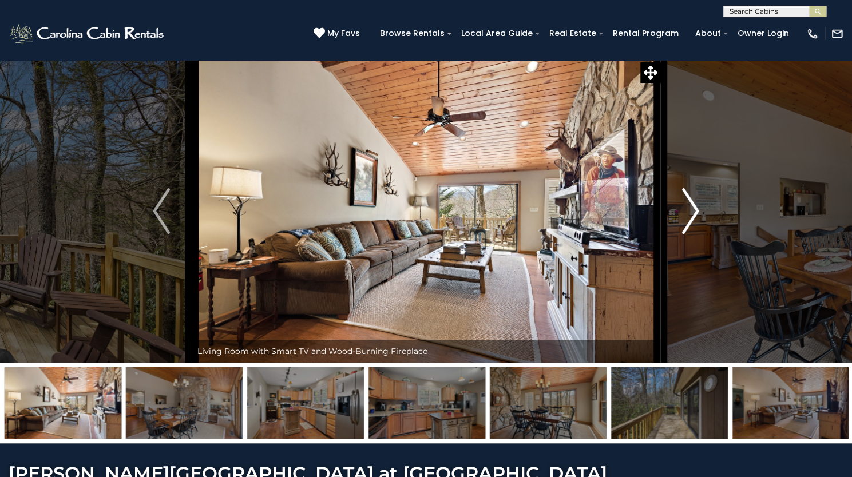
click at [683, 234] on img "Next" at bounding box center [690, 211] width 17 height 46
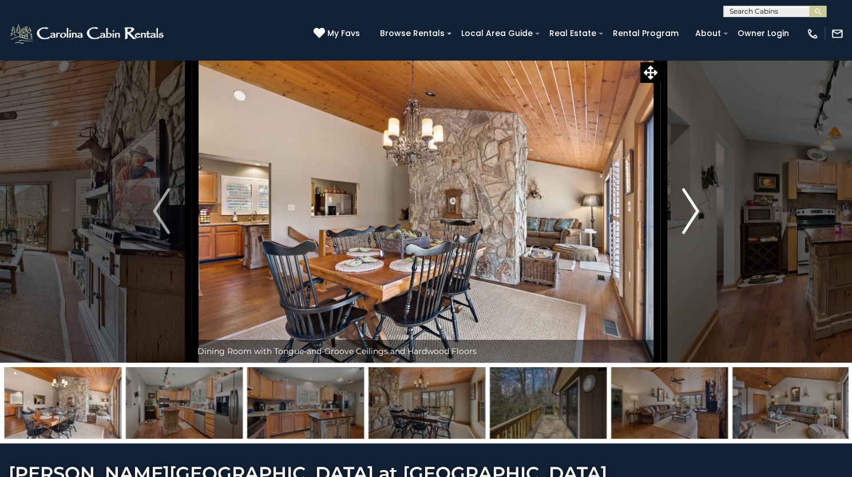
click at [683, 234] on img "Next" at bounding box center [690, 211] width 17 height 46
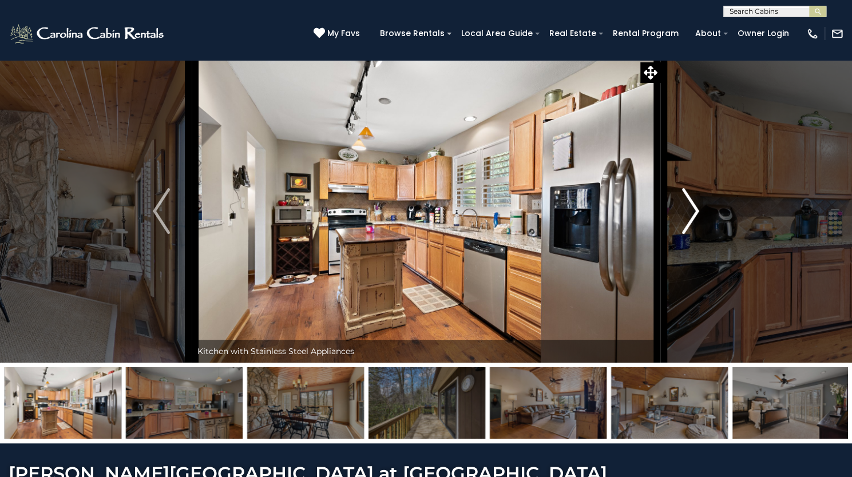
click at [682, 234] on img "Next" at bounding box center [690, 211] width 17 height 46
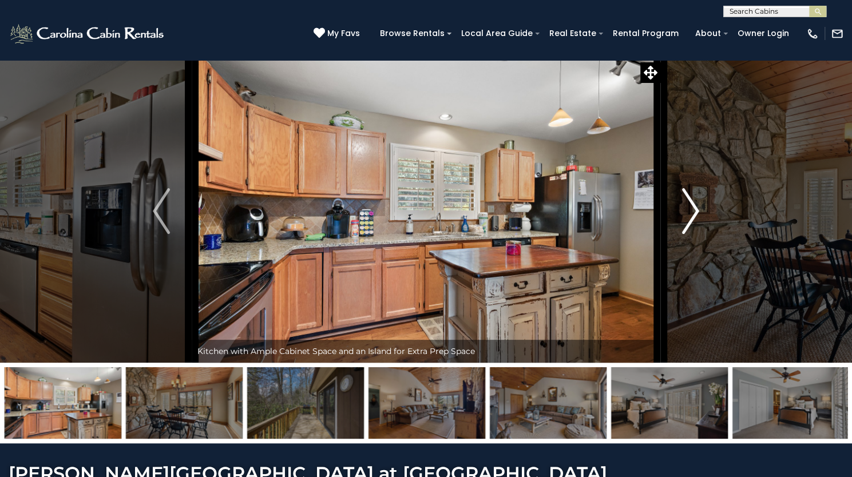
click at [682, 234] on img "Next" at bounding box center [690, 211] width 17 height 46
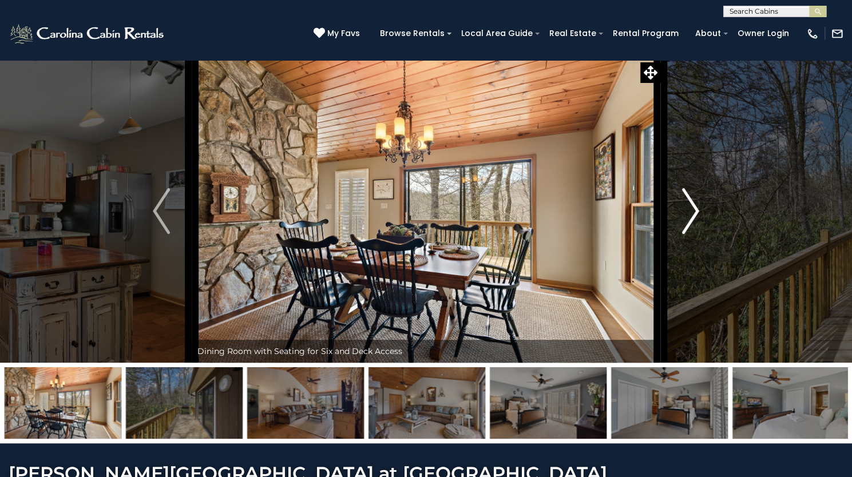
click at [682, 234] on img "Next" at bounding box center [690, 211] width 17 height 46
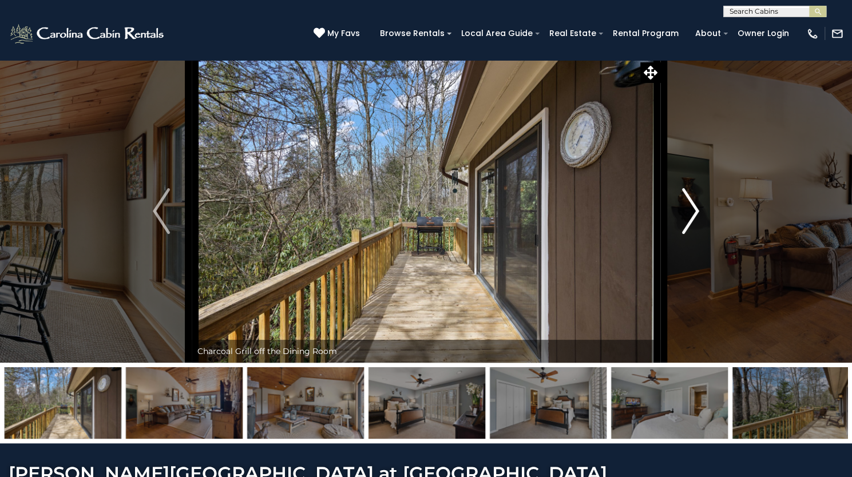
click at [682, 234] on img "Next" at bounding box center [690, 211] width 17 height 46
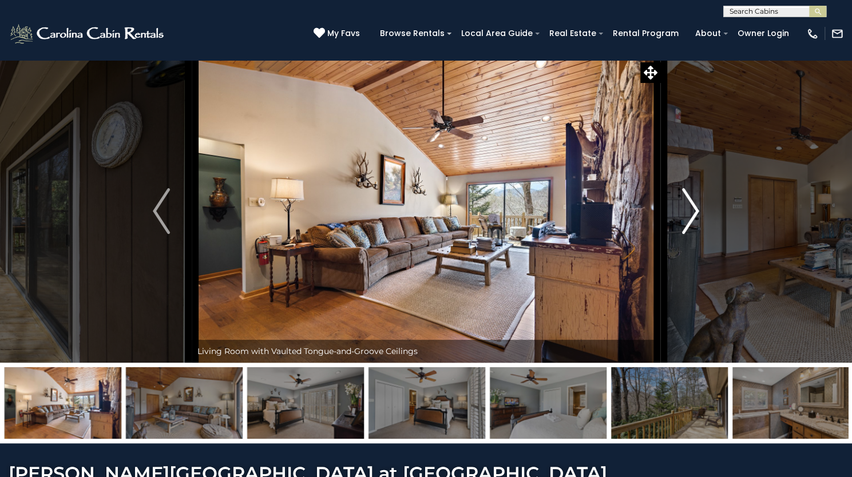
click at [682, 234] on img "Next" at bounding box center [690, 211] width 17 height 46
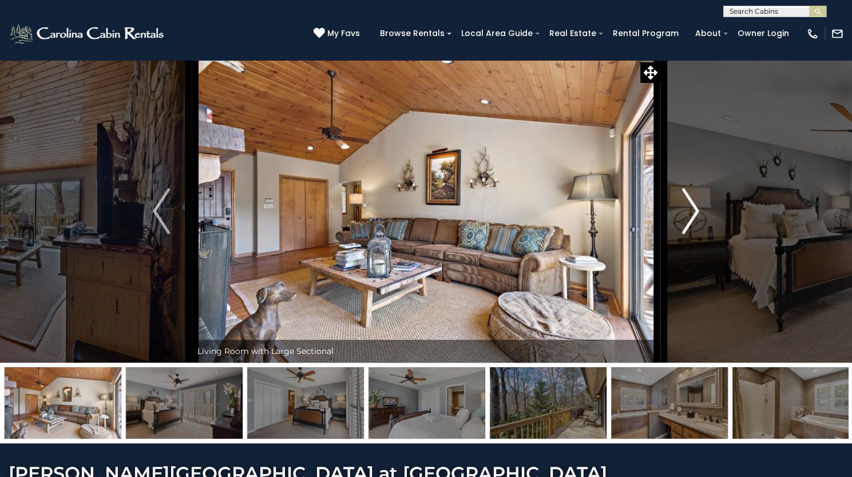
click at [682, 234] on img "Next" at bounding box center [690, 211] width 17 height 46
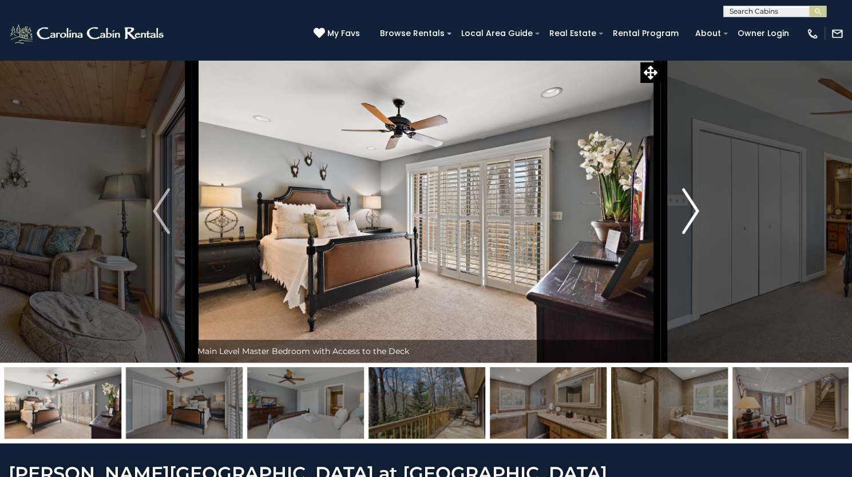
click at [682, 234] on img "Next" at bounding box center [690, 211] width 17 height 46
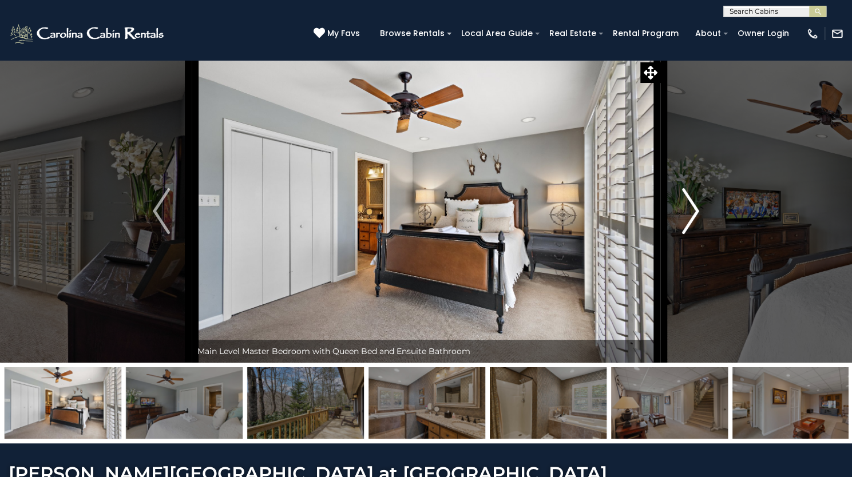
click at [682, 234] on img "Next" at bounding box center [690, 211] width 17 height 46
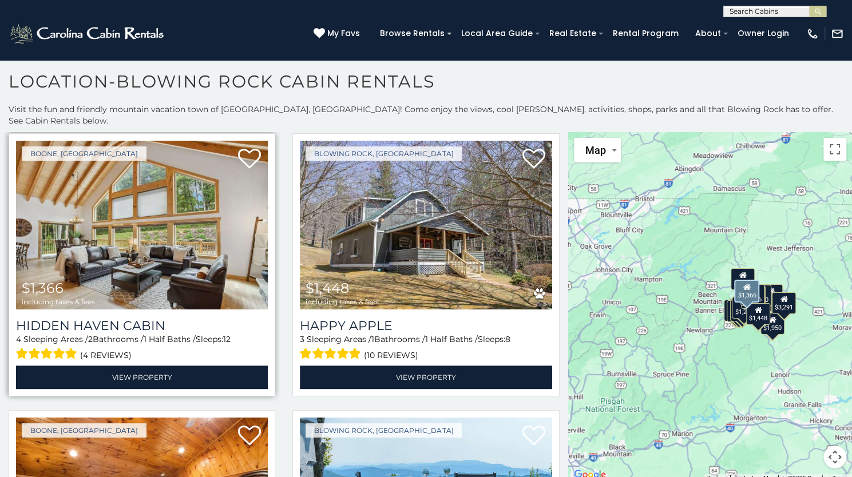
scroll to position [3521, 0]
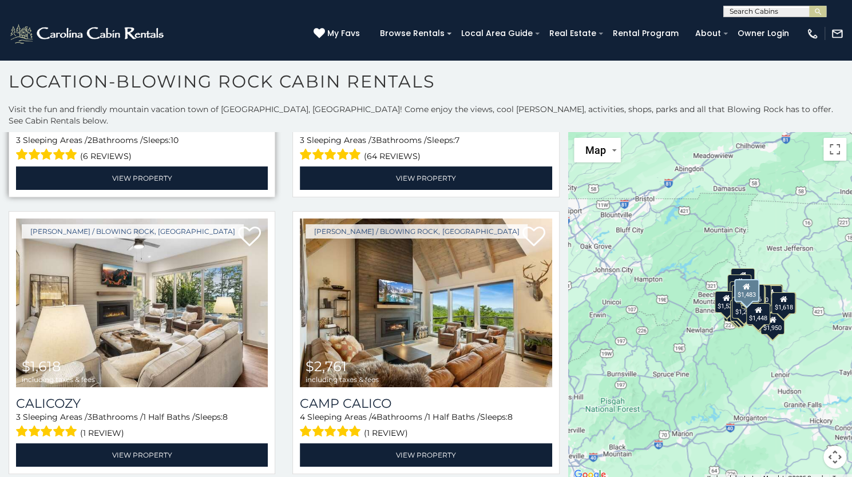
scroll to position [3822, 0]
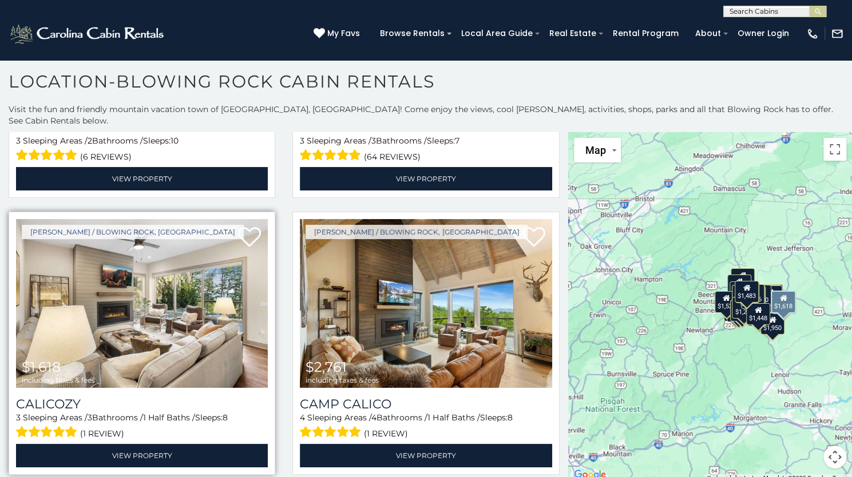
click at [183, 249] on img at bounding box center [142, 303] width 252 height 169
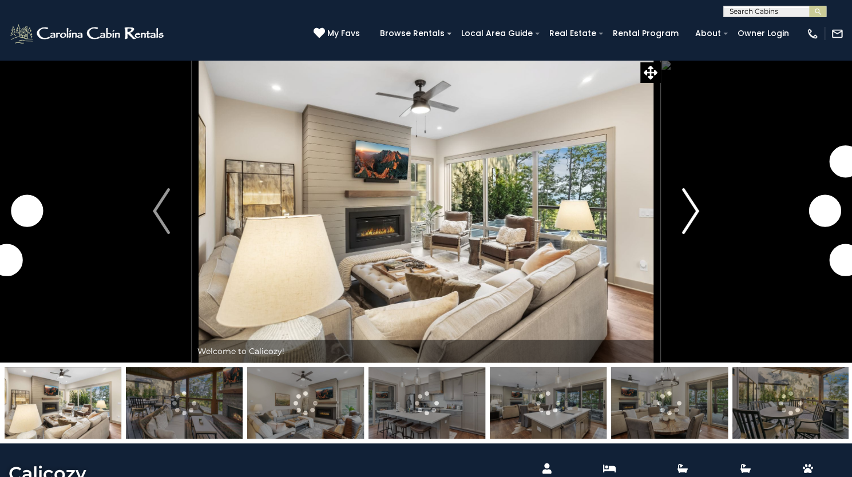
click at [700, 266] on button "Next" at bounding box center [690, 210] width 61 height 303
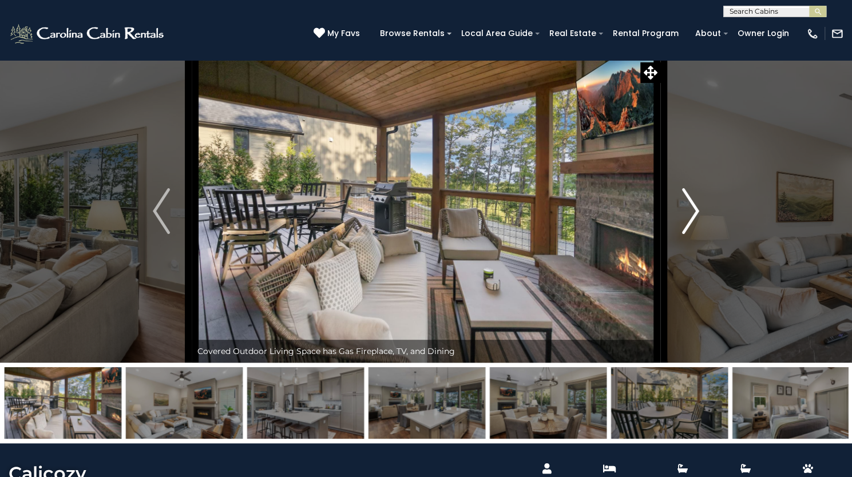
click at [700, 266] on button "Next" at bounding box center [690, 210] width 61 height 303
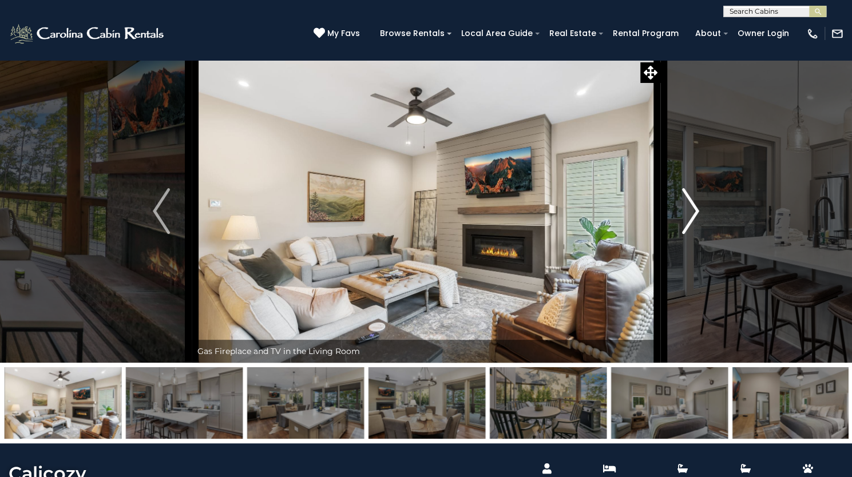
click at [700, 266] on button "Next" at bounding box center [690, 210] width 61 height 303
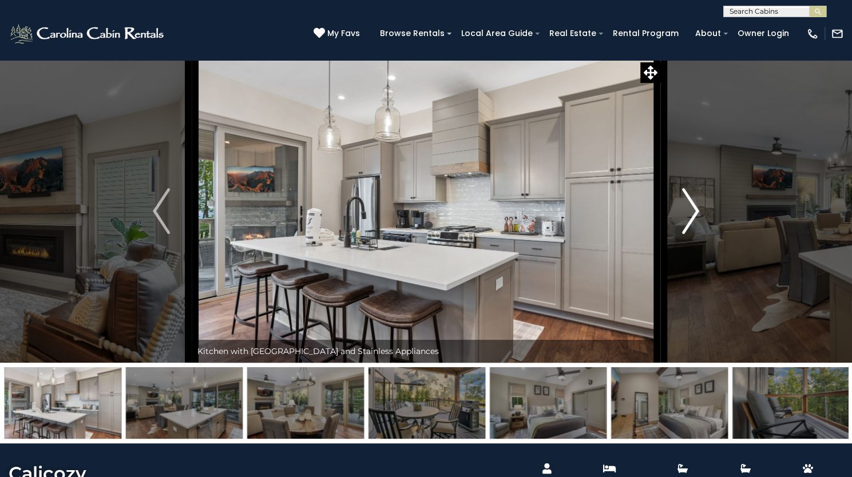
click at [700, 266] on button "Next" at bounding box center [690, 210] width 61 height 303
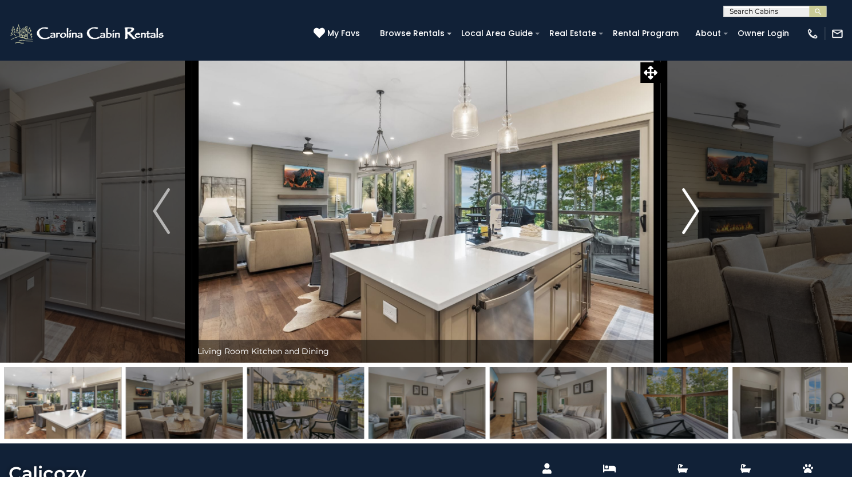
click at [700, 266] on button "Next" at bounding box center [690, 210] width 61 height 303
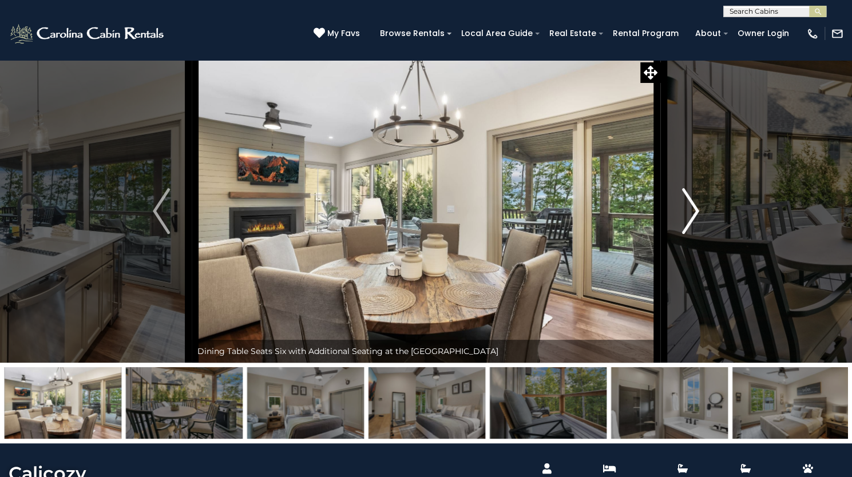
click at [700, 266] on button "Next" at bounding box center [690, 210] width 61 height 303
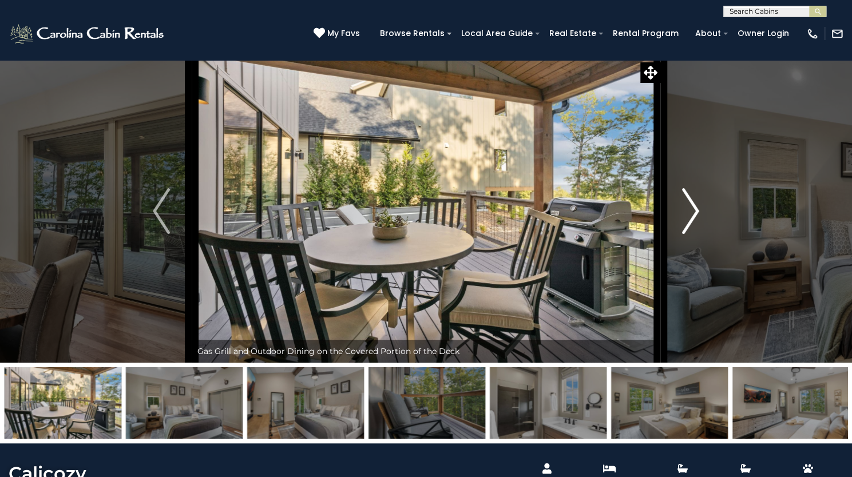
click at [700, 266] on button "Next" at bounding box center [690, 210] width 61 height 303
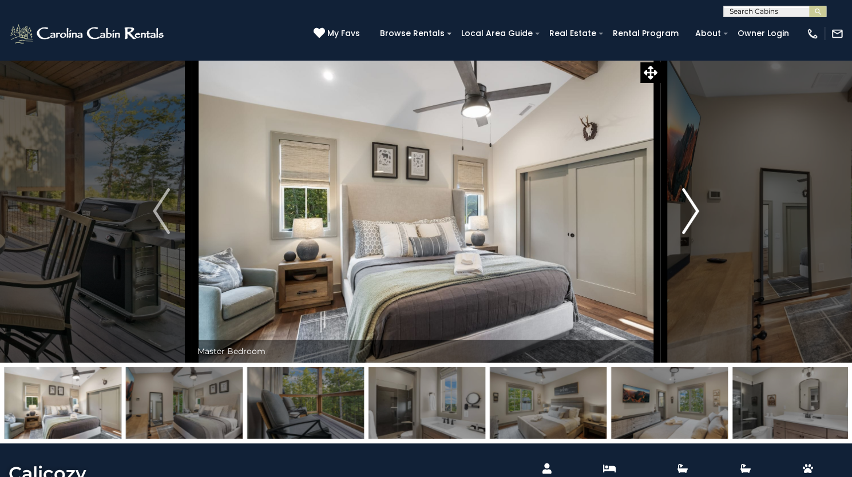
click at [700, 266] on button "Next" at bounding box center [690, 210] width 61 height 303
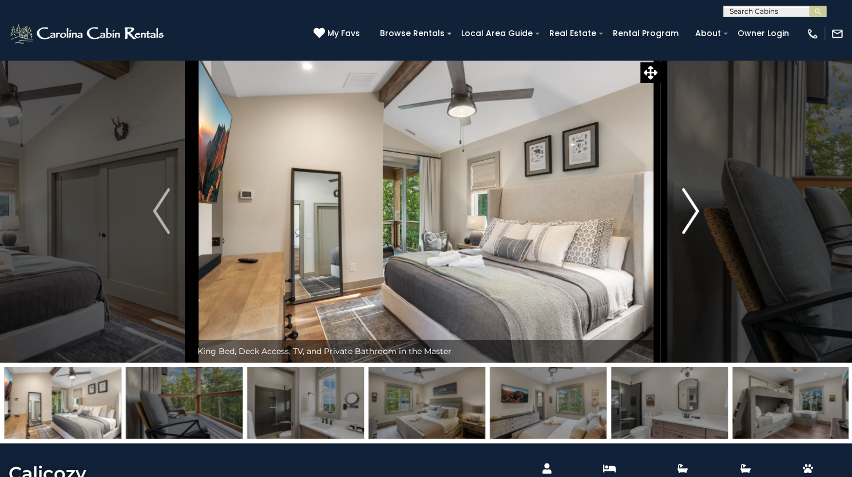
click at [700, 266] on button "Next" at bounding box center [690, 210] width 61 height 303
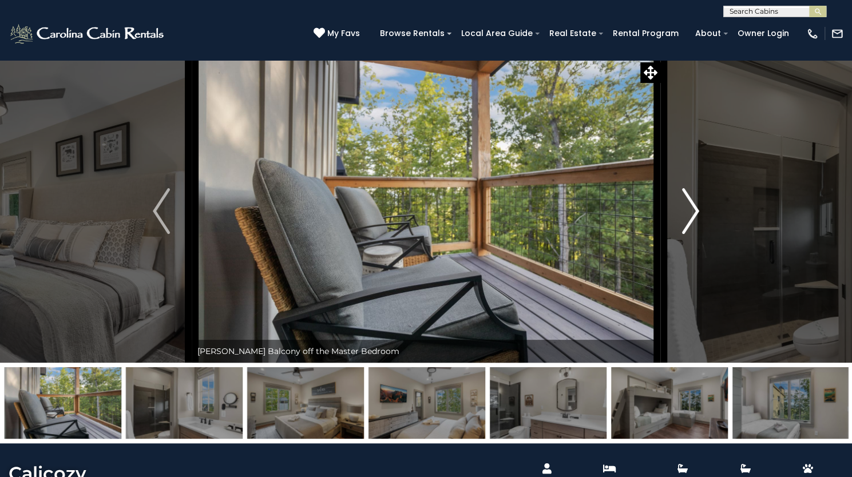
click at [700, 266] on button "Next" at bounding box center [690, 210] width 61 height 303
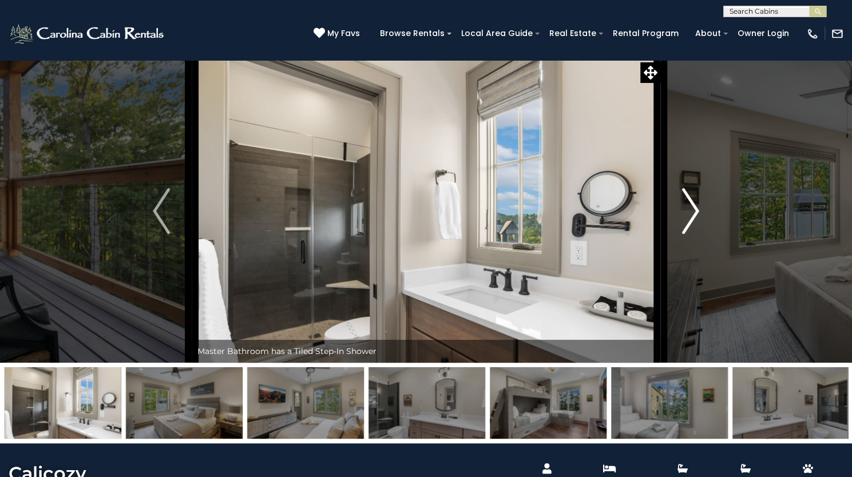
click at [700, 266] on button "Next" at bounding box center [690, 210] width 61 height 303
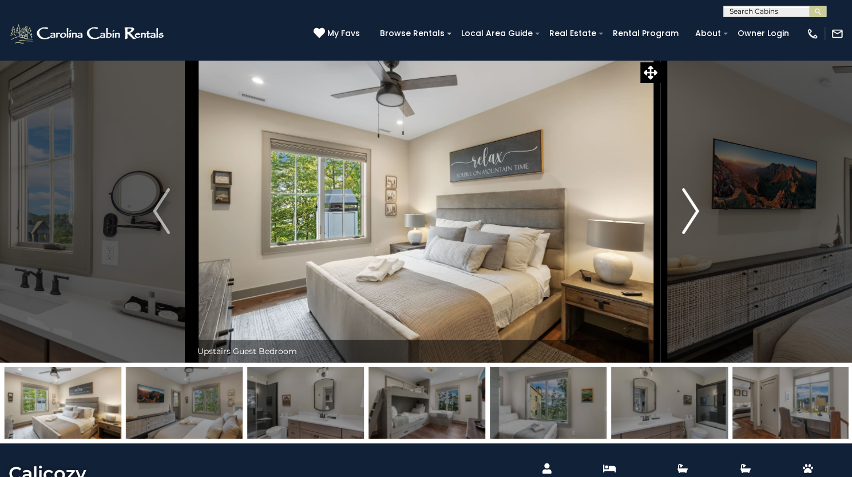
click at [700, 266] on button "Next" at bounding box center [690, 210] width 61 height 303
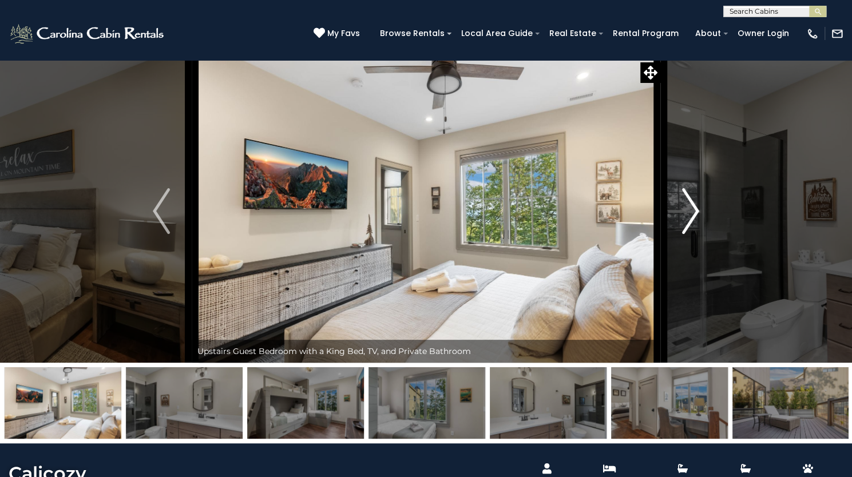
click at [700, 266] on button "Next" at bounding box center [690, 210] width 61 height 303
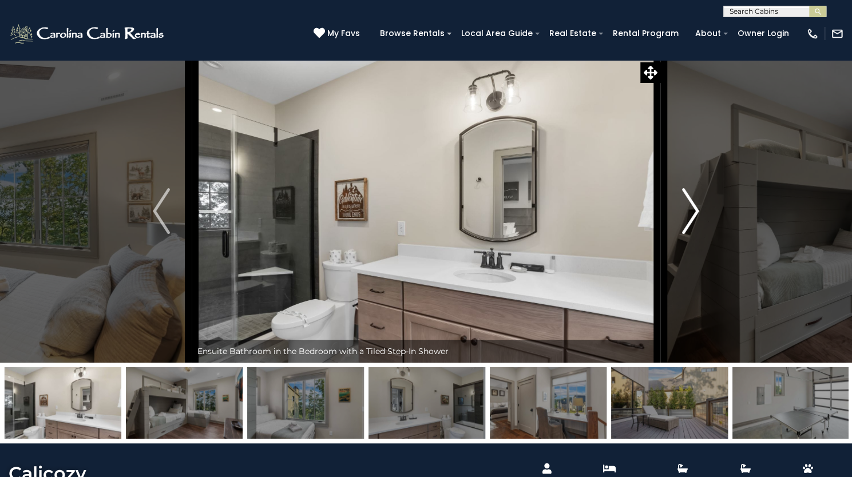
click at [700, 266] on button "Next" at bounding box center [690, 210] width 61 height 303
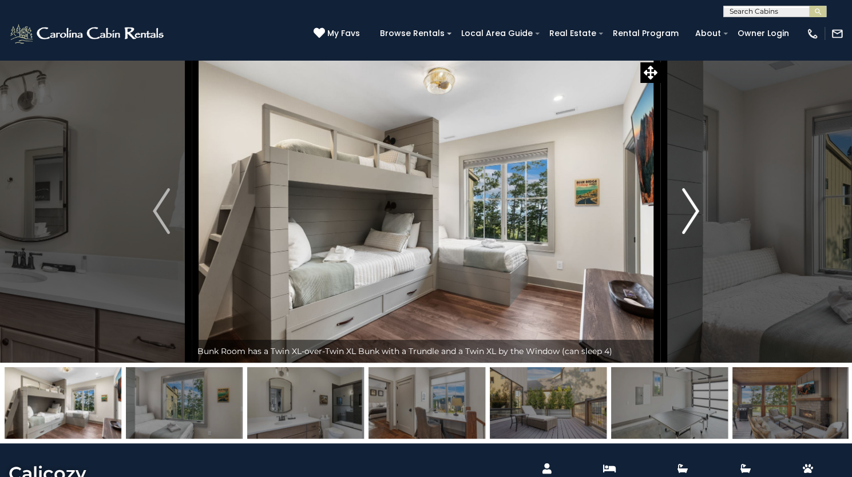
click at [700, 266] on button "Next" at bounding box center [690, 210] width 61 height 303
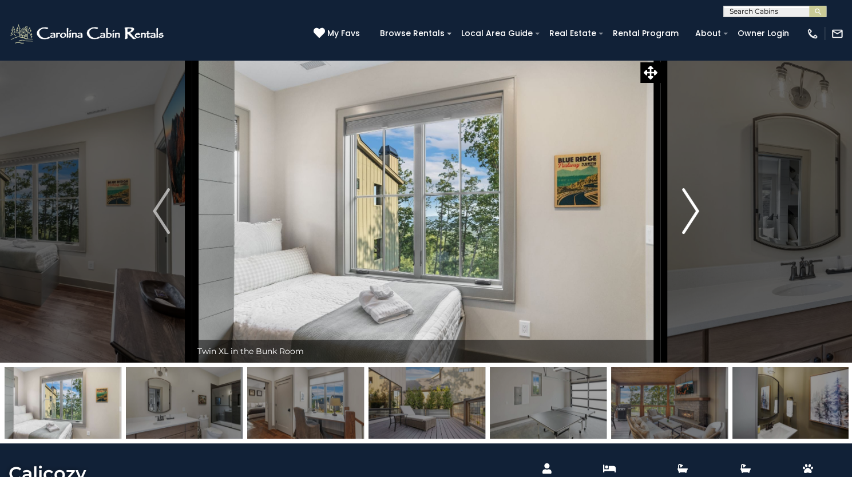
click at [700, 266] on button "Next" at bounding box center [690, 210] width 61 height 303
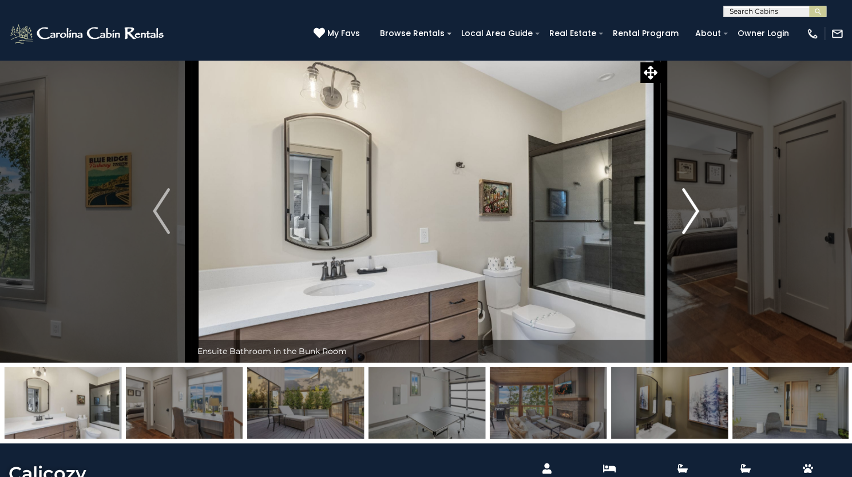
click at [700, 266] on button "Next" at bounding box center [690, 210] width 61 height 303
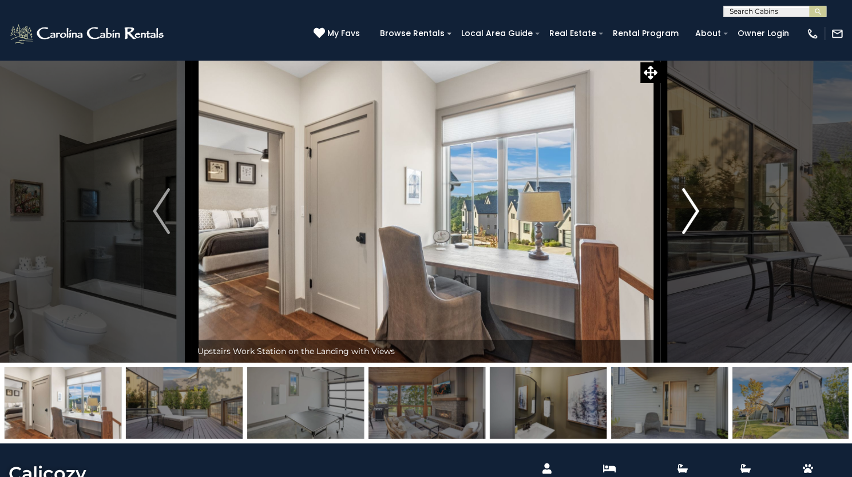
click at [700, 266] on button "Next" at bounding box center [690, 210] width 61 height 303
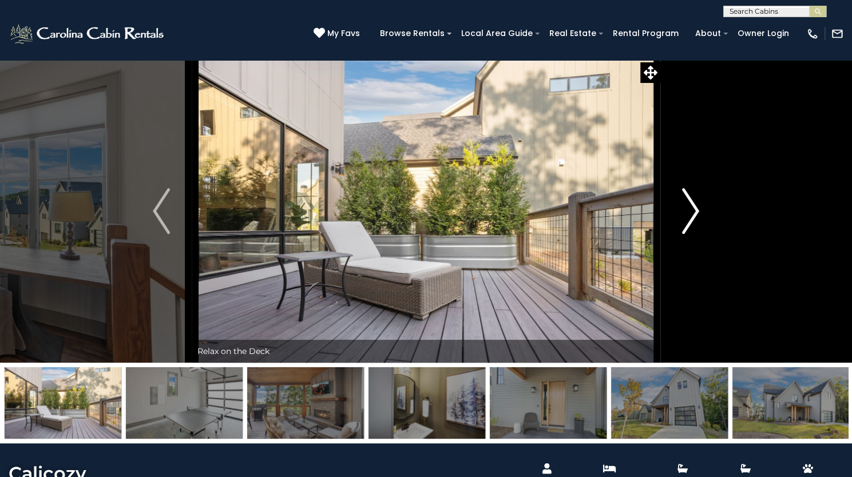
click at [700, 266] on button "Next" at bounding box center [690, 210] width 61 height 303
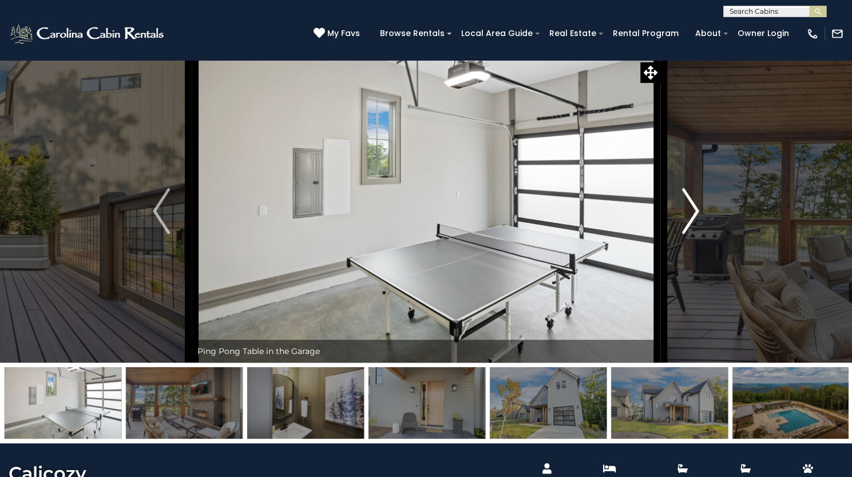
click at [700, 266] on button "Next" at bounding box center [690, 210] width 61 height 303
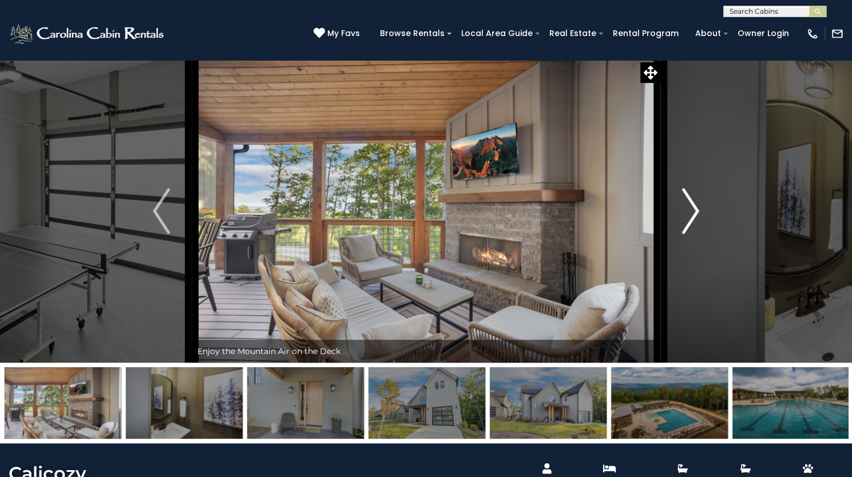
click at [700, 266] on button "Next" at bounding box center [690, 210] width 61 height 303
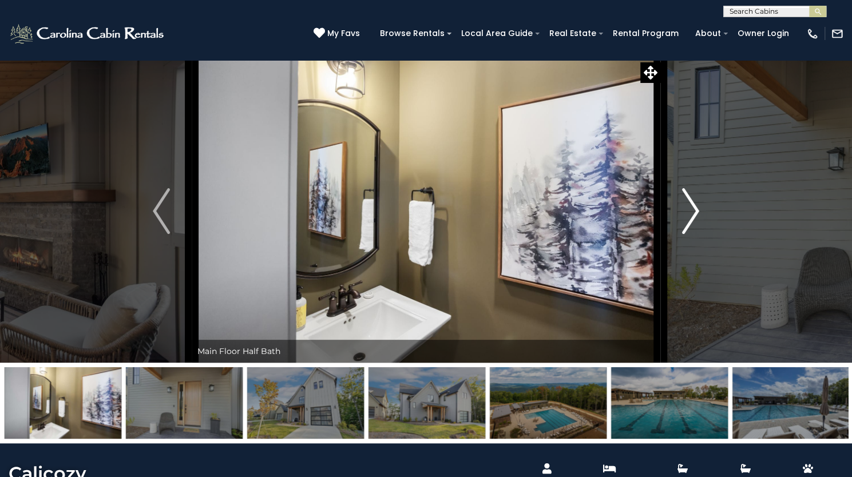
click at [700, 266] on button "Next" at bounding box center [690, 210] width 61 height 303
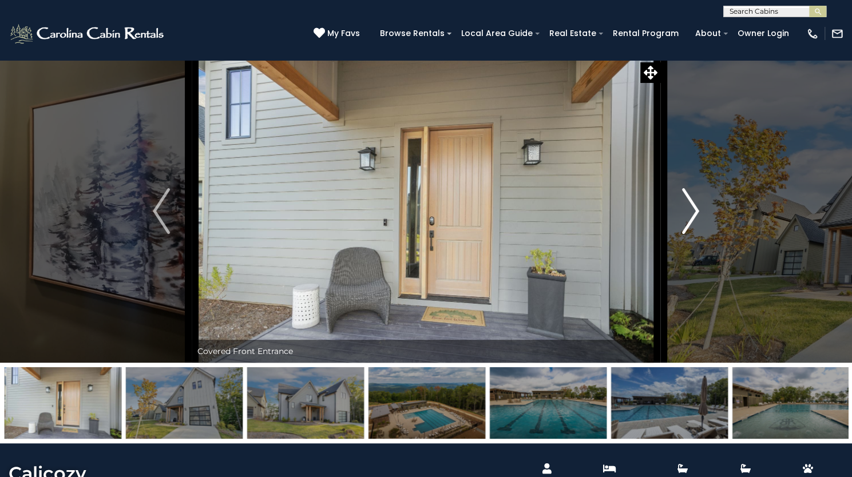
click at [700, 268] on button "Next" at bounding box center [690, 210] width 61 height 303
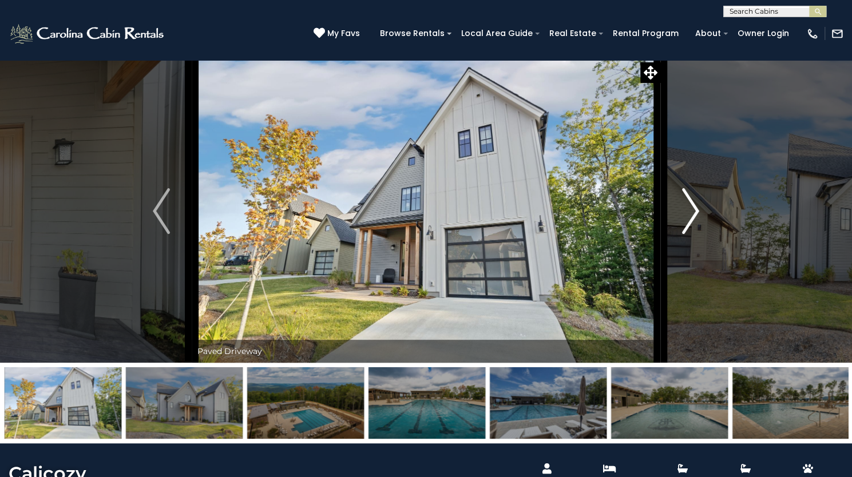
click at [700, 268] on button "Next" at bounding box center [690, 210] width 61 height 303
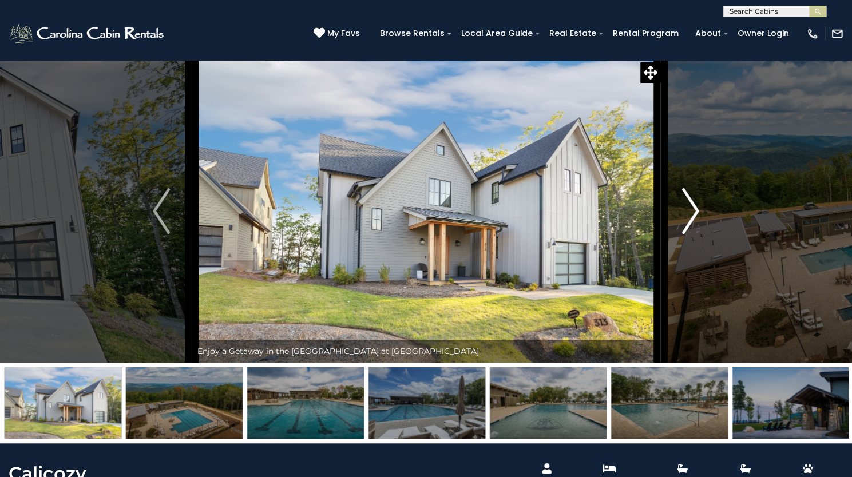
click at [700, 268] on button "Next" at bounding box center [690, 210] width 61 height 303
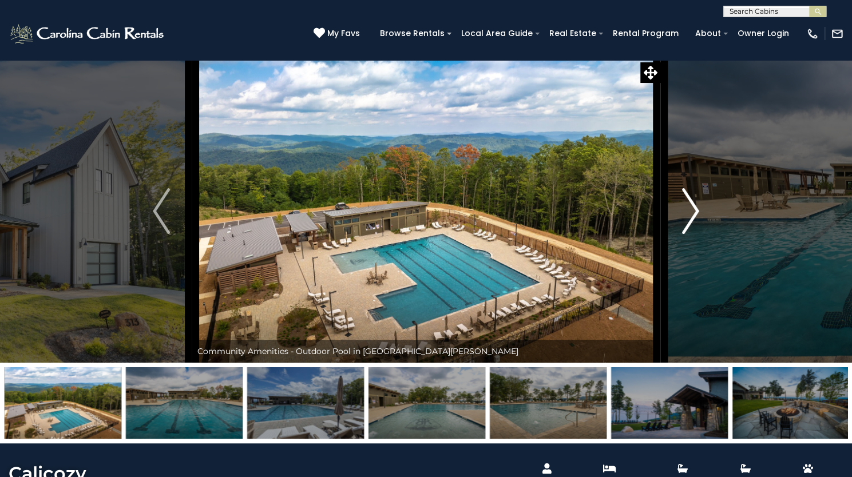
click at [700, 268] on button "Next" at bounding box center [690, 210] width 61 height 303
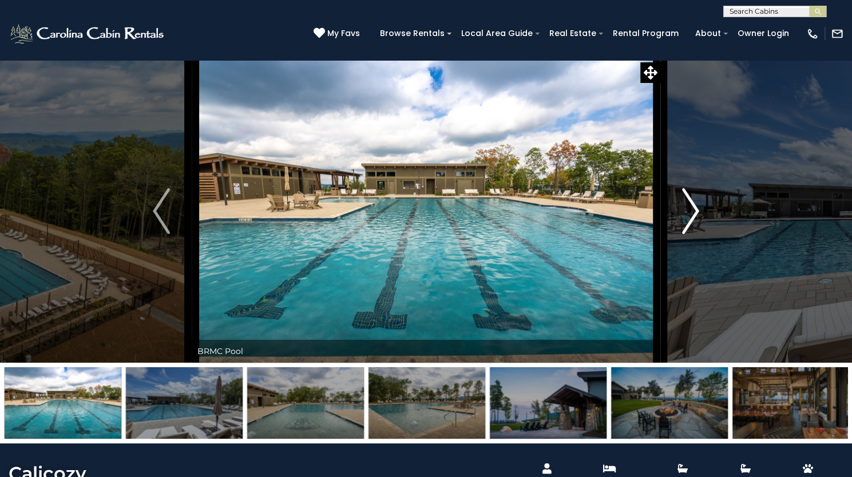
click at [700, 268] on button "Next" at bounding box center [690, 210] width 61 height 303
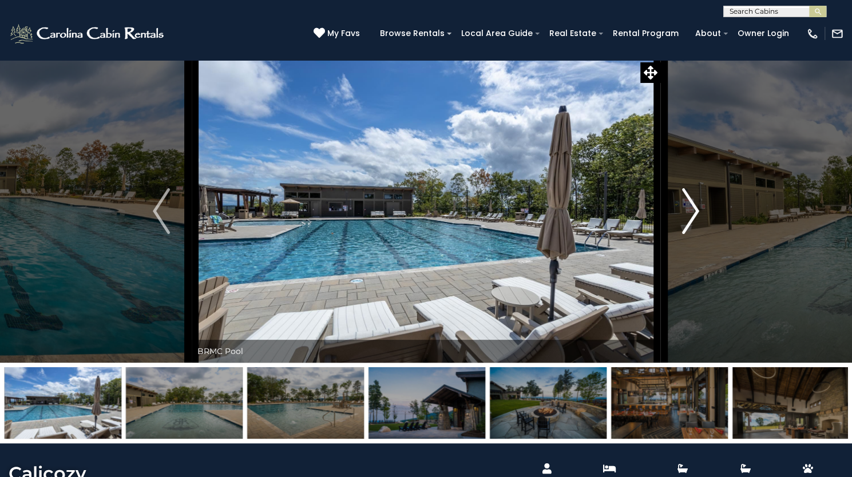
click at [700, 268] on button "Next" at bounding box center [690, 210] width 61 height 303
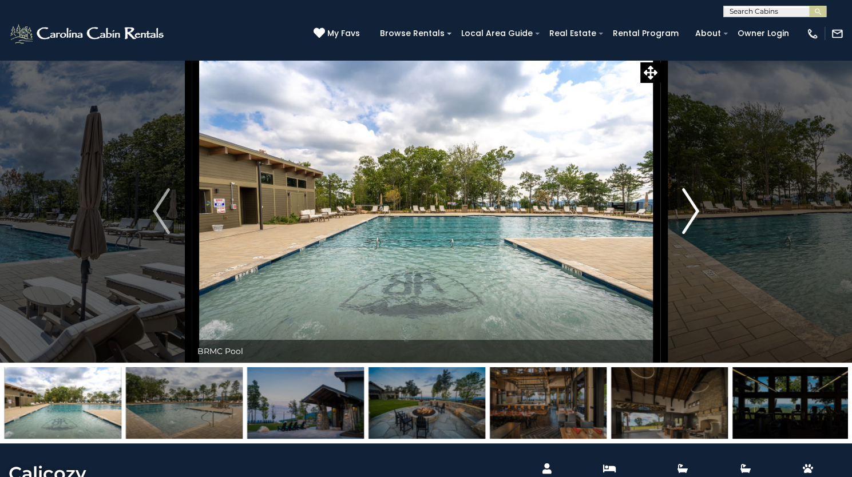
click at [700, 268] on button "Next" at bounding box center [690, 210] width 61 height 303
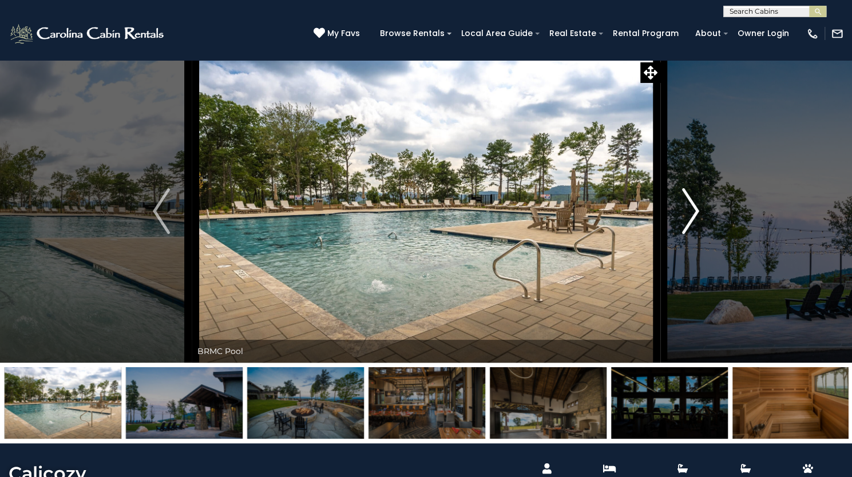
click at [700, 268] on button "Next" at bounding box center [690, 210] width 61 height 303
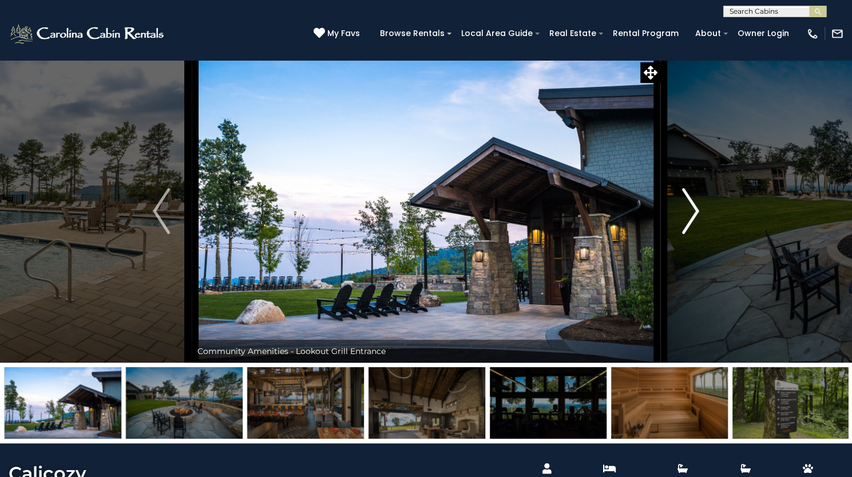
click at [700, 268] on button "Next" at bounding box center [690, 210] width 61 height 303
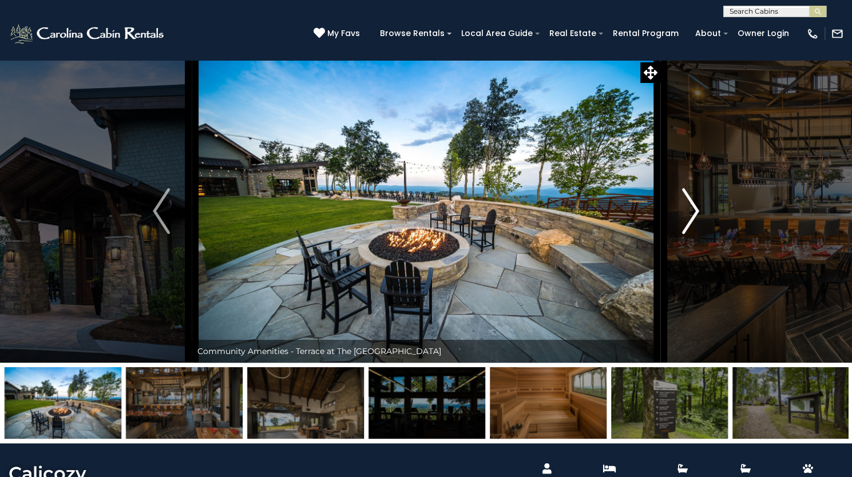
click at [699, 234] on img "Next" at bounding box center [690, 211] width 17 height 46
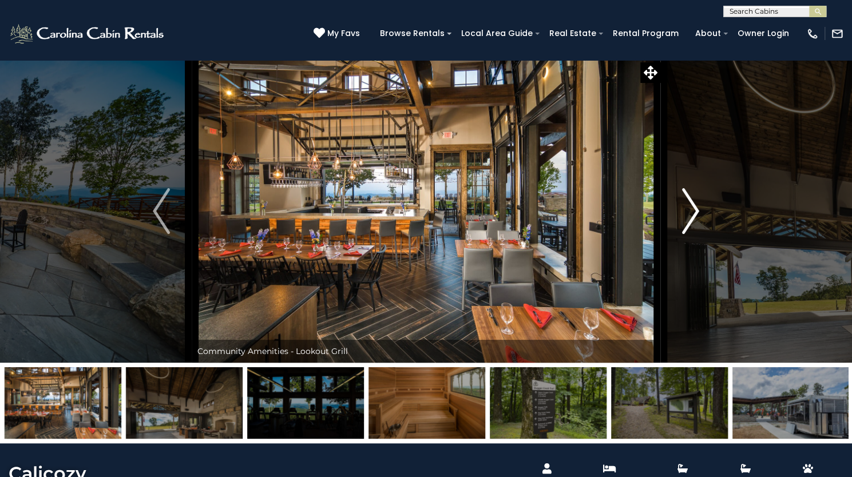
click at [699, 234] on img "Next" at bounding box center [690, 211] width 17 height 46
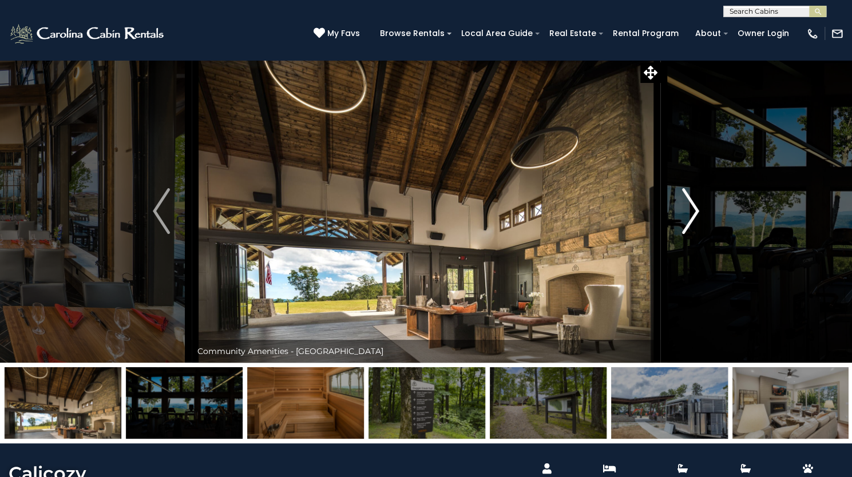
click at [699, 234] on img "Next" at bounding box center [690, 211] width 17 height 46
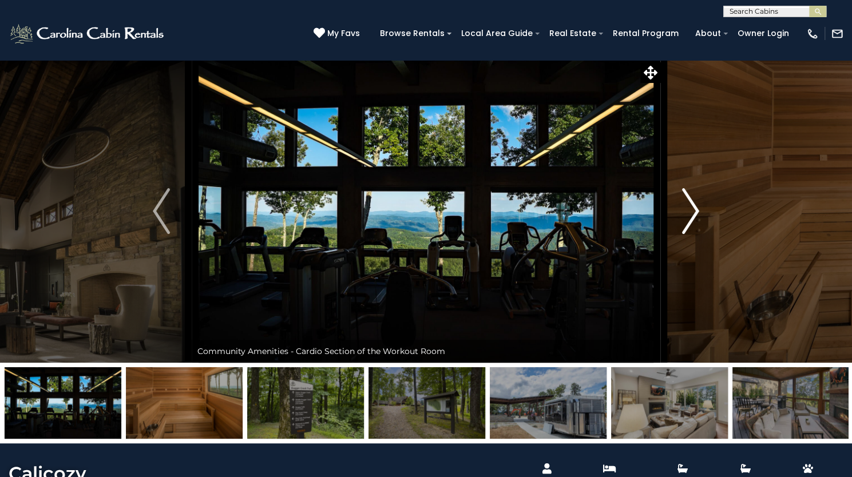
click at [699, 234] on img "Next" at bounding box center [690, 211] width 17 height 46
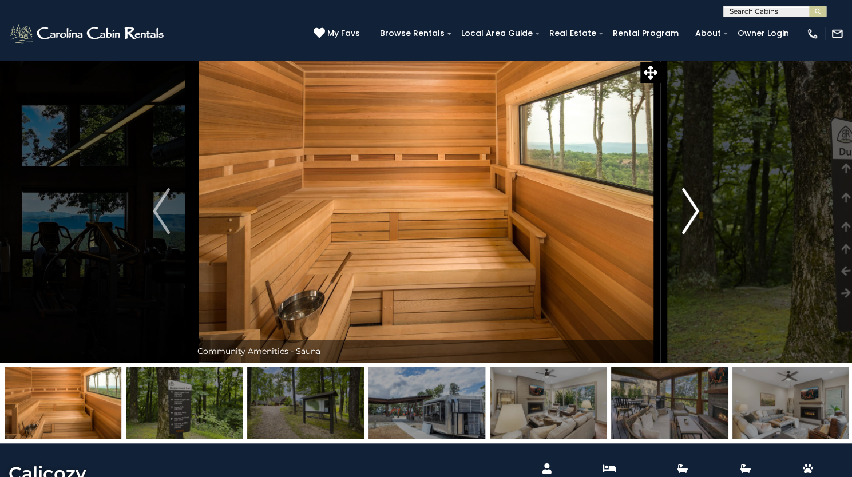
click at [699, 234] on img "Next" at bounding box center [690, 211] width 17 height 46
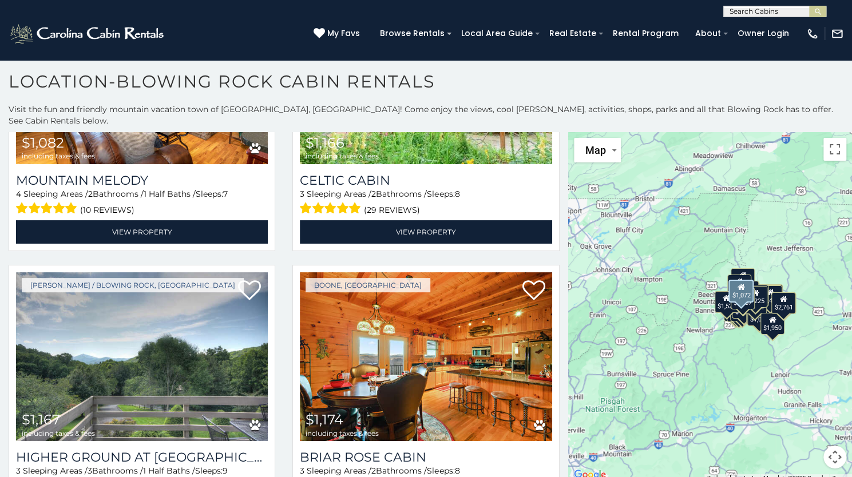
scroll to position [4876, 0]
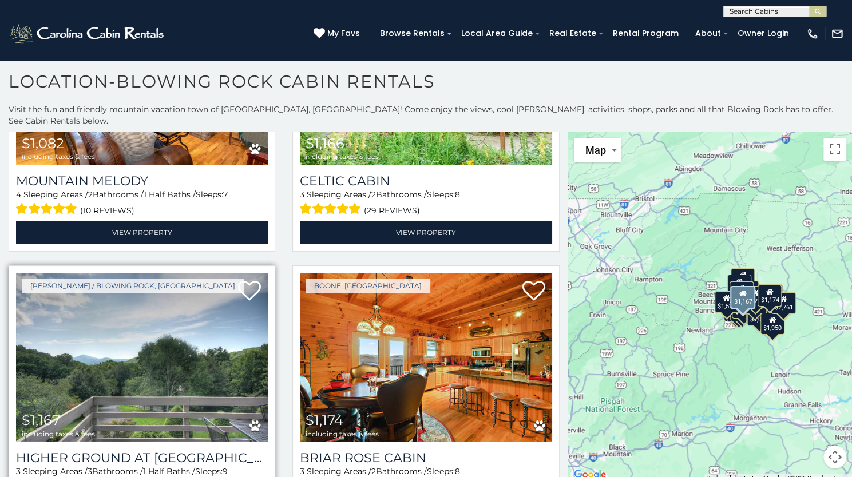
click at [202, 300] on img at bounding box center [142, 357] width 252 height 169
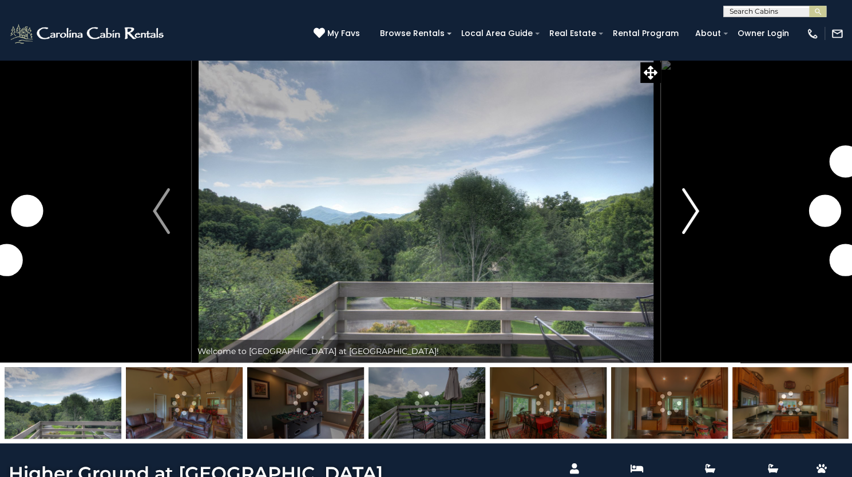
click at [665, 272] on button "Next" at bounding box center [690, 210] width 61 height 303
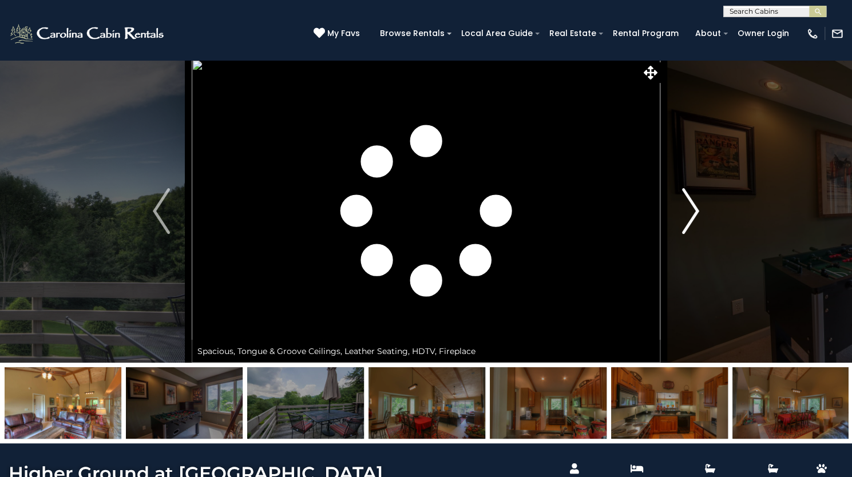
click at [678, 273] on button "Next" at bounding box center [690, 210] width 61 height 303
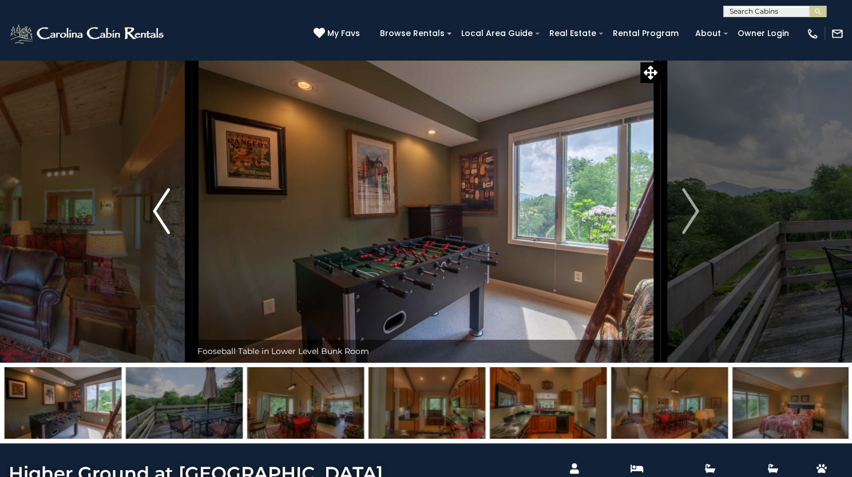
click at [153, 234] on img "Previous" at bounding box center [161, 211] width 17 height 46
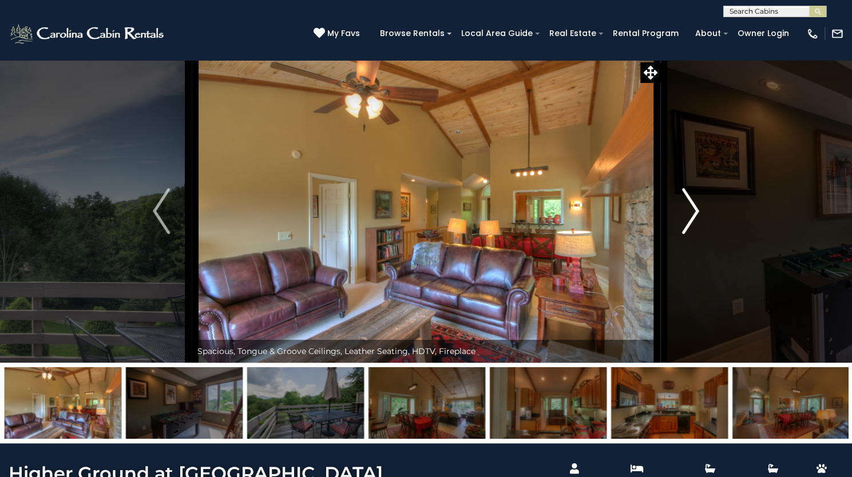
click at [701, 254] on button "Next" at bounding box center [690, 210] width 61 height 303
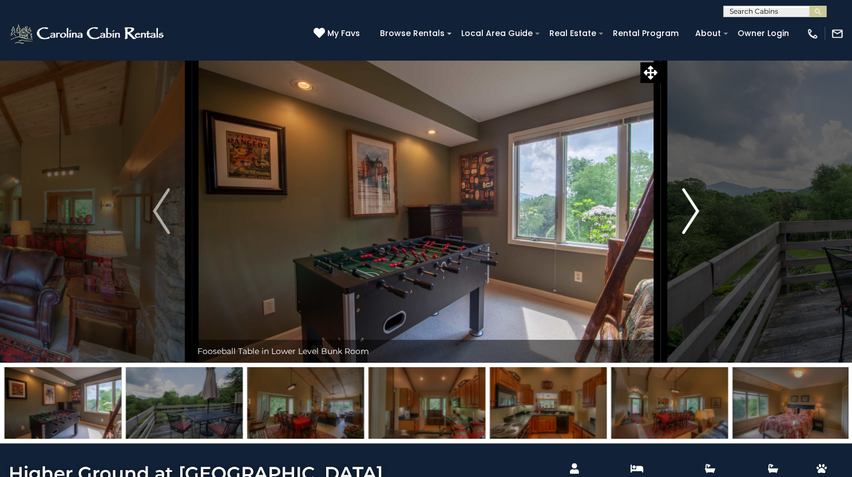
click at [701, 254] on button "Next" at bounding box center [690, 210] width 61 height 303
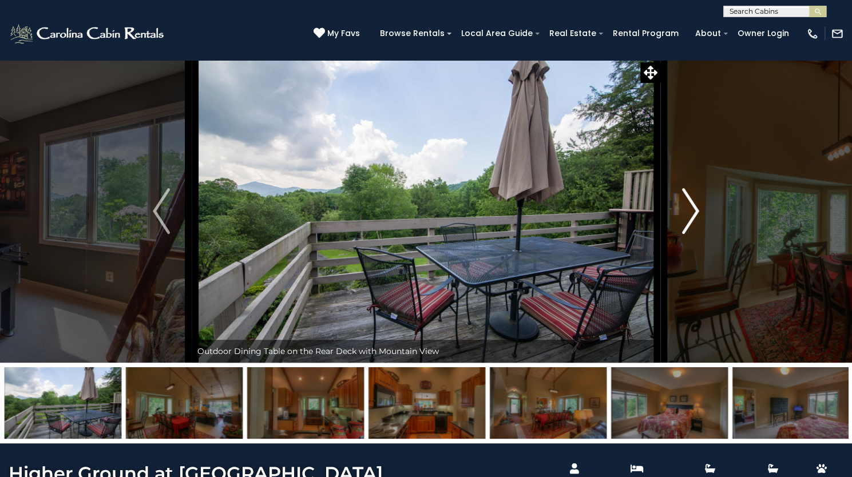
click at [701, 254] on button "Next" at bounding box center [690, 210] width 61 height 303
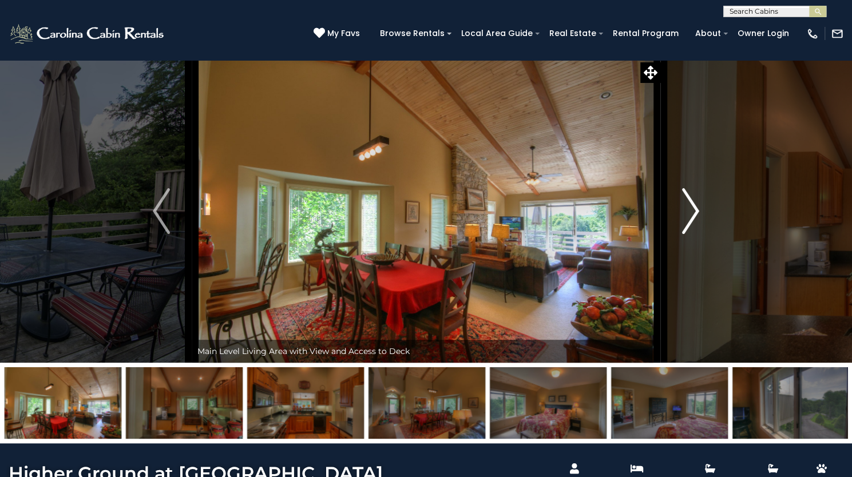
click at [701, 254] on button "Next" at bounding box center [690, 210] width 61 height 303
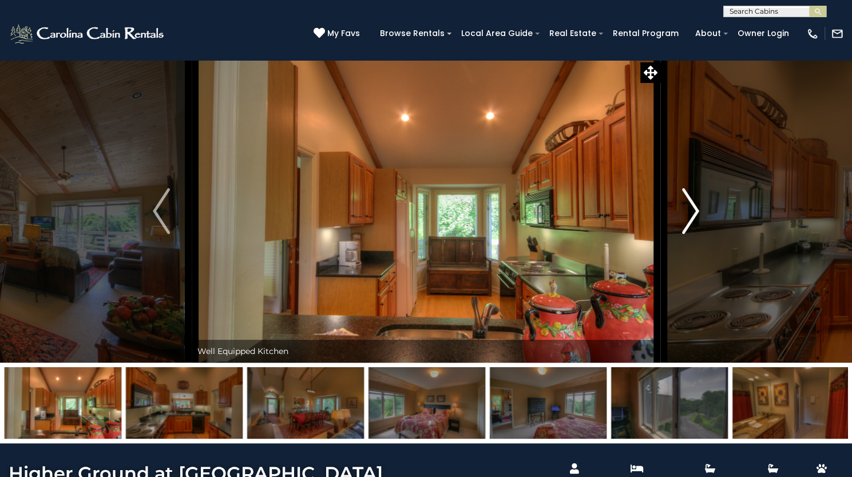
click at [701, 254] on button "Next" at bounding box center [690, 210] width 61 height 303
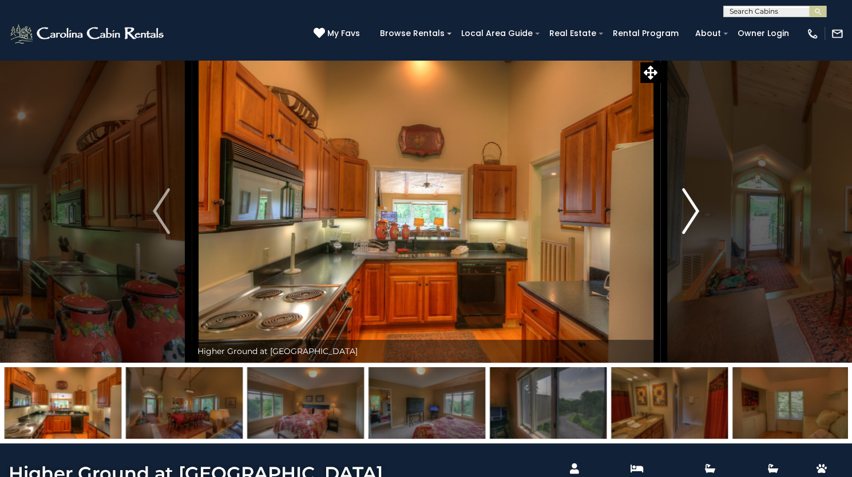
click at [701, 254] on button "Next" at bounding box center [690, 210] width 61 height 303
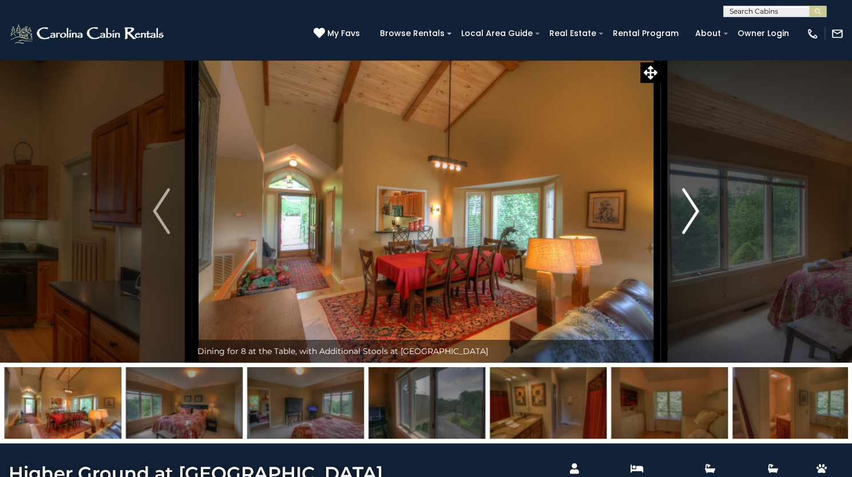
click at [701, 254] on button "Next" at bounding box center [690, 210] width 61 height 303
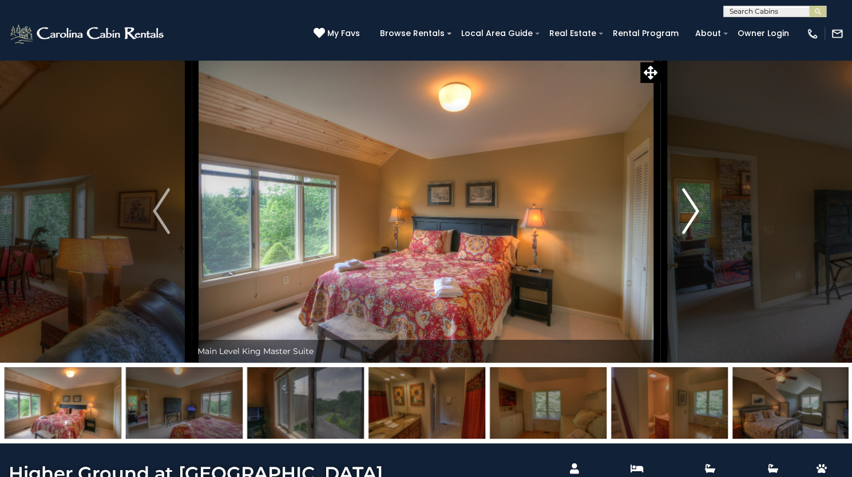
click at [701, 254] on button "Next" at bounding box center [690, 210] width 61 height 303
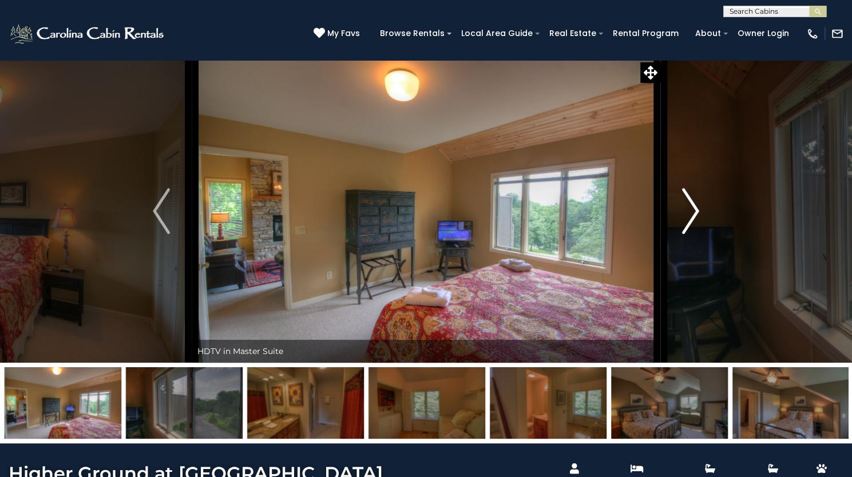
click at [701, 254] on button "Next" at bounding box center [690, 210] width 61 height 303
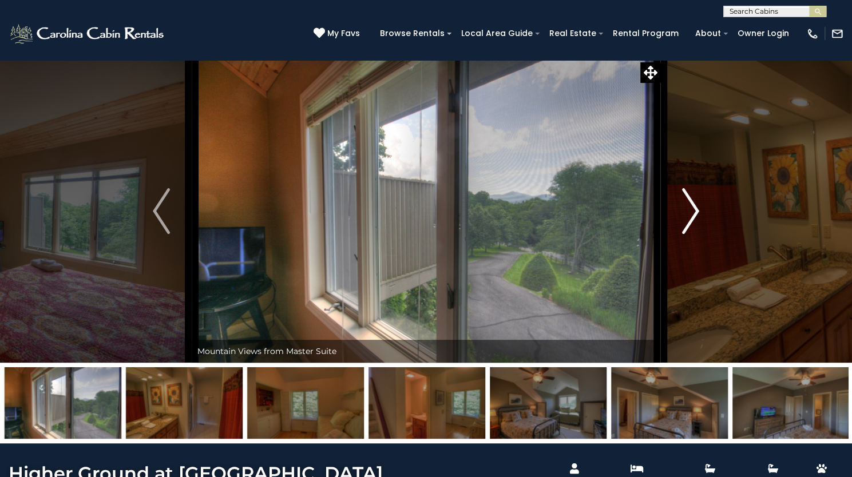
click at [701, 254] on button "Next" at bounding box center [690, 210] width 61 height 303
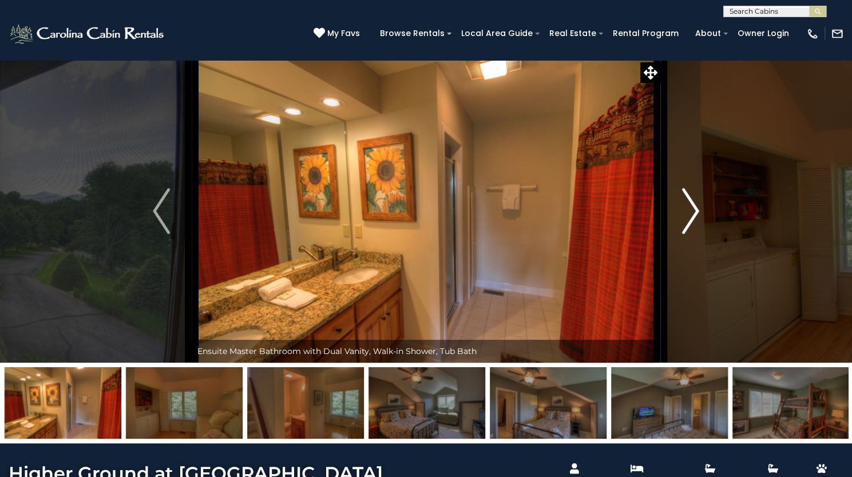
click at [701, 254] on button "Next" at bounding box center [690, 210] width 61 height 303
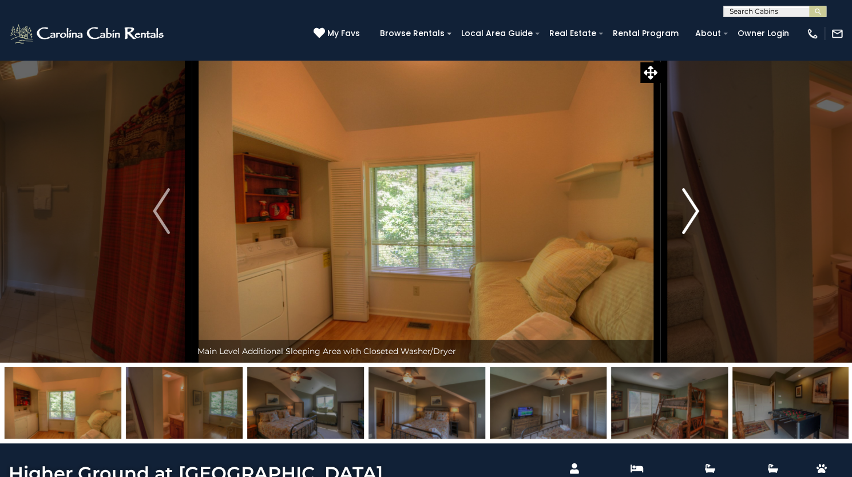
click at [701, 254] on button "Next" at bounding box center [690, 210] width 61 height 303
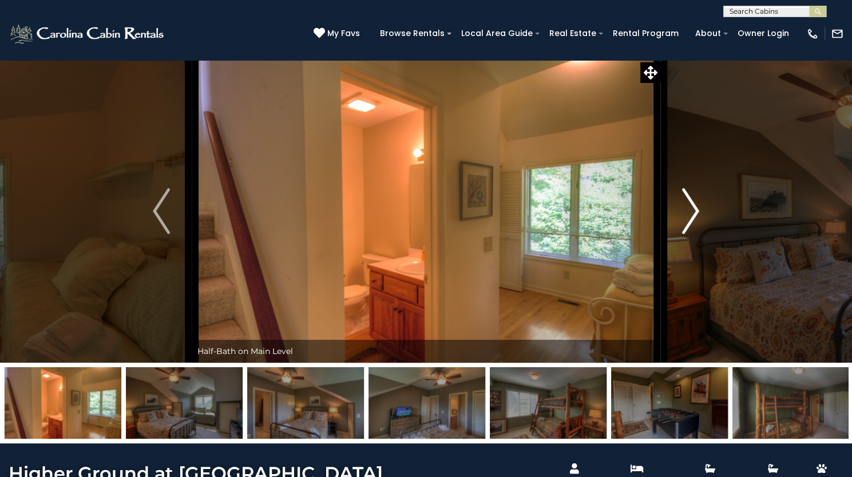
click at [701, 254] on button "Next" at bounding box center [690, 210] width 61 height 303
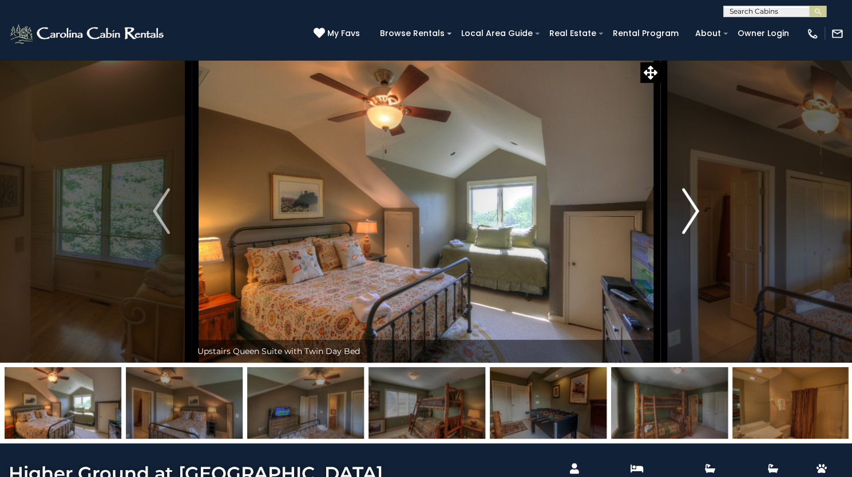
click at [701, 254] on button "Next" at bounding box center [690, 210] width 61 height 303
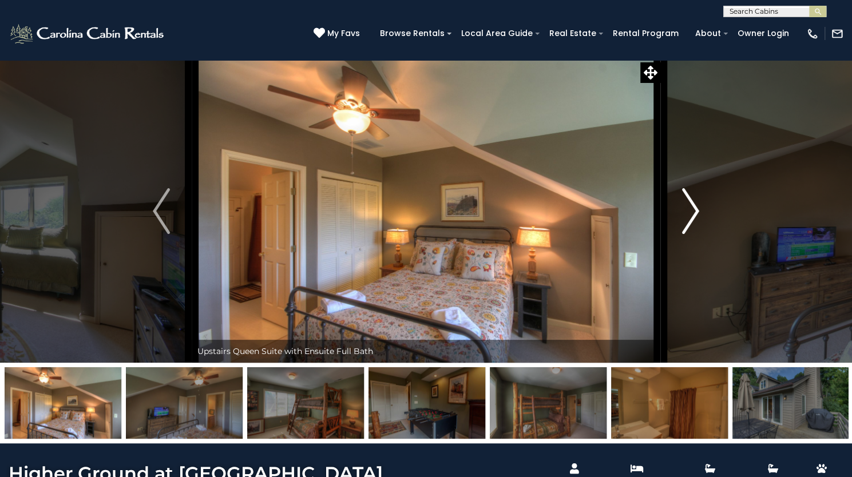
click at [701, 254] on button "Next" at bounding box center [690, 210] width 61 height 303
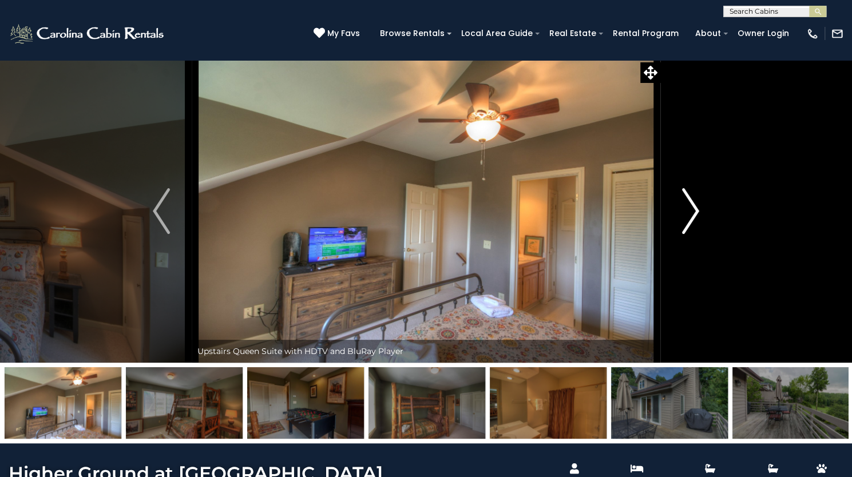
click at [701, 254] on button "Next" at bounding box center [690, 210] width 61 height 303
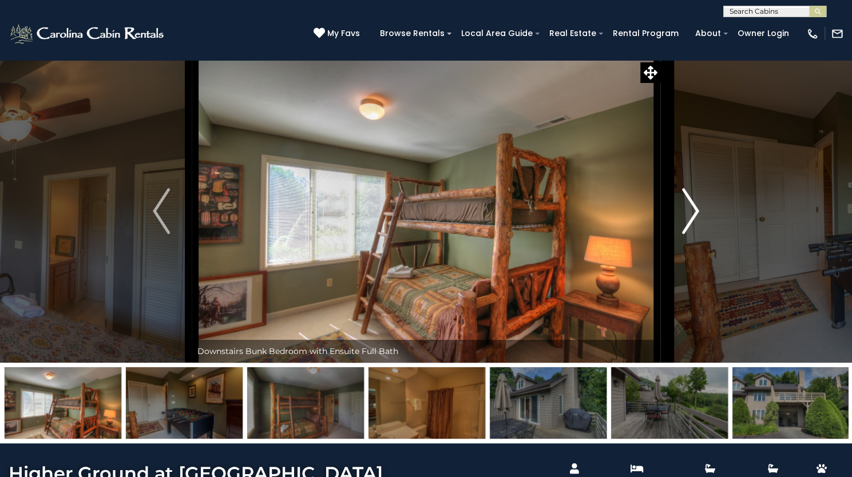
click at [701, 254] on button "Next" at bounding box center [690, 210] width 61 height 303
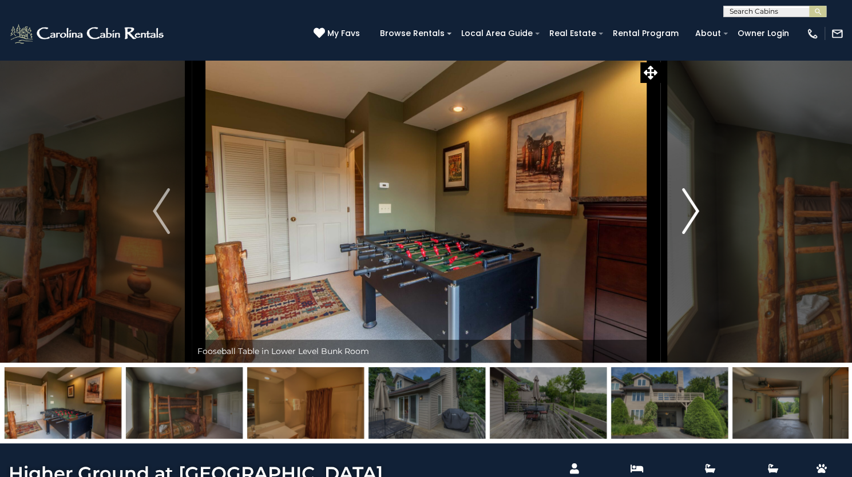
click at [701, 254] on button "Next" at bounding box center [690, 210] width 61 height 303
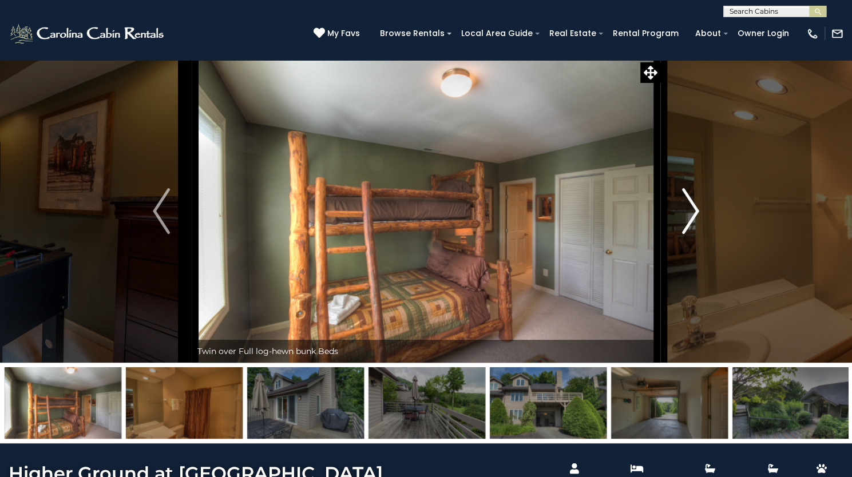
click at [701, 254] on button "Next" at bounding box center [690, 210] width 61 height 303
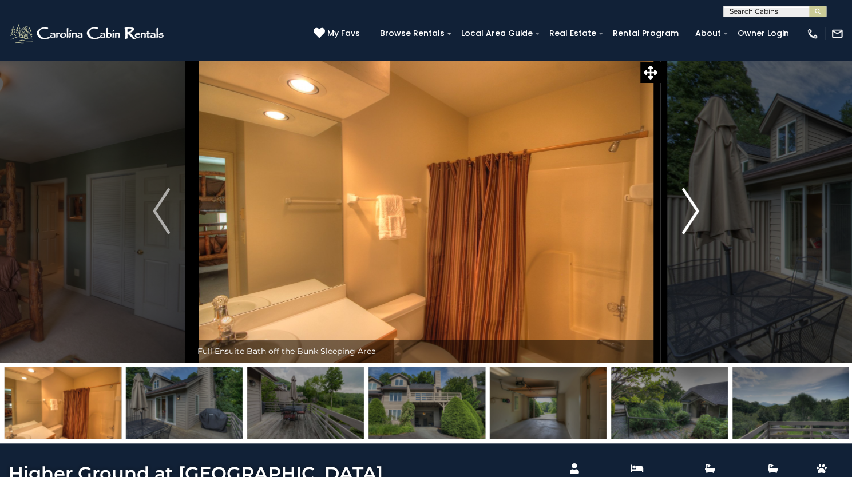
click at [701, 254] on button "Next" at bounding box center [690, 210] width 61 height 303
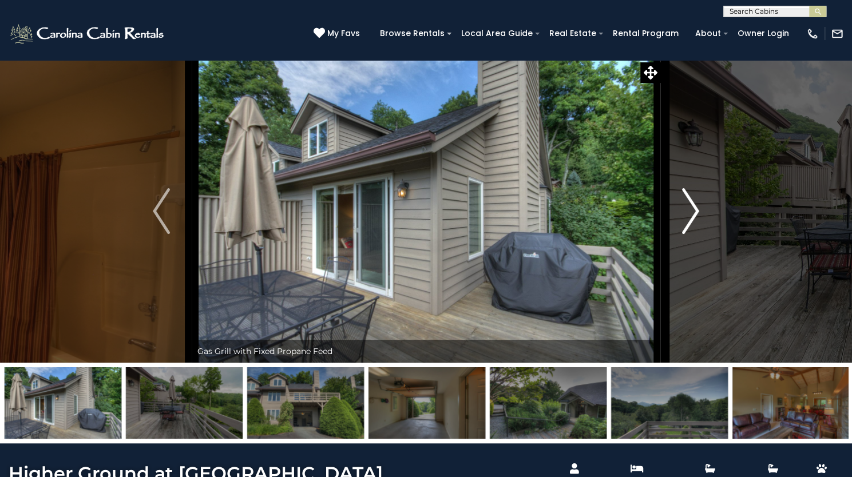
click at [701, 254] on button "Next" at bounding box center [690, 210] width 61 height 303
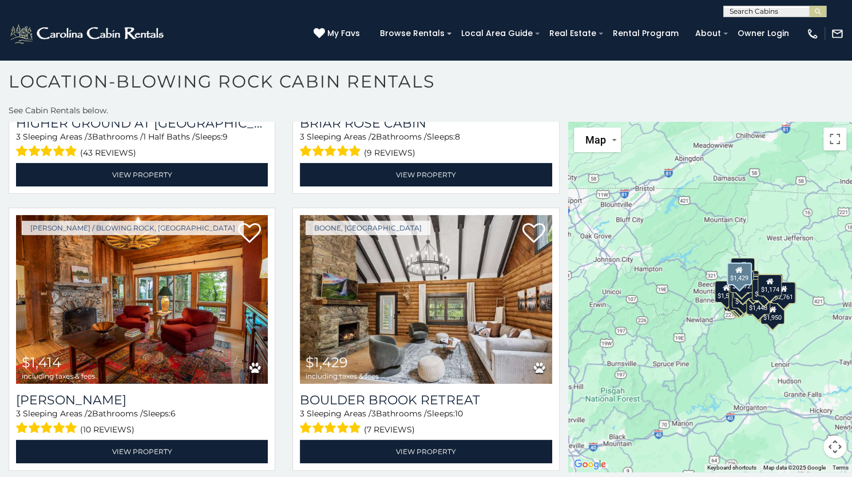
scroll to position [5201, 0]
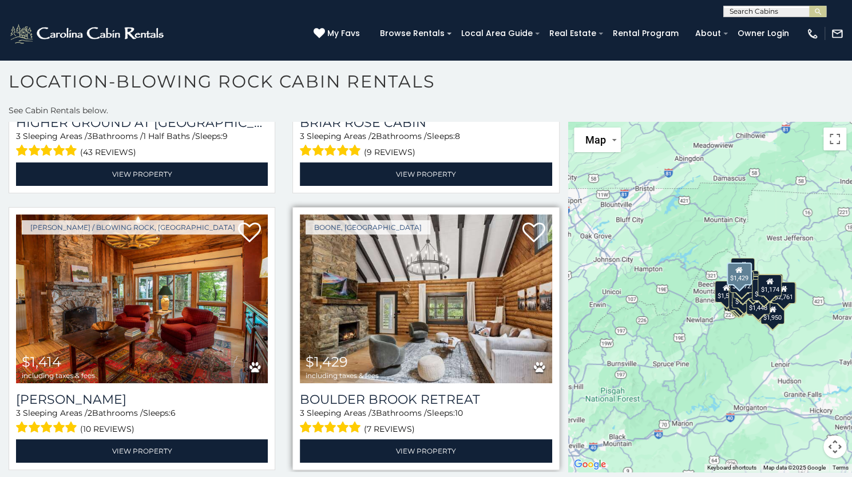
click at [463, 215] on img at bounding box center [426, 298] width 252 height 169
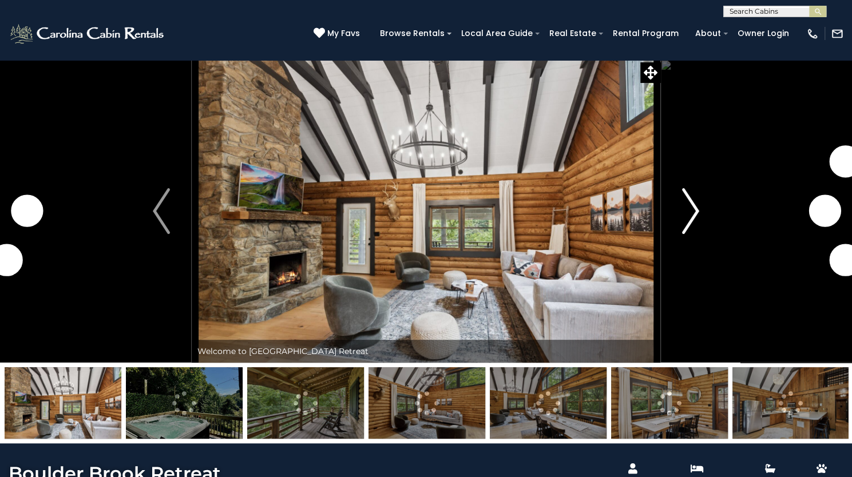
click at [693, 234] on img "Next" at bounding box center [690, 211] width 17 height 46
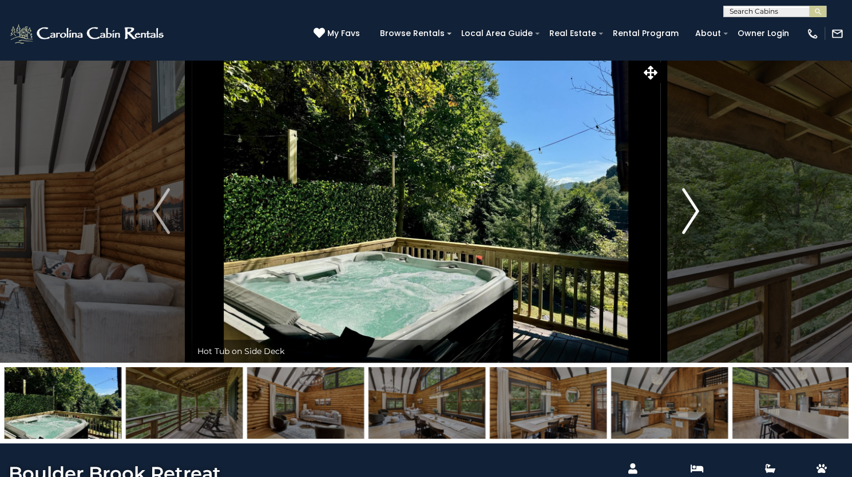
click at [693, 234] on img "Next" at bounding box center [690, 211] width 17 height 46
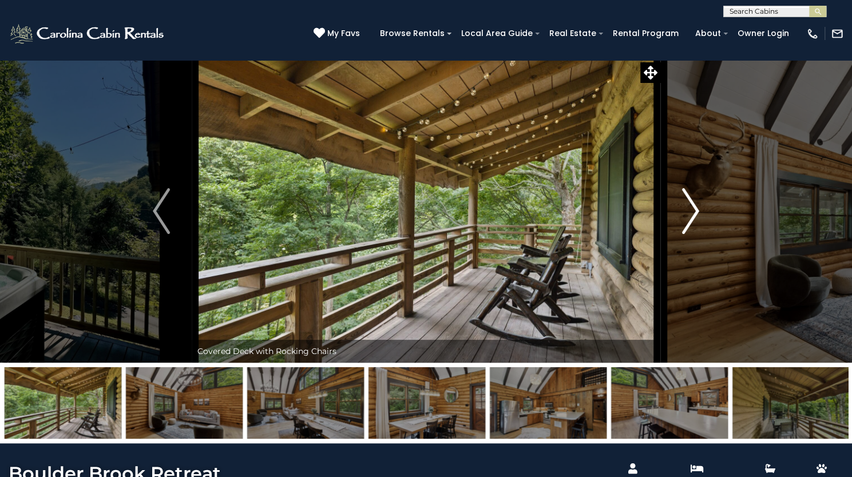
click at [693, 234] on img "Next" at bounding box center [690, 211] width 17 height 46
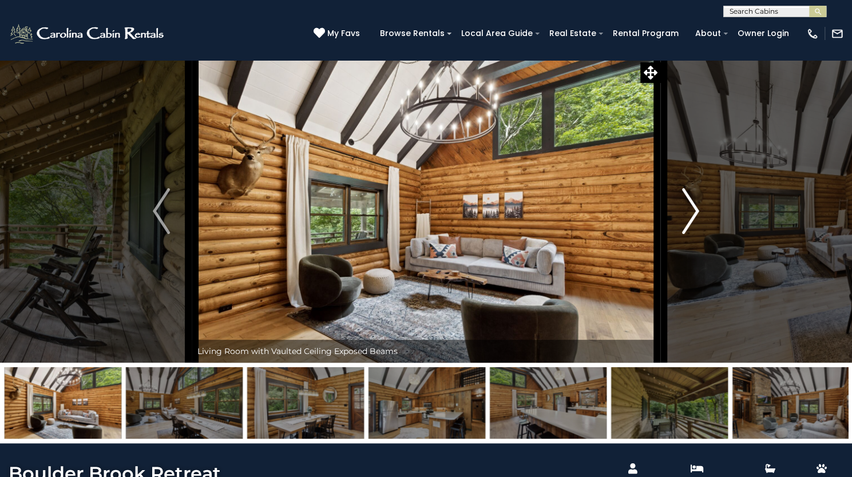
click at [693, 234] on img "Next" at bounding box center [690, 211] width 17 height 46
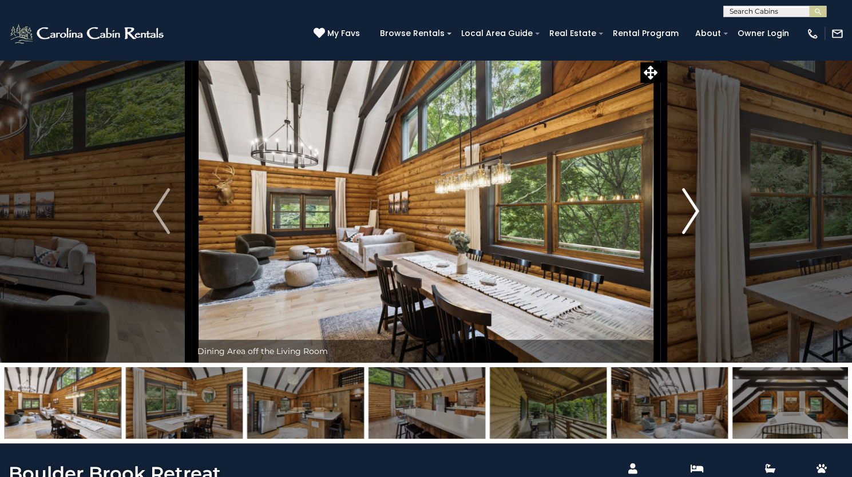
click at [693, 234] on img "Next" at bounding box center [690, 211] width 17 height 46
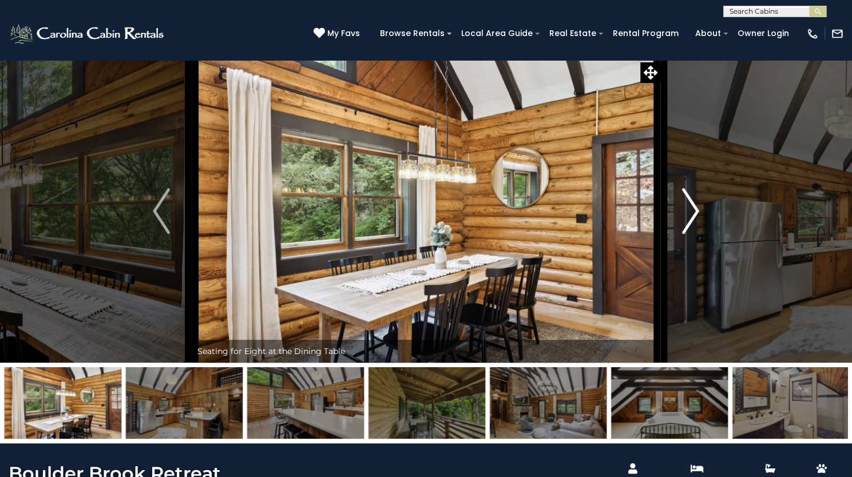
click at [693, 234] on img "Next" at bounding box center [690, 211] width 17 height 46
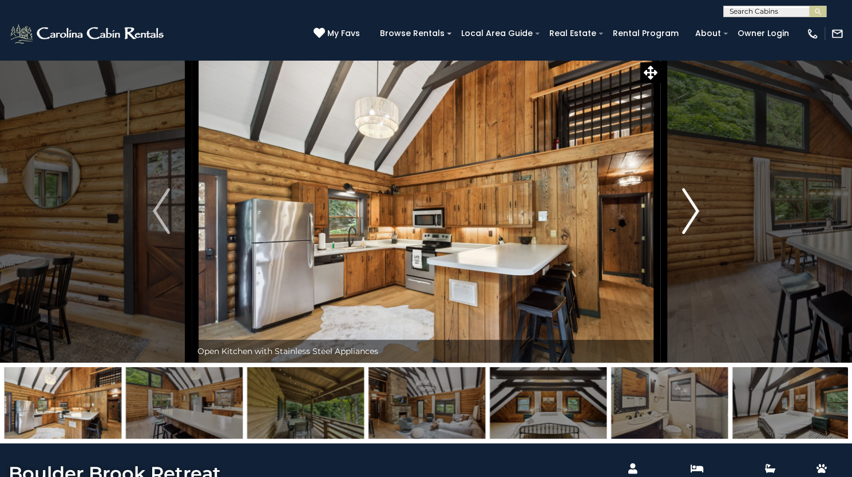
click at [693, 234] on img "Next" at bounding box center [690, 211] width 17 height 46
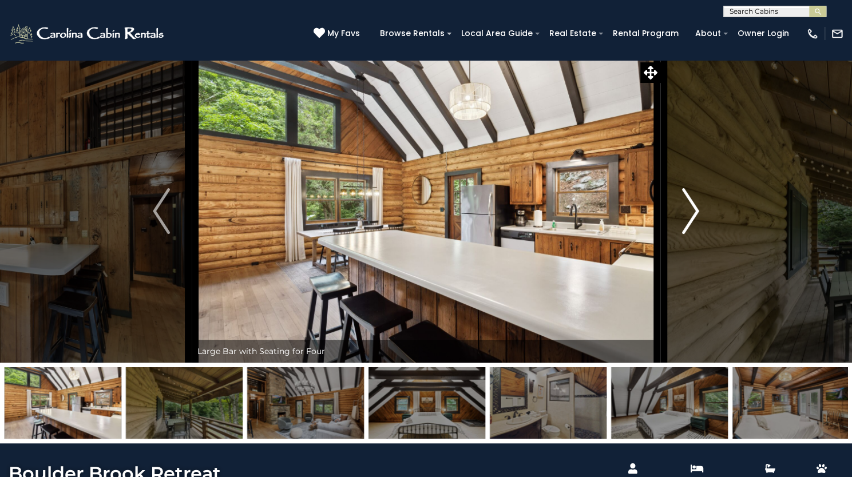
click at [693, 234] on img "Next" at bounding box center [690, 211] width 17 height 46
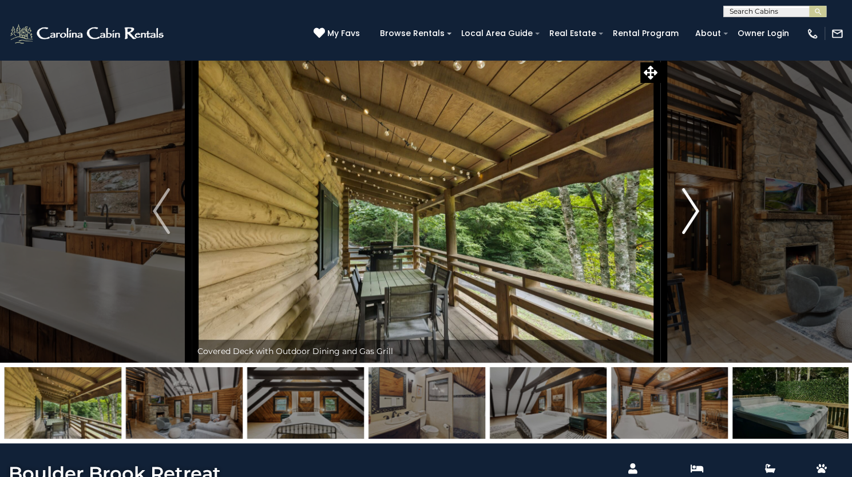
click at [693, 234] on img "Next" at bounding box center [690, 211] width 17 height 46
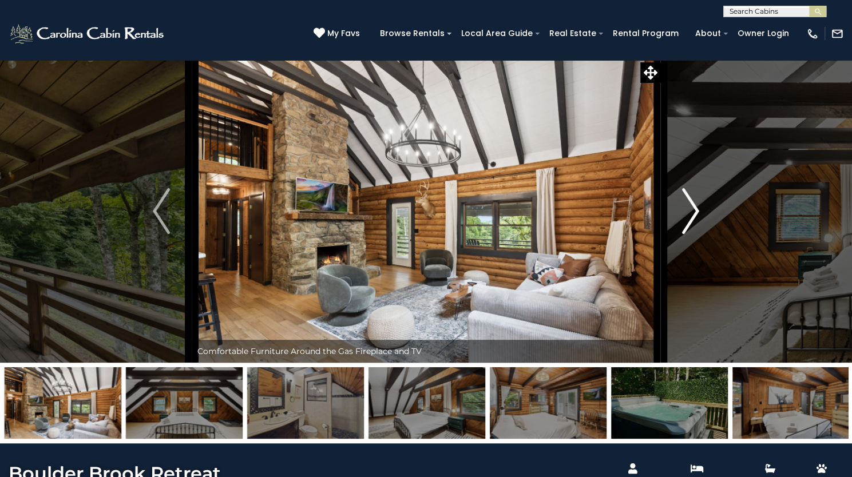
click at [693, 234] on img "Next" at bounding box center [690, 211] width 17 height 46
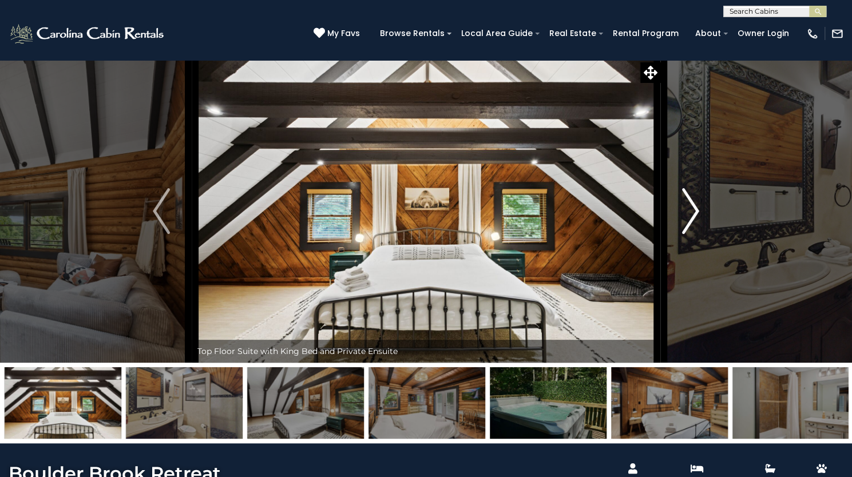
click at [693, 234] on img "Next" at bounding box center [690, 211] width 17 height 46
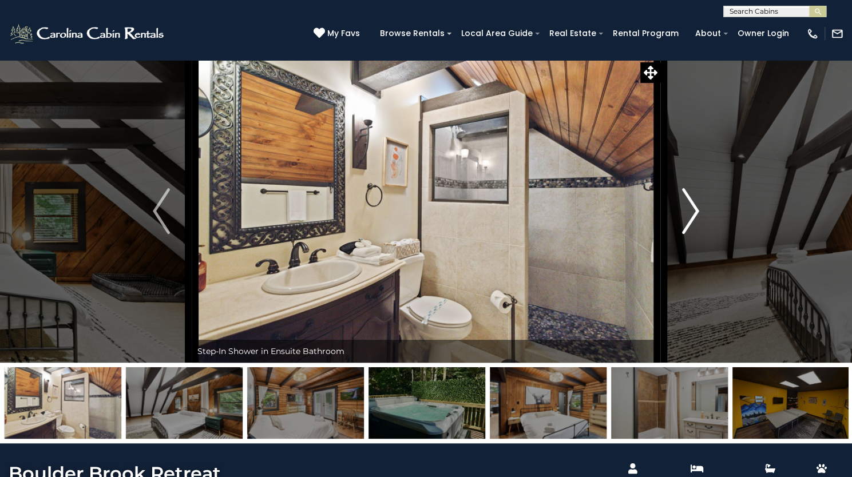
click at [693, 234] on img "Next" at bounding box center [690, 211] width 17 height 46
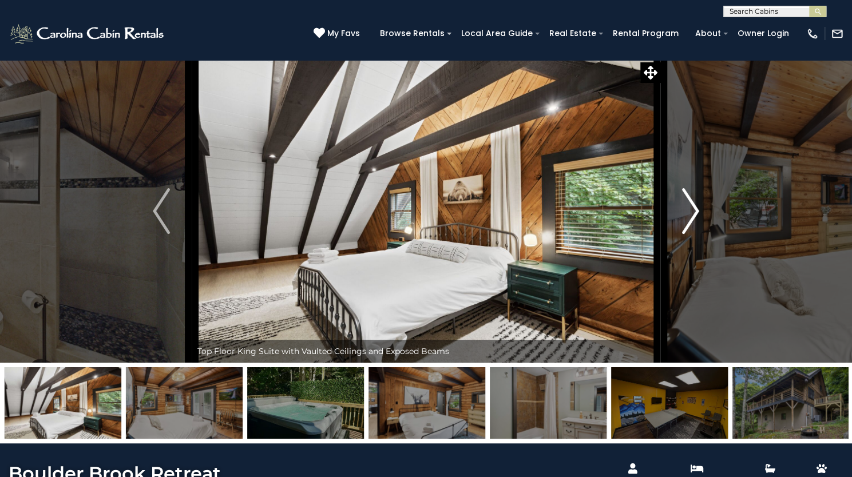
click at [693, 234] on img "Next" at bounding box center [690, 211] width 17 height 46
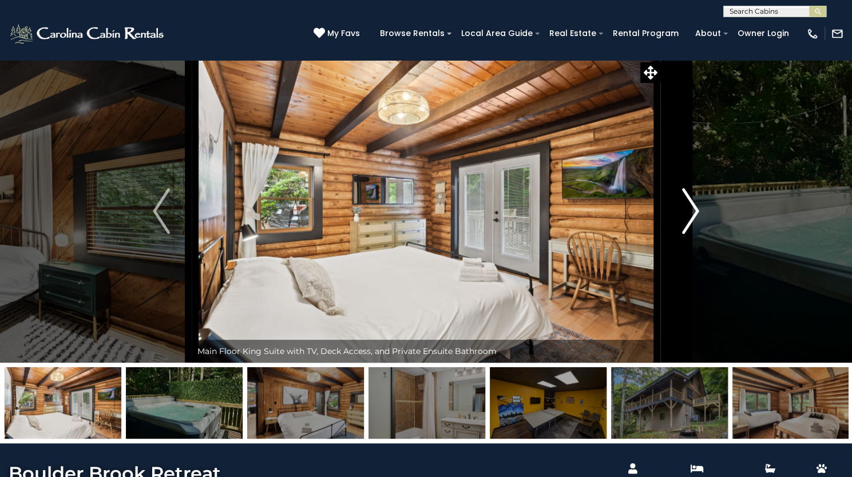
click at [693, 234] on img "Next" at bounding box center [690, 211] width 17 height 46
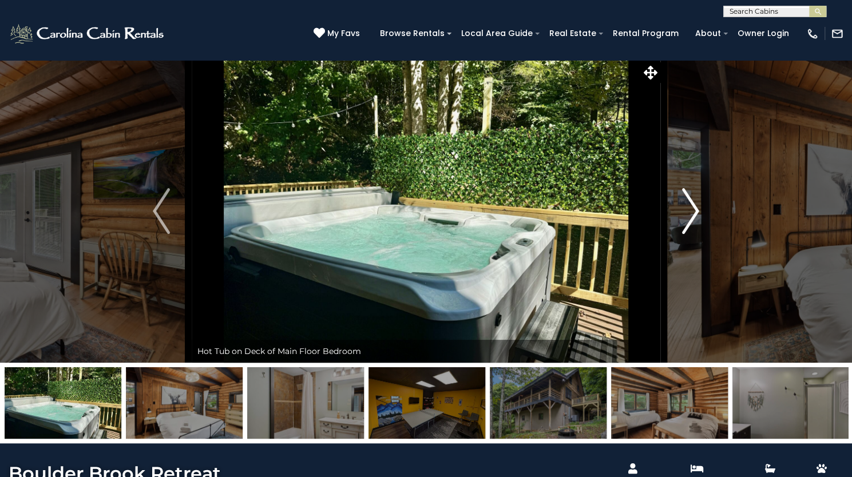
click at [693, 234] on img "Next" at bounding box center [690, 211] width 17 height 46
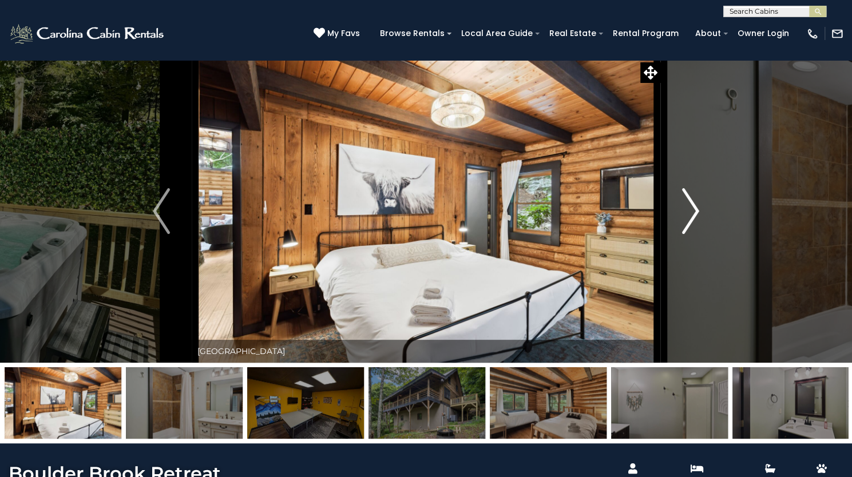
click at [693, 234] on img "Next" at bounding box center [690, 211] width 17 height 46
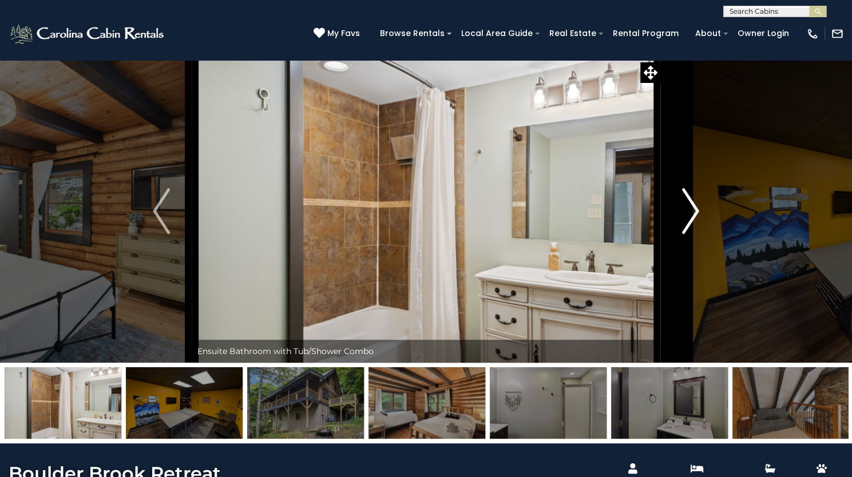
click at [693, 234] on img "Next" at bounding box center [690, 211] width 17 height 46
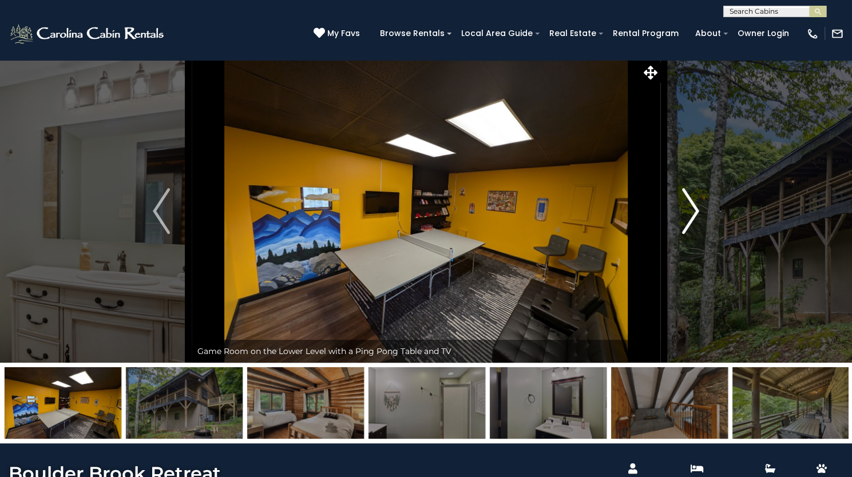
click at [693, 234] on img "Next" at bounding box center [690, 211] width 17 height 46
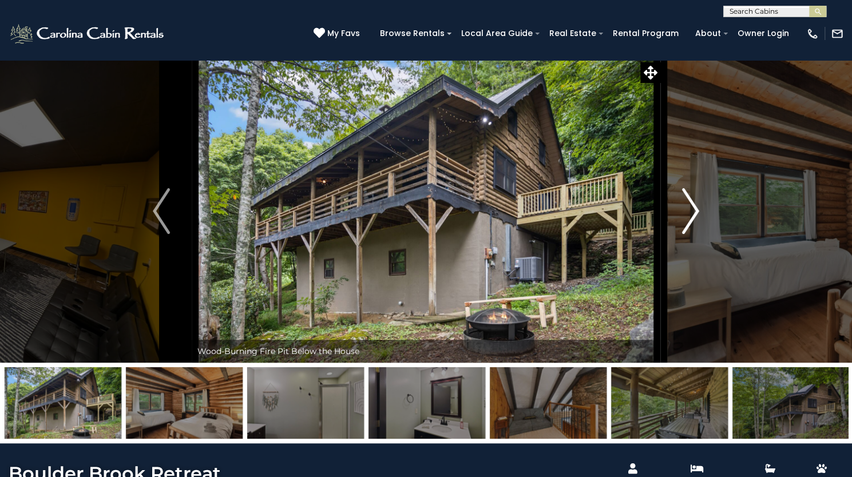
click at [693, 234] on img "Next" at bounding box center [690, 211] width 17 height 46
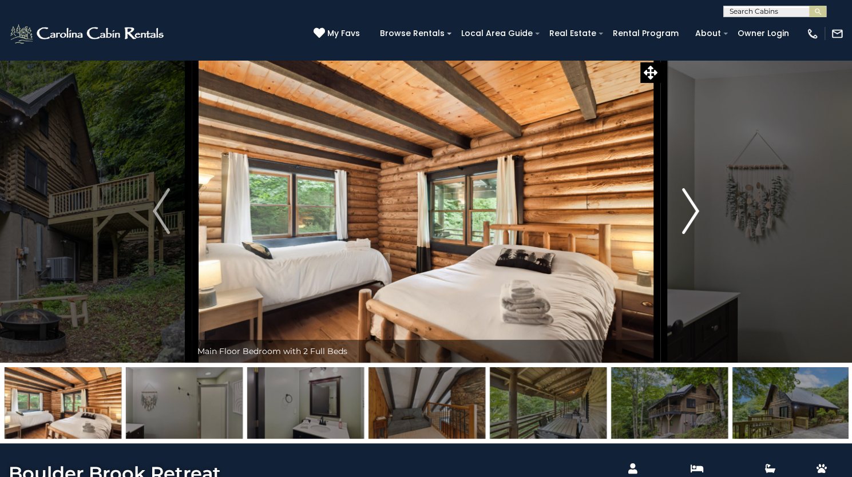
click at [693, 234] on img "Next" at bounding box center [690, 211] width 17 height 46
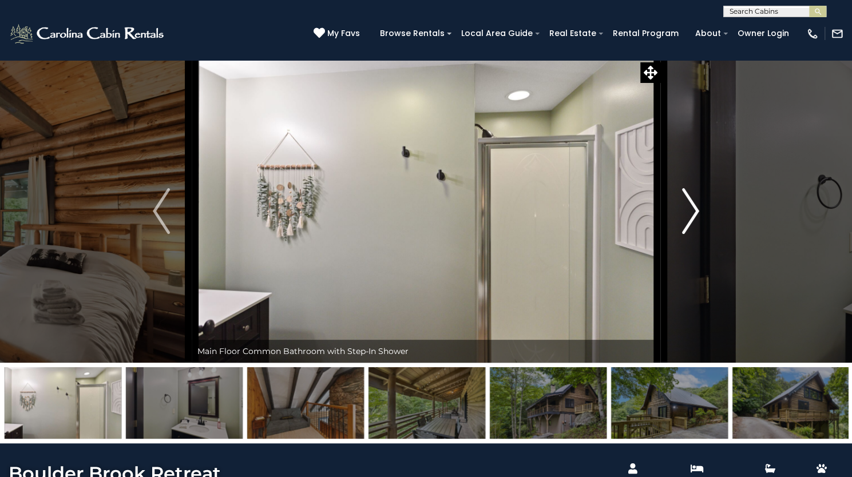
click at [693, 234] on img "Next" at bounding box center [690, 211] width 17 height 46
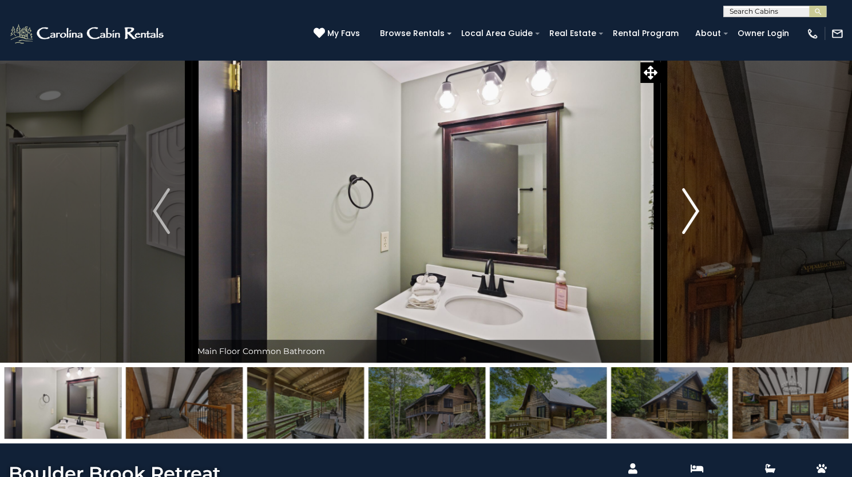
click at [693, 234] on img "Next" at bounding box center [690, 211] width 17 height 46
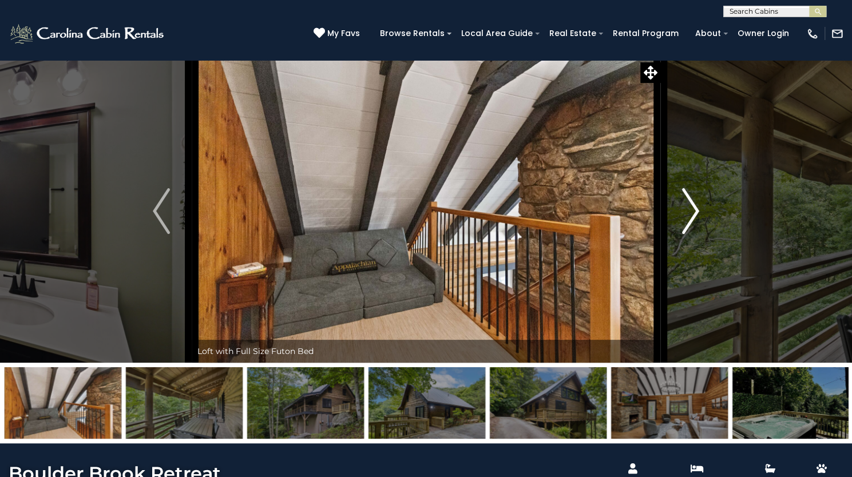
click at [693, 234] on img "Next" at bounding box center [690, 211] width 17 height 46
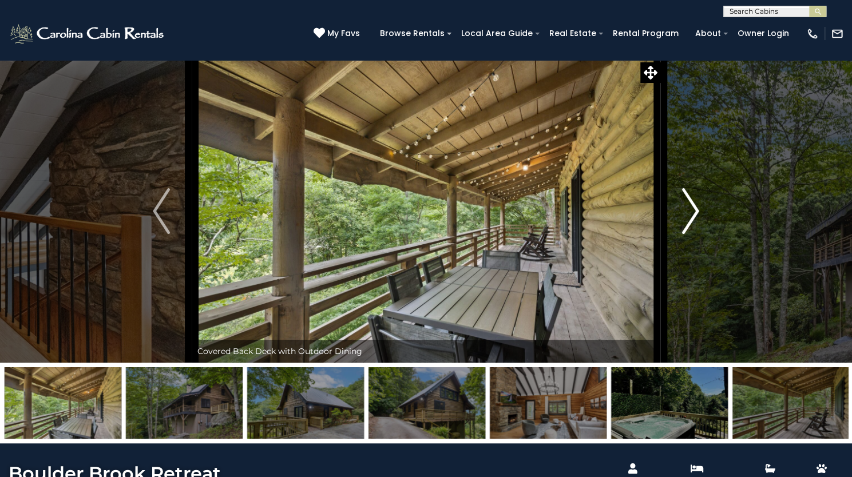
click at [693, 234] on img "Next" at bounding box center [690, 211] width 17 height 46
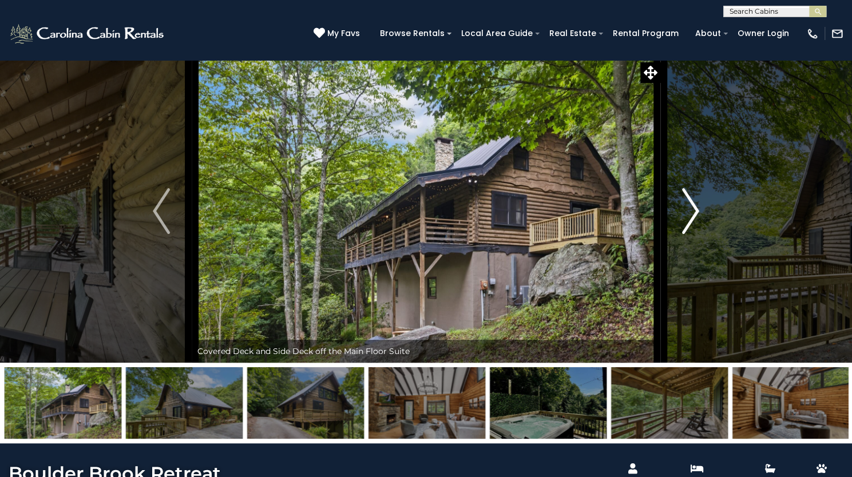
click at [693, 234] on img "Next" at bounding box center [690, 211] width 17 height 46
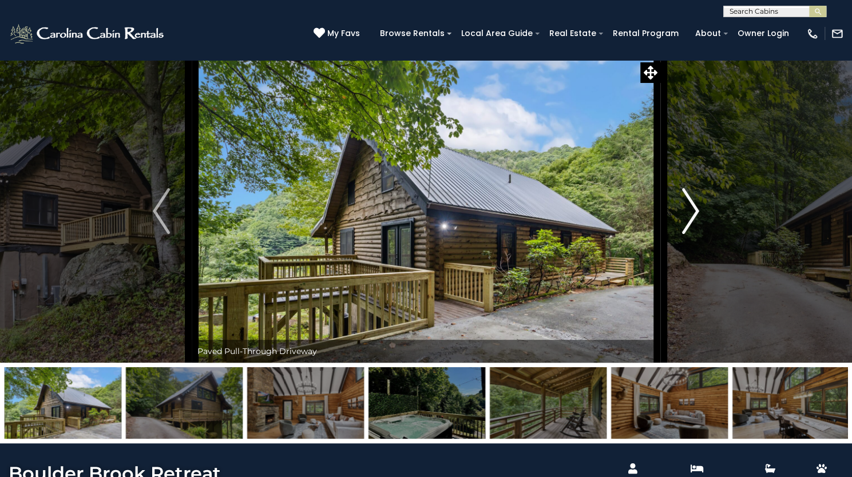
click at [693, 234] on img "Next" at bounding box center [690, 211] width 17 height 46
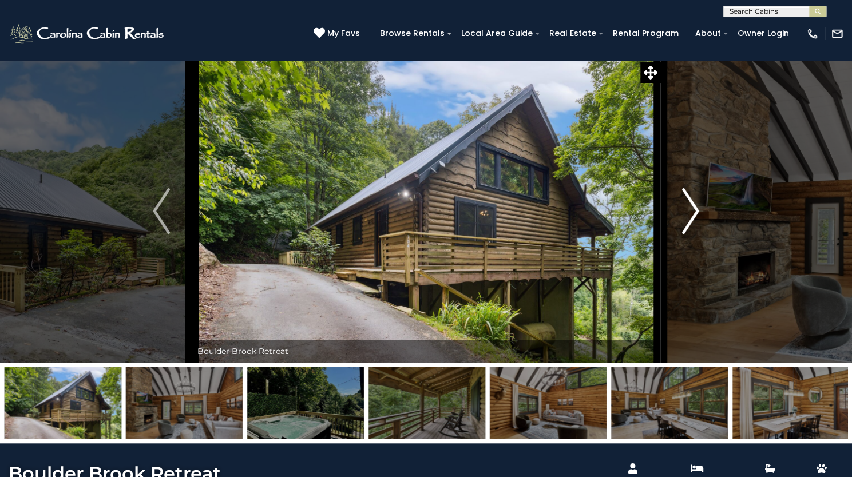
click at [693, 234] on img "Next" at bounding box center [690, 211] width 17 height 46
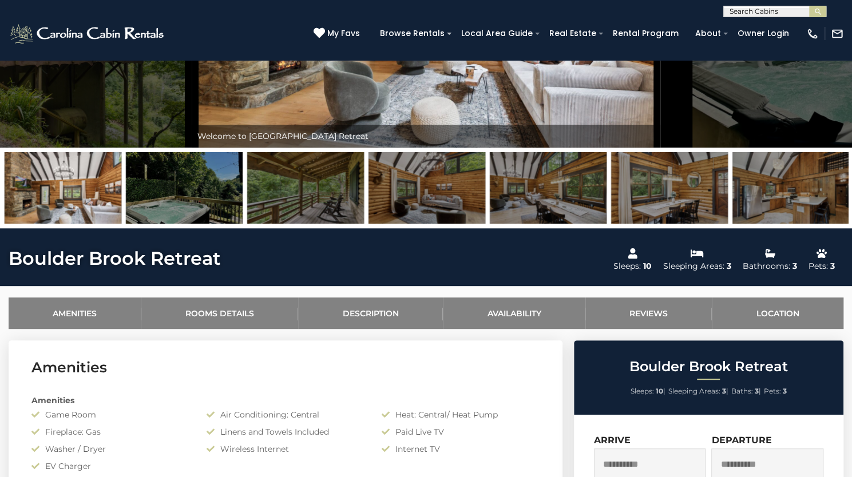
scroll to position [198, 0]
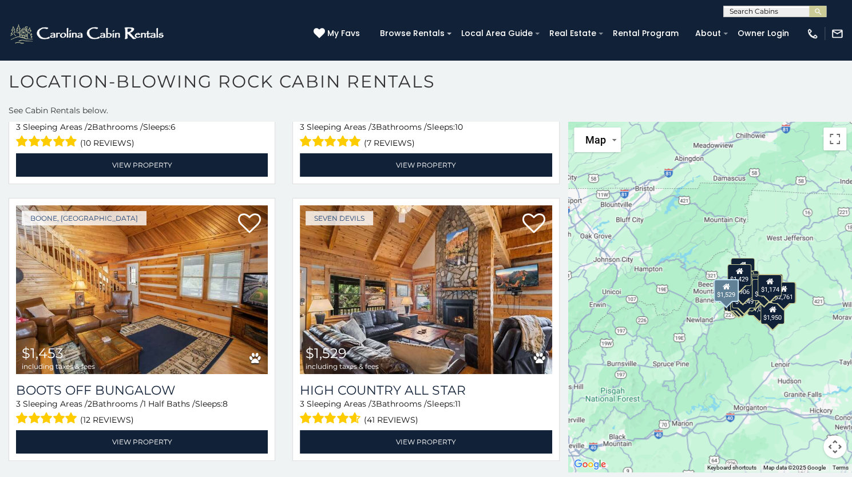
scroll to position [5488, 0]
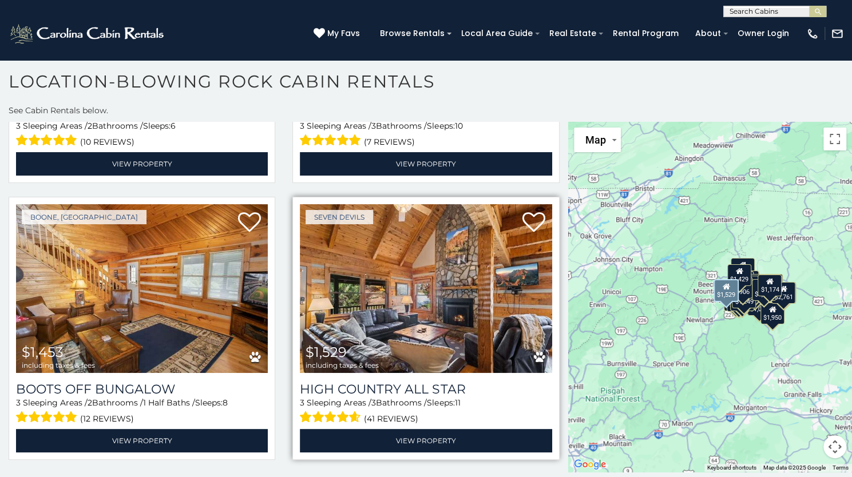
click at [435, 226] on img at bounding box center [426, 288] width 252 height 169
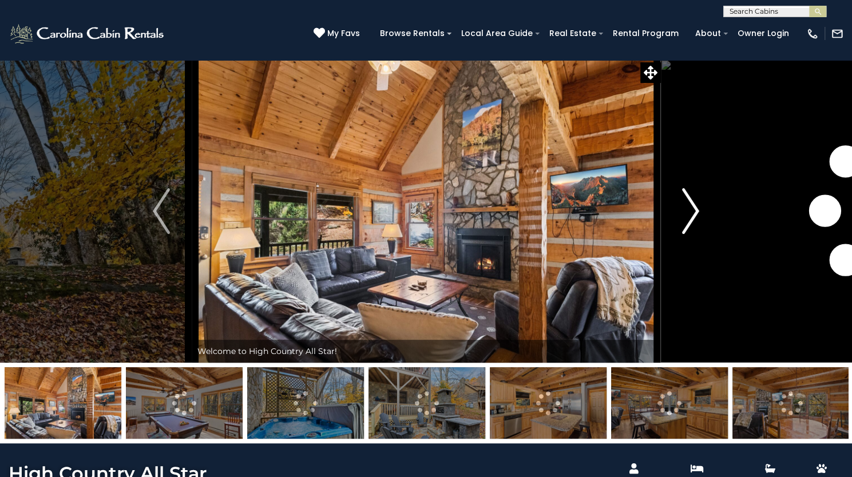
click at [677, 251] on button "Next" at bounding box center [690, 210] width 61 height 303
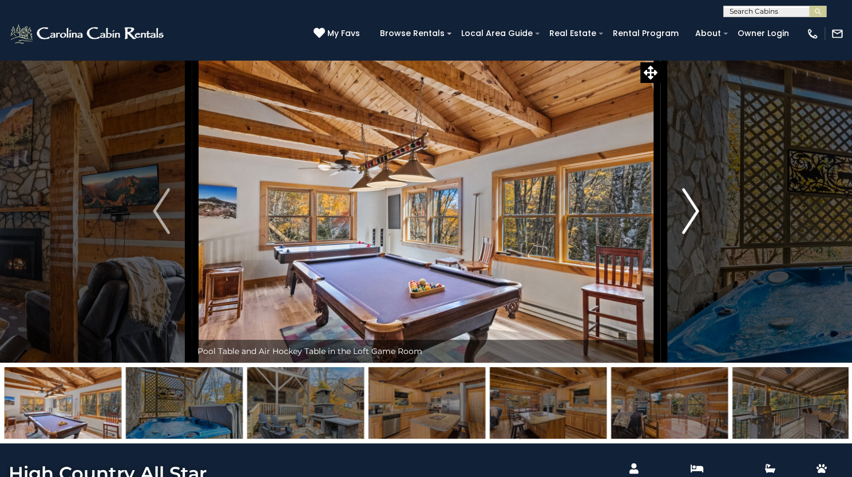
click at [677, 251] on button "Next" at bounding box center [690, 210] width 61 height 303
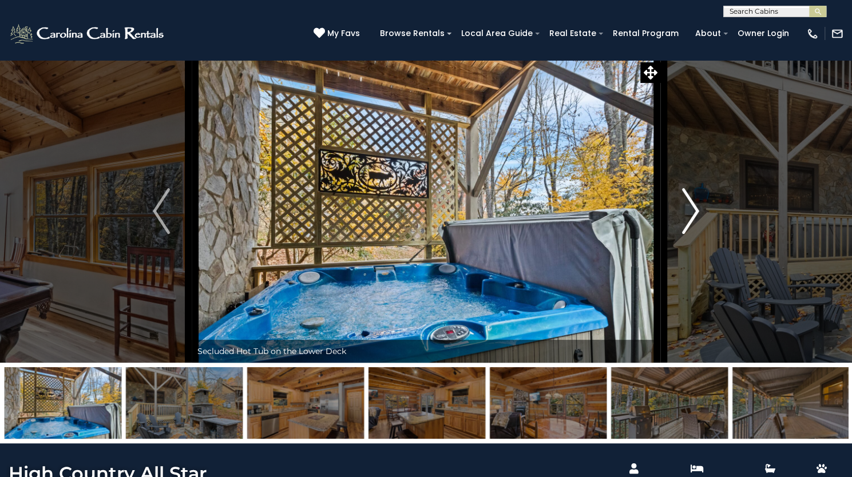
click at [677, 251] on button "Next" at bounding box center [690, 210] width 61 height 303
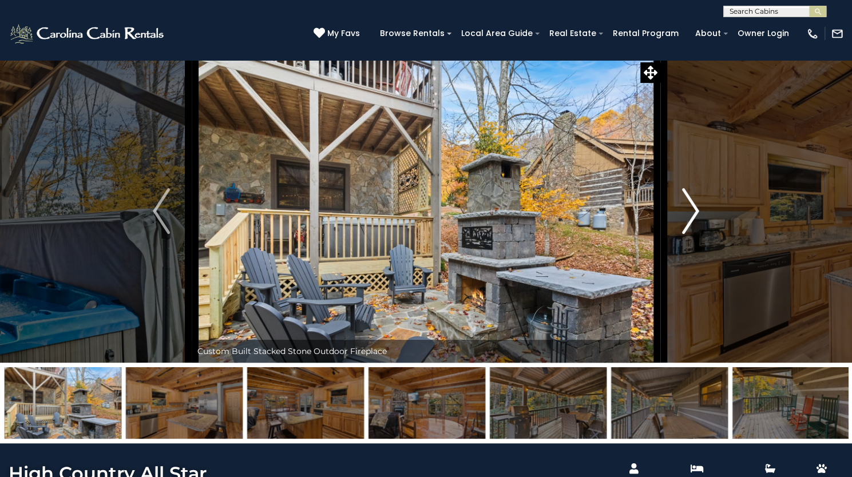
click at [677, 251] on button "Next" at bounding box center [690, 210] width 61 height 303
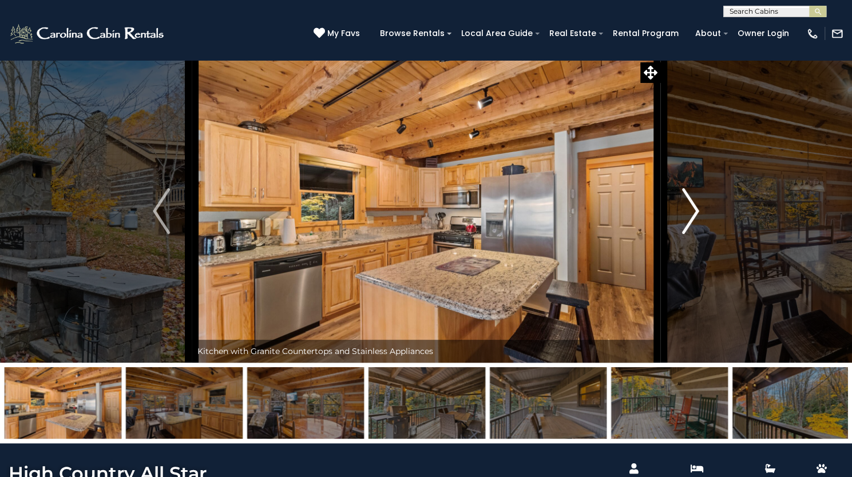
click at [677, 251] on button "Next" at bounding box center [690, 210] width 61 height 303
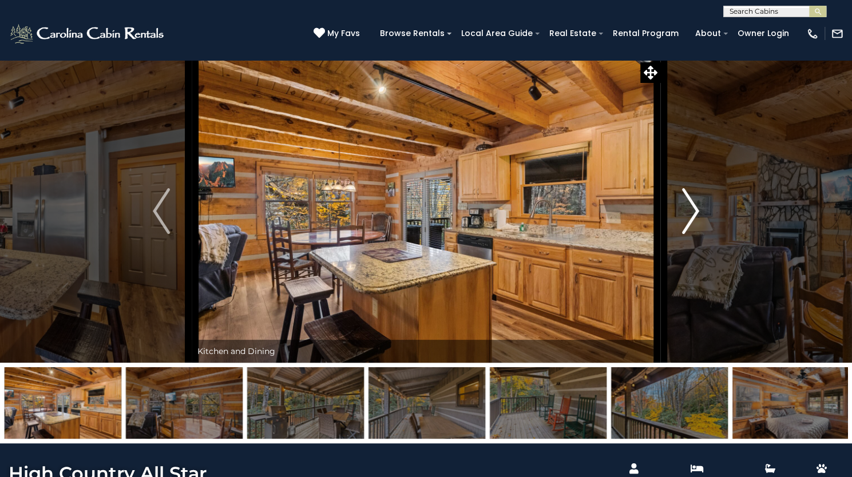
click at [677, 251] on button "Next" at bounding box center [690, 210] width 61 height 303
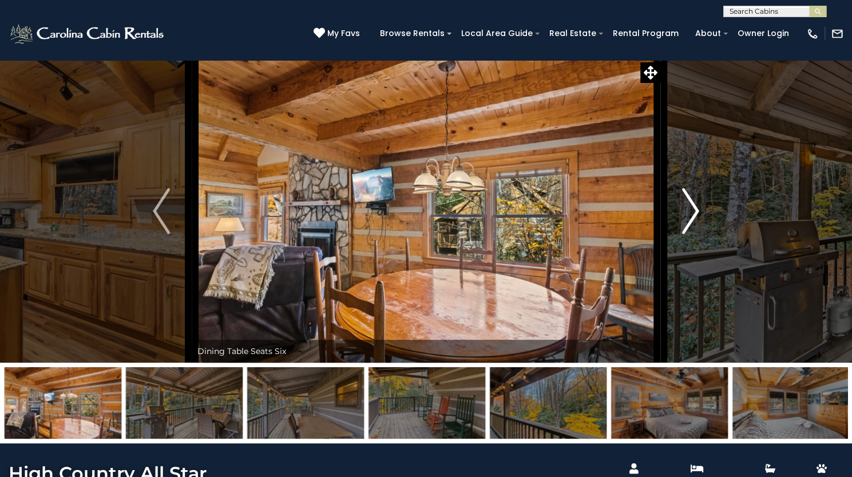
click at [675, 251] on button "Next" at bounding box center [690, 210] width 61 height 303
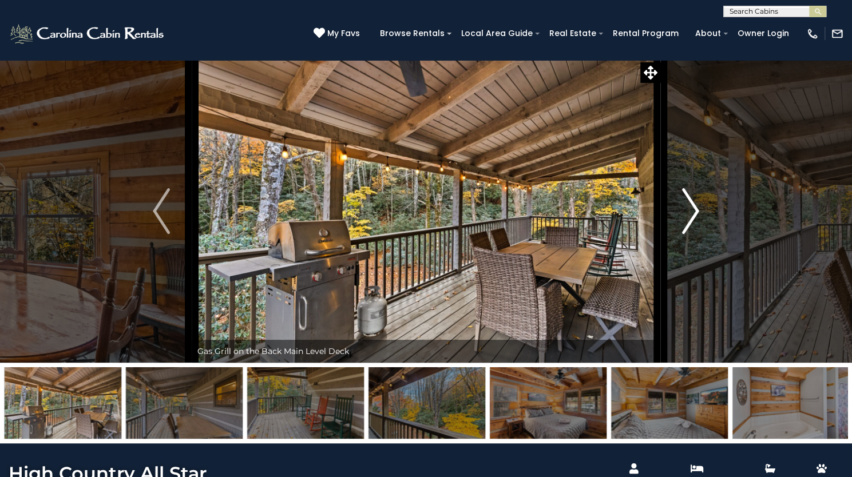
click at [675, 253] on button "Next" at bounding box center [690, 210] width 61 height 303
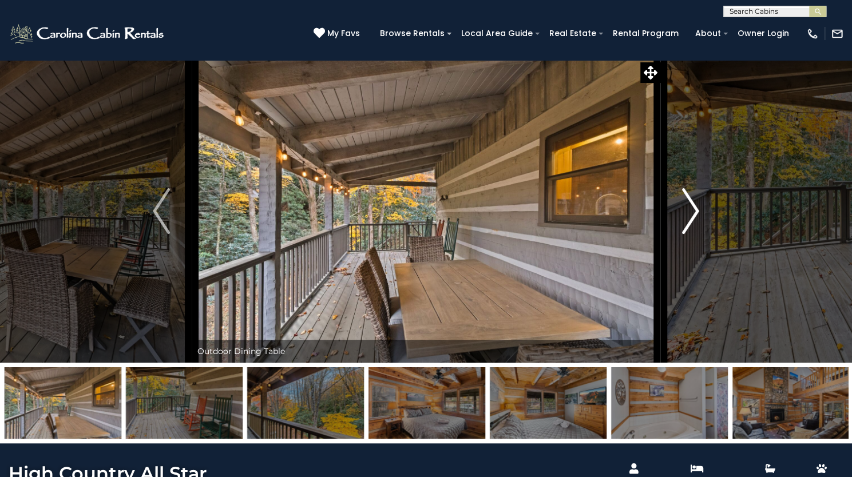
click at [675, 253] on button "Next" at bounding box center [690, 210] width 61 height 303
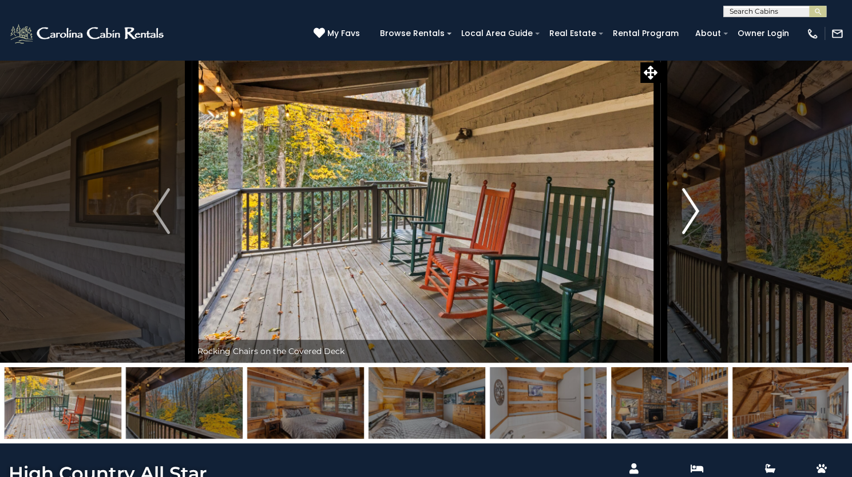
click at [677, 252] on button "Next" at bounding box center [690, 210] width 61 height 303
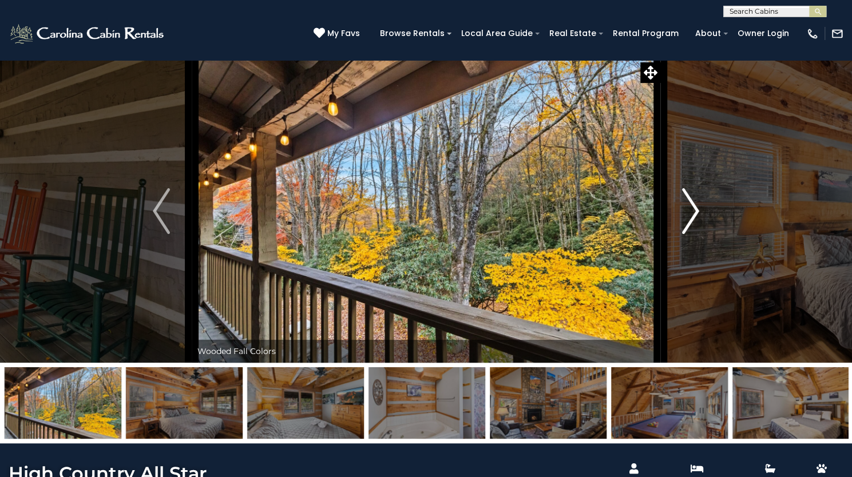
click at [677, 252] on button "Next" at bounding box center [690, 210] width 61 height 303
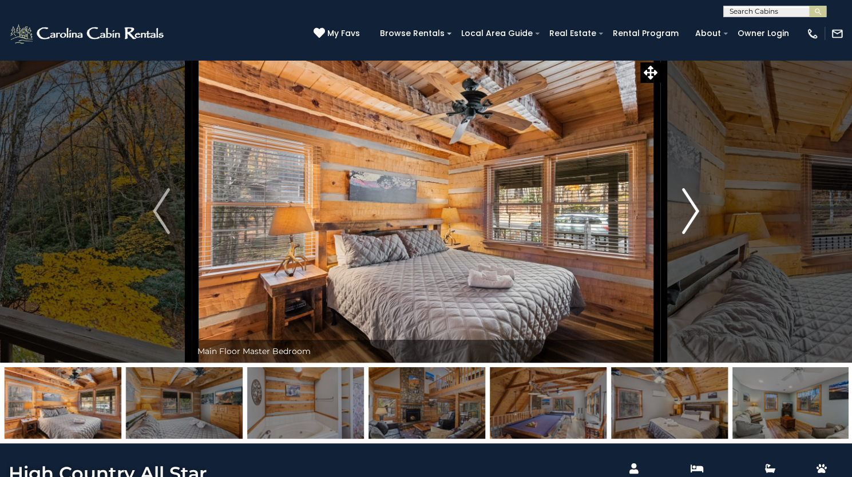
click at [677, 254] on button "Next" at bounding box center [690, 210] width 61 height 303
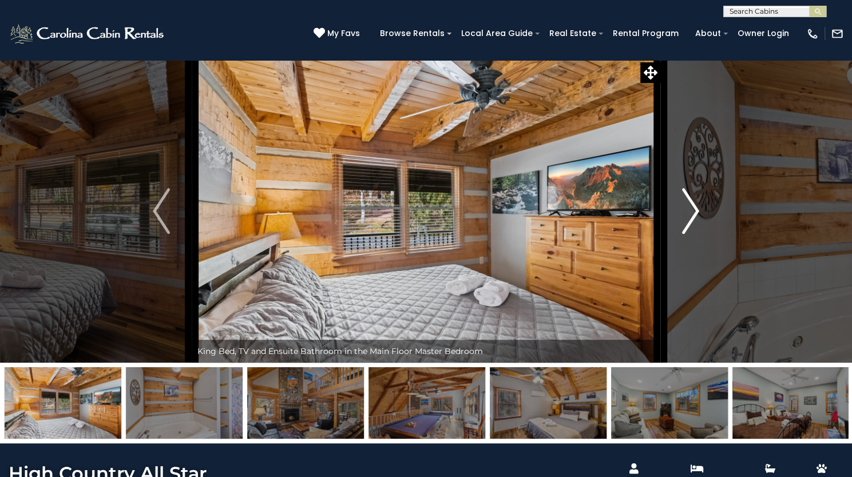
click at [677, 256] on button "Next" at bounding box center [690, 210] width 61 height 303
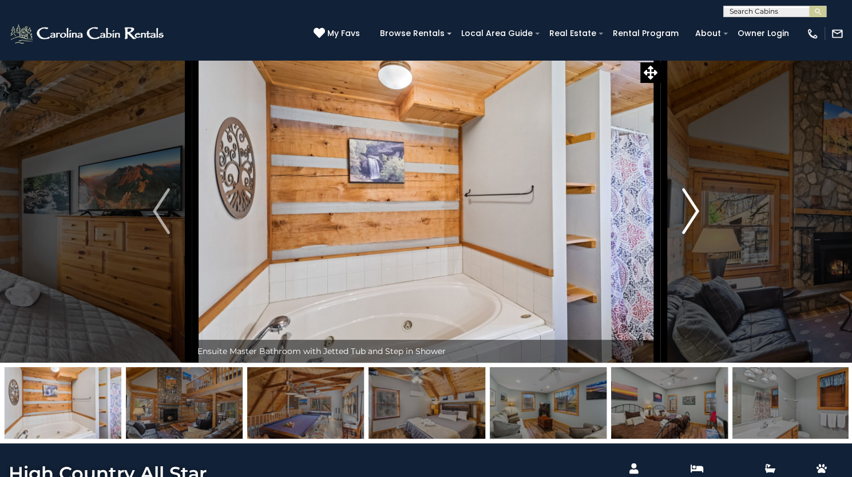
click at [677, 256] on button "Next" at bounding box center [690, 210] width 61 height 303
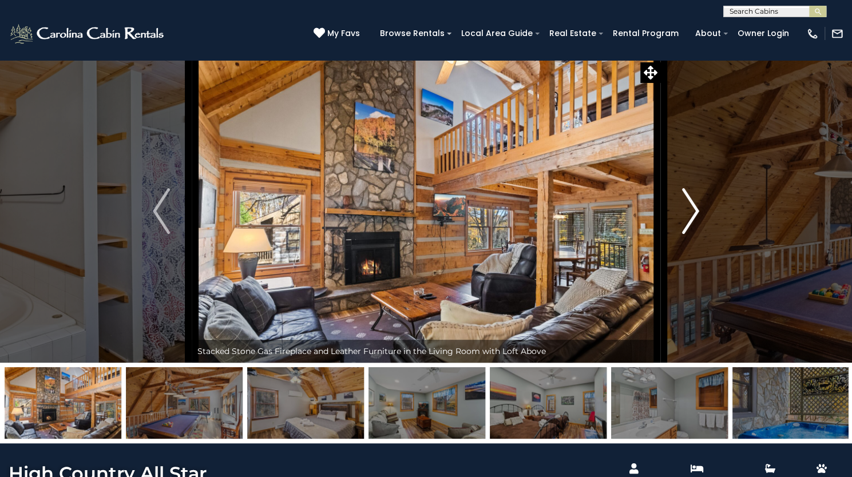
click at [676, 256] on button "Next" at bounding box center [690, 210] width 61 height 303
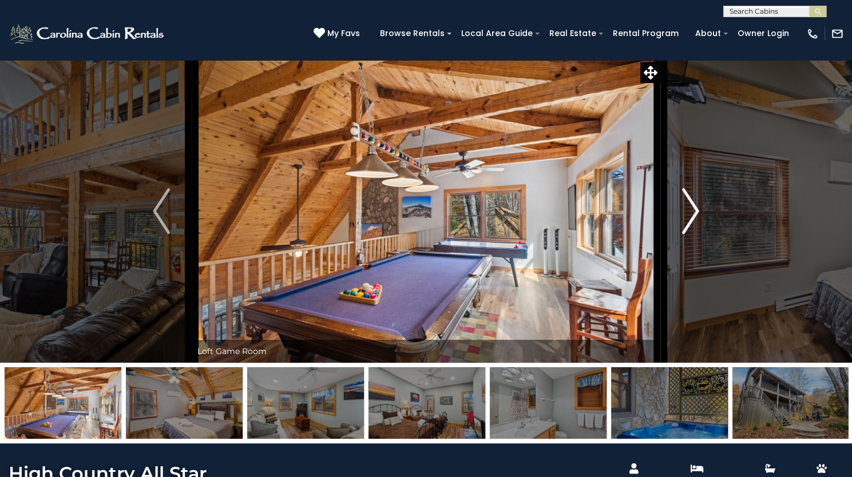
click at [676, 256] on button "Next" at bounding box center [690, 210] width 61 height 303
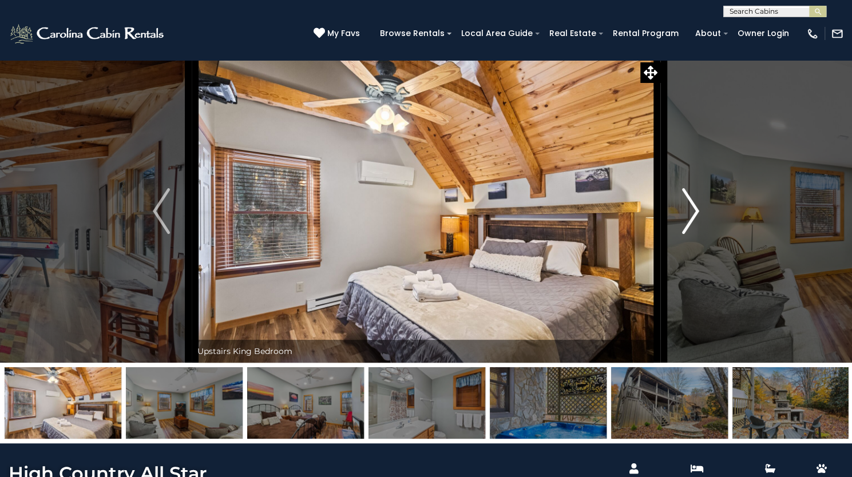
click at [676, 256] on button "Next" at bounding box center [690, 210] width 61 height 303
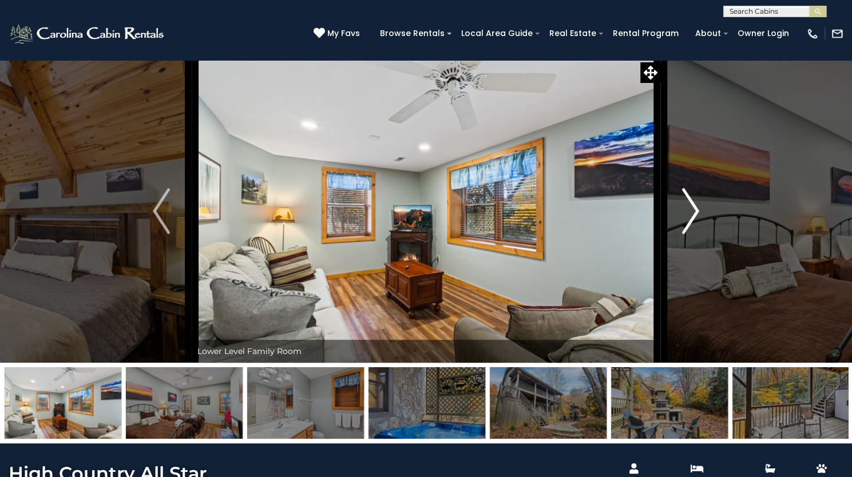
click at [675, 258] on button "Next" at bounding box center [690, 210] width 61 height 303
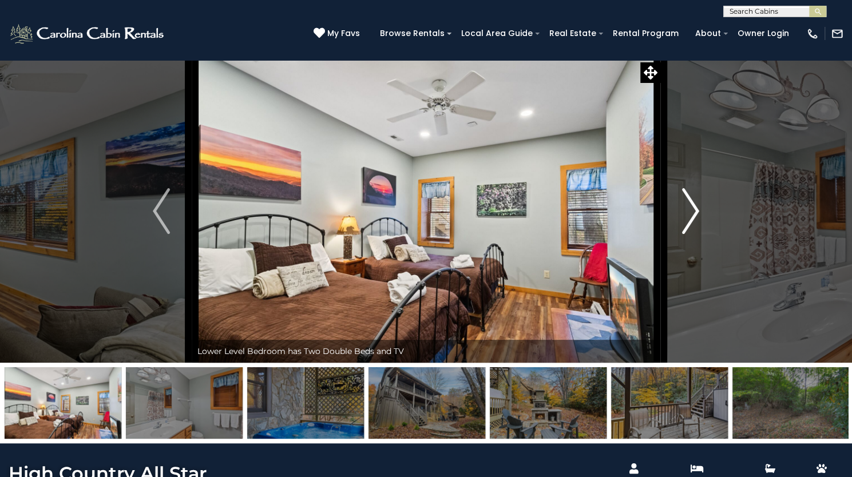
click at [674, 260] on button "Next" at bounding box center [690, 210] width 61 height 303
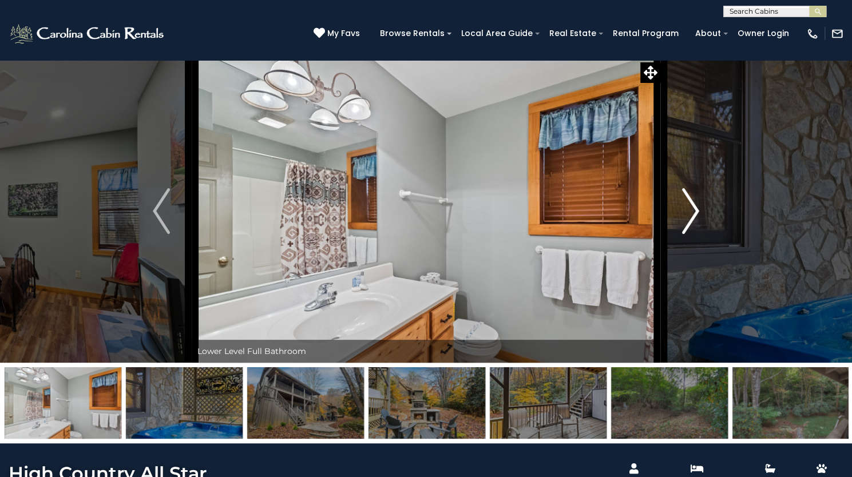
click at [674, 260] on button "Next" at bounding box center [690, 210] width 61 height 303
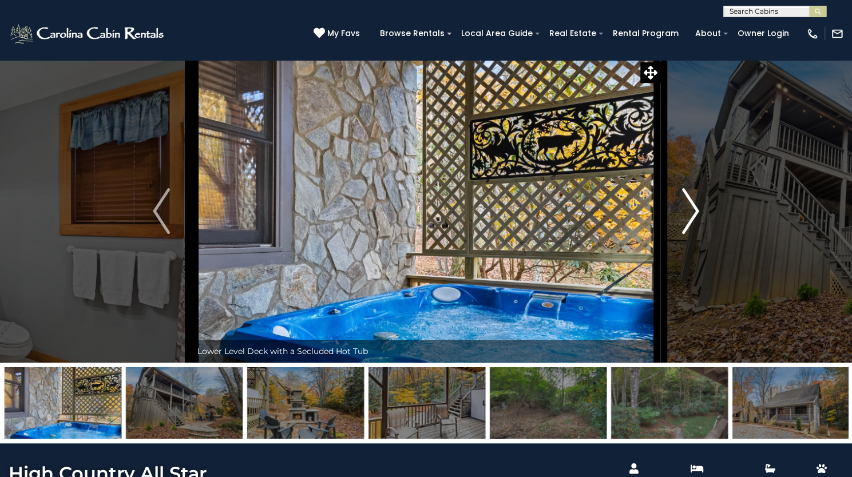
click at [673, 261] on button "Next" at bounding box center [690, 210] width 61 height 303
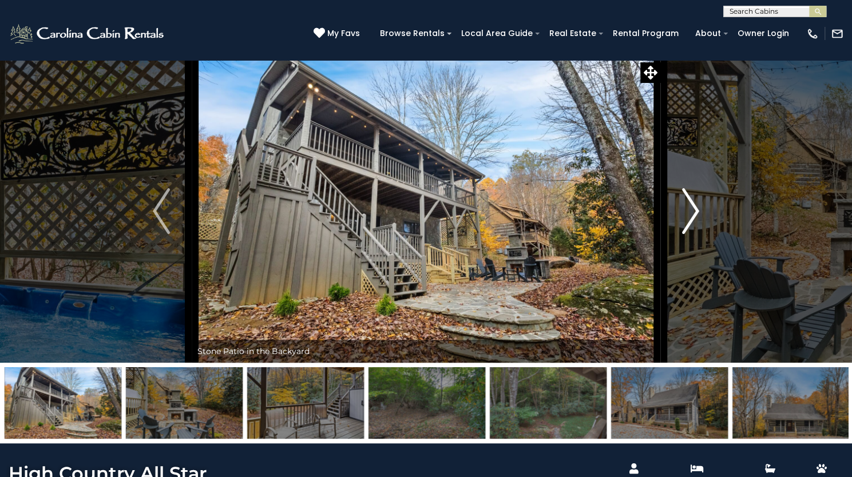
click at [673, 261] on button "Next" at bounding box center [690, 210] width 61 height 303
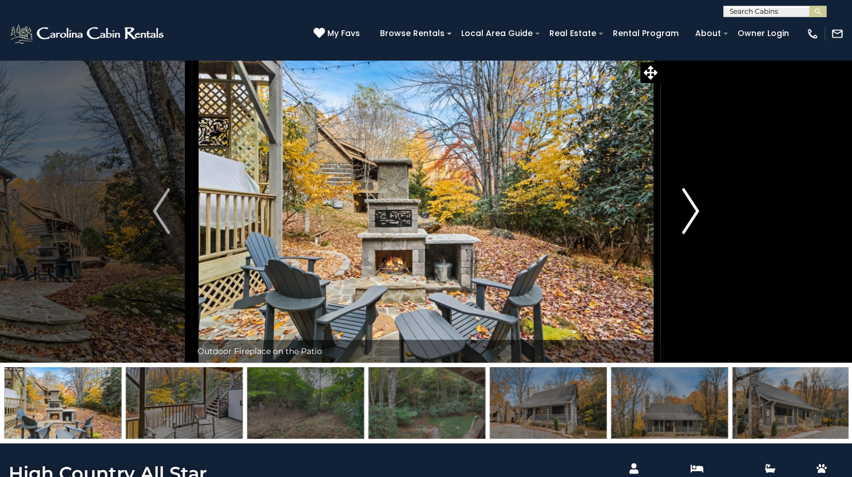
click at [673, 261] on button "Next" at bounding box center [690, 210] width 61 height 303
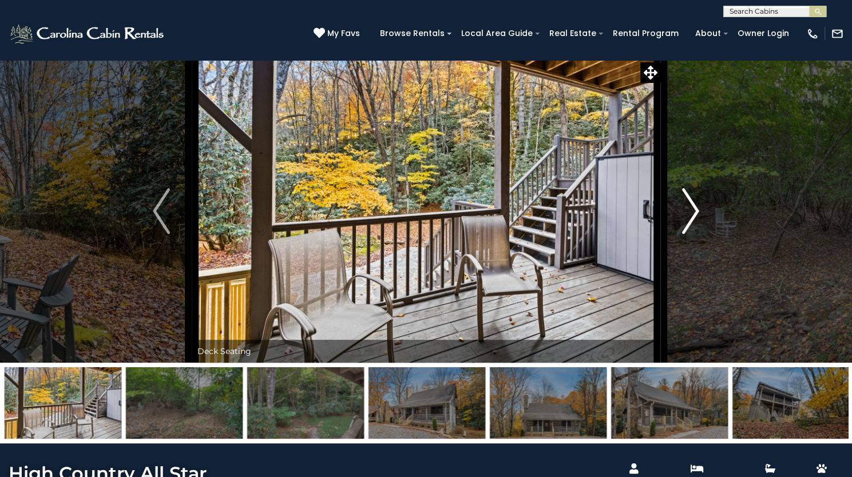
click at [673, 261] on button "Next" at bounding box center [690, 210] width 61 height 303
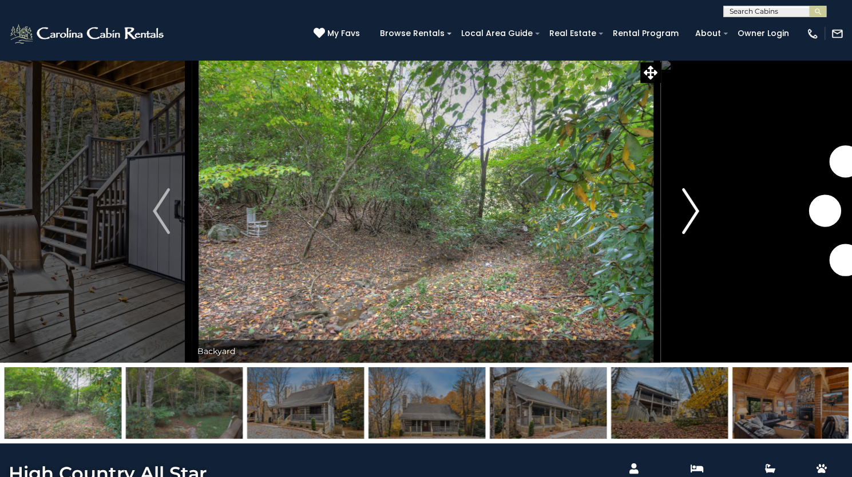
click at [673, 261] on button "Next" at bounding box center [690, 210] width 61 height 303
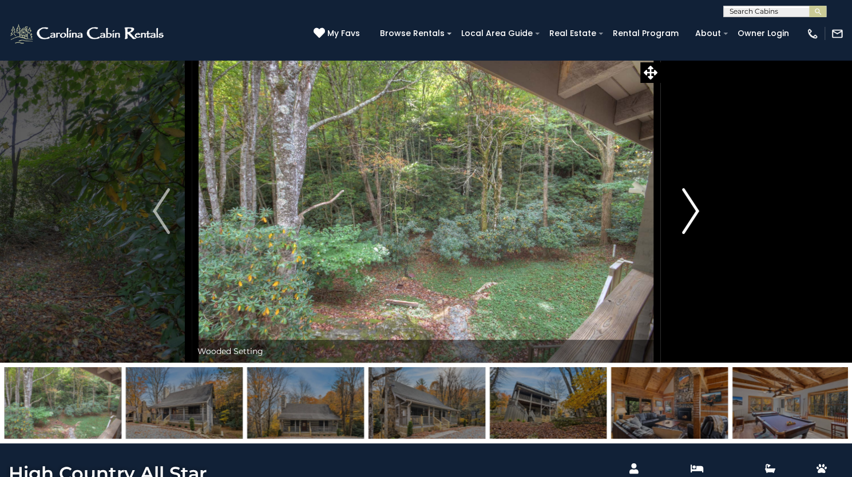
click at [673, 261] on button "Next" at bounding box center [690, 210] width 61 height 303
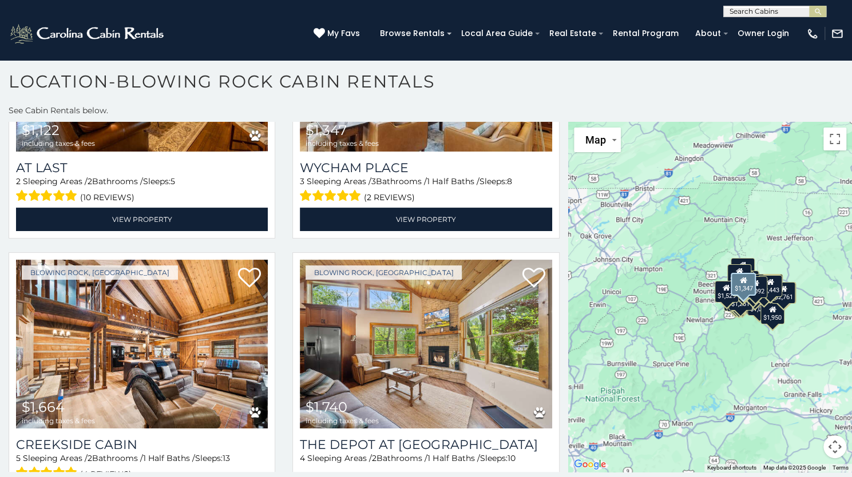
scroll to position [6540, 0]
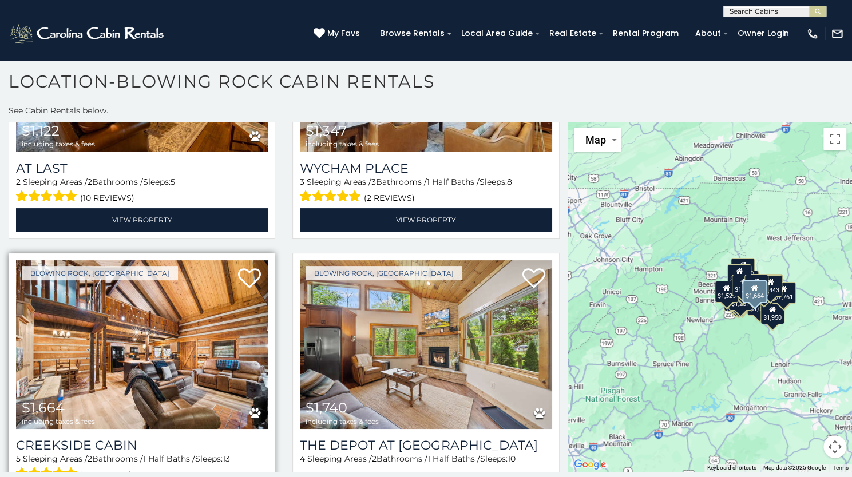
click at [231, 304] on img at bounding box center [142, 344] width 252 height 169
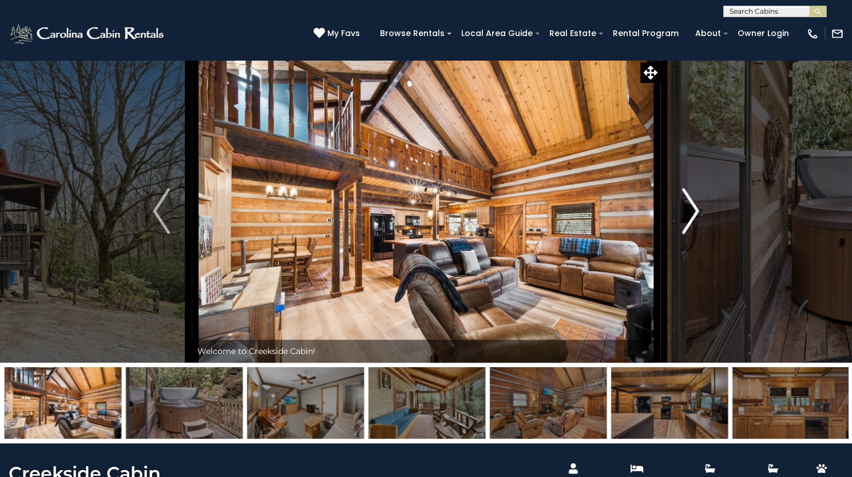
click at [689, 234] on img "Next" at bounding box center [690, 211] width 17 height 46
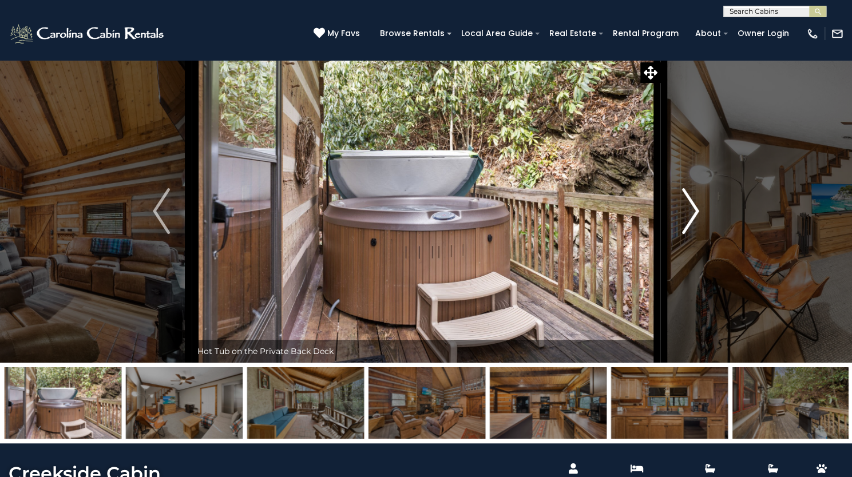
click at [689, 234] on img "Next" at bounding box center [690, 211] width 17 height 46
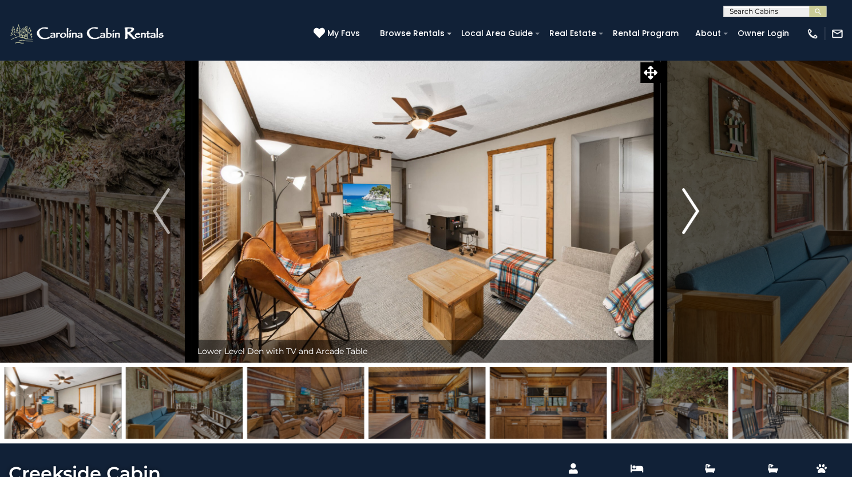
click at [686, 234] on img "Next" at bounding box center [690, 211] width 17 height 46
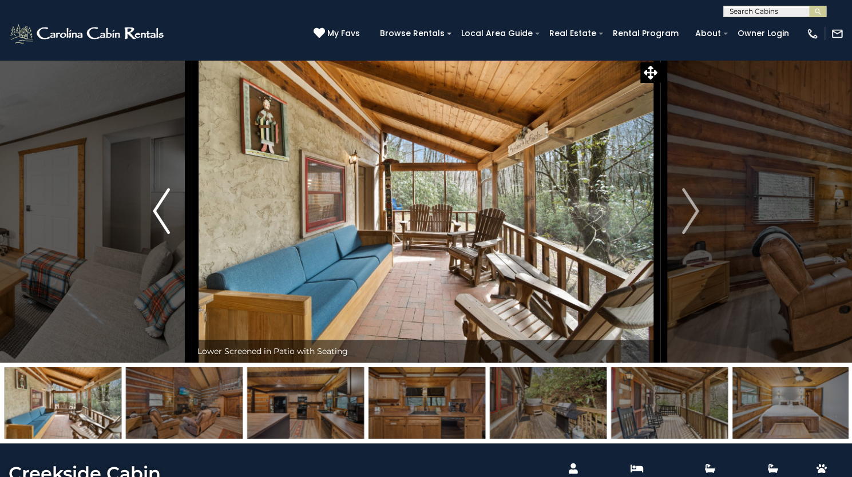
click at [170, 254] on button "Previous" at bounding box center [161, 210] width 61 height 303
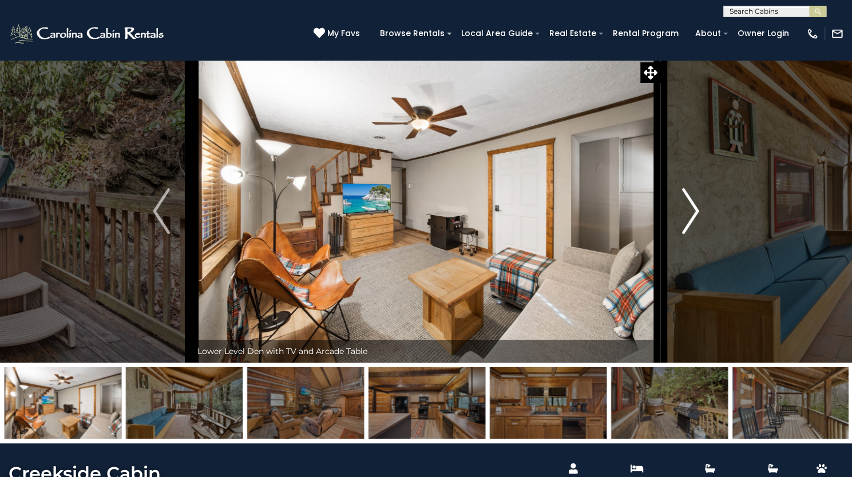
click at [689, 234] on img "Next" at bounding box center [690, 211] width 17 height 46
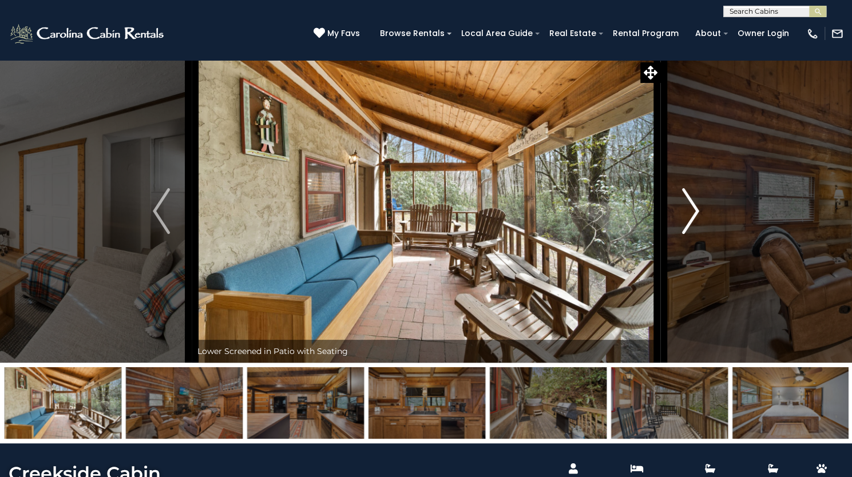
click at [689, 234] on img "Next" at bounding box center [690, 211] width 17 height 46
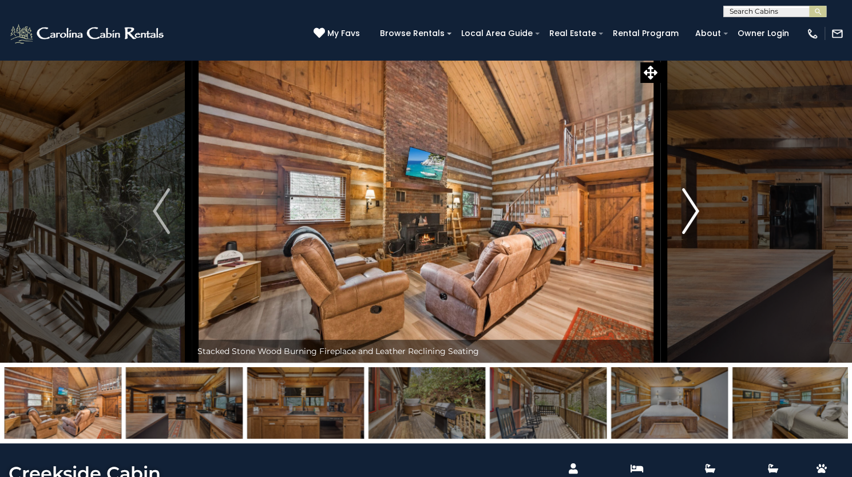
click at [689, 234] on img "Next" at bounding box center [690, 211] width 17 height 46
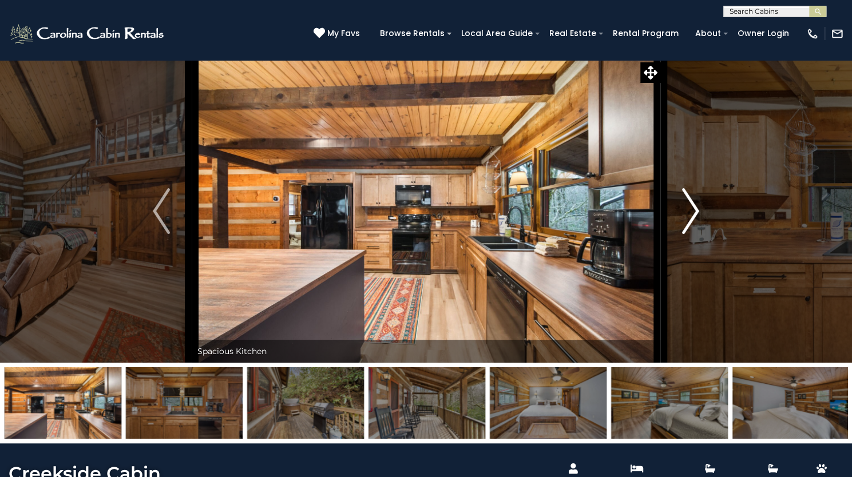
click at [686, 234] on img "Next" at bounding box center [690, 211] width 17 height 46
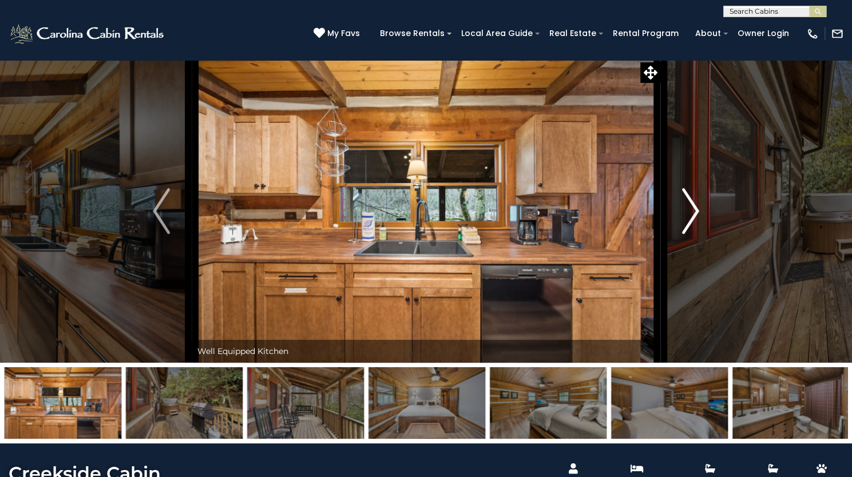
click at [682, 234] on img "Next" at bounding box center [690, 211] width 17 height 46
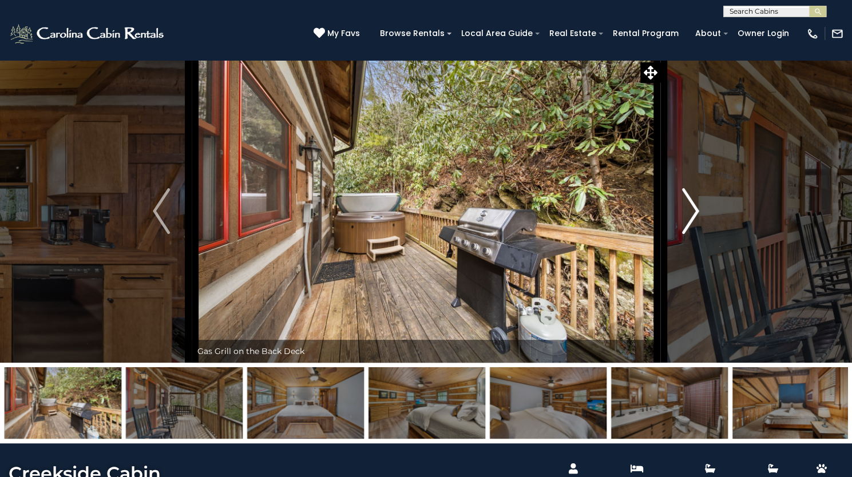
click at [679, 266] on button "Next" at bounding box center [690, 210] width 61 height 303
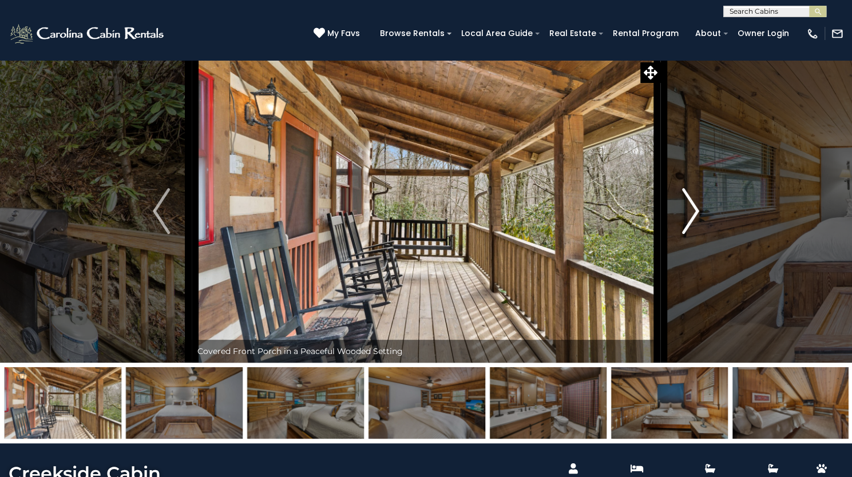
click at [676, 268] on button "Next" at bounding box center [690, 210] width 61 height 303
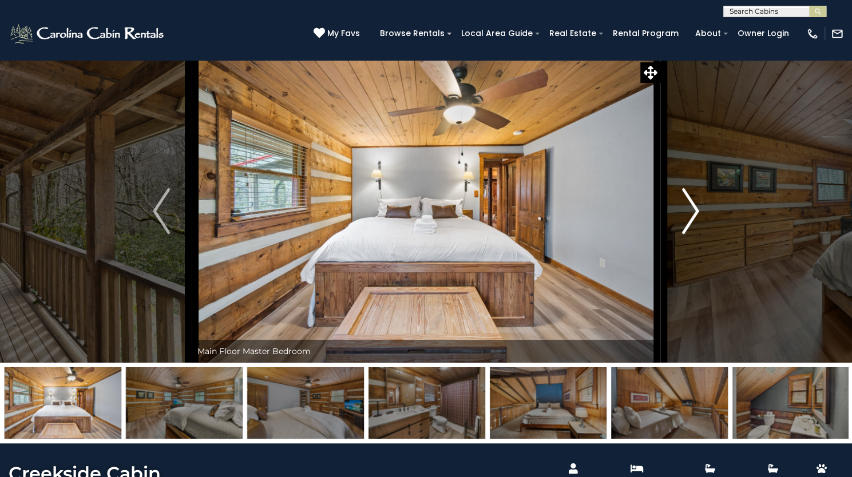
click at [673, 271] on button "Next" at bounding box center [690, 210] width 61 height 303
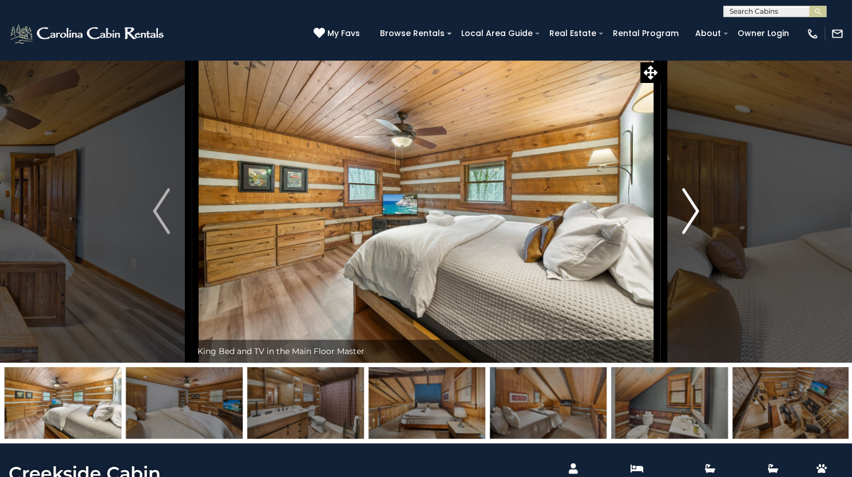
click at [670, 272] on button "Next" at bounding box center [690, 210] width 61 height 303
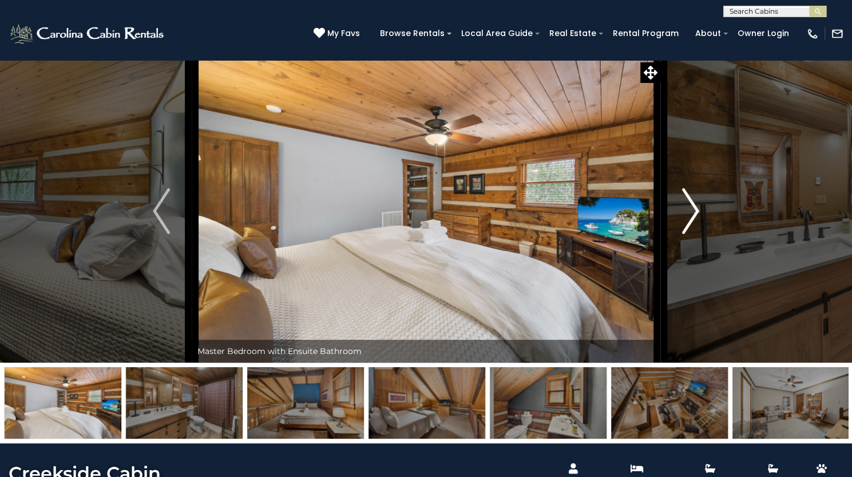
click at [670, 272] on button "Next" at bounding box center [690, 210] width 61 height 303
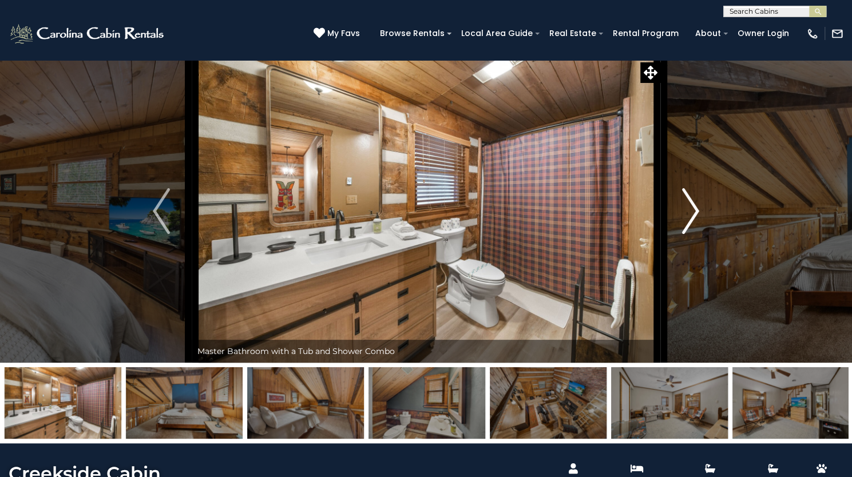
click at [667, 275] on button "Next" at bounding box center [690, 210] width 61 height 303
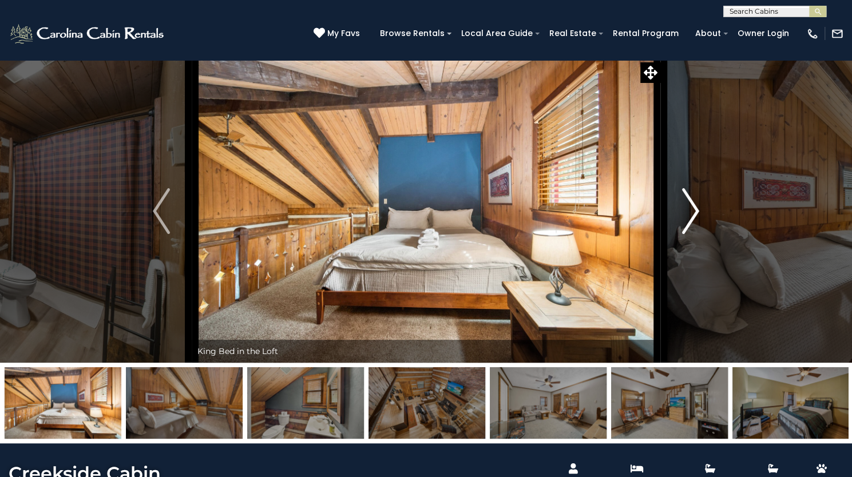
click at [663, 277] on button "Next" at bounding box center [690, 210] width 61 height 303
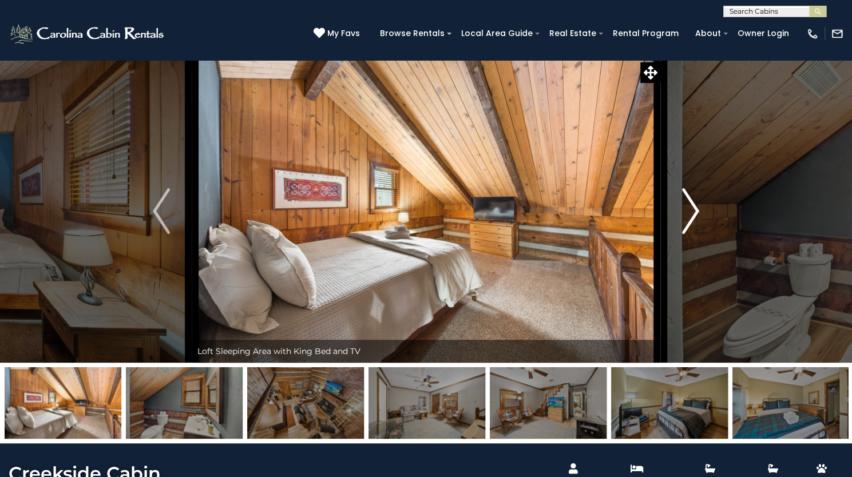
click at [697, 234] on img "Next" at bounding box center [690, 211] width 17 height 46
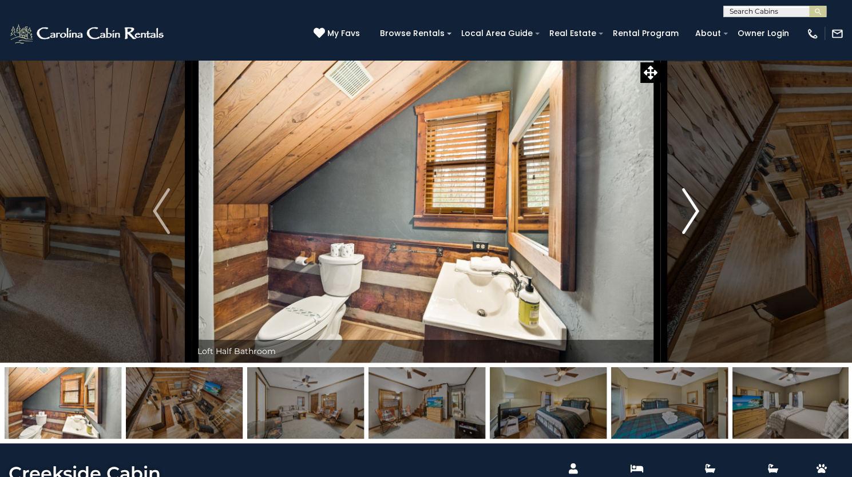
click at [697, 234] on img "Next" at bounding box center [690, 211] width 17 height 46
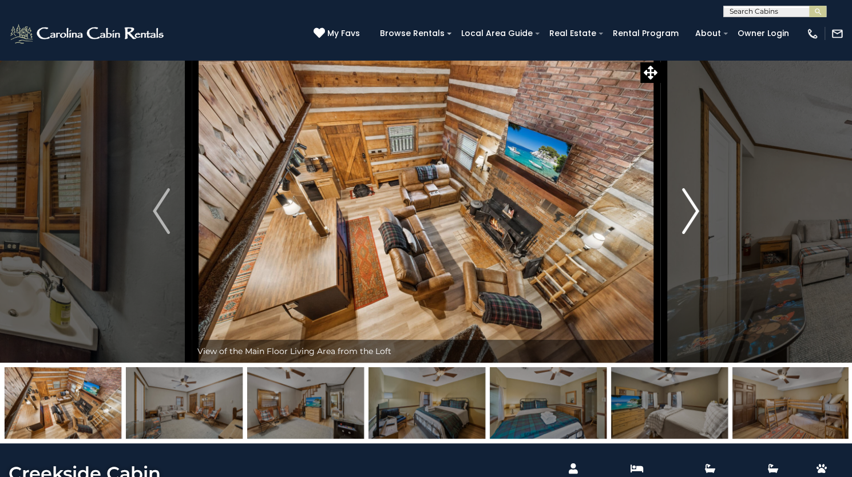
click at [697, 234] on img "Next" at bounding box center [690, 211] width 17 height 46
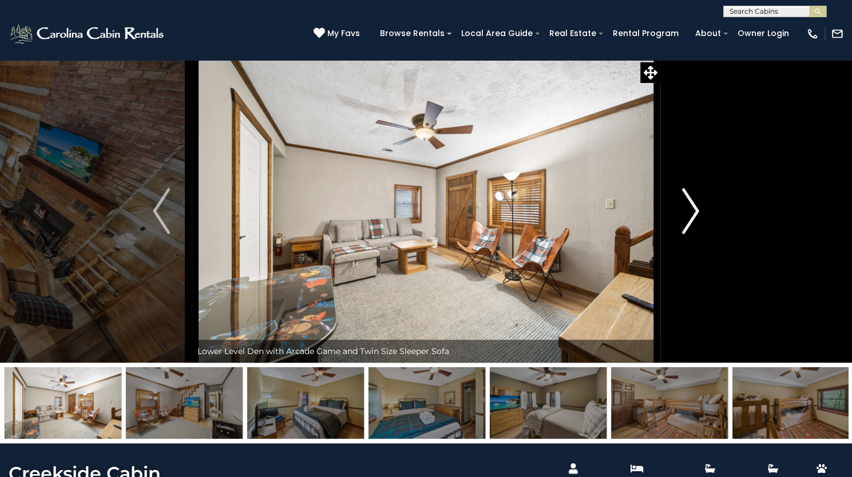
click at [697, 234] on img "Next" at bounding box center [690, 211] width 17 height 46
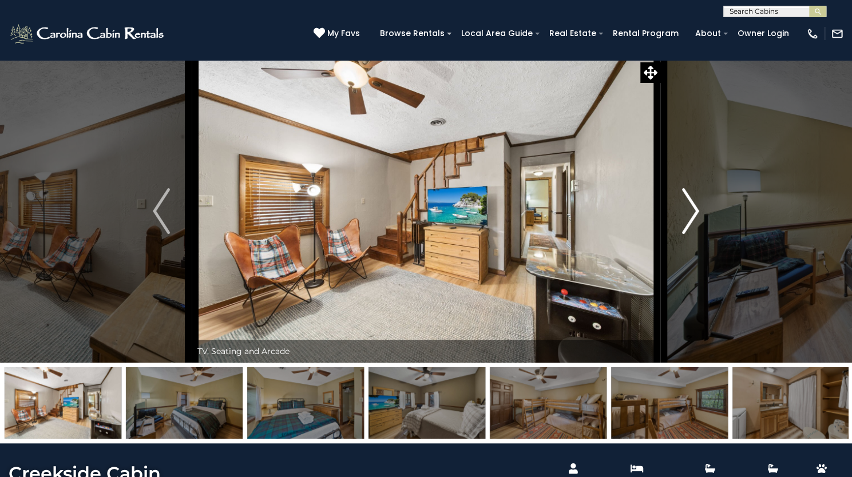
click at [697, 234] on img "Next" at bounding box center [690, 211] width 17 height 46
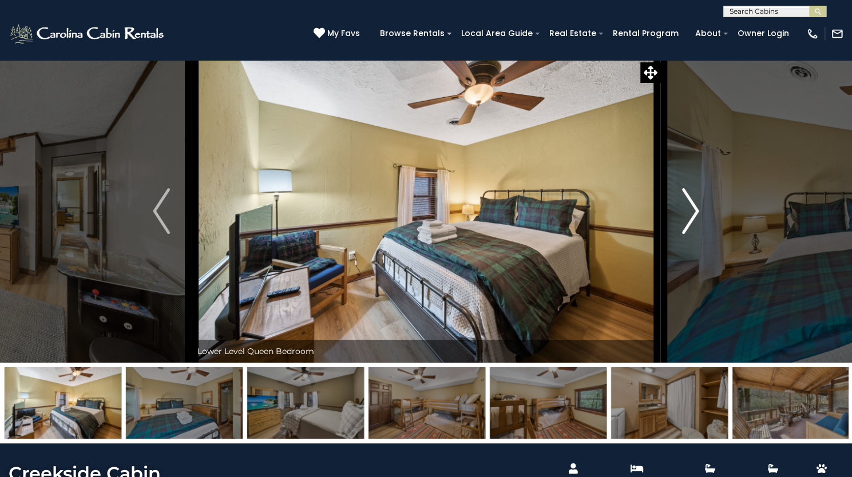
click at [697, 234] on img "Next" at bounding box center [690, 211] width 17 height 46
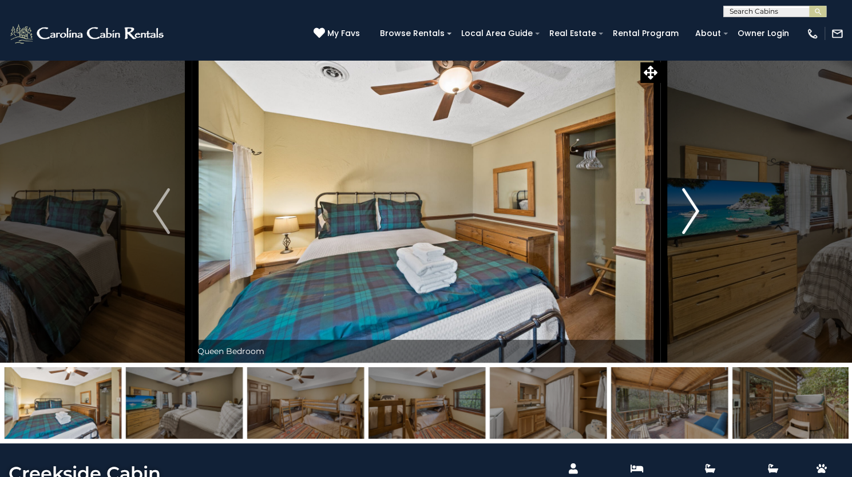
click at [697, 234] on img "Next" at bounding box center [690, 211] width 17 height 46
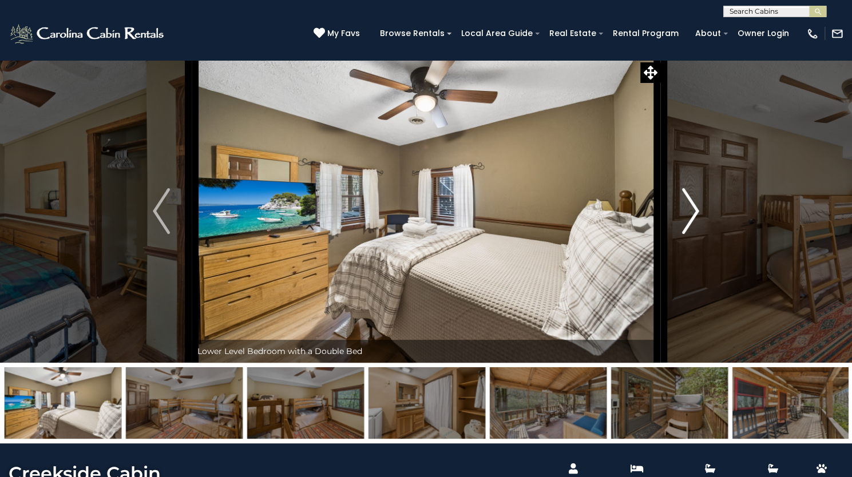
click at [697, 234] on img "Next" at bounding box center [690, 211] width 17 height 46
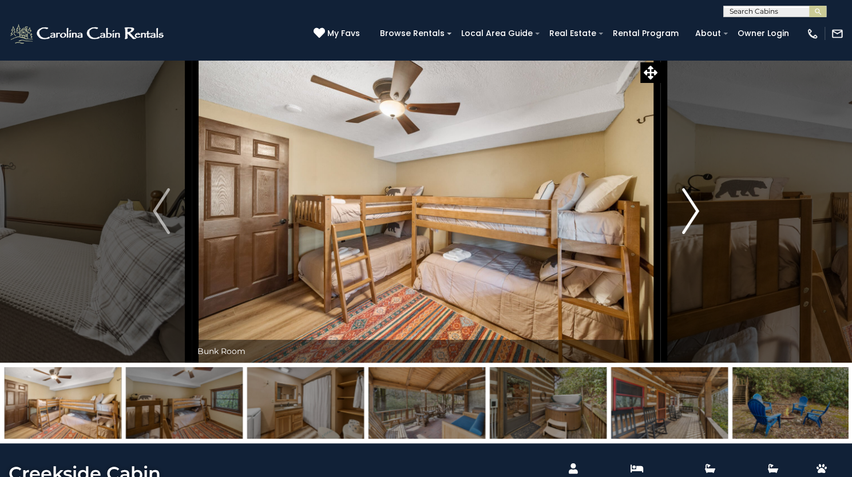
click at [697, 234] on img "Next" at bounding box center [690, 211] width 17 height 46
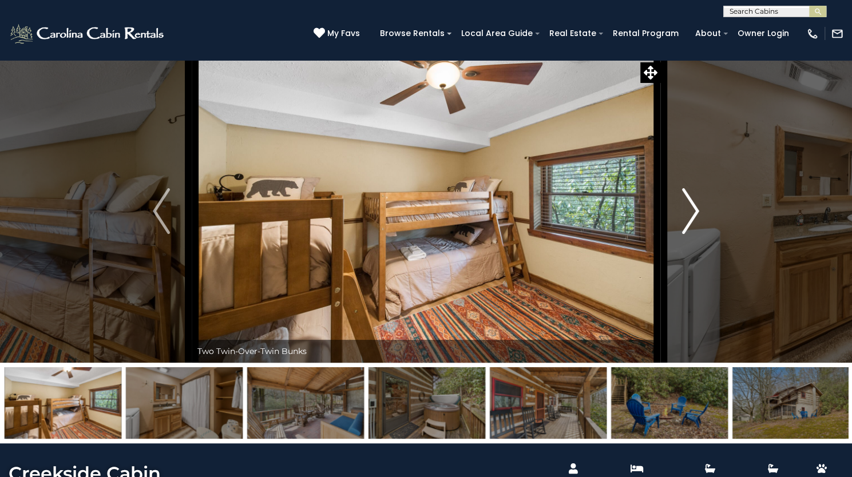
click at [697, 234] on img "Next" at bounding box center [690, 211] width 17 height 46
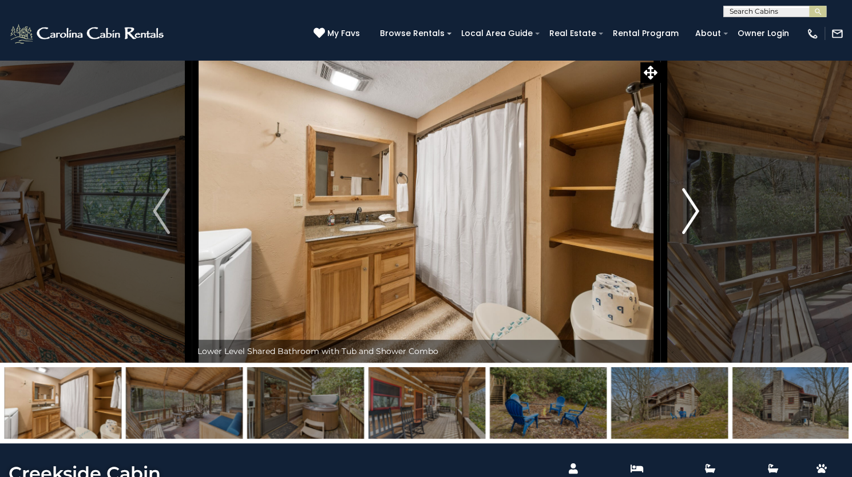
click at [697, 234] on img "Next" at bounding box center [690, 211] width 17 height 46
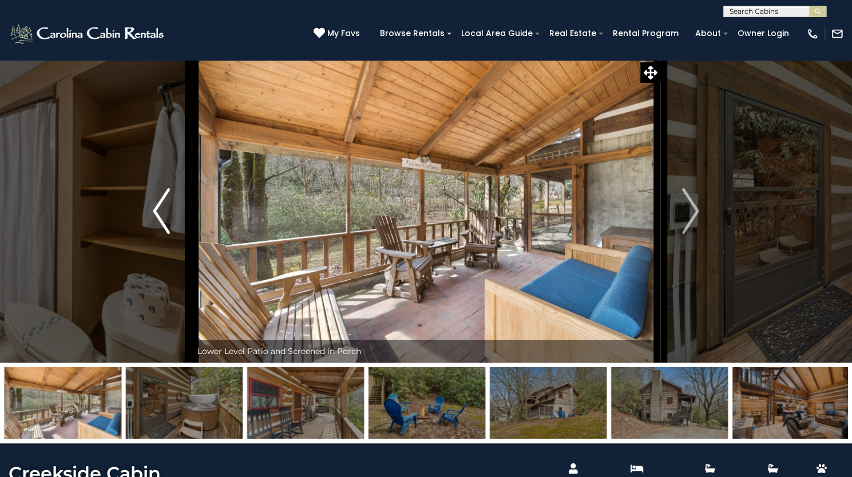
click at [158, 234] on img "Previous" at bounding box center [161, 211] width 17 height 46
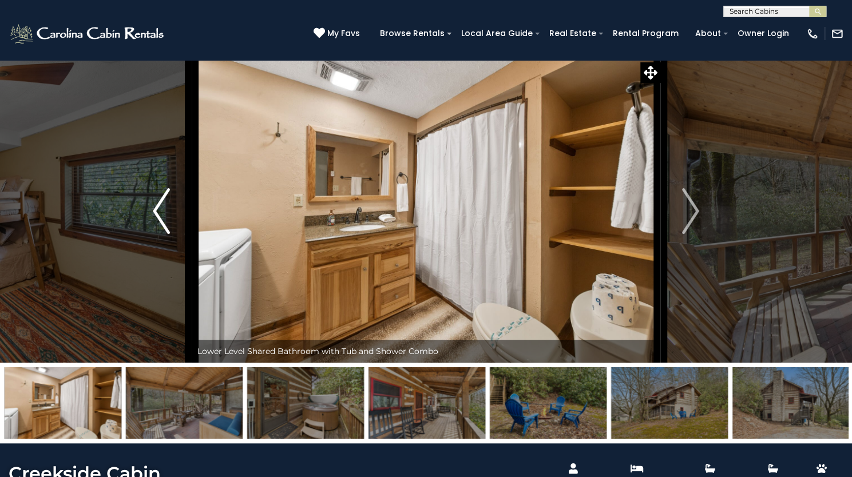
click at [158, 234] on img "Previous" at bounding box center [161, 211] width 17 height 46
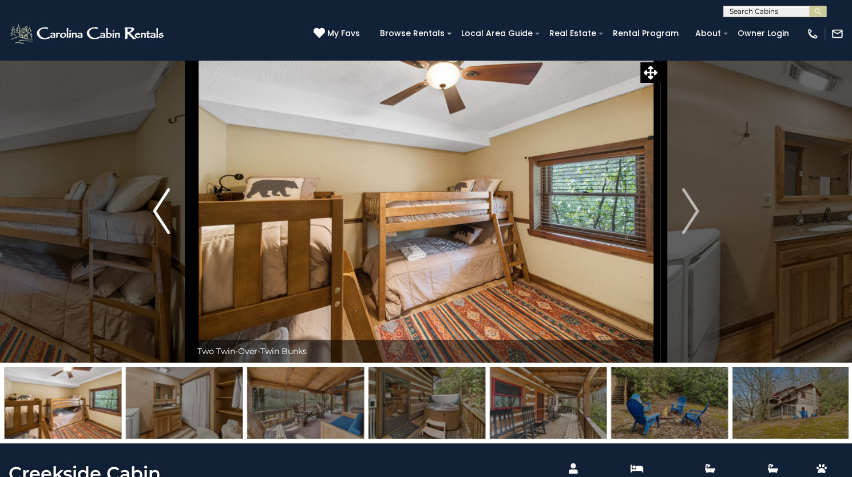
click at [158, 234] on img "Previous" at bounding box center [161, 211] width 17 height 46
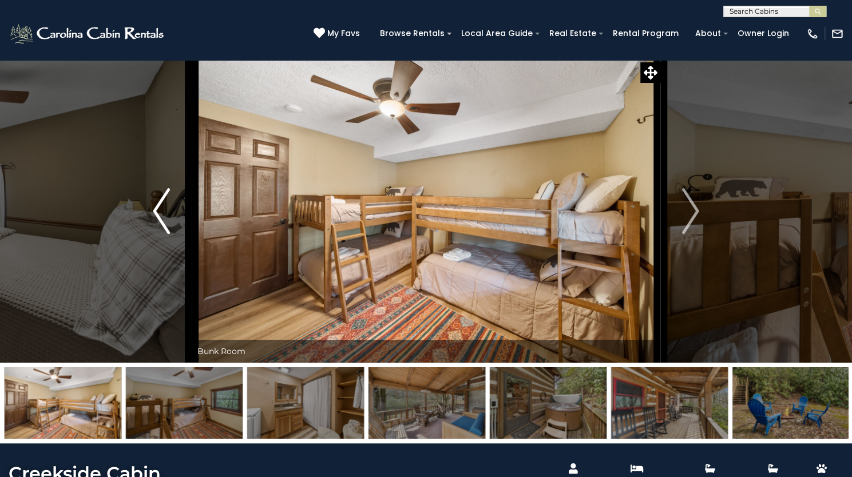
click at [158, 234] on img "Previous" at bounding box center [161, 211] width 17 height 46
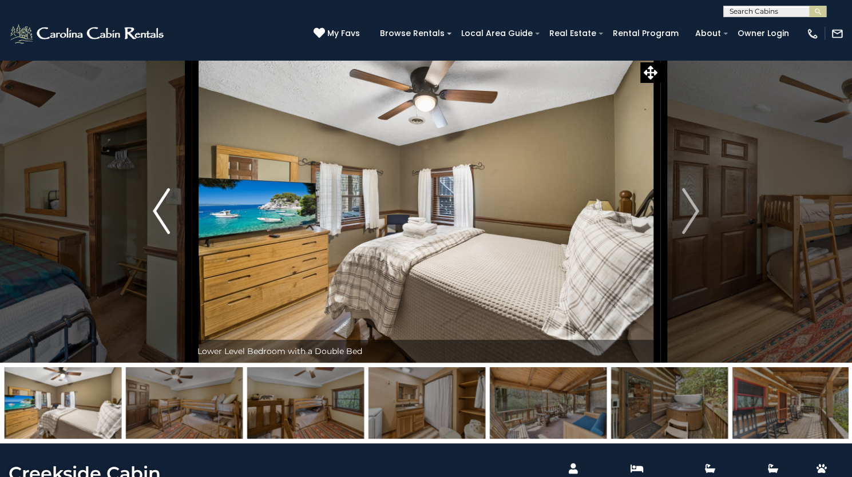
click at [158, 234] on img "Previous" at bounding box center [161, 211] width 17 height 46
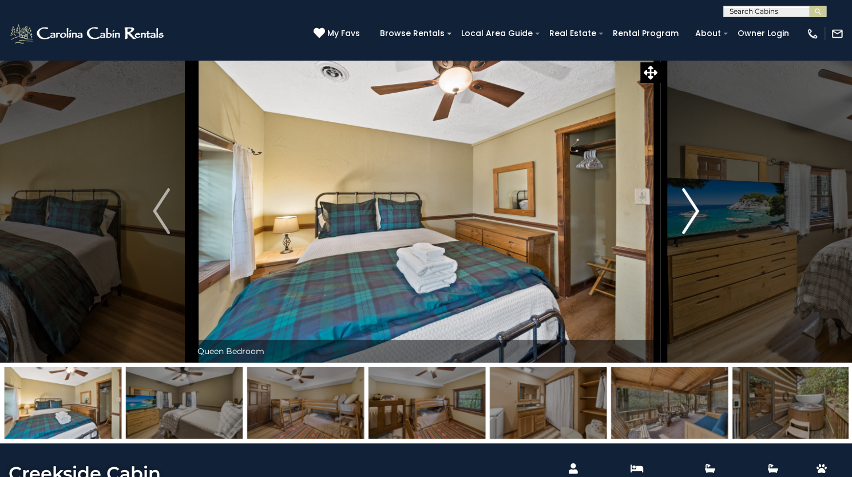
click at [695, 282] on button "Next" at bounding box center [690, 210] width 61 height 303
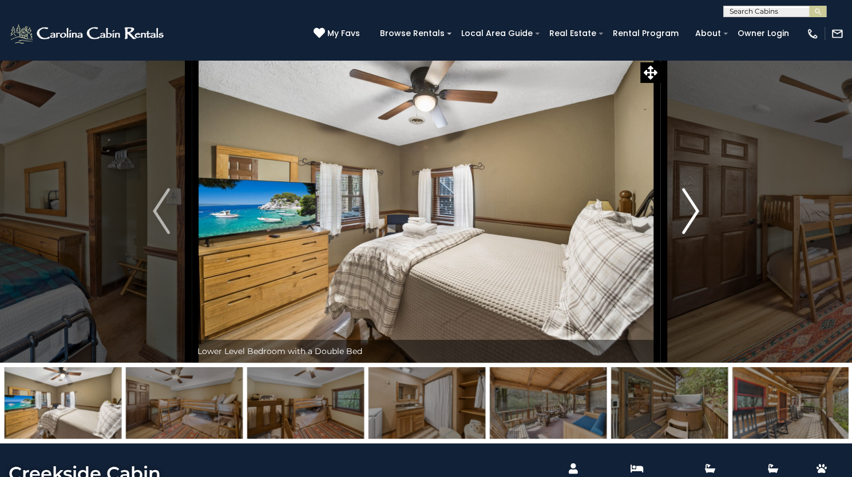
click at [695, 282] on button "Next" at bounding box center [690, 210] width 61 height 303
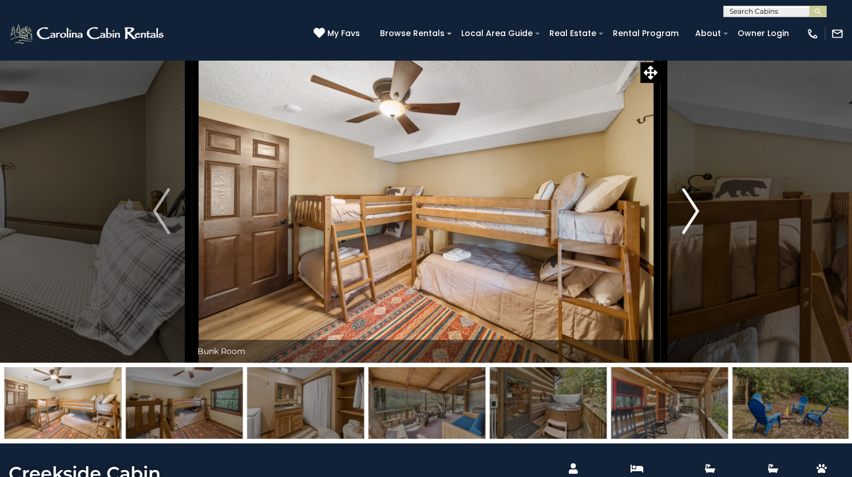
click at [695, 282] on button "Next" at bounding box center [690, 210] width 61 height 303
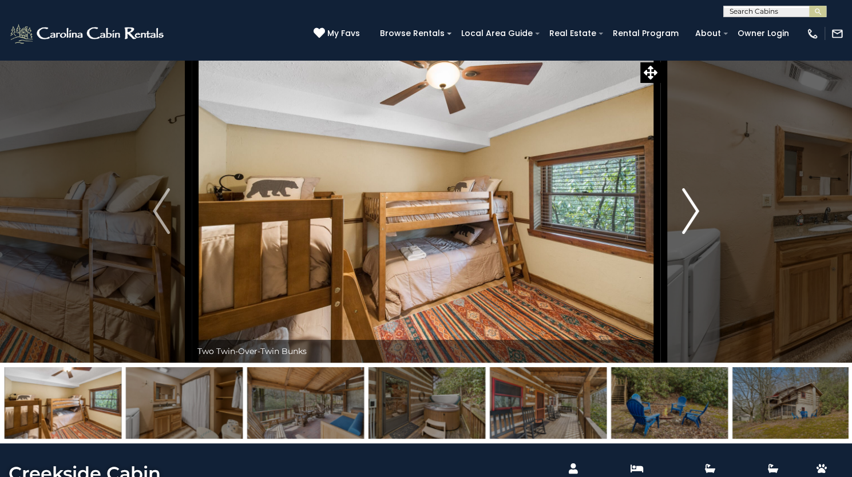
click at [695, 282] on button "Next" at bounding box center [690, 210] width 61 height 303
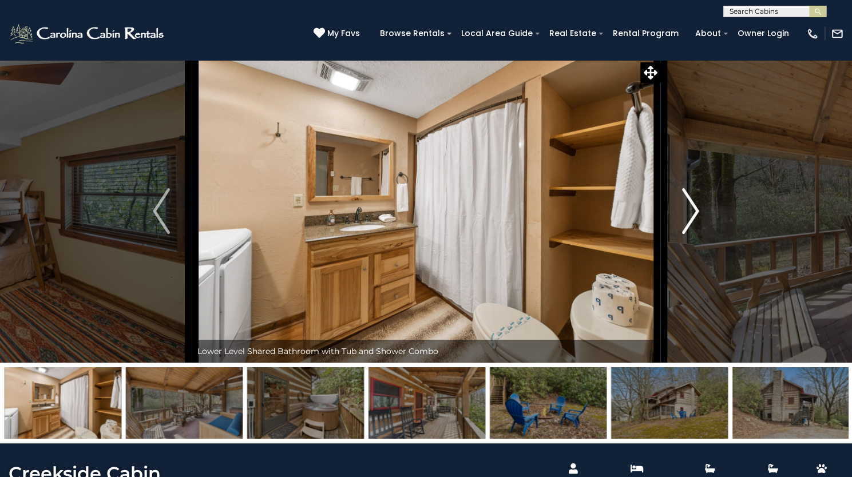
click at [695, 282] on button "Next" at bounding box center [690, 210] width 61 height 303
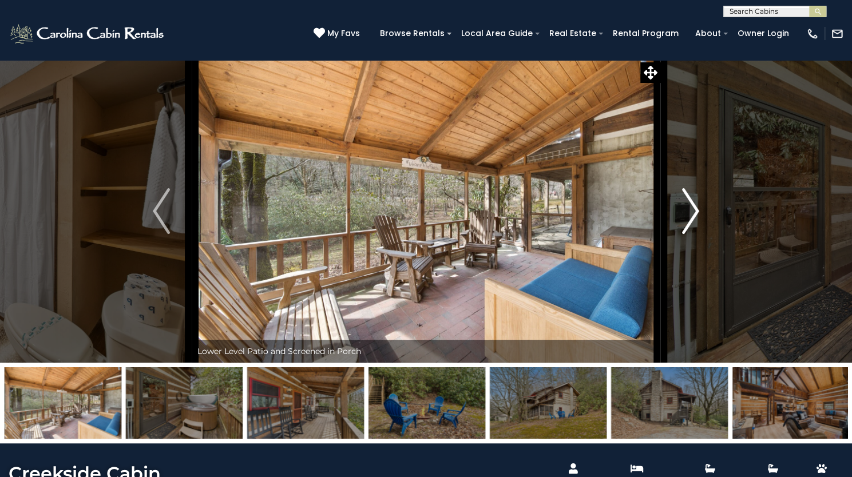
click at [695, 282] on button "Next" at bounding box center [690, 210] width 61 height 303
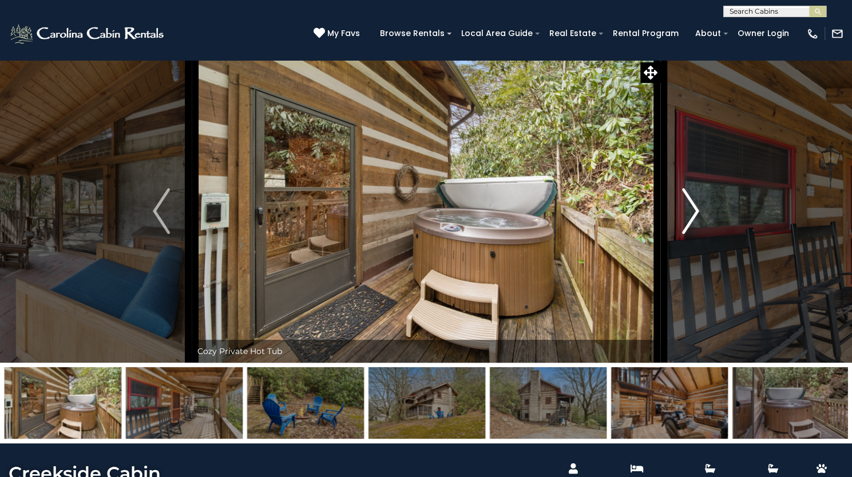
click at [695, 282] on button "Next" at bounding box center [690, 210] width 61 height 303
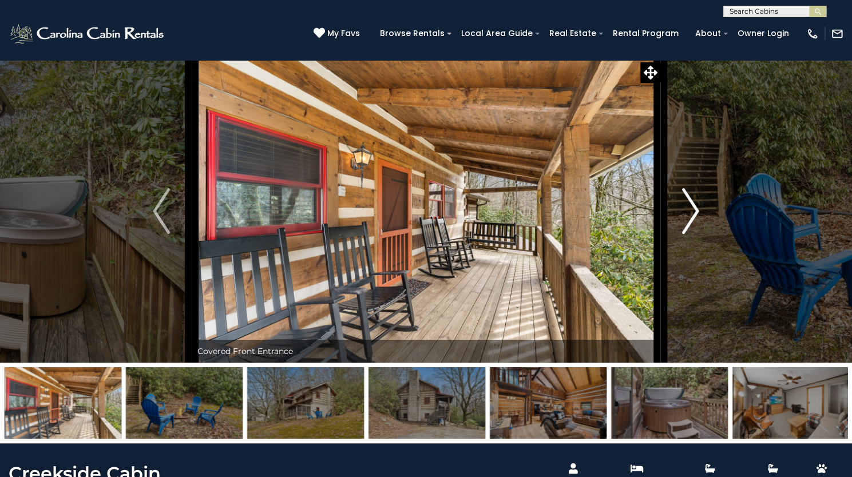
click at [695, 282] on button "Next" at bounding box center [690, 210] width 61 height 303
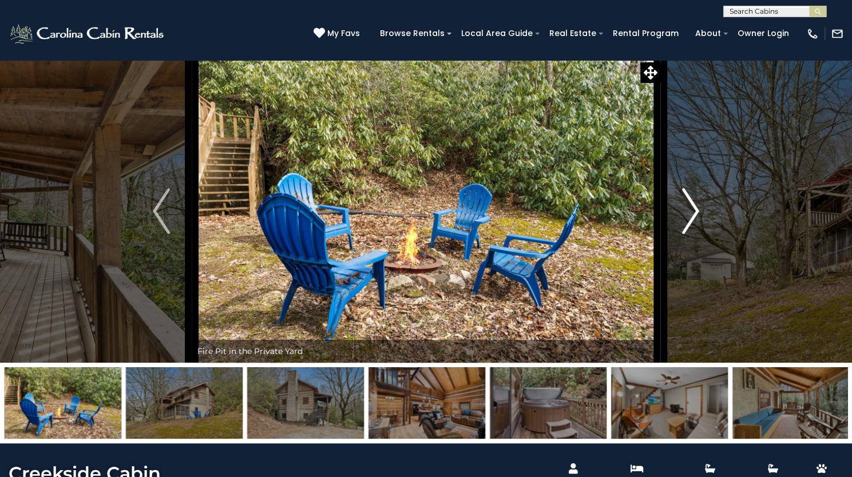
click at [695, 282] on button "Next" at bounding box center [690, 210] width 61 height 303
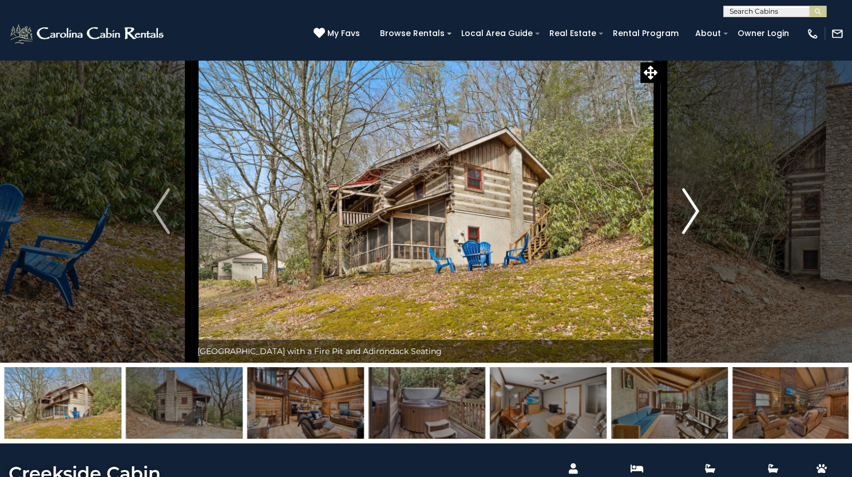
click at [695, 282] on button "Next" at bounding box center [690, 210] width 61 height 303
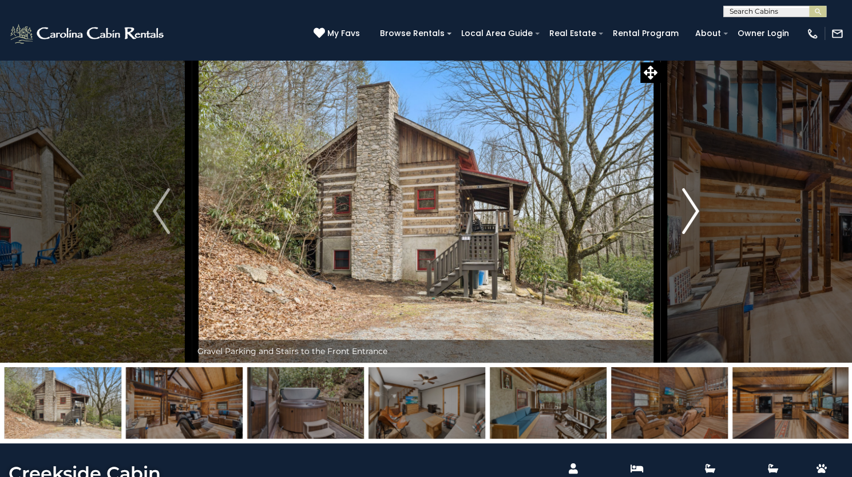
click at [695, 282] on button "Next" at bounding box center [690, 210] width 61 height 303
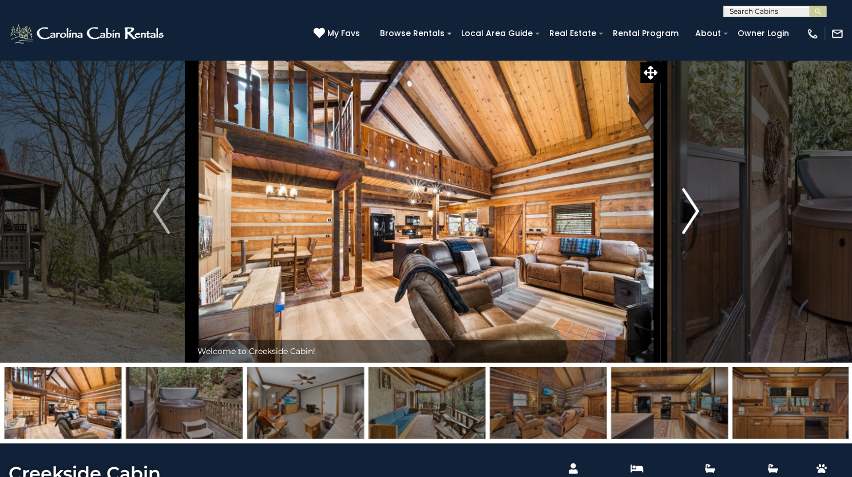
click at [695, 282] on button "Next" at bounding box center [690, 210] width 61 height 303
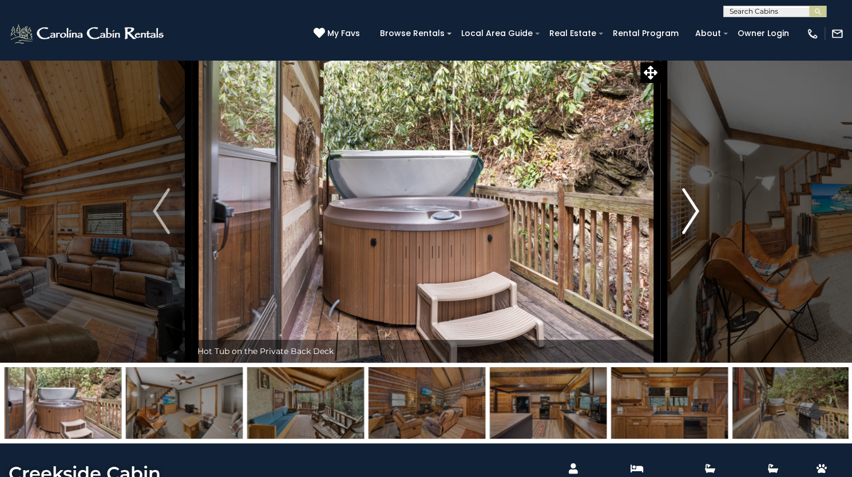
click at [695, 282] on button "Next" at bounding box center [690, 210] width 61 height 303
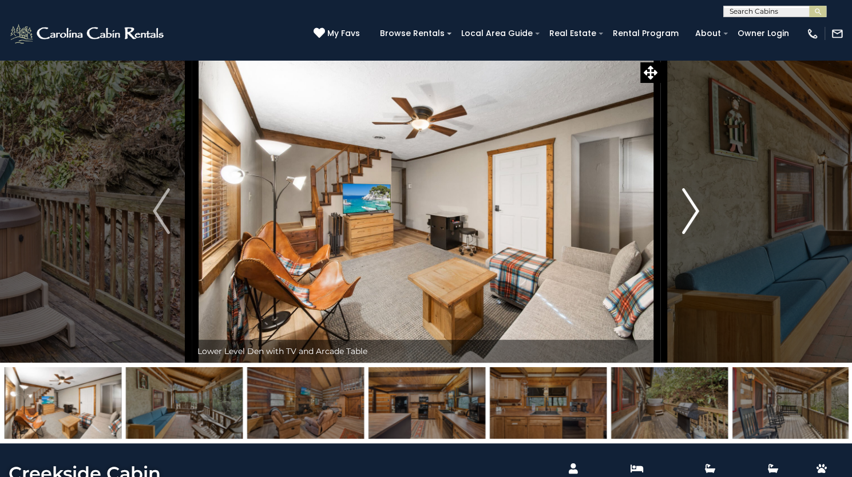
click at [695, 282] on button "Next" at bounding box center [690, 210] width 61 height 303
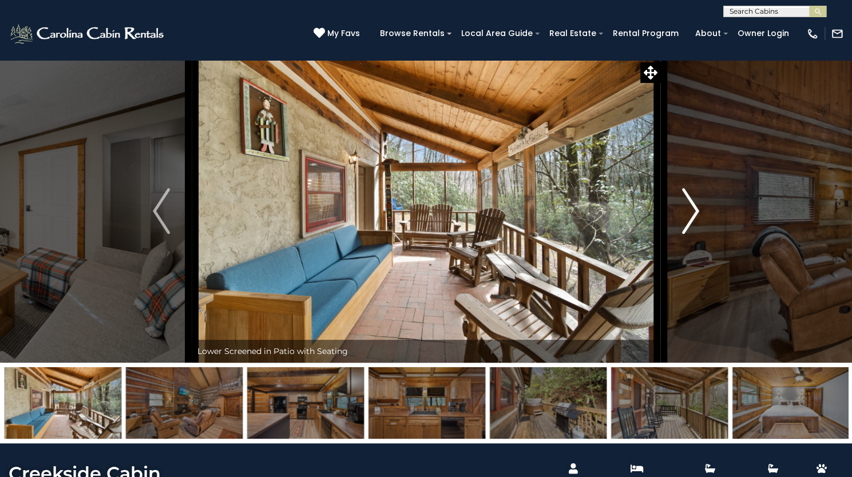
click at [695, 282] on button "Next" at bounding box center [690, 210] width 61 height 303
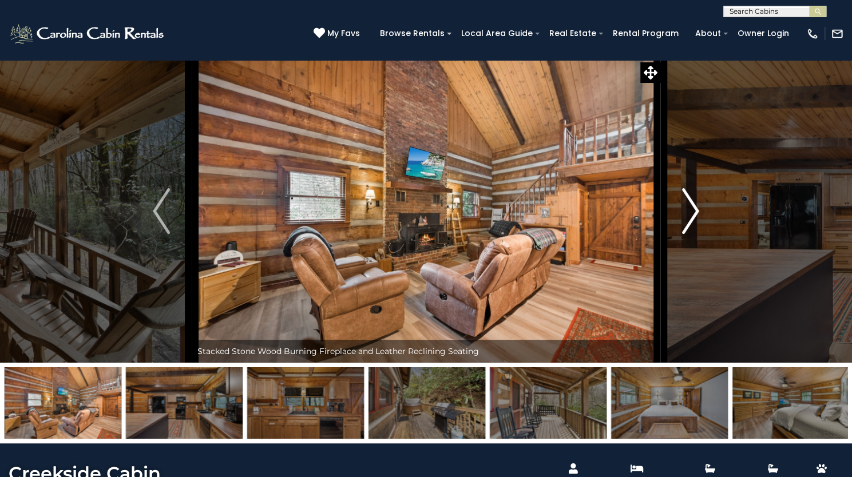
click at [695, 282] on button "Next" at bounding box center [690, 210] width 61 height 303
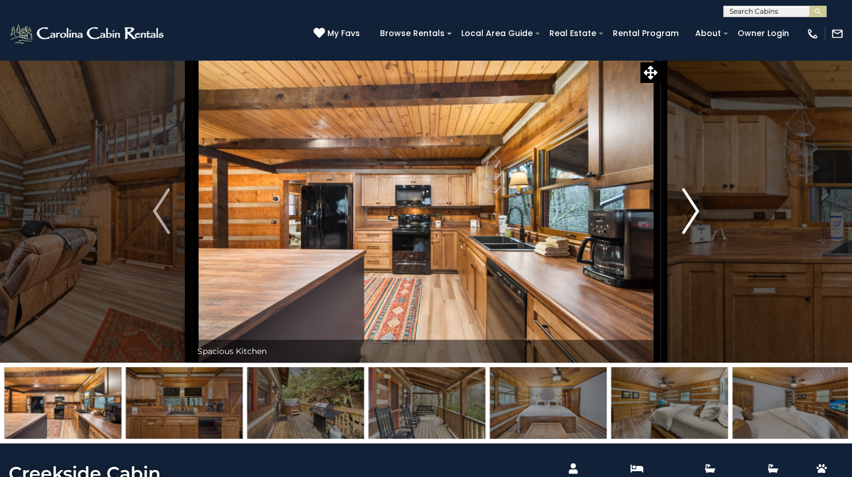
click at [695, 282] on button "Next" at bounding box center [690, 210] width 61 height 303
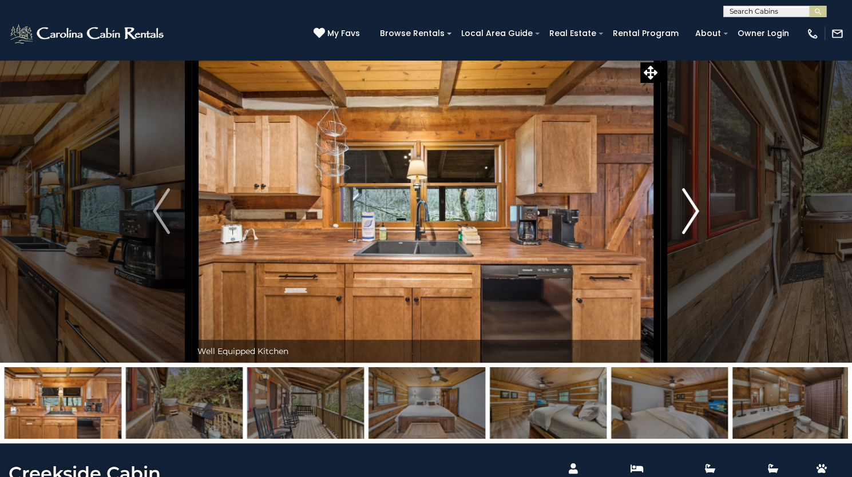
click at [695, 282] on button "Next" at bounding box center [690, 210] width 61 height 303
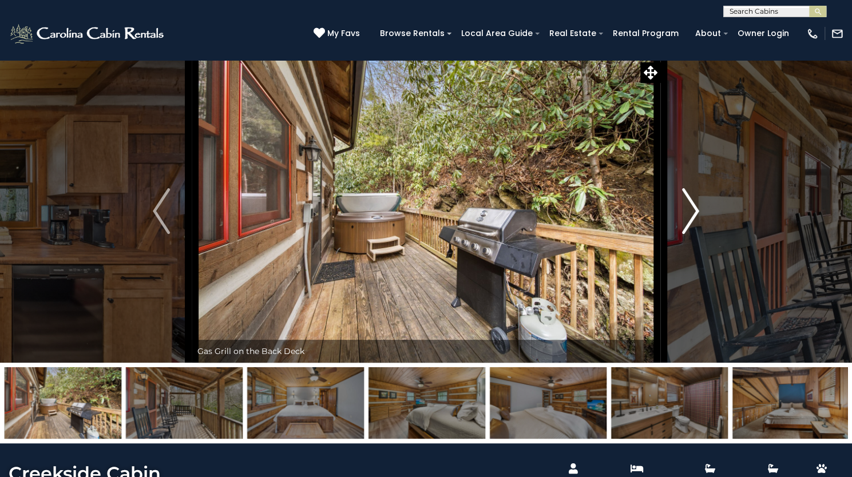
click at [695, 282] on button "Next" at bounding box center [690, 210] width 61 height 303
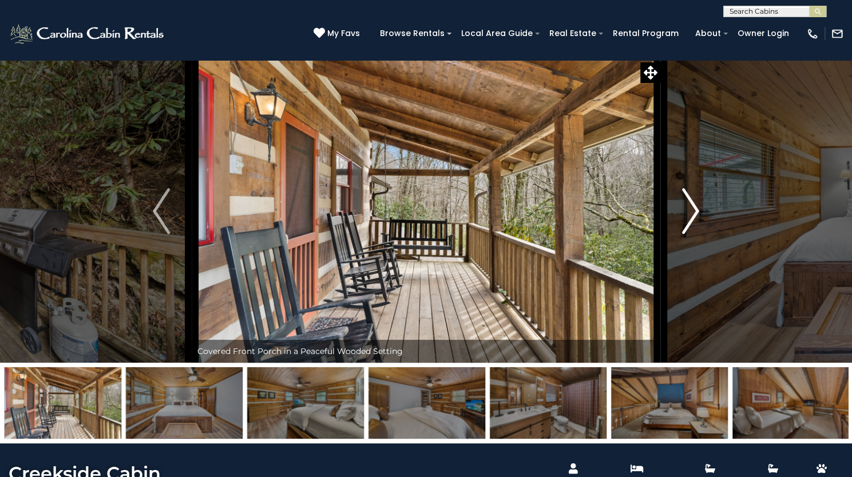
click at [695, 282] on button "Next" at bounding box center [690, 210] width 61 height 303
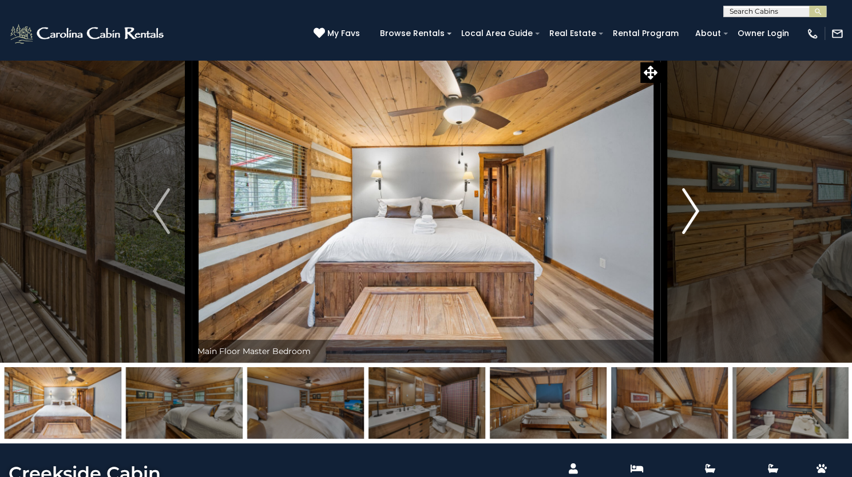
click at [695, 282] on button "Next" at bounding box center [690, 210] width 61 height 303
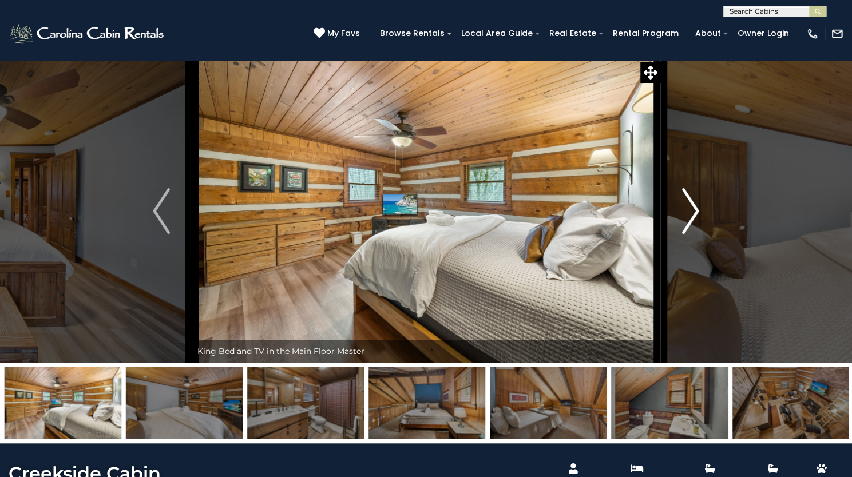
click at [695, 282] on button "Next" at bounding box center [690, 210] width 61 height 303
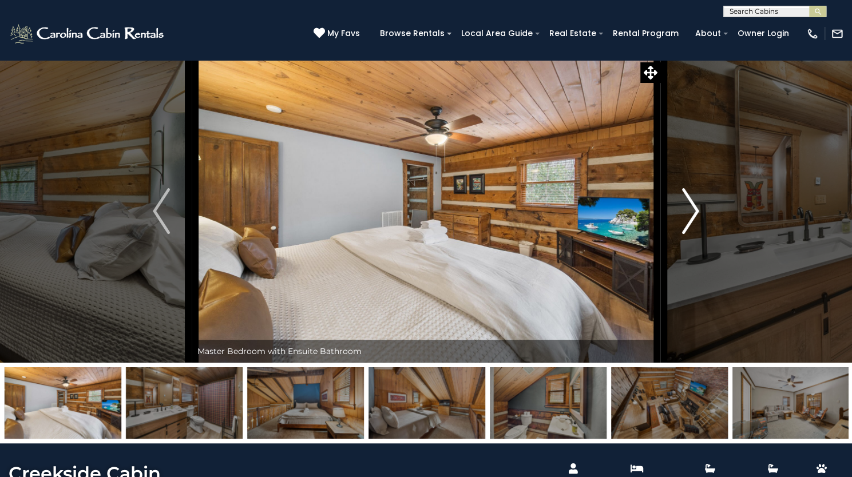
click at [695, 282] on button "Next" at bounding box center [690, 210] width 61 height 303
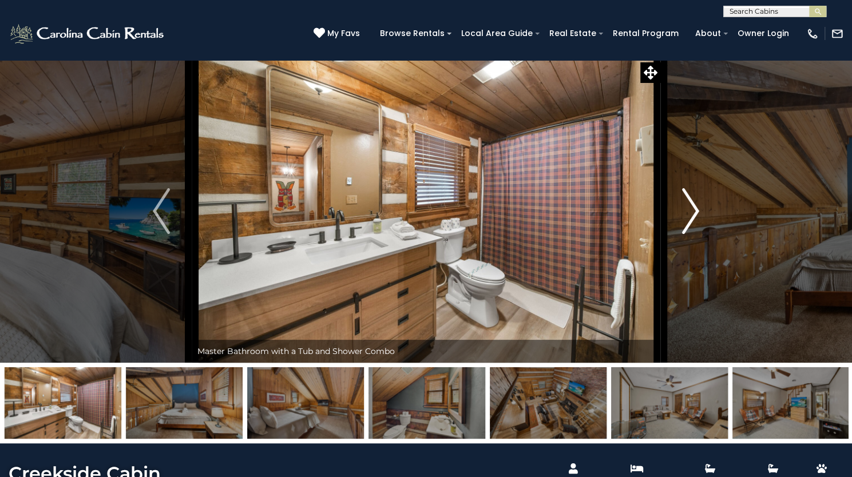
click at [695, 282] on button "Next" at bounding box center [690, 210] width 61 height 303
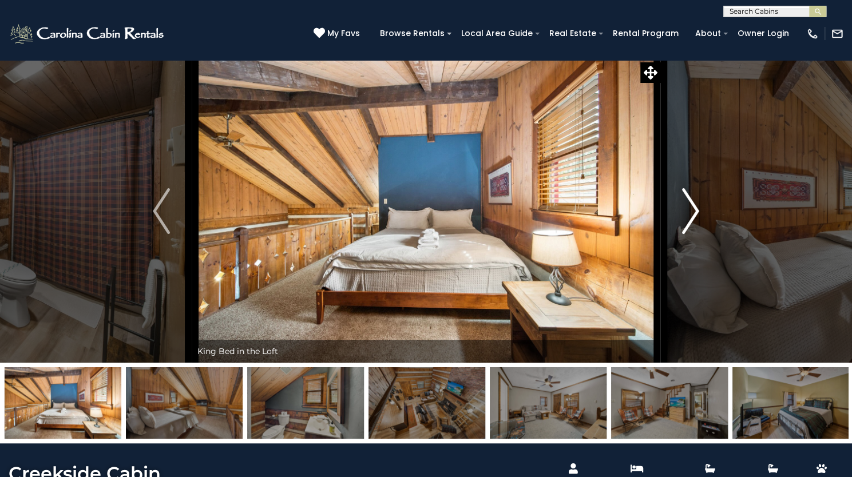
click at [695, 282] on button "Next" at bounding box center [690, 210] width 61 height 303
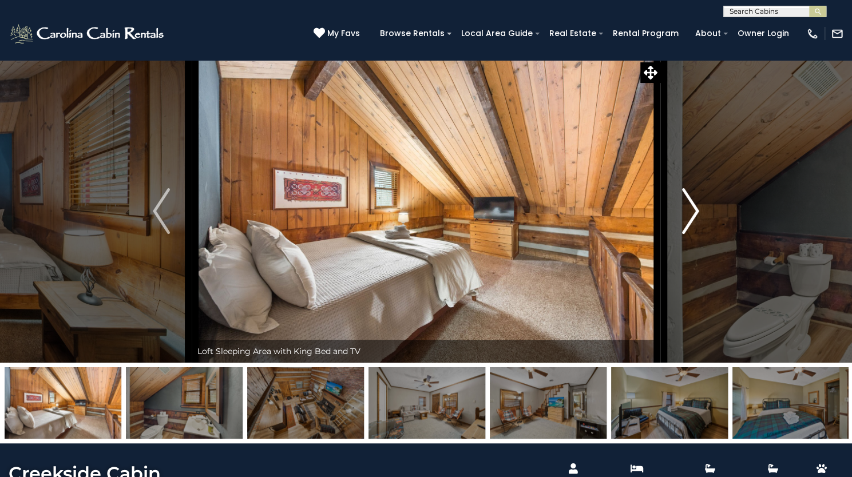
click at [695, 282] on button "Next" at bounding box center [690, 210] width 61 height 303
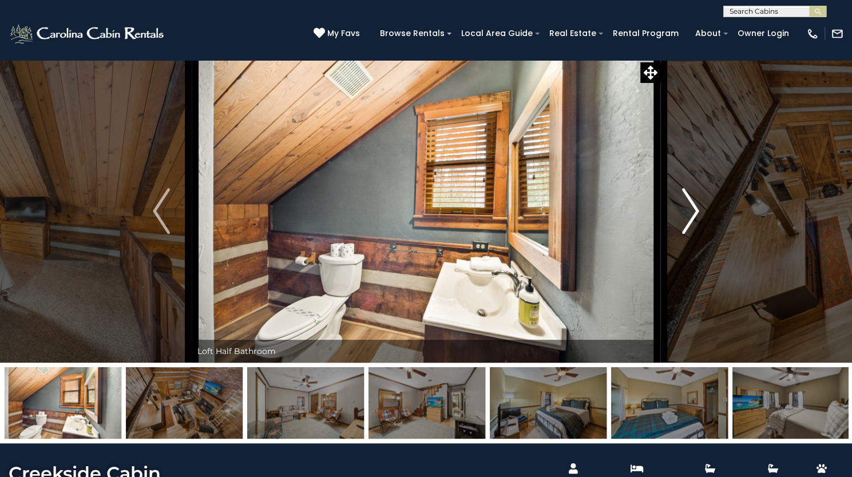
click at [695, 282] on button "Next" at bounding box center [690, 210] width 61 height 303
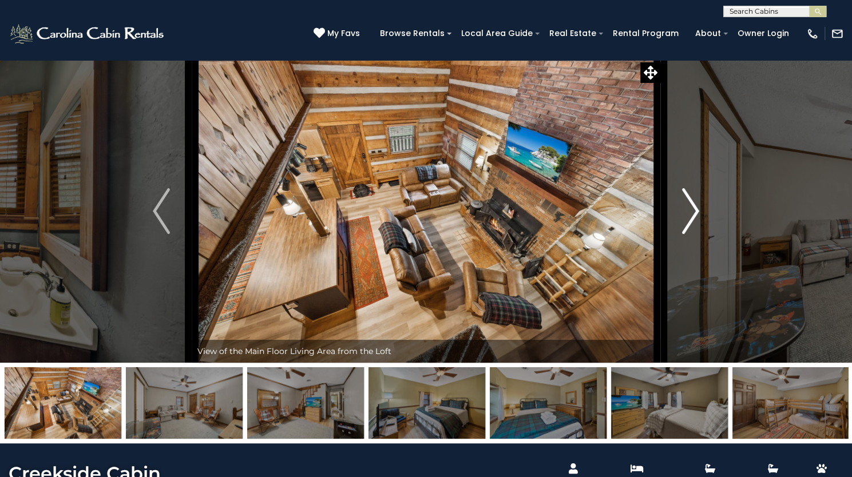
click at [695, 282] on button "Next" at bounding box center [690, 210] width 61 height 303
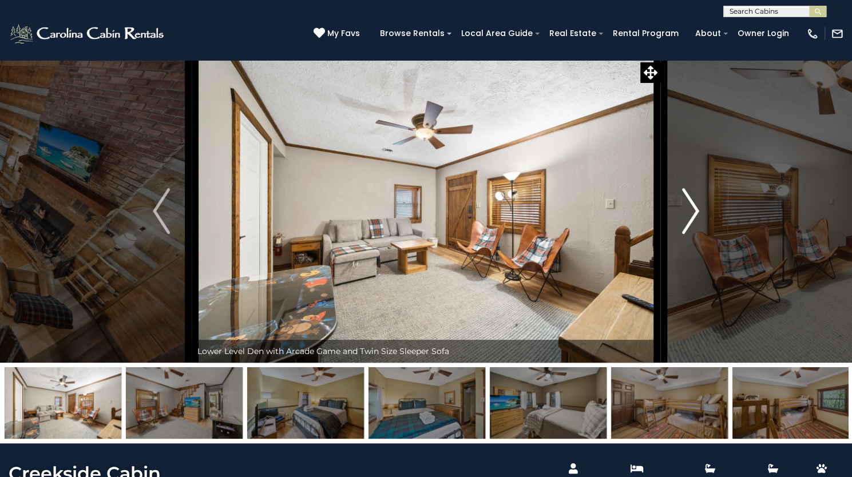
click at [695, 282] on button "Next" at bounding box center [690, 210] width 61 height 303
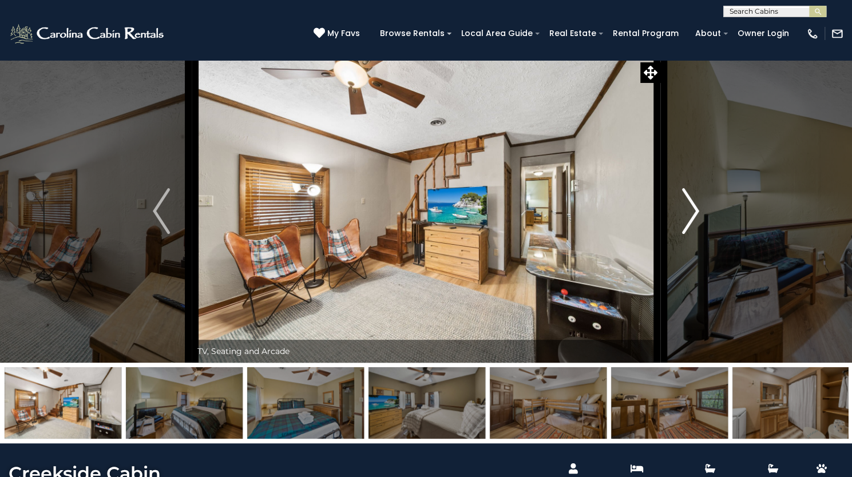
click at [695, 282] on button "Next" at bounding box center [690, 210] width 61 height 303
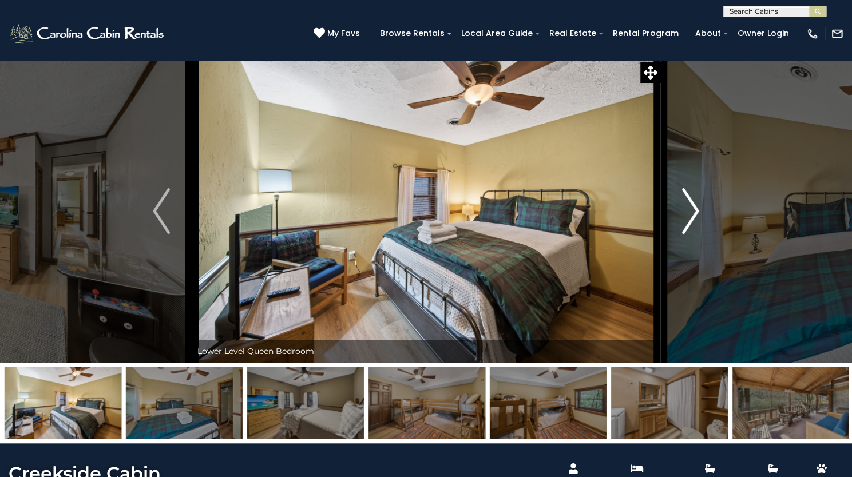
click at [695, 282] on button "Next" at bounding box center [690, 210] width 61 height 303
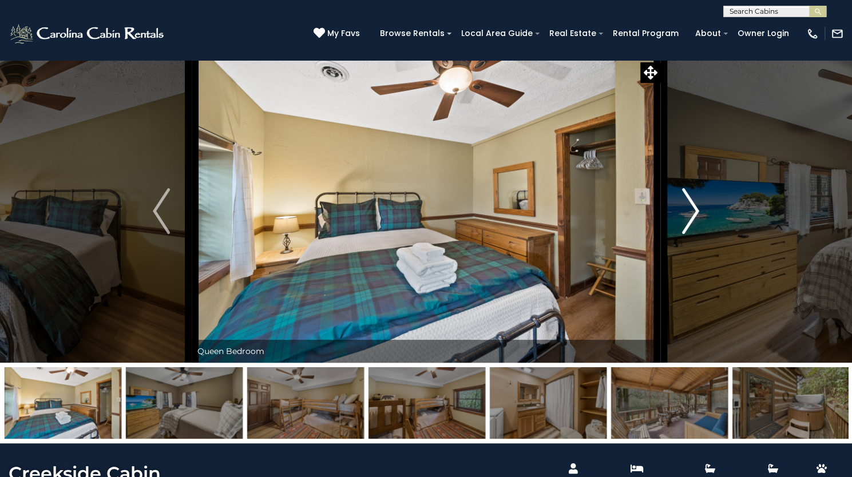
click at [695, 282] on button "Next" at bounding box center [690, 210] width 61 height 303
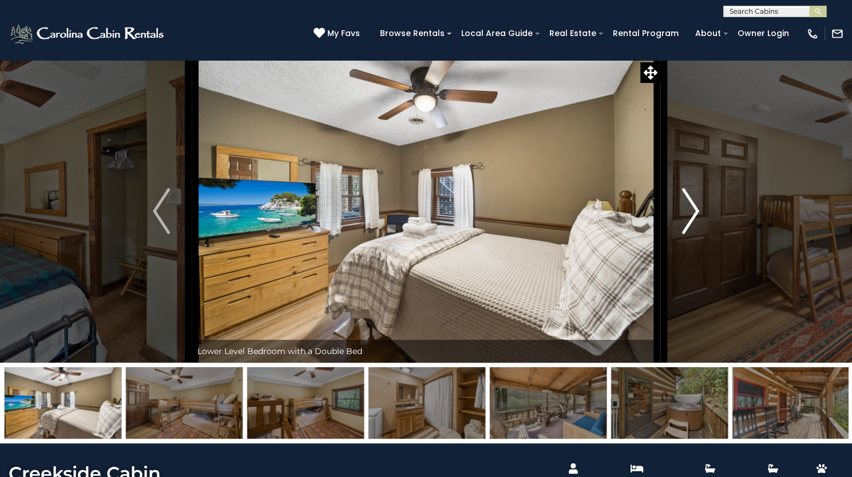
click at [695, 282] on button "Next" at bounding box center [690, 210] width 61 height 303
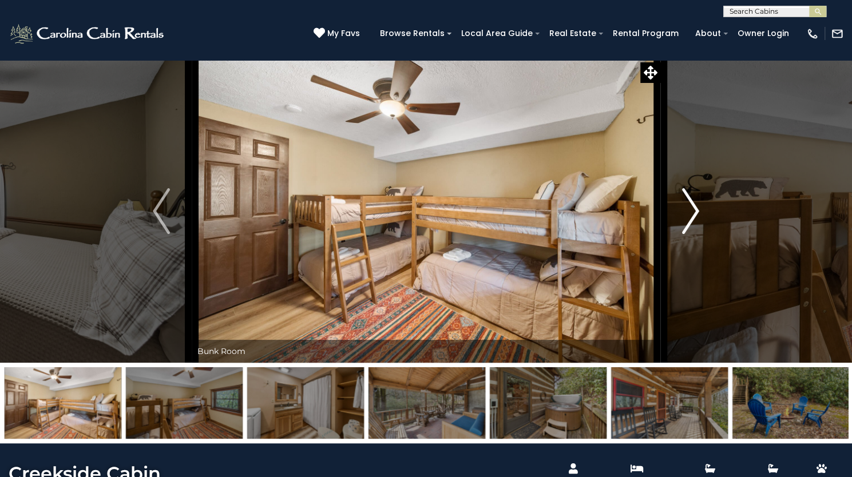
click at [695, 282] on button "Next" at bounding box center [690, 210] width 61 height 303
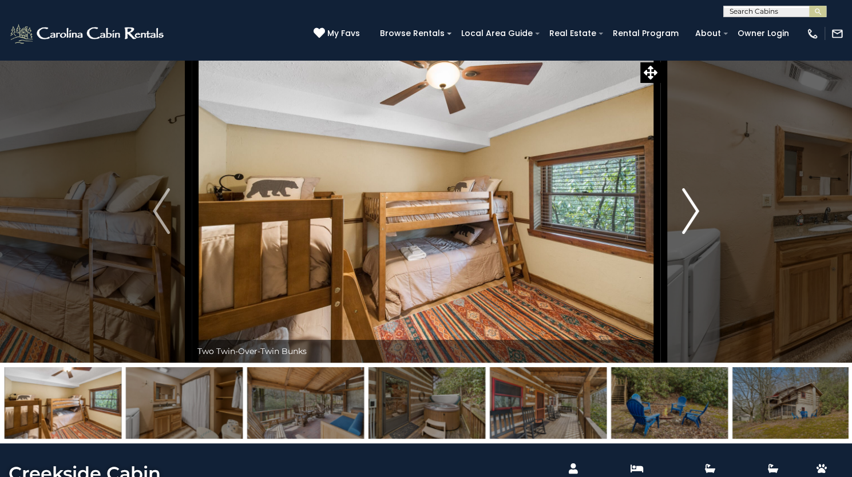
click at [695, 282] on button "Next" at bounding box center [690, 210] width 61 height 303
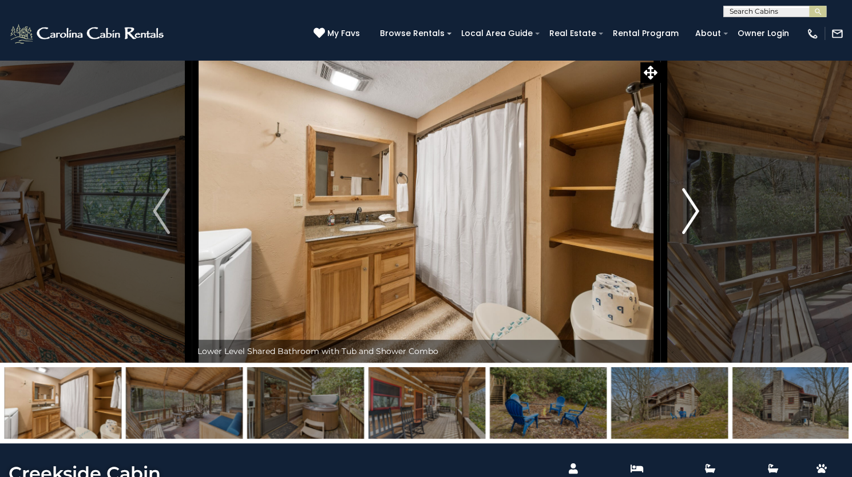
click at [695, 282] on button "Next" at bounding box center [690, 210] width 61 height 303
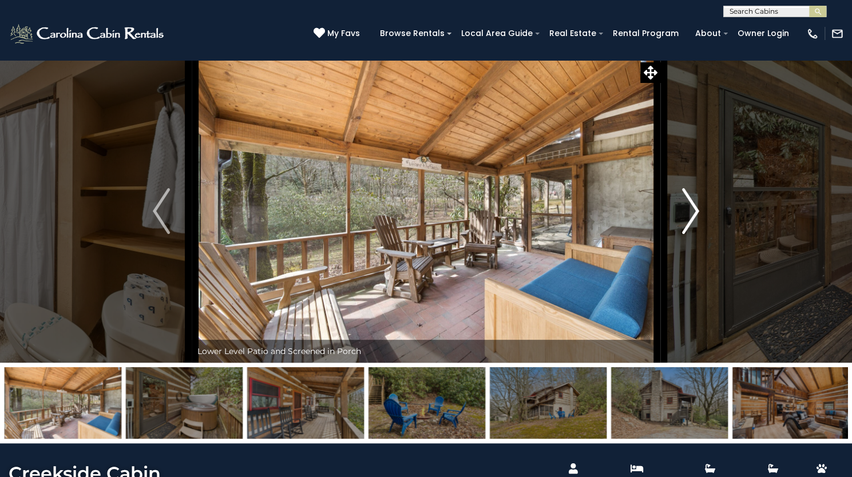
click at [695, 282] on button "Next" at bounding box center [690, 210] width 61 height 303
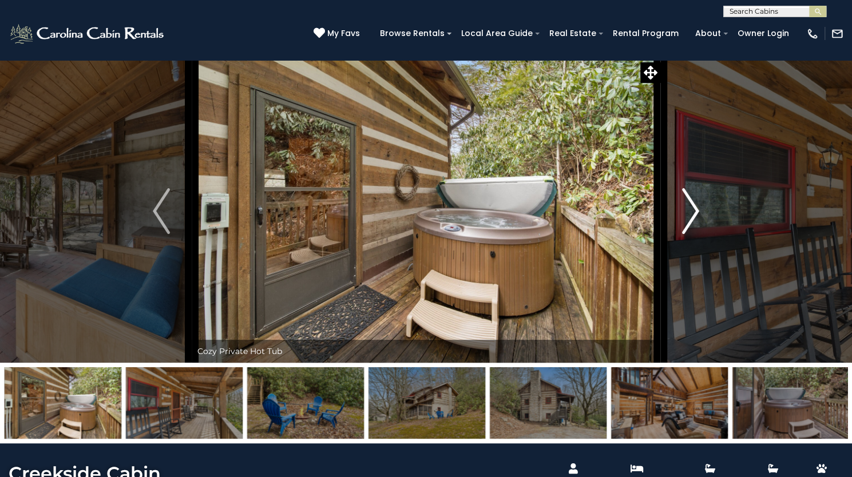
click at [695, 282] on button "Next" at bounding box center [690, 210] width 61 height 303
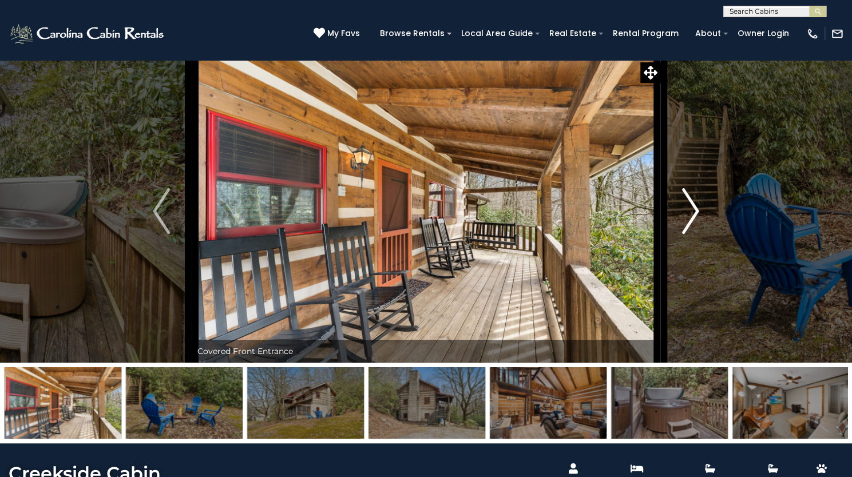
click at [695, 282] on button "Next" at bounding box center [690, 210] width 61 height 303
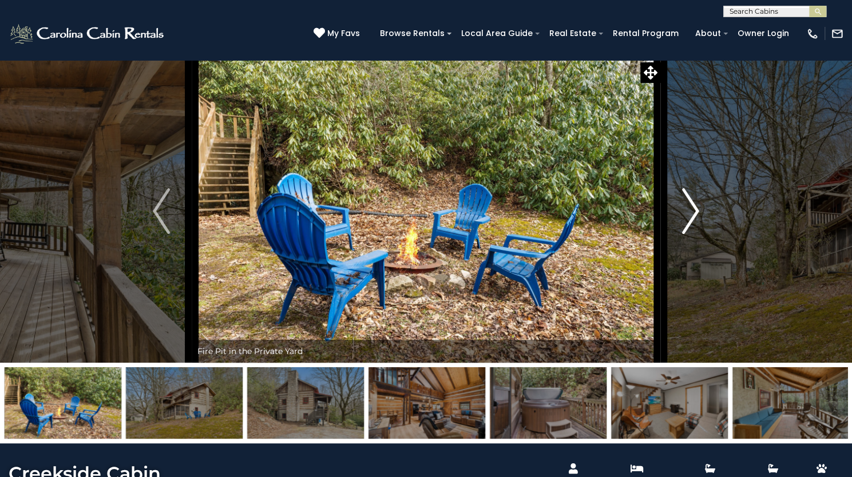
click at [695, 234] on img "Next" at bounding box center [690, 211] width 17 height 46
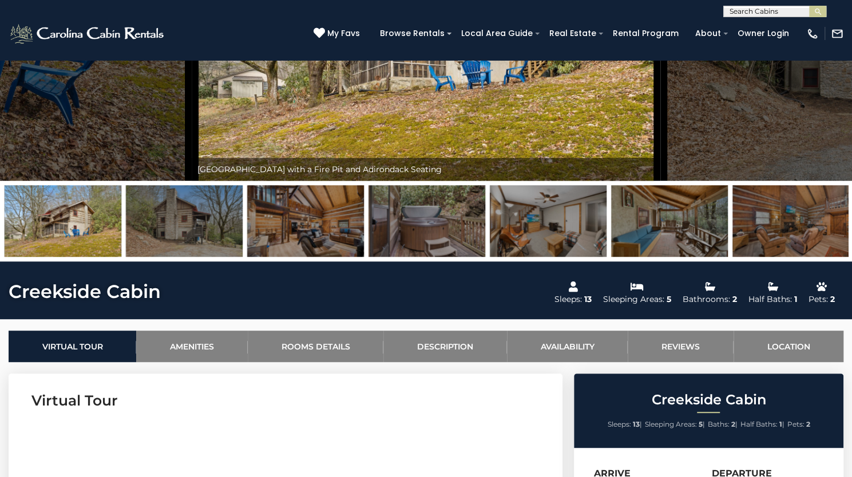
scroll to position [189, 0]
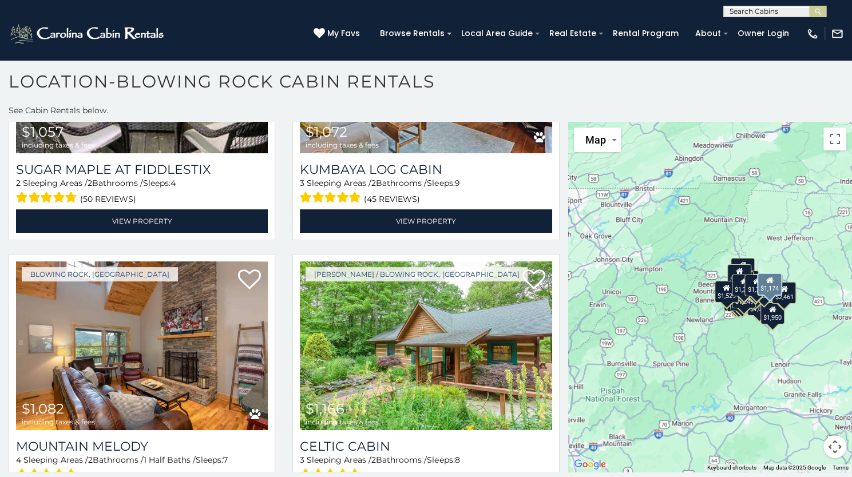
scroll to position [4601, 0]
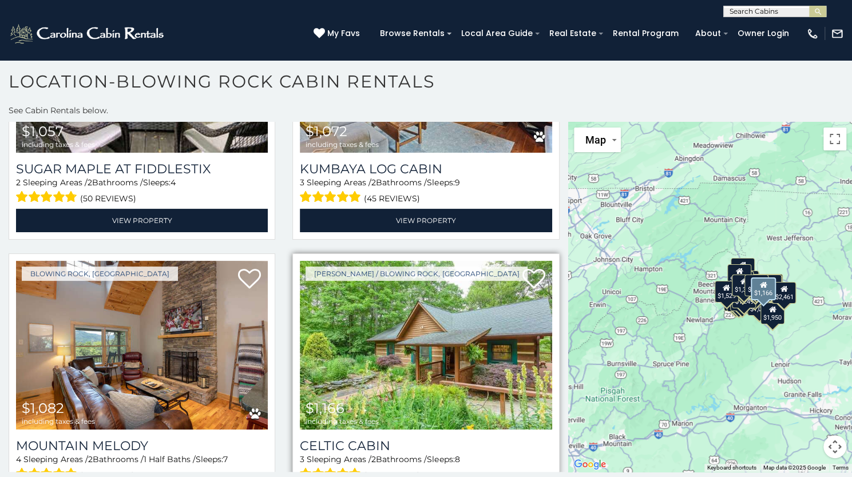
click at [435, 261] on img at bounding box center [426, 345] width 252 height 169
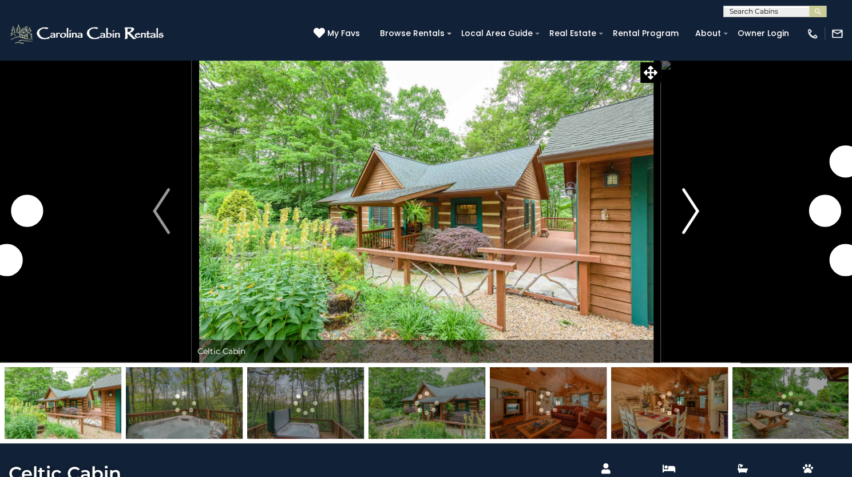
click at [690, 234] on img "Next" at bounding box center [690, 211] width 17 height 46
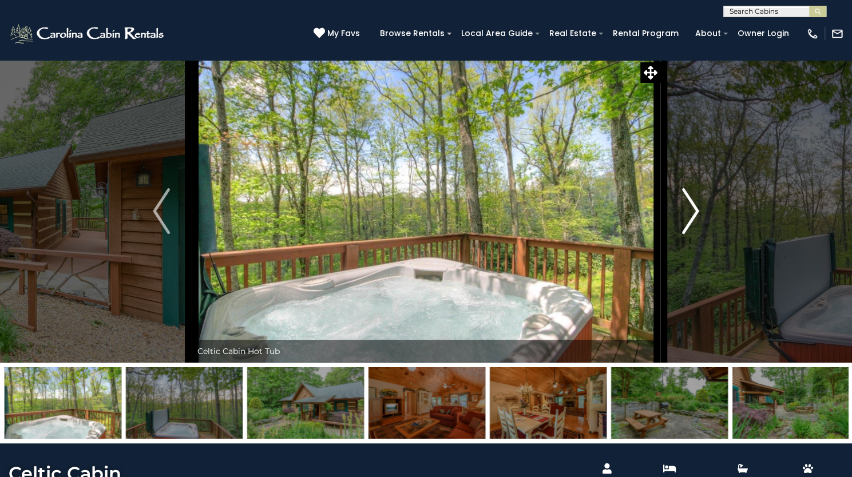
click at [689, 234] on img "Next" at bounding box center [690, 211] width 17 height 46
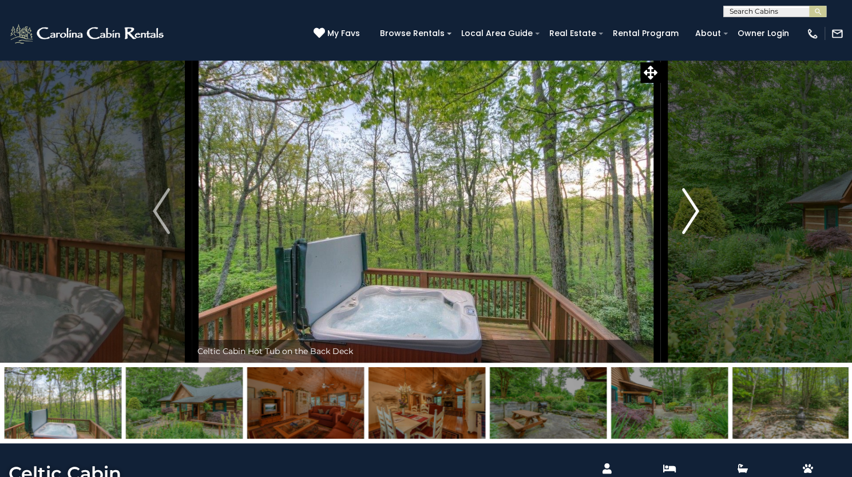
click at [689, 234] on img "Next" at bounding box center [690, 211] width 17 height 46
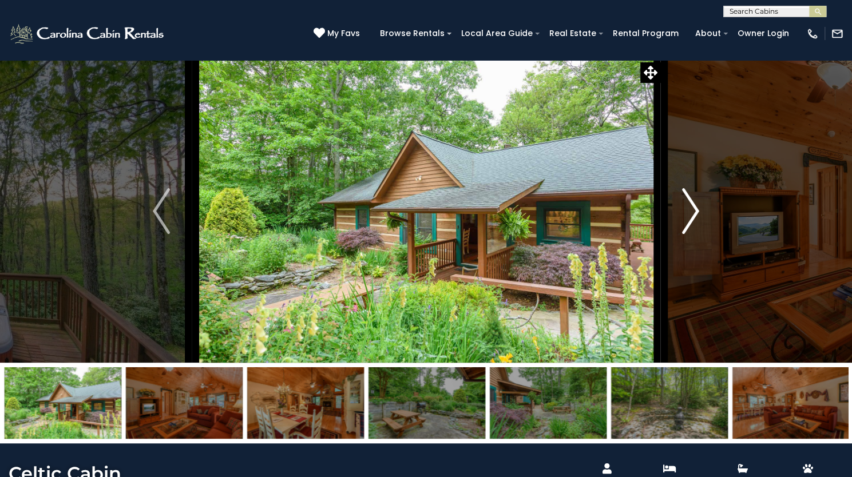
click at [689, 234] on img "Next" at bounding box center [690, 211] width 17 height 46
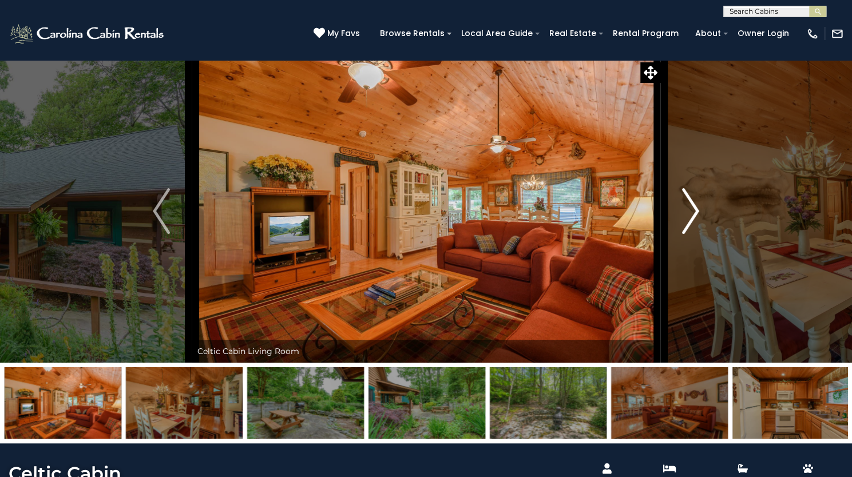
click at [689, 234] on img "Next" at bounding box center [690, 211] width 17 height 46
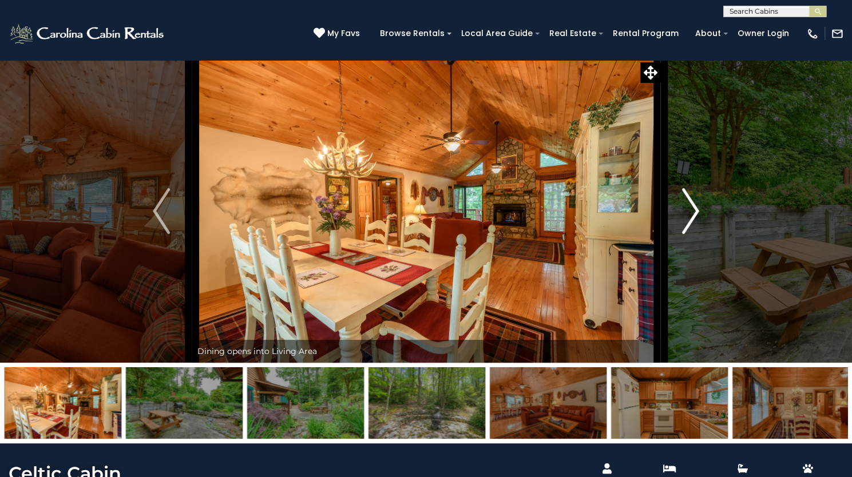
click at [689, 234] on img "Next" at bounding box center [690, 211] width 17 height 46
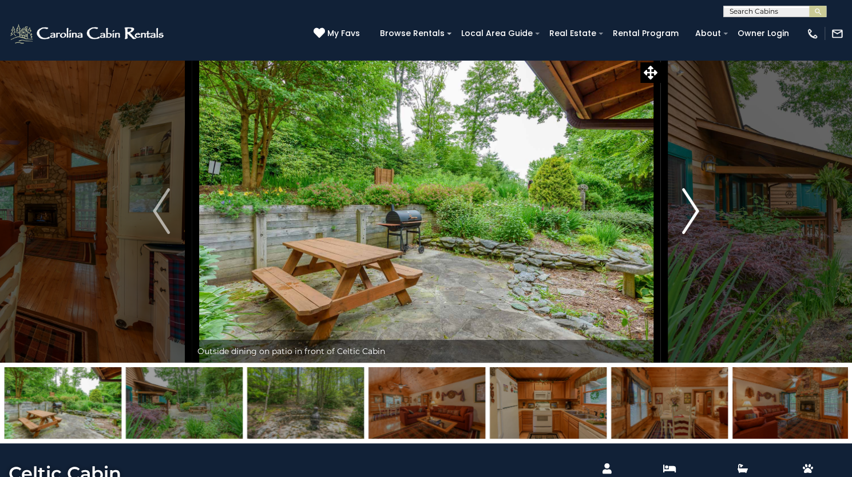
click at [689, 234] on img "Next" at bounding box center [690, 211] width 17 height 46
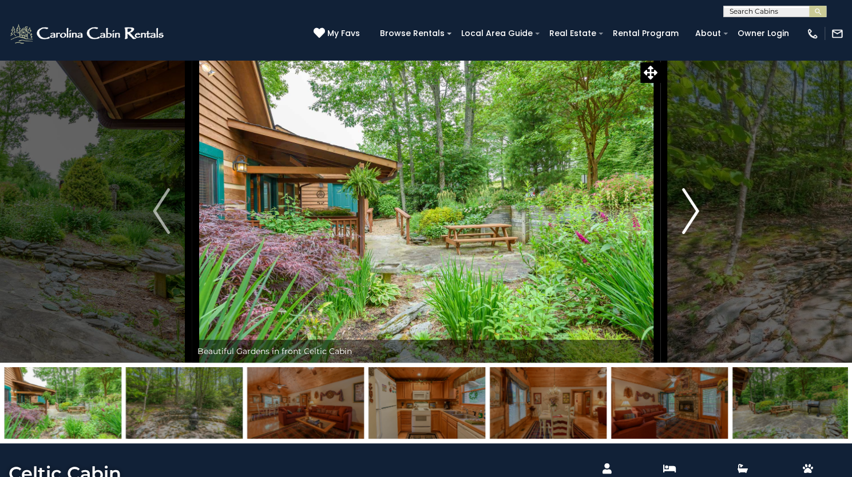
click at [689, 234] on img "Next" at bounding box center [690, 211] width 17 height 46
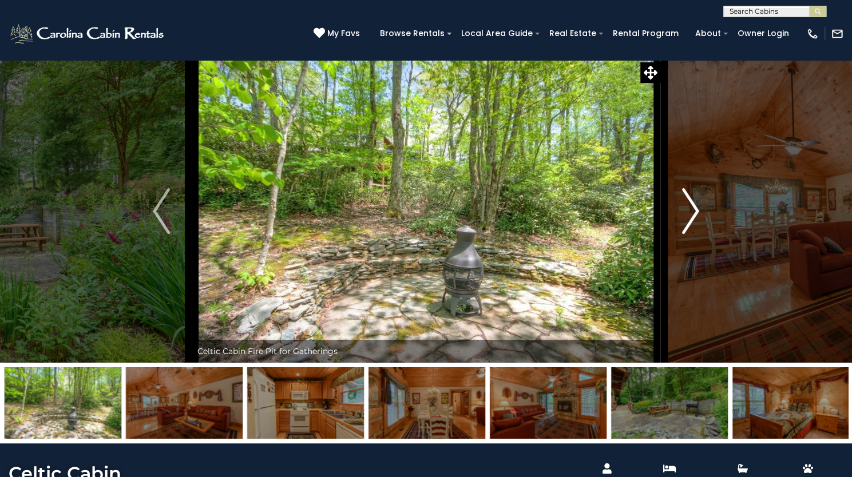
click at [689, 234] on img "Next" at bounding box center [690, 211] width 17 height 46
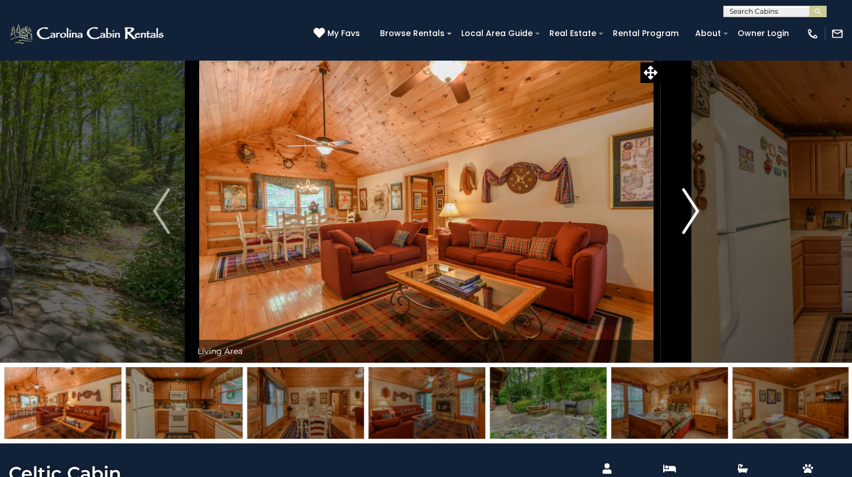
click at [689, 234] on img "Next" at bounding box center [690, 211] width 17 height 46
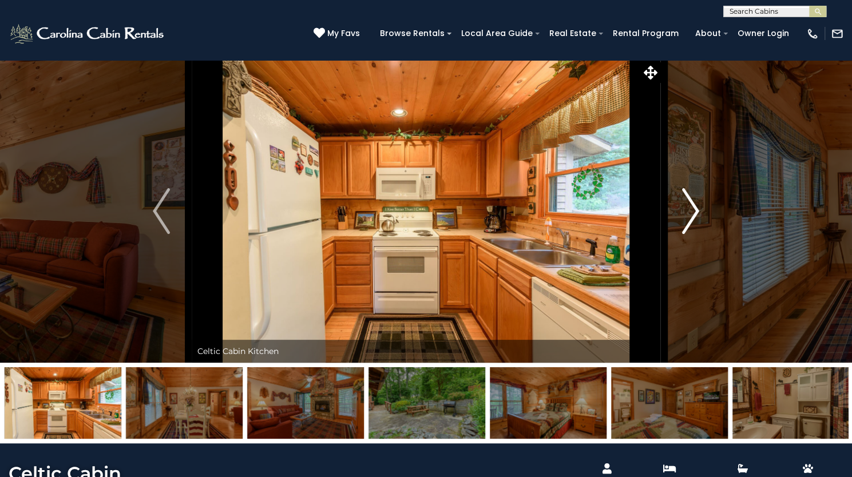
click at [689, 234] on img "Next" at bounding box center [690, 211] width 17 height 46
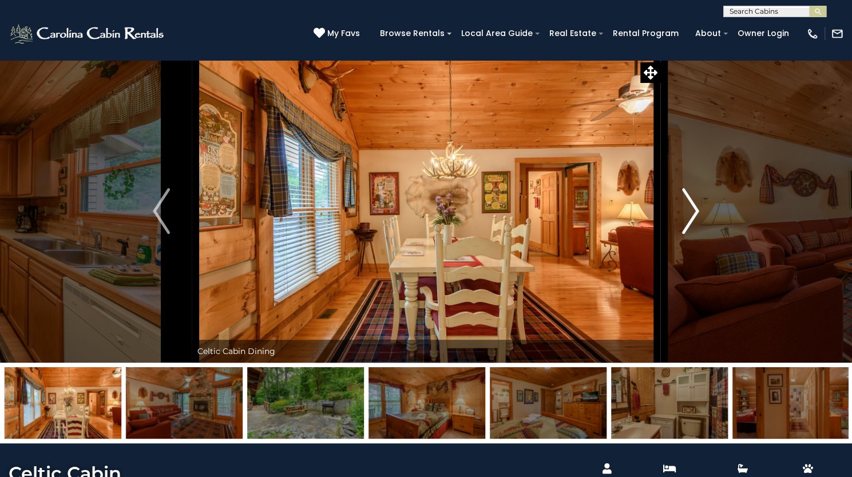
click at [689, 234] on img "Next" at bounding box center [690, 211] width 17 height 46
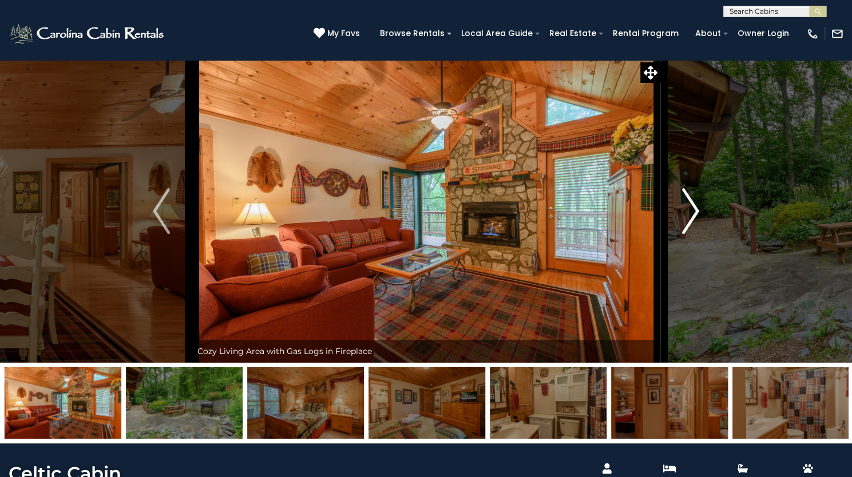
click at [689, 234] on img "Next" at bounding box center [690, 211] width 17 height 46
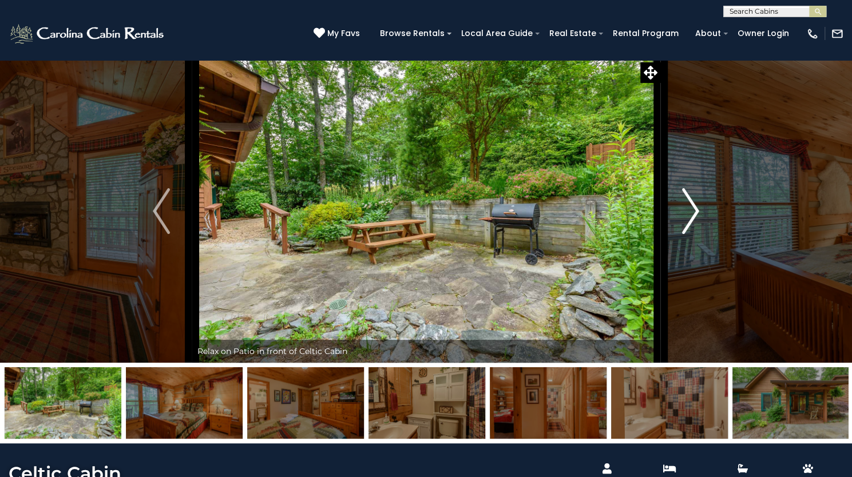
click at [689, 234] on img "Next" at bounding box center [690, 211] width 17 height 46
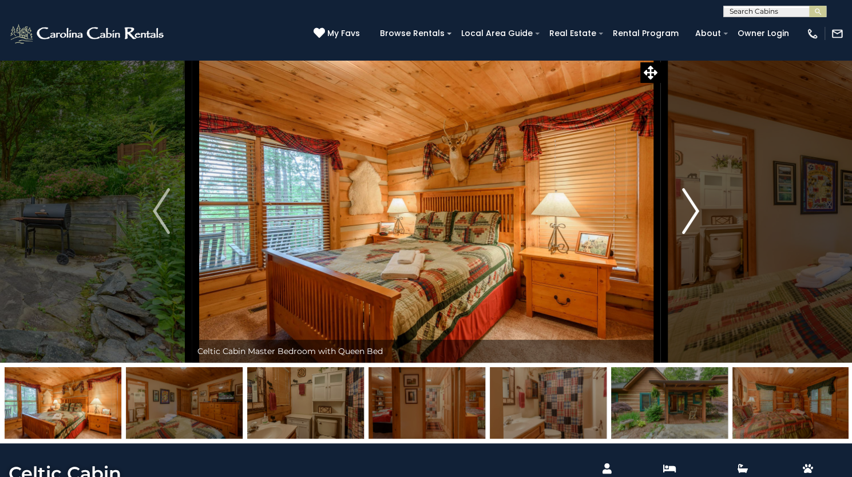
click at [689, 234] on img "Next" at bounding box center [690, 211] width 17 height 46
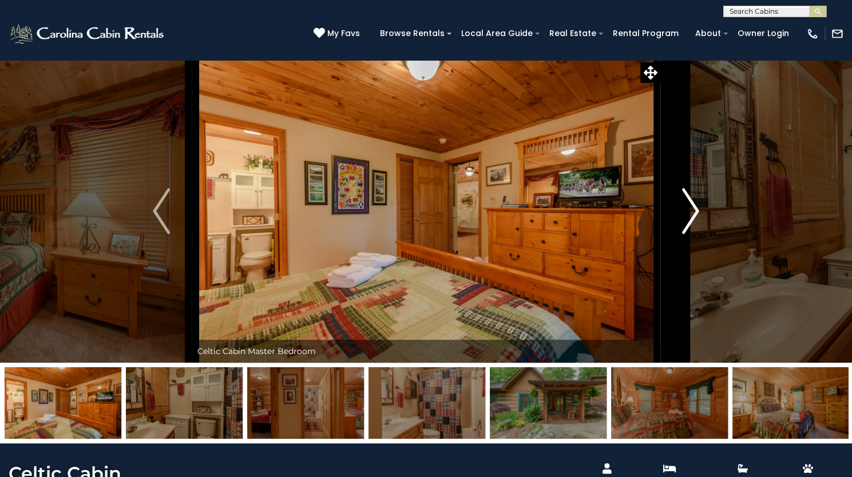
click at [689, 234] on img "Next" at bounding box center [690, 211] width 17 height 46
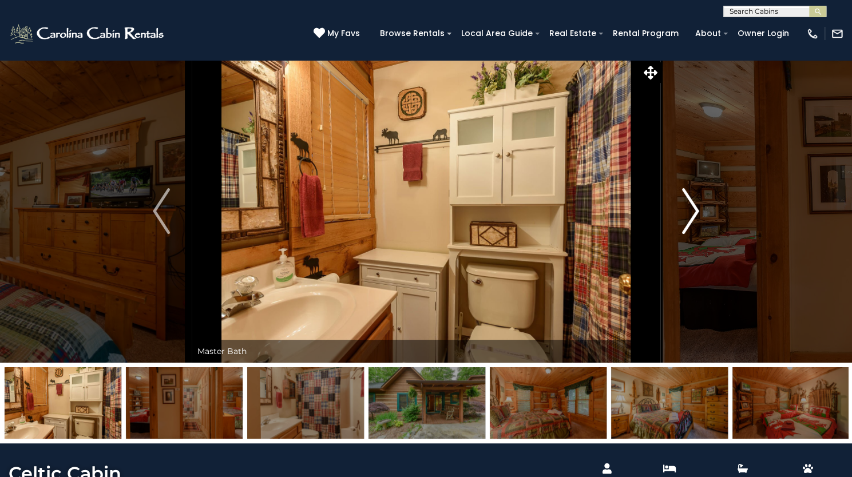
click at [689, 234] on img "Next" at bounding box center [690, 211] width 17 height 46
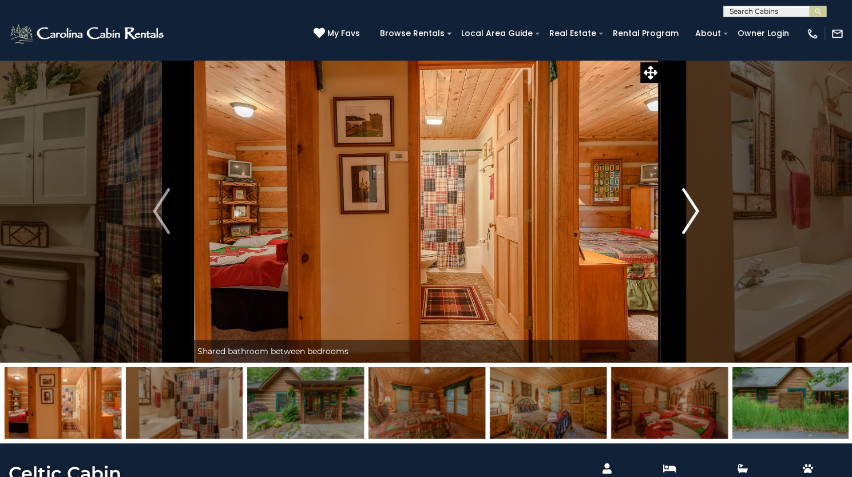
click at [689, 234] on img "Next" at bounding box center [690, 211] width 17 height 46
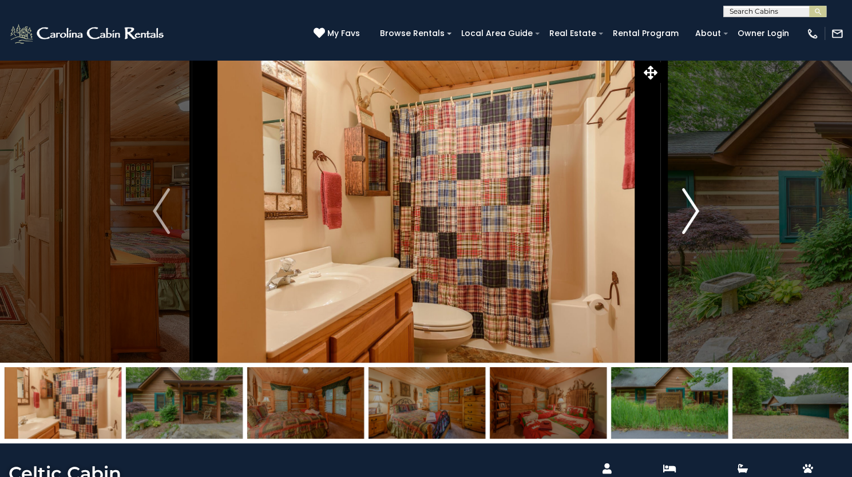
click at [689, 234] on img "Next" at bounding box center [690, 211] width 17 height 46
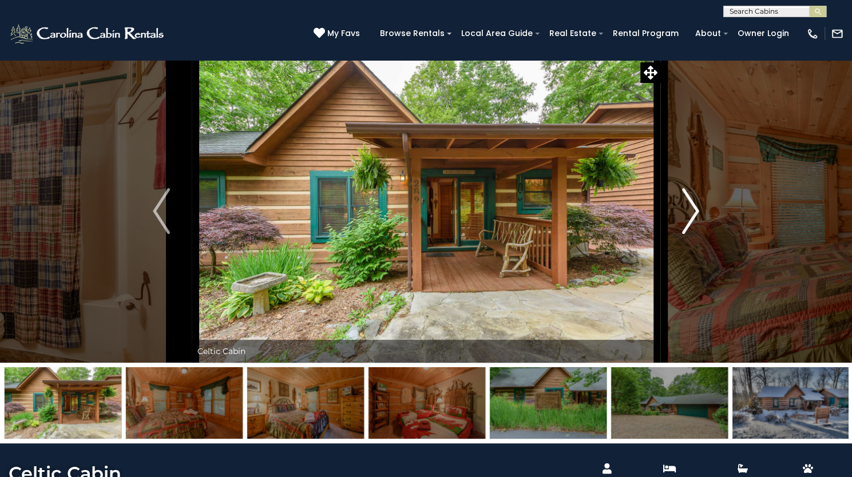
click at [689, 234] on img "Next" at bounding box center [690, 211] width 17 height 46
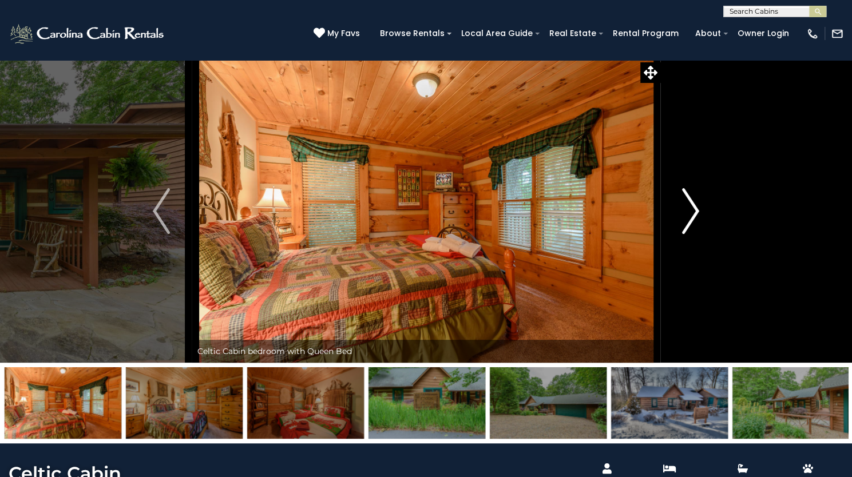
click at [689, 234] on img "Next" at bounding box center [690, 211] width 17 height 46
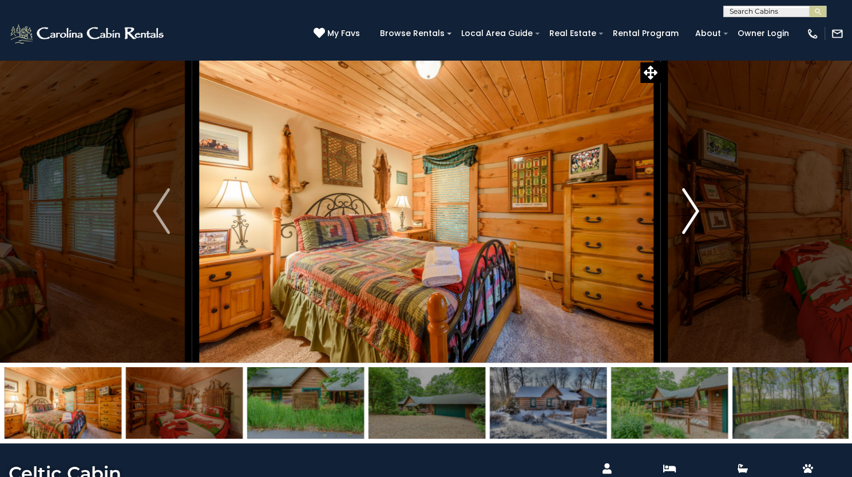
click at [689, 234] on img "Next" at bounding box center [690, 211] width 17 height 46
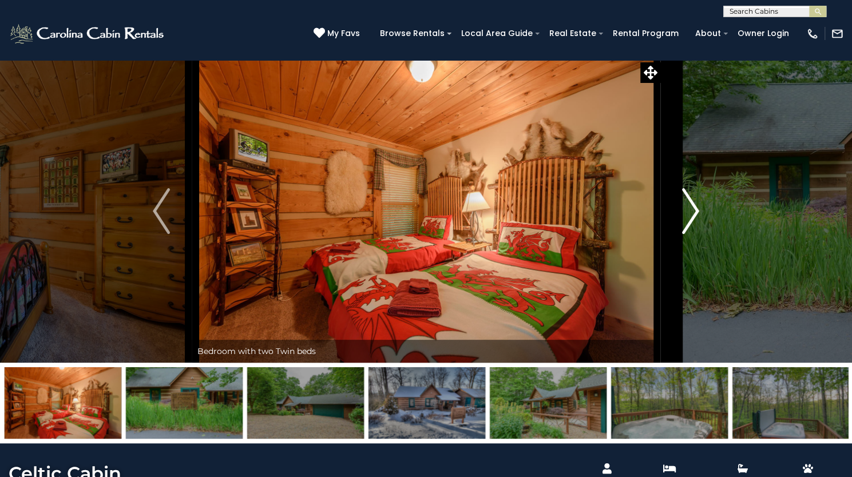
click at [689, 234] on img "Next" at bounding box center [690, 211] width 17 height 46
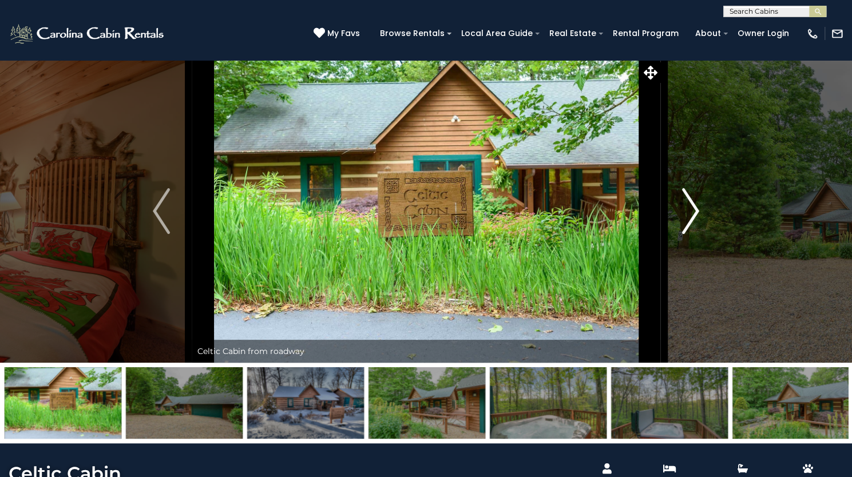
click at [689, 234] on img "Next" at bounding box center [690, 211] width 17 height 46
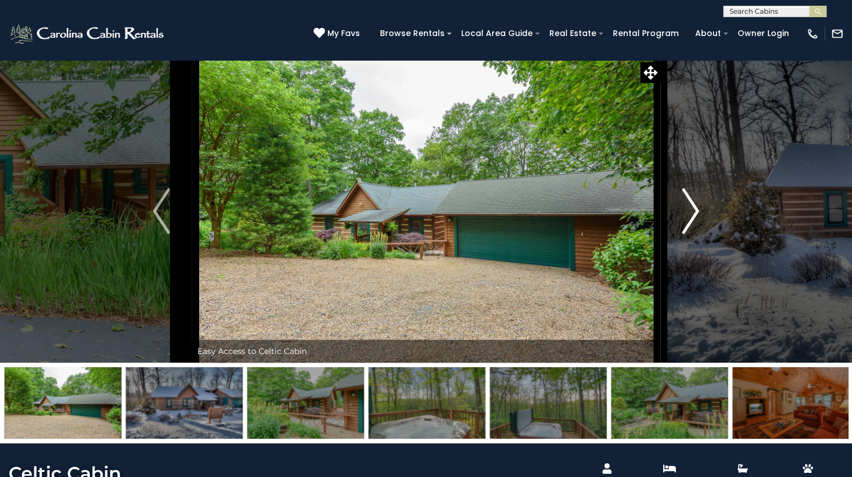
click at [688, 234] on img "Next" at bounding box center [690, 211] width 17 height 46
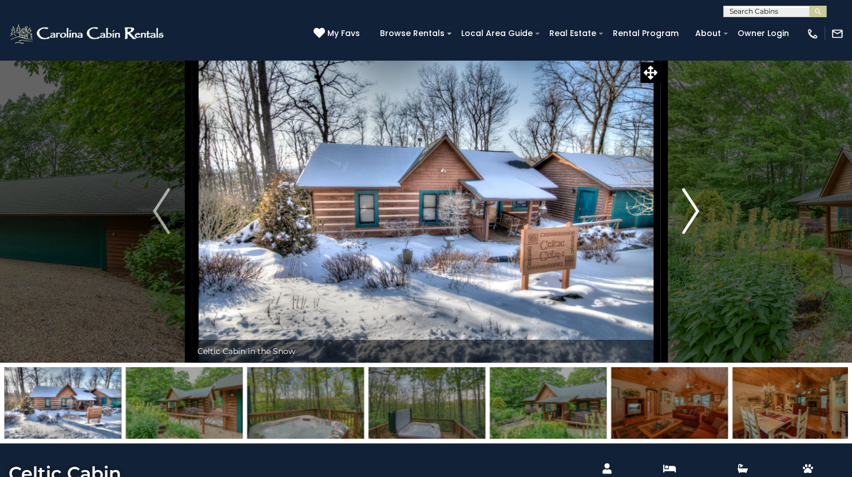
click at [688, 234] on img "Next" at bounding box center [690, 211] width 17 height 46
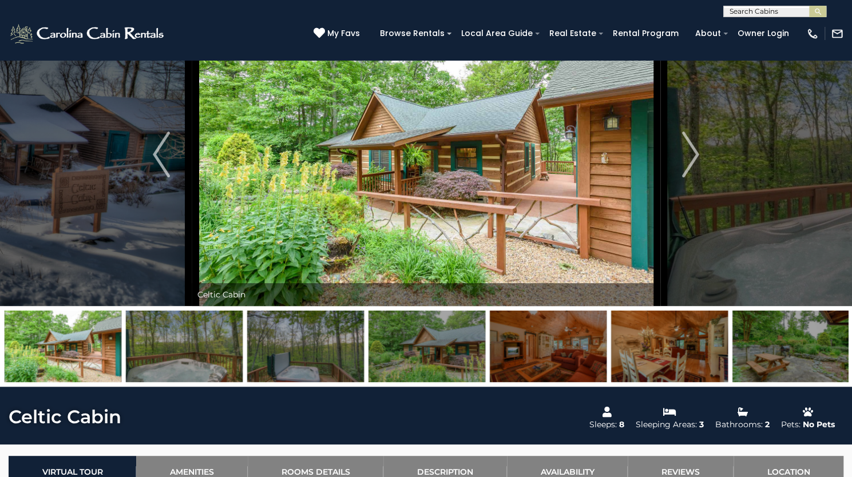
scroll to position [30, 0]
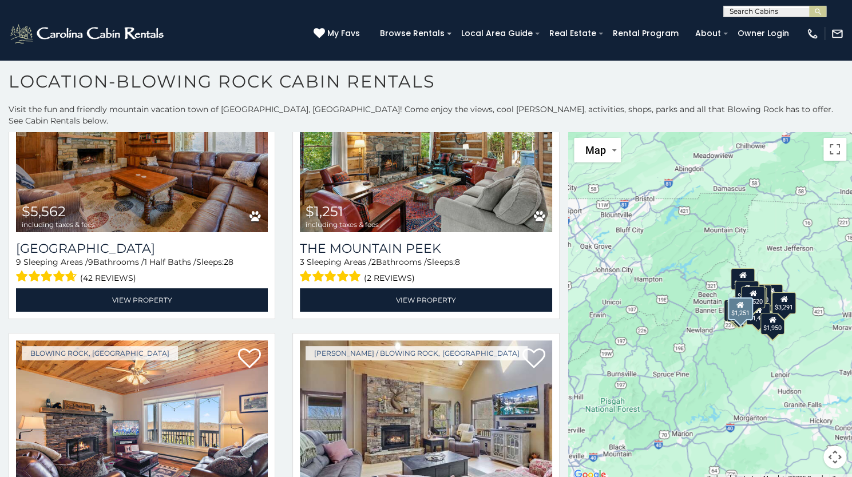
scroll to position [642, 0]
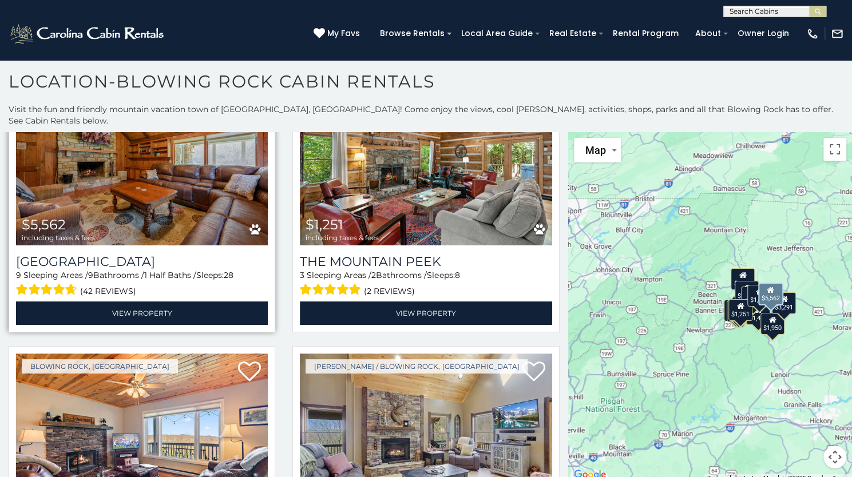
click at [210, 176] on img at bounding box center [142, 161] width 252 height 169
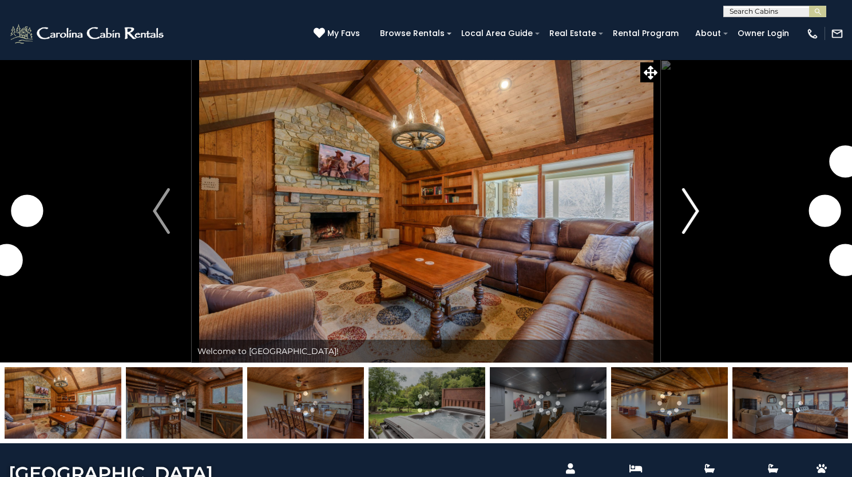
click at [689, 234] on img "Next" at bounding box center [690, 211] width 17 height 46
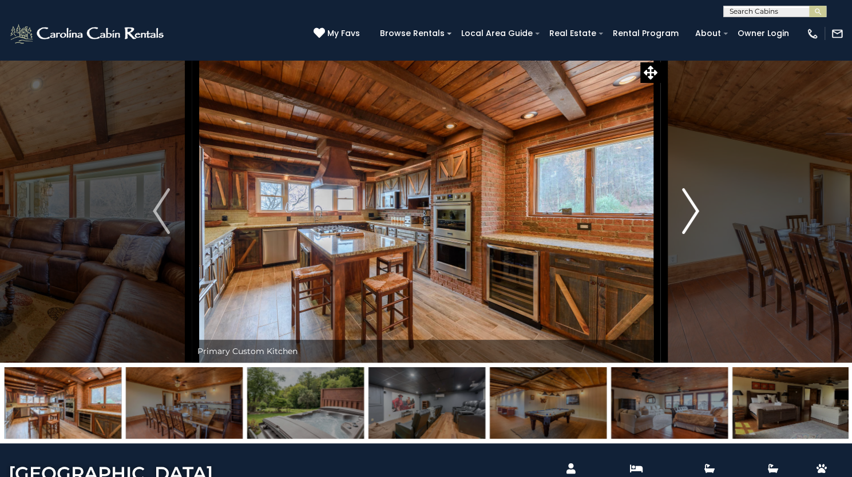
click at [689, 234] on img "Next" at bounding box center [690, 211] width 17 height 46
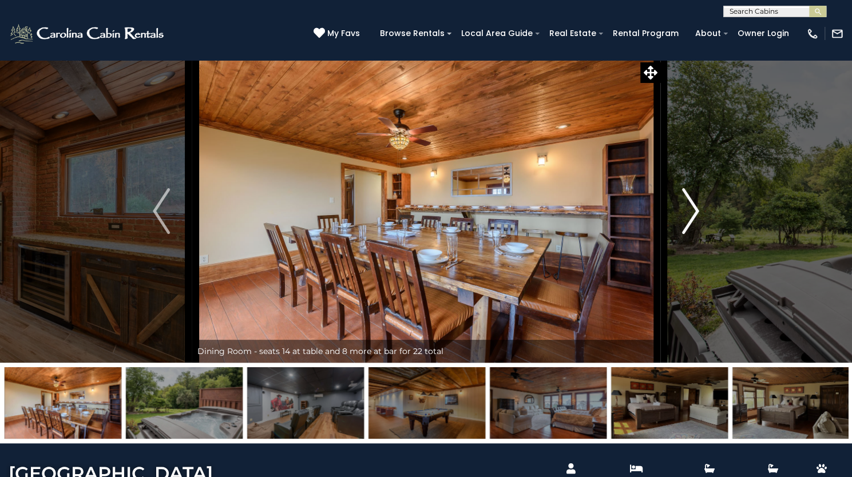
click at [689, 234] on img "Next" at bounding box center [690, 211] width 17 height 46
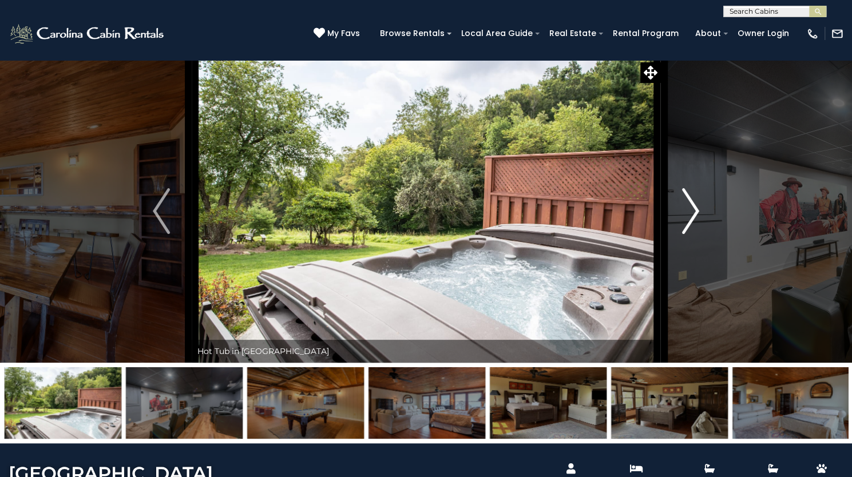
click at [689, 234] on img "Next" at bounding box center [690, 211] width 17 height 46
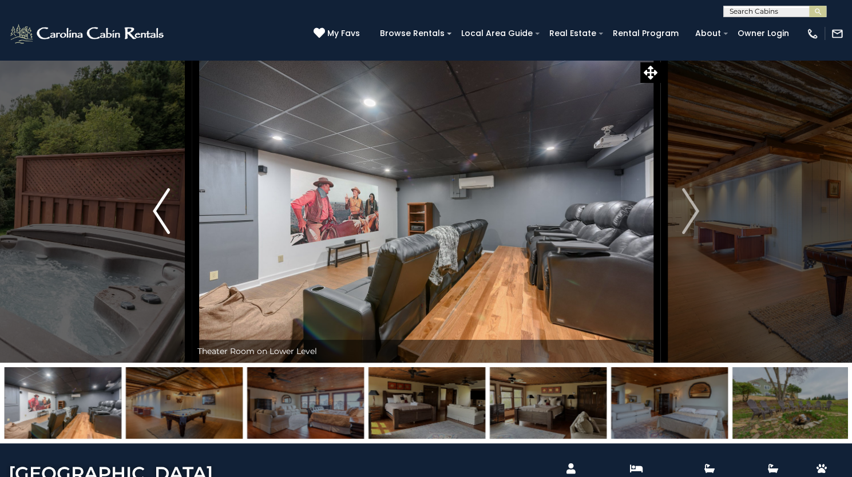
click at [149, 253] on button "Previous" at bounding box center [161, 210] width 61 height 303
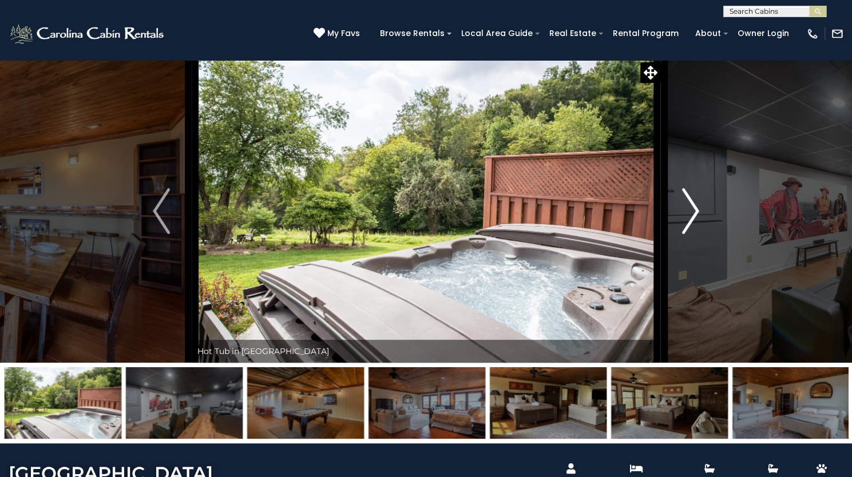
click at [683, 234] on img "Next" at bounding box center [690, 211] width 17 height 46
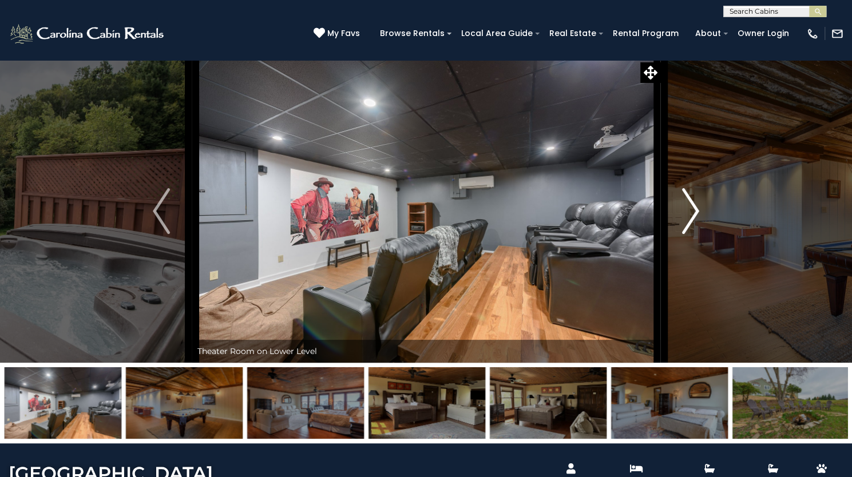
click at [683, 234] on img "Next" at bounding box center [690, 211] width 17 height 46
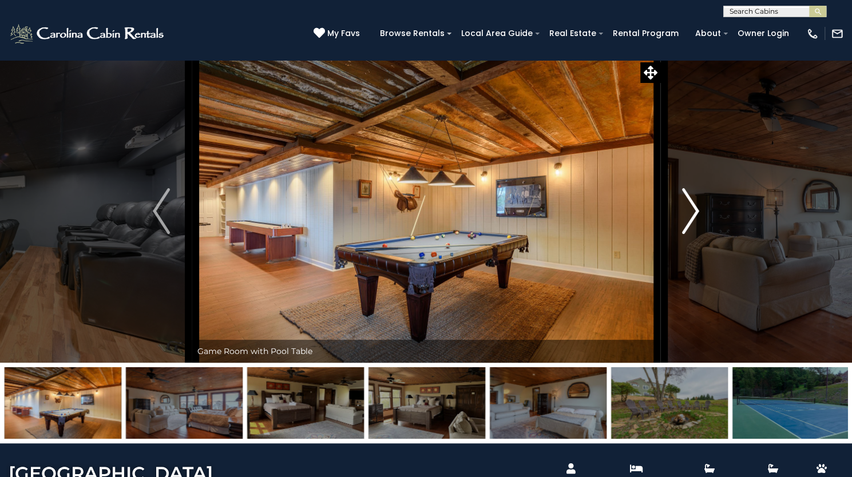
click at [683, 234] on img "Next" at bounding box center [690, 211] width 17 height 46
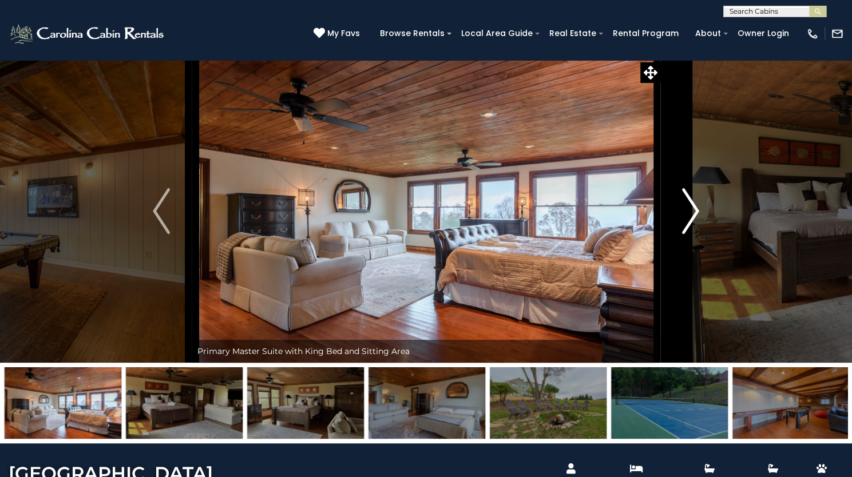
click at [683, 234] on img "Next" at bounding box center [690, 211] width 17 height 46
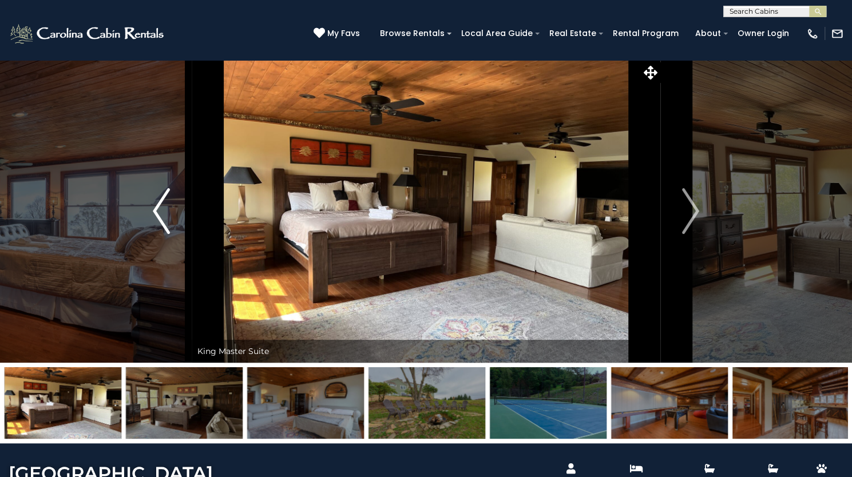
click at [168, 234] on img "Previous" at bounding box center [161, 211] width 17 height 46
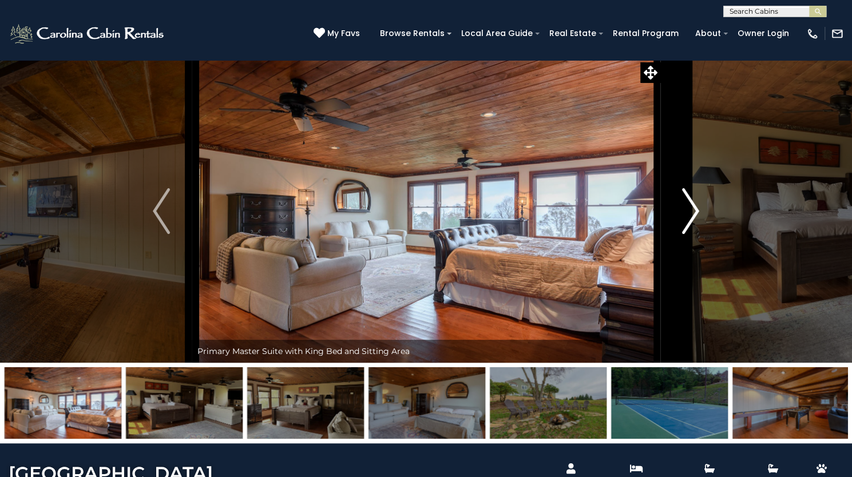
click at [696, 234] on img "Next" at bounding box center [690, 211] width 17 height 46
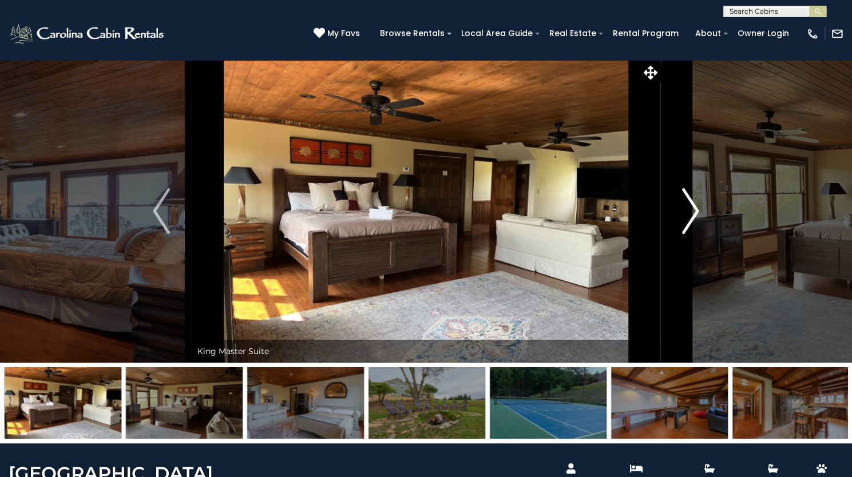
click at [696, 234] on img "Next" at bounding box center [690, 211] width 17 height 46
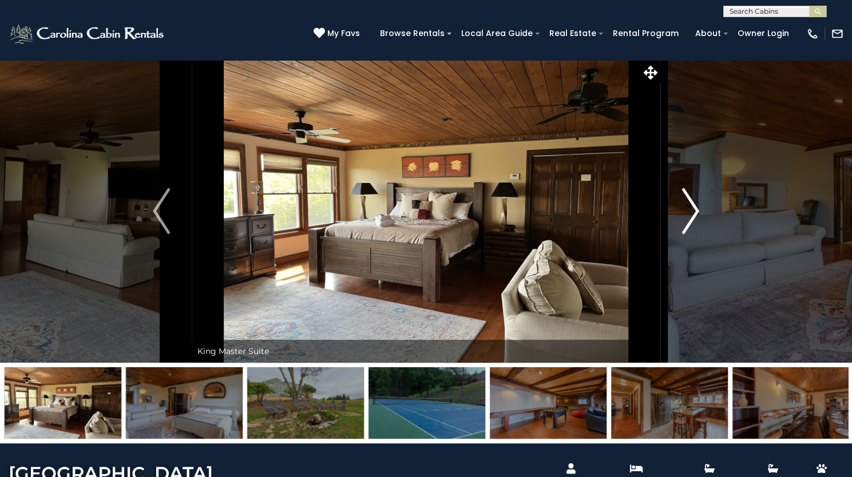
click at [696, 234] on img "Next" at bounding box center [690, 211] width 17 height 46
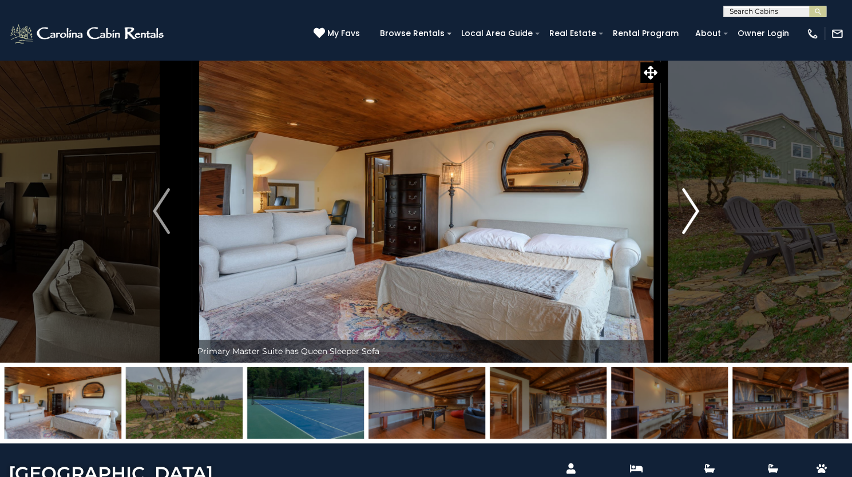
click at [696, 234] on img "Next" at bounding box center [690, 211] width 17 height 46
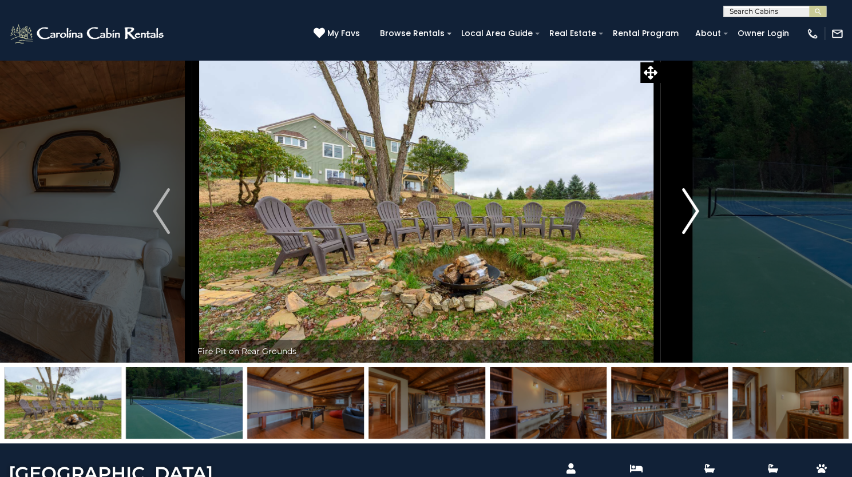
click at [696, 234] on img "Next" at bounding box center [690, 211] width 17 height 46
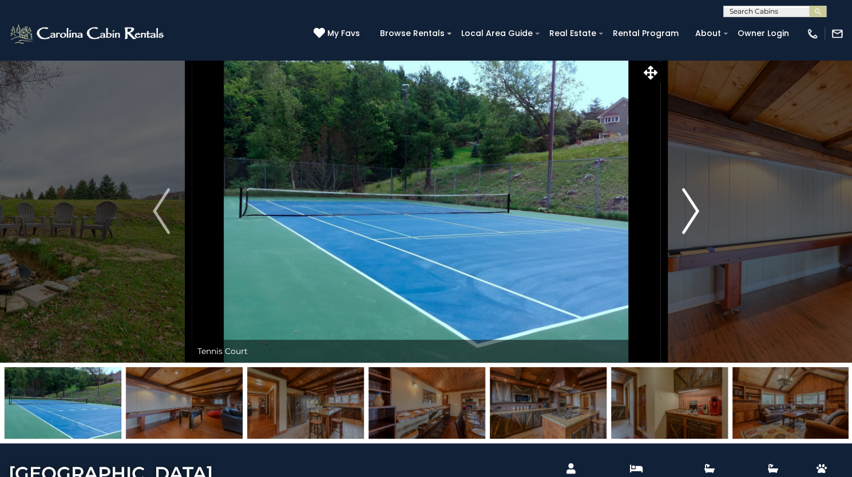
click at [696, 234] on img "Next" at bounding box center [690, 211] width 17 height 46
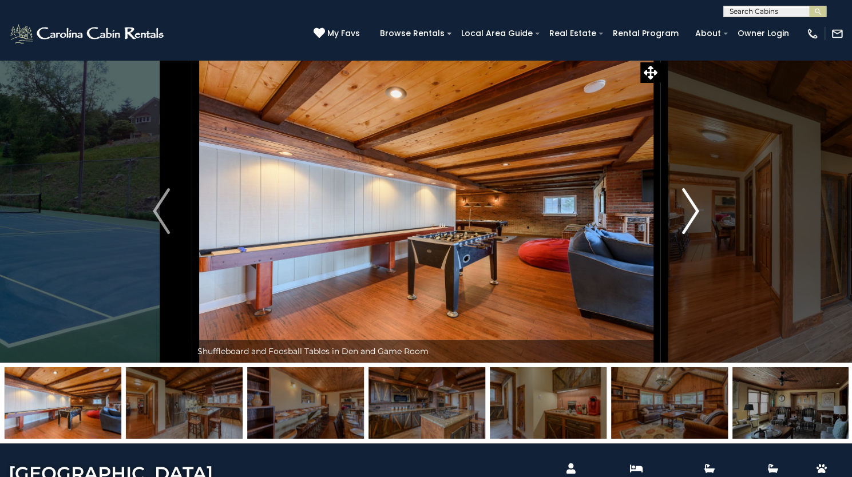
click at [696, 234] on img "Next" at bounding box center [690, 211] width 17 height 46
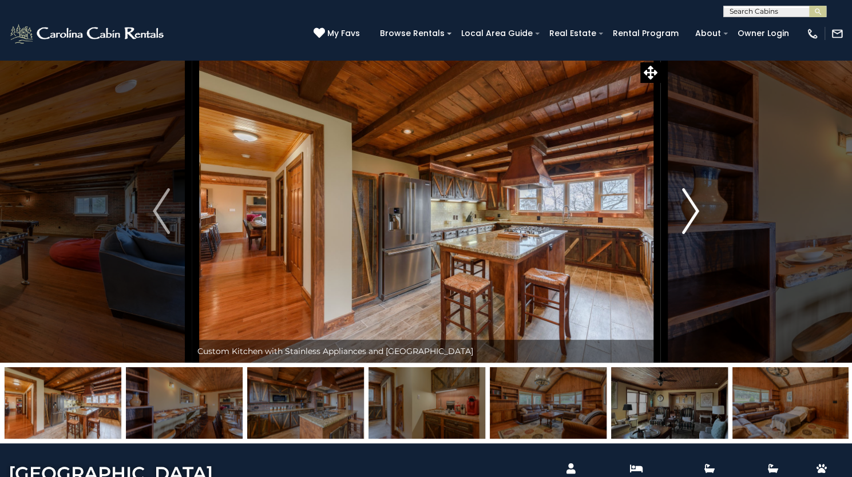
click at [696, 234] on img "Next" at bounding box center [690, 211] width 17 height 46
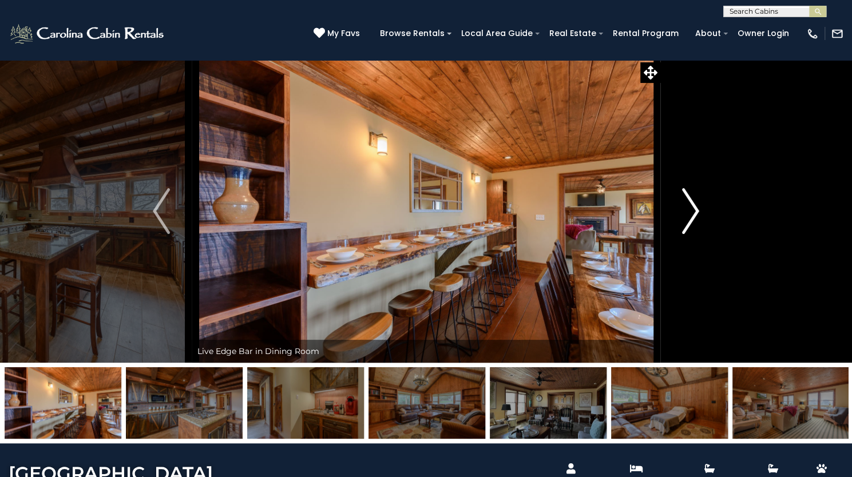
click at [696, 234] on img "Next" at bounding box center [690, 211] width 17 height 46
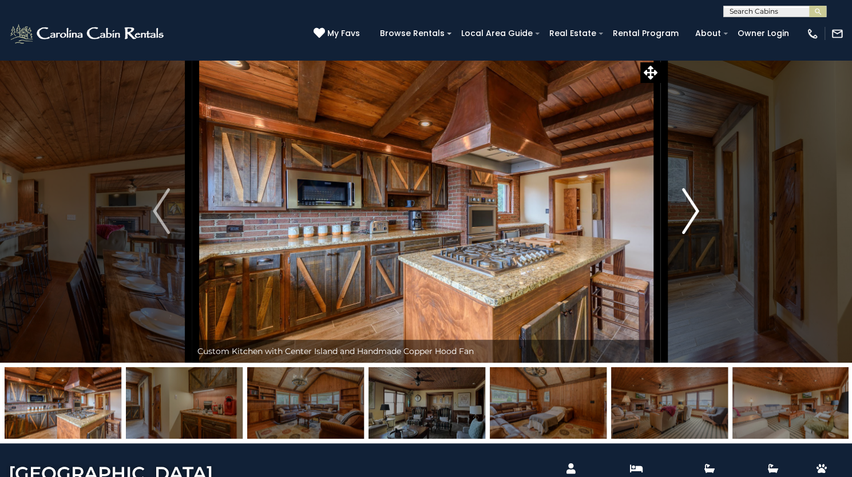
click at [696, 234] on img "Next" at bounding box center [690, 211] width 17 height 46
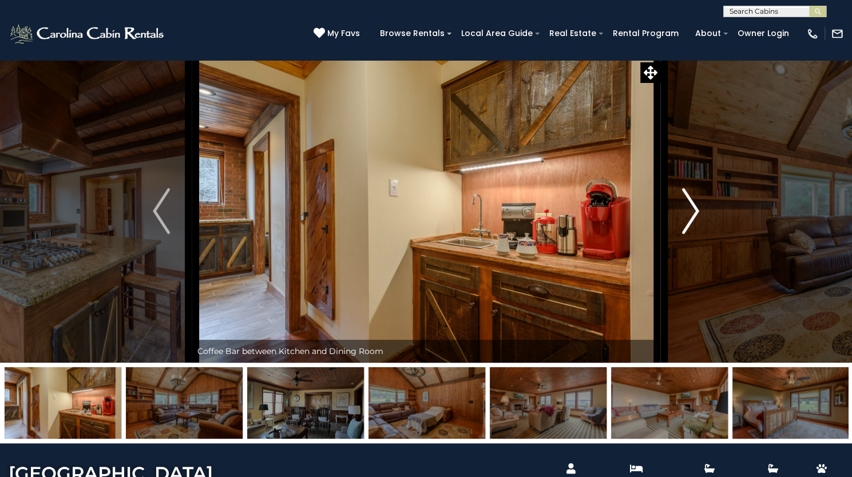
click at [696, 234] on img "Next" at bounding box center [690, 211] width 17 height 46
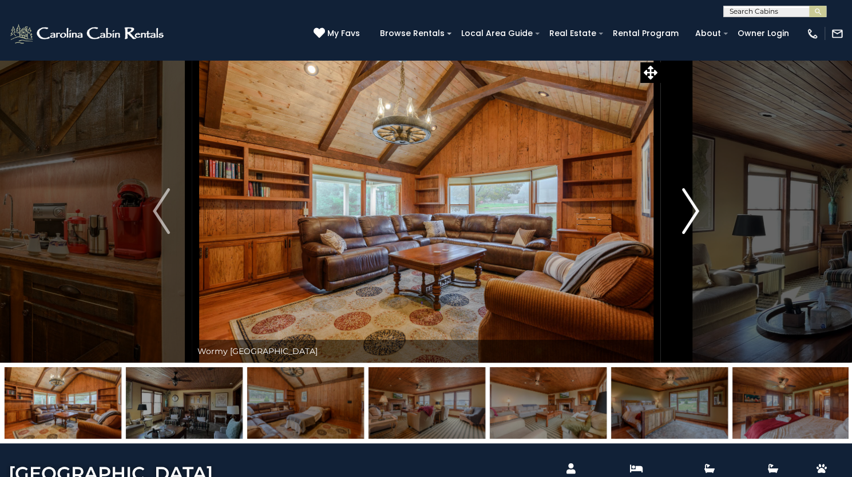
click at [696, 234] on img "Next" at bounding box center [690, 211] width 17 height 46
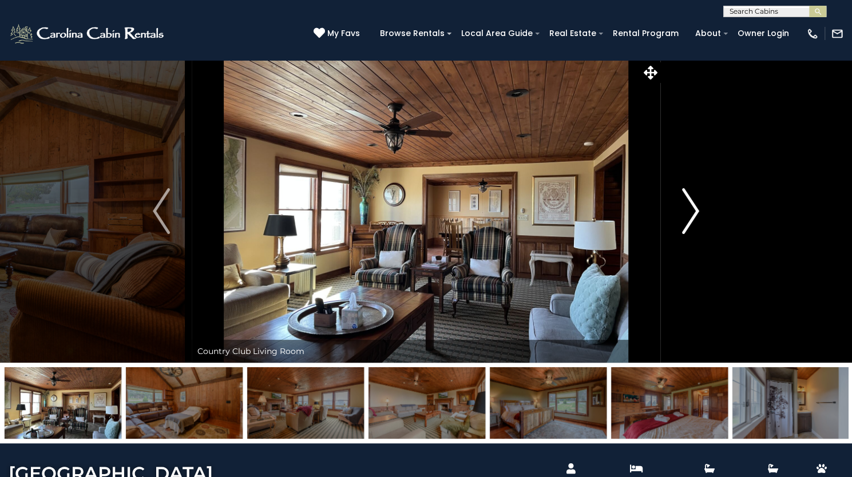
click at [696, 234] on img "Next" at bounding box center [690, 211] width 17 height 46
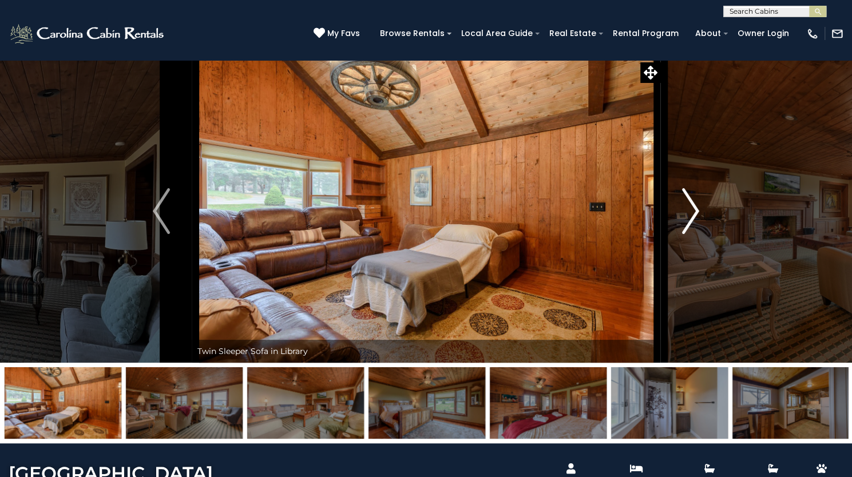
click at [696, 234] on img "Next" at bounding box center [690, 211] width 17 height 46
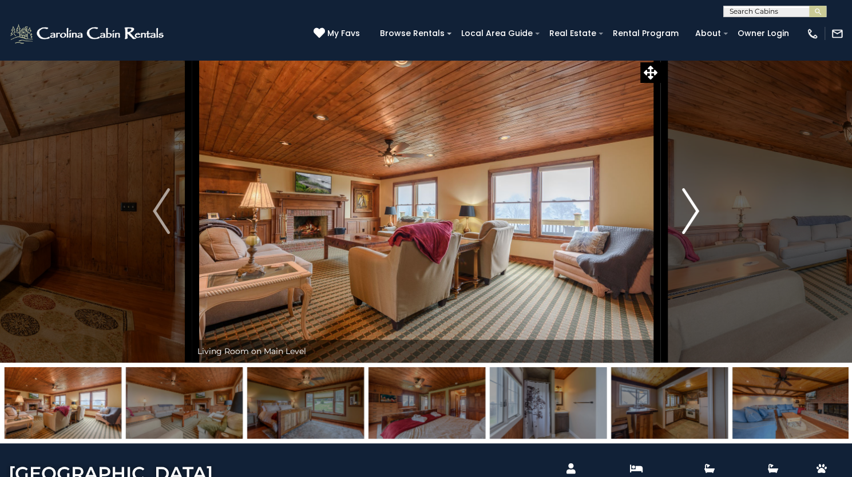
click at [696, 234] on img "Next" at bounding box center [690, 211] width 17 height 46
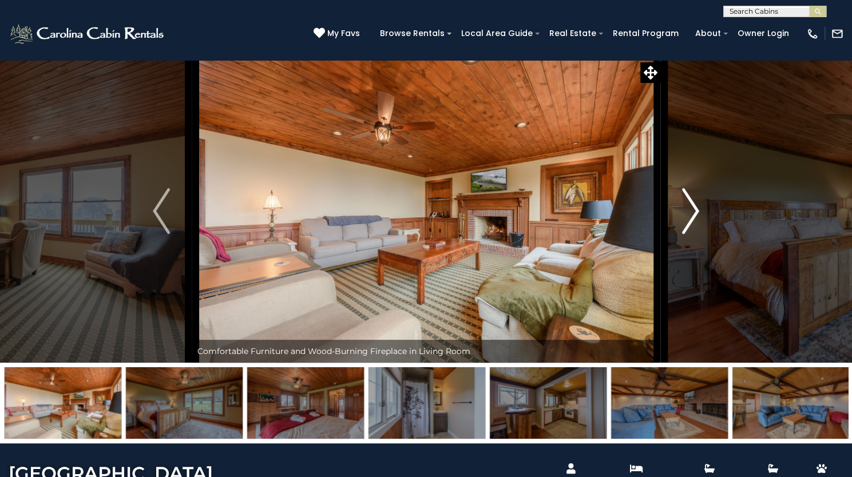
click at [696, 234] on img "Next" at bounding box center [690, 211] width 17 height 46
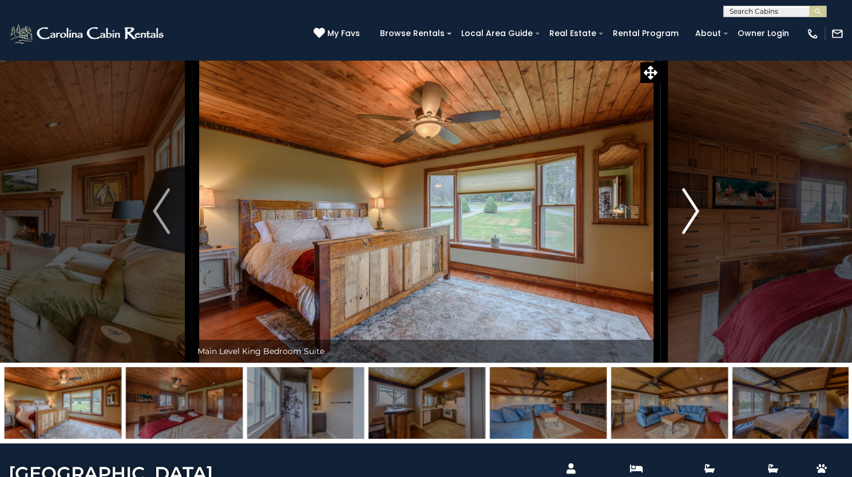
click at [696, 234] on img "Next" at bounding box center [690, 211] width 17 height 46
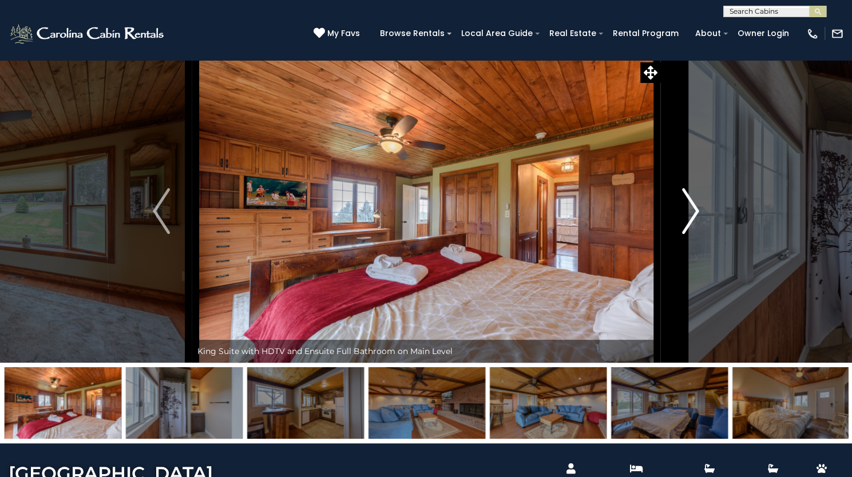
click at [696, 234] on img "Next" at bounding box center [690, 211] width 17 height 46
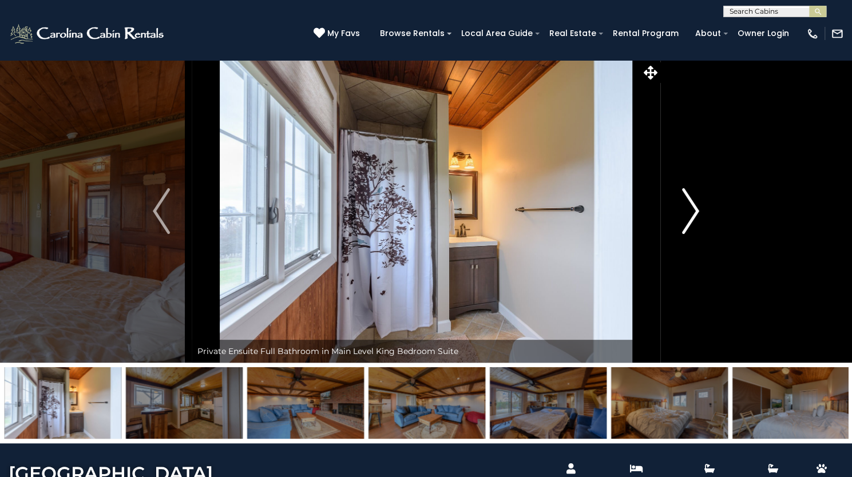
click at [696, 234] on img "Next" at bounding box center [690, 211] width 17 height 46
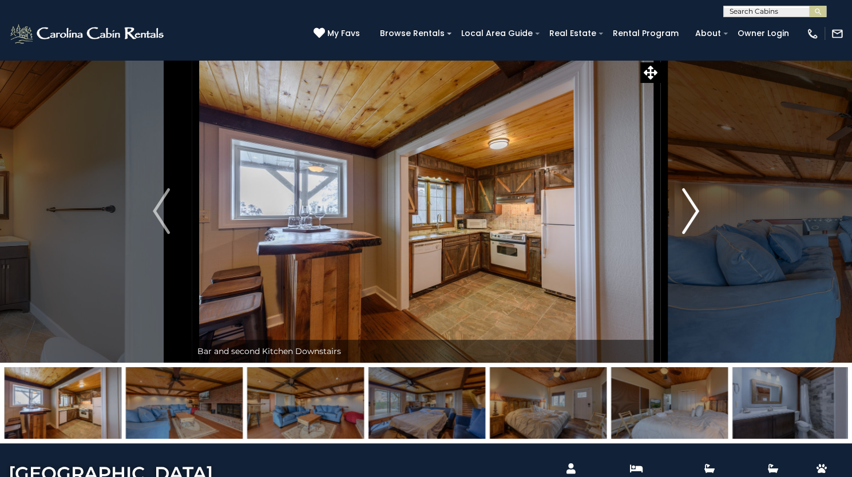
click at [696, 234] on img "Next" at bounding box center [690, 211] width 17 height 46
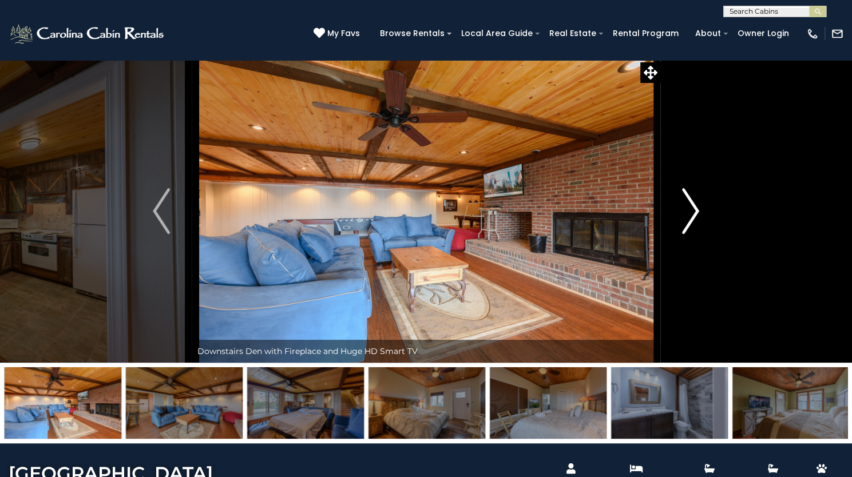
click at [696, 234] on img "Next" at bounding box center [690, 211] width 17 height 46
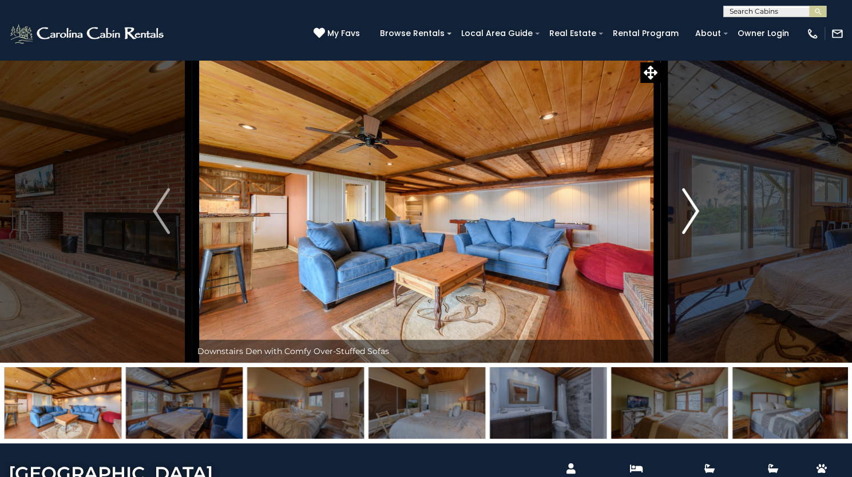
click at [696, 234] on img "Next" at bounding box center [690, 211] width 17 height 46
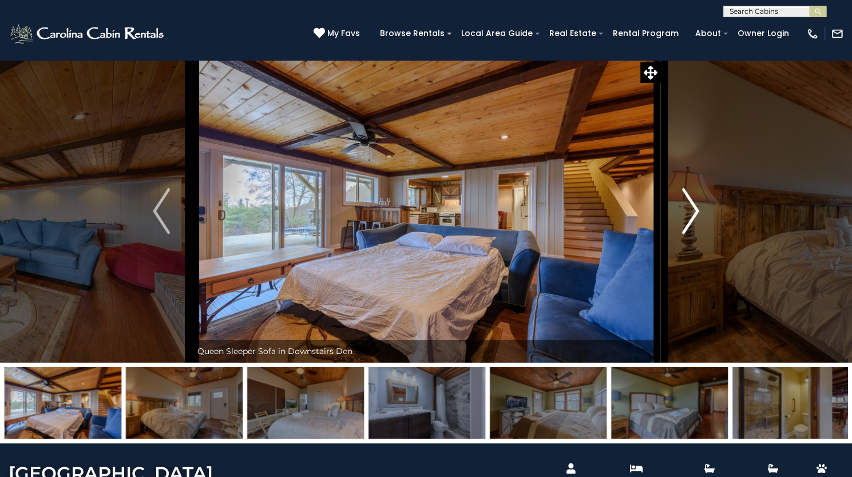
click at [696, 234] on img "Next" at bounding box center [690, 211] width 17 height 46
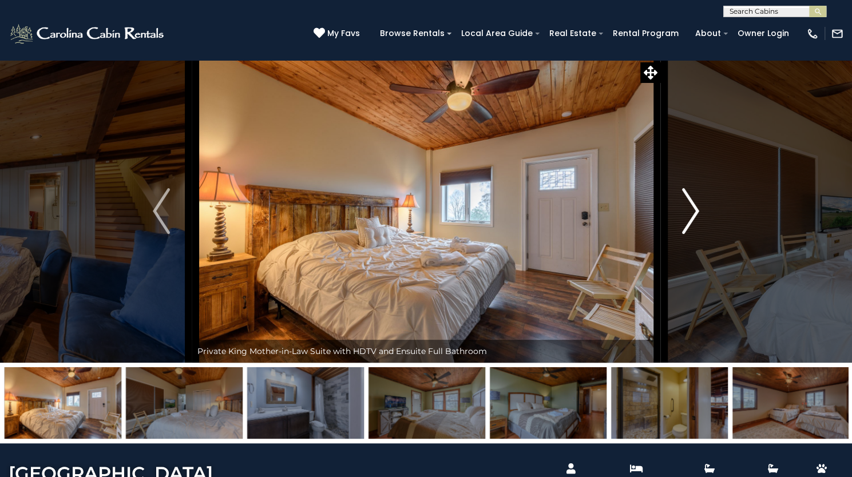
click at [696, 234] on img "Next" at bounding box center [690, 211] width 17 height 46
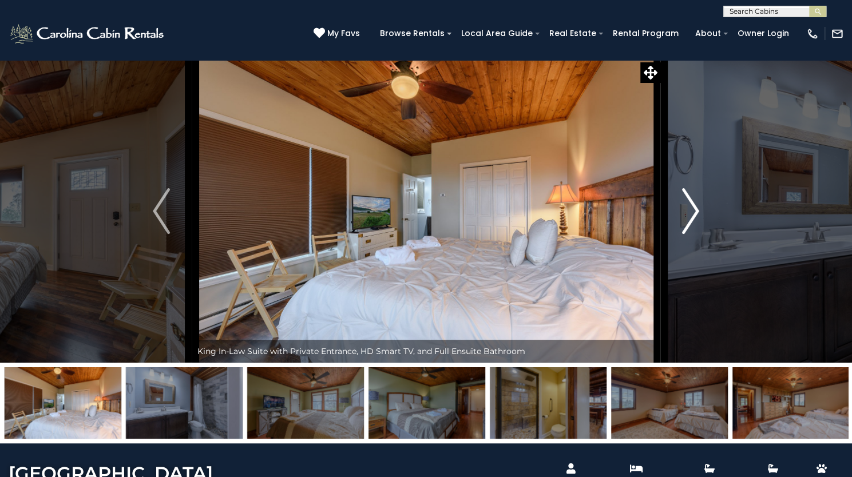
click at [696, 234] on img "Next" at bounding box center [690, 211] width 17 height 46
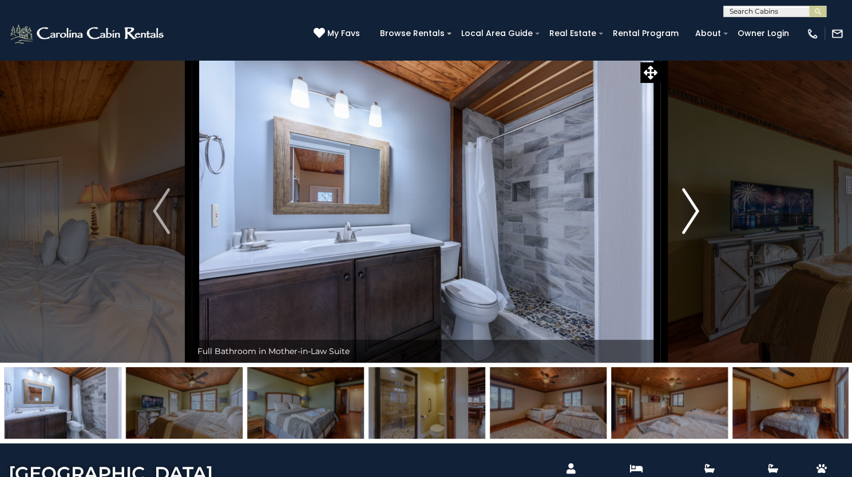
click at [696, 234] on img "Next" at bounding box center [690, 211] width 17 height 46
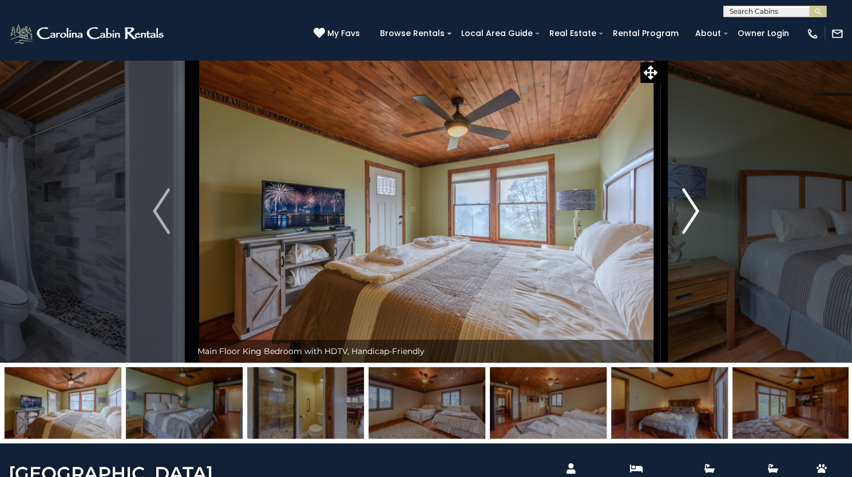
click at [696, 234] on img "Next" at bounding box center [690, 211] width 17 height 46
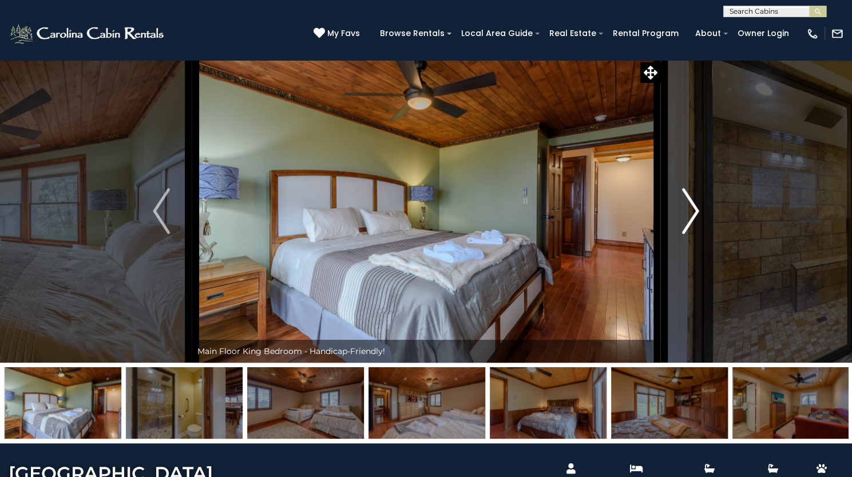
click at [696, 234] on img "Next" at bounding box center [690, 211] width 17 height 46
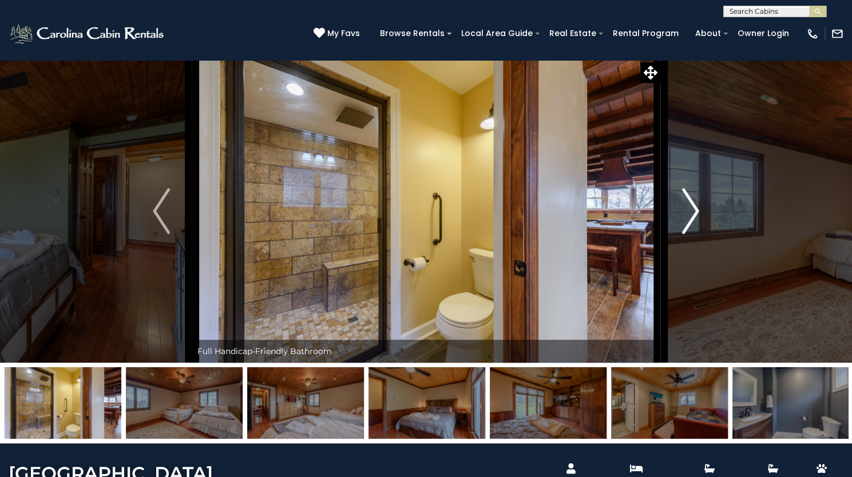
click at [696, 234] on img "Next" at bounding box center [690, 211] width 17 height 46
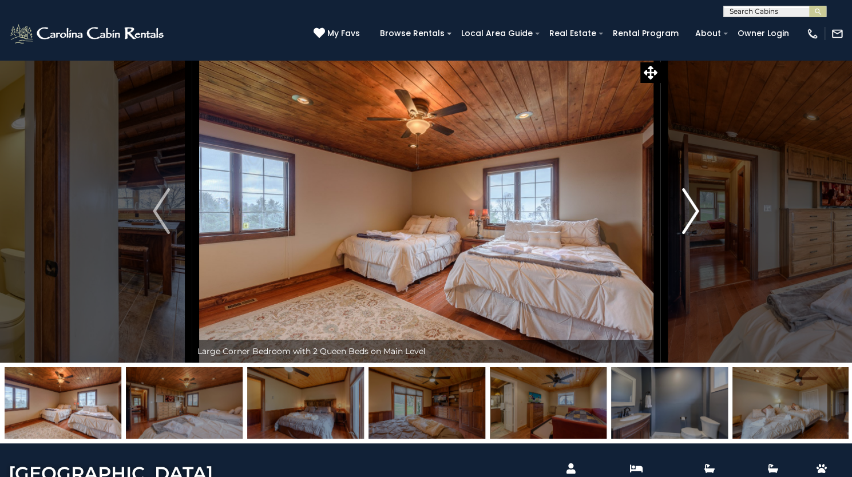
click at [696, 234] on img "Next" at bounding box center [690, 211] width 17 height 46
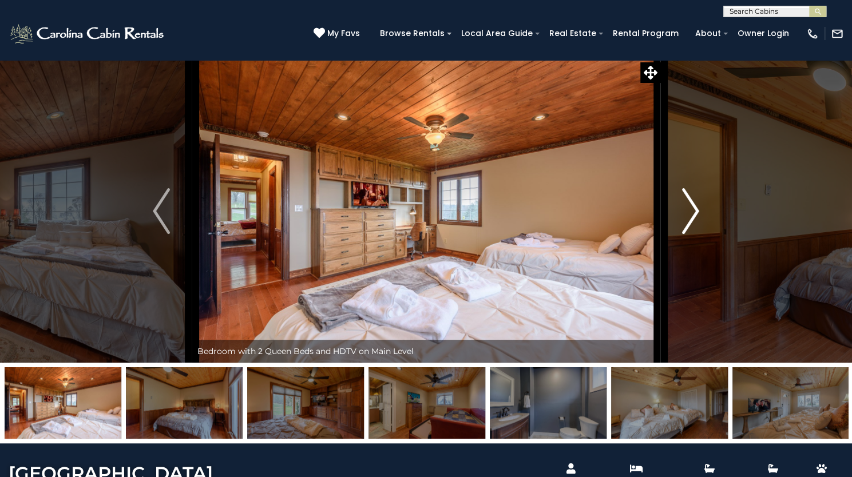
click at [696, 234] on img "Next" at bounding box center [690, 211] width 17 height 46
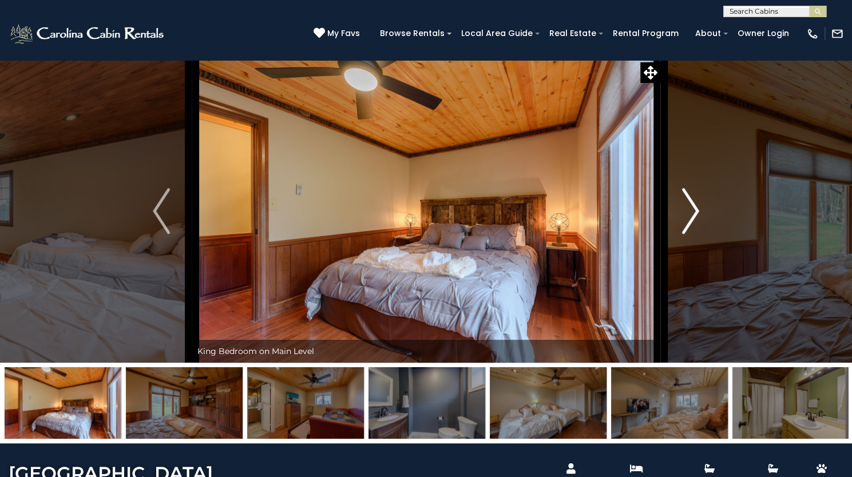
click at [696, 234] on img "Next" at bounding box center [690, 211] width 17 height 46
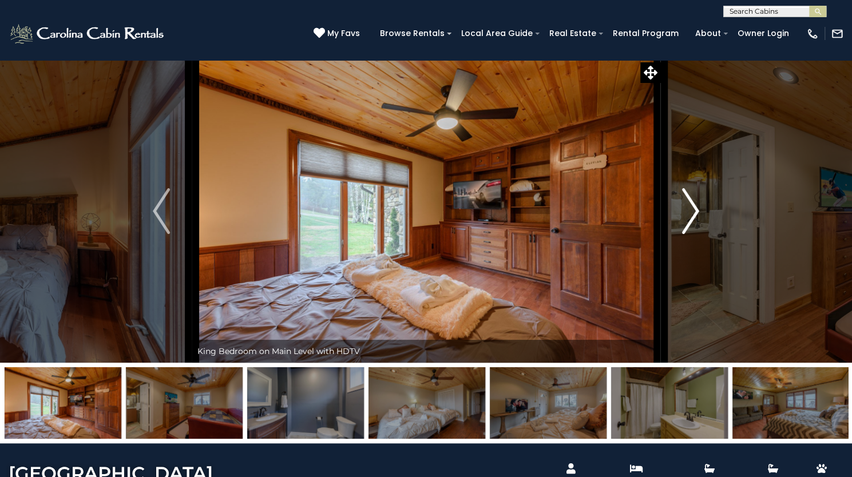
click at [696, 234] on img "Next" at bounding box center [690, 211] width 17 height 46
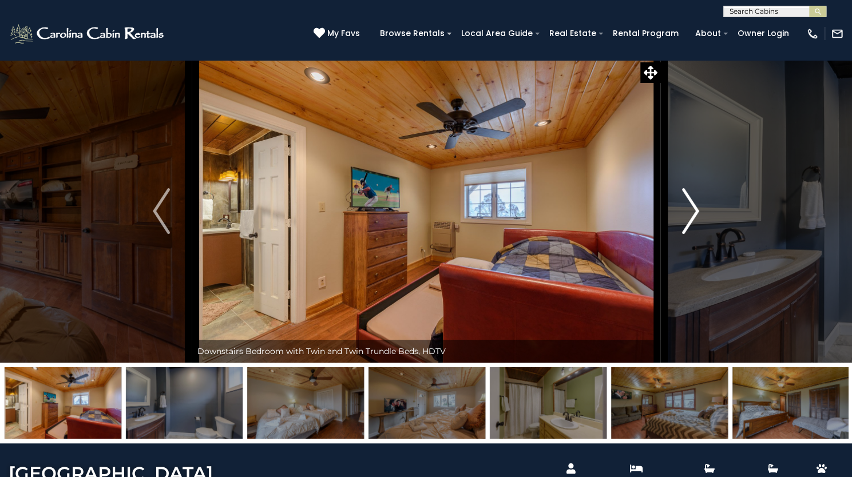
click at [696, 234] on img "Next" at bounding box center [690, 211] width 17 height 46
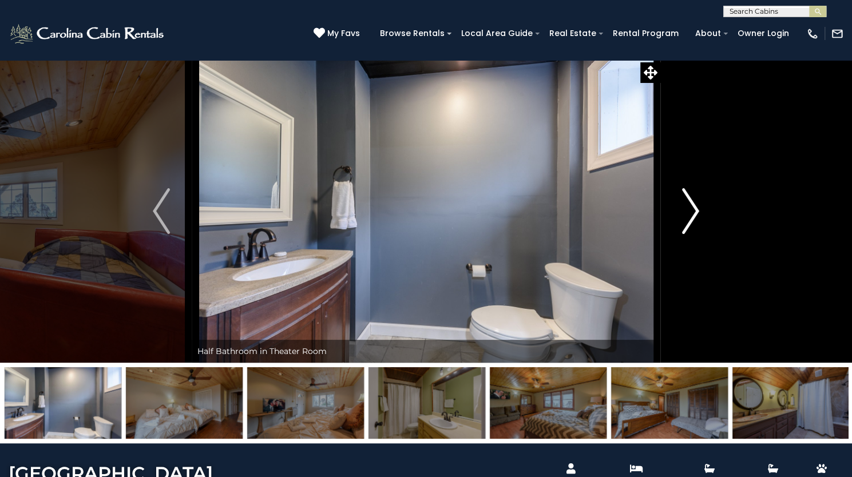
click at [696, 234] on img "Next" at bounding box center [690, 211] width 17 height 46
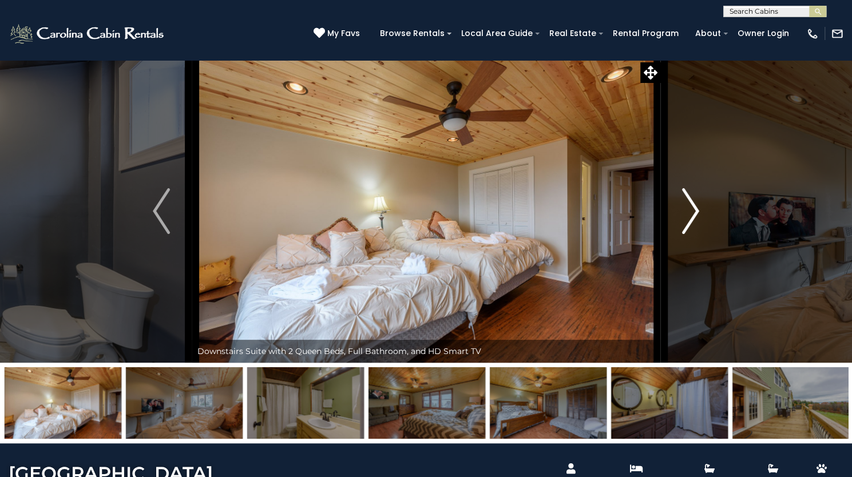
click at [696, 234] on img "Next" at bounding box center [690, 211] width 17 height 46
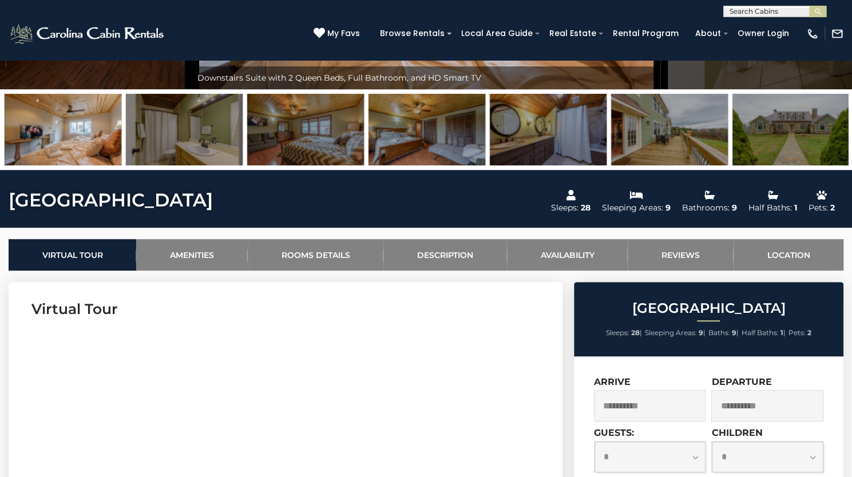
scroll to position [335, 0]
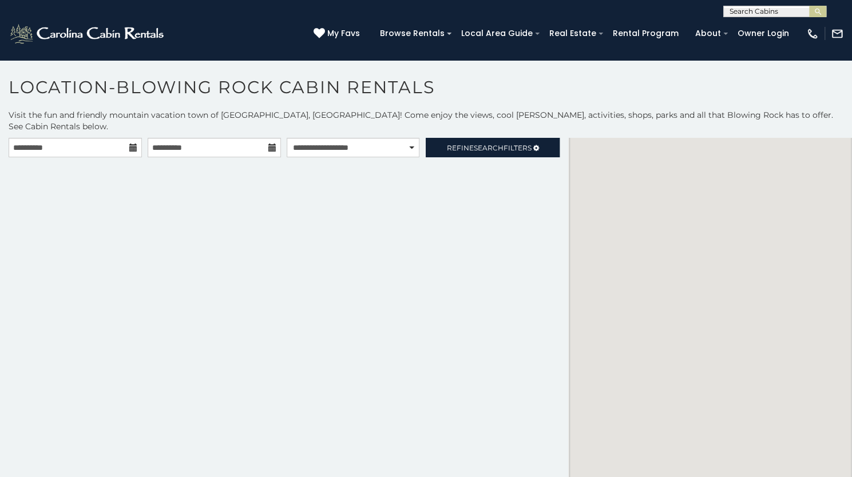
scroll to position [6, 0]
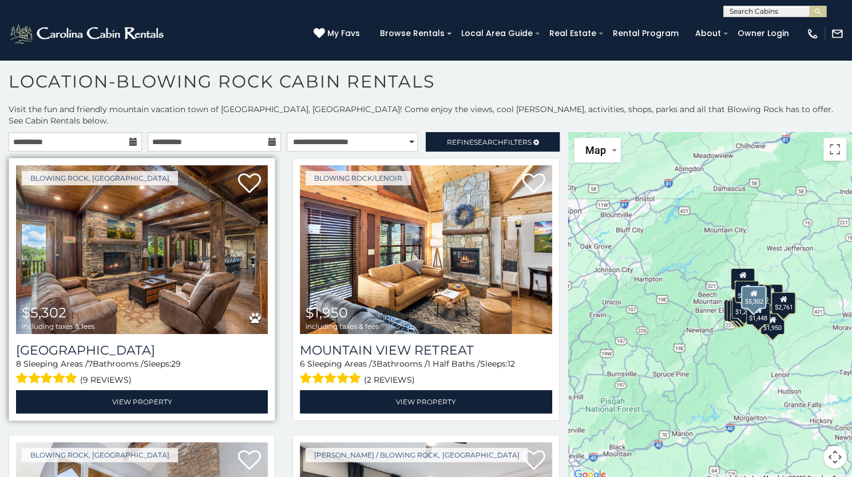
click at [132, 252] on img at bounding box center [142, 249] width 252 height 169
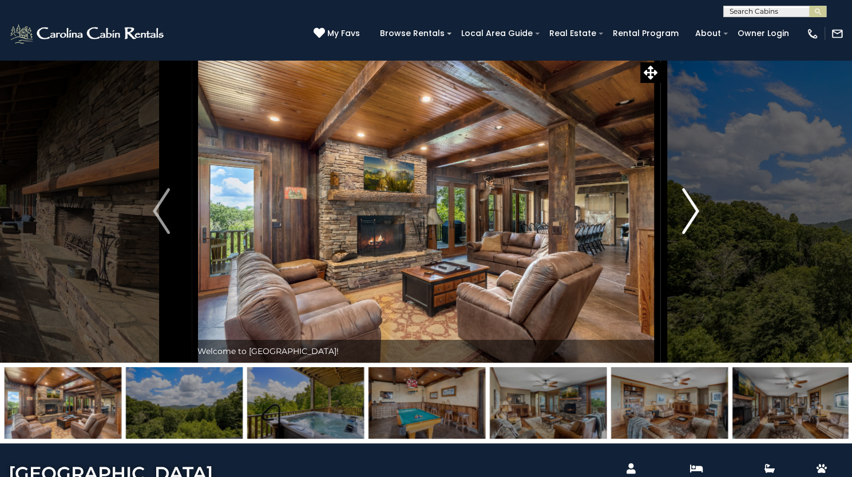
click at [683, 234] on img "Next" at bounding box center [690, 211] width 17 height 46
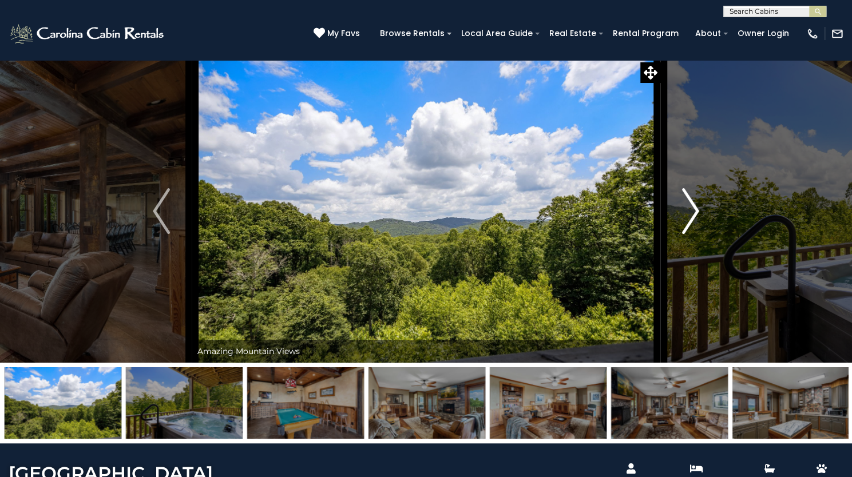
click at [686, 234] on img "Next" at bounding box center [690, 211] width 17 height 46
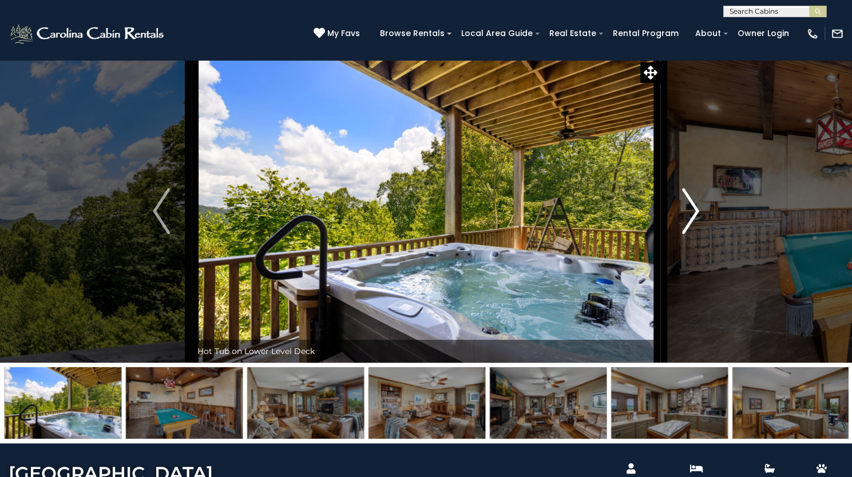
click at [689, 234] on img "Next" at bounding box center [690, 211] width 17 height 46
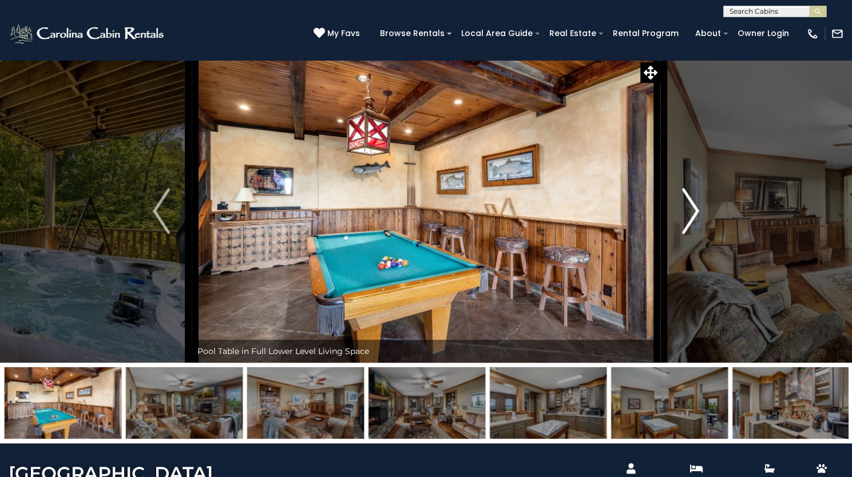
click at [691, 234] on img "Next" at bounding box center [690, 211] width 17 height 46
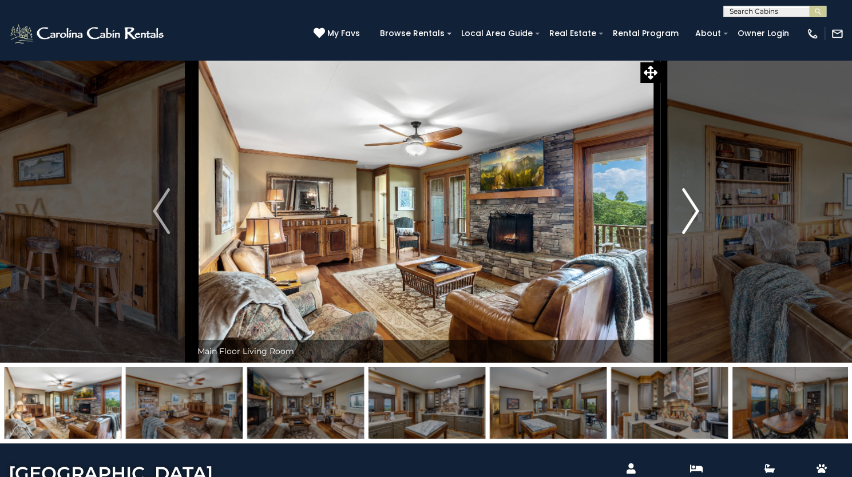
click at [694, 234] on img "Next" at bounding box center [690, 211] width 17 height 46
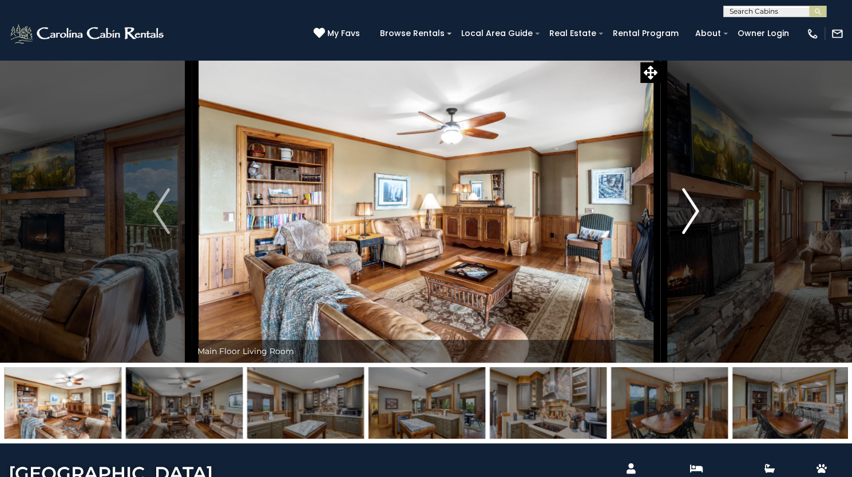
click at [698, 281] on button "Next" at bounding box center [690, 210] width 61 height 303
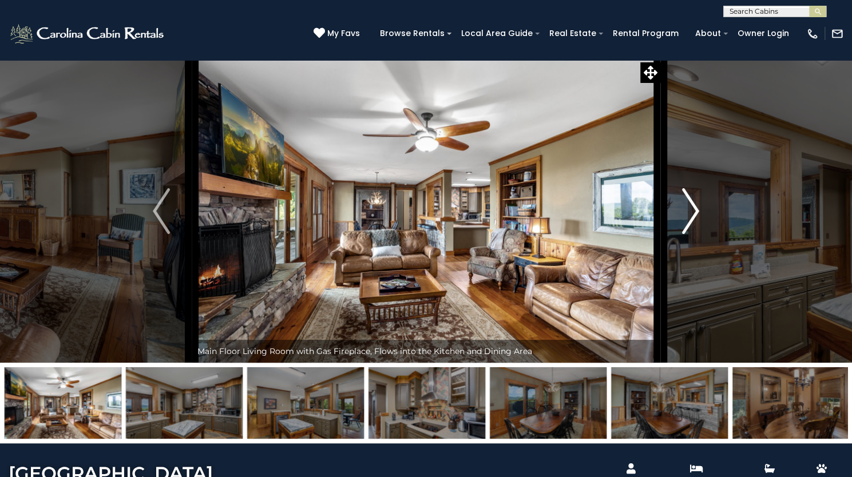
click at [700, 284] on button "Next" at bounding box center [690, 210] width 61 height 303
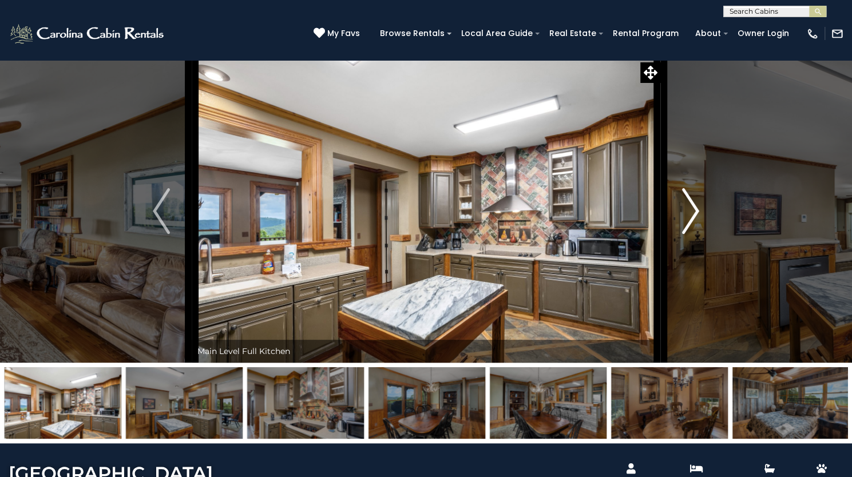
click at [691, 234] on img "Next" at bounding box center [690, 211] width 17 height 46
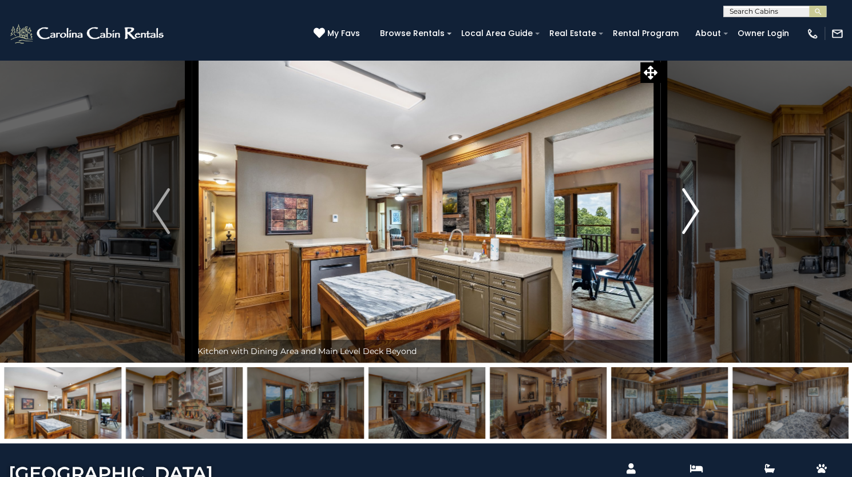
click at [691, 234] on img "Next" at bounding box center [690, 211] width 17 height 46
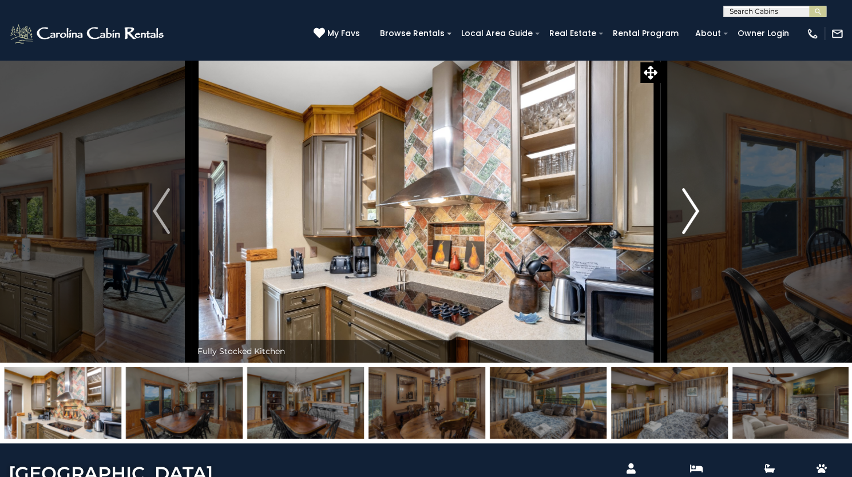
click at [691, 234] on img "Next" at bounding box center [690, 211] width 17 height 46
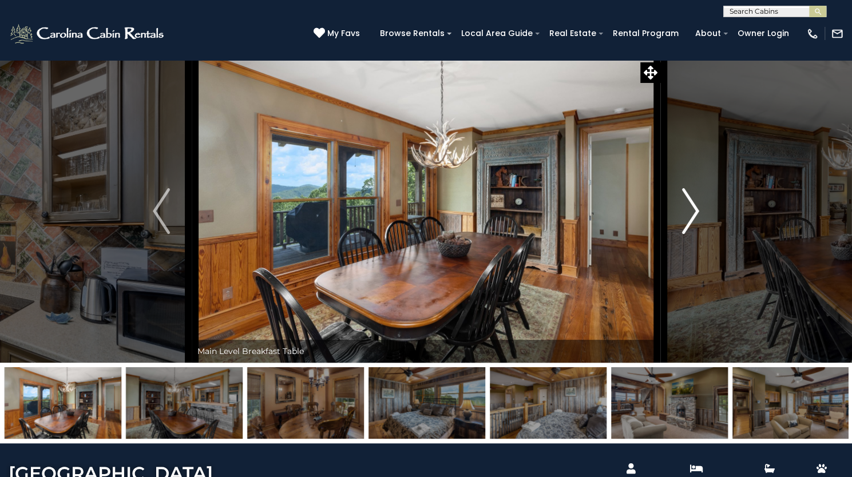
click at [691, 234] on img "Next" at bounding box center [690, 211] width 17 height 46
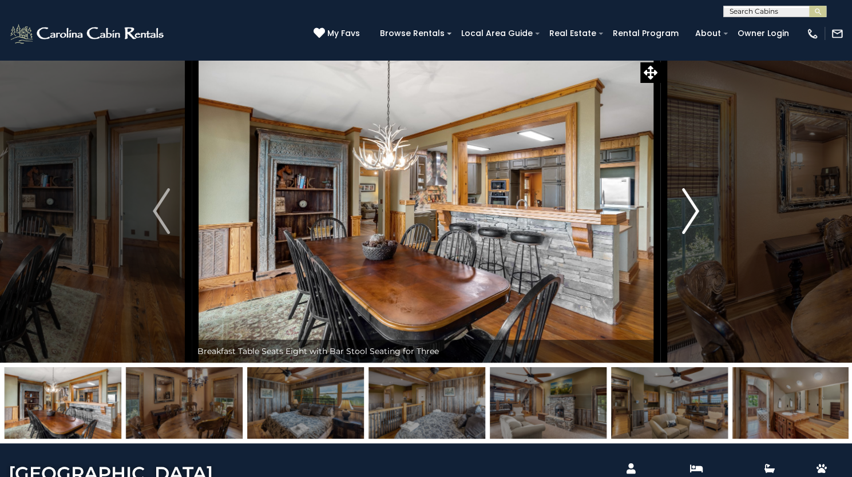
click at [691, 234] on img "Next" at bounding box center [690, 211] width 17 height 46
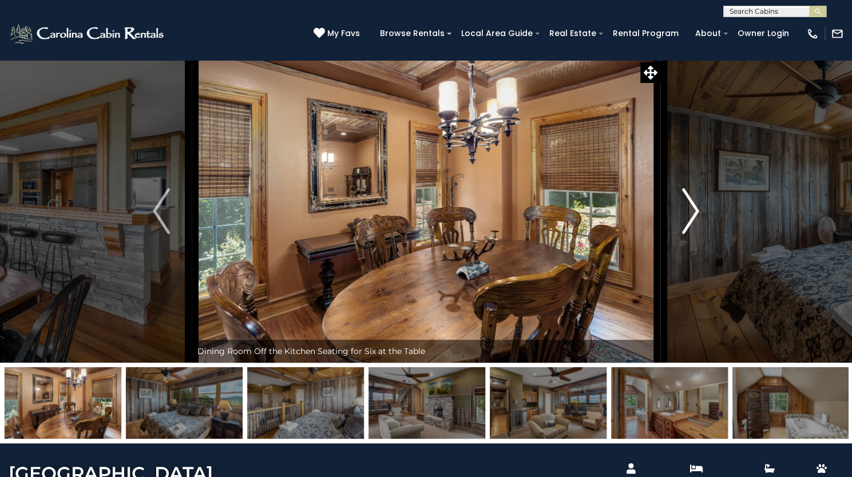
click at [691, 234] on img "Next" at bounding box center [690, 211] width 17 height 46
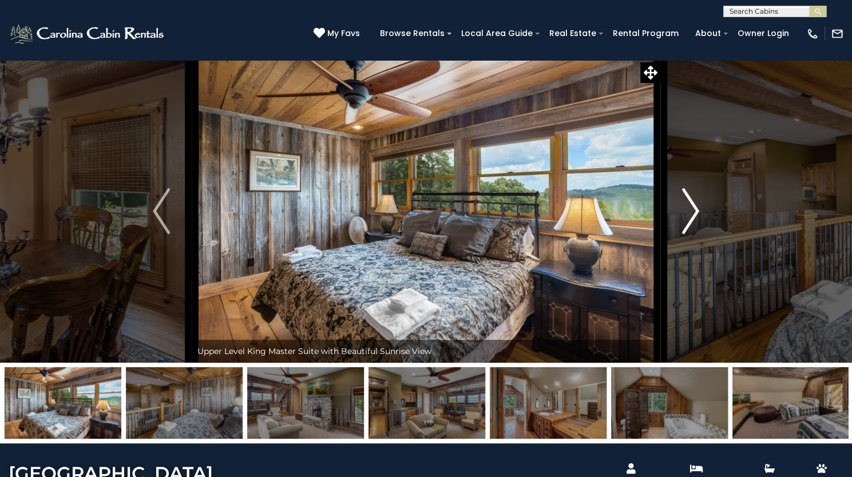
click at [691, 234] on img "Next" at bounding box center [690, 211] width 17 height 46
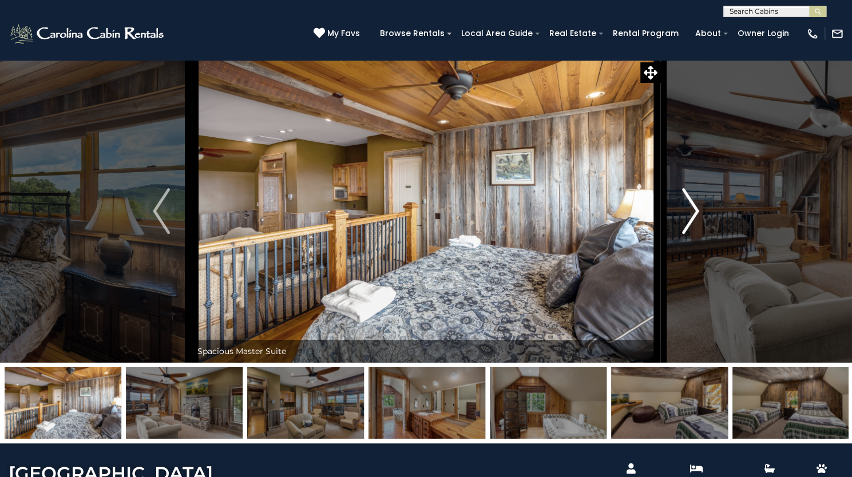
click at [691, 234] on img "Next" at bounding box center [690, 211] width 17 height 46
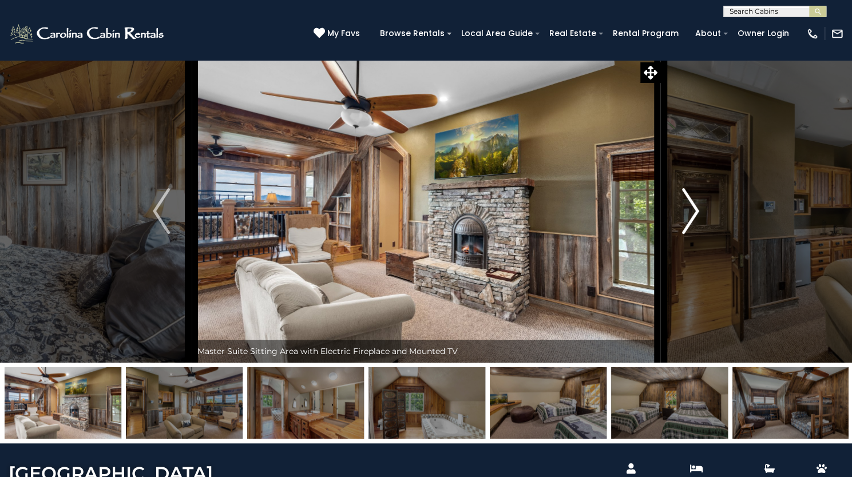
click at [691, 234] on img "Next" at bounding box center [690, 211] width 17 height 46
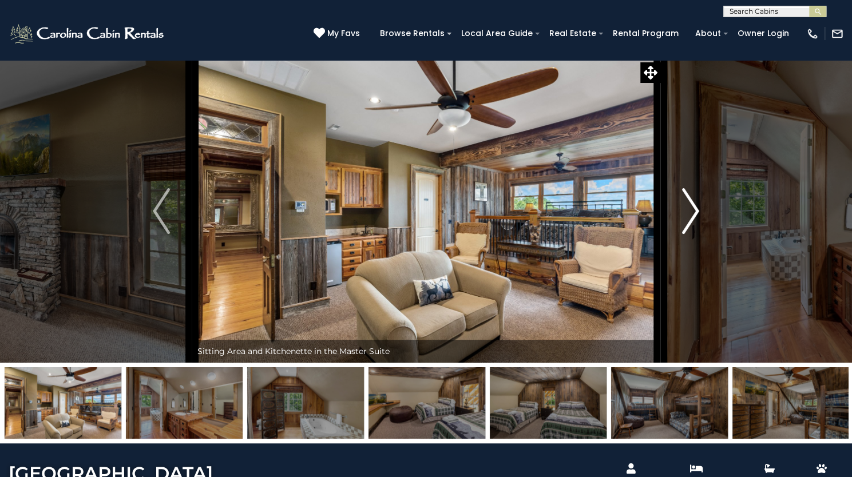
click at [691, 234] on img "Next" at bounding box center [690, 211] width 17 height 46
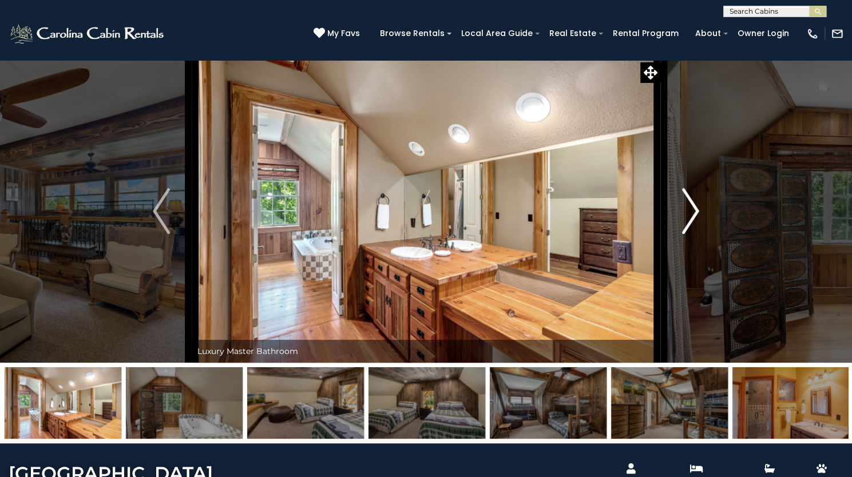
click at [691, 234] on img "Next" at bounding box center [690, 211] width 17 height 46
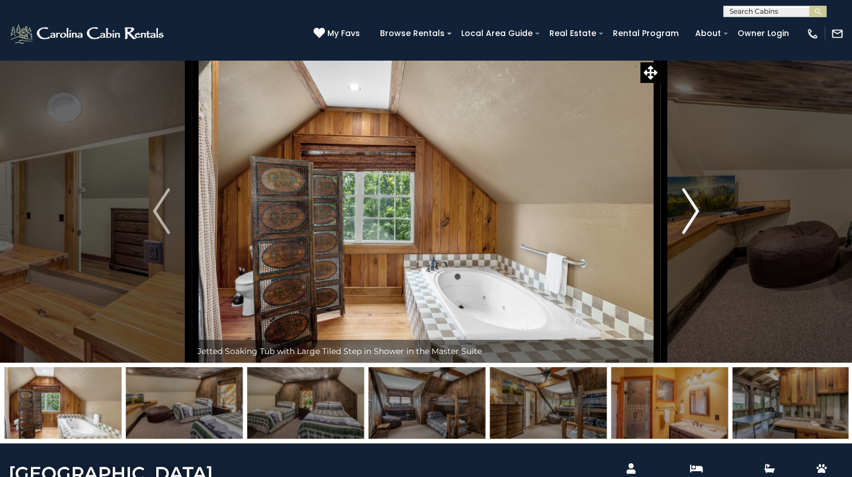
click at [691, 234] on img "Next" at bounding box center [690, 211] width 17 height 46
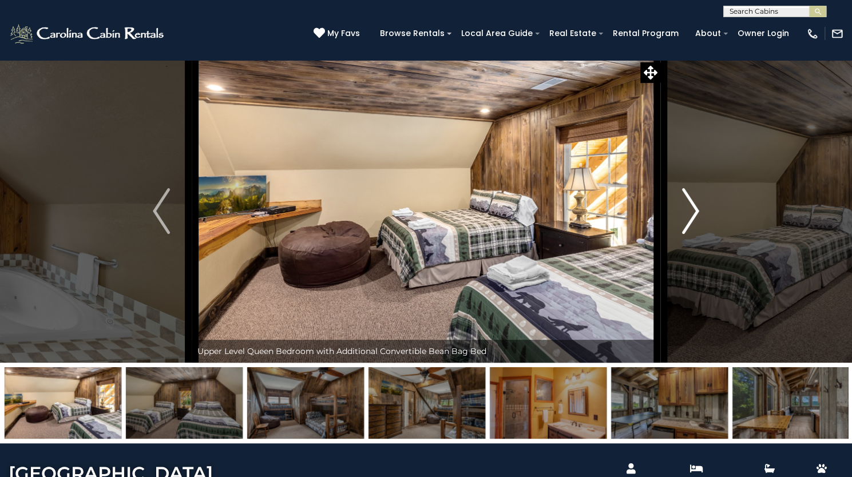
click at [691, 234] on img "Next" at bounding box center [690, 211] width 17 height 46
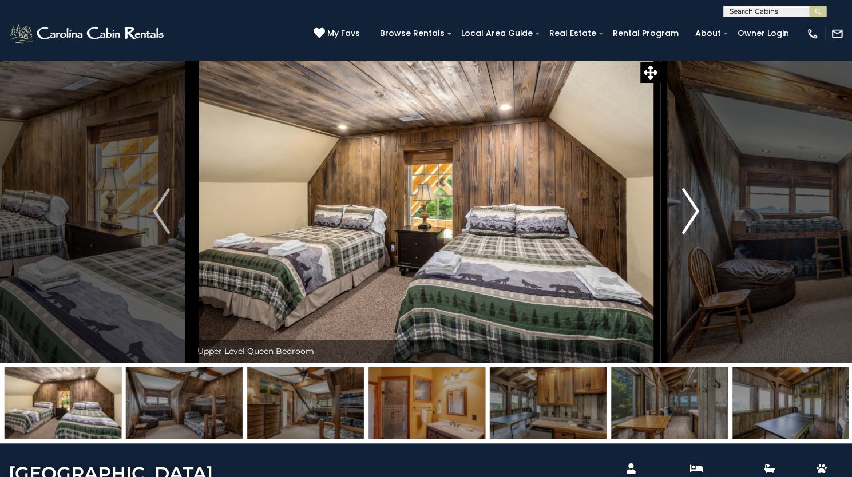
click at [691, 234] on img "Next" at bounding box center [690, 211] width 17 height 46
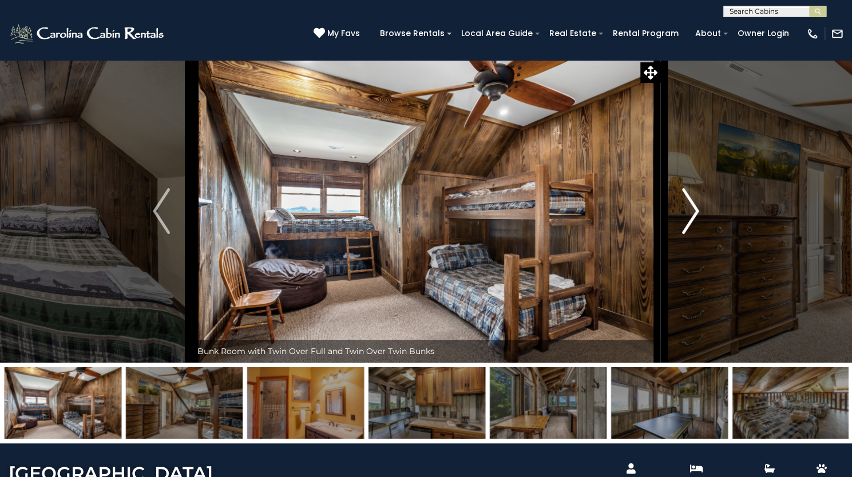
click at [691, 234] on img "Next" at bounding box center [690, 211] width 17 height 46
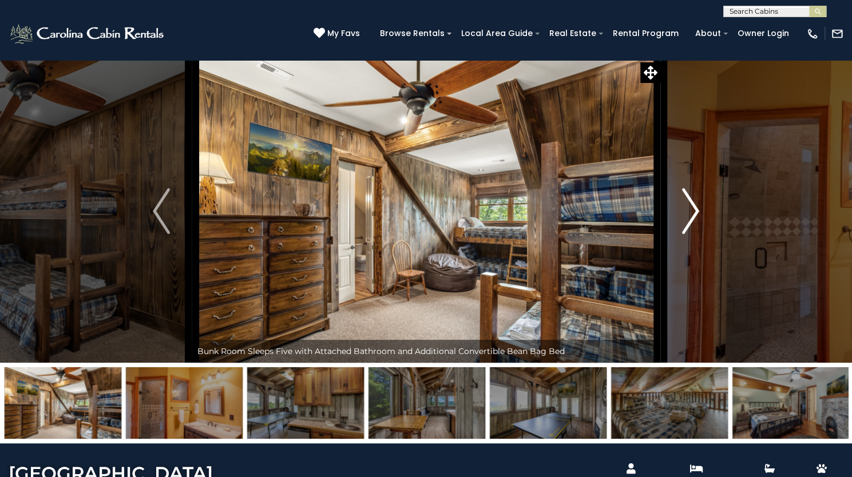
click at [691, 234] on img "Next" at bounding box center [690, 211] width 17 height 46
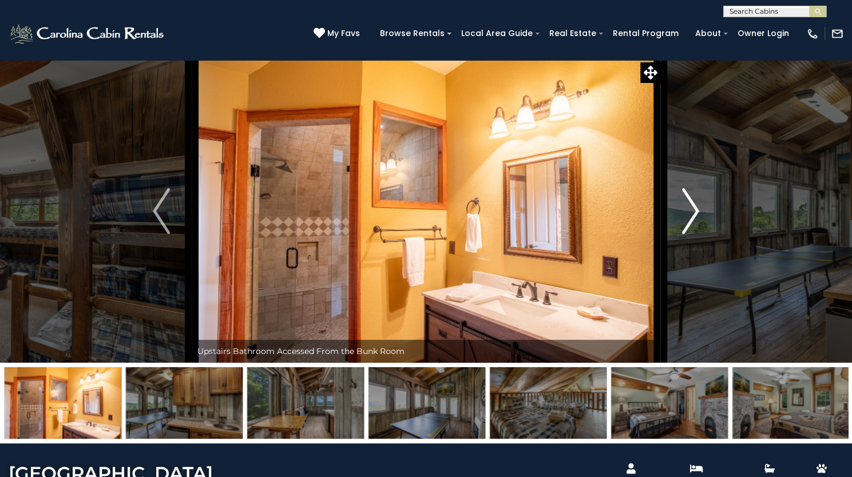
click at [691, 234] on img "Next" at bounding box center [690, 211] width 17 height 46
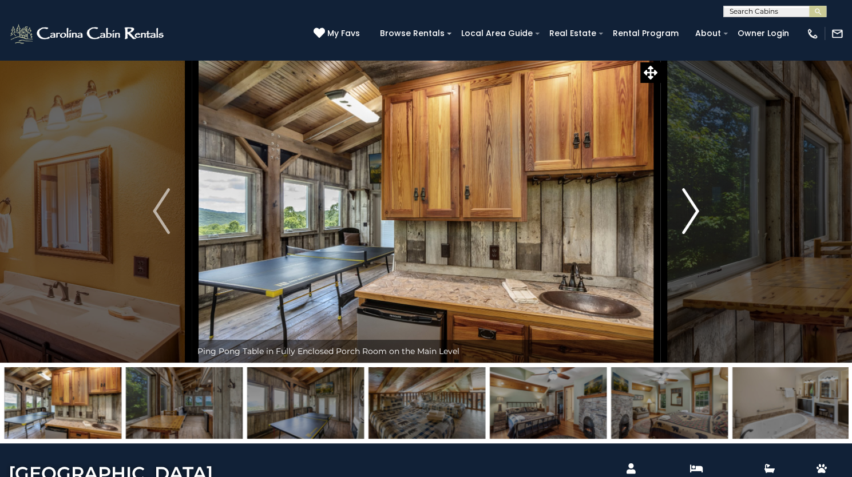
click at [691, 234] on img "Next" at bounding box center [690, 211] width 17 height 46
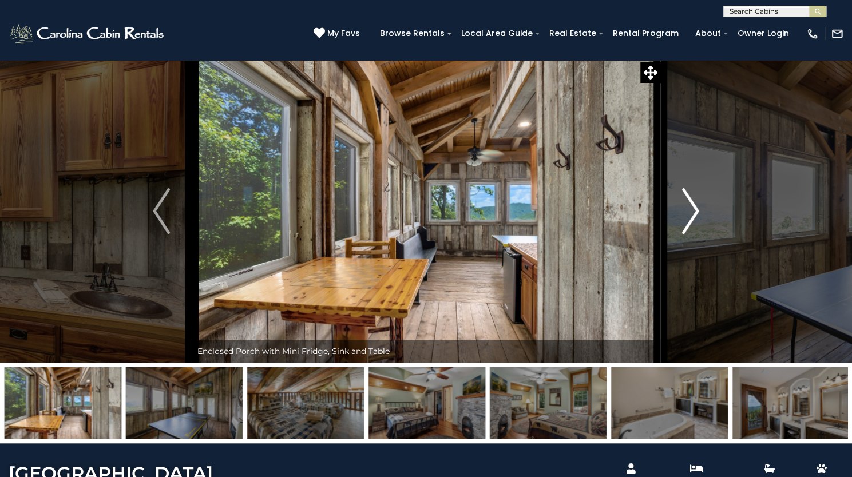
click at [692, 234] on img "Next" at bounding box center [690, 211] width 17 height 46
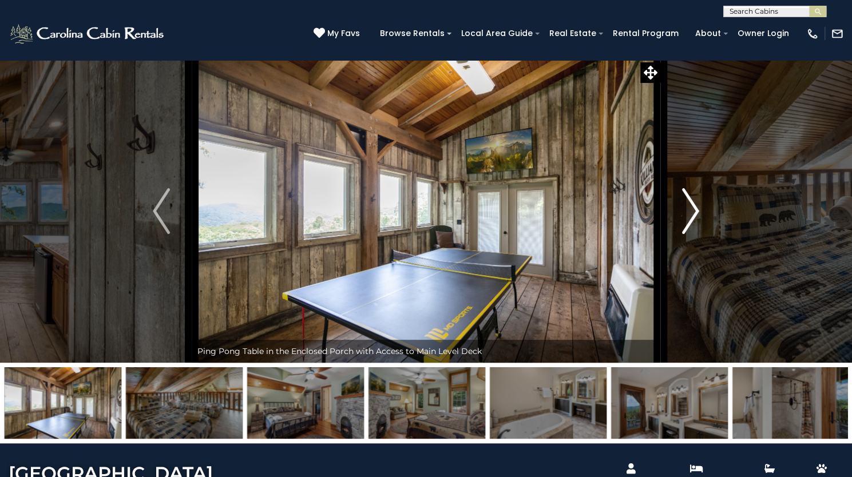
click at [692, 234] on img "Next" at bounding box center [690, 211] width 17 height 46
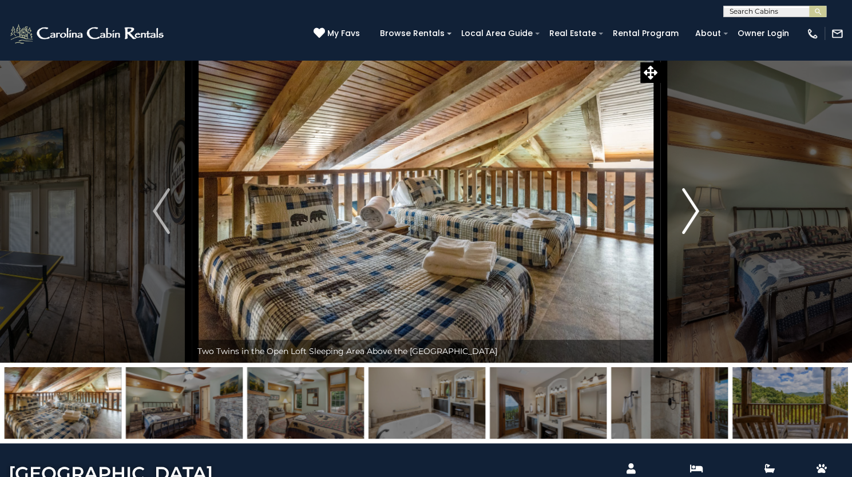
click at [692, 234] on img "Next" at bounding box center [690, 211] width 17 height 46
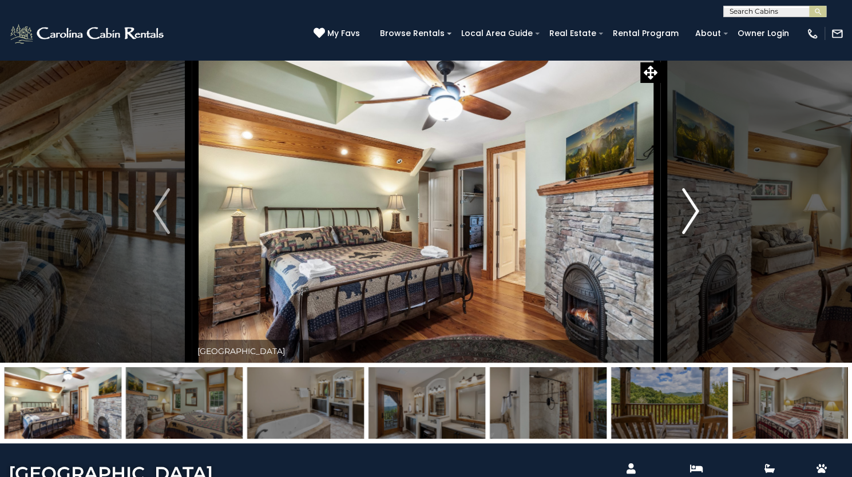
click at [692, 234] on img "Next" at bounding box center [690, 211] width 17 height 46
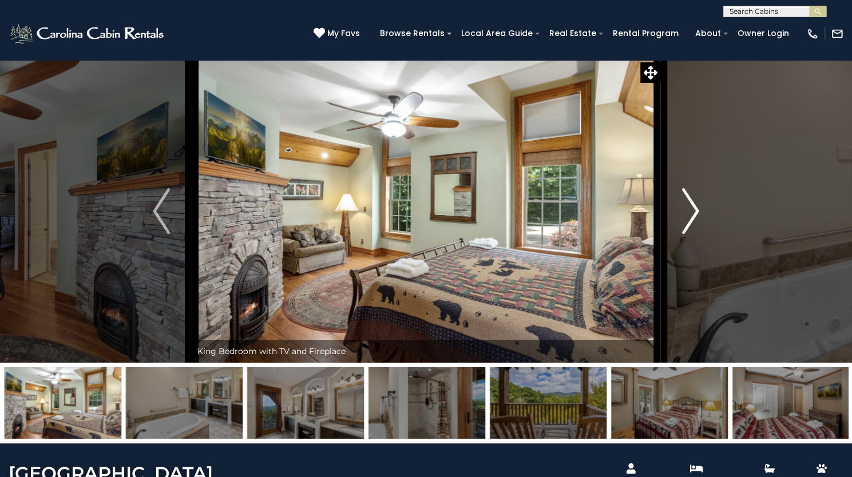
click at [693, 234] on img "Next" at bounding box center [690, 211] width 17 height 46
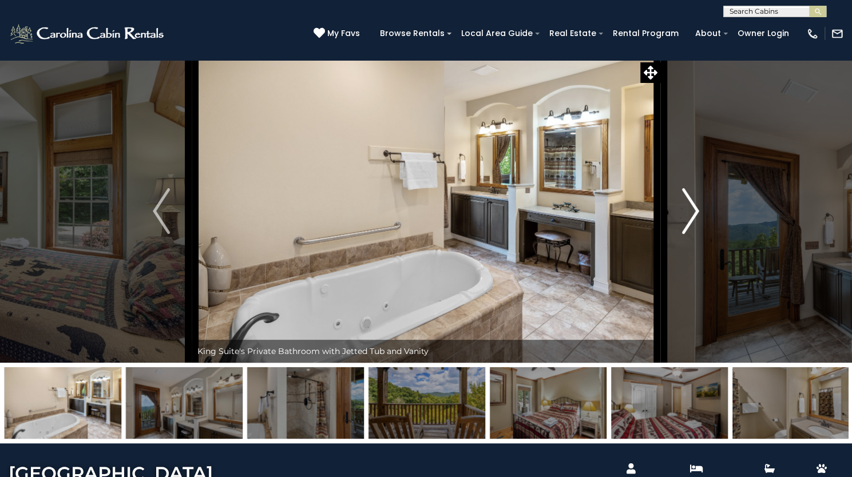
click at [693, 234] on img "Next" at bounding box center [690, 211] width 17 height 46
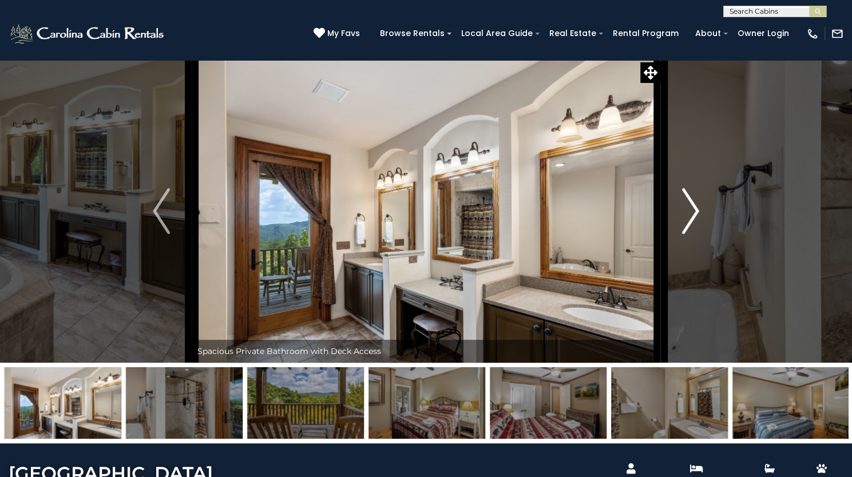
click at [693, 234] on img "Next" at bounding box center [690, 211] width 17 height 46
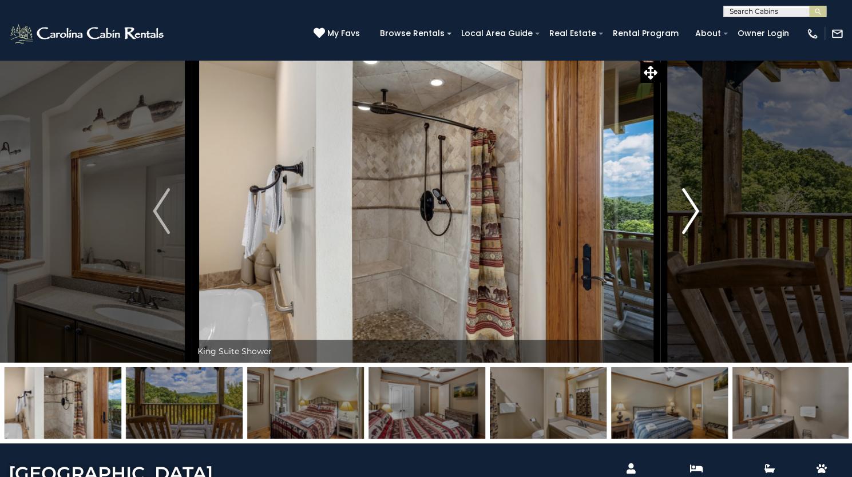
click at [692, 234] on img "Next" at bounding box center [690, 211] width 17 height 46
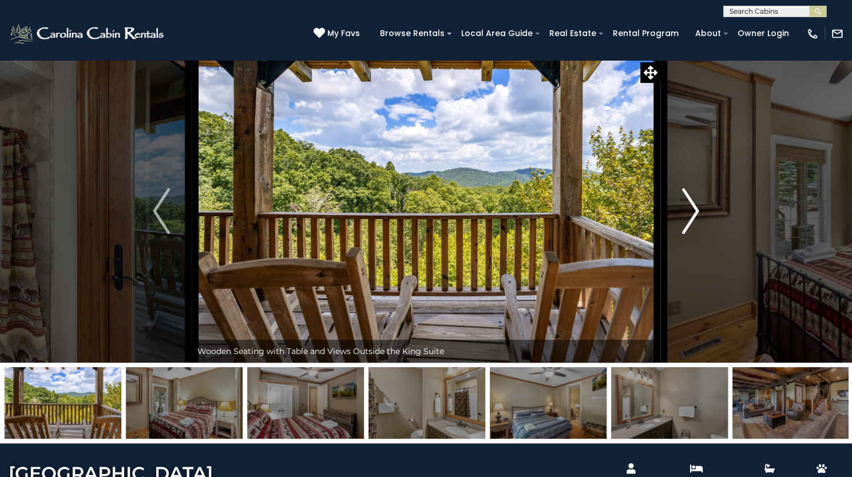
click at [692, 234] on img "Next" at bounding box center [690, 211] width 17 height 46
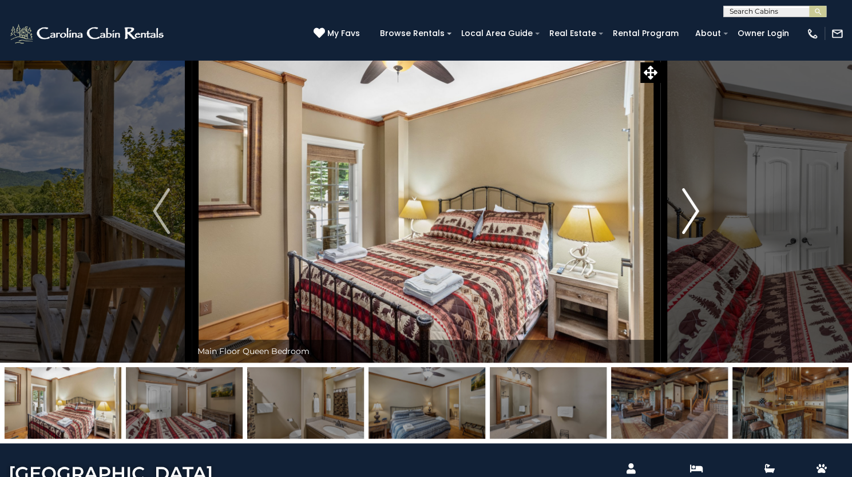
click at [692, 234] on img "Next" at bounding box center [690, 211] width 17 height 46
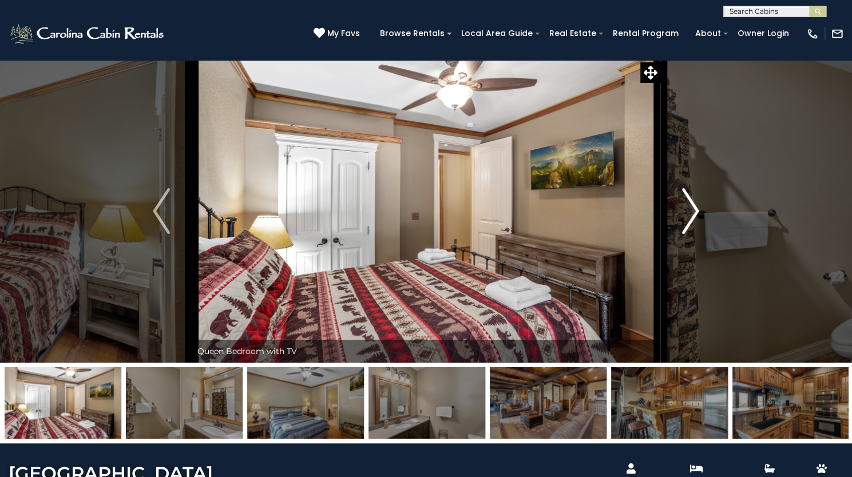
click at [692, 234] on img "Next" at bounding box center [690, 211] width 17 height 46
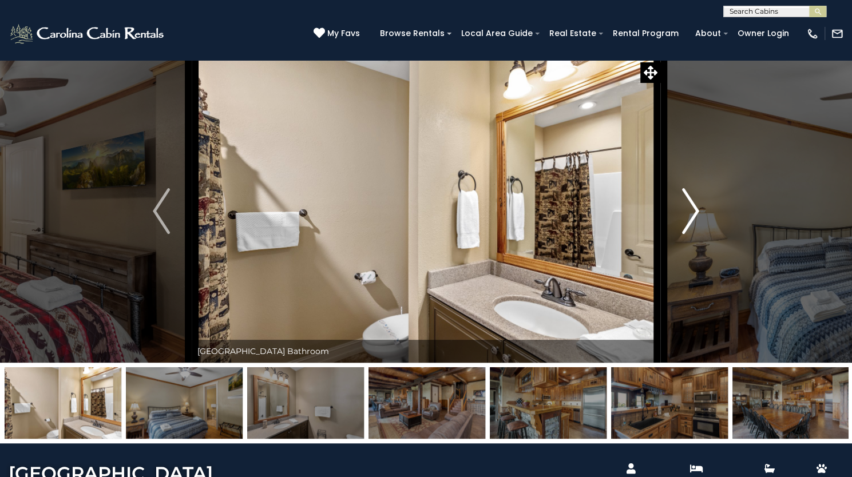
click at [692, 234] on img "Next" at bounding box center [690, 211] width 17 height 46
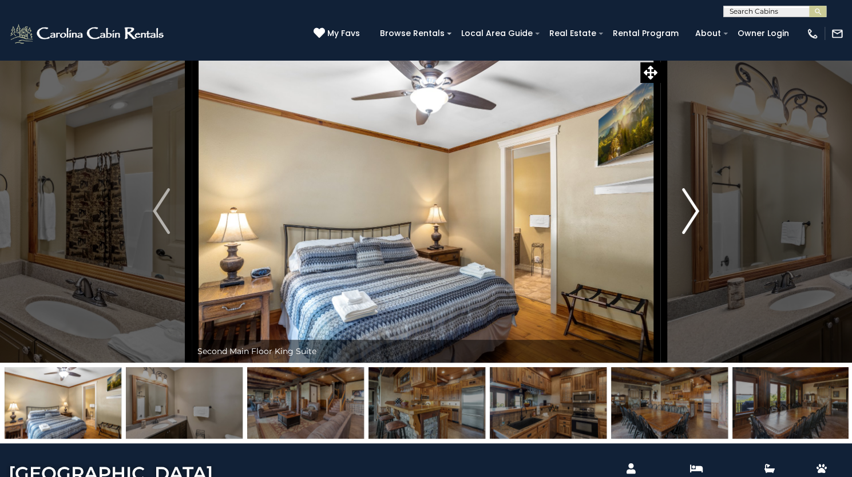
click at [692, 234] on img "Next" at bounding box center [690, 211] width 17 height 46
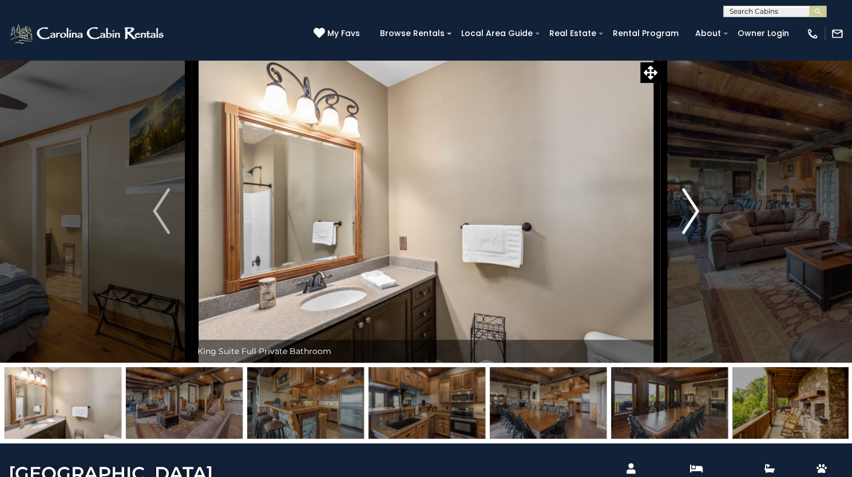
click at [692, 234] on img "Next" at bounding box center [690, 211] width 17 height 46
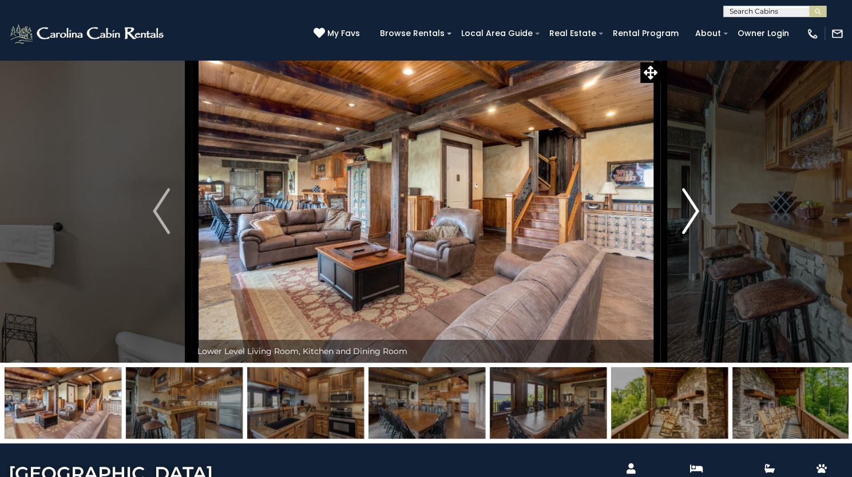
click at [692, 234] on img "Next" at bounding box center [690, 211] width 17 height 46
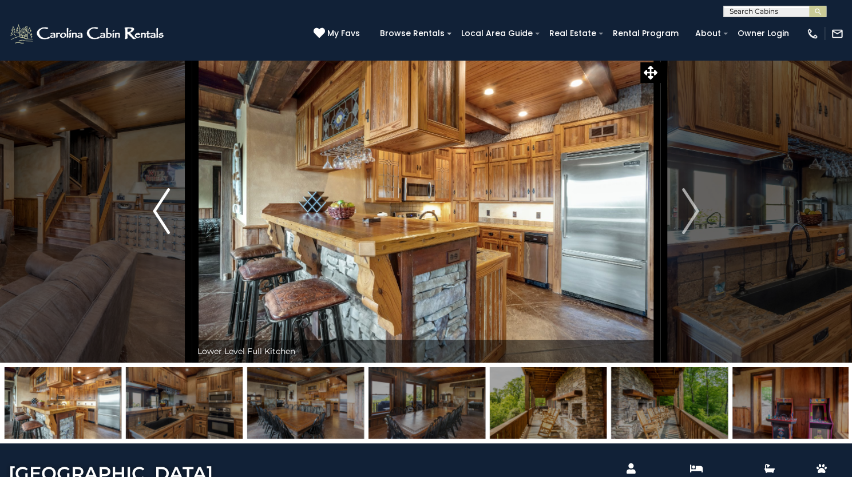
click at [160, 234] on img "Previous" at bounding box center [161, 211] width 17 height 46
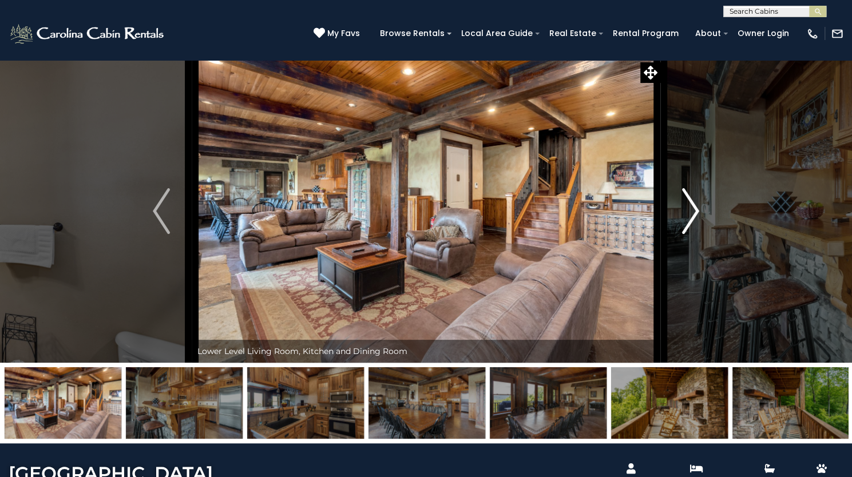
click at [697, 234] on img "Next" at bounding box center [690, 211] width 17 height 46
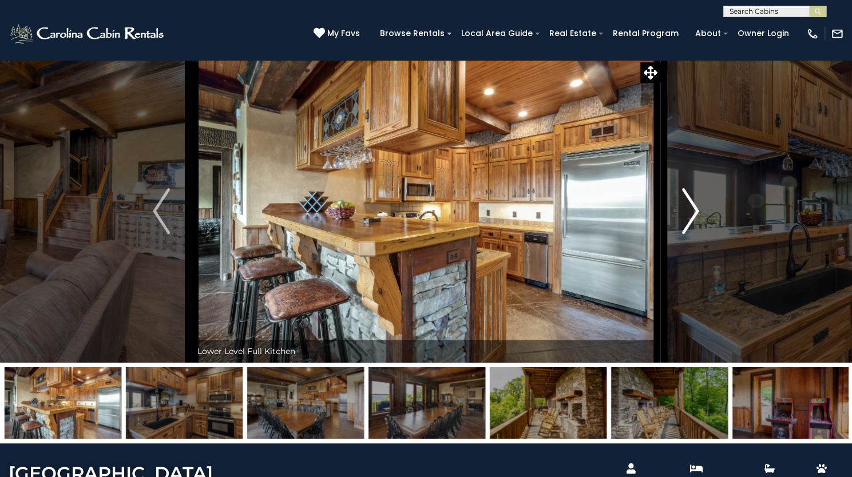
click at [697, 234] on img "Next" at bounding box center [690, 211] width 17 height 46
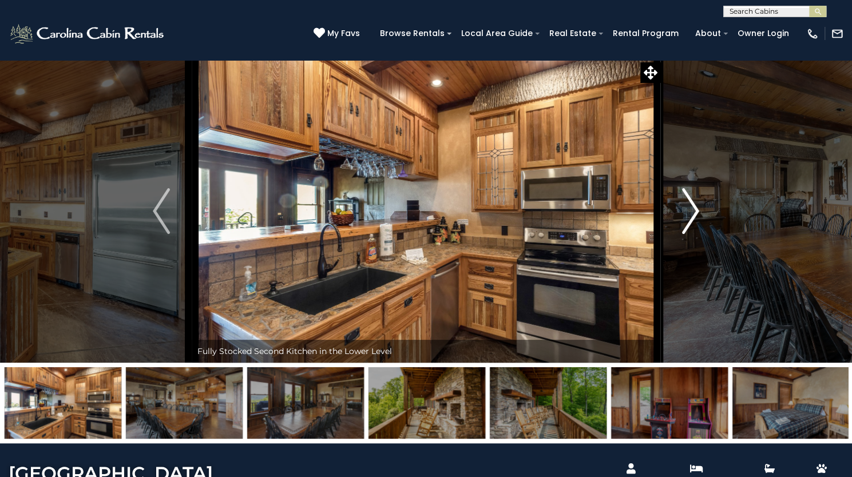
click at [697, 234] on img "Next" at bounding box center [690, 211] width 17 height 46
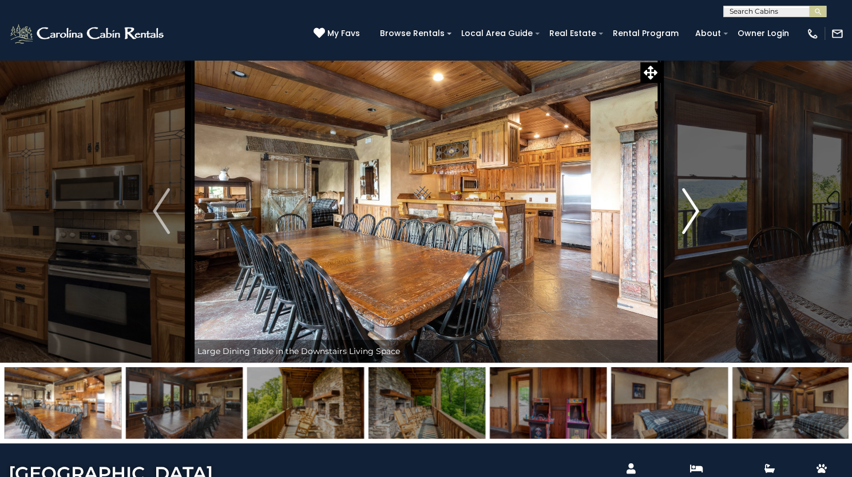
click at [697, 234] on img "Next" at bounding box center [690, 211] width 17 height 46
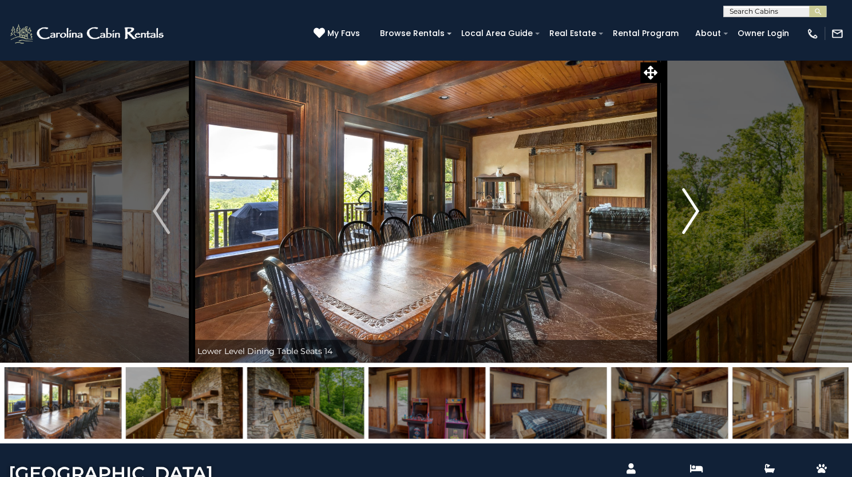
click at [697, 234] on img "Next" at bounding box center [690, 211] width 17 height 46
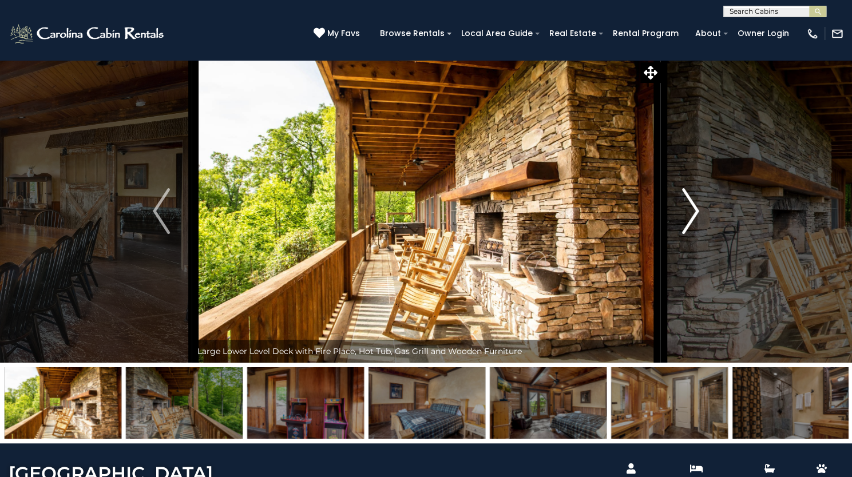
click at [697, 234] on img "Next" at bounding box center [690, 211] width 17 height 46
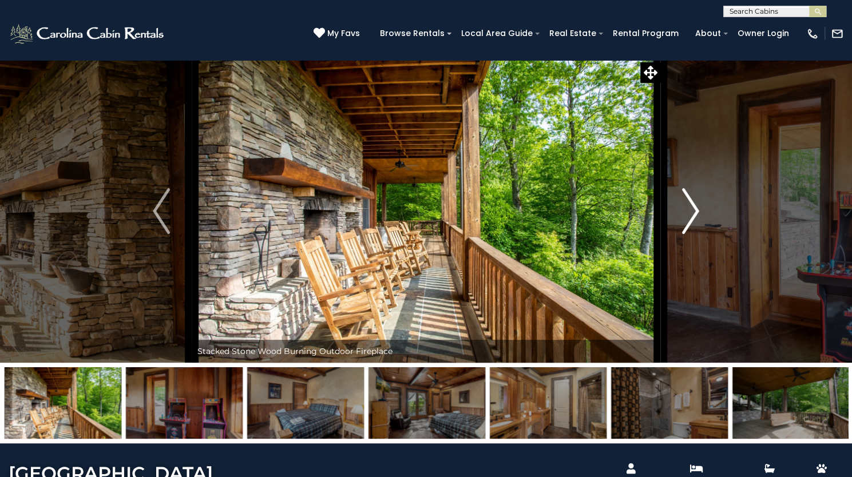
click at [697, 234] on img "Next" at bounding box center [690, 211] width 17 height 46
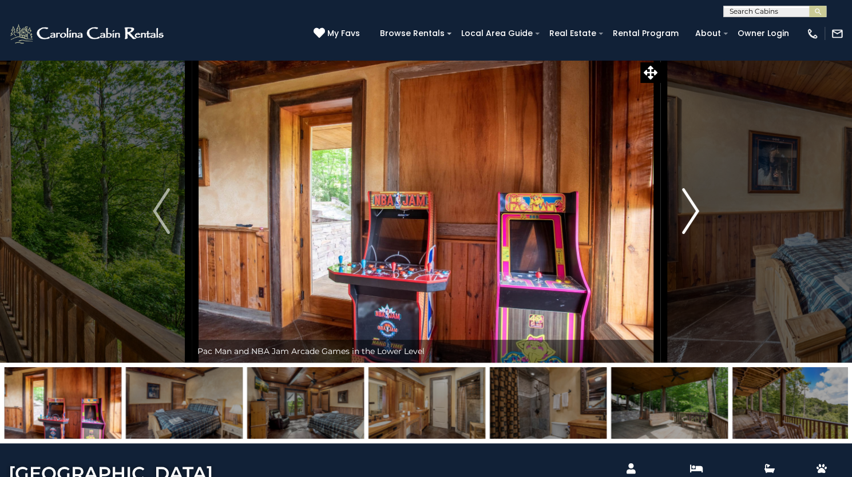
click at [697, 234] on img "Next" at bounding box center [690, 211] width 17 height 46
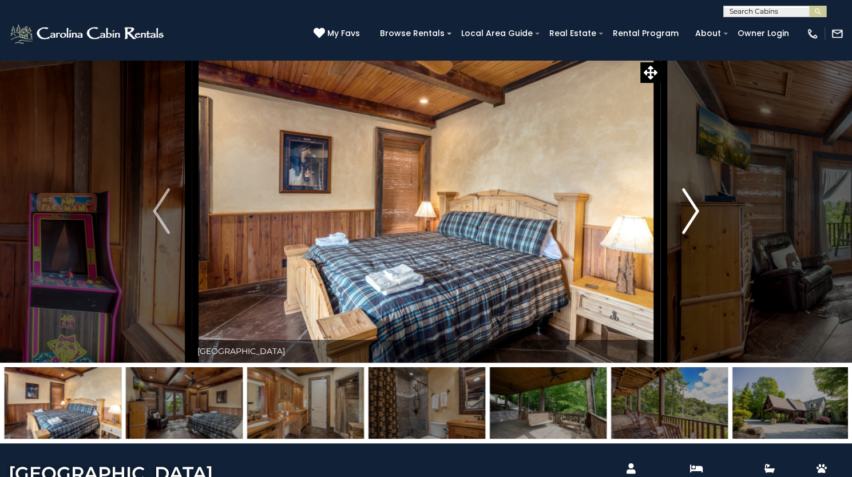
click at [697, 234] on img "Next" at bounding box center [690, 211] width 17 height 46
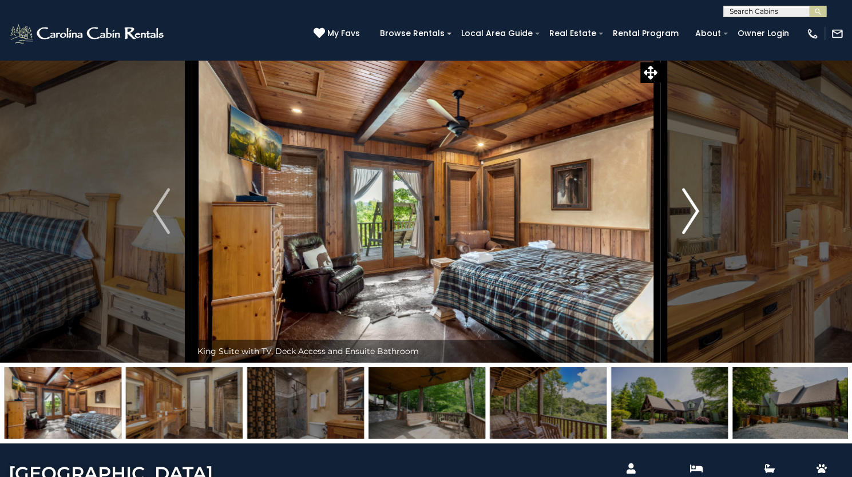
click at [697, 234] on img "Next" at bounding box center [690, 211] width 17 height 46
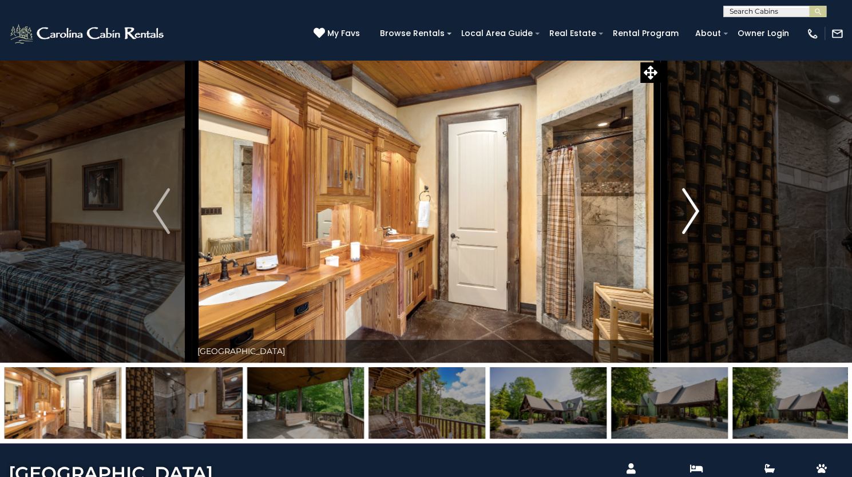
click at [697, 234] on img "Next" at bounding box center [690, 211] width 17 height 46
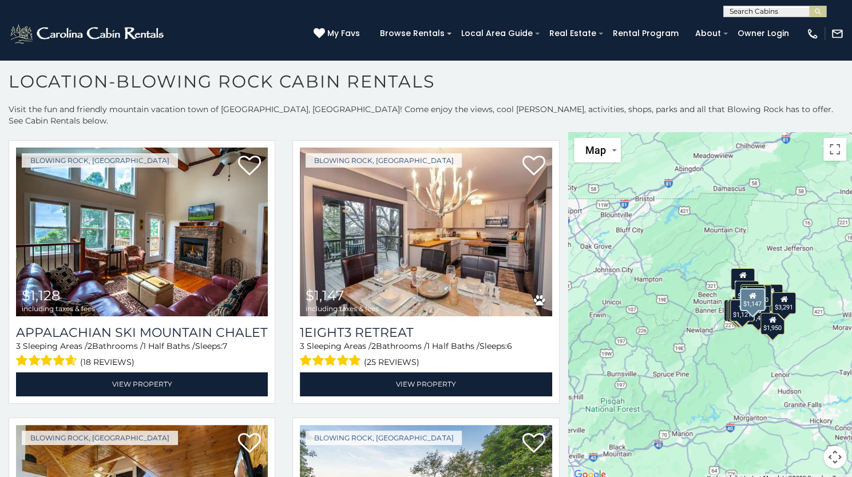
scroll to position [2515, 0]
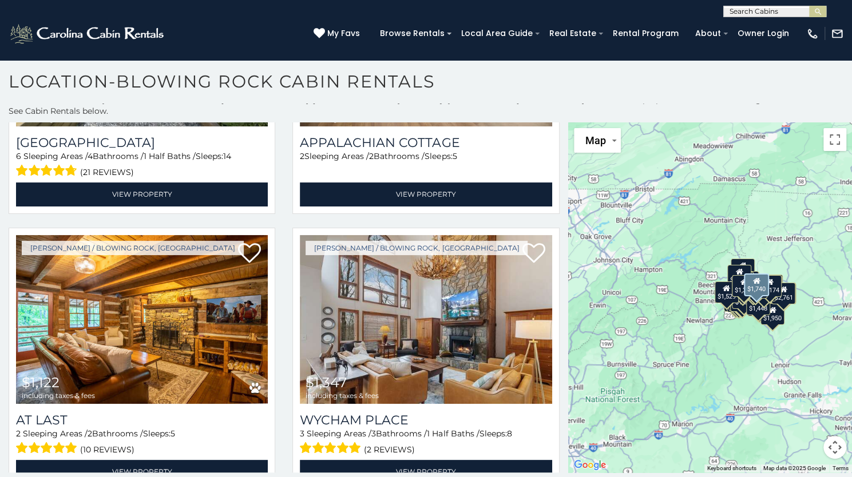
scroll to position [6288, 0]
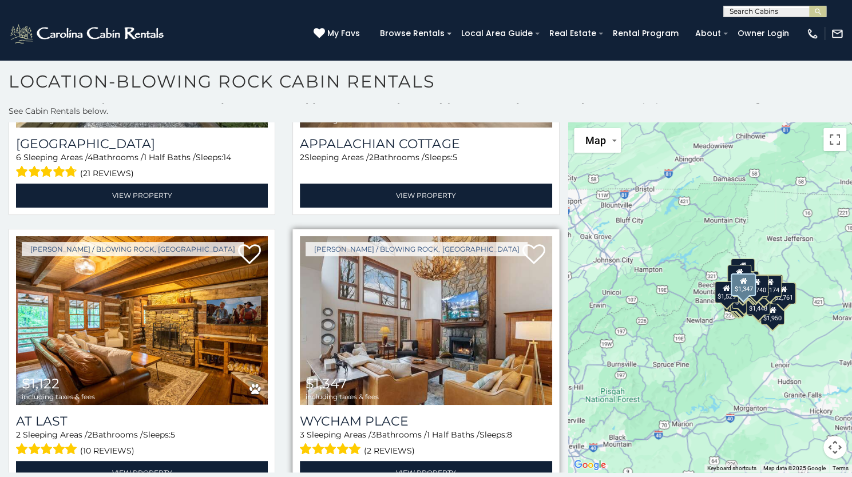
click at [428, 251] on img at bounding box center [426, 320] width 252 height 169
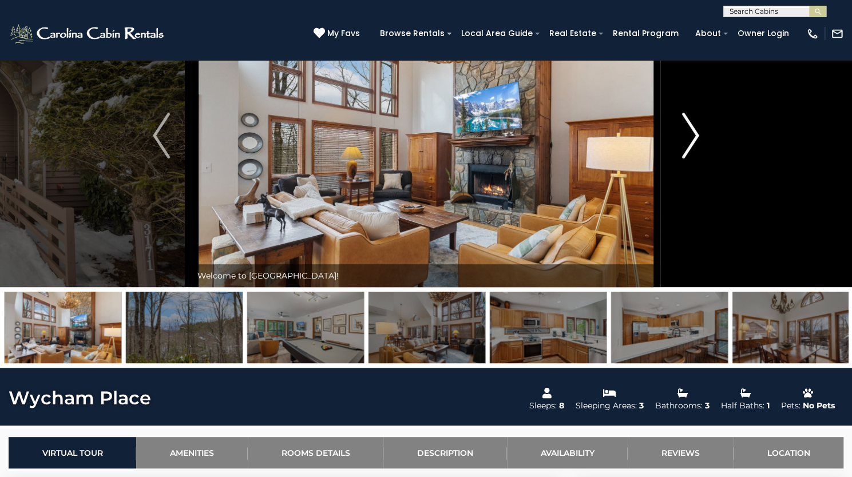
scroll to position [73, 0]
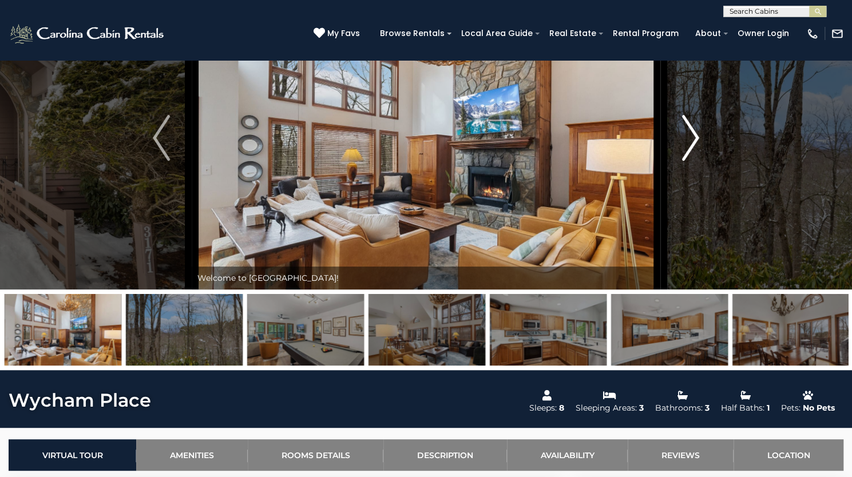
click at [675, 197] on button "Next" at bounding box center [690, 137] width 61 height 303
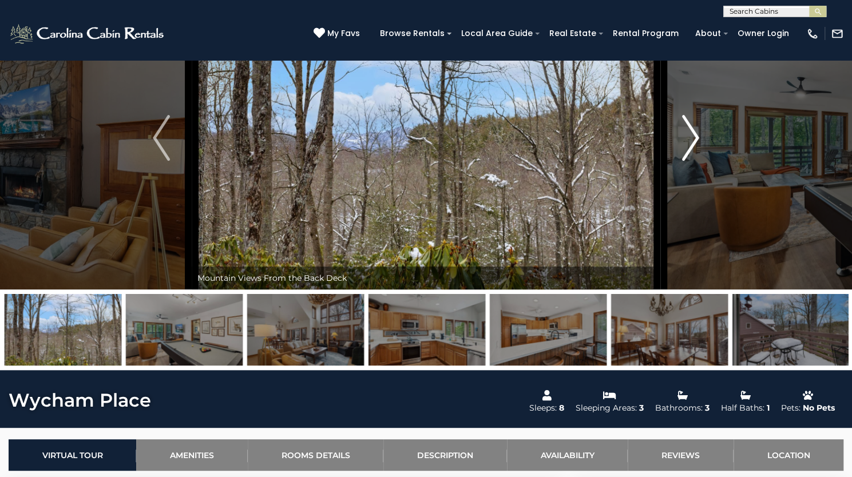
click at [677, 199] on button "Next" at bounding box center [690, 137] width 61 height 303
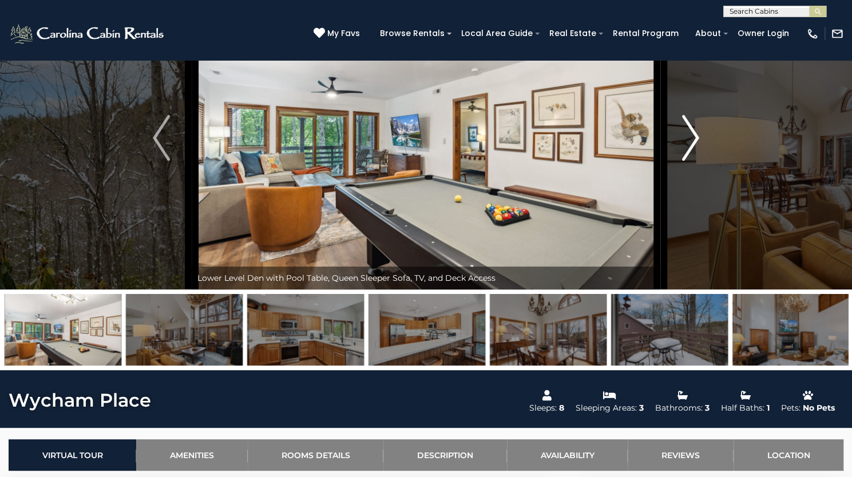
click at [677, 199] on button "Next" at bounding box center [690, 137] width 61 height 303
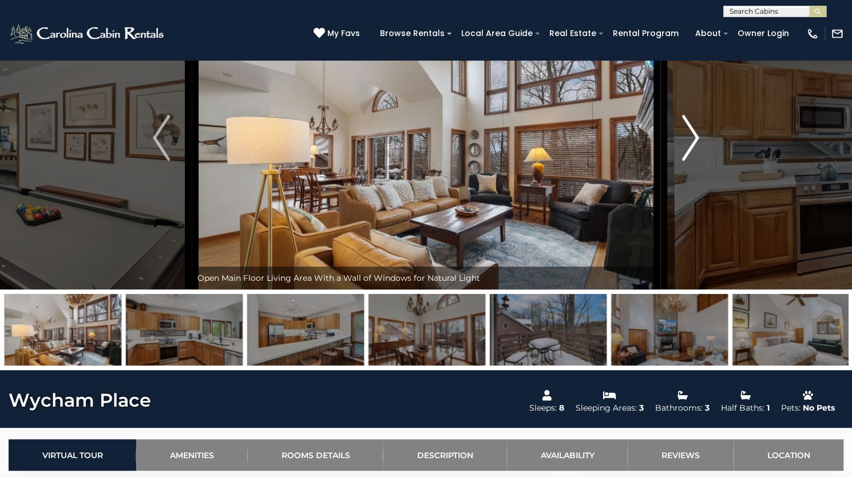
click at [677, 199] on button "Next" at bounding box center [690, 137] width 61 height 303
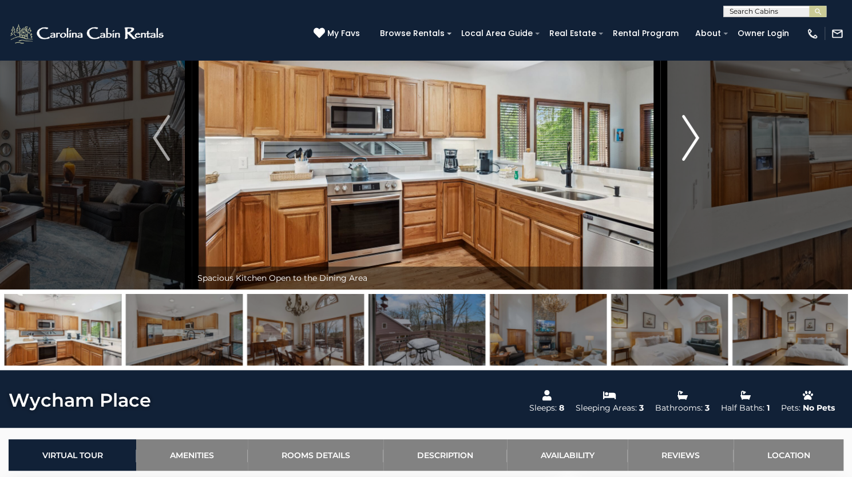
click at [677, 199] on button "Next" at bounding box center [690, 137] width 61 height 303
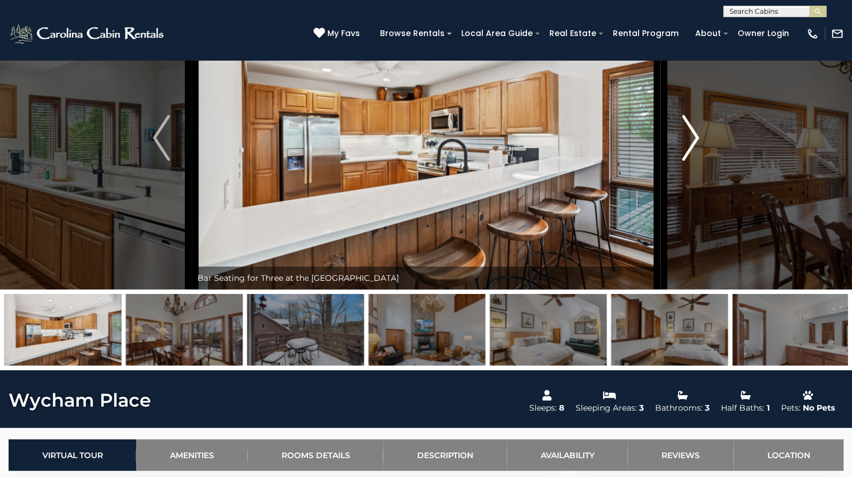
click at [677, 200] on button "Next" at bounding box center [690, 137] width 61 height 303
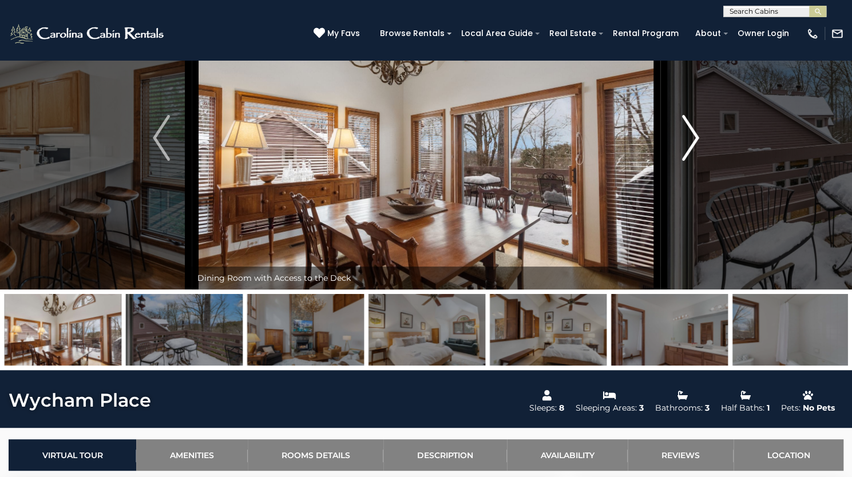
click at [677, 200] on button "Next" at bounding box center [690, 137] width 61 height 303
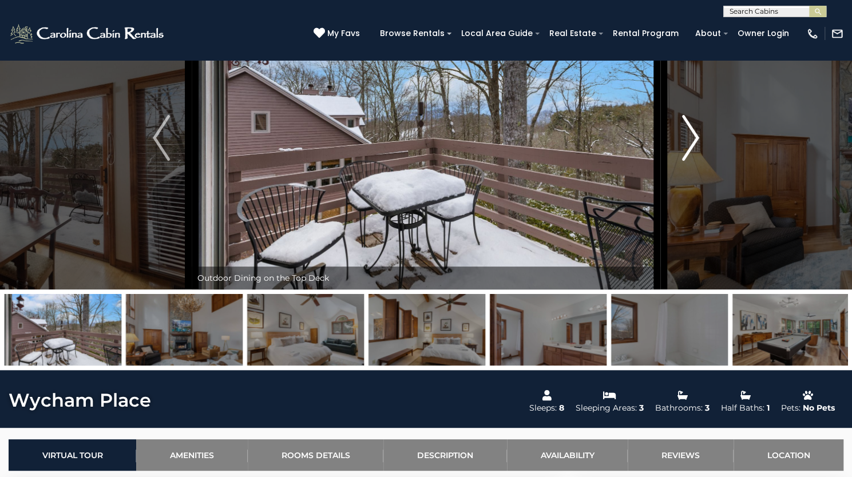
click at [677, 200] on button "Next" at bounding box center [690, 137] width 61 height 303
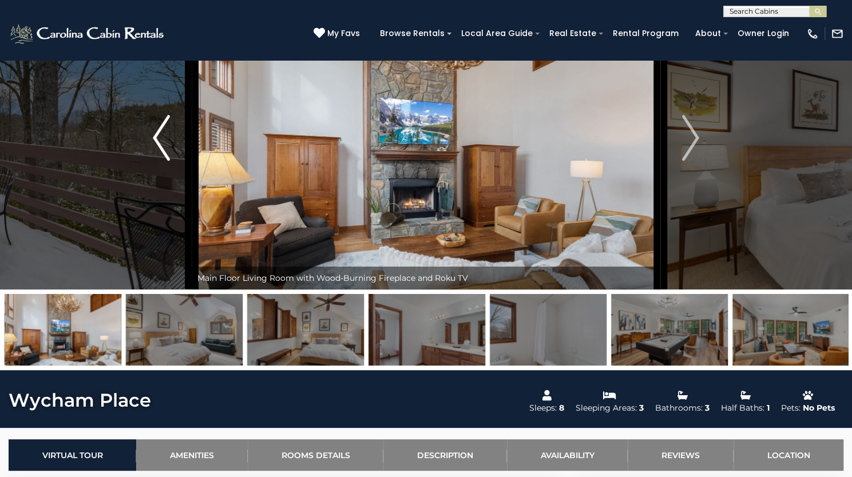
click at [166, 161] on img "Previous" at bounding box center [161, 138] width 17 height 46
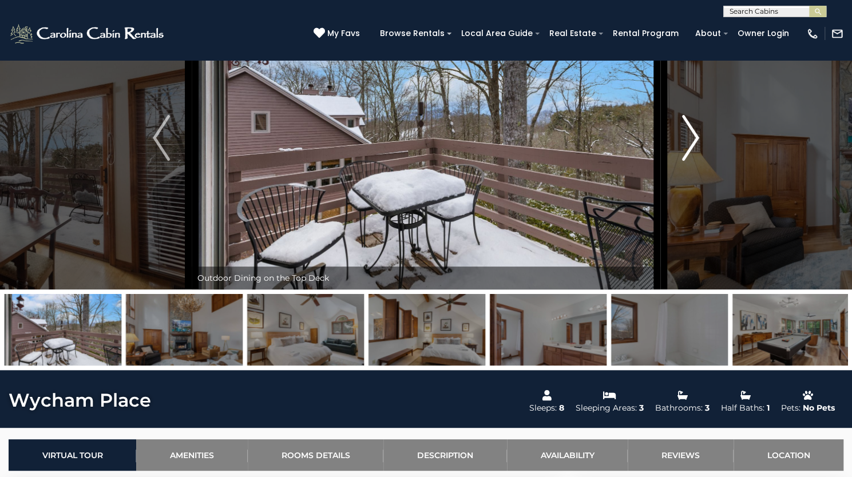
click at [689, 161] on img "Next" at bounding box center [690, 138] width 17 height 46
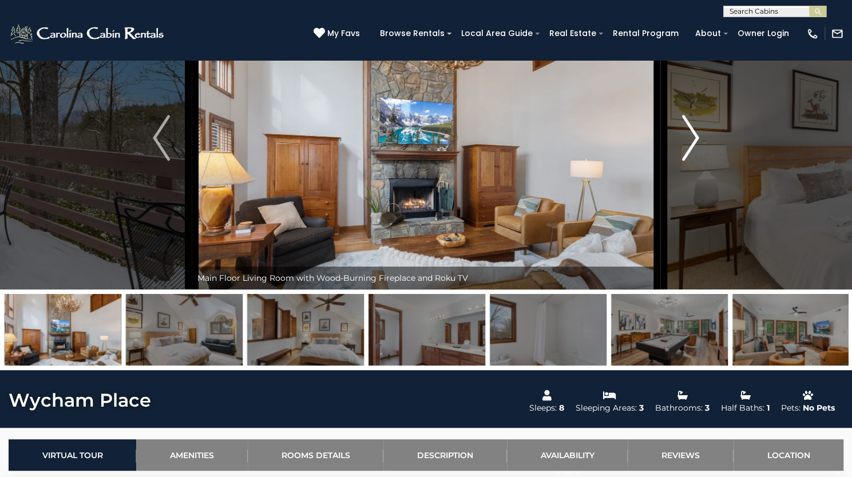
click at [689, 161] on img "Next" at bounding box center [690, 138] width 17 height 46
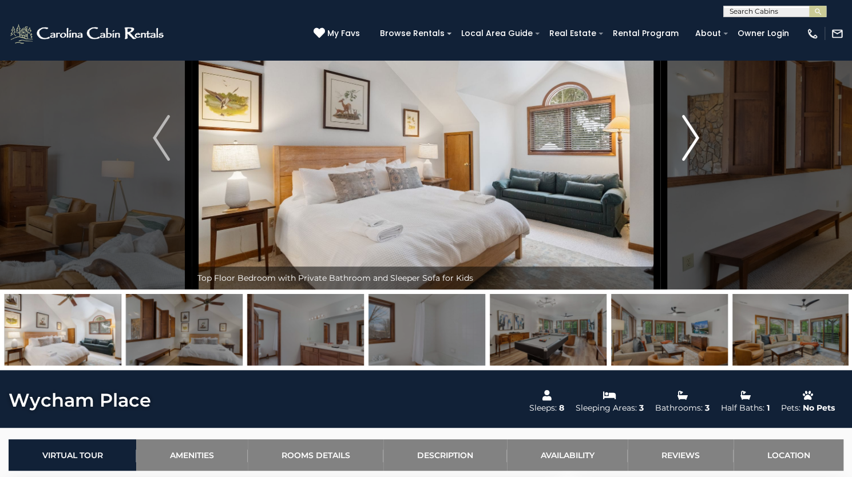
click at [689, 161] on img "Next" at bounding box center [690, 138] width 17 height 46
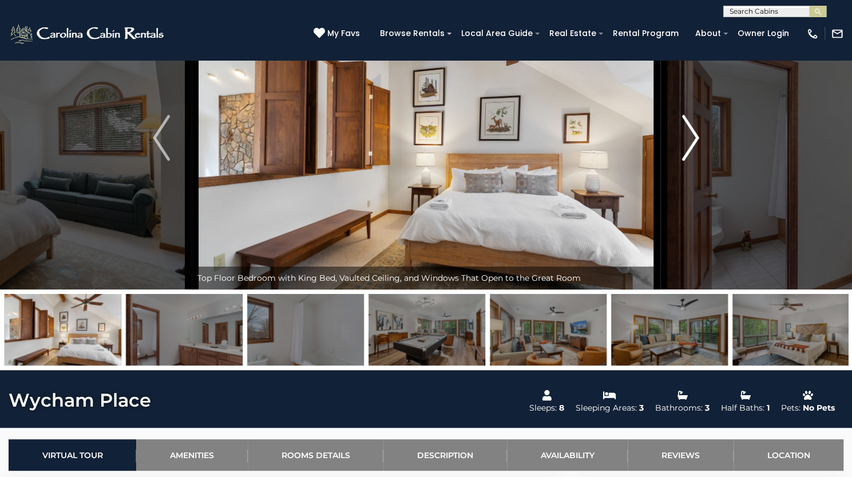
click at [689, 161] on img "Next" at bounding box center [690, 138] width 17 height 46
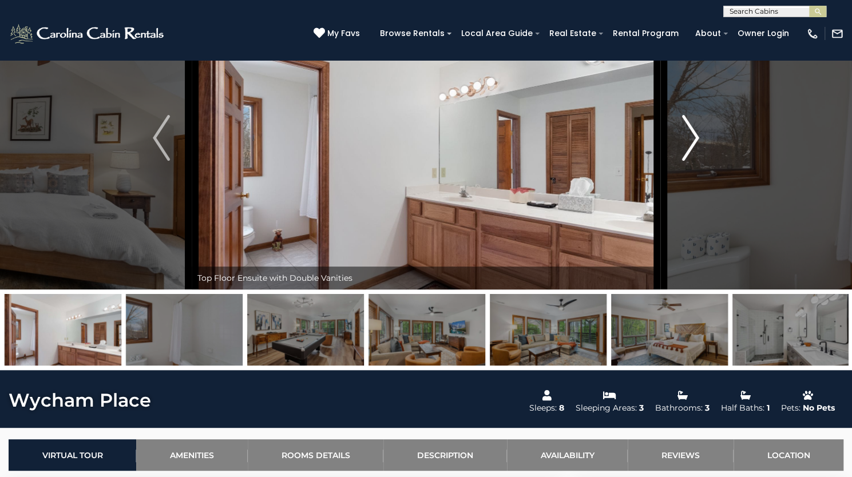
click at [689, 161] on img "Next" at bounding box center [690, 138] width 17 height 46
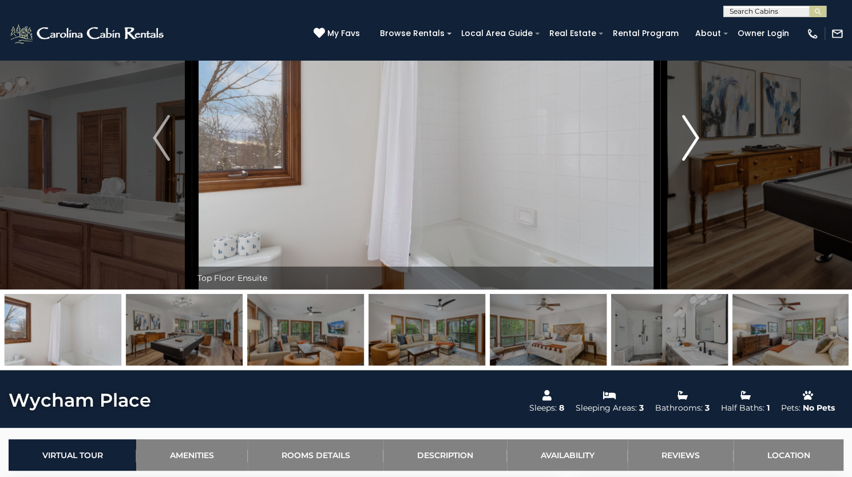
click at [689, 161] on img "Next" at bounding box center [690, 138] width 17 height 46
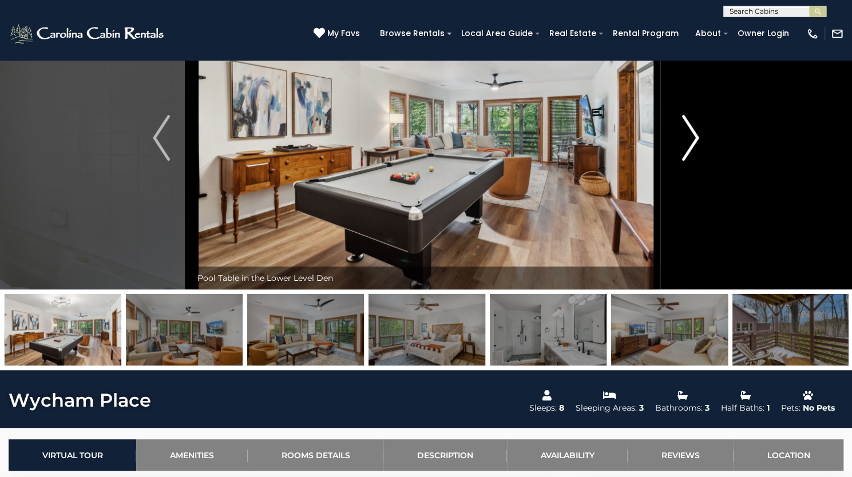
click at [689, 161] on img "Next" at bounding box center [690, 138] width 17 height 46
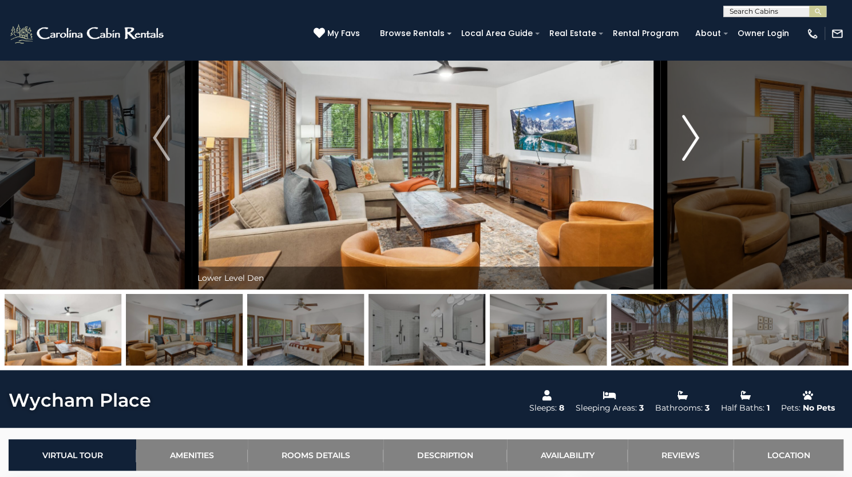
click at [689, 161] on img "Next" at bounding box center [690, 138] width 17 height 46
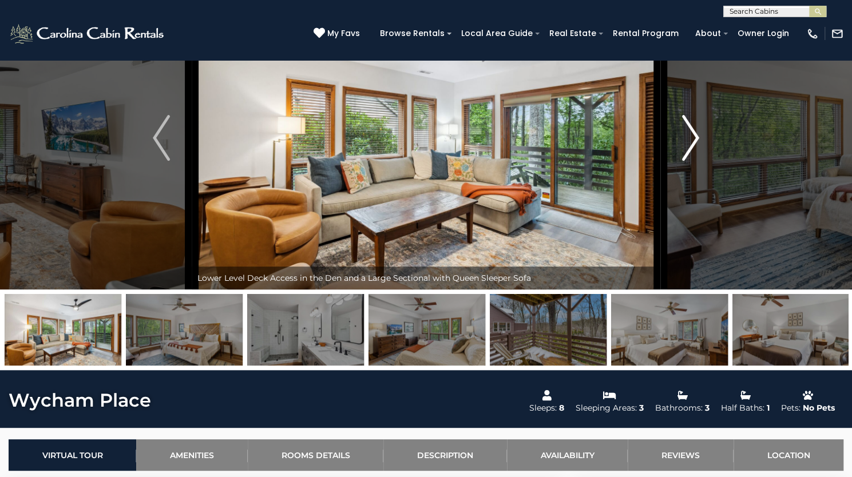
click at [689, 161] on img "Next" at bounding box center [690, 138] width 17 height 46
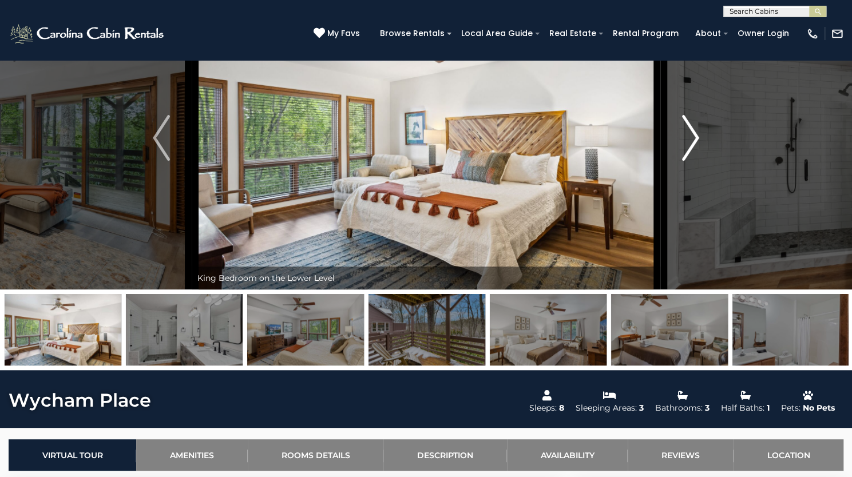
click at [689, 161] on img "Next" at bounding box center [690, 138] width 17 height 46
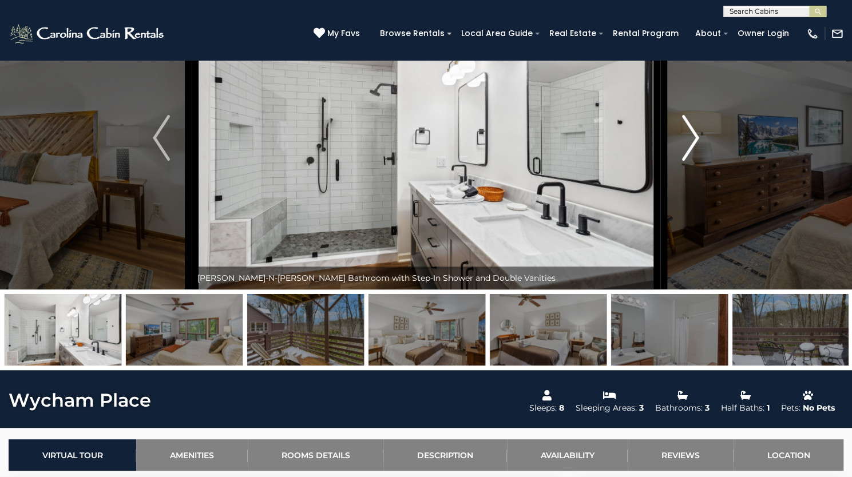
click at [689, 161] on img "Next" at bounding box center [690, 138] width 17 height 46
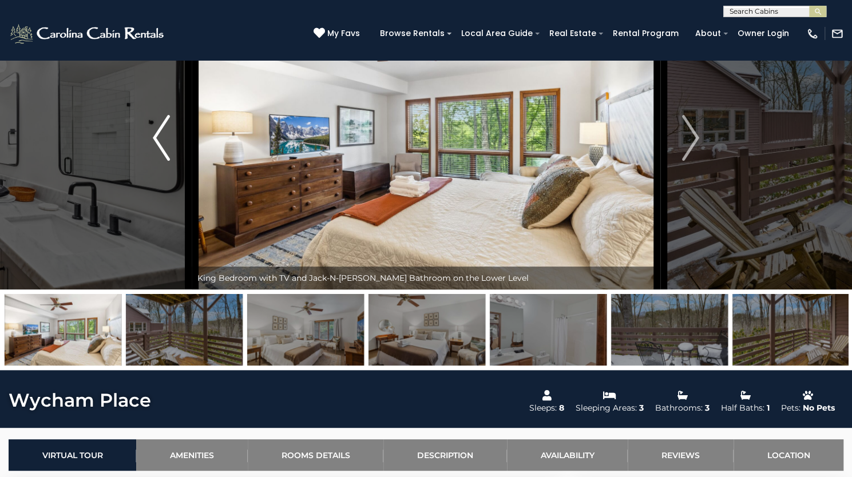
click at [181, 199] on button "Previous" at bounding box center [161, 137] width 61 height 303
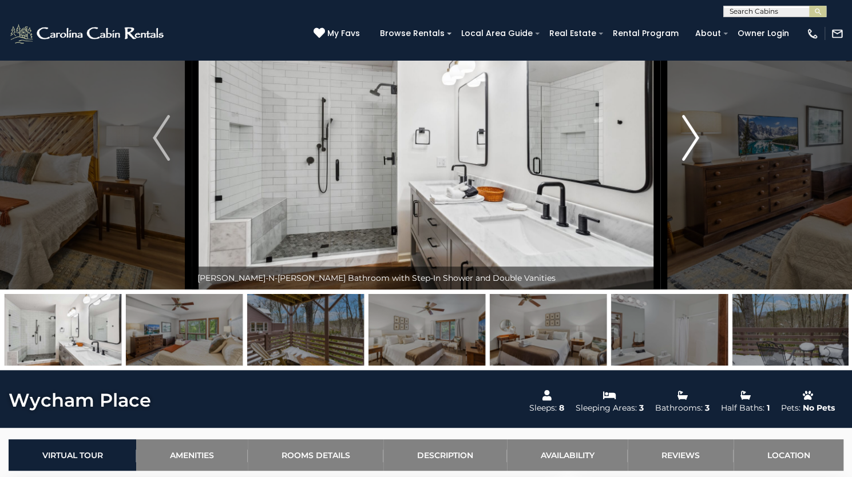
click at [693, 161] on img "Next" at bounding box center [690, 138] width 17 height 46
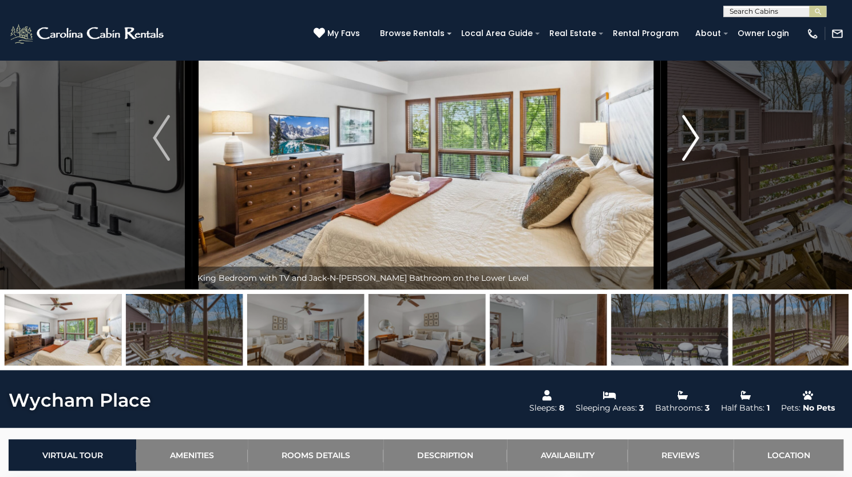
click at [693, 161] on img "Next" at bounding box center [690, 138] width 17 height 46
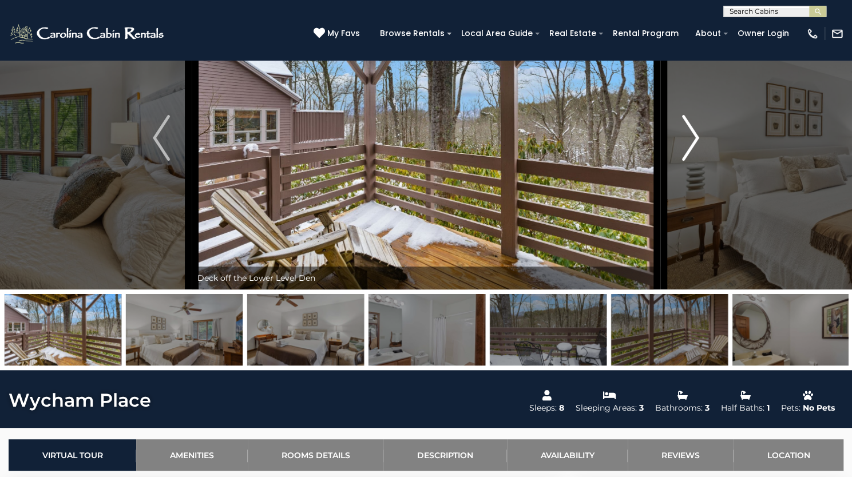
click at [693, 161] on img "Next" at bounding box center [690, 138] width 17 height 46
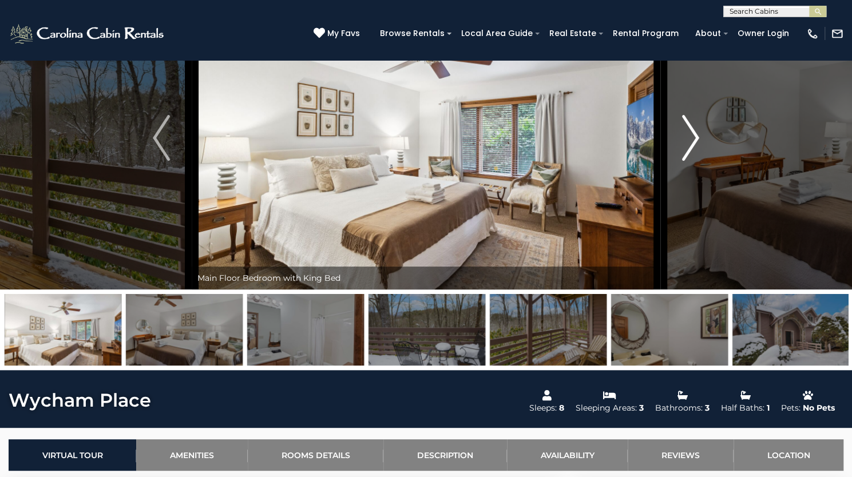
click at [693, 161] on img "Next" at bounding box center [690, 138] width 17 height 46
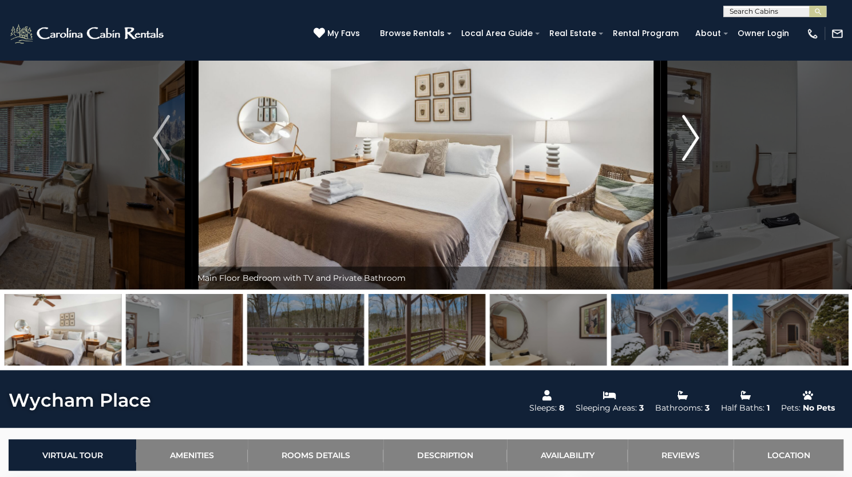
click at [693, 161] on img "Next" at bounding box center [690, 138] width 17 height 46
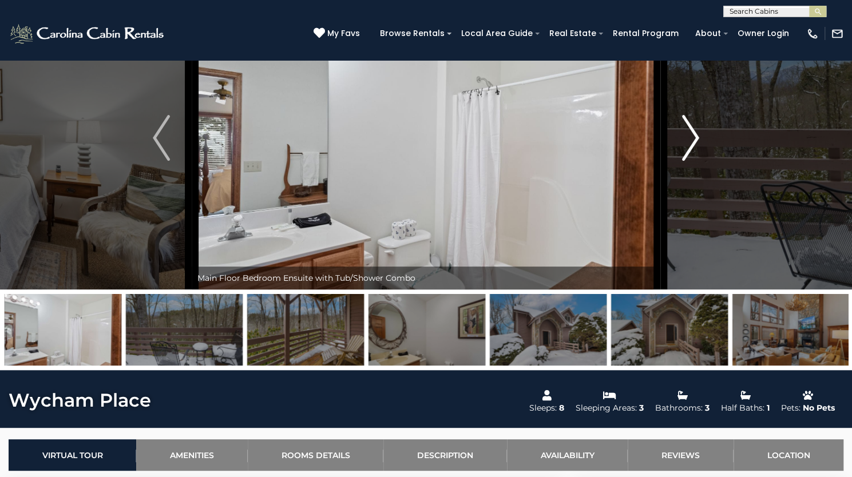
click at [693, 161] on img "Next" at bounding box center [690, 138] width 17 height 46
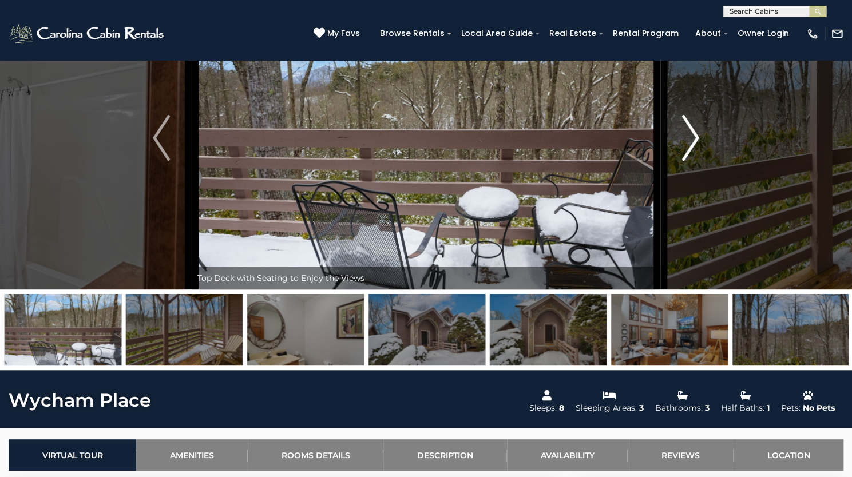
click at [693, 161] on img "Next" at bounding box center [690, 138] width 17 height 46
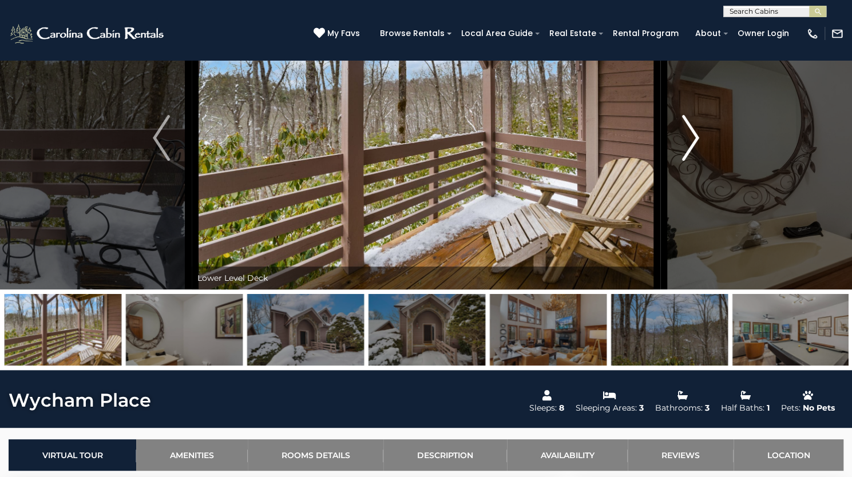
click at [693, 161] on img "Next" at bounding box center [690, 138] width 17 height 46
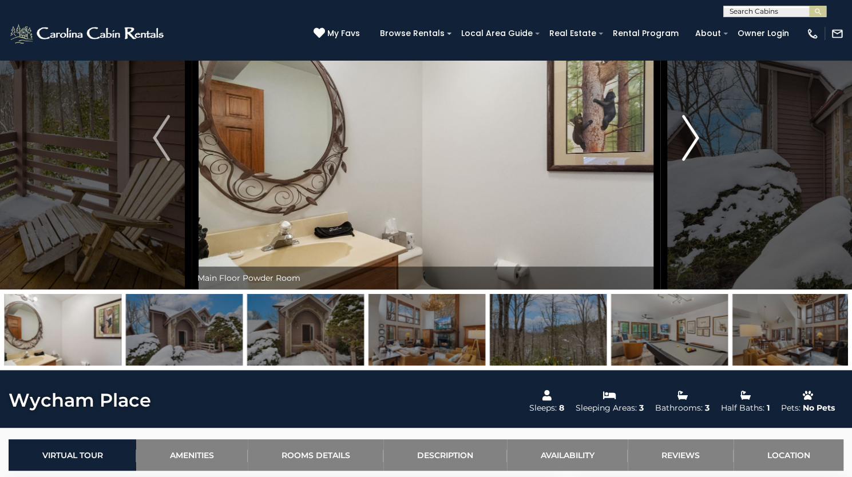
click at [693, 161] on img "Next" at bounding box center [690, 138] width 17 height 46
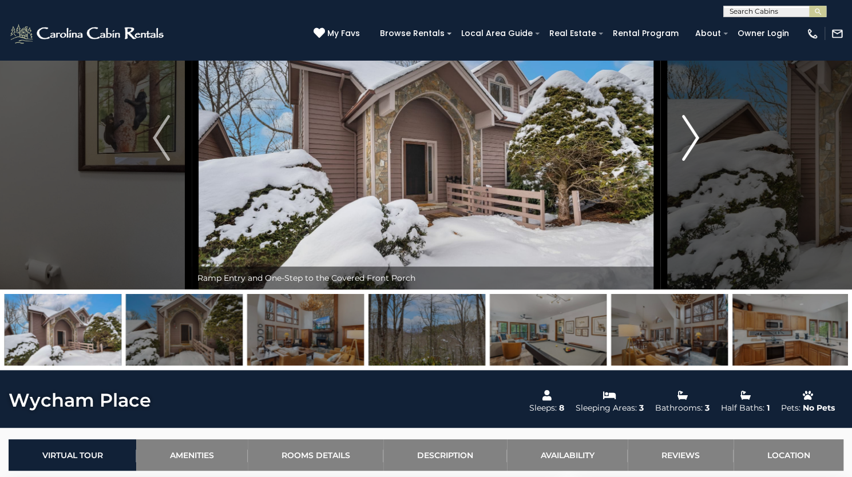
click at [693, 161] on img "Next" at bounding box center [690, 138] width 17 height 46
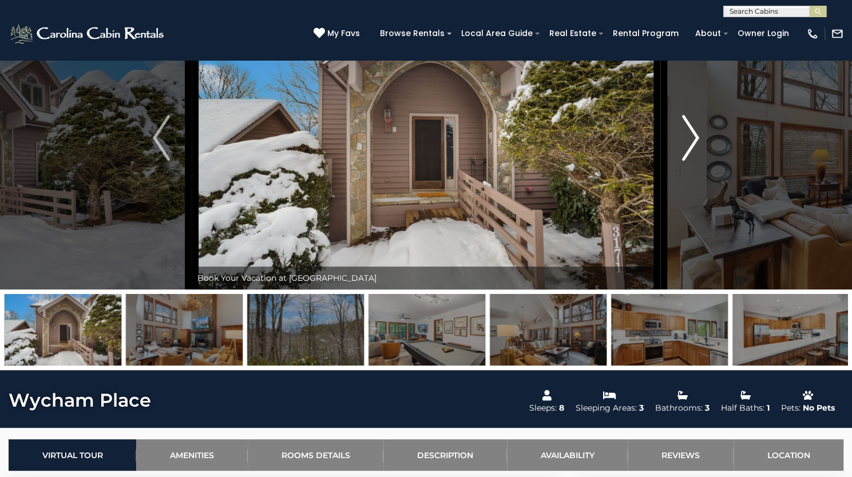
click at [693, 161] on img "Next" at bounding box center [690, 138] width 17 height 46
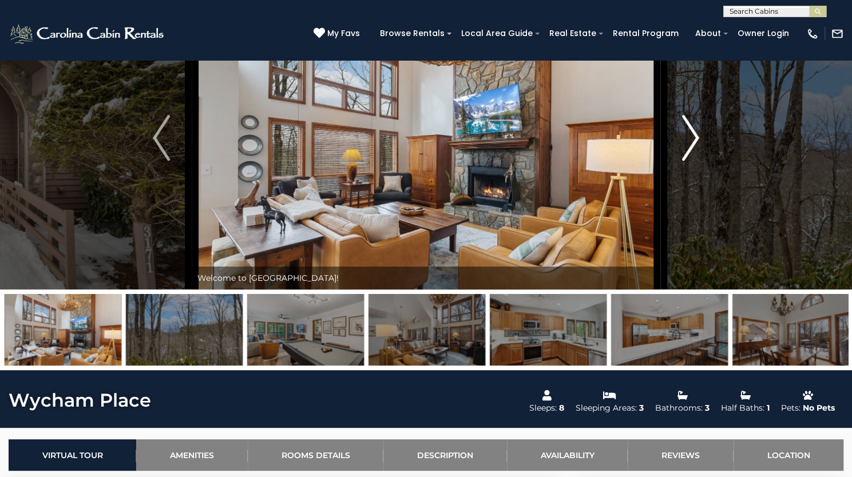
click at [693, 161] on img "Next" at bounding box center [690, 138] width 17 height 46
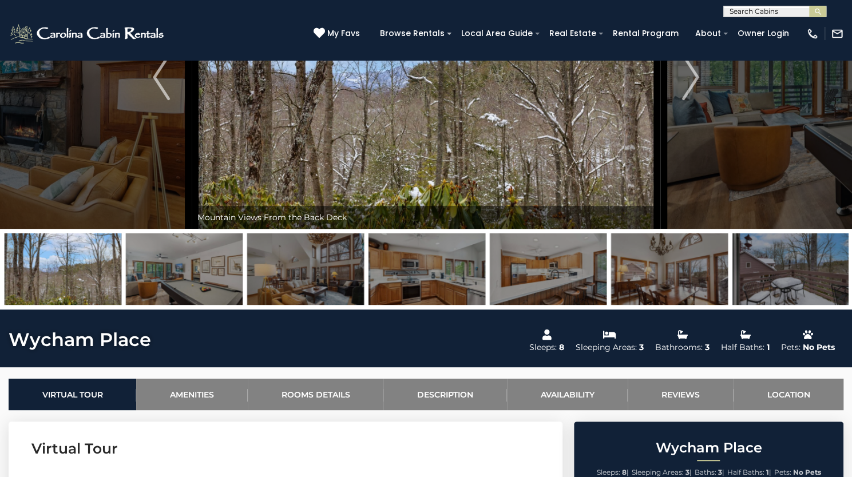
scroll to position [0, 0]
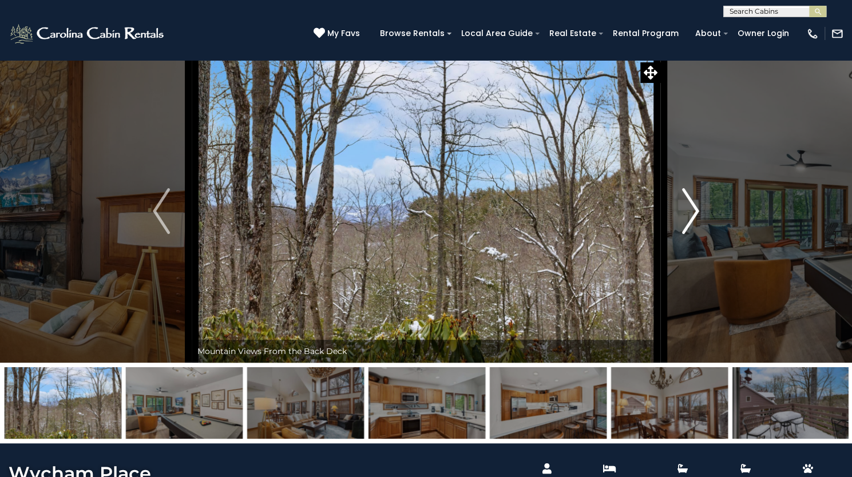
click at [682, 234] on img "Next" at bounding box center [690, 211] width 17 height 46
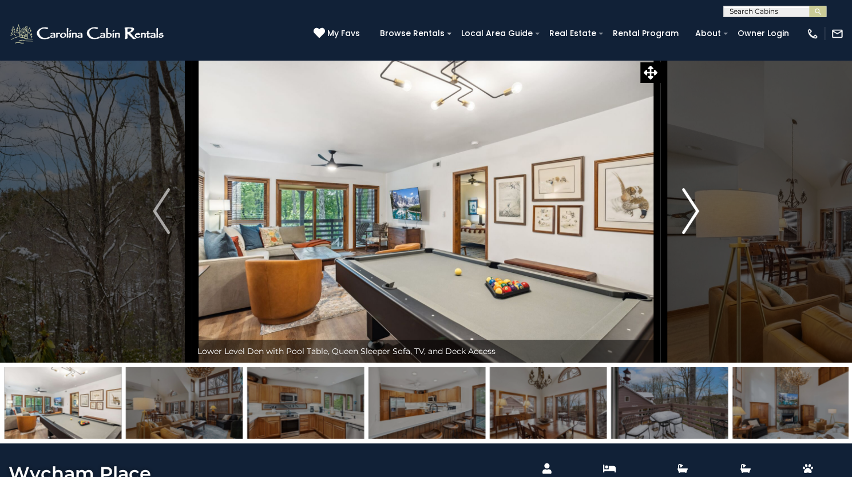
click at [682, 234] on img "Next" at bounding box center [690, 211] width 17 height 46
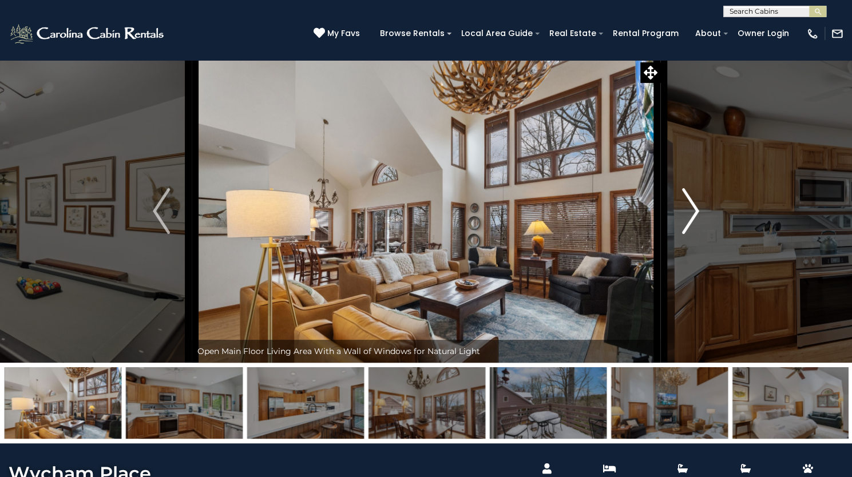
click at [682, 234] on img "Next" at bounding box center [690, 211] width 17 height 46
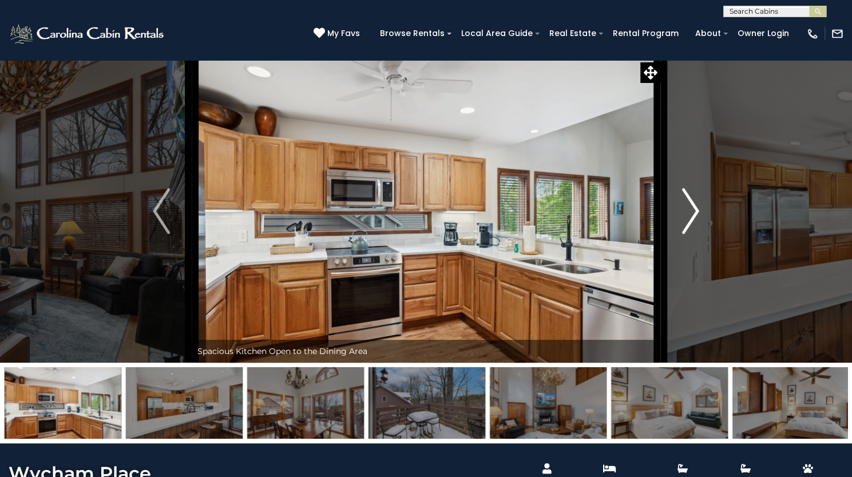
click at [682, 234] on img "Next" at bounding box center [690, 211] width 17 height 46
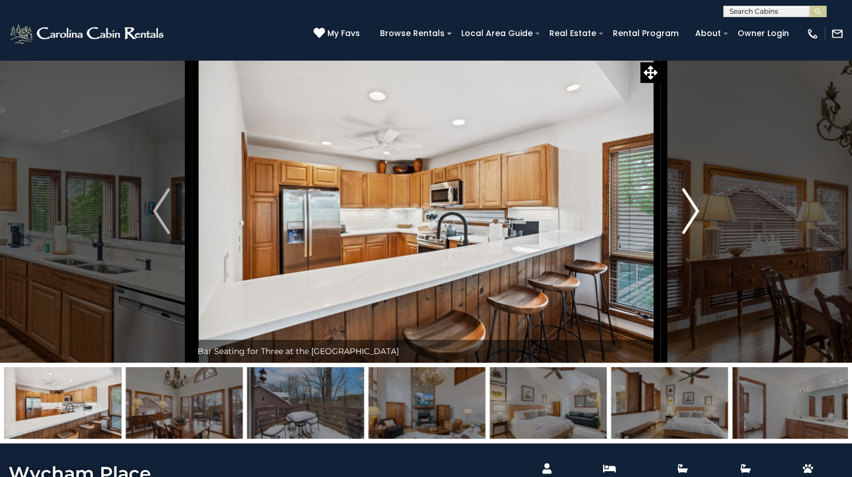
click at [682, 234] on img "Next" at bounding box center [690, 211] width 17 height 46
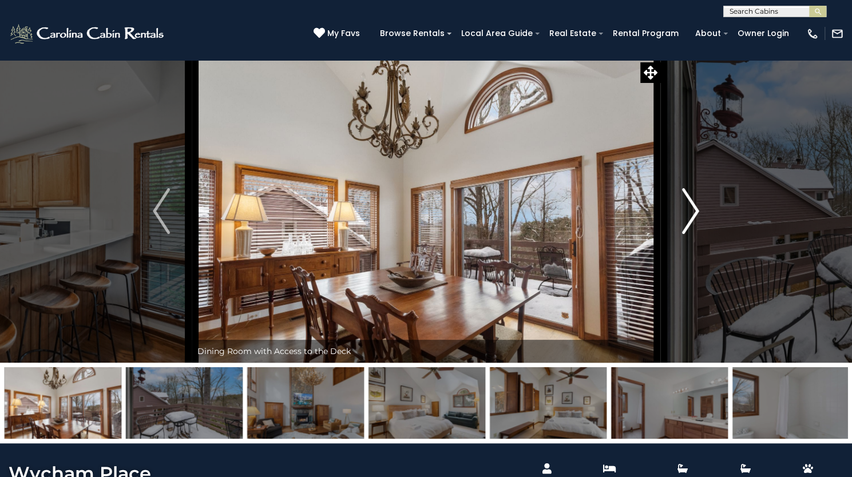
click at [682, 234] on img "Next" at bounding box center [690, 211] width 17 height 46
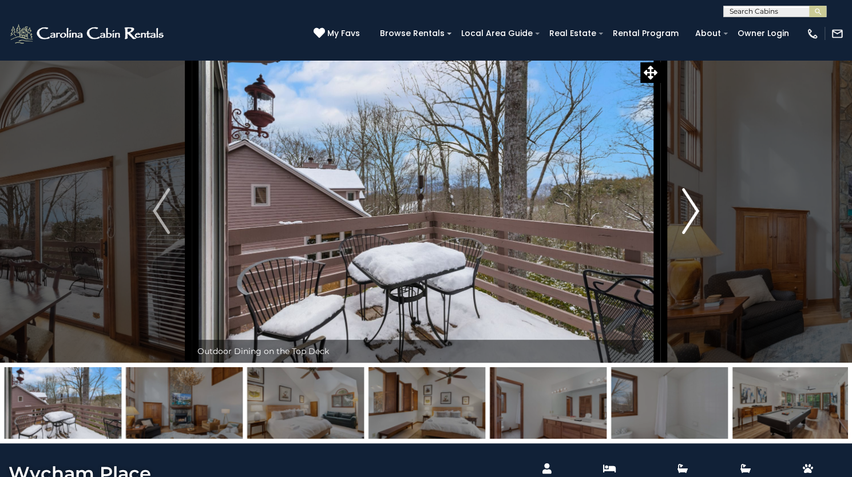
click at [682, 234] on img "Next" at bounding box center [690, 211] width 17 height 46
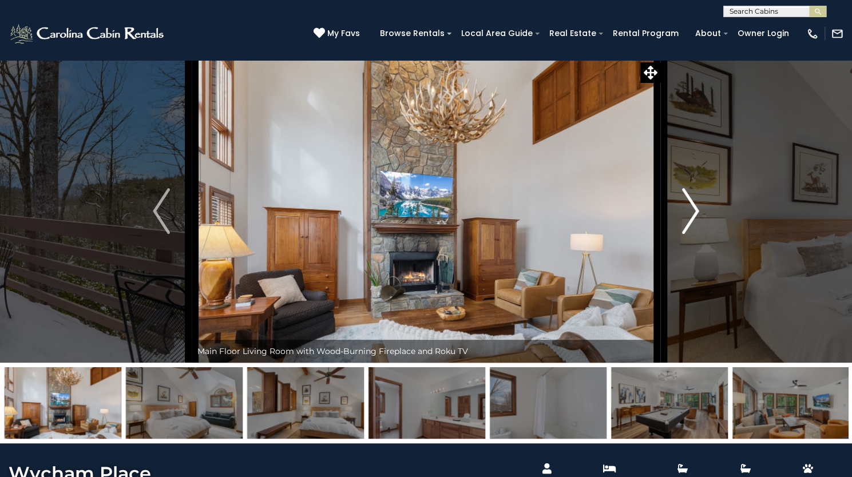
click at [682, 234] on img "Next" at bounding box center [690, 211] width 17 height 46
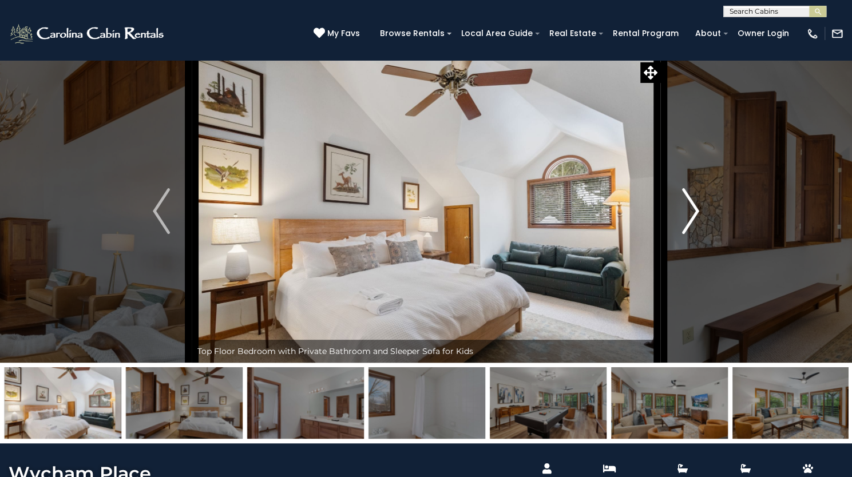
click at [682, 234] on img "Next" at bounding box center [690, 211] width 17 height 46
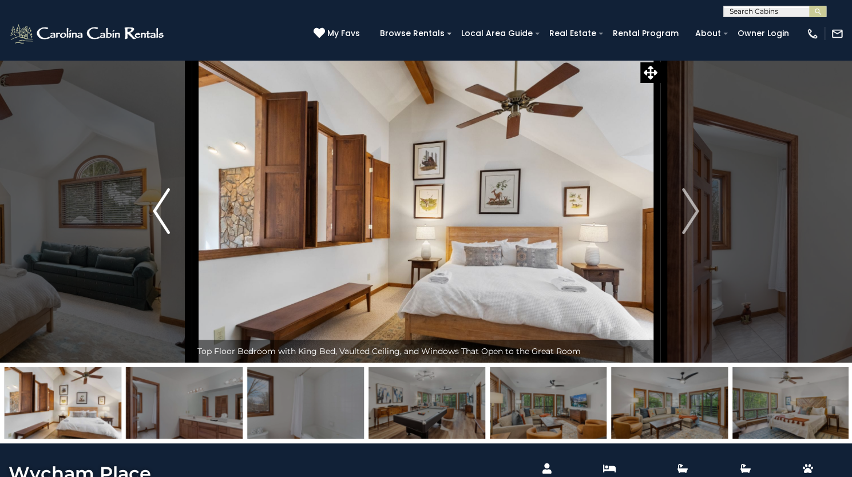
click at [165, 234] on img "Previous" at bounding box center [161, 211] width 17 height 46
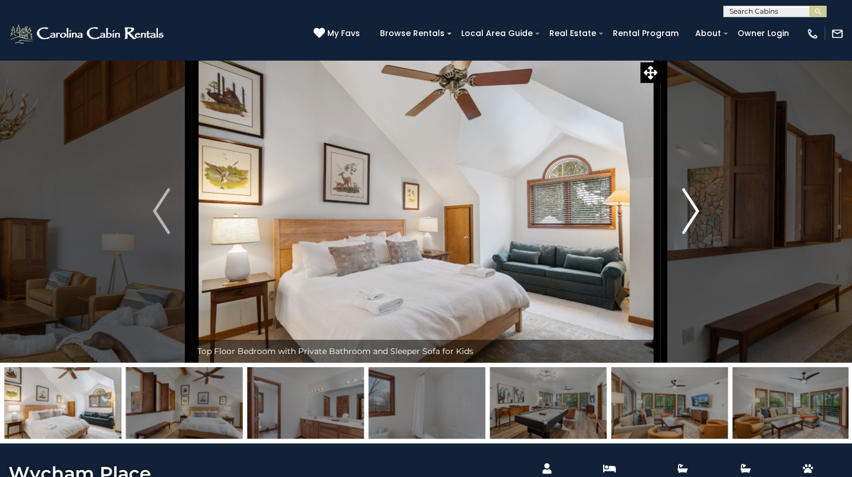
click at [695, 234] on img "Next" at bounding box center [690, 211] width 17 height 46
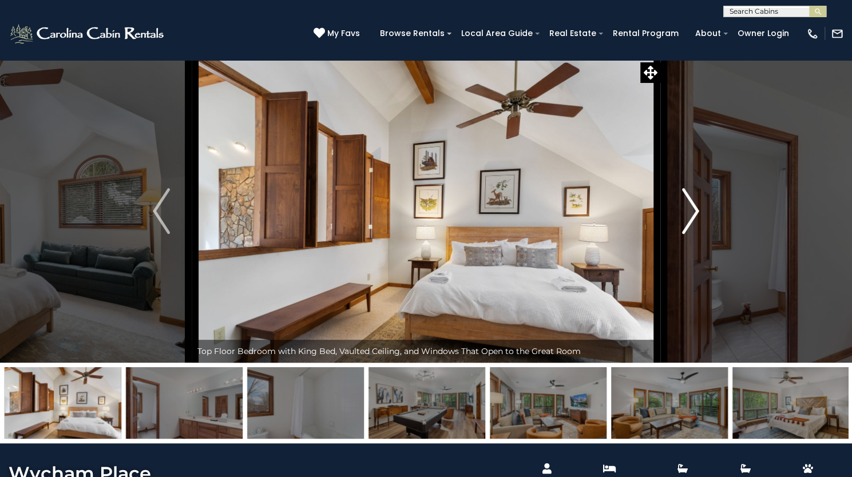
click at [695, 234] on img "Next" at bounding box center [690, 211] width 17 height 46
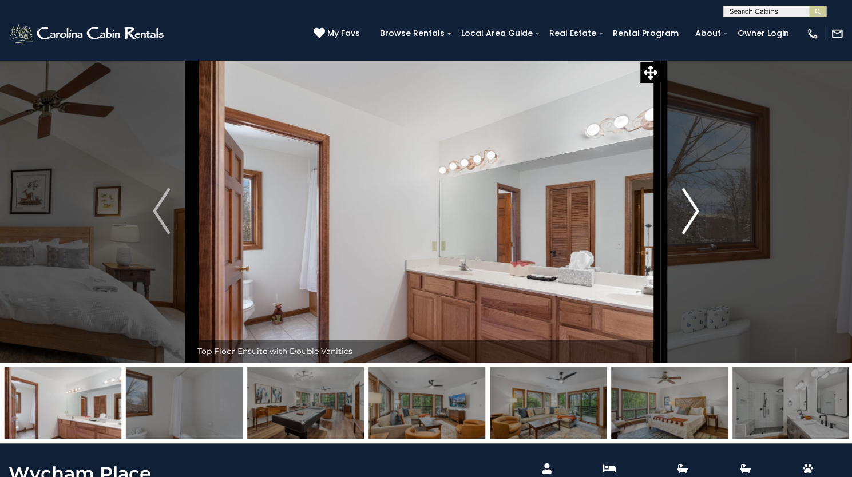
click at [695, 234] on img "Next" at bounding box center [690, 211] width 17 height 46
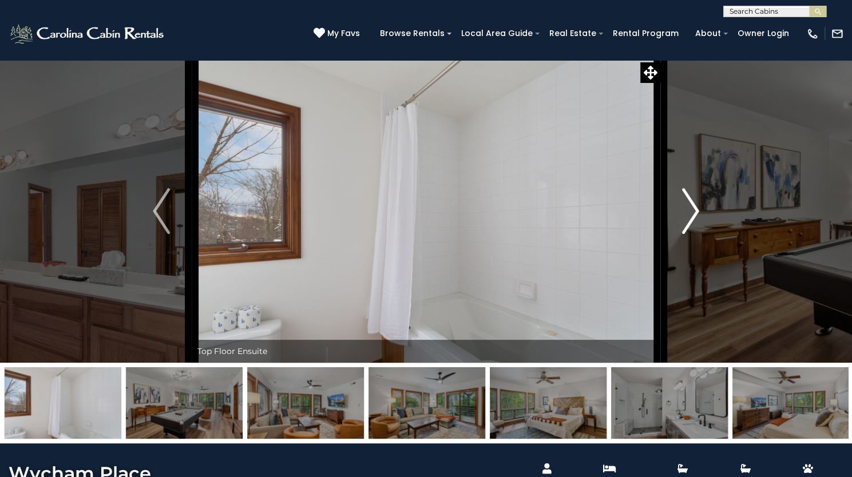
click at [695, 234] on img "Next" at bounding box center [690, 211] width 17 height 46
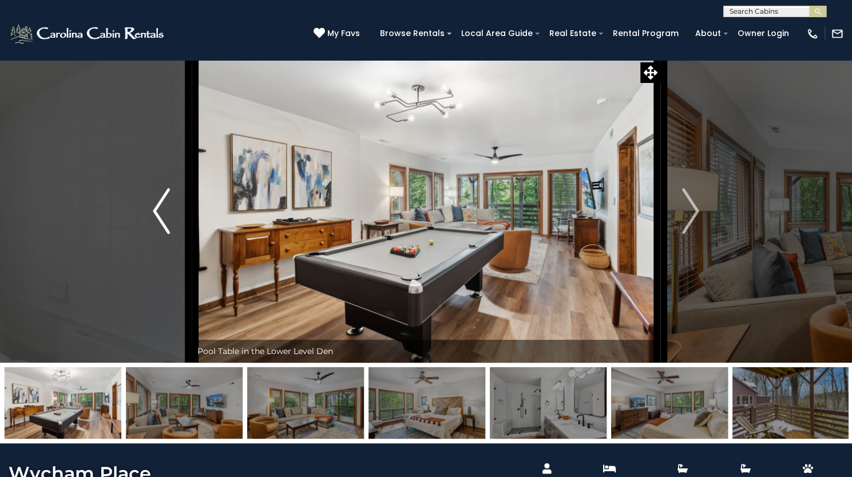
click at [168, 234] on img "Previous" at bounding box center [161, 211] width 17 height 46
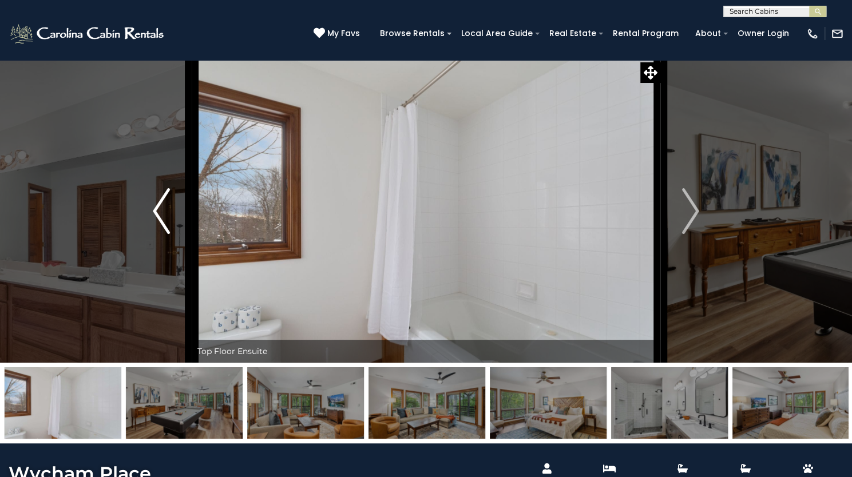
click at [169, 234] on img "Previous" at bounding box center [161, 211] width 17 height 46
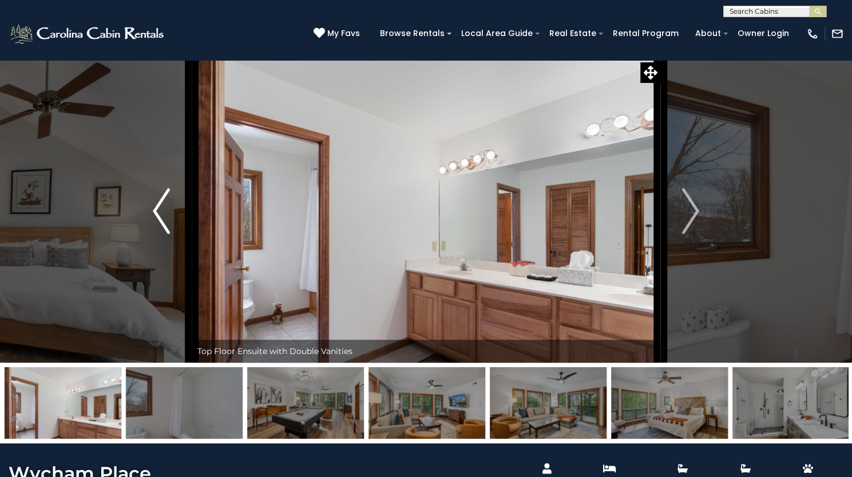
click at [170, 266] on button "Previous" at bounding box center [161, 210] width 61 height 303
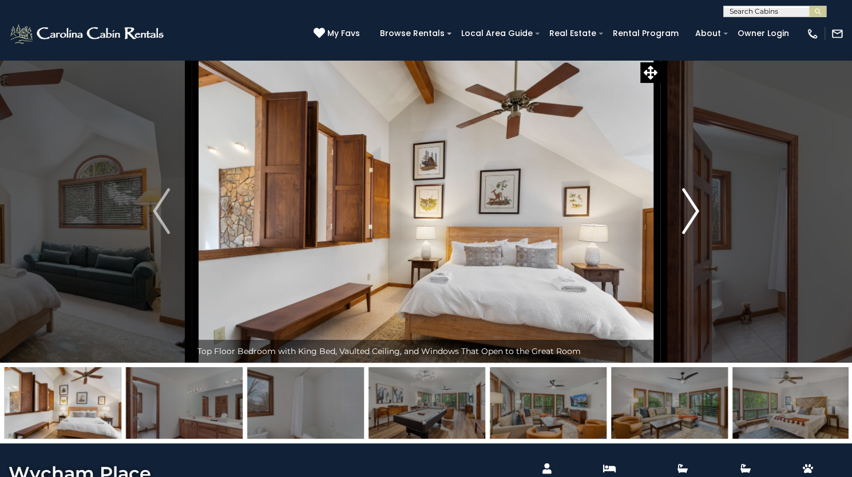
click at [702, 258] on button "Next" at bounding box center [690, 210] width 61 height 303
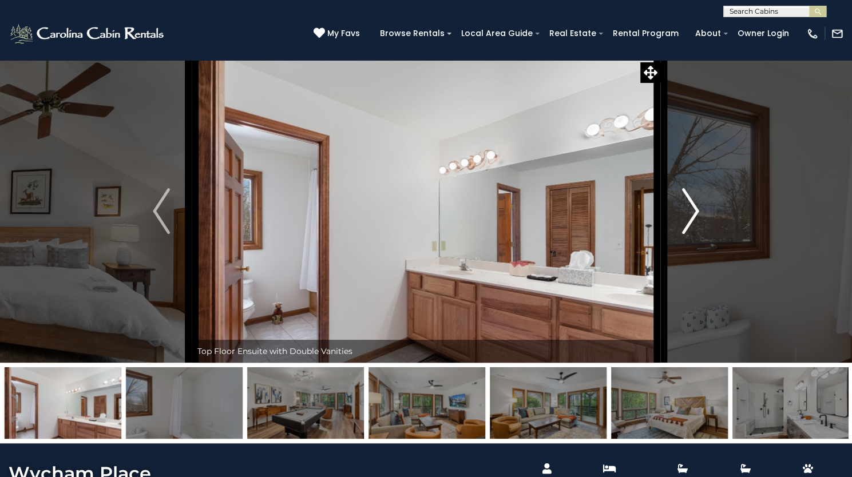
click at [702, 258] on button "Next" at bounding box center [690, 210] width 61 height 303
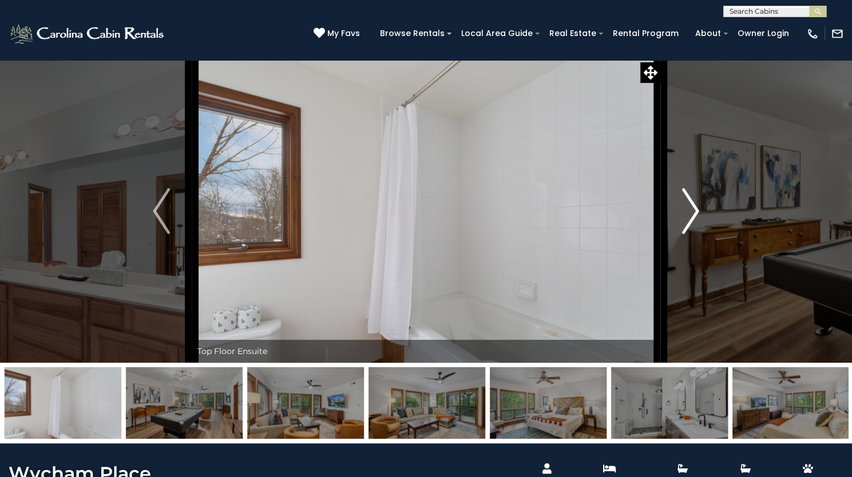
click at [702, 258] on button "Next" at bounding box center [690, 210] width 61 height 303
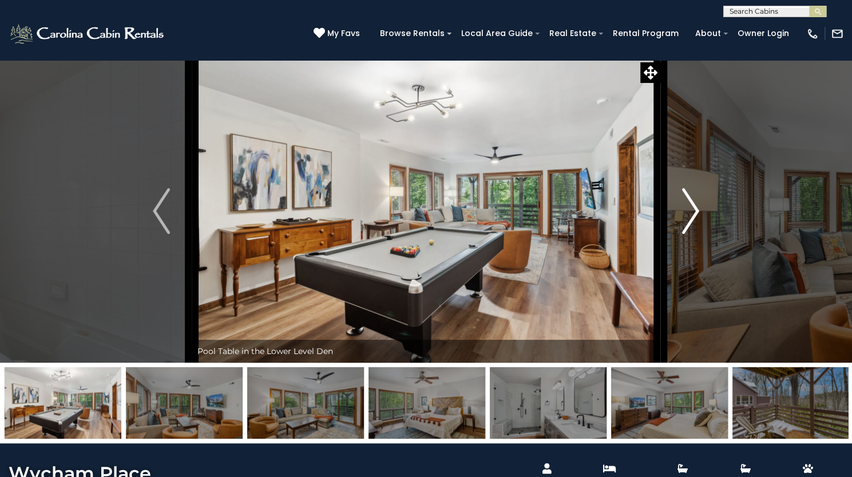
click at [702, 258] on button "Next" at bounding box center [690, 210] width 61 height 303
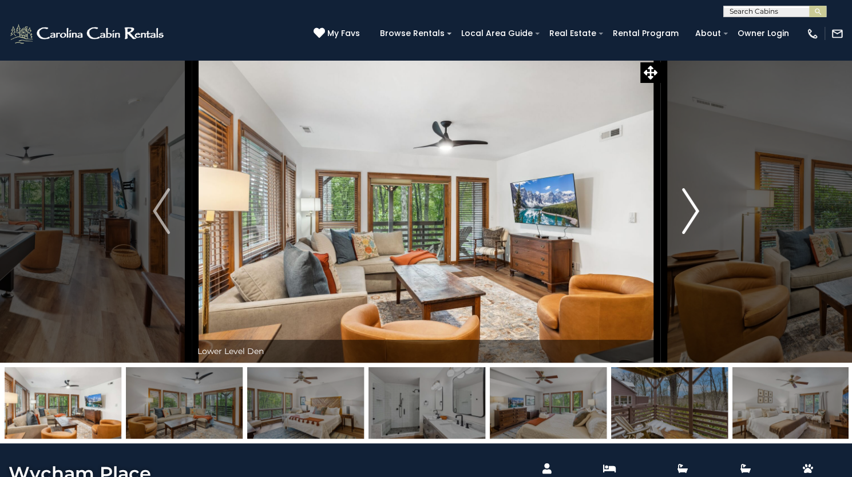
click at [702, 258] on button "Next" at bounding box center [690, 210] width 61 height 303
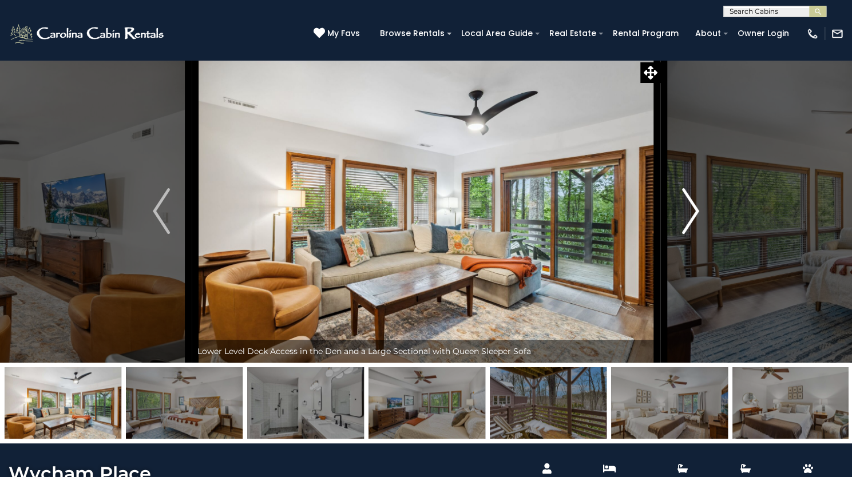
click at [702, 258] on button "Next" at bounding box center [690, 210] width 61 height 303
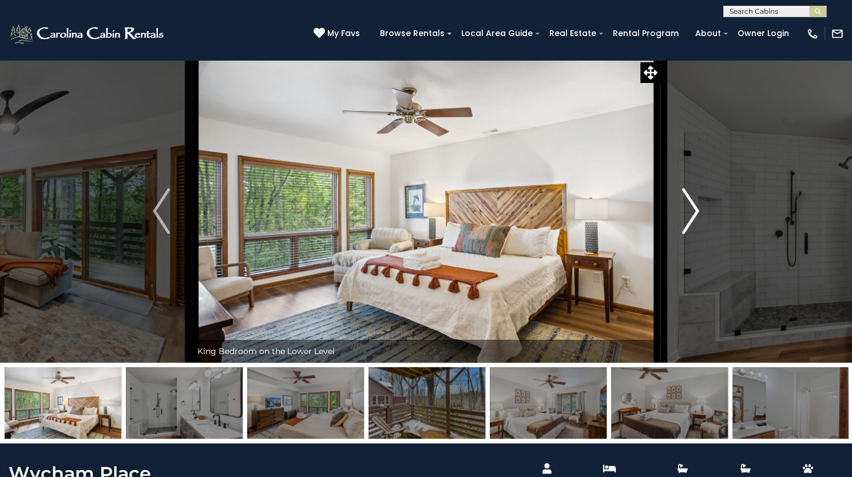
click at [702, 258] on button "Next" at bounding box center [690, 210] width 61 height 303
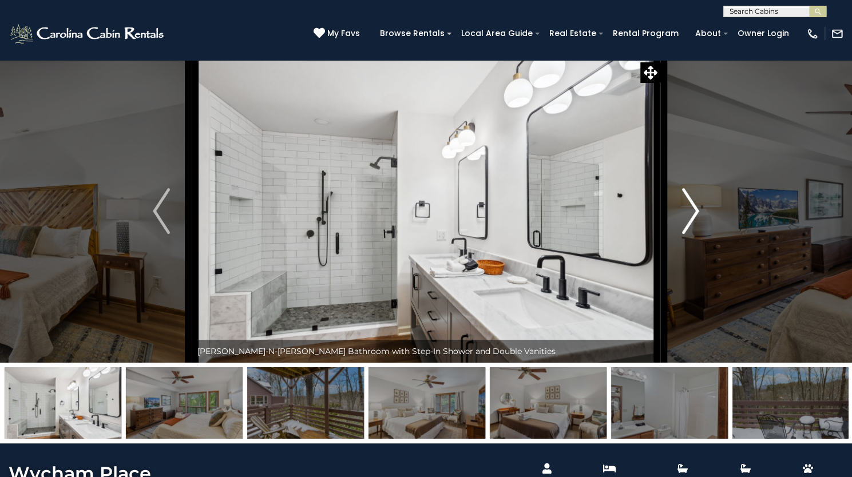
click at [702, 258] on button "Next" at bounding box center [690, 210] width 61 height 303
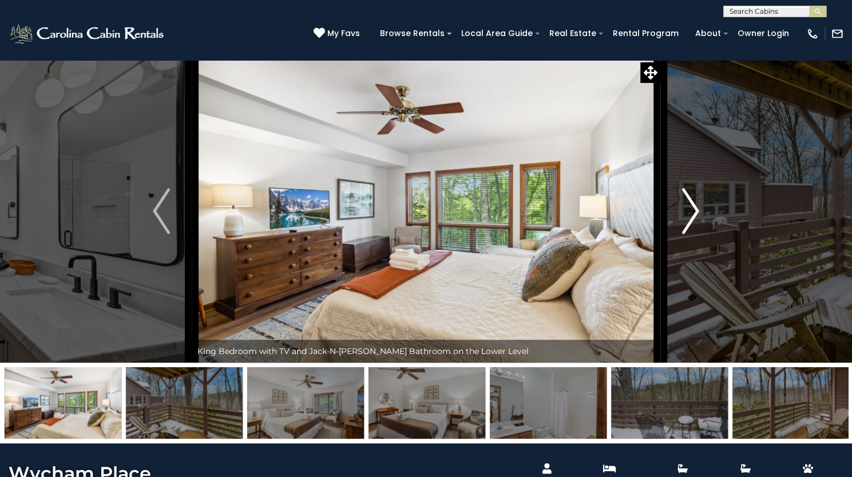
click at [702, 258] on button "Next" at bounding box center [690, 210] width 61 height 303
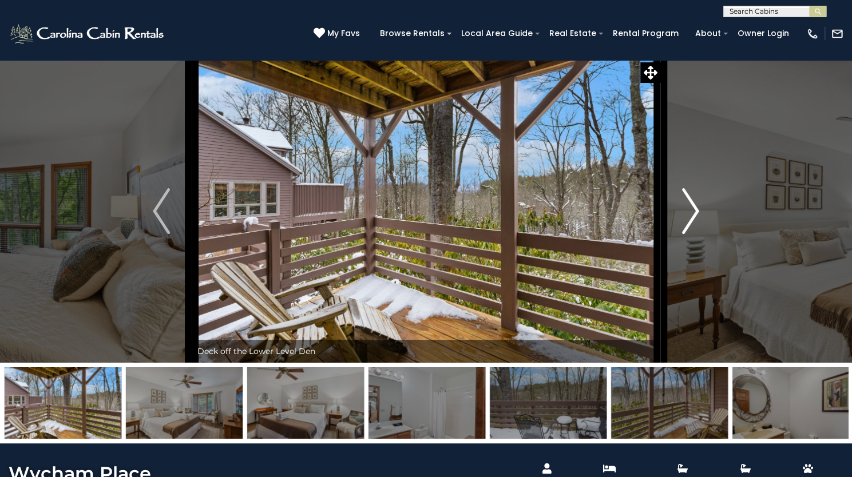
click at [702, 258] on button "Next" at bounding box center [690, 210] width 61 height 303
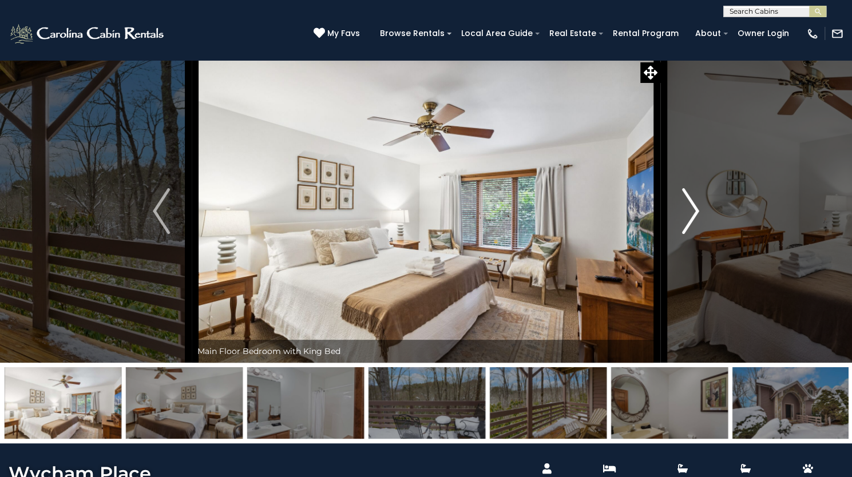
click at [702, 258] on button "Next" at bounding box center [690, 210] width 61 height 303
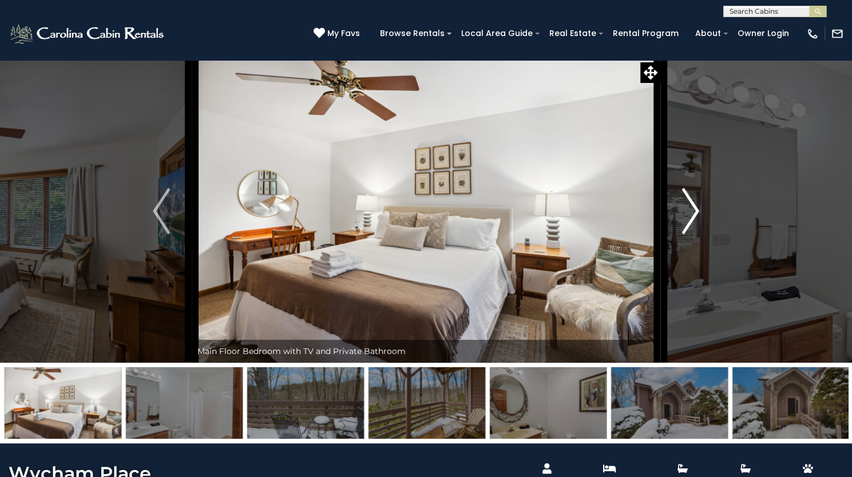
click at [702, 258] on button "Next" at bounding box center [690, 210] width 61 height 303
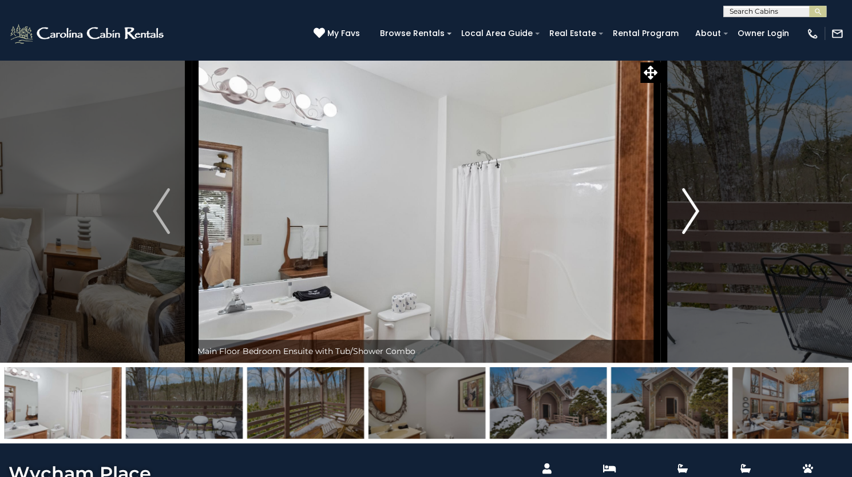
click at [702, 258] on button "Next" at bounding box center [690, 210] width 61 height 303
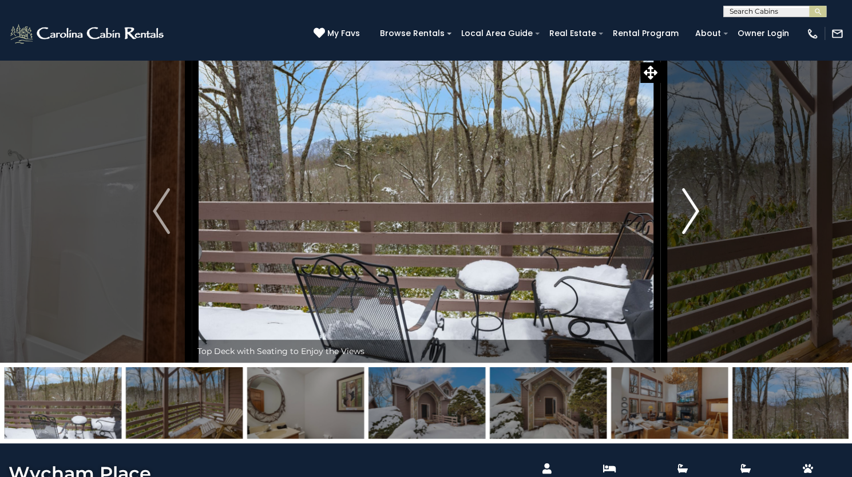
click at [702, 258] on button "Next" at bounding box center [690, 210] width 61 height 303
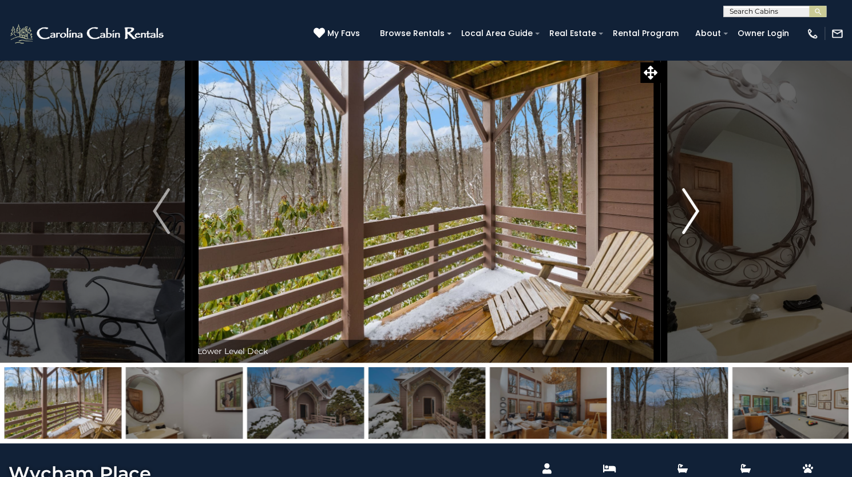
click at [702, 258] on button "Next" at bounding box center [690, 210] width 61 height 303
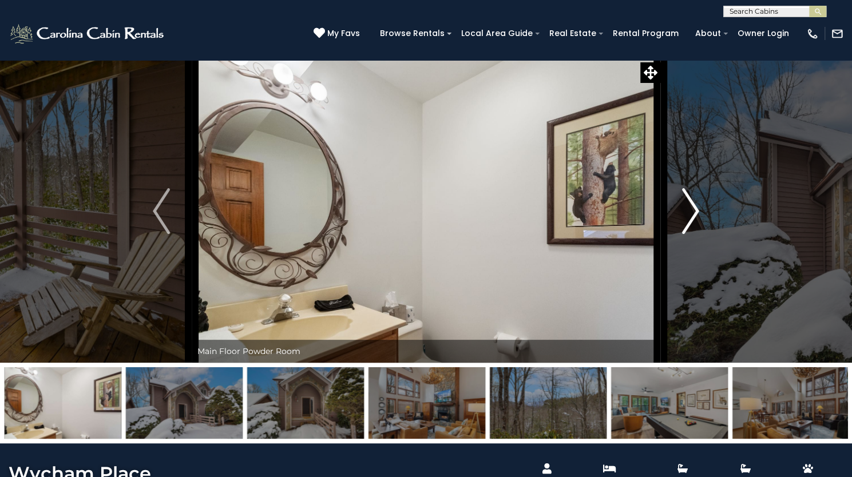
click at [702, 258] on button "Next" at bounding box center [690, 210] width 61 height 303
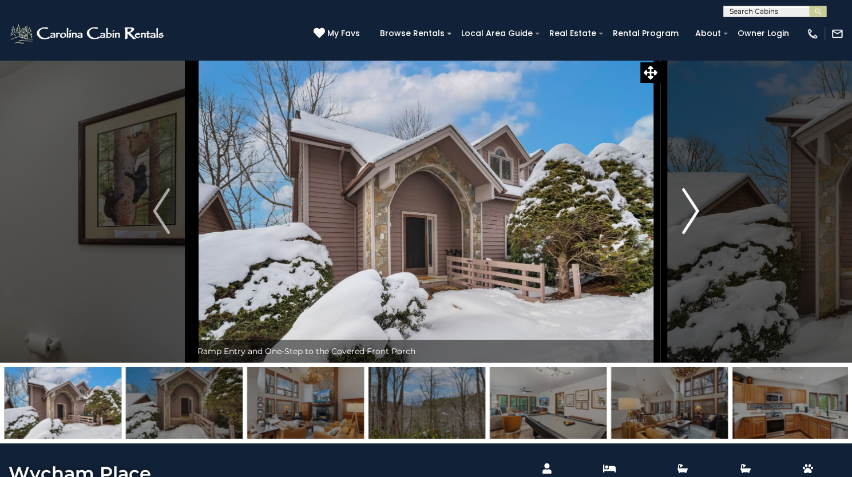
click at [702, 258] on button "Next" at bounding box center [690, 210] width 61 height 303
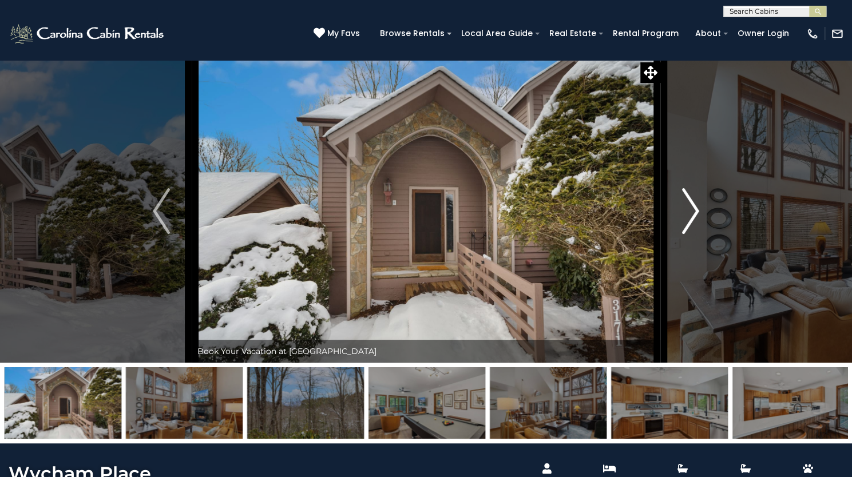
click at [702, 258] on button "Next" at bounding box center [690, 210] width 61 height 303
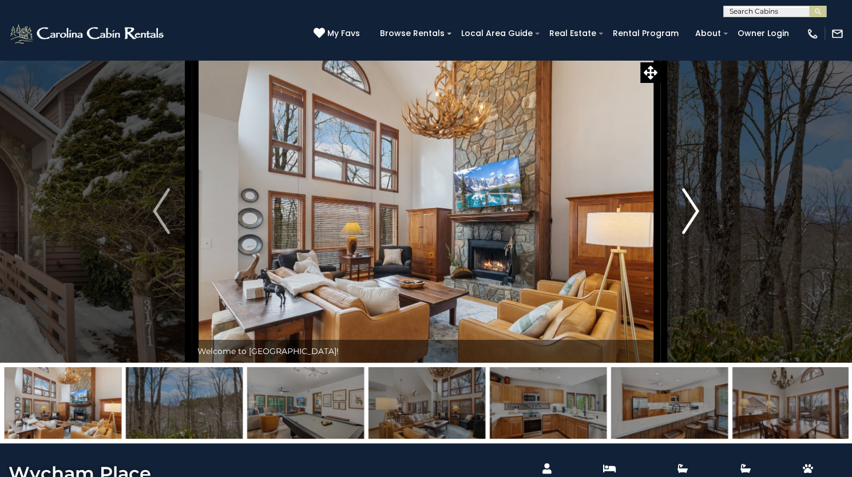
click at [702, 258] on button "Next" at bounding box center [690, 210] width 61 height 303
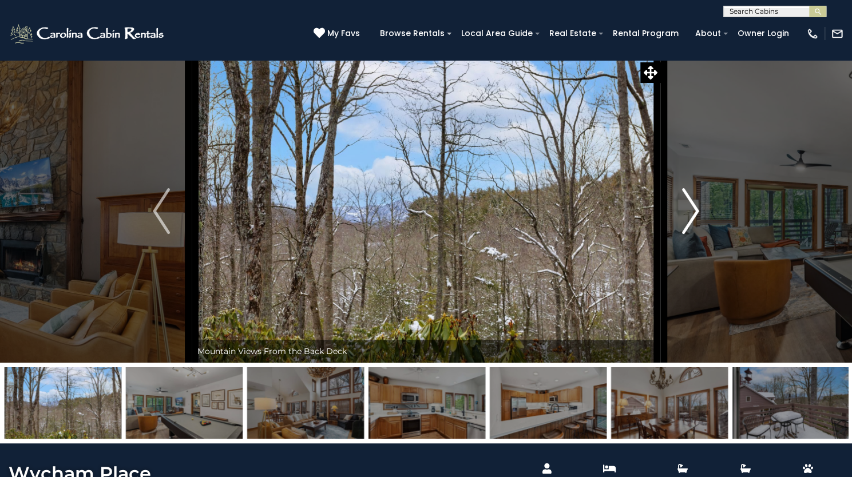
click at [702, 258] on button "Next" at bounding box center [690, 210] width 61 height 303
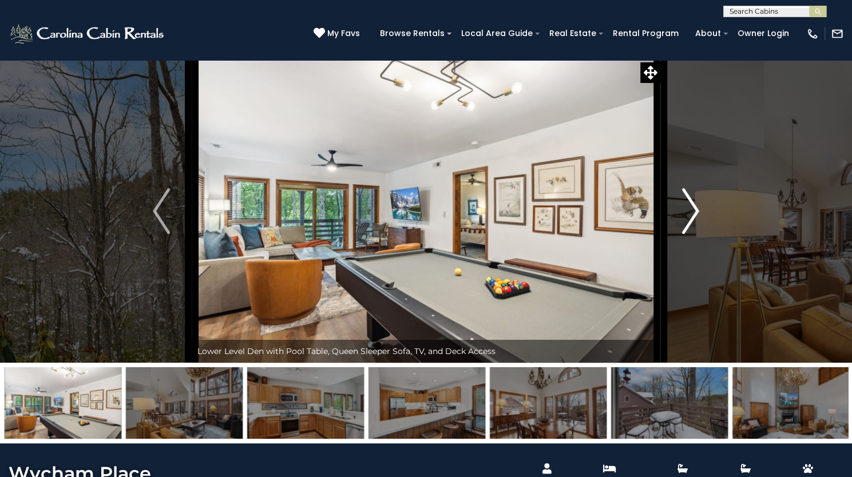
click at [702, 258] on button "Next" at bounding box center [690, 210] width 61 height 303
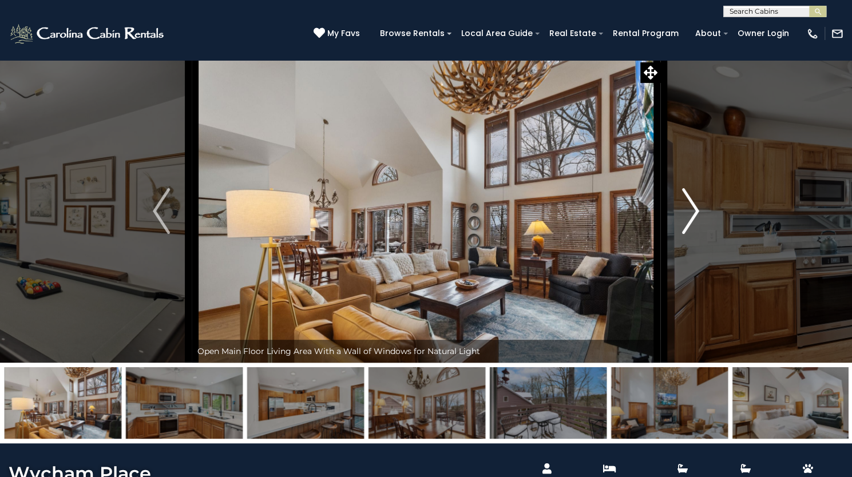
click at [702, 258] on button "Next" at bounding box center [690, 210] width 61 height 303
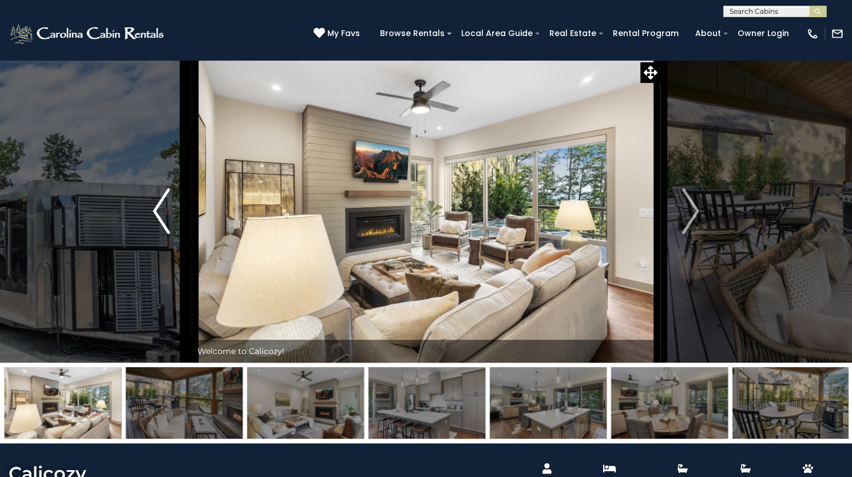
click at [167, 234] on img "Previous" at bounding box center [161, 211] width 17 height 46
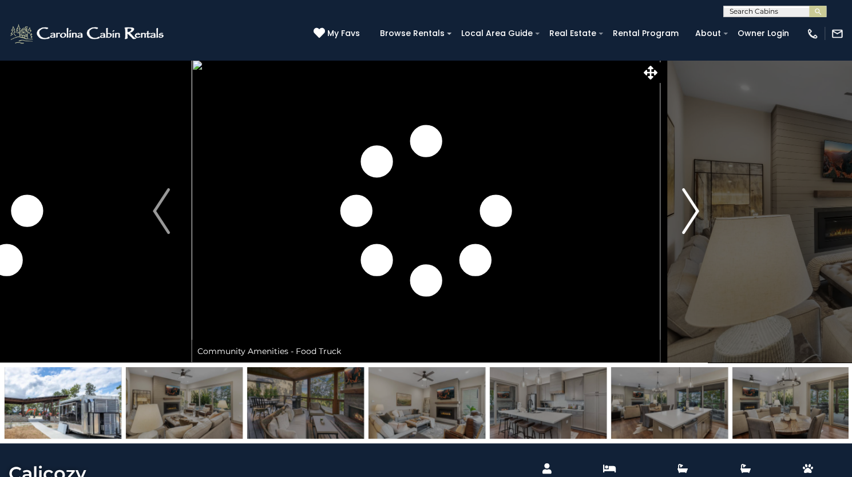
click at [690, 234] on img "Next" at bounding box center [690, 211] width 17 height 46
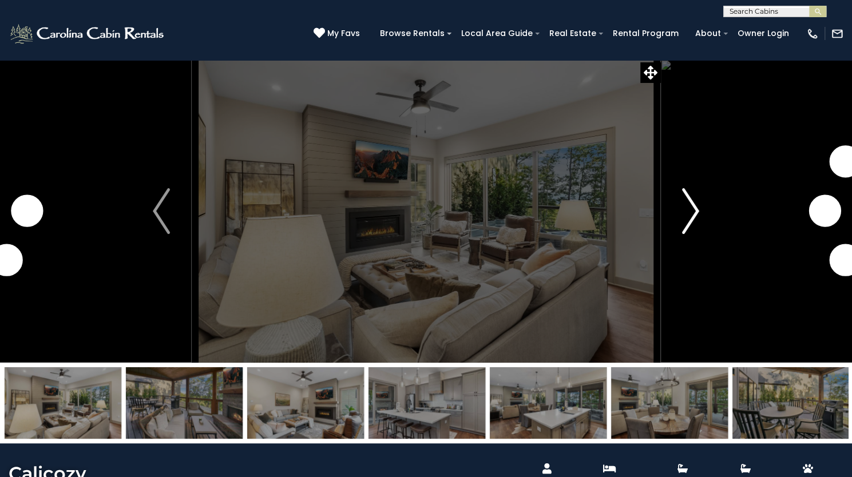
click at [690, 234] on img "Next" at bounding box center [690, 211] width 17 height 46
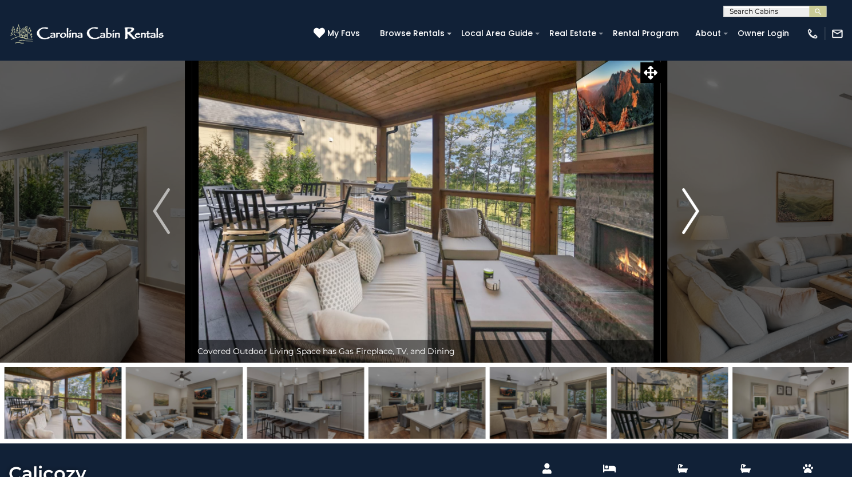
click at [690, 234] on img "Next" at bounding box center [690, 211] width 17 height 46
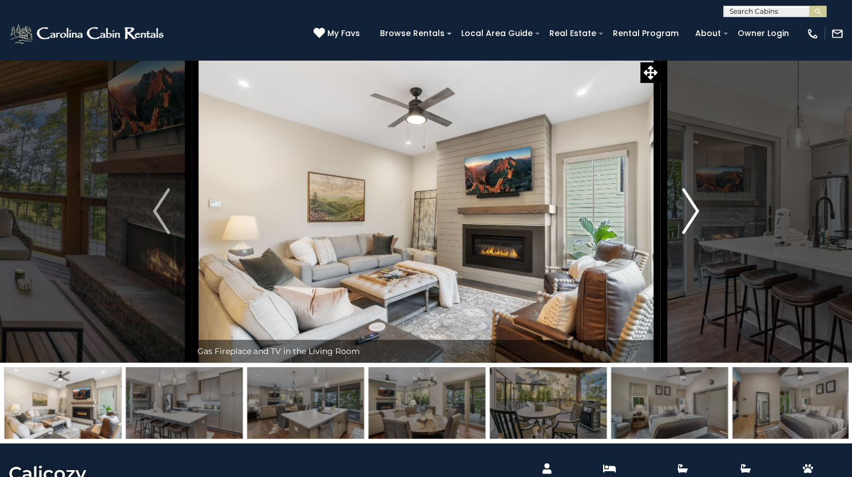
click at [690, 234] on img "Next" at bounding box center [690, 211] width 17 height 46
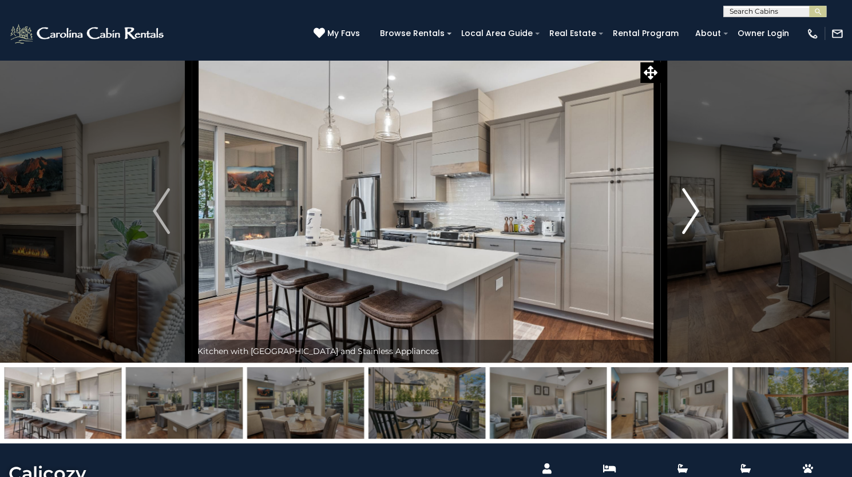
click at [690, 234] on img "Next" at bounding box center [690, 211] width 17 height 46
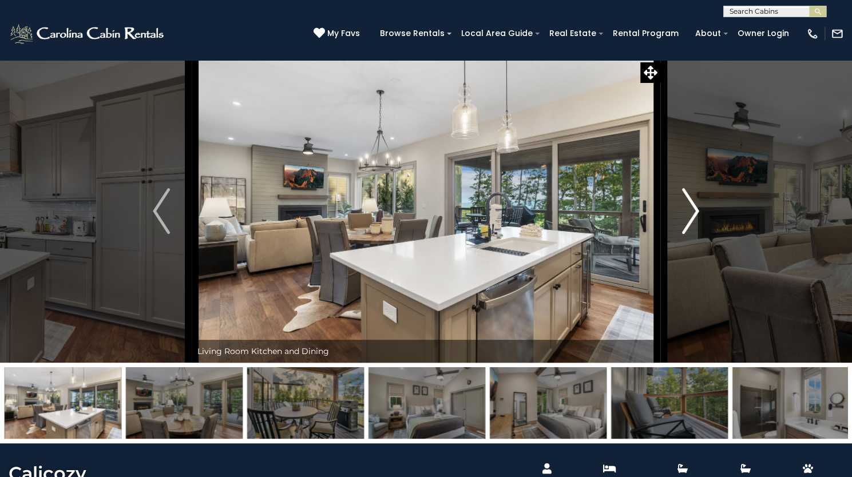
click at [690, 234] on img "Next" at bounding box center [690, 211] width 17 height 46
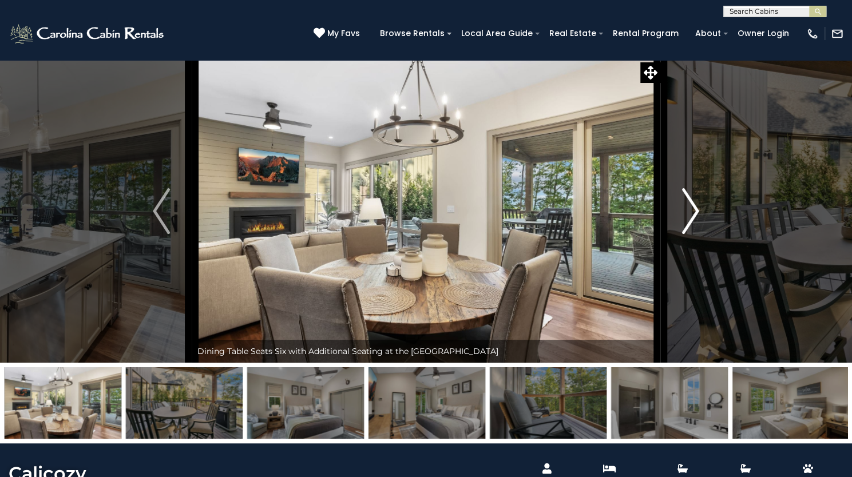
click at [690, 234] on img "Next" at bounding box center [690, 211] width 17 height 46
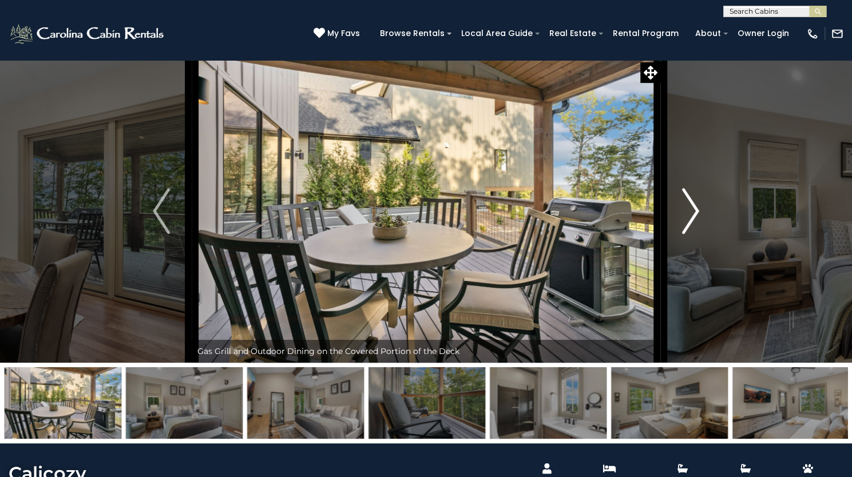
click at [690, 234] on img "Next" at bounding box center [690, 211] width 17 height 46
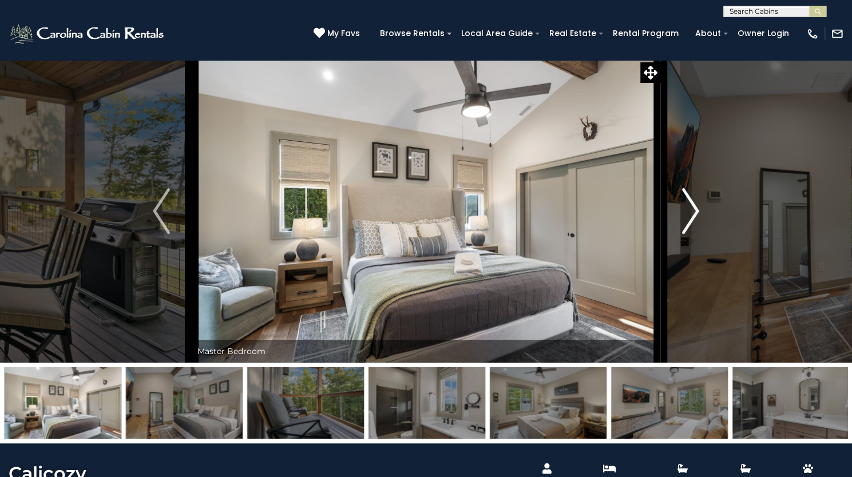
click at [690, 234] on img "Next" at bounding box center [690, 211] width 17 height 46
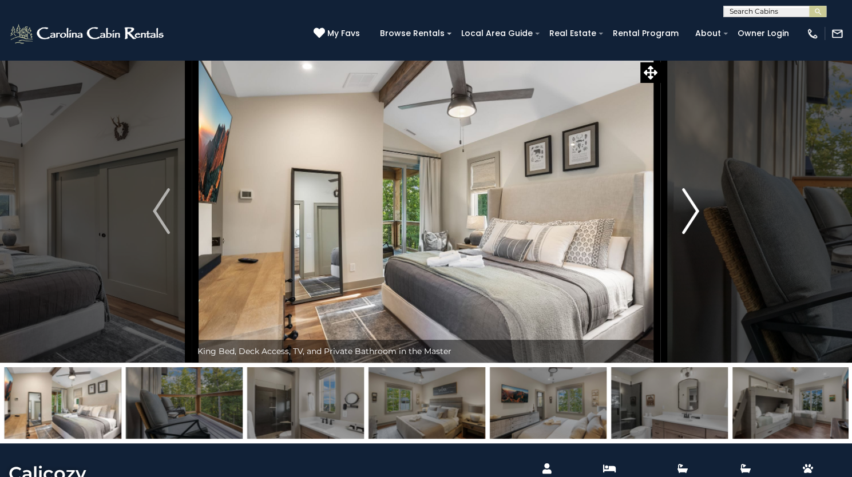
click at [690, 234] on img "Next" at bounding box center [690, 211] width 17 height 46
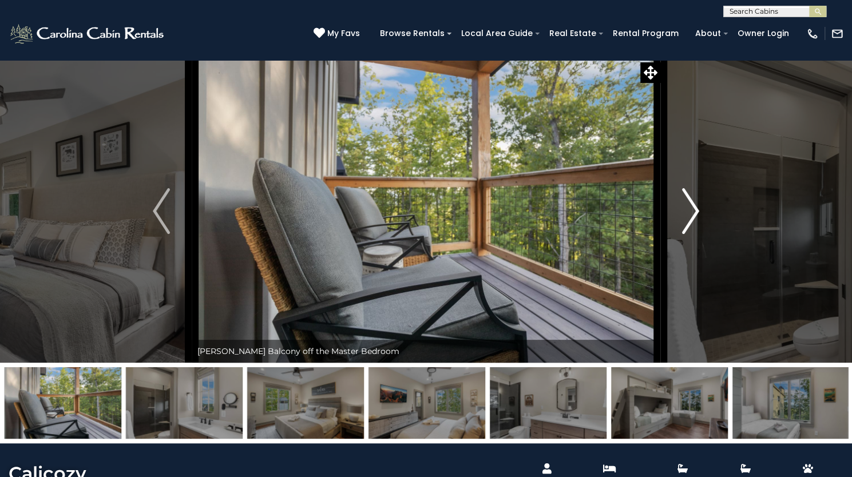
click at [690, 234] on img "Next" at bounding box center [690, 211] width 17 height 46
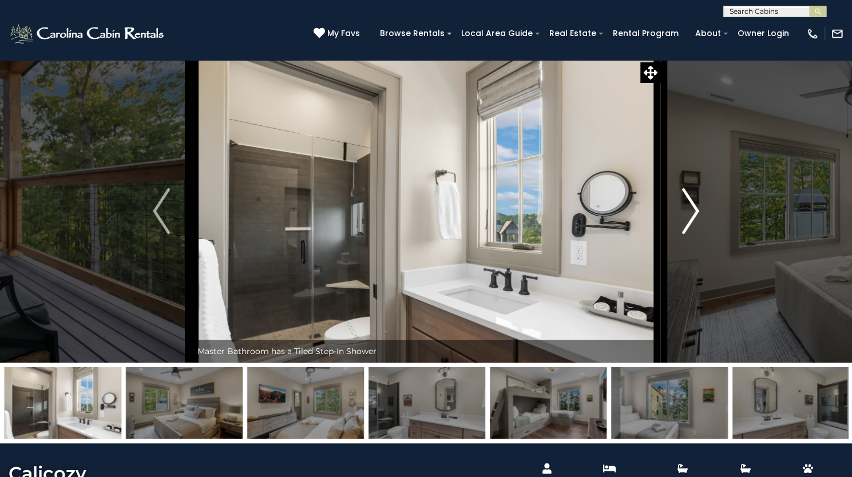
click at [690, 234] on img "Next" at bounding box center [690, 211] width 17 height 46
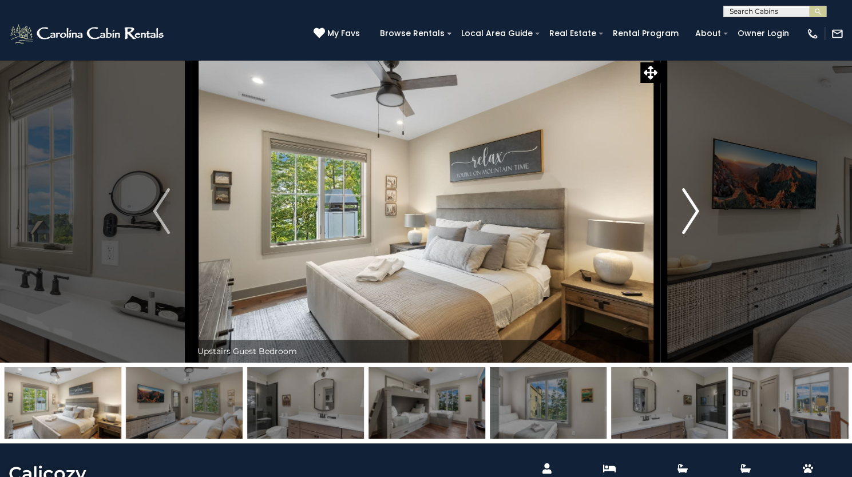
click at [690, 234] on img "Next" at bounding box center [690, 211] width 17 height 46
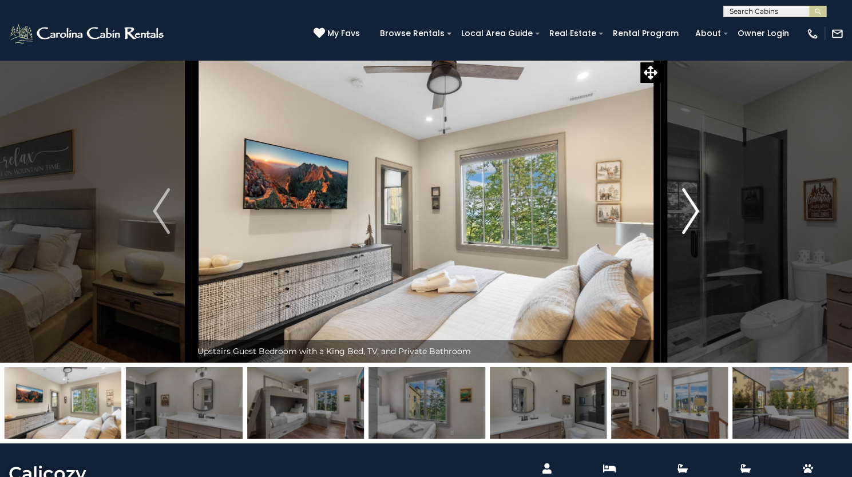
click at [690, 234] on img "Next" at bounding box center [690, 211] width 17 height 46
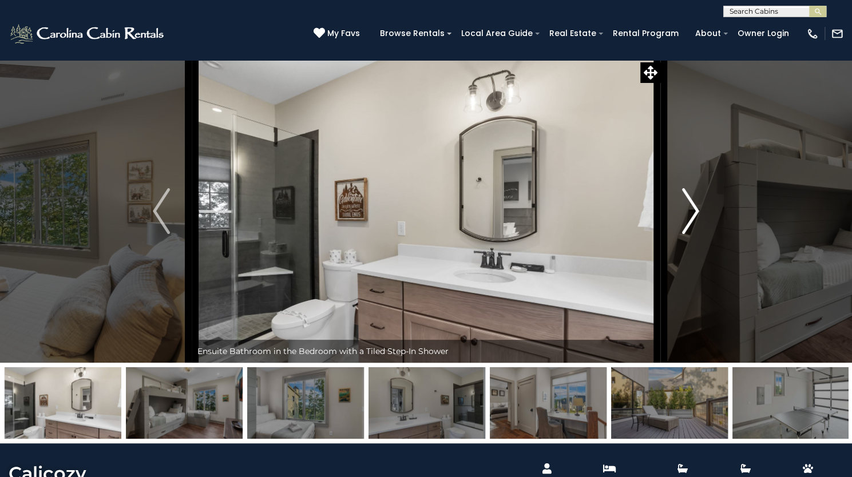
click at [690, 234] on img "Next" at bounding box center [690, 211] width 17 height 46
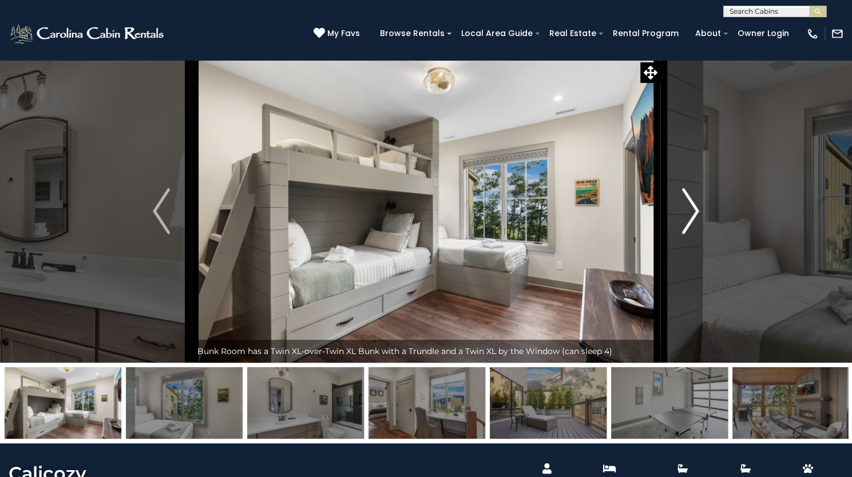
click at [690, 234] on img "Next" at bounding box center [690, 211] width 17 height 46
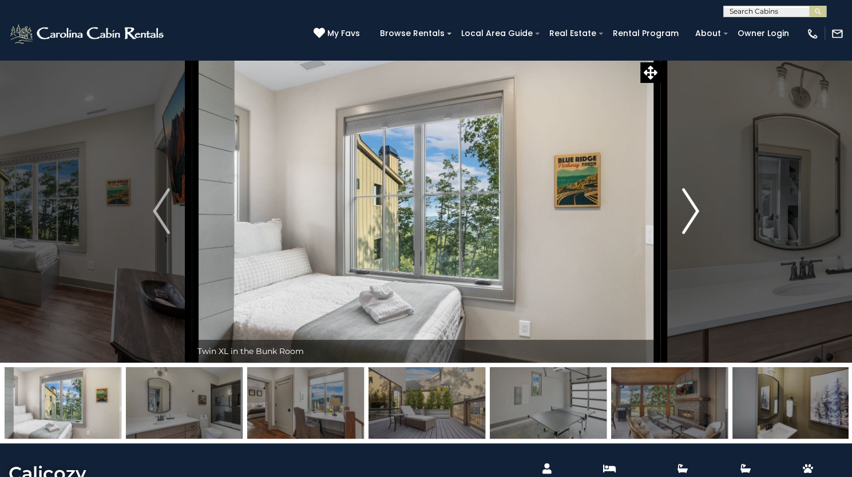
click at [690, 234] on img "Next" at bounding box center [690, 211] width 17 height 46
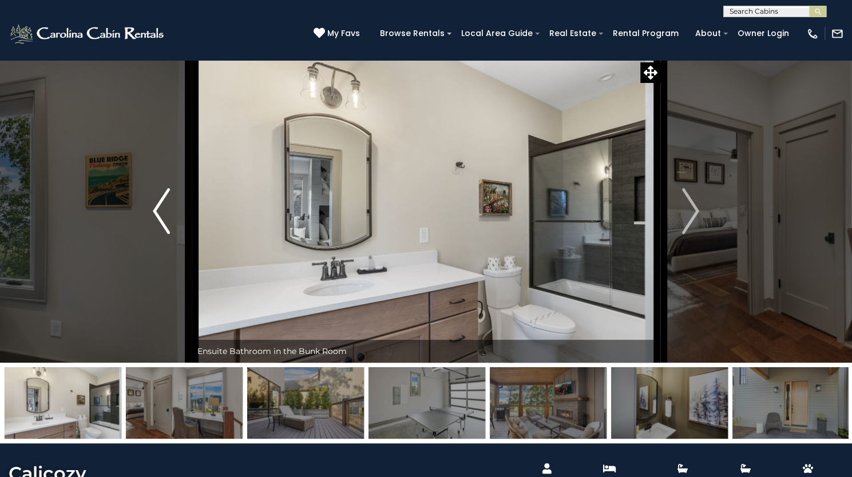
click at [149, 256] on button "Previous" at bounding box center [161, 210] width 61 height 303
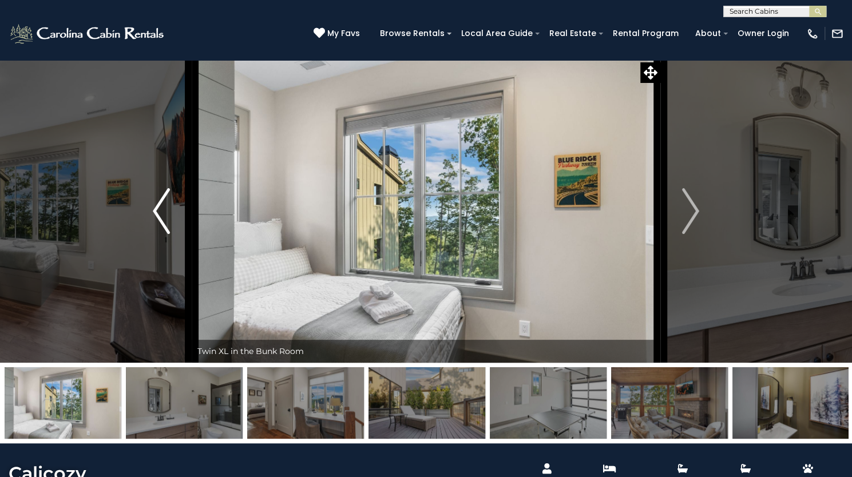
click at [149, 257] on button "Previous" at bounding box center [161, 210] width 61 height 303
